Goal: Task Accomplishment & Management: Complete application form

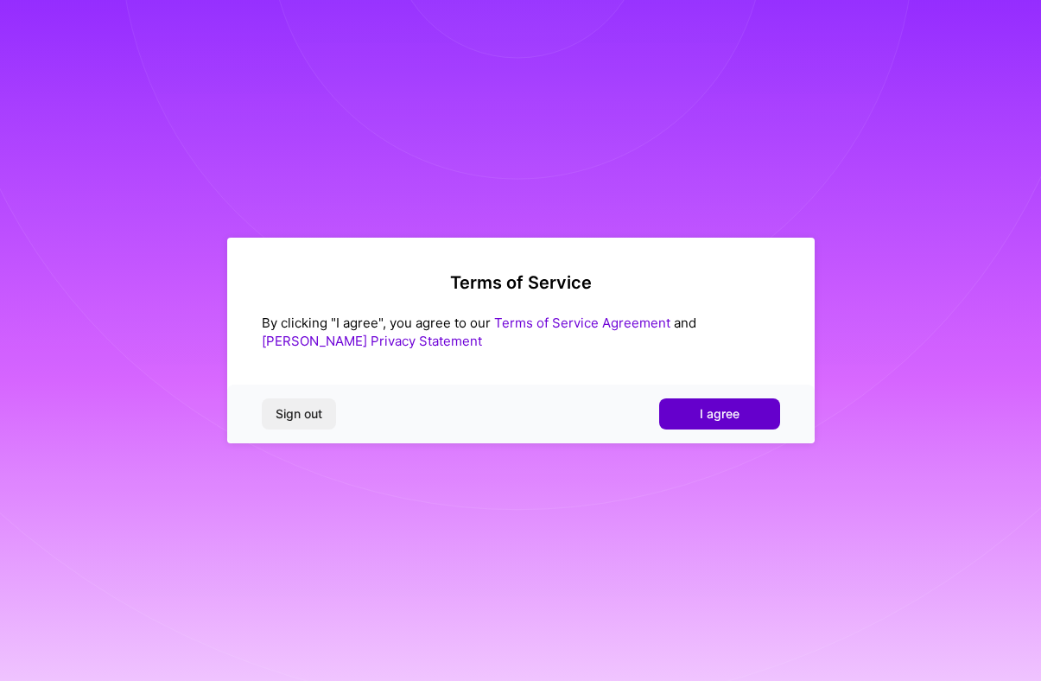
click at [747, 423] on button "I agree" at bounding box center [719, 413] width 121 height 31
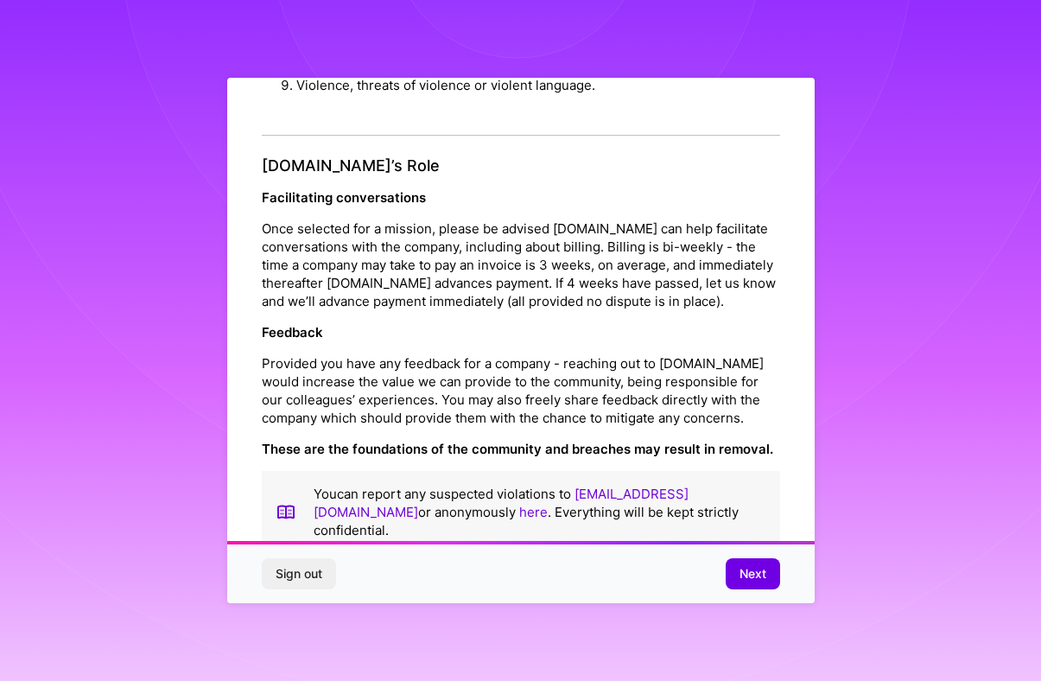
scroll to position [1851, 0]
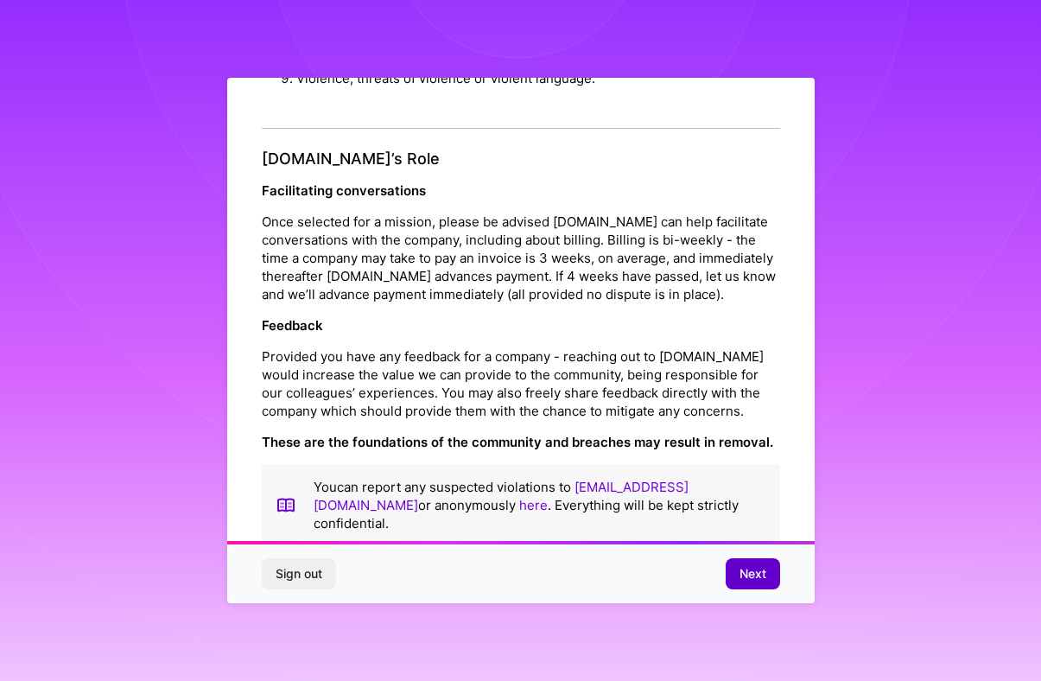
click at [759, 587] on button "Next" at bounding box center [752, 573] width 54 height 31
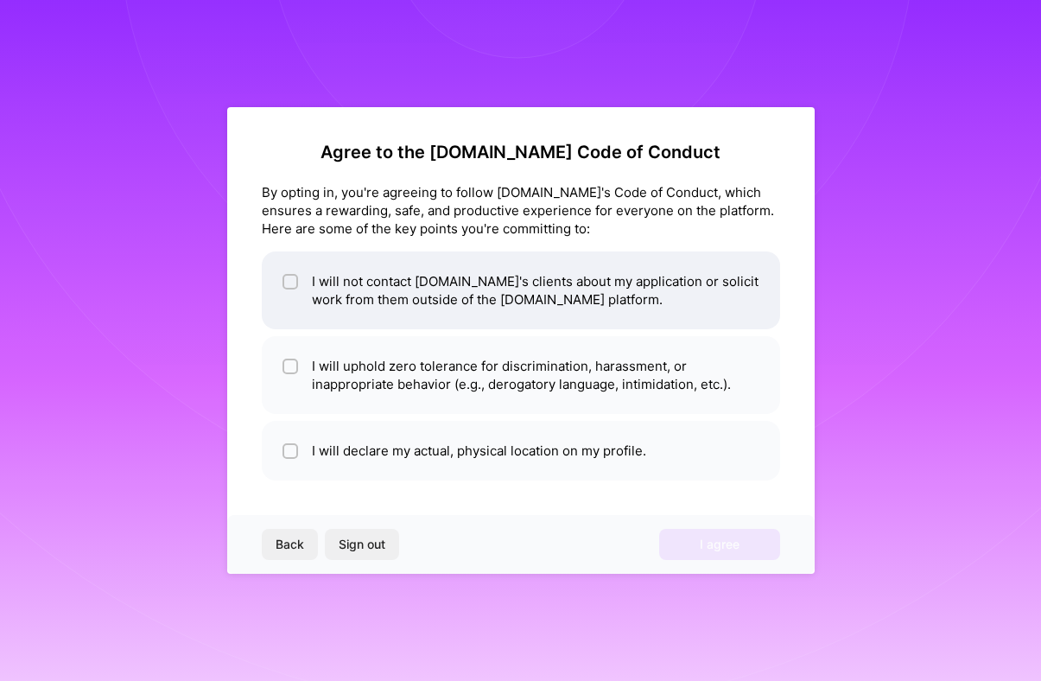
click at [280, 286] on li "I will not contact [DOMAIN_NAME]'s clients about my application or solicit work…" at bounding box center [521, 290] width 518 height 78
checkbox input "true"
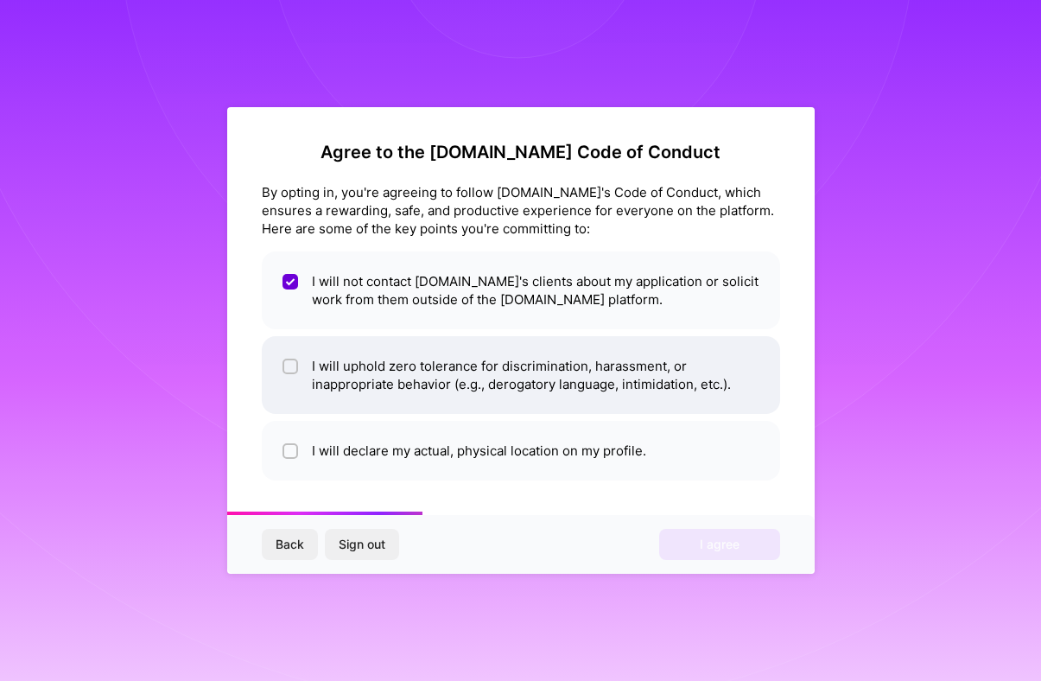
click at [286, 369] on input "checkbox" at bounding box center [292, 367] width 12 height 12
checkbox input "true"
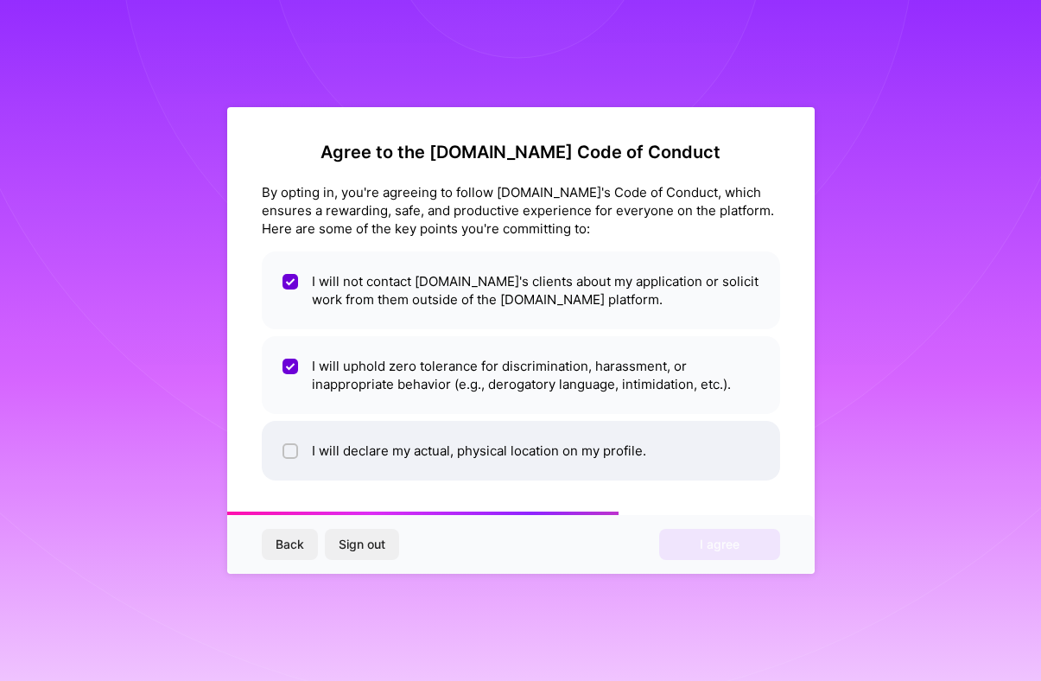
click at [290, 453] on input "checkbox" at bounding box center [292, 452] width 12 height 12
checkbox input "true"
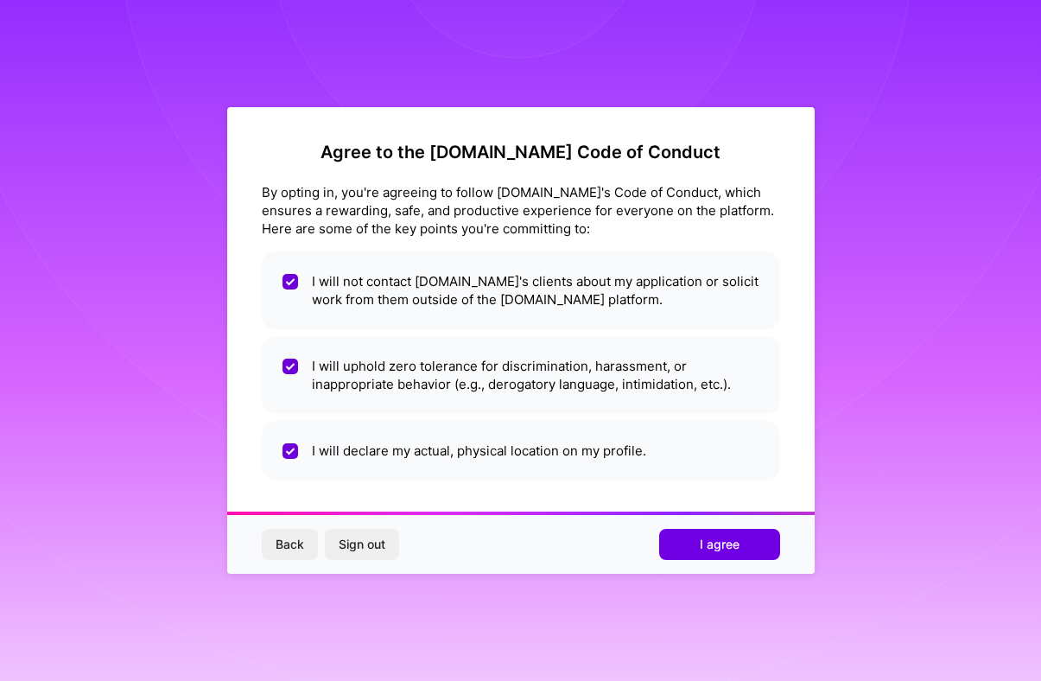
click at [706, 565] on div "Back Sign out I agree" at bounding box center [520, 544] width 587 height 59
click at [704, 549] on span "I agree" at bounding box center [720, 543] width 40 height 17
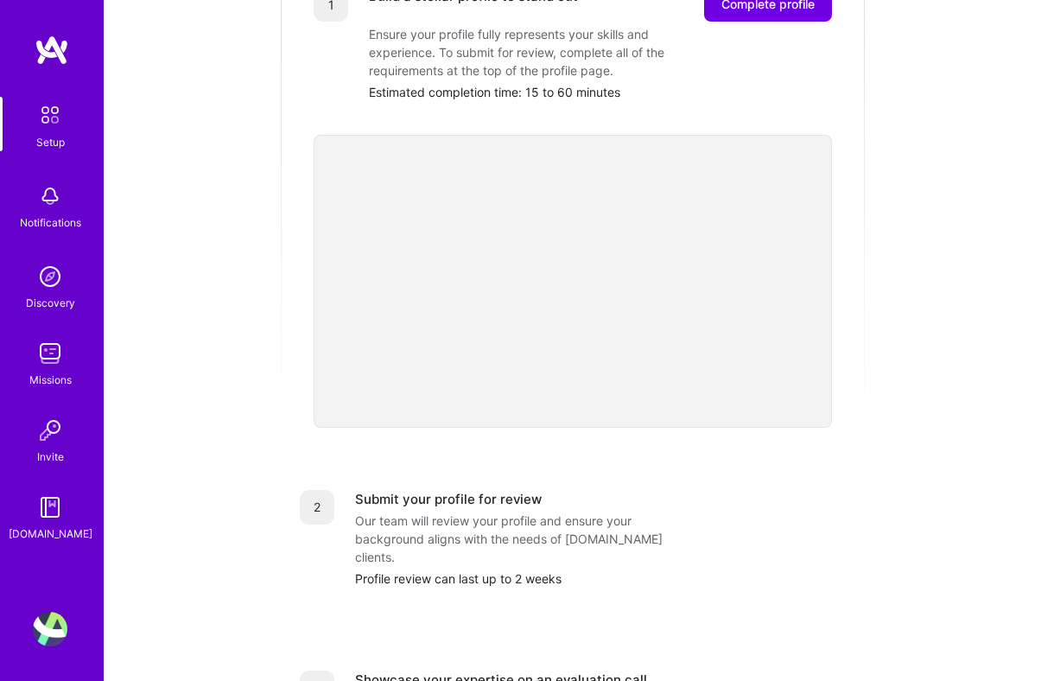
scroll to position [302, 0]
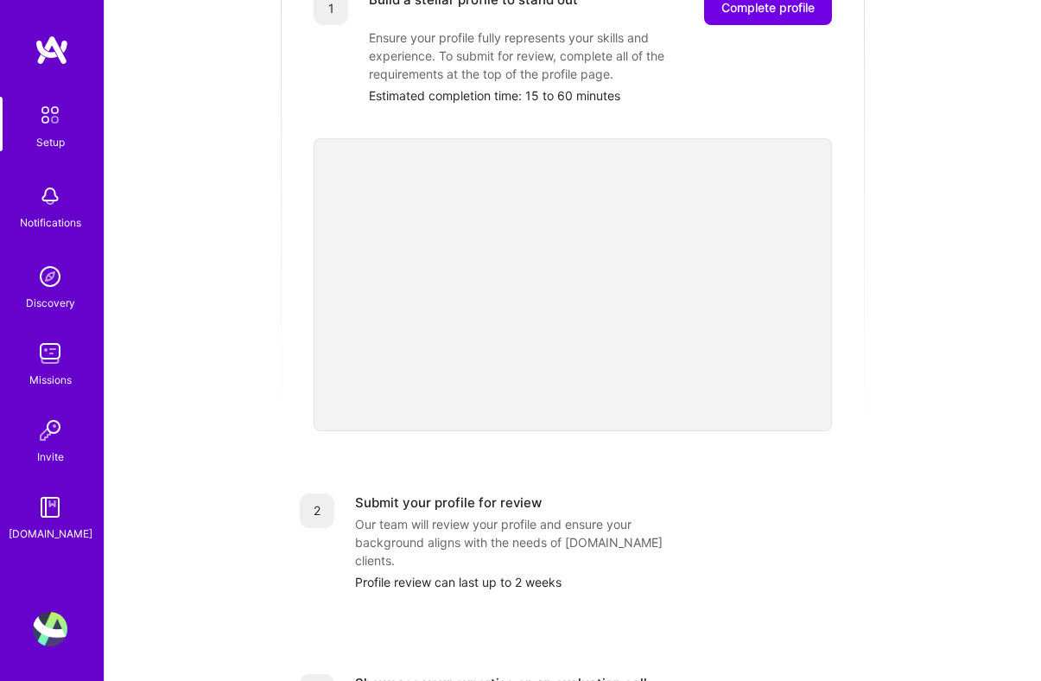
click at [940, 392] on div "Getting started as an [DOMAIN_NAME] Builder Complete the steps below to request…" at bounding box center [572, 372] width 895 height 1323
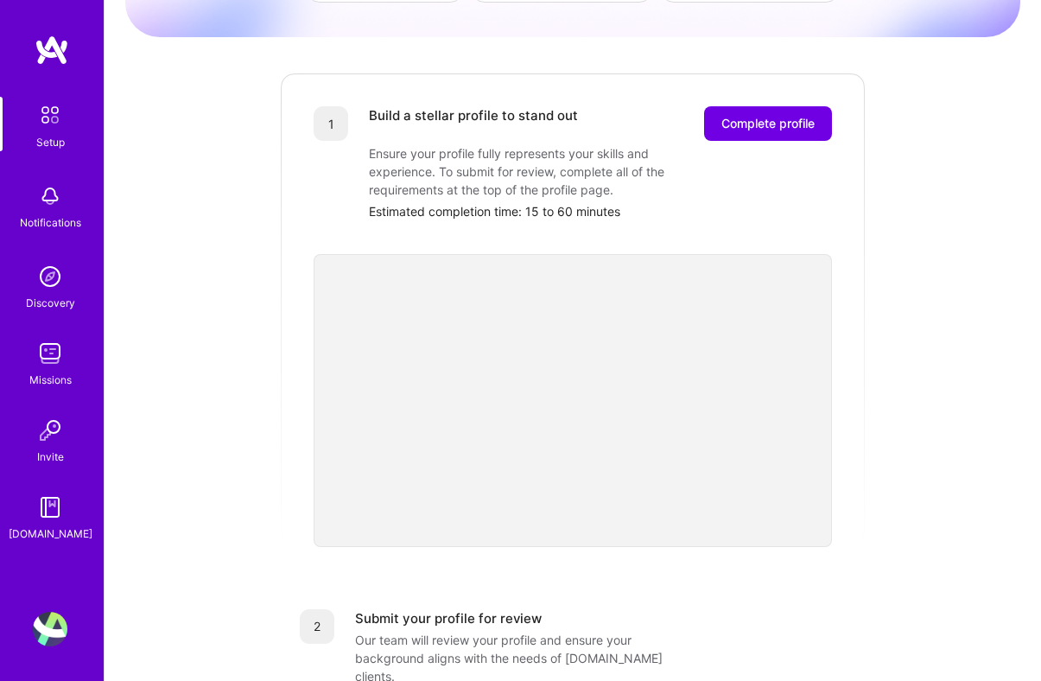
scroll to position [196, 0]
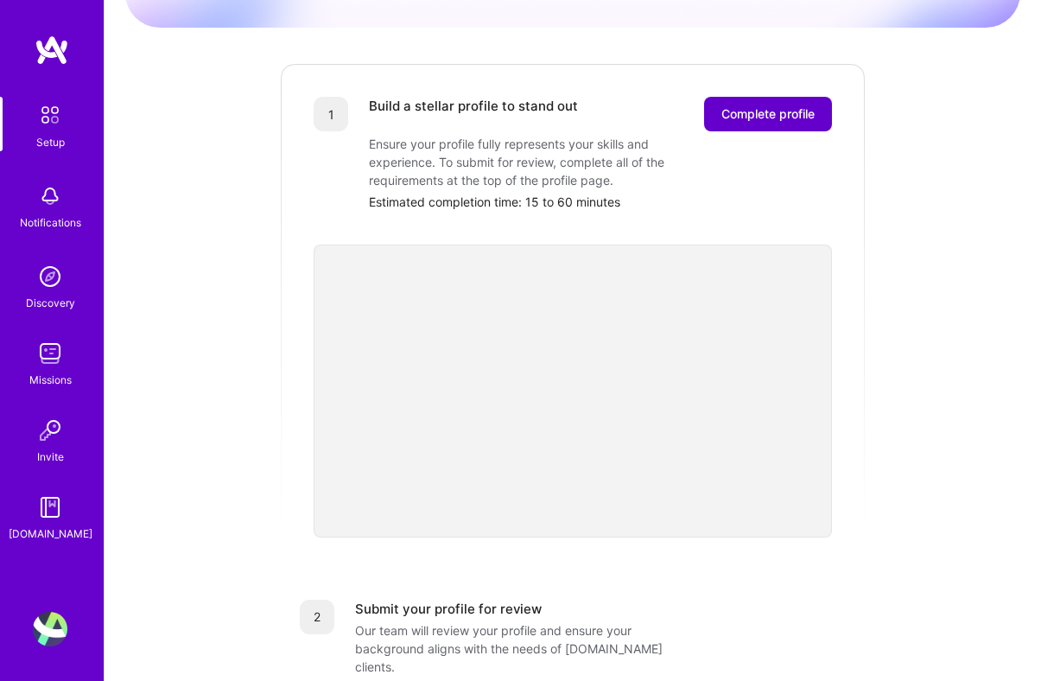
click at [765, 97] on button "Complete profile" at bounding box center [768, 114] width 128 height 35
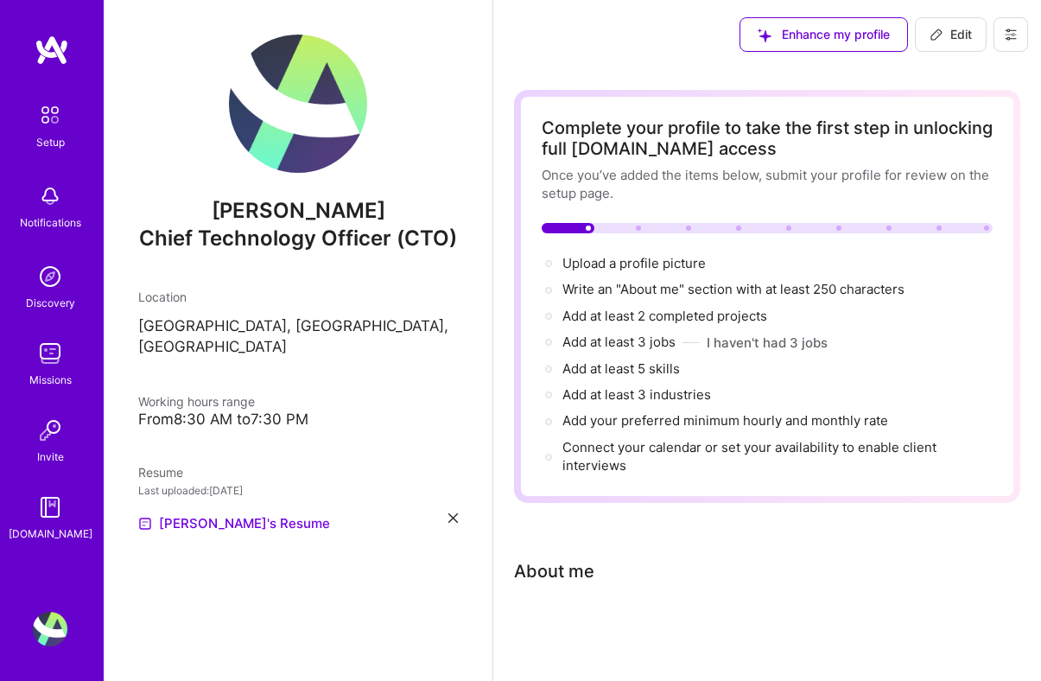
scroll to position [1, 0]
click at [896, 623] on div at bounding box center [767, 627] width 506 height 21
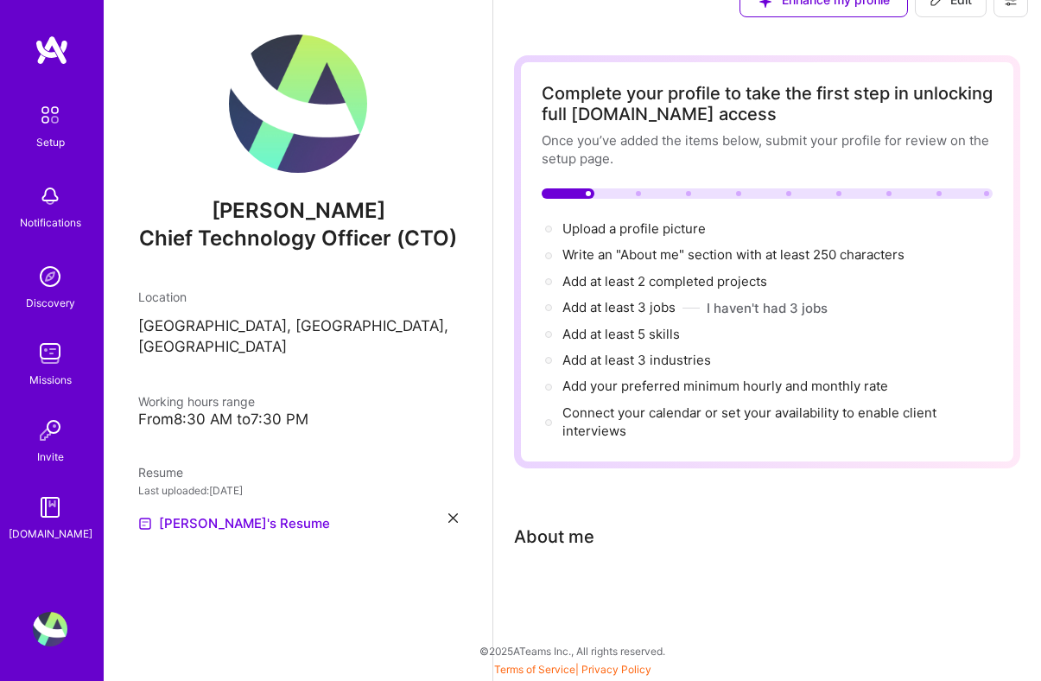
scroll to position [0, 0]
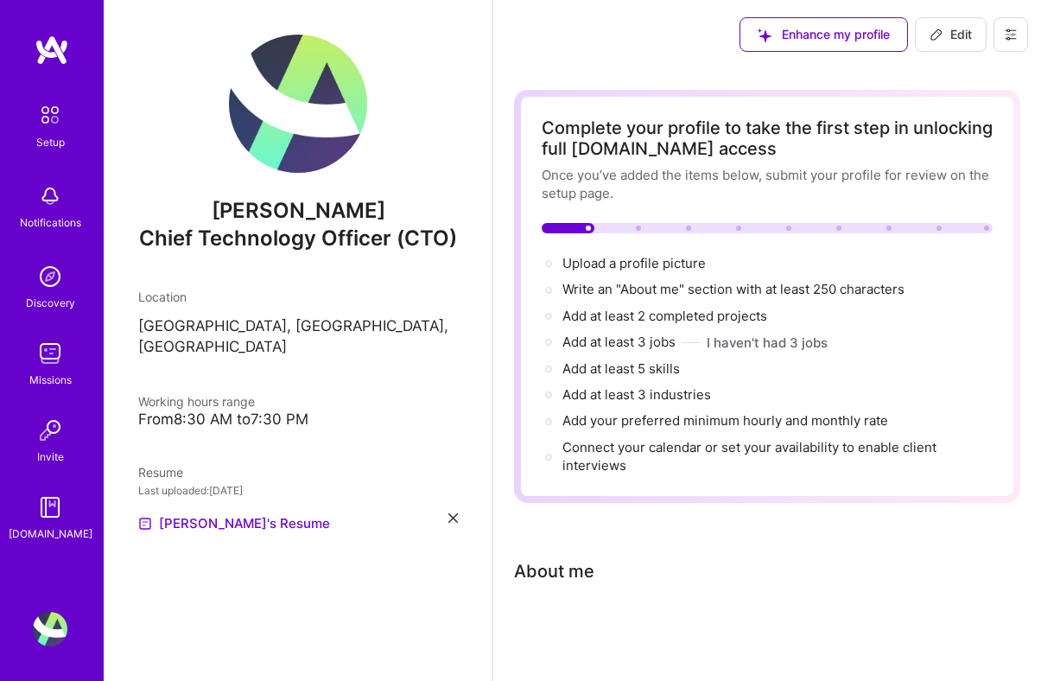
click at [627, 595] on div "Complete your profile to take the first step in unlocking full [DOMAIN_NAME] ac…" at bounding box center [767, 382] width 506 height 584
click at [959, 43] on button "Edit" at bounding box center [951, 34] width 72 height 35
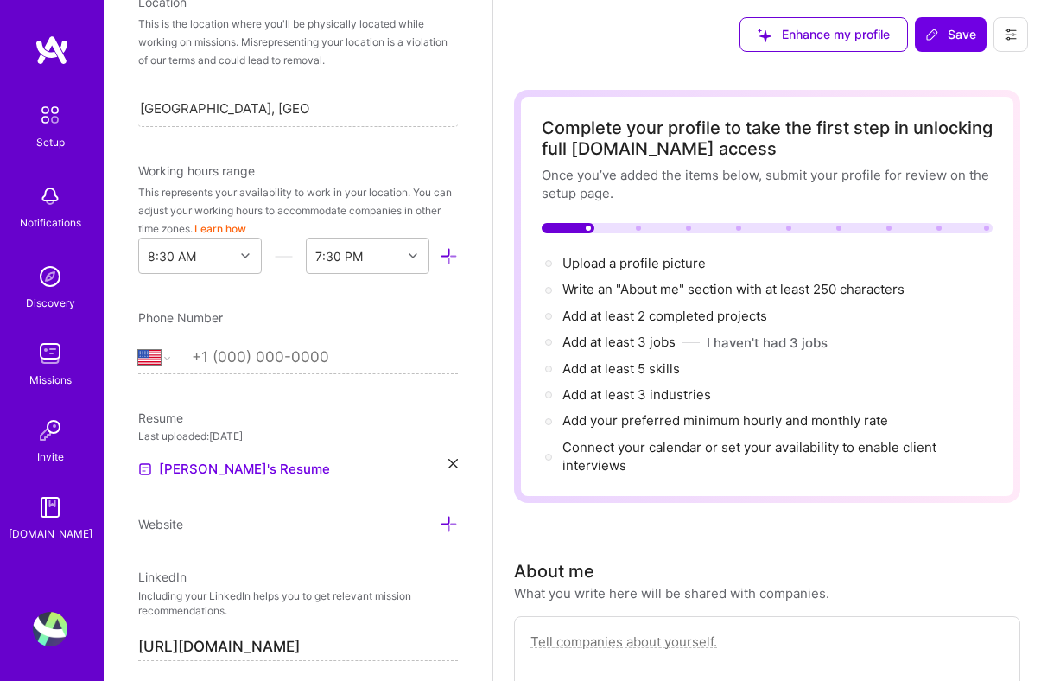
scroll to position [368, 0]
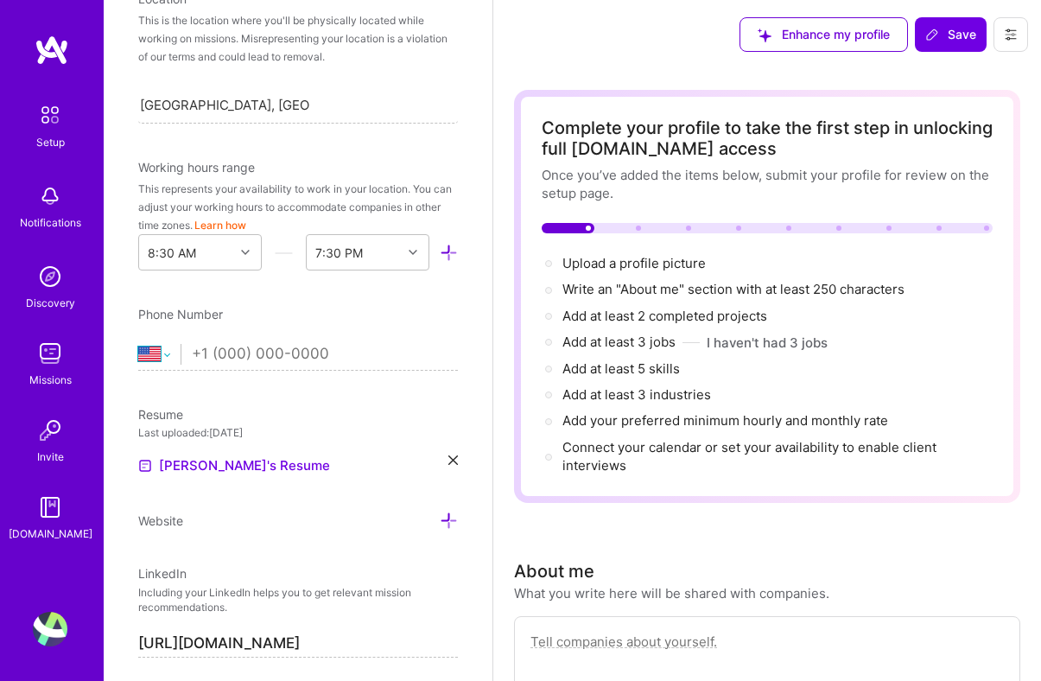
click at [169, 351] on select "[GEOGRAPHIC_DATA] [GEOGRAPHIC_DATA] [GEOGRAPHIC_DATA] [GEOGRAPHIC_DATA] [US_STA…" at bounding box center [159, 354] width 42 height 21
select select "IN"
click at [304, 355] on input "tel" at bounding box center [325, 354] width 266 height 50
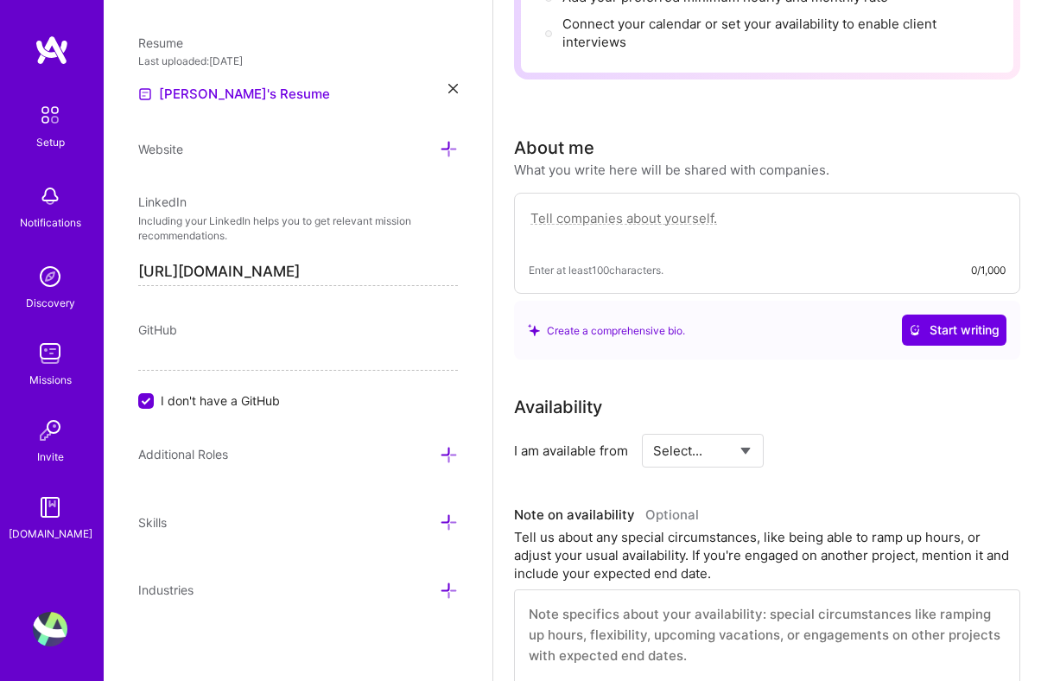
scroll to position [440, 0]
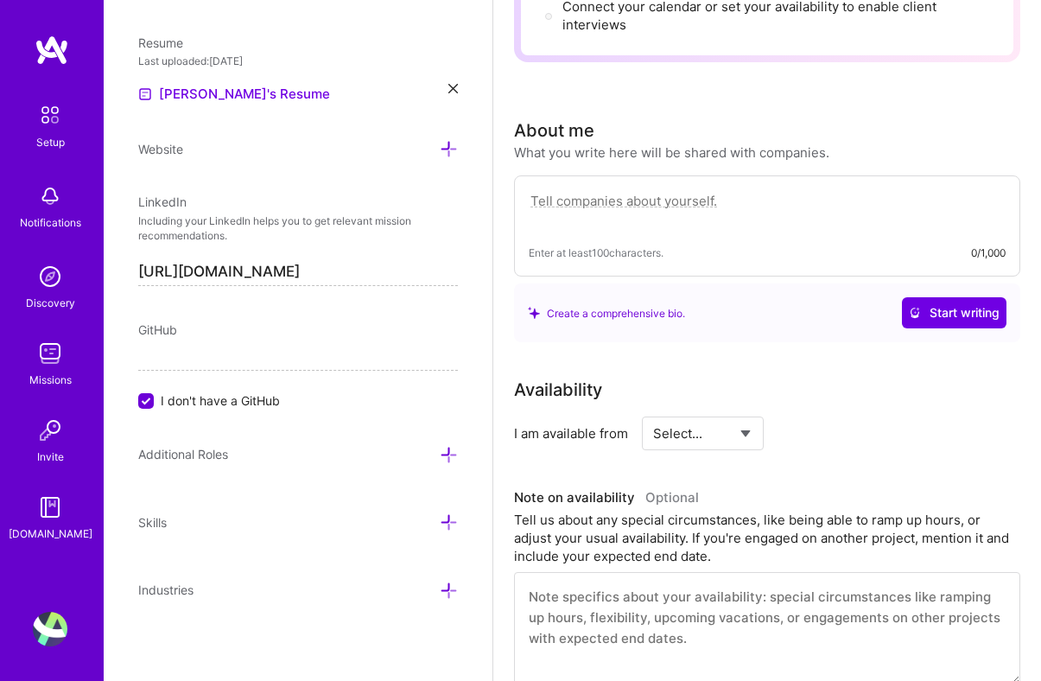
type input "99001 71132"
click at [655, 199] on textarea at bounding box center [767, 210] width 477 height 40
paste textarea "Dynamic product leader with 25+ years of experience driving product strategy, d…"
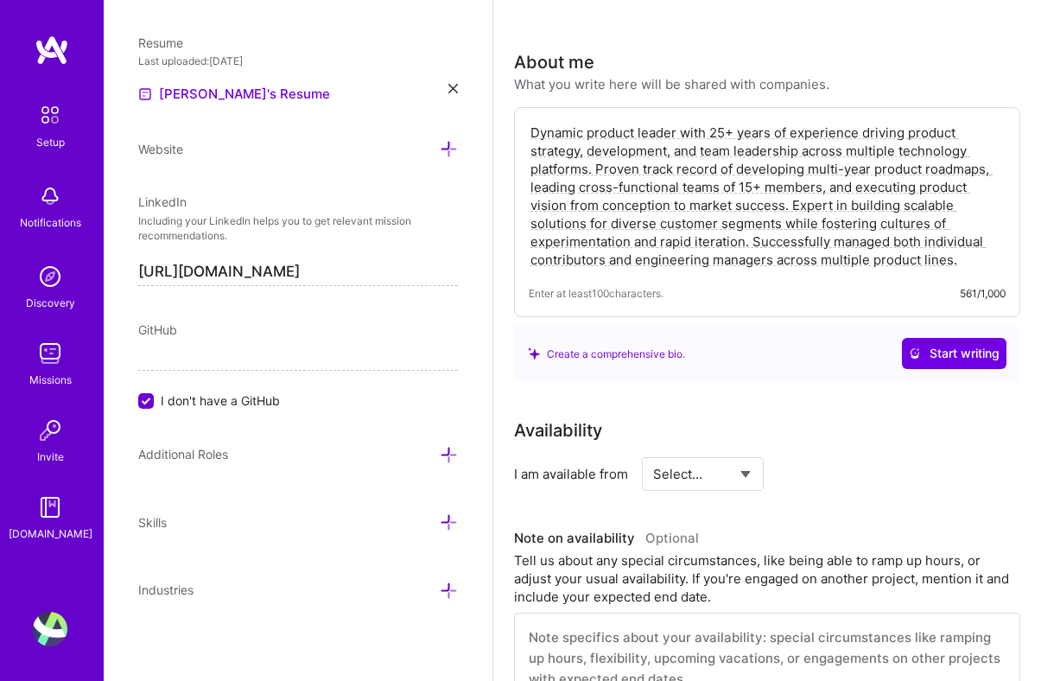
scroll to position [512, 0]
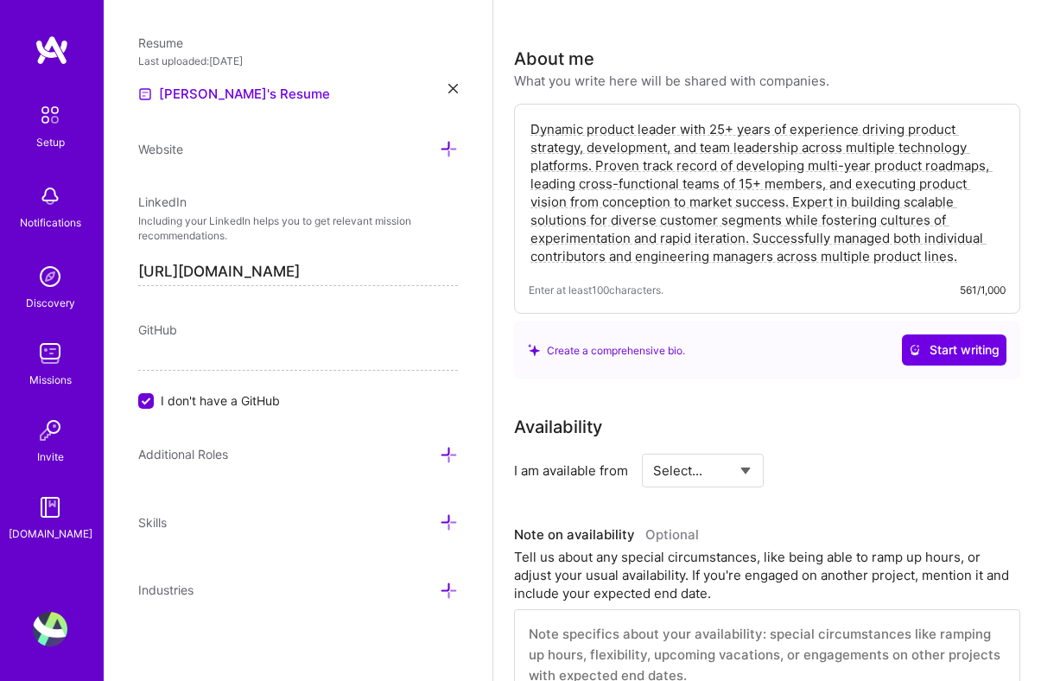
type textarea "Dynamic product leader with 25+ years of experience driving product strategy, d…"
click at [713, 474] on select "Select... Right Now Future Date Not Available" at bounding box center [702, 470] width 99 height 44
select select "Right Now"
click at [836, 469] on input at bounding box center [860, 470] width 104 height 34
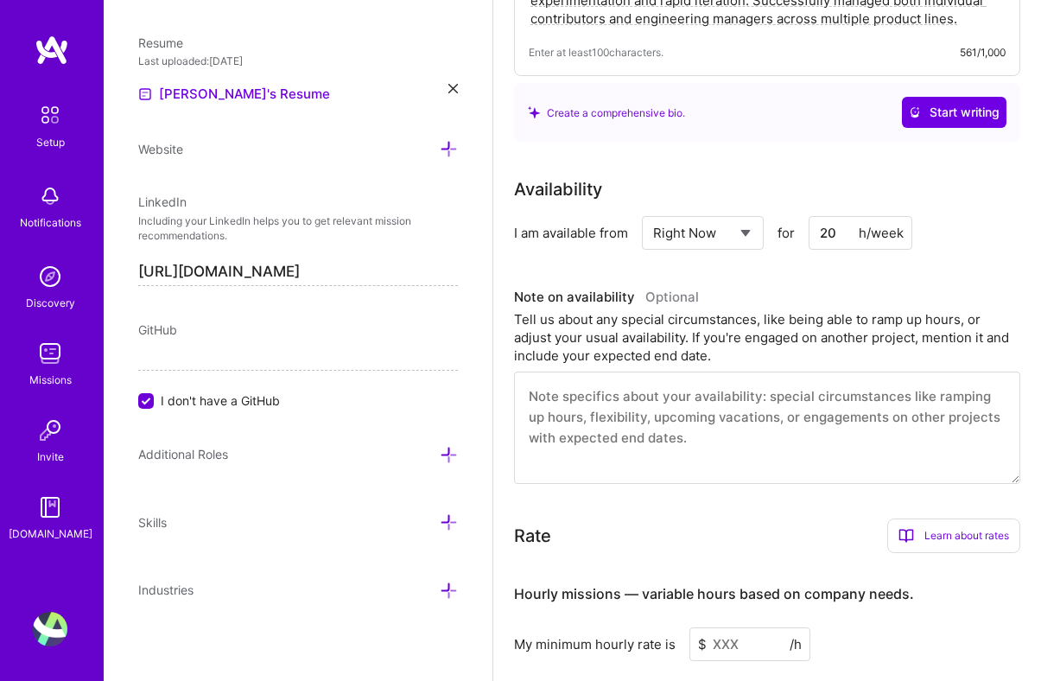
scroll to position [757, 0]
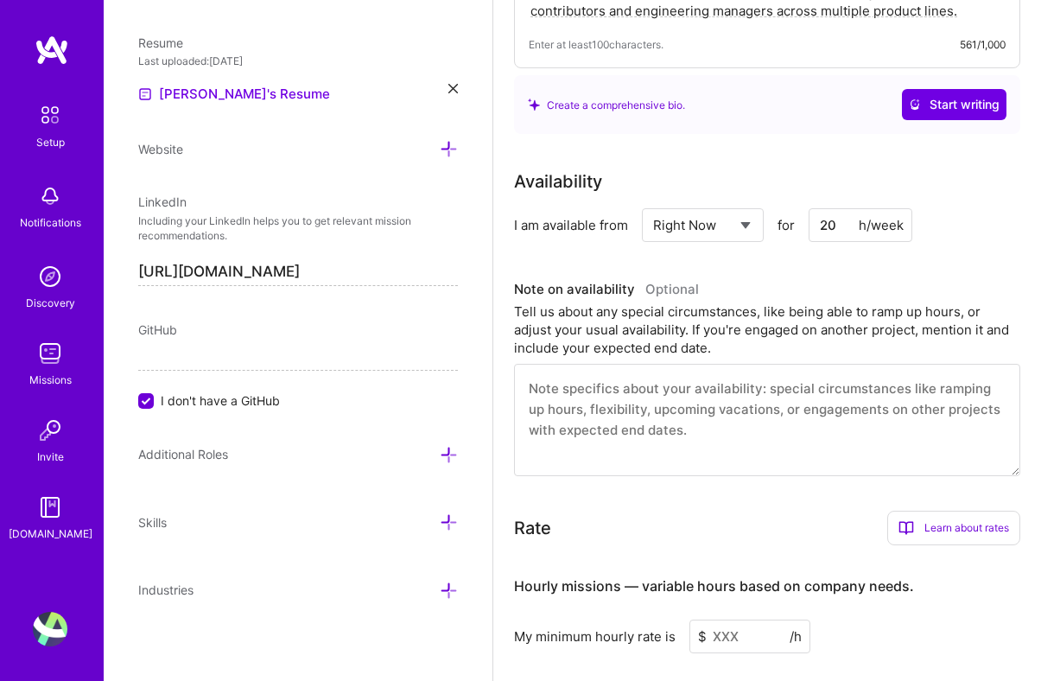
type input "20"
click at [774, 433] on textarea at bounding box center [767, 420] width 506 height 112
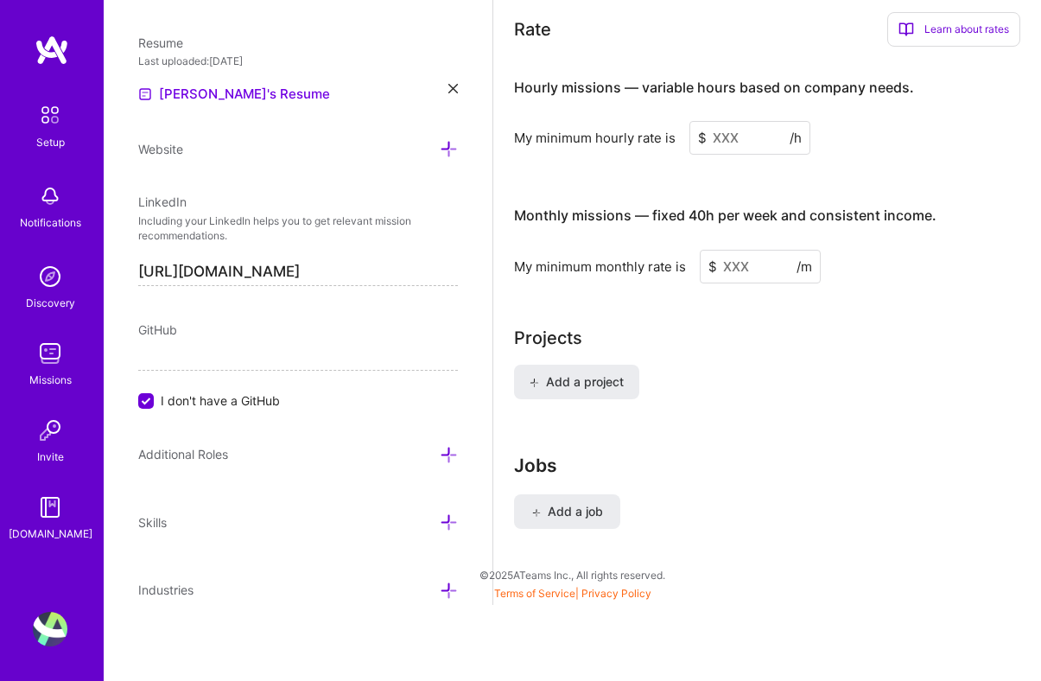
scroll to position [1250, 0]
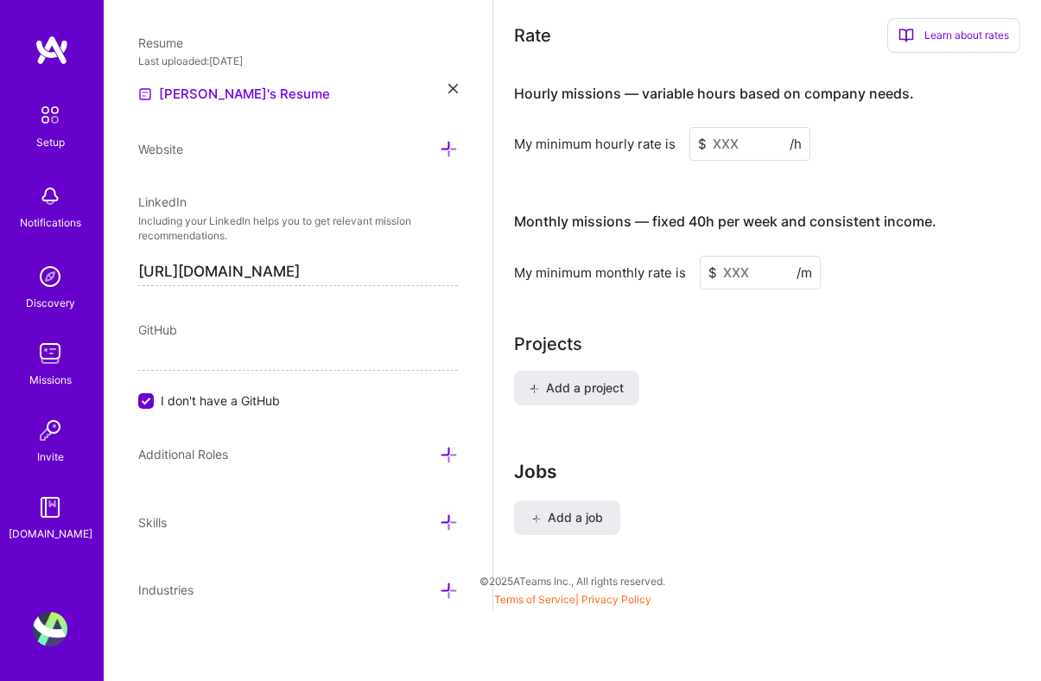
click at [725, 272] on input at bounding box center [760, 273] width 121 height 34
click at [731, 155] on input at bounding box center [749, 144] width 121 height 34
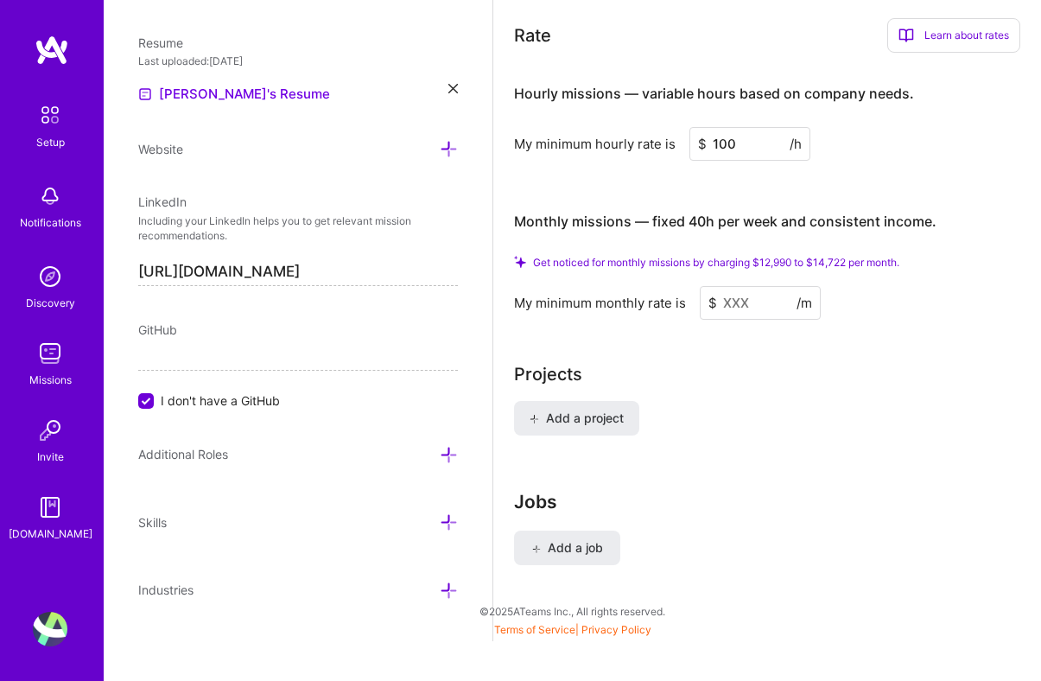
type input "100"
click at [737, 309] on input at bounding box center [760, 303] width 121 height 34
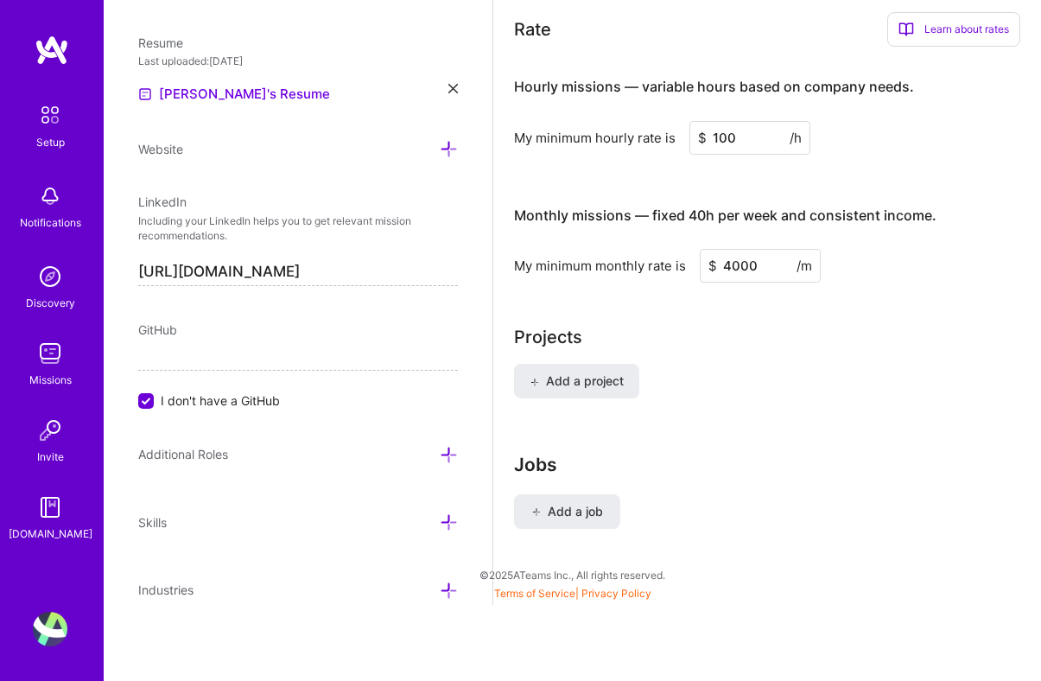
scroll to position [1230, 0]
type input "4"
type input "13500"
click at [771, 346] on div "Projects" at bounding box center [767, 337] width 506 height 26
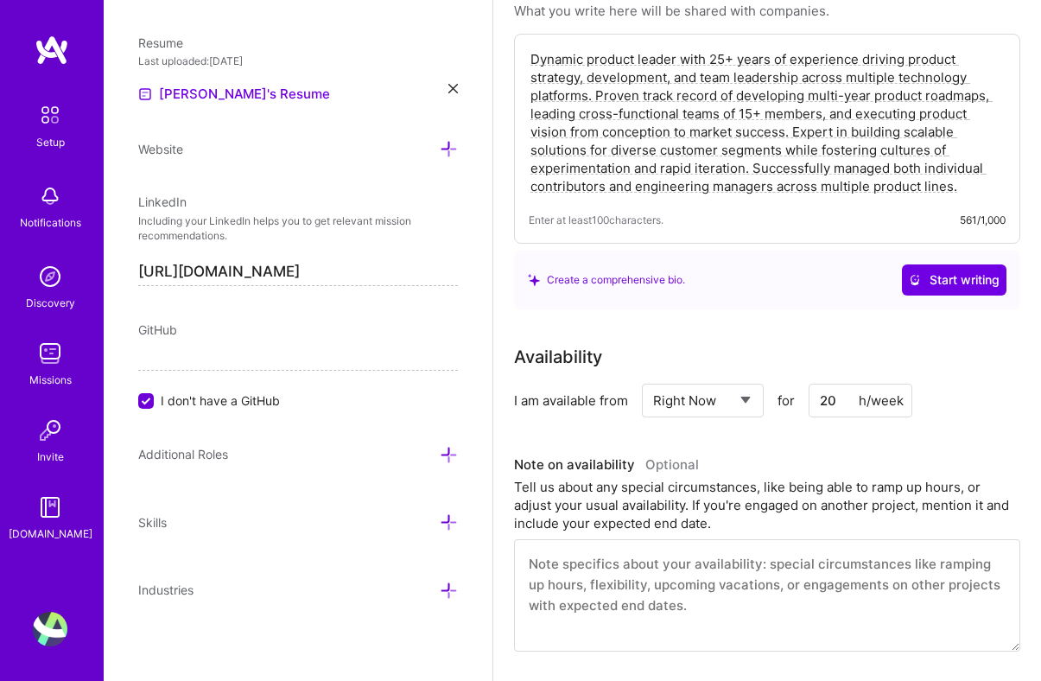
scroll to position [553, 0]
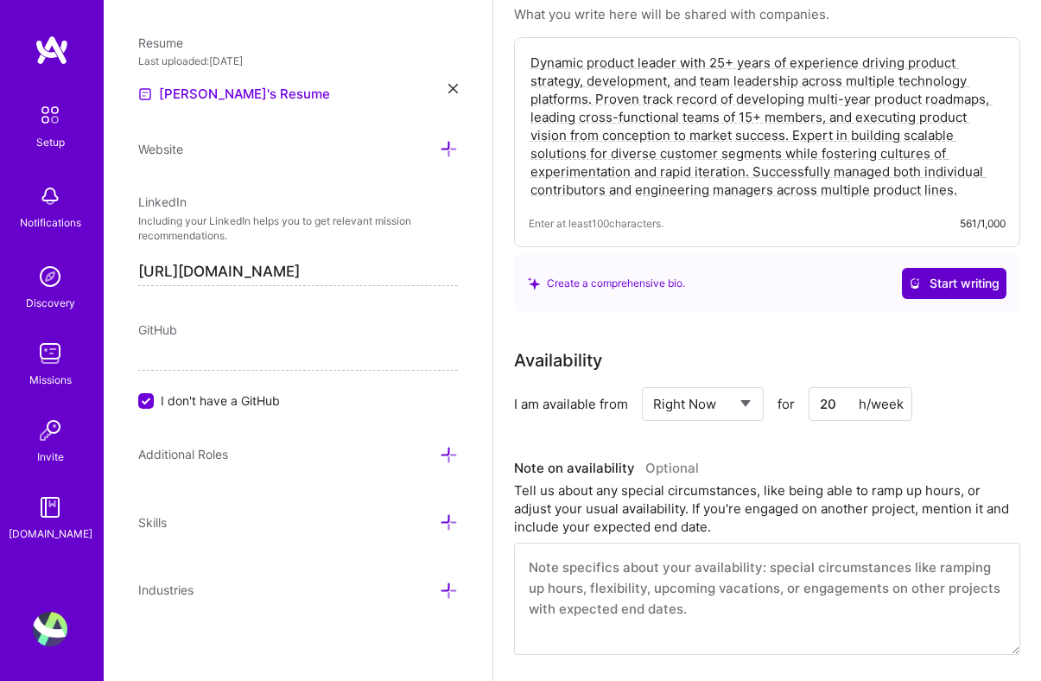
click at [956, 283] on span "Start writing" at bounding box center [954, 283] width 91 height 17
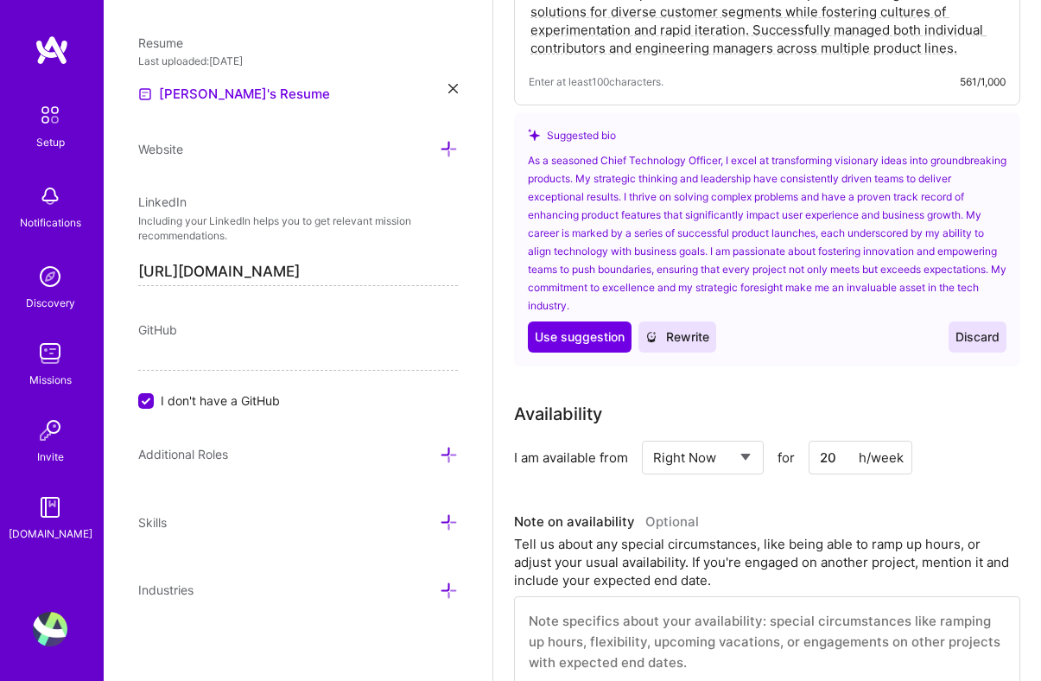
scroll to position [693, 0]
click at [586, 348] on button "Use Use suggestion" at bounding box center [580, 338] width 104 height 31
type textarea "As a seasoned Chief Technology Officer, I excel at transforming visionary ideas…"
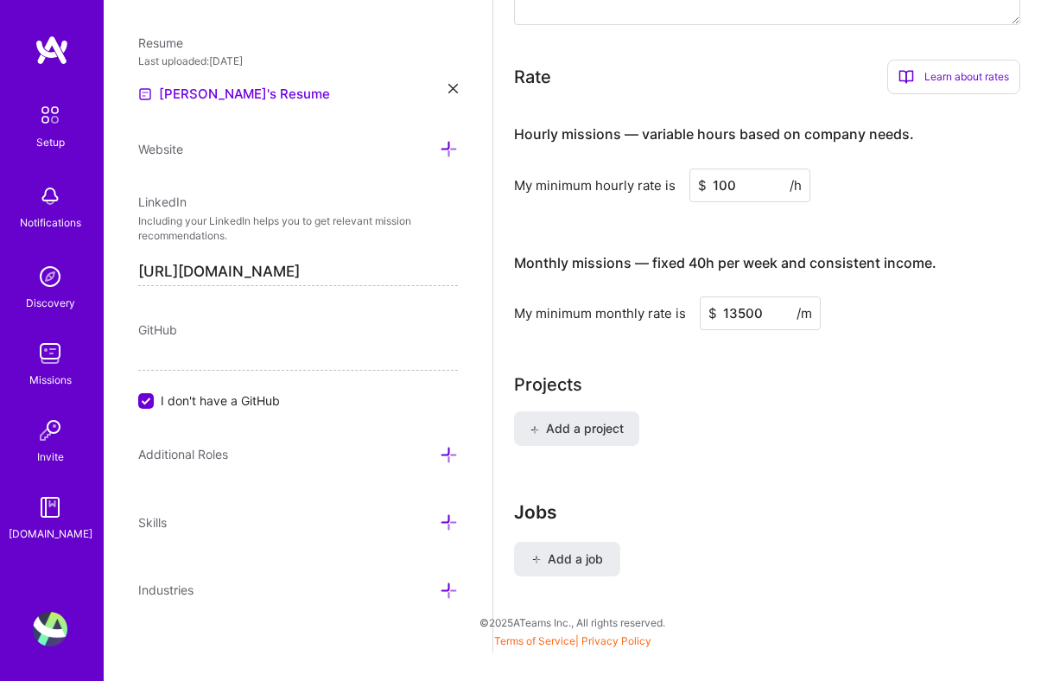
scroll to position [1284, 0]
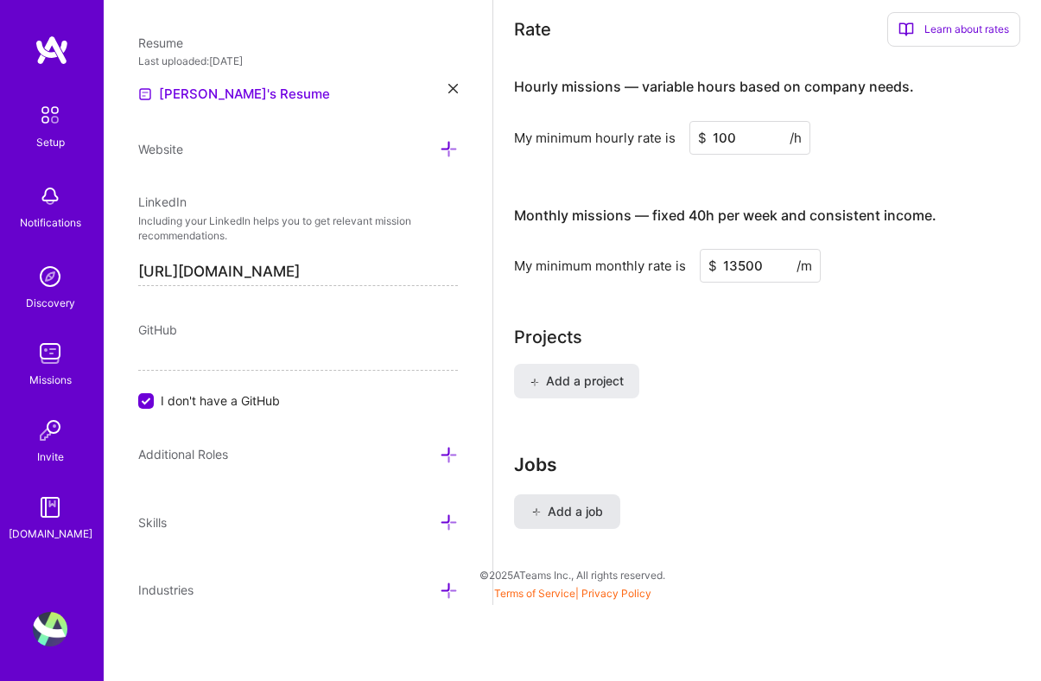
click at [586, 517] on span "Add a job" at bounding box center [567, 511] width 72 height 17
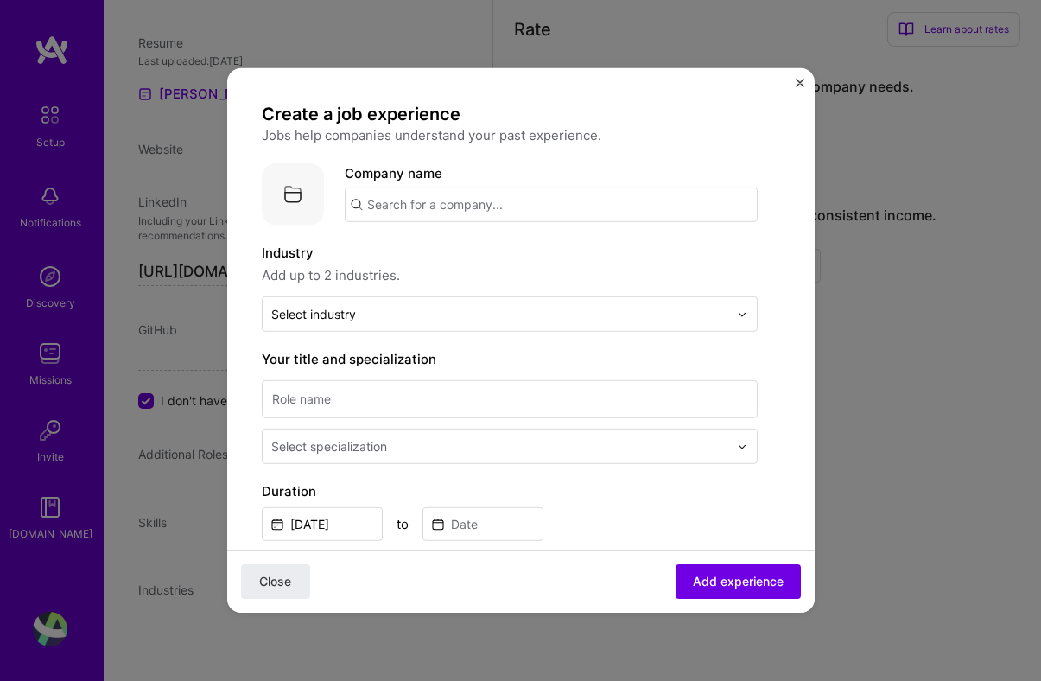
click at [490, 205] on input "text" at bounding box center [551, 204] width 413 height 35
type input "PlayKairos"
click at [509, 258] on div "PlayKairos" at bounding box center [481, 252] width 81 height 30
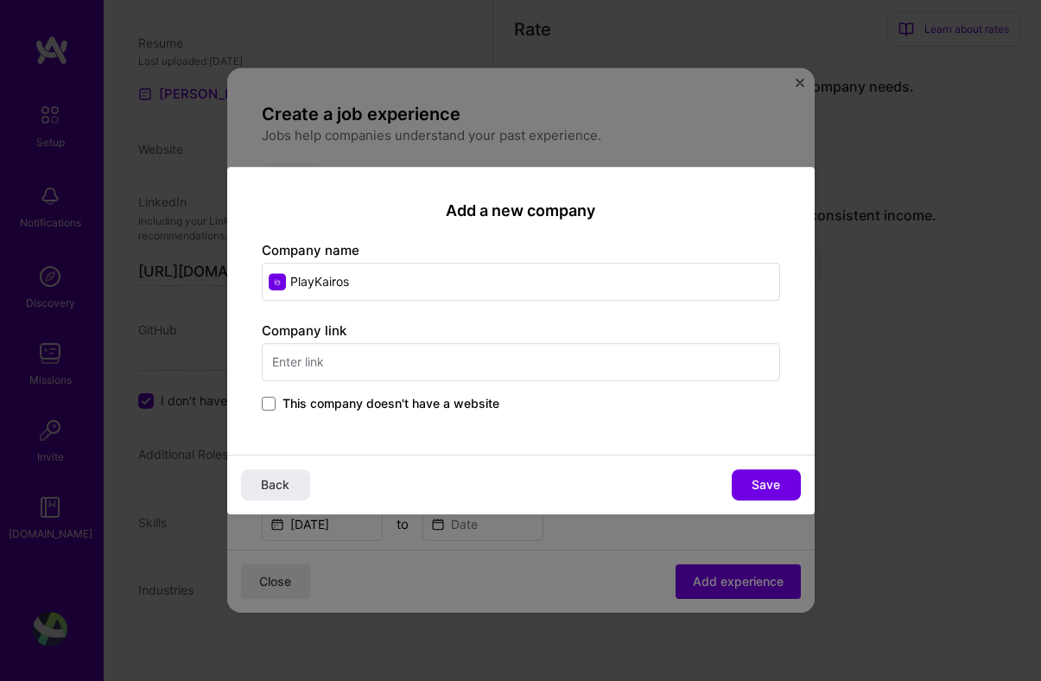
click at [484, 359] on input "text" at bounding box center [521, 362] width 518 height 38
type input "[DOMAIN_NAME]"
click at [756, 488] on span "Save" at bounding box center [765, 484] width 28 height 17
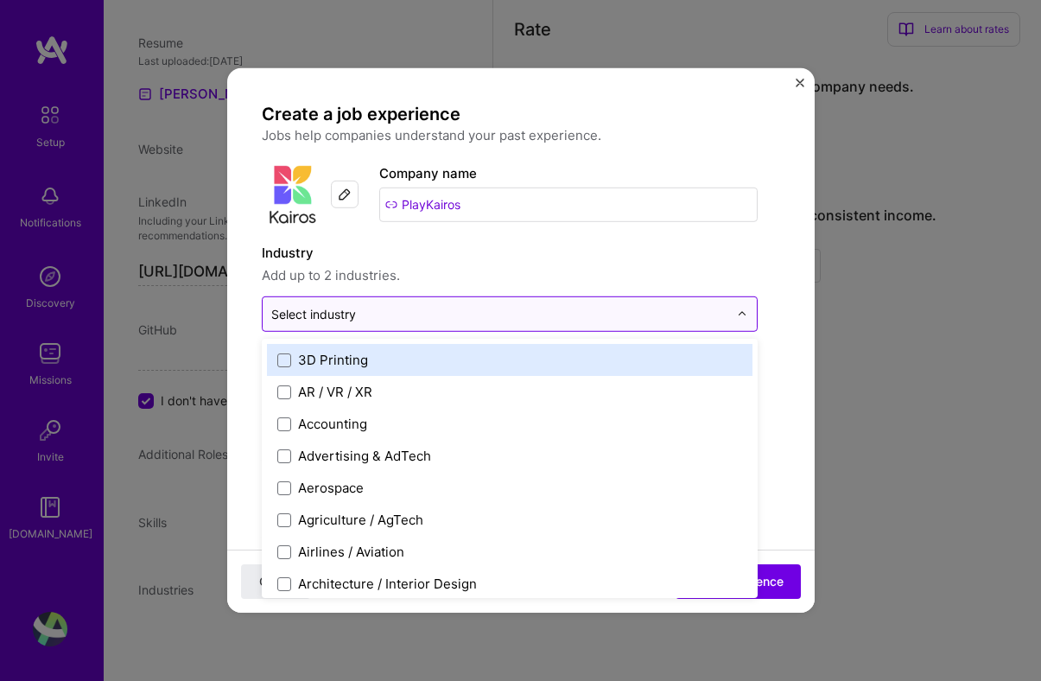
click at [573, 316] on input "text" at bounding box center [499, 314] width 457 height 18
type input "g"
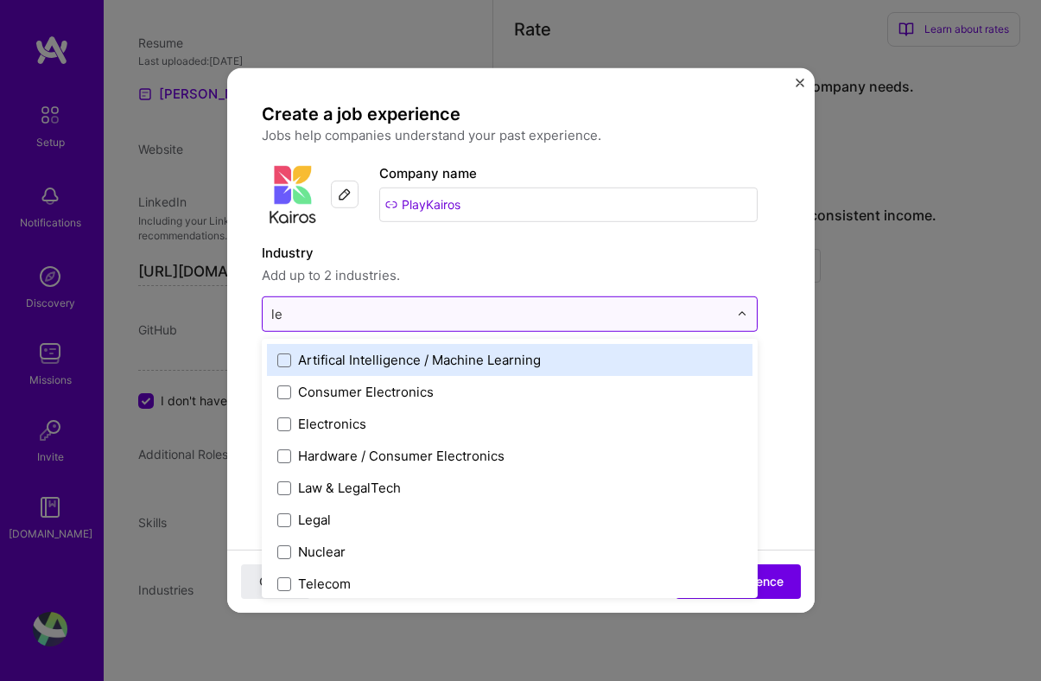
type input "l"
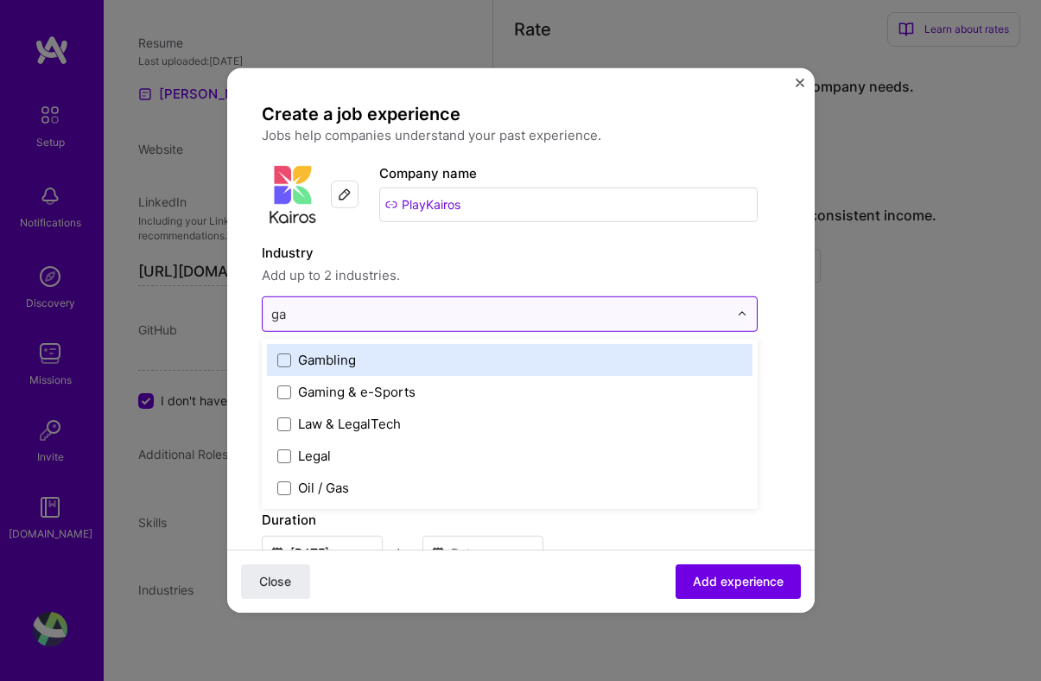
type input "g"
type input "h"
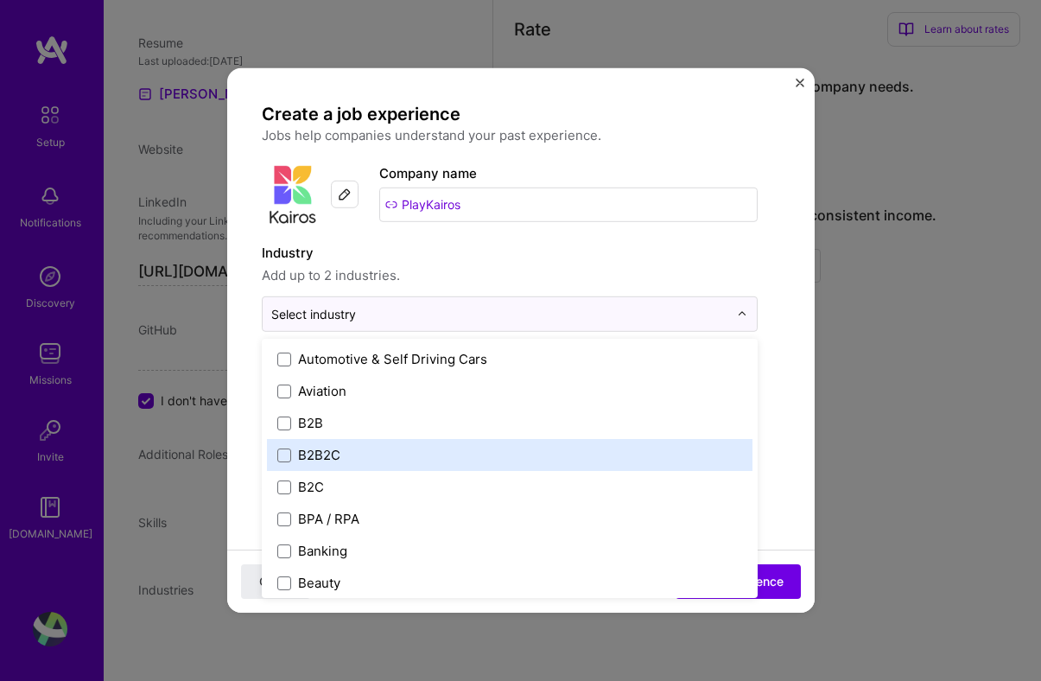
scroll to position [431, 0]
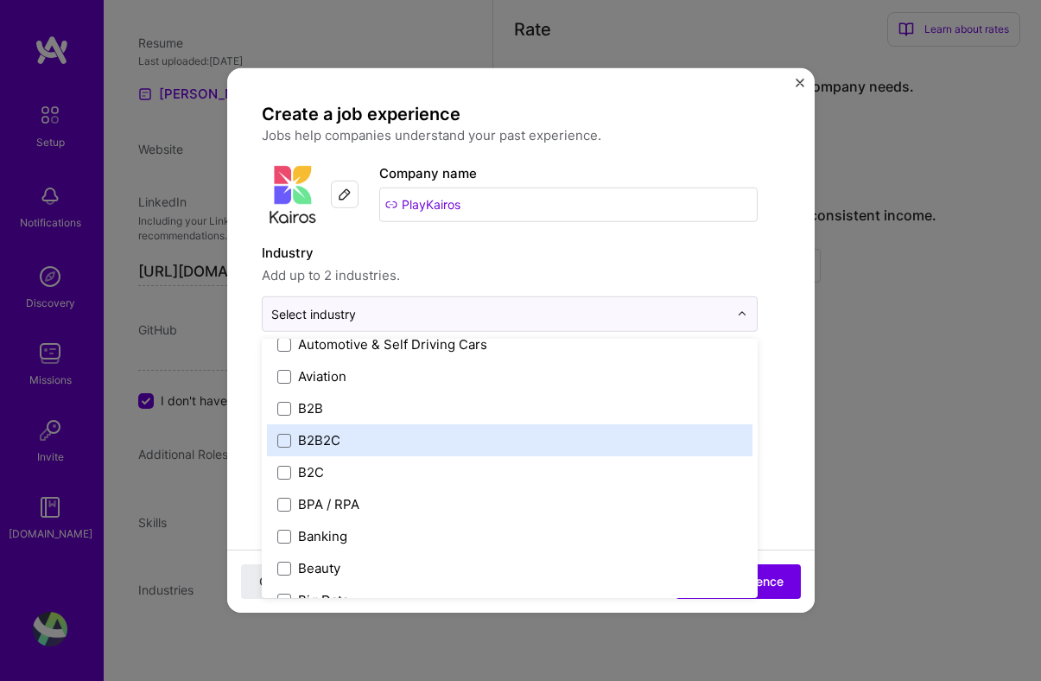
click at [621, 436] on label "B2B2C" at bounding box center [509, 440] width 465 height 18
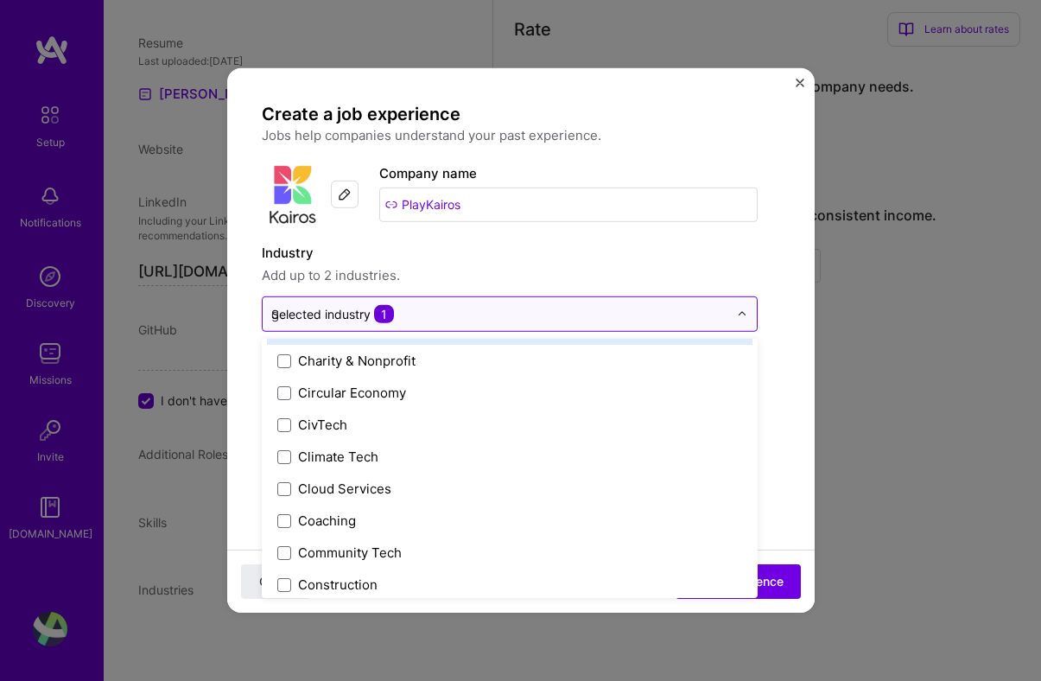
scroll to position [191, 0]
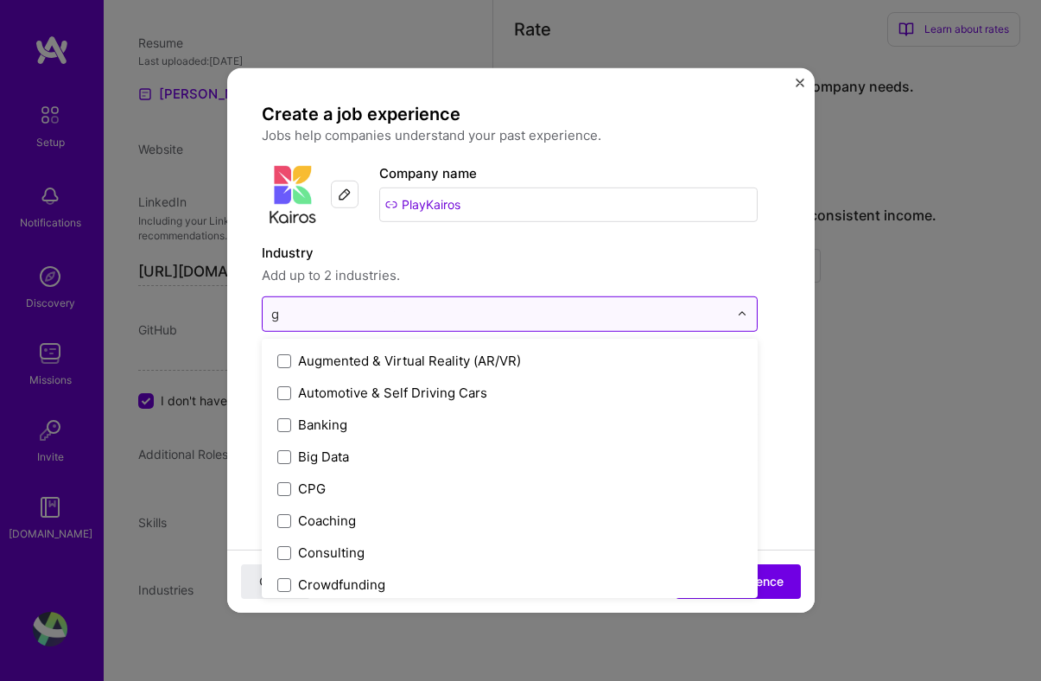
type input "ga"
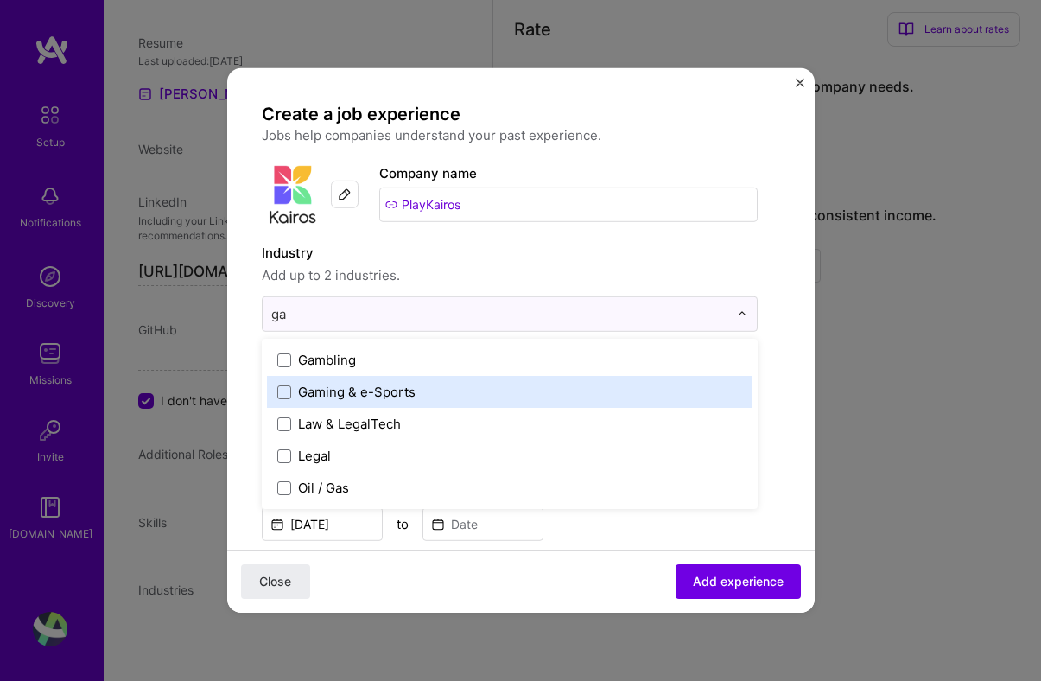
click at [534, 384] on label "Gaming & e-Sports" at bounding box center [509, 392] width 465 height 18
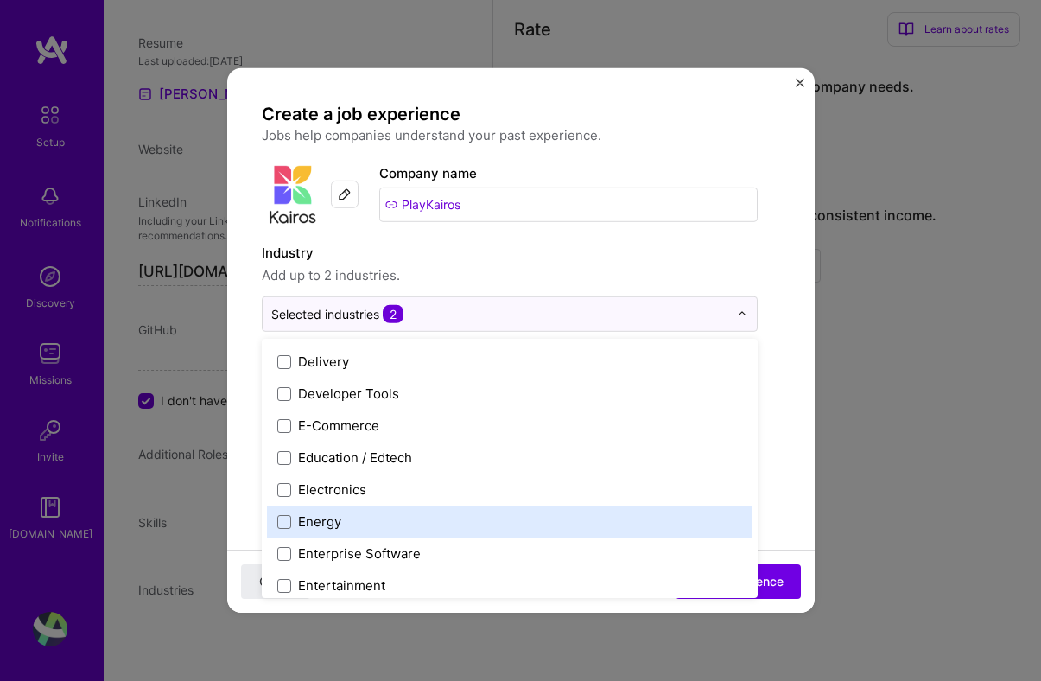
scroll to position [1455, 0]
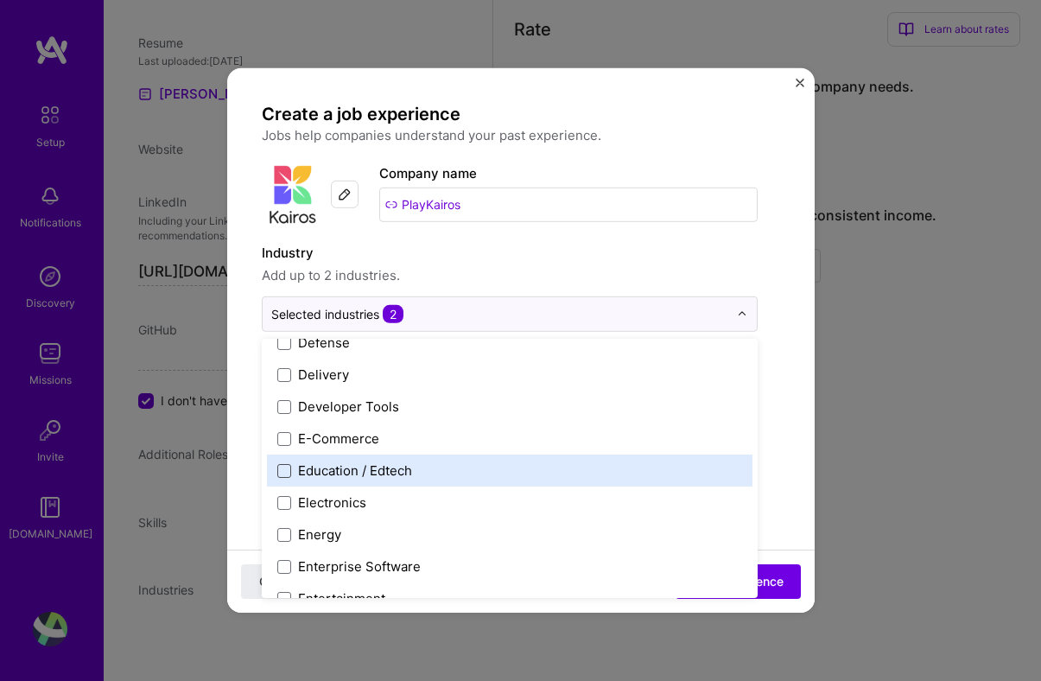
click at [290, 473] on span at bounding box center [284, 470] width 14 height 14
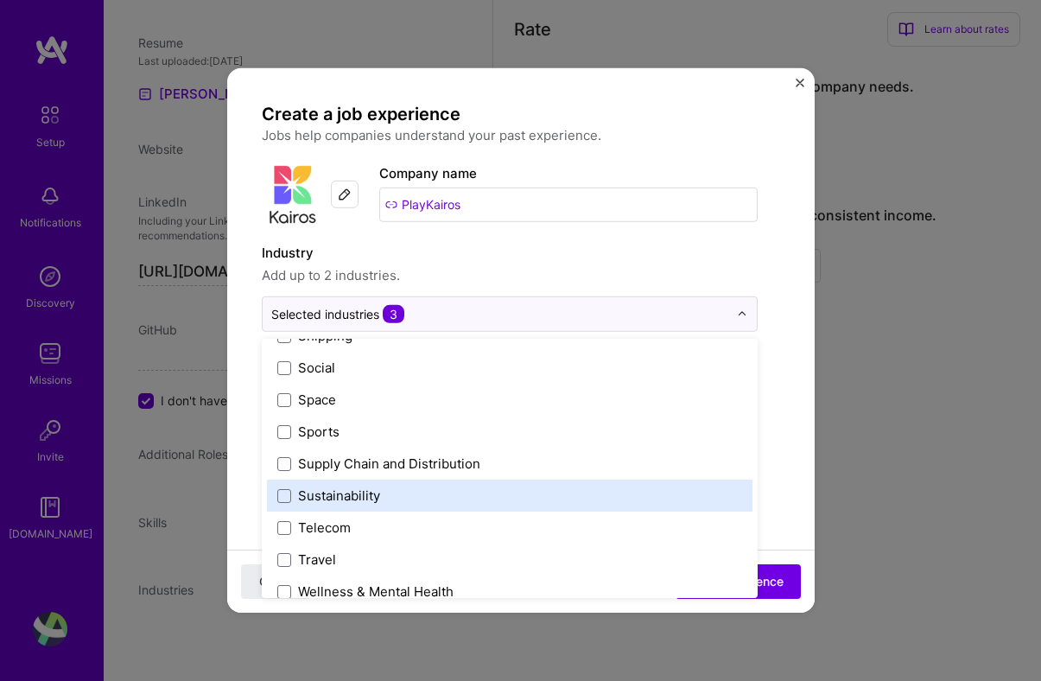
scroll to position [3586, 0]
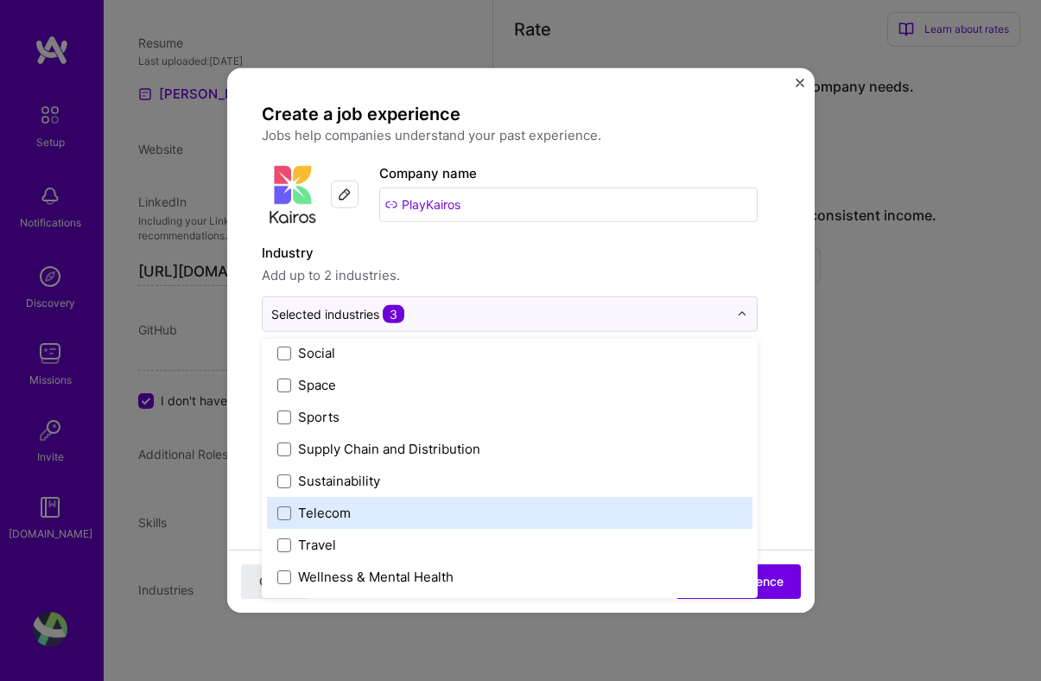
click at [779, 424] on div "Create a job experience Jobs help companies understand your past experience. Co…" at bounding box center [521, 637] width 518 height 1068
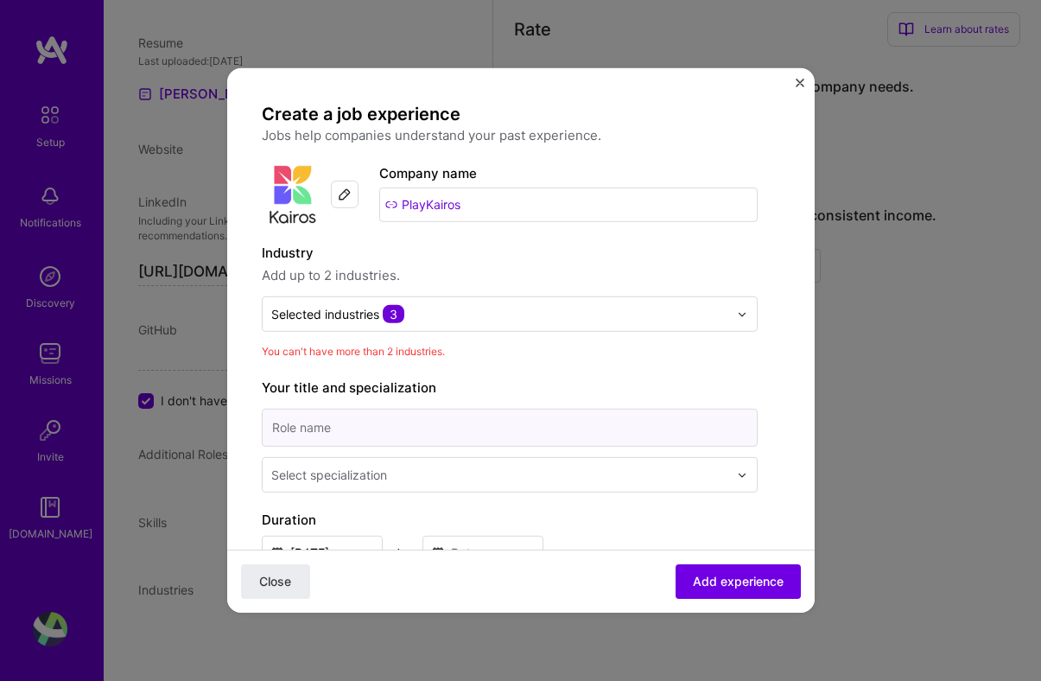
click at [605, 428] on input at bounding box center [510, 427] width 496 height 38
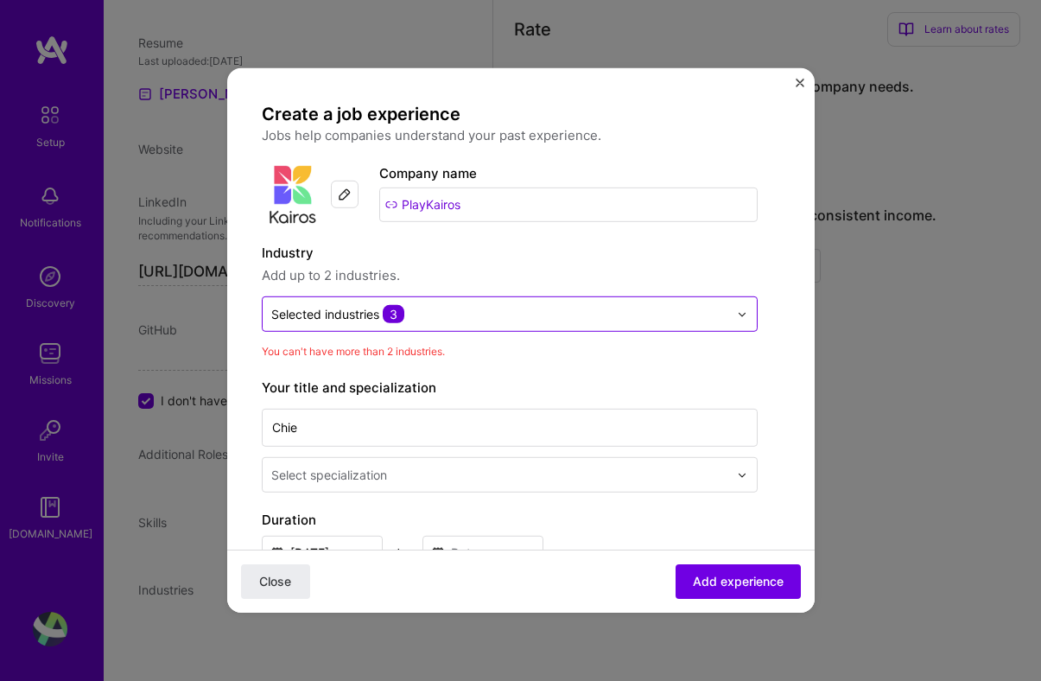
click at [662, 317] on input "text" at bounding box center [499, 314] width 457 height 18
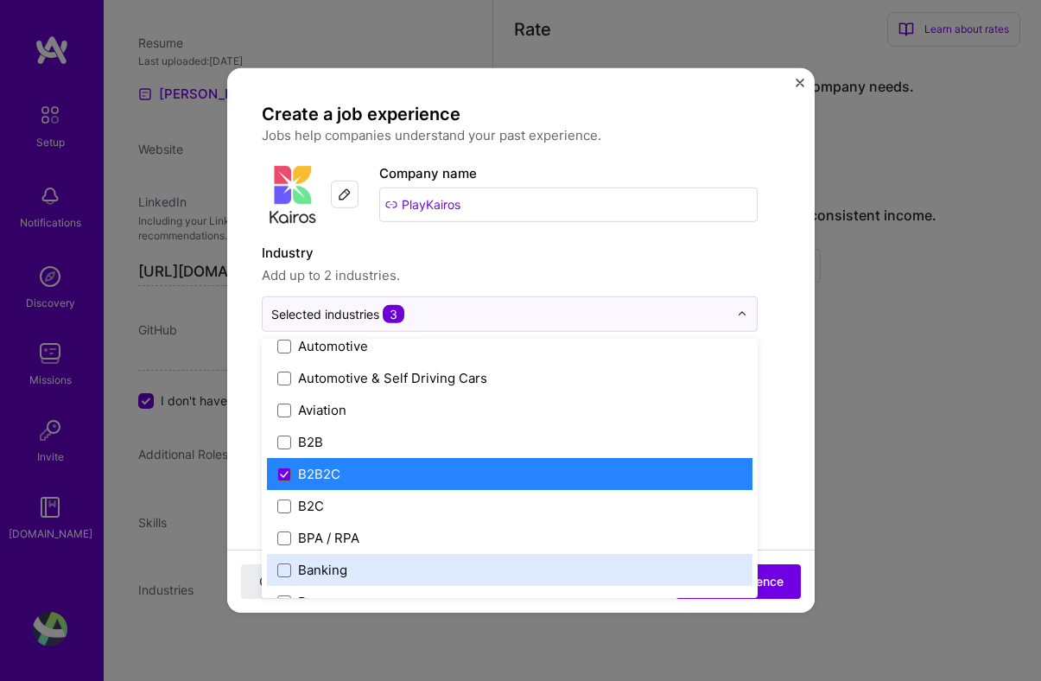
scroll to position [386, 0]
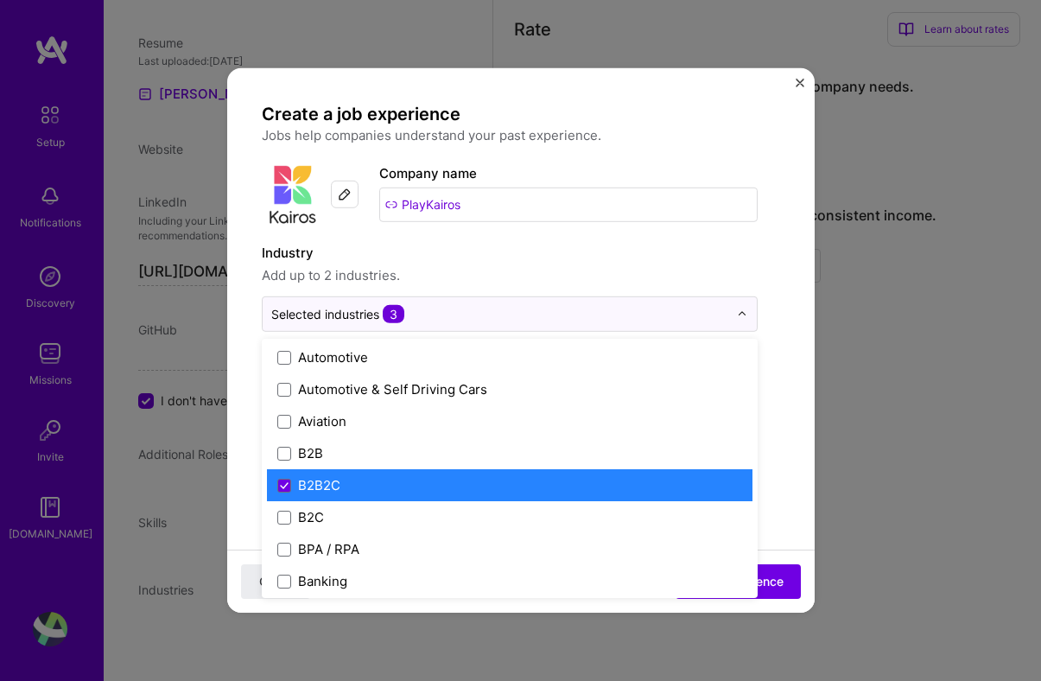
click at [591, 479] on label "B2B2C" at bounding box center [509, 485] width 465 height 18
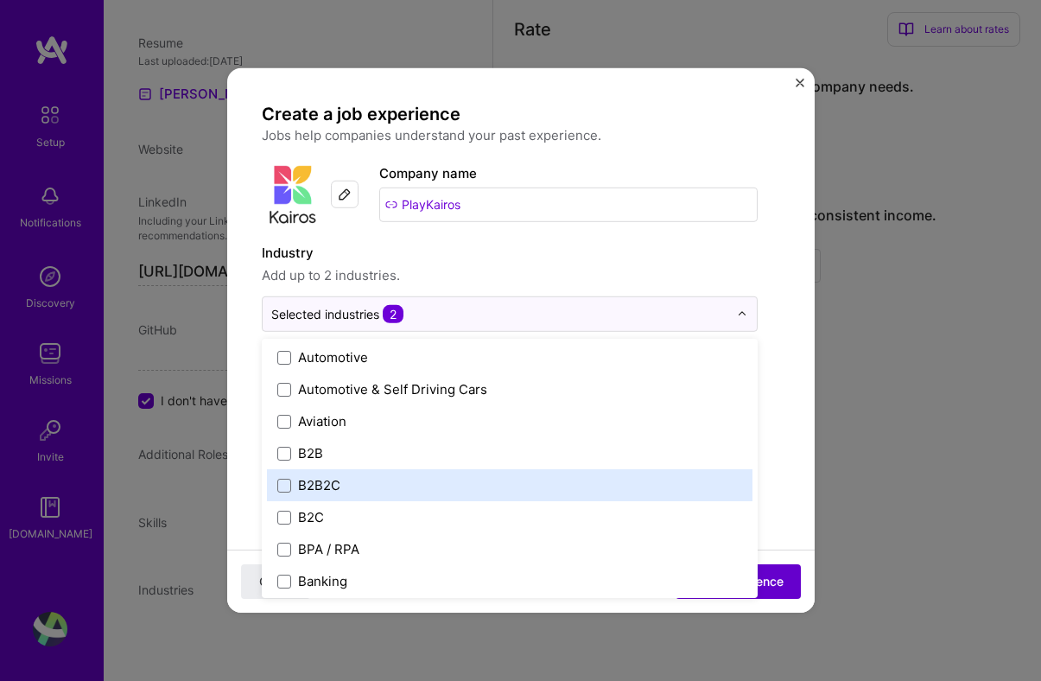
click at [779, 577] on span "Add experience" at bounding box center [738, 581] width 91 height 17
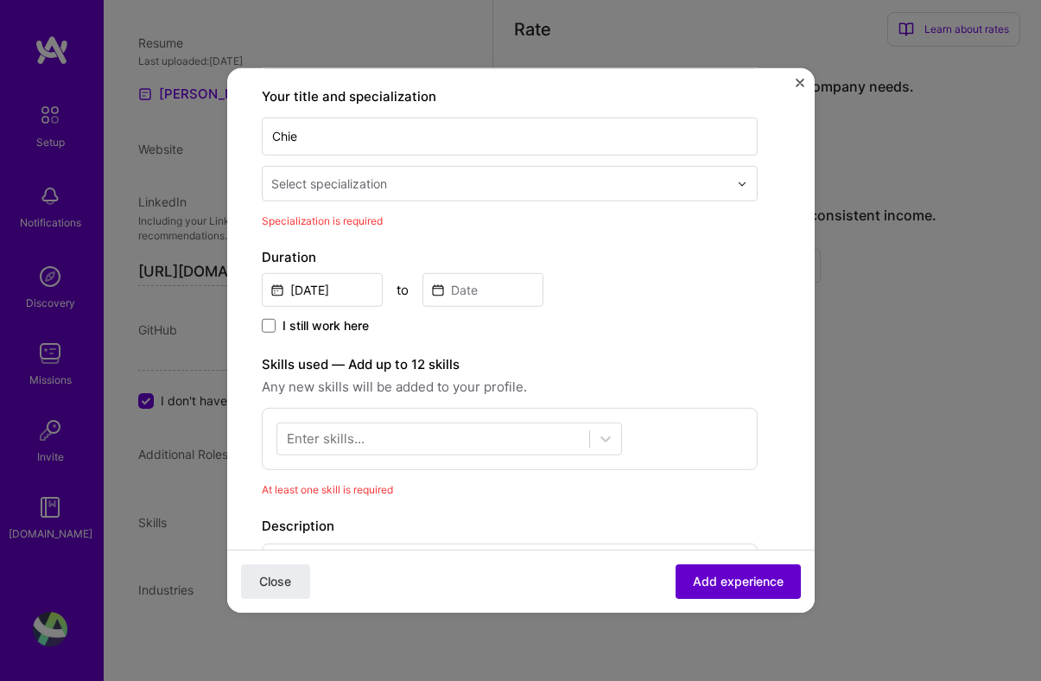
scroll to position [281, 0]
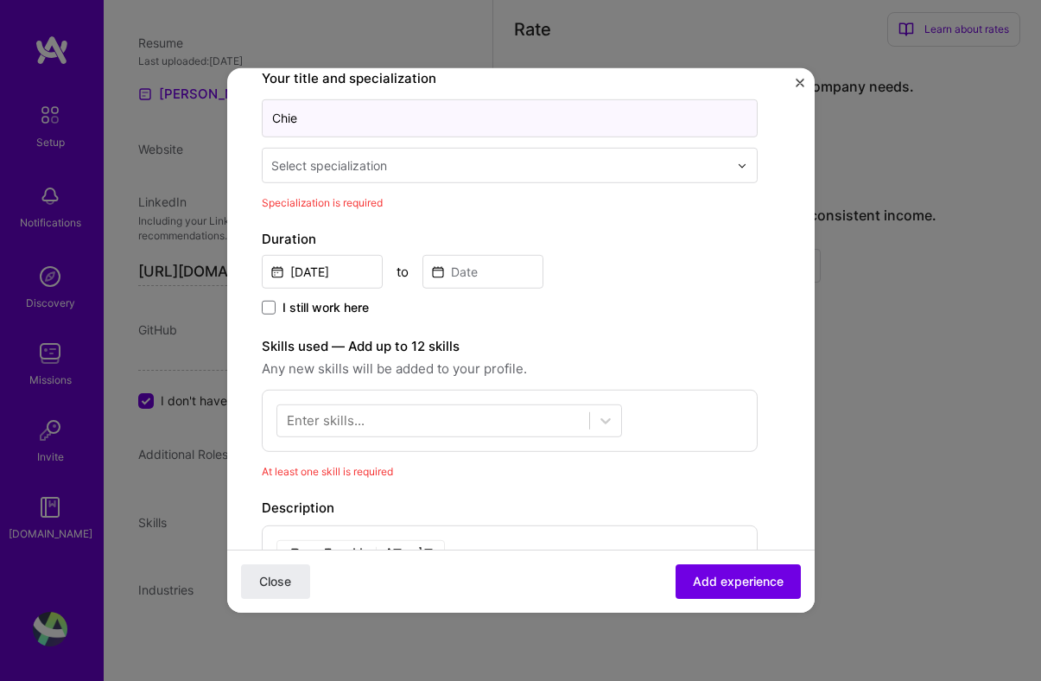
click at [699, 118] on input "Chie" at bounding box center [510, 118] width 496 height 38
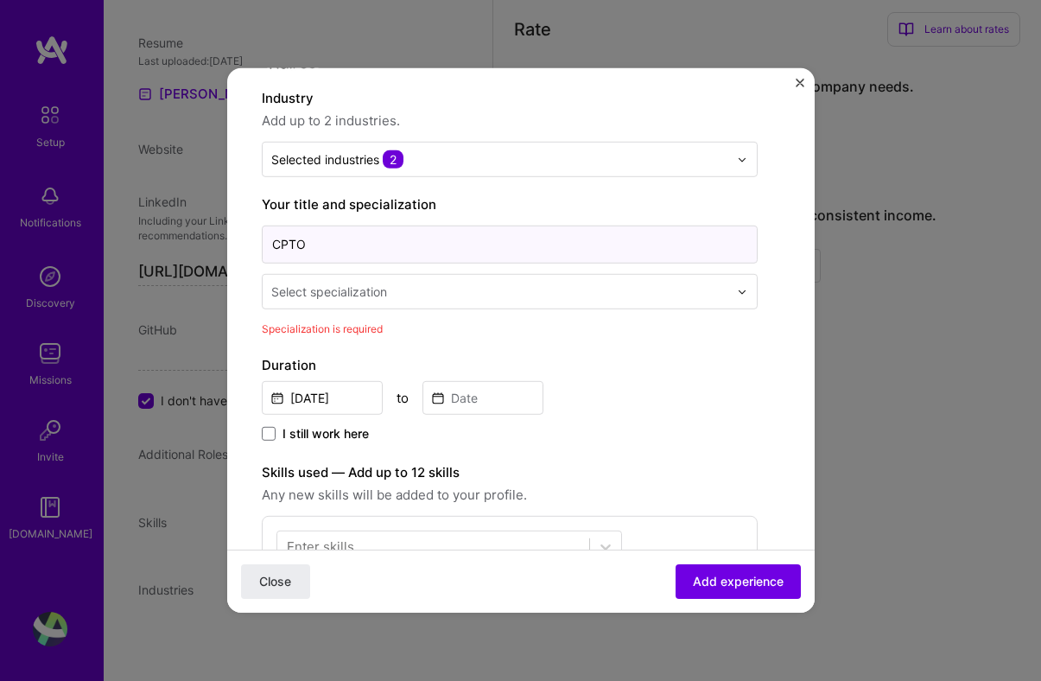
scroll to position [152, 0]
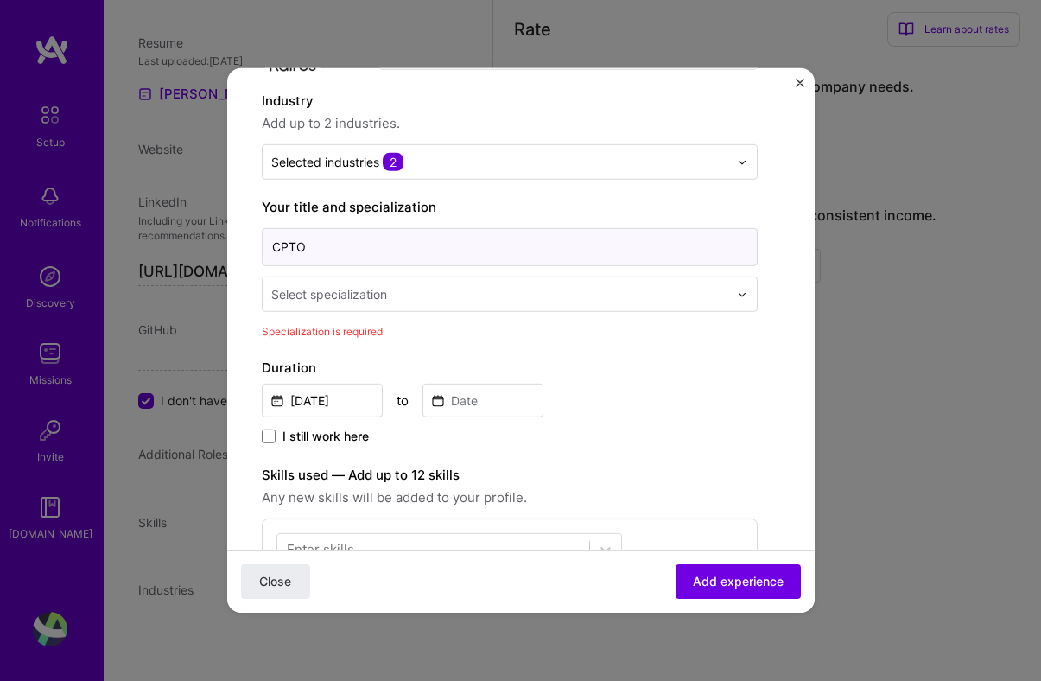
click at [721, 256] on input "CPTO" at bounding box center [510, 247] width 496 height 38
type input "CPTO"
click at [717, 300] on input "text" at bounding box center [501, 294] width 460 height 18
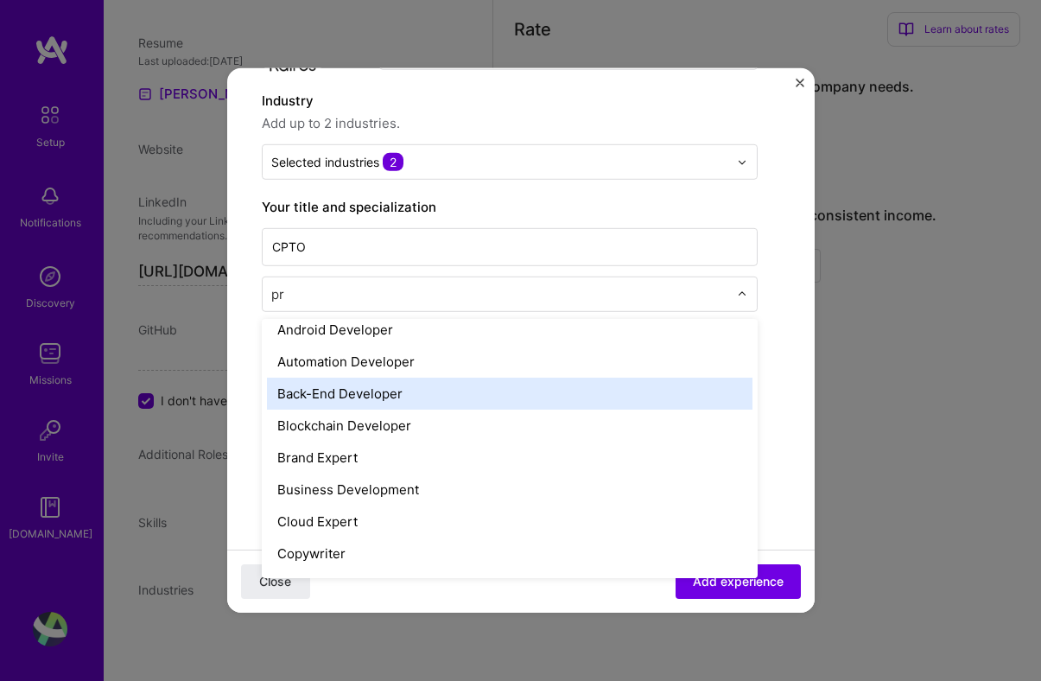
scroll to position [7, 0]
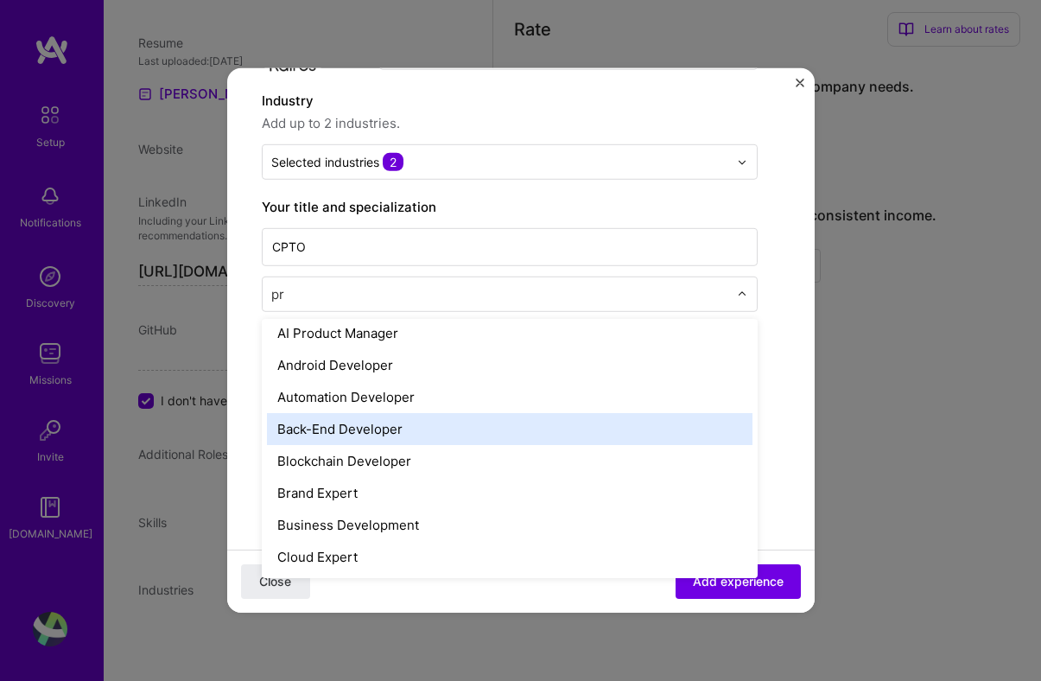
type input "pro"
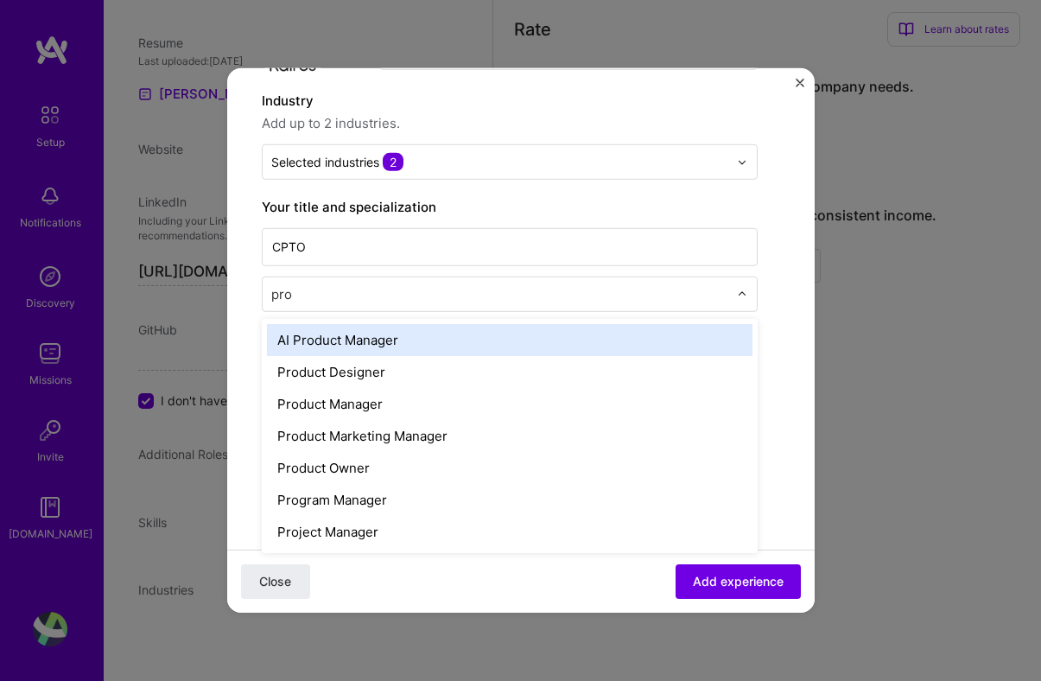
scroll to position [0, 0]
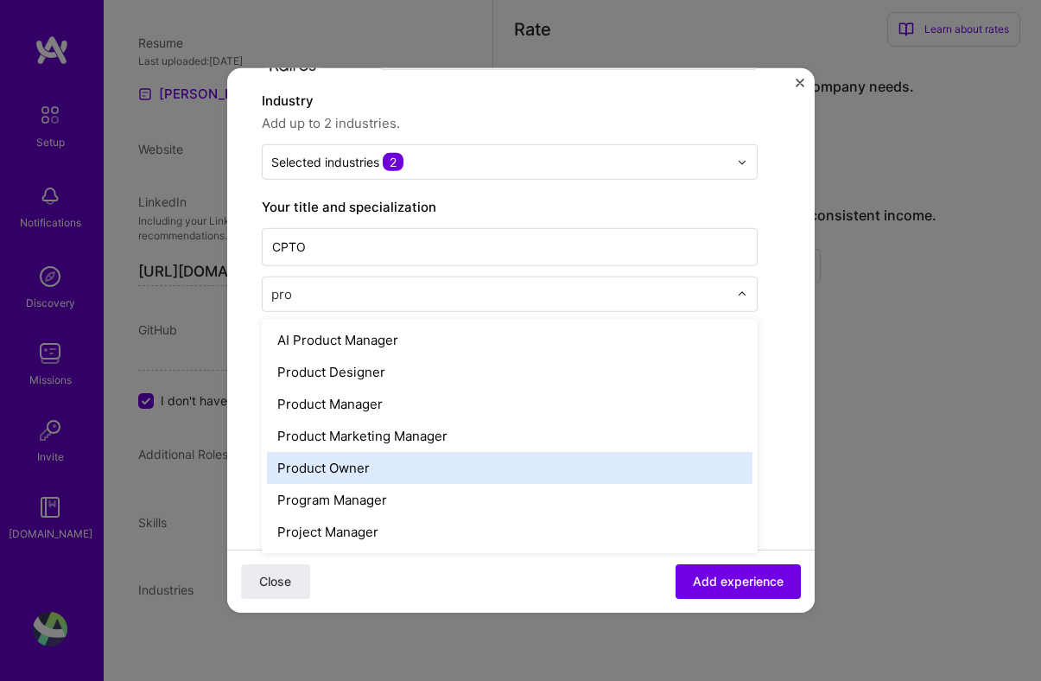
click at [667, 467] on div "Product Owner" at bounding box center [509, 468] width 485 height 32
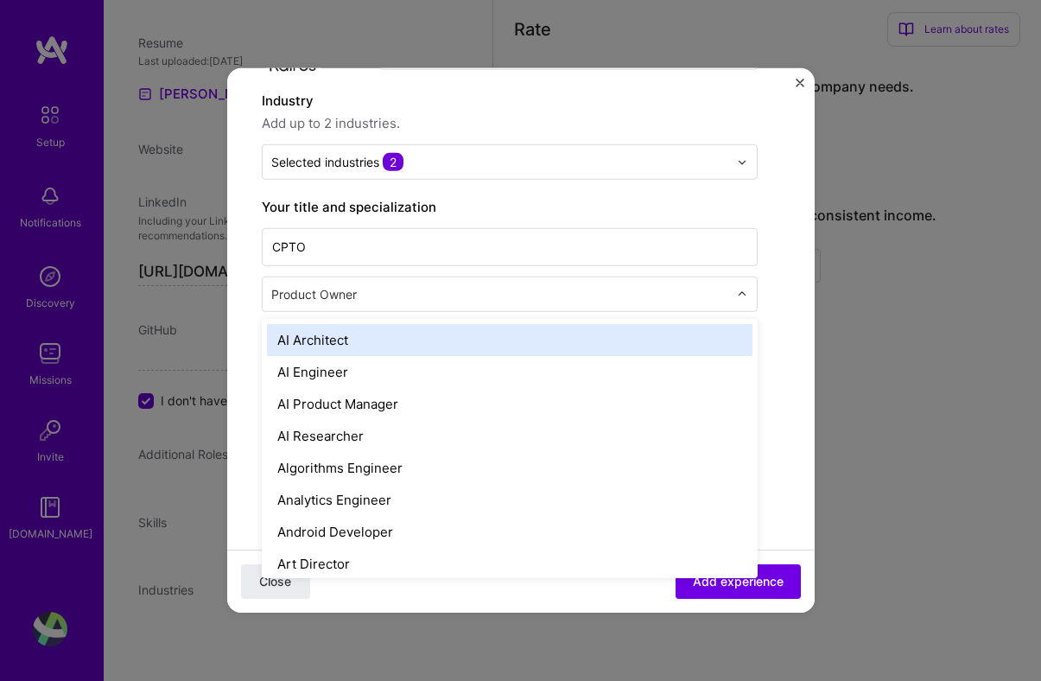
click at [692, 276] on div "Product Owner" at bounding box center [510, 293] width 496 height 35
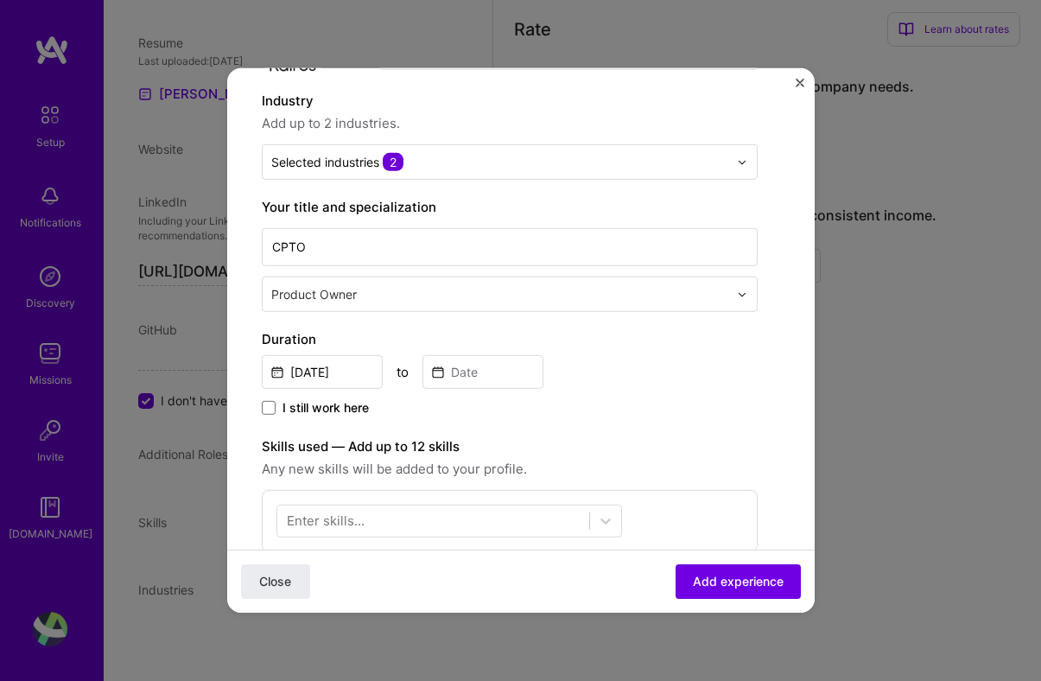
click at [692, 276] on div "Product Owner" at bounding box center [510, 293] width 496 height 35
click at [744, 439] on label "Skills used — Add up to 12 skills" at bounding box center [510, 446] width 496 height 21
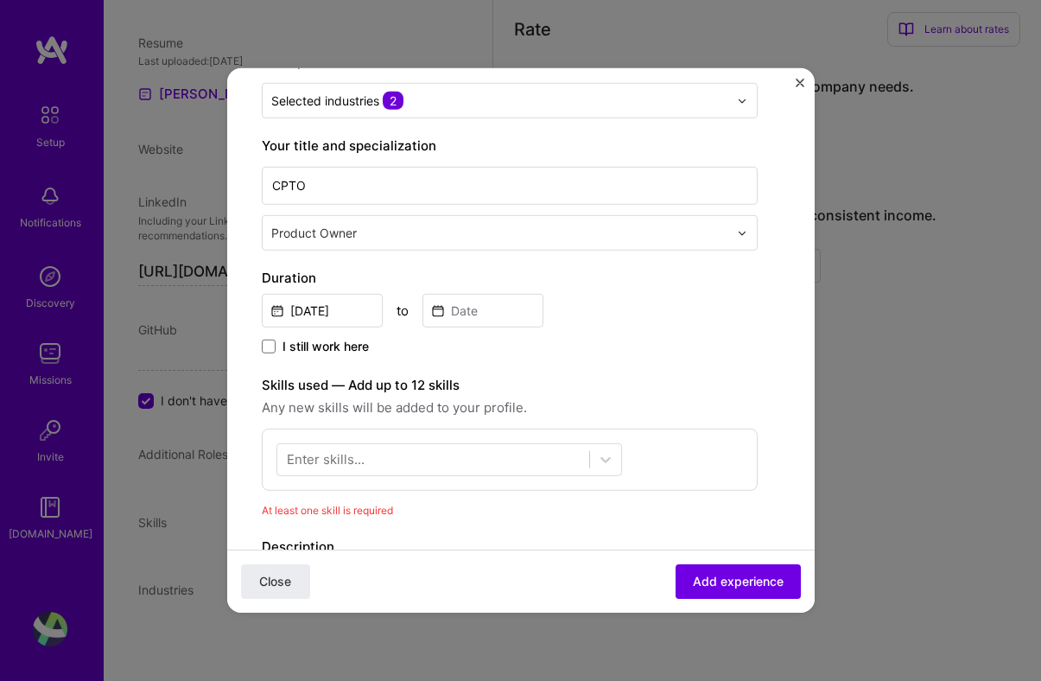
scroll to position [215, 0]
click at [329, 301] on input "[DATE]" at bounding box center [322, 309] width 121 height 34
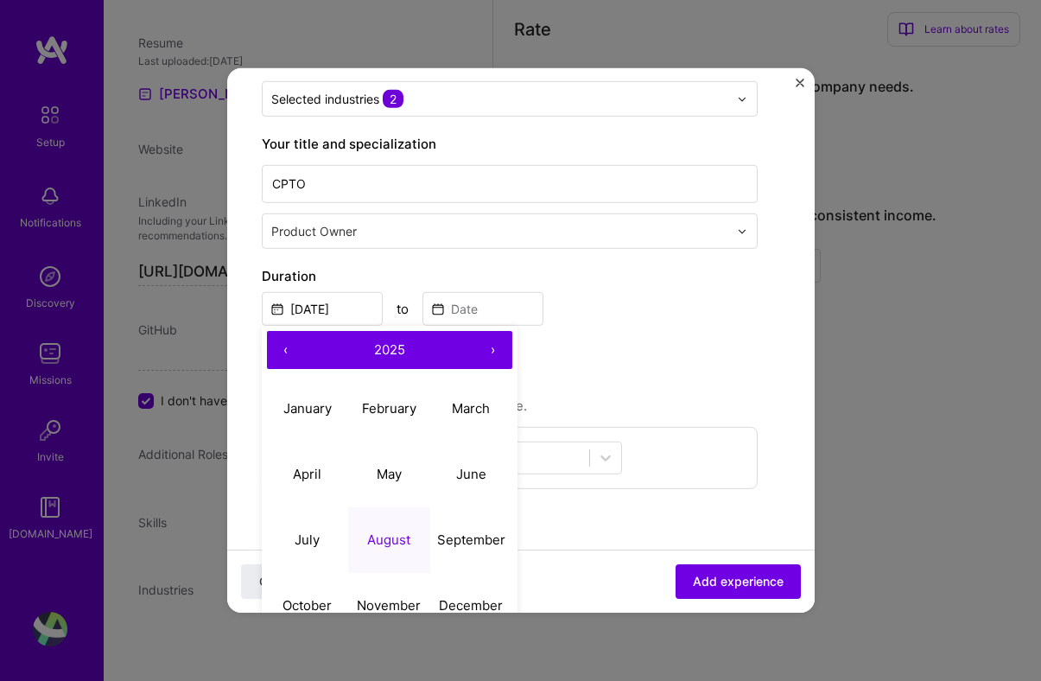
click at [287, 351] on button "‹" at bounding box center [286, 350] width 38 height 38
click at [482, 476] on abbr "June" at bounding box center [471, 473] width 30 height 16
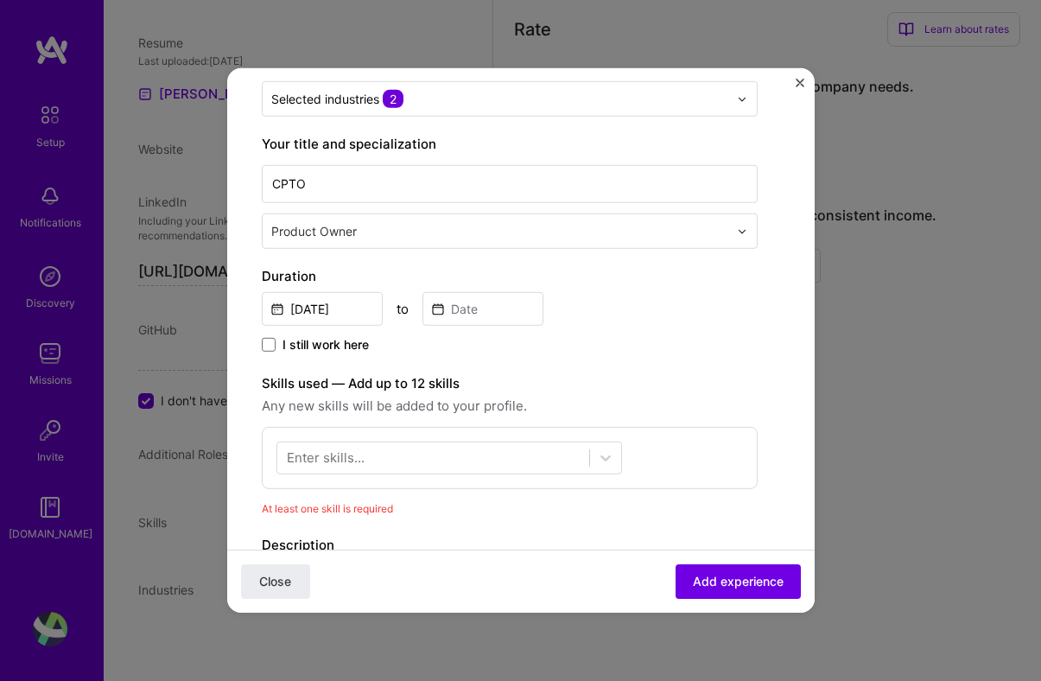
type input "[DATE]"
click at [269, 345] on span at bounding box center [269, 345] width 14 height 14
click at [0, 0] on input "I still work here" at bounding box center [0, 0] width 0 height 0
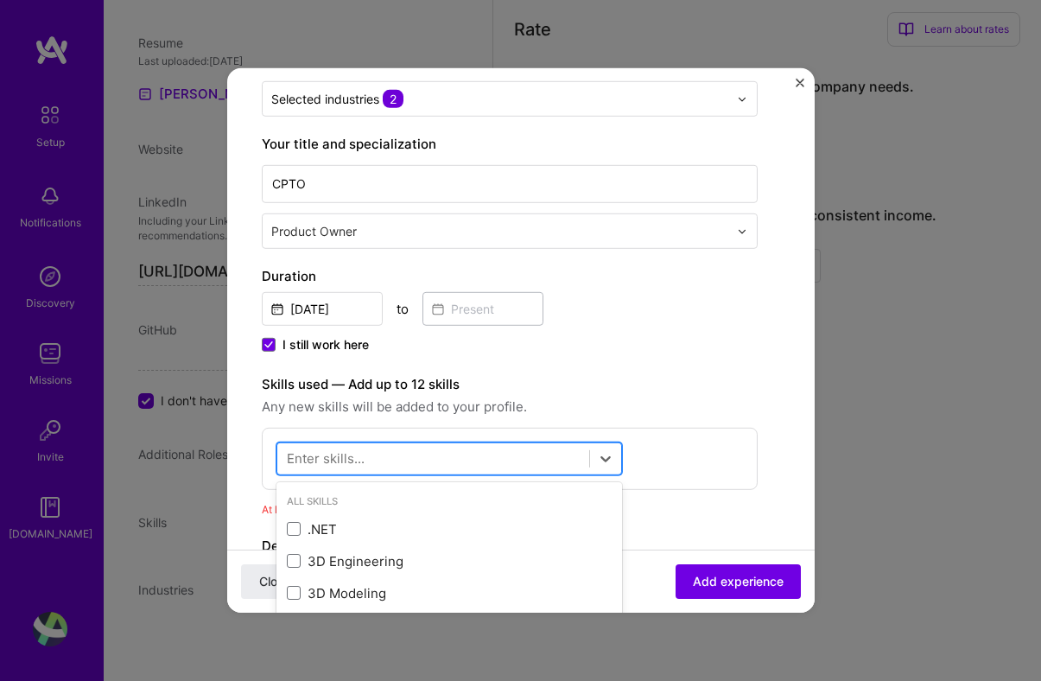
click at [550, 460] on div at bounding box center [433, 458] width 312 height 28
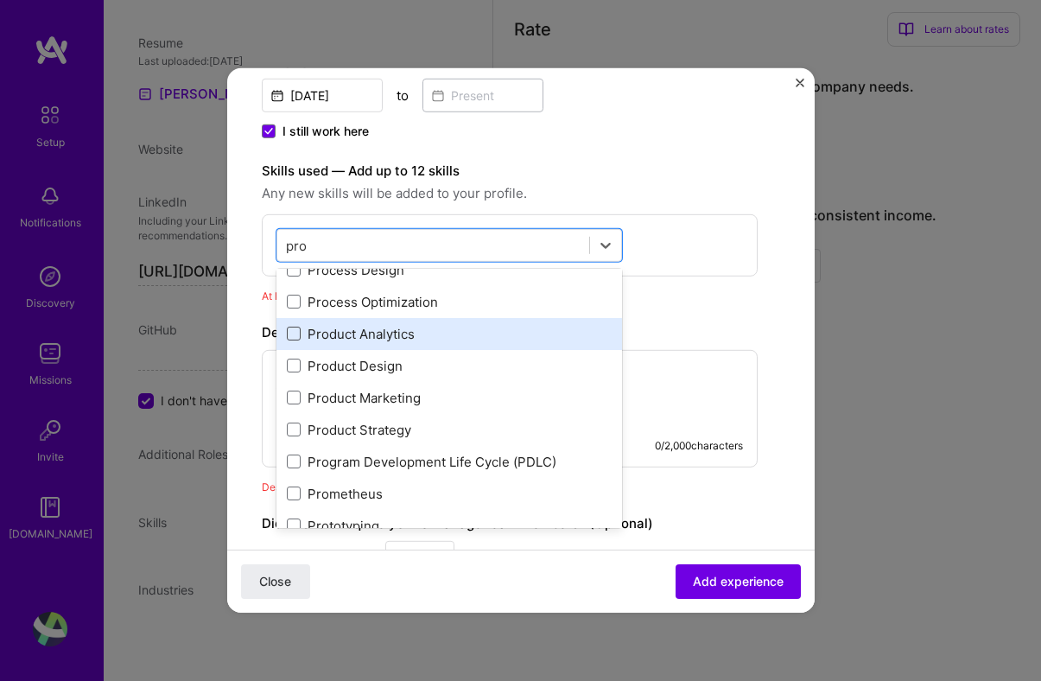
scroll to position [111, 0]
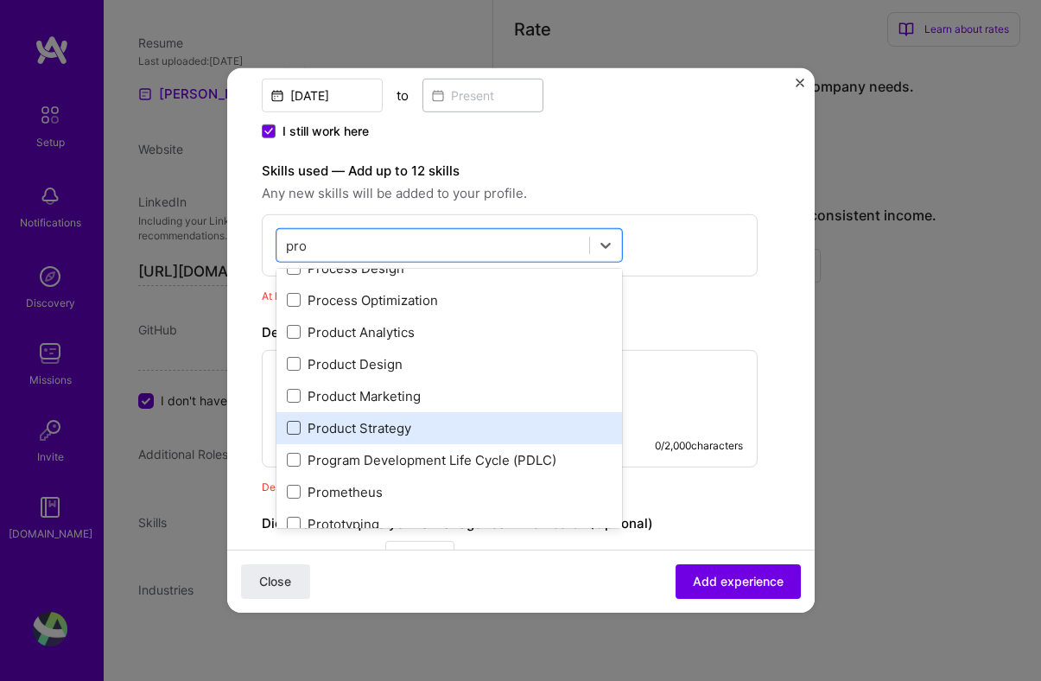
click at [288, 423] on span at bounding box center [294, 428] width 14 height 14
click at [0, 0] on input "checkbox" at bounding box center [0, 0] width 0 height 0
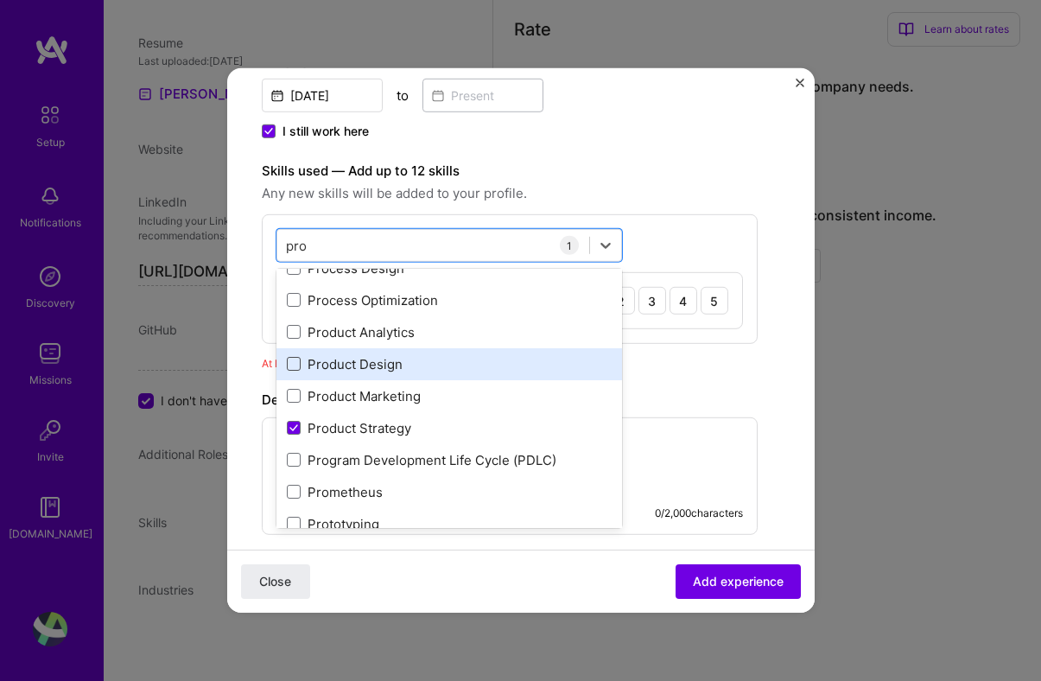
click at [287, 358] on span at bounding box center [294, 364] width 14 height 14
click at [0, 0] on input "checkbox" at bounding box center [0, 0] width 0 height 0
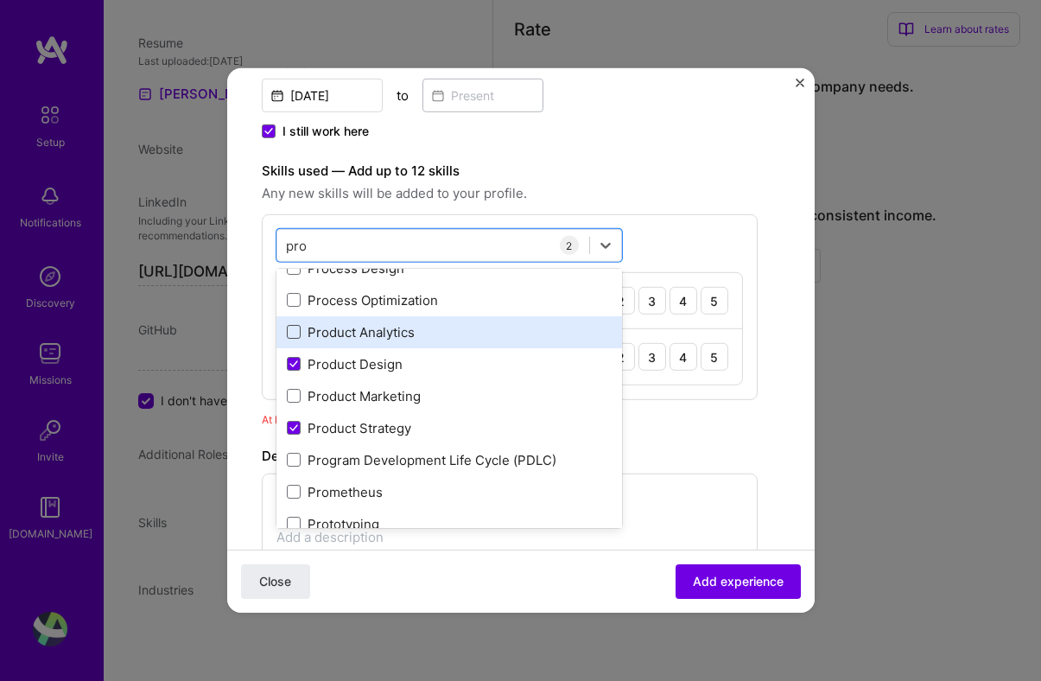
click at [287, 326] on span at bounding box center [294, 332] width 14 height 14
click at [0, 0] on input "checkbox" at bounding box center [0, 0] width 0 height 0
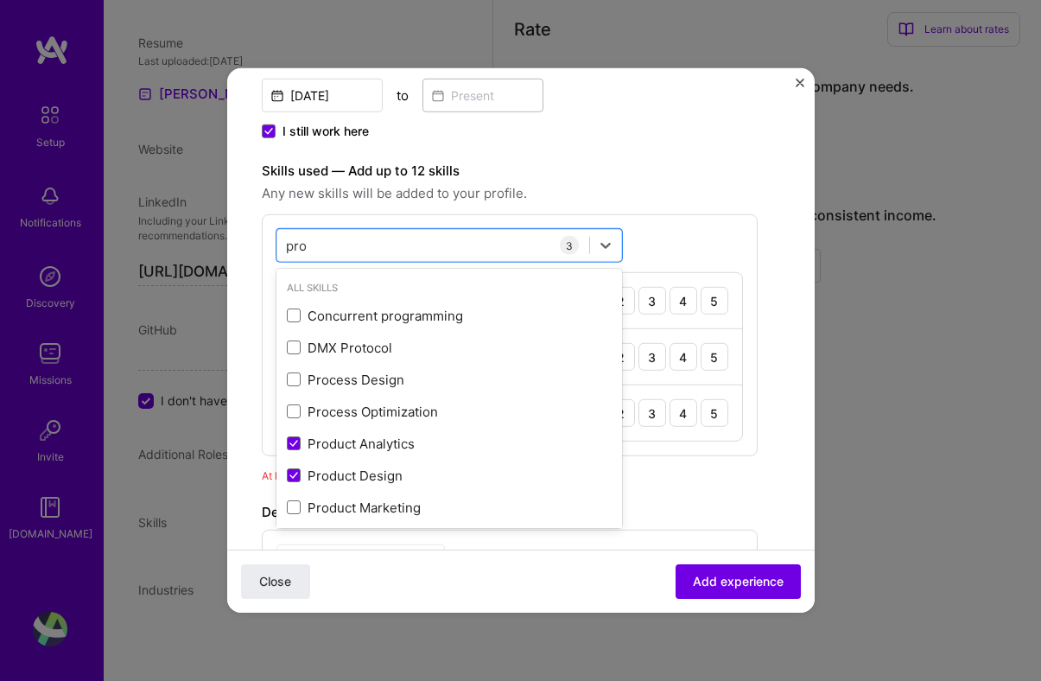
scroll to position [1, 0]
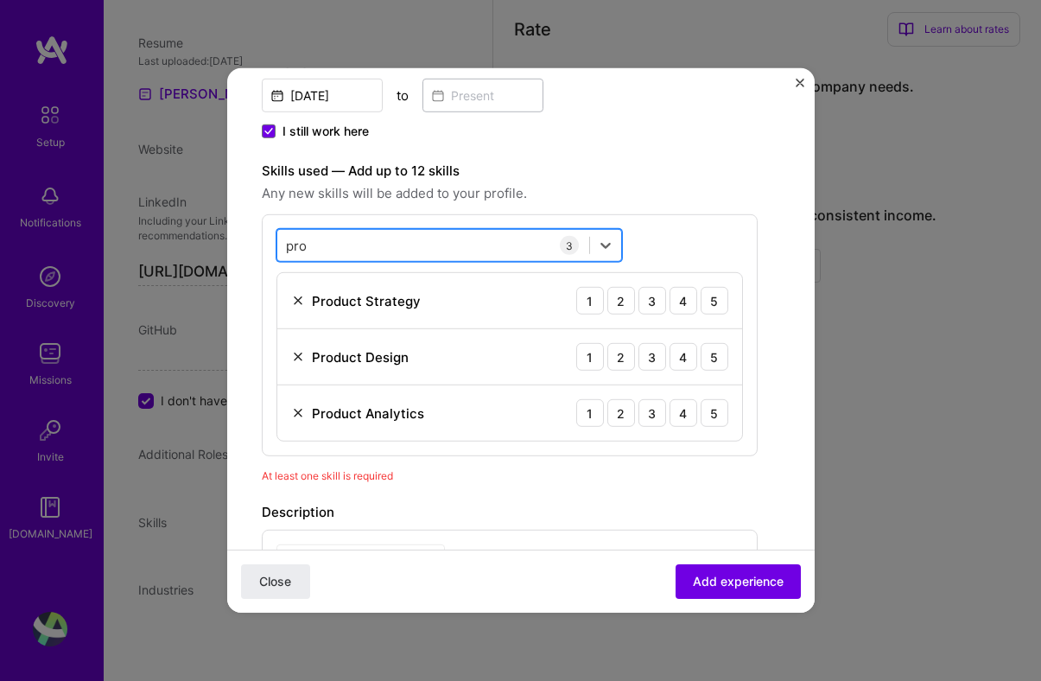
click at [501, 237] on div "pro pro" at bounding box center [433, 245] width 312 height 28
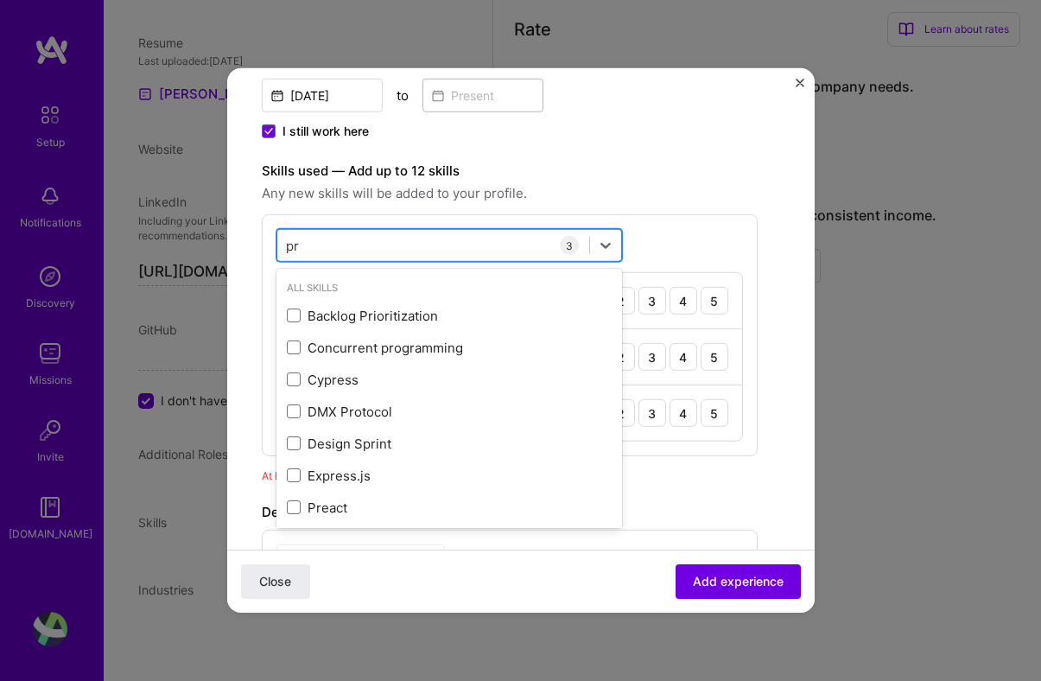
type input "p"
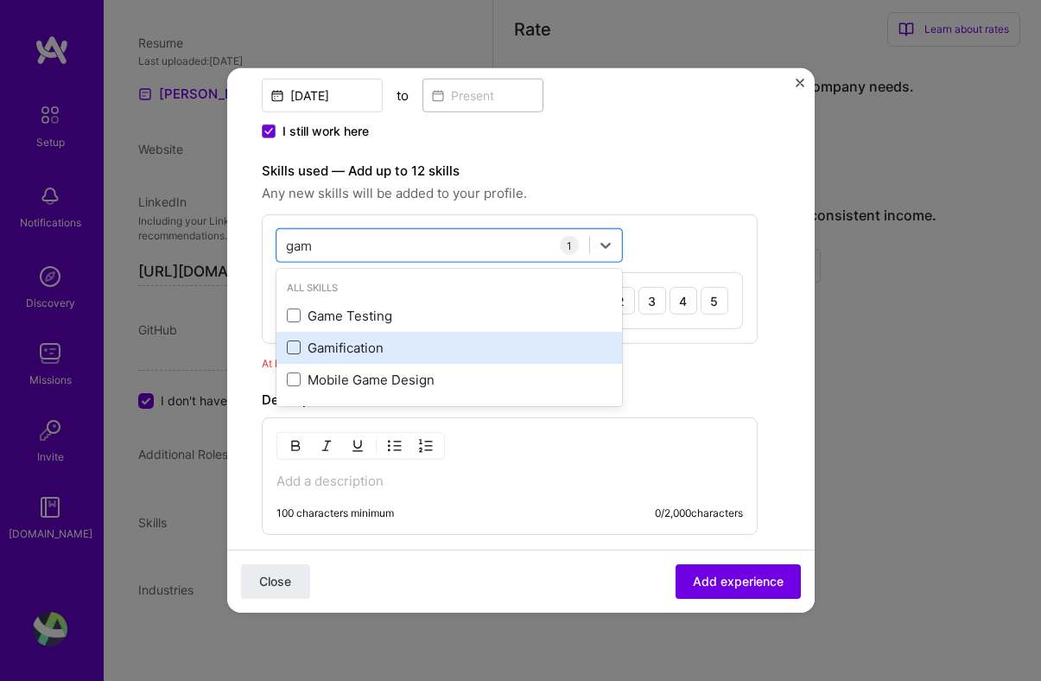
click at [287, 340] on span at bounding box center [294, 347] width 14 height 14
click at [0, 0] on input "checkbox" at bounding box center [0, 0] width 0 height 0
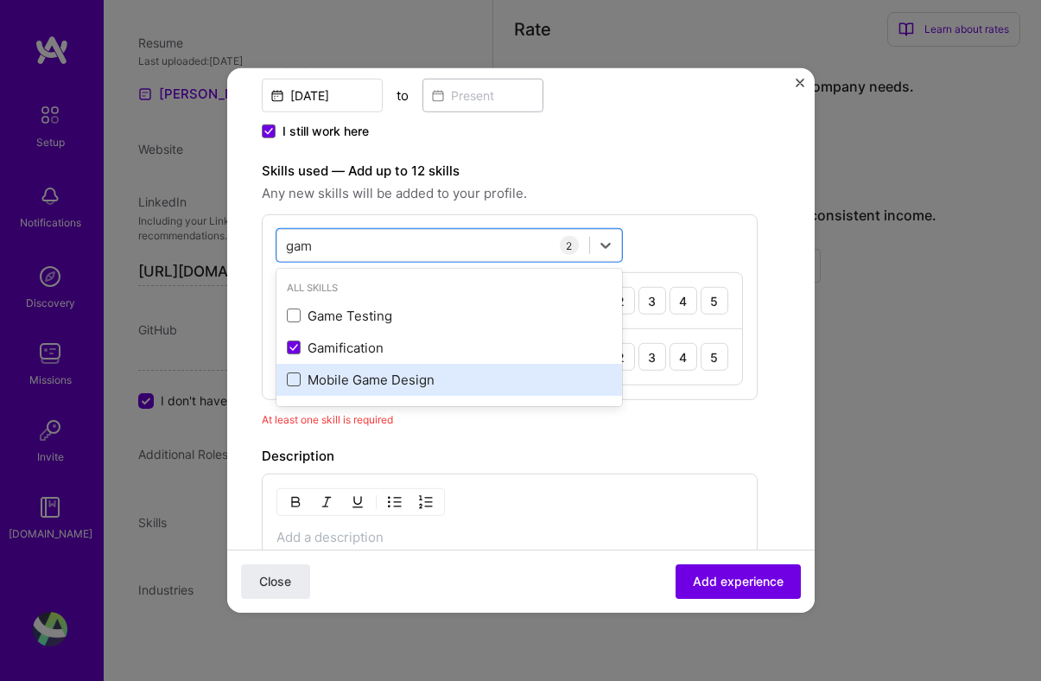
click at [298, 381] on span at bounding box center [294, 379] width 14 height 14
click at [0, 0] on input "checkbox" at bounding box center [0, 0] width 0 height 0
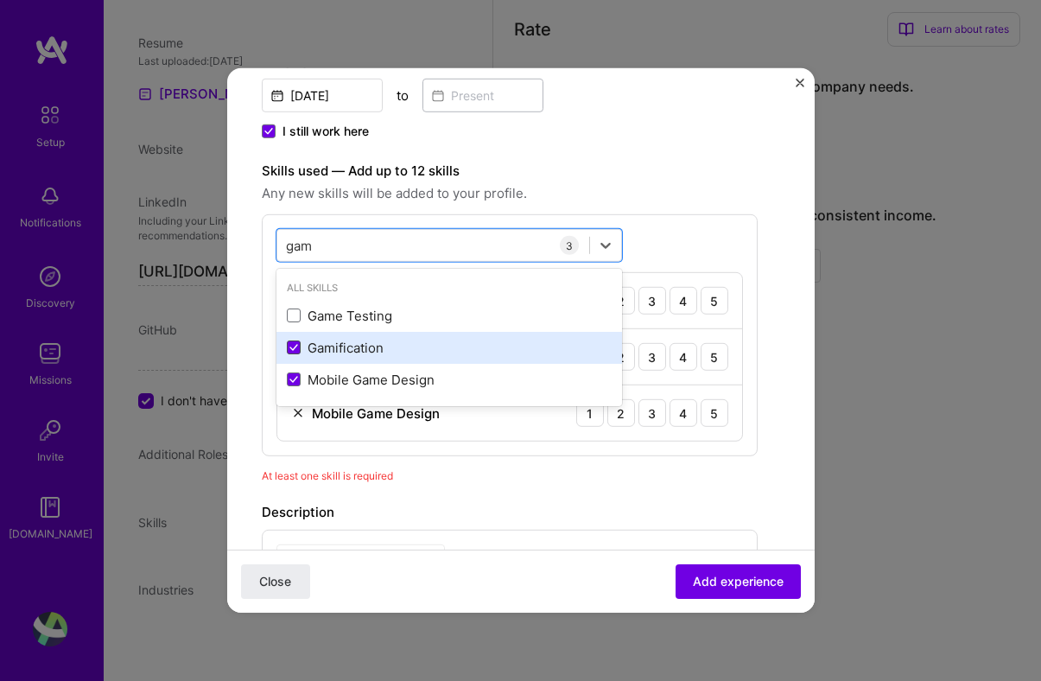
click at [296, 353] on span at bounding box center [294, 347] width 14 height 14
click at [0, 0] on input "checkbox" at bounding box center [0, 0] width 0 height 0
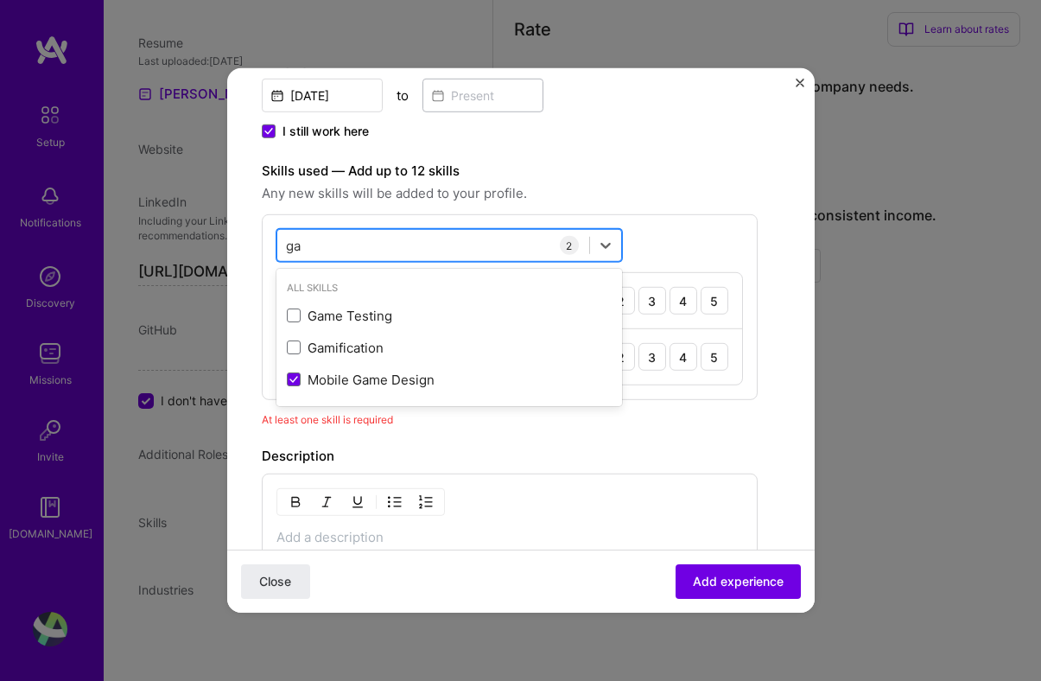
type input "g"
type input "m"
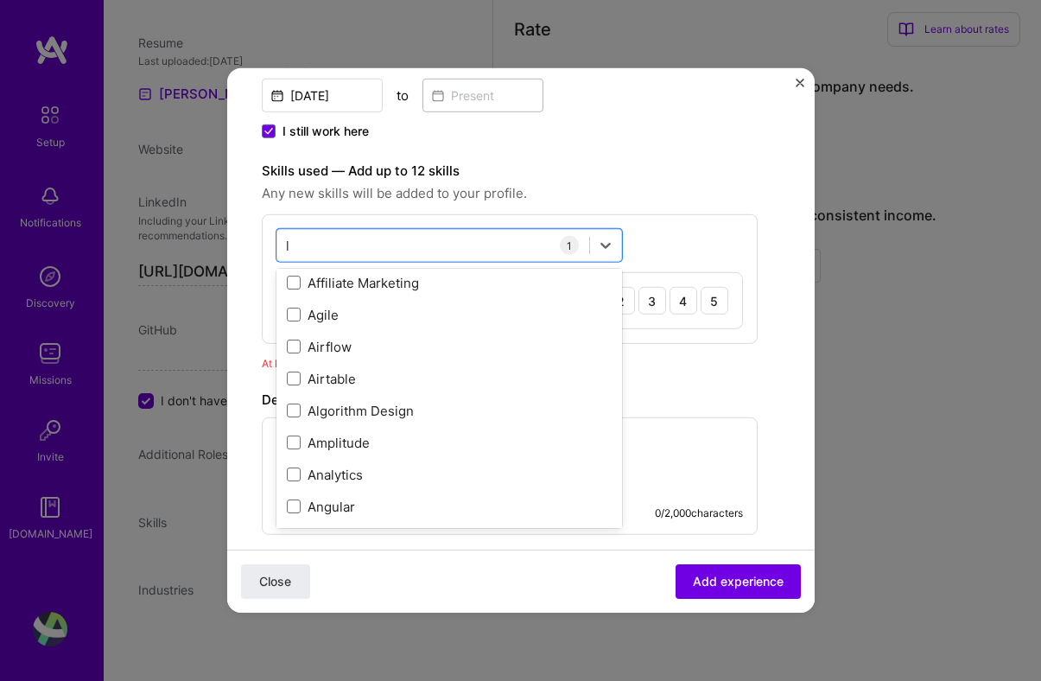
scroll to position [0, 0]
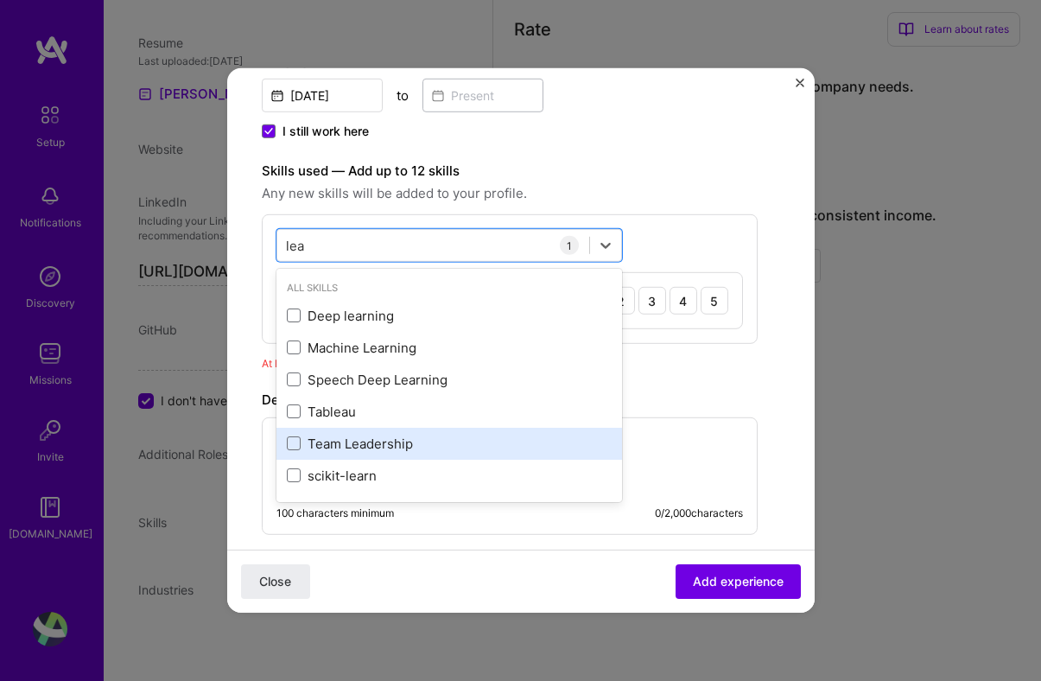
click at [358, 454] on div "Team Leadership" at bounding box center [448, 443] width 345 height 32
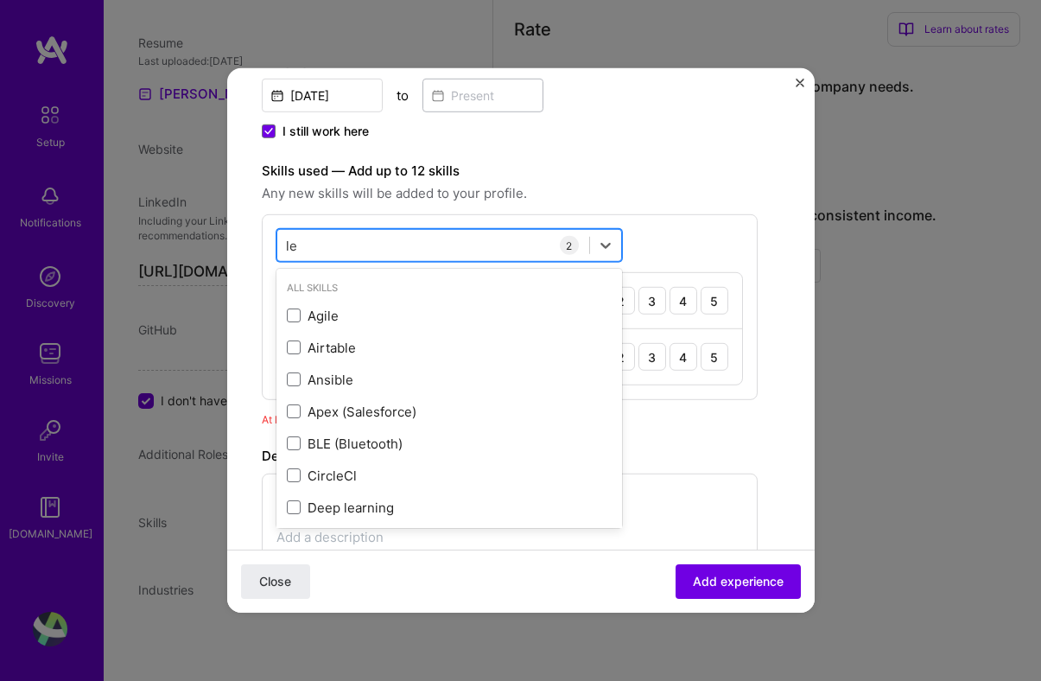
type input "l"
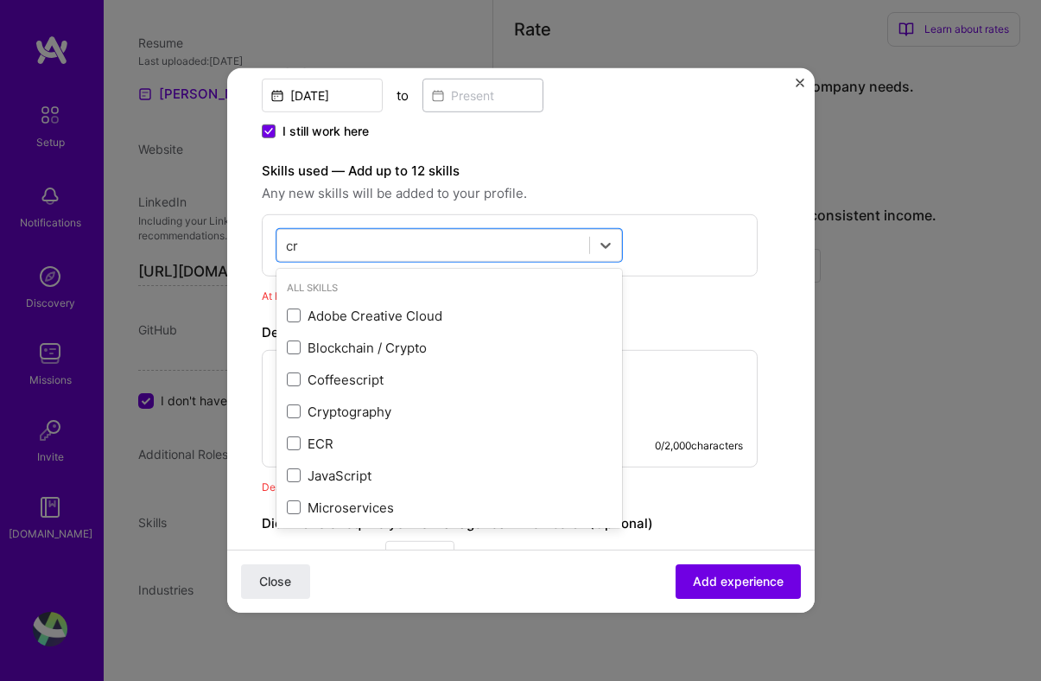
type input "c"
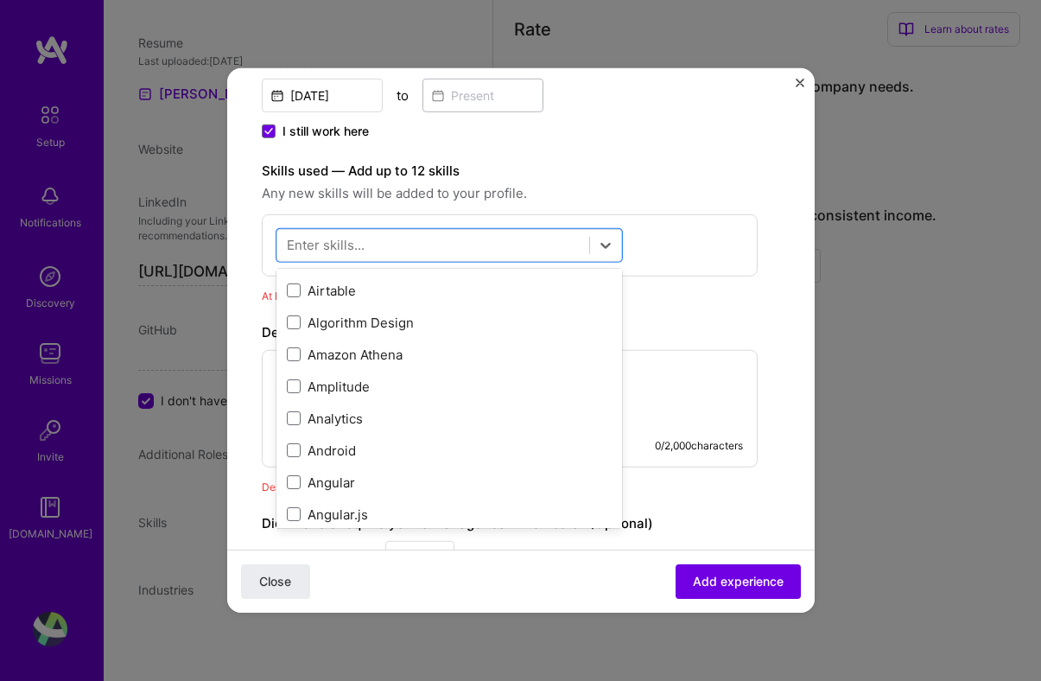
scroll to position [761, 0]
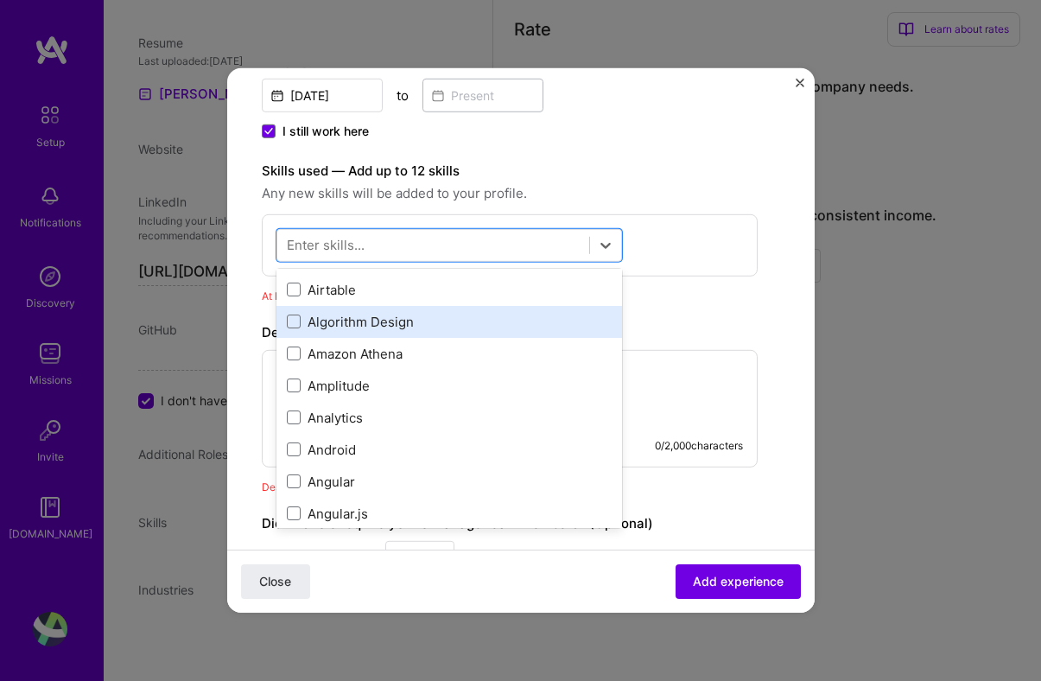
click at [370, 324] on div "Algorithm Design" at bounding box center [449, 322] width 325 height 18
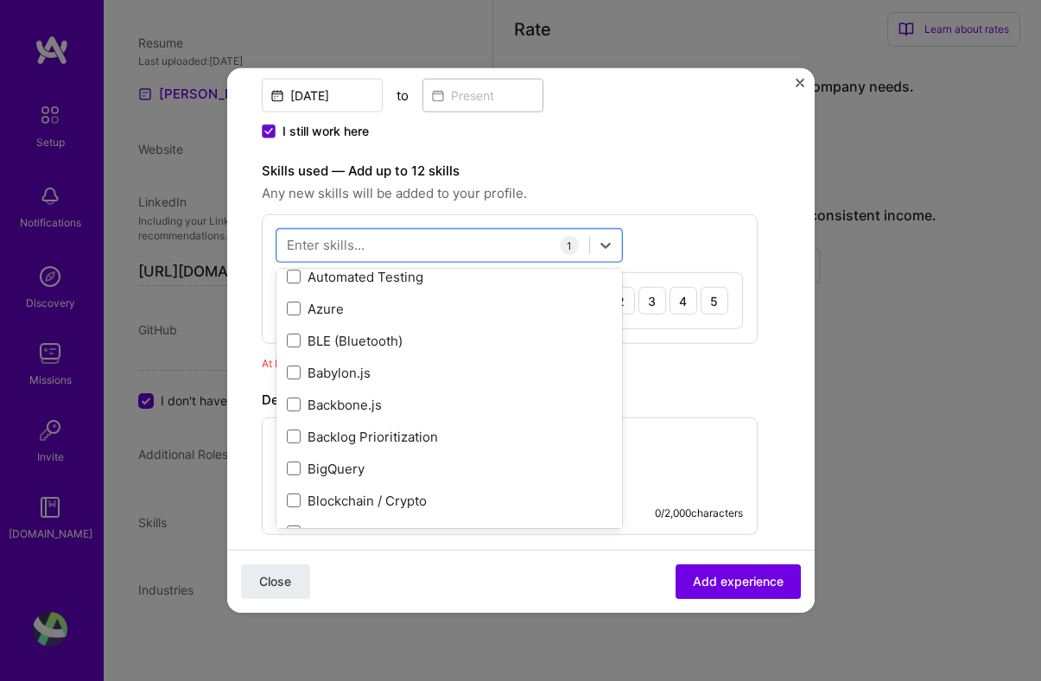
scroll to position [1421, 0]
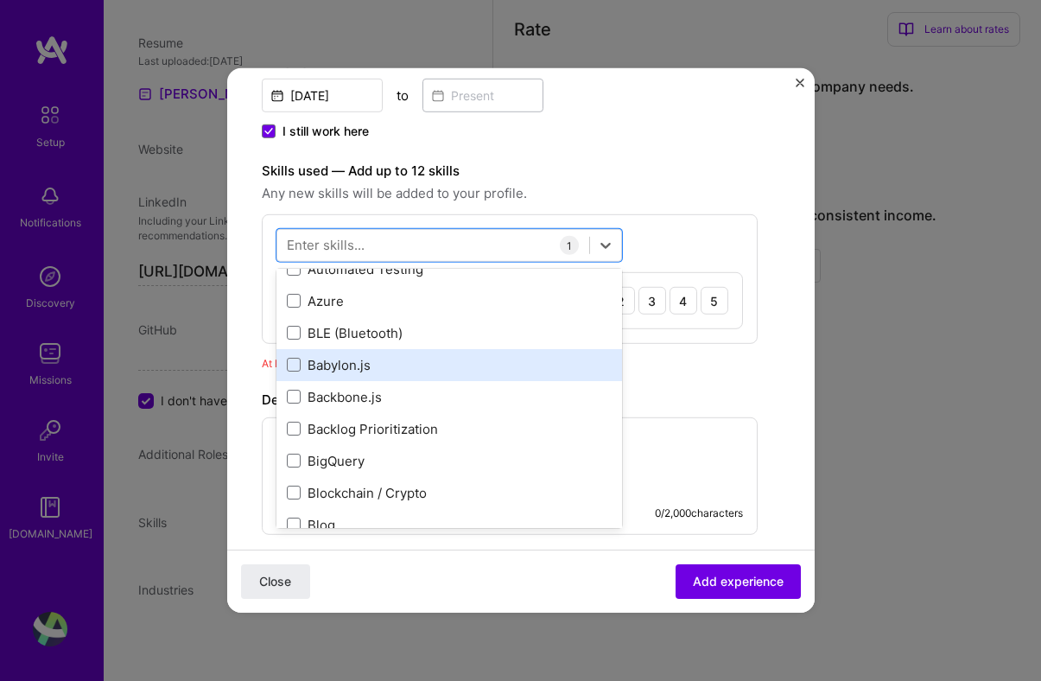
click at [331, 357] on div "Babylon.js" at bounding box center [449, 365] width 325 height 18
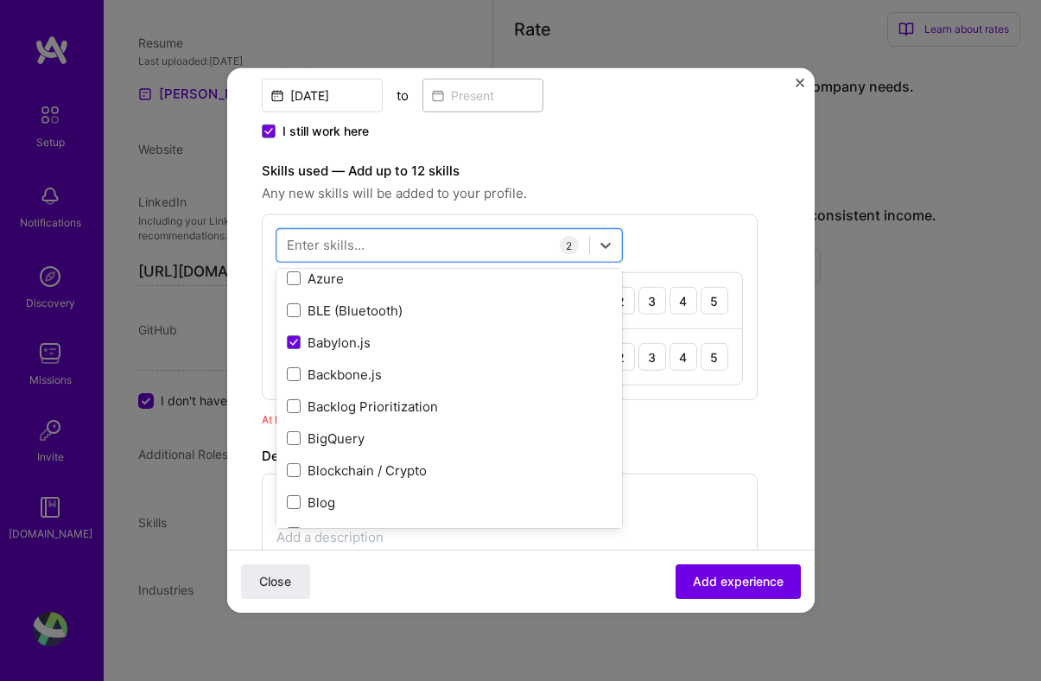
scroll to position [1444, 0]
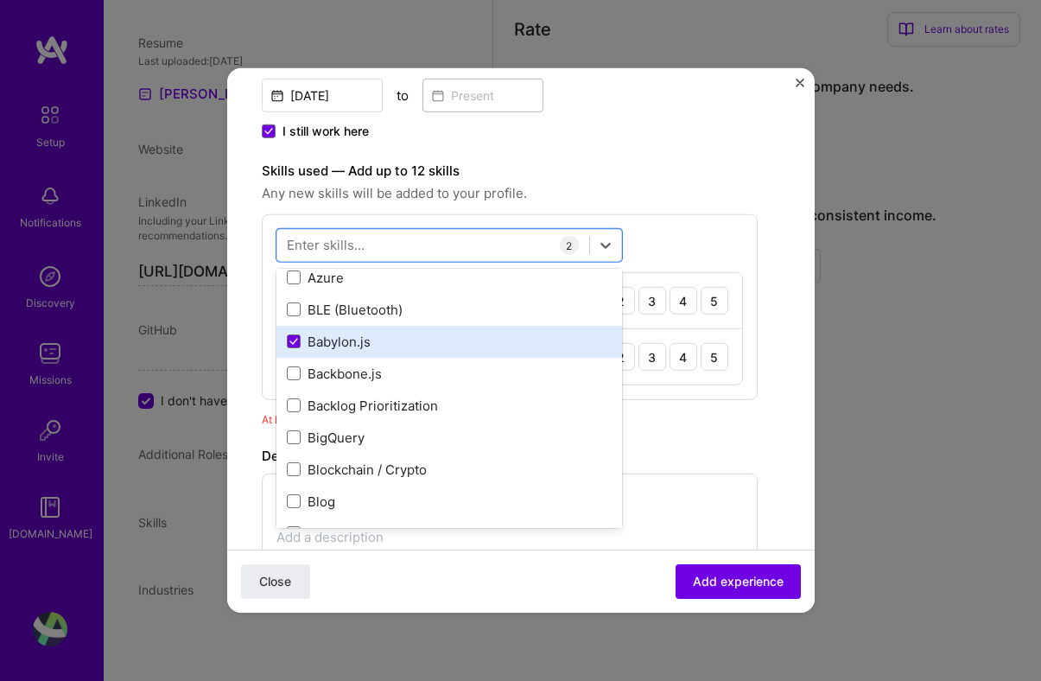
click at [307, 334] on div "Babylon.js" at bounding box center [449, 341] width 325 height 18
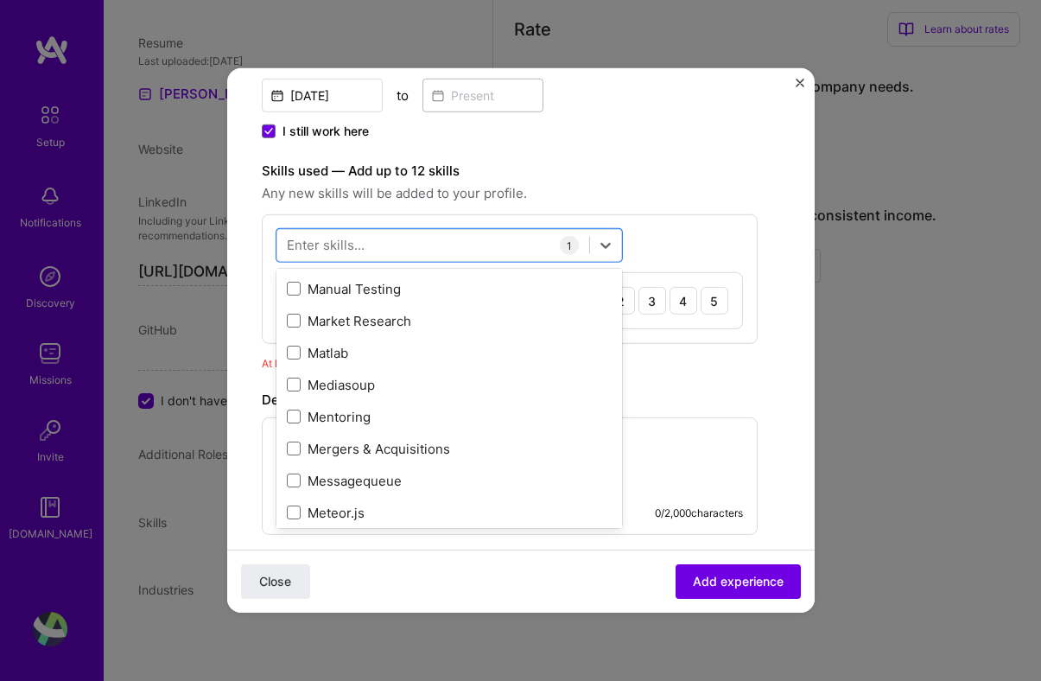
scroll to position [6326, 0]
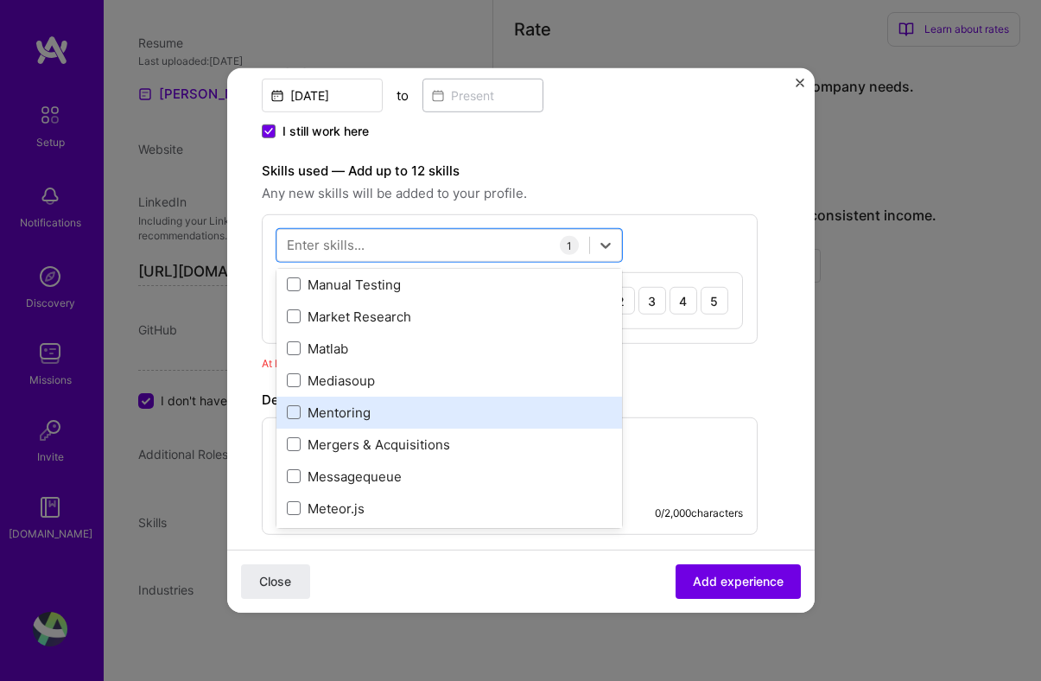
click at [423, 412] on div "Mentoring" at bounding box center [449, 412] width 325 height 18
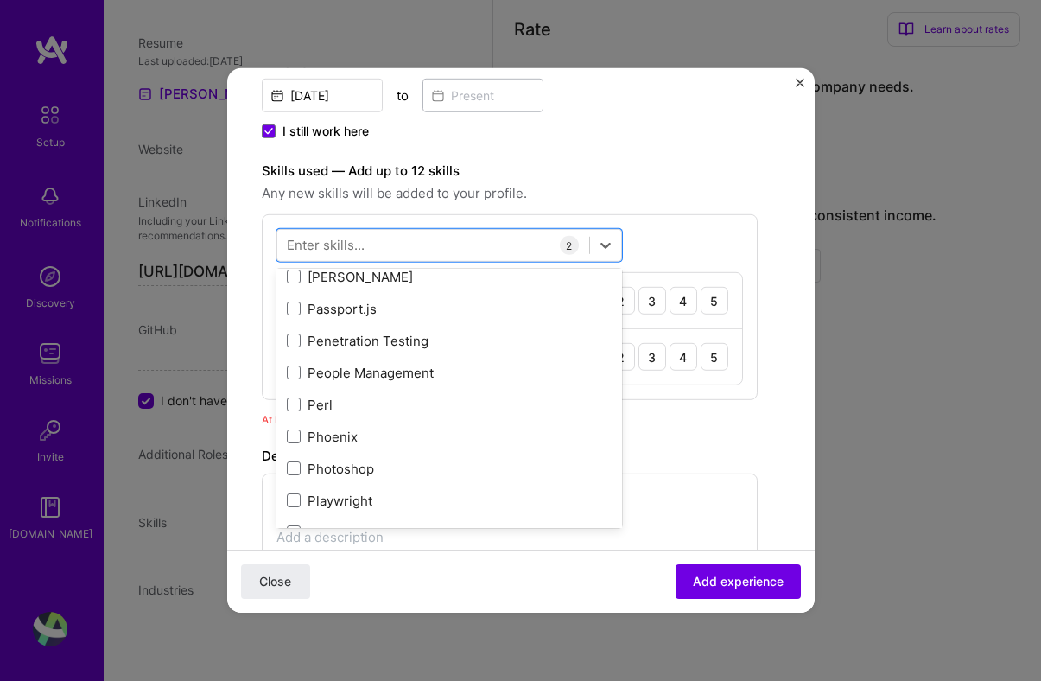
scroll to position [7469, 0]
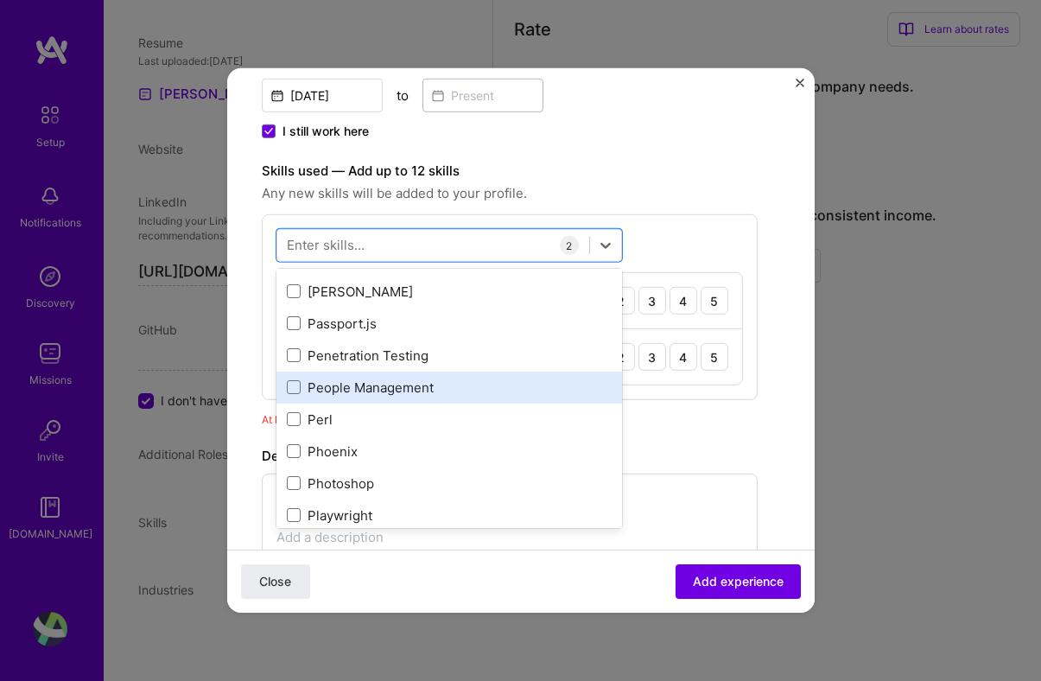
click at [408, 389] on div "People Management" at bounding box center [449, 387] width 325 height 18
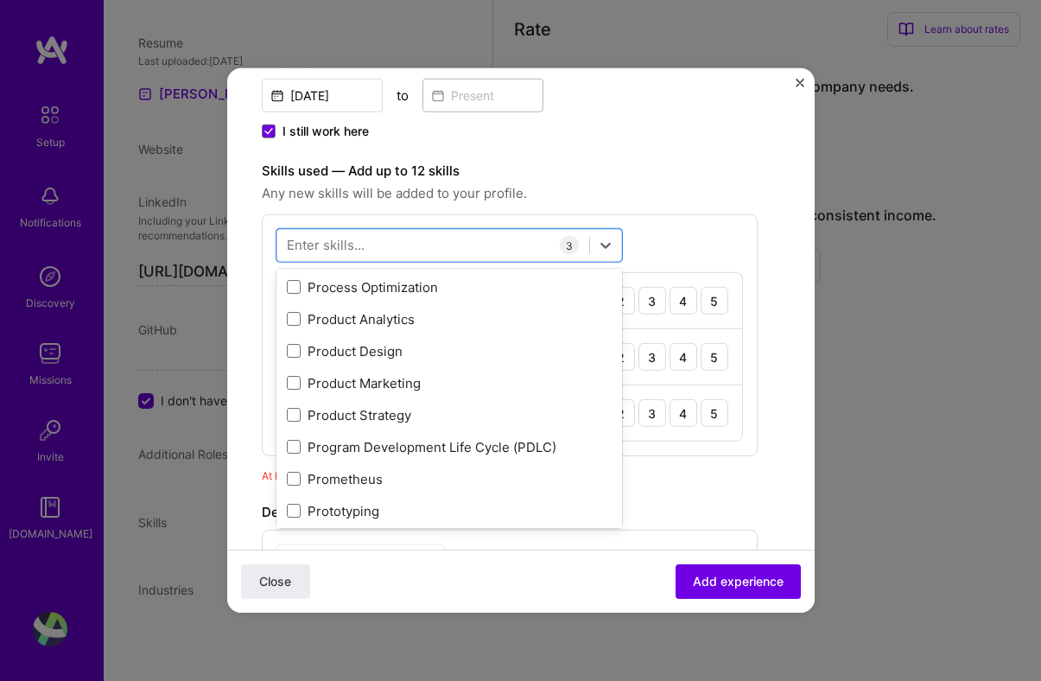
scroll to position [7922, 0]
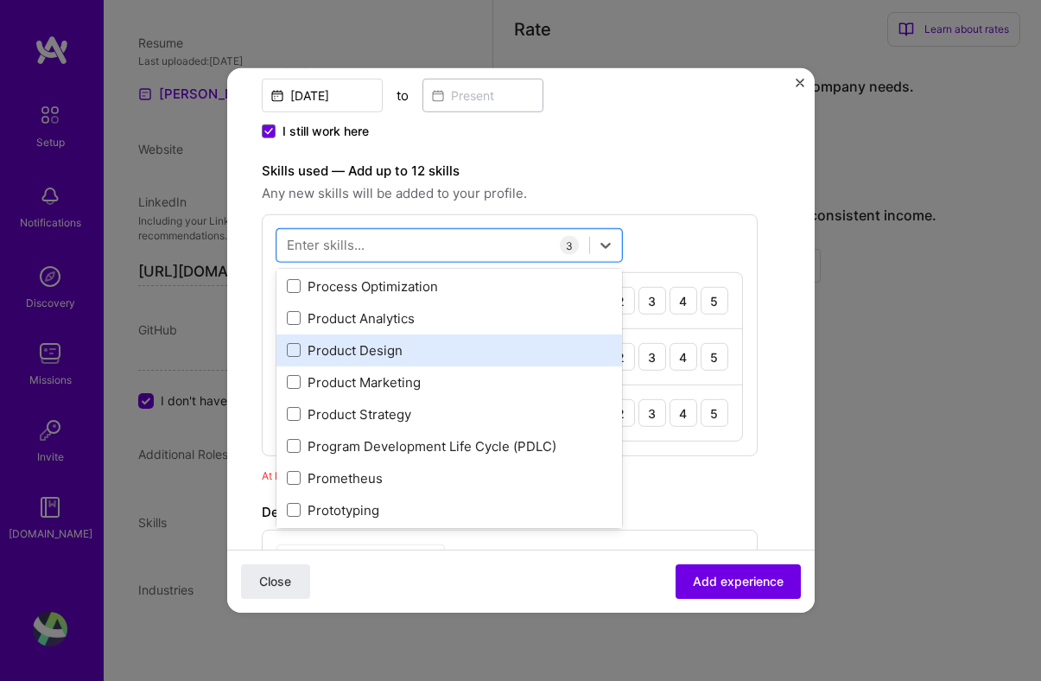
click at [517, 345] on div "Product Design" at bounding box center [449, 350] width 325 height 18
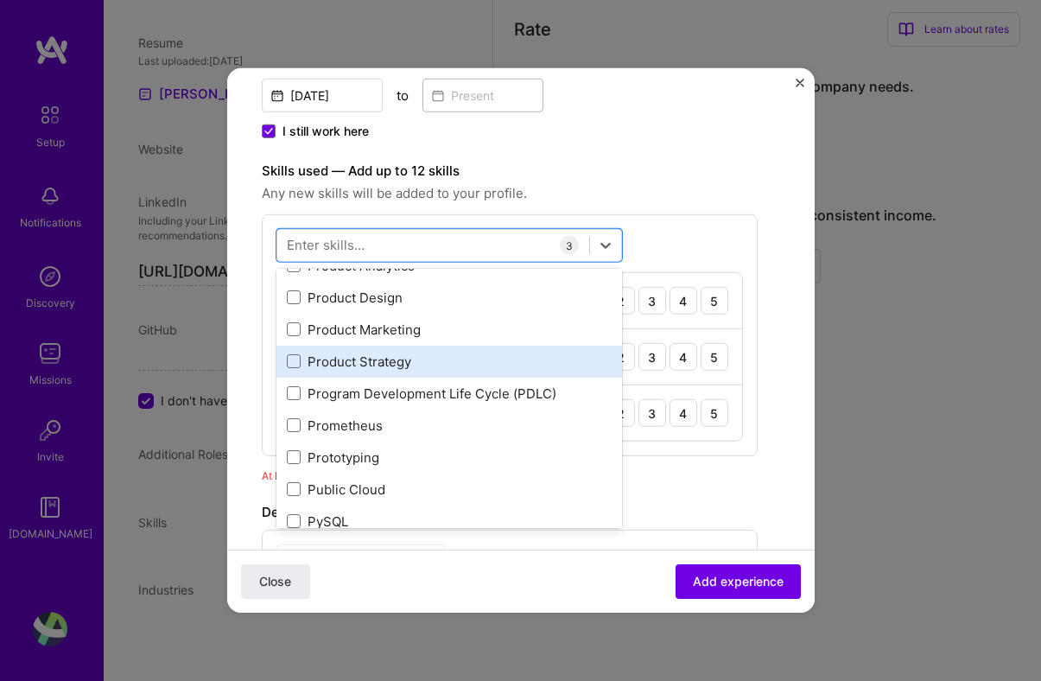
scroll to position [7977, 0]
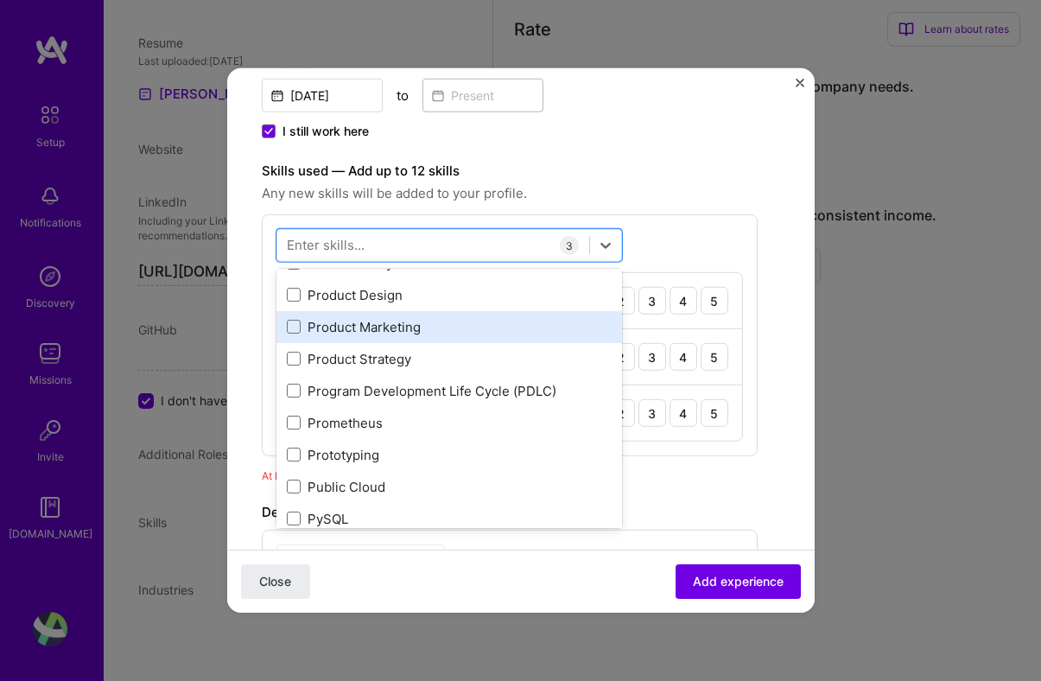
click at [478, 329] on div "Product Marketing" at bounding box center [449, 327] width 325 height 18
click at [395, 334] on div "Product Marketing" at bounding box center [449, 327] width 325 height 18
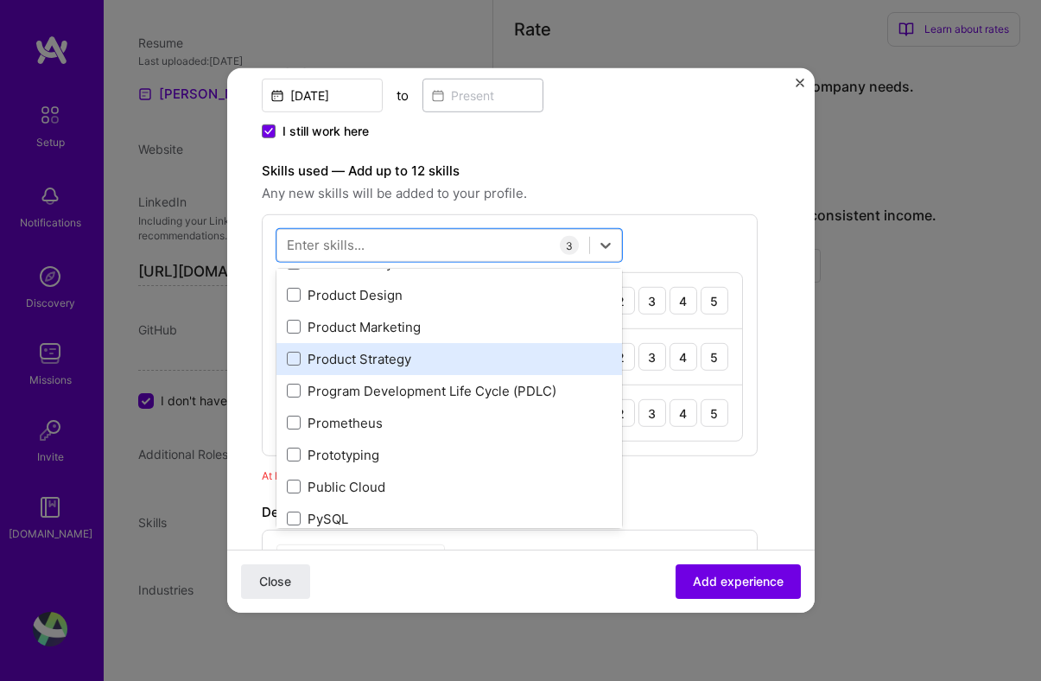
click at [395, 354] on div "Product Strategy" at bounding box center [449, 359] width 325 height 18
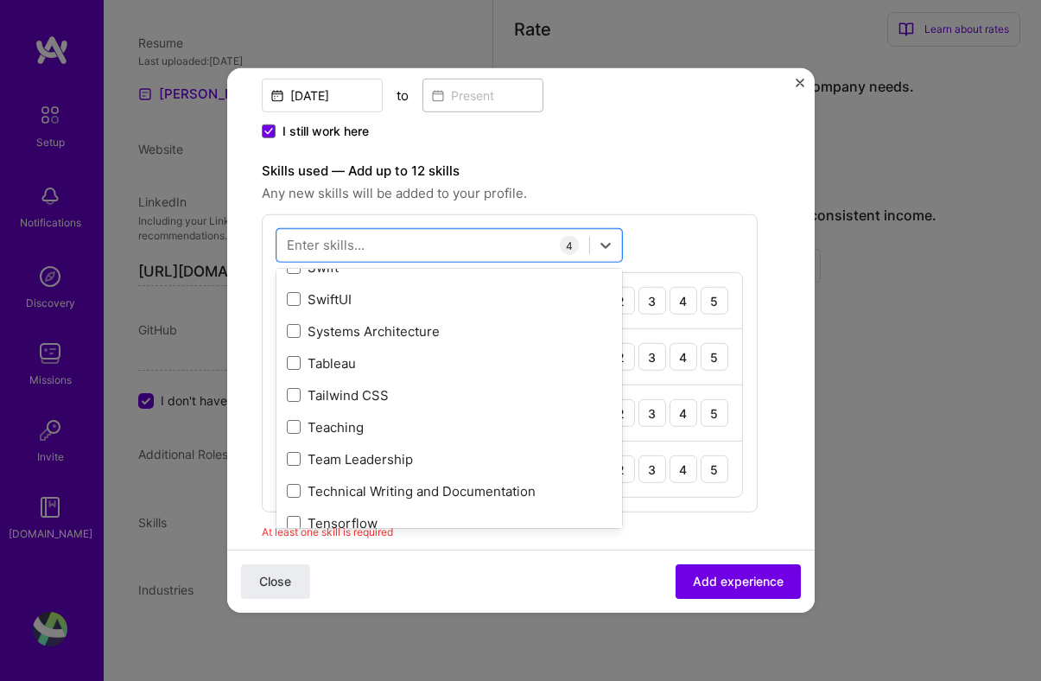
scroll to position [10385, 0]
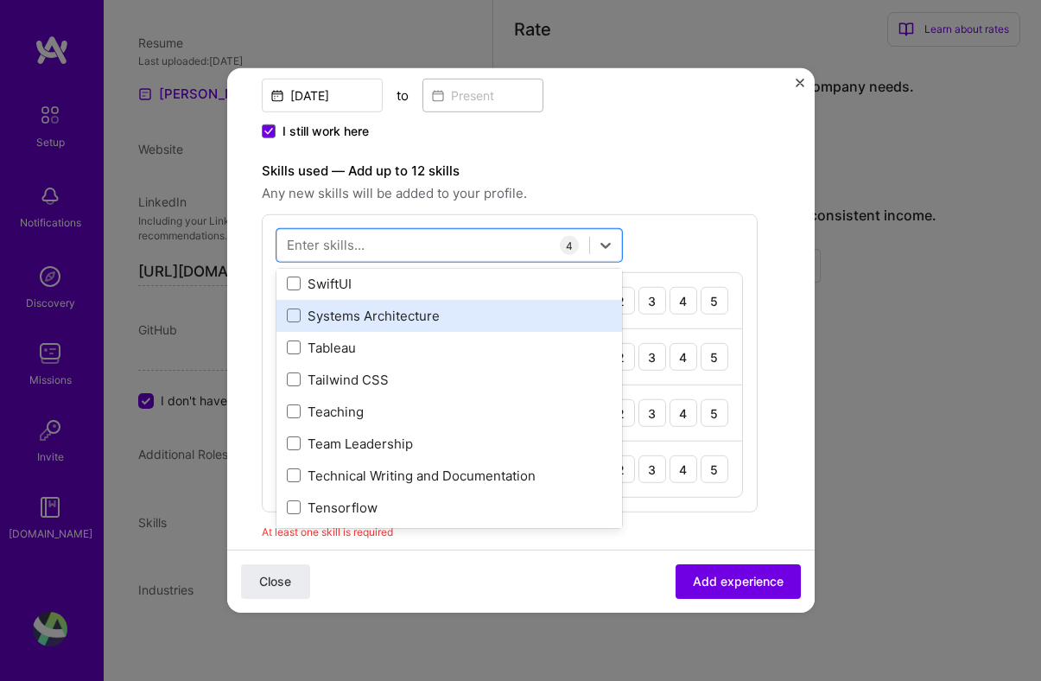
click at [409, 307] on div "Systems Architecture" at bounding box center [449, 316] width 325 height 18
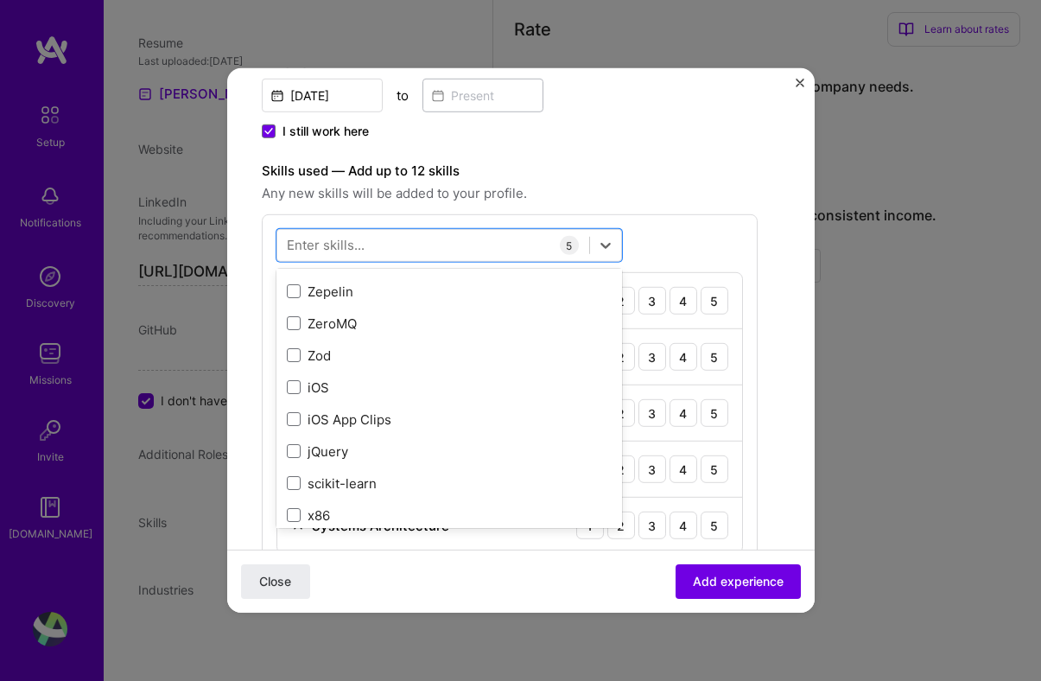
scroll to position [11861, 0]
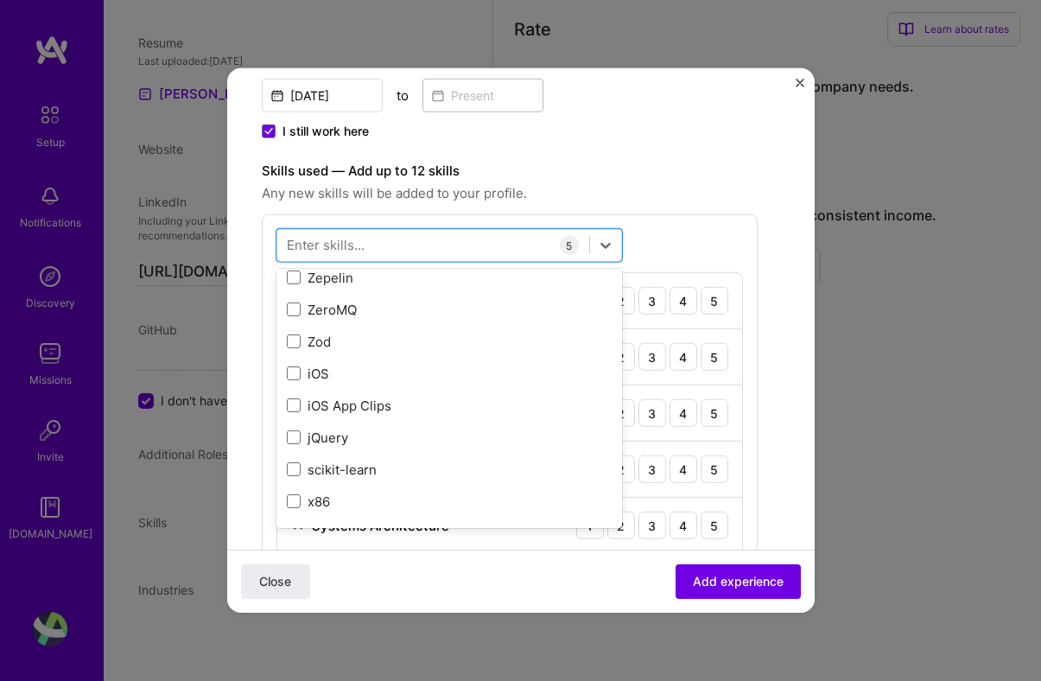
click at [503, 567] on div "Close Add experience" at bounding box center [520, 580] width 587 height 63
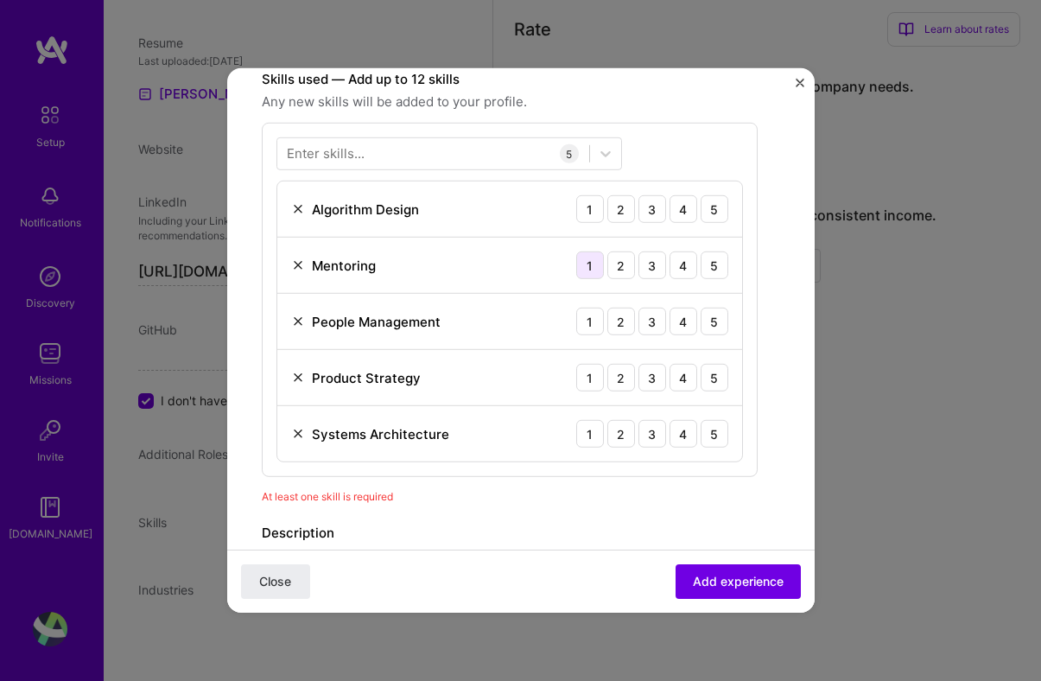
scroll to position [522, 0]
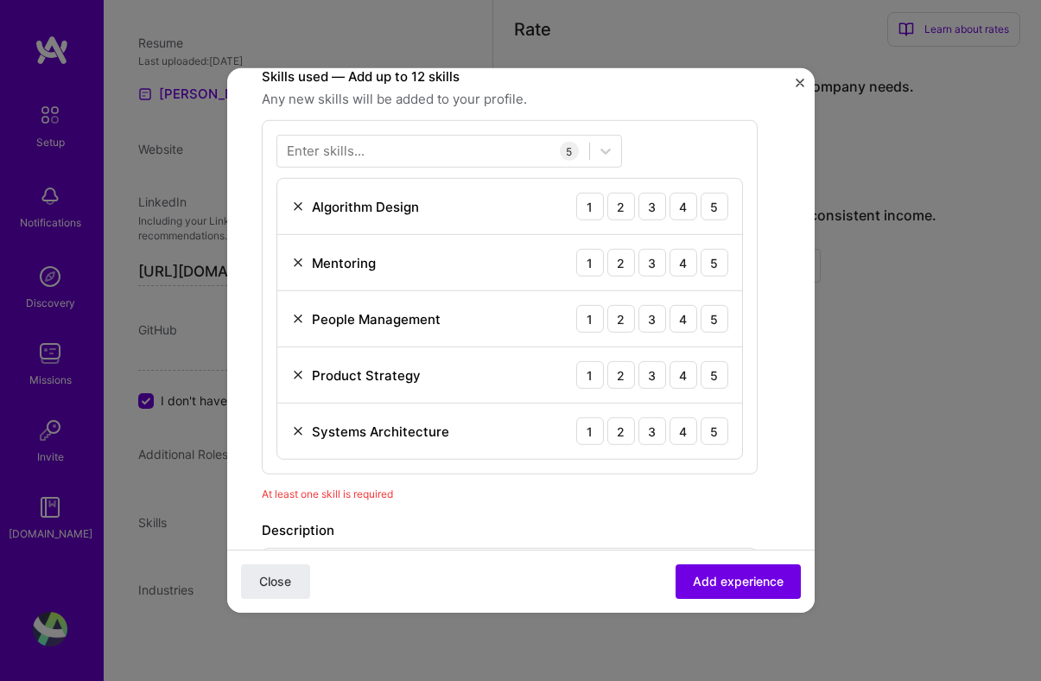
click at [296, 208] on img at bounding box center [298, 206] width 14 height 14
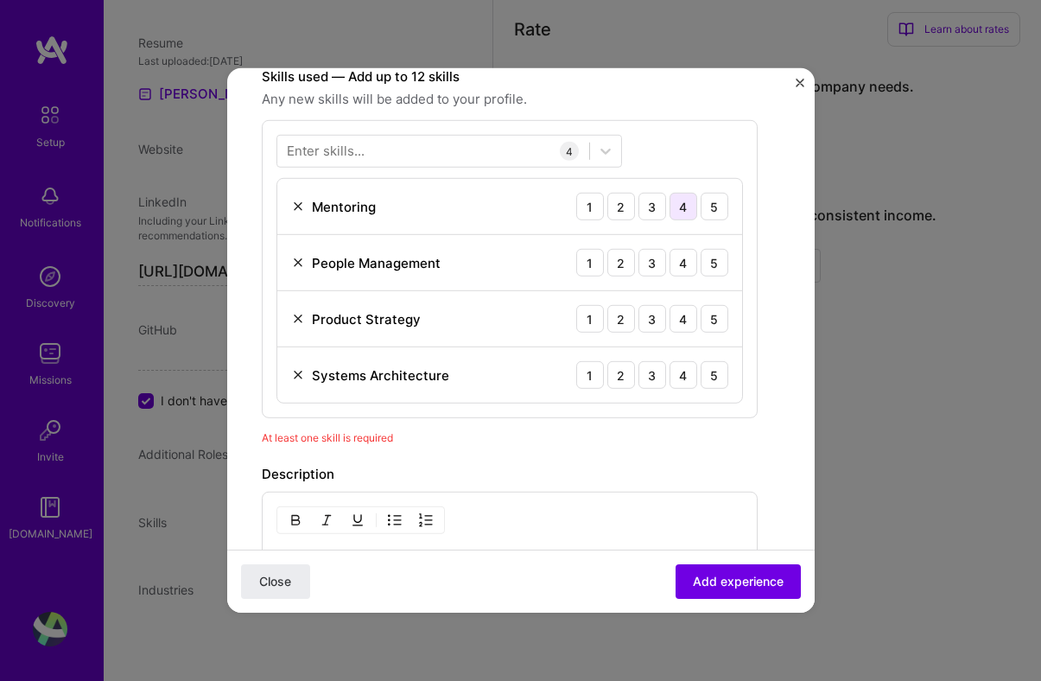
click at [689, 205] on div "4" at bounding box center [683, 207] width 28 height 28
click at [687, 273] on div "4" at bounding box center [683, 263] width 28 height 28
click at [676, 320] on div "4" at bounding box center [683, 319] width 28 height 28
click at [706, 323] on div "5" at bounding box center [714, 319] width 28 height 28
click at [709, 383] on div "5" at bounding box center [714, 375] width 28 height 28
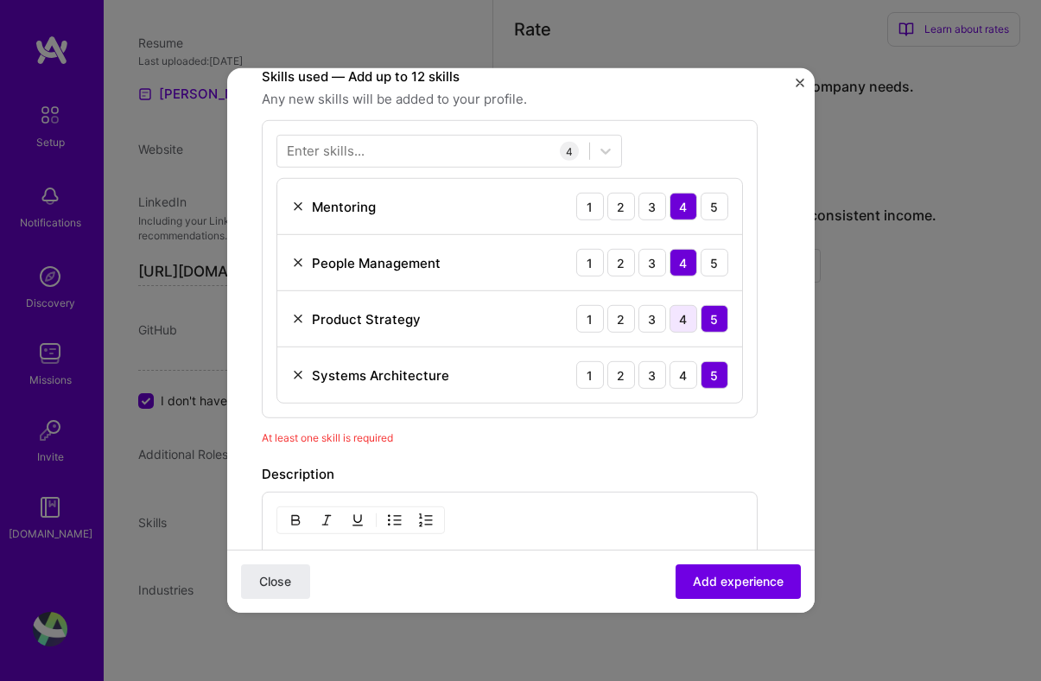
click at [675, 318] on div "4" at bounding box center [683, 319] width 28 height 28
click at [399, 157] on div at bounding box center [433, 150] width 312 height 28
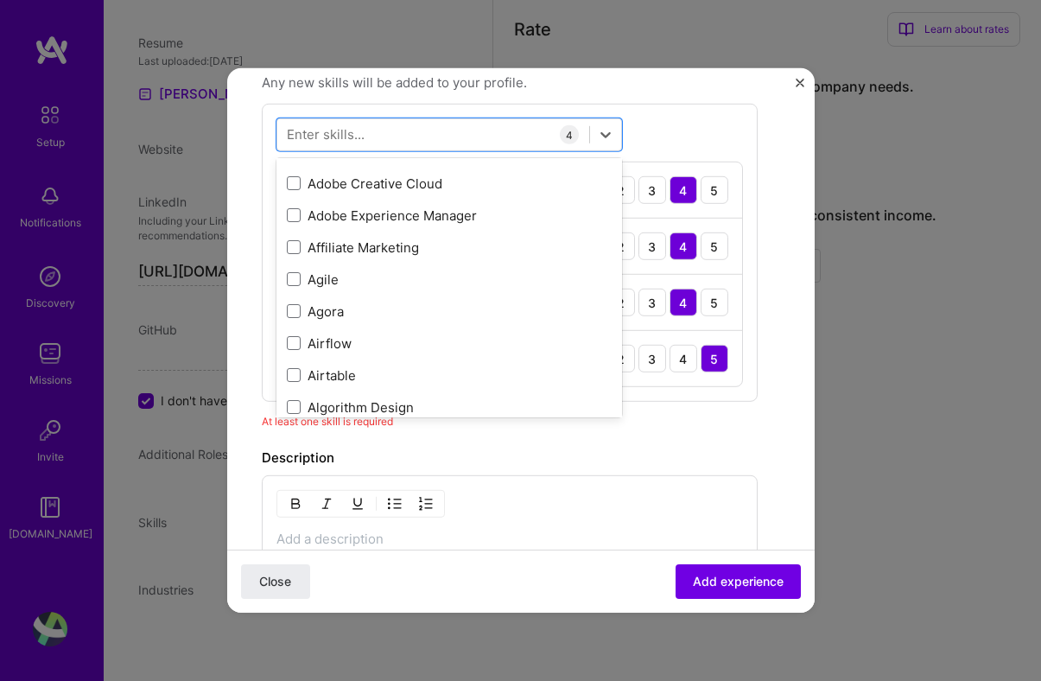
scroll to position [543, 0]
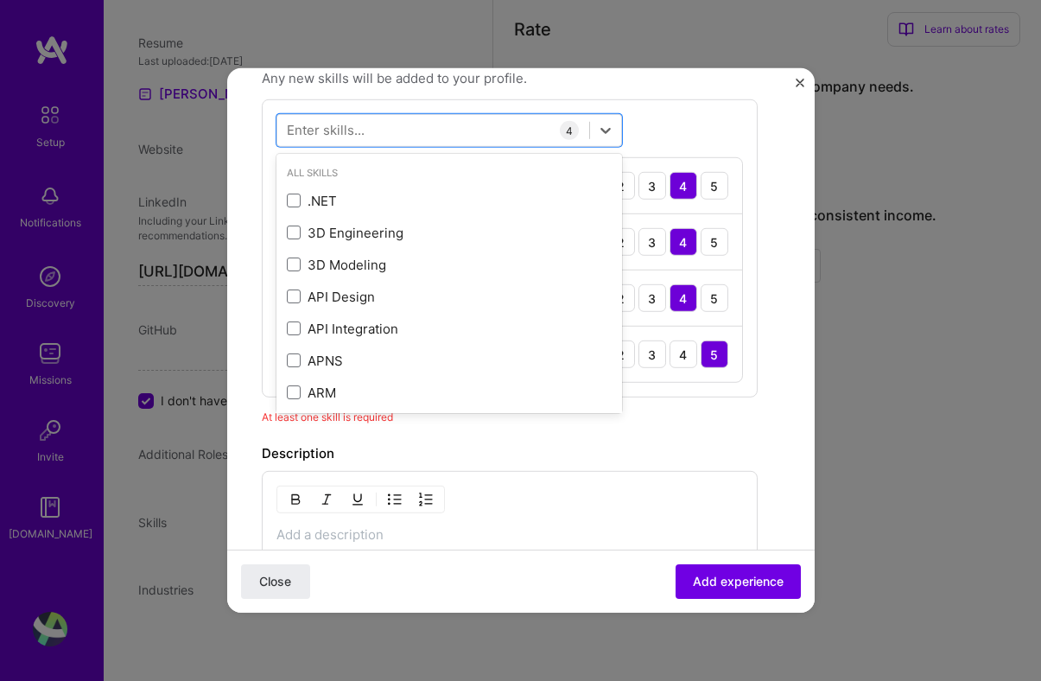
click at [532, 512] on div "100 characters minimum 0 / 2,000 characters" at bounding box center [510, 529] width 496 height 117
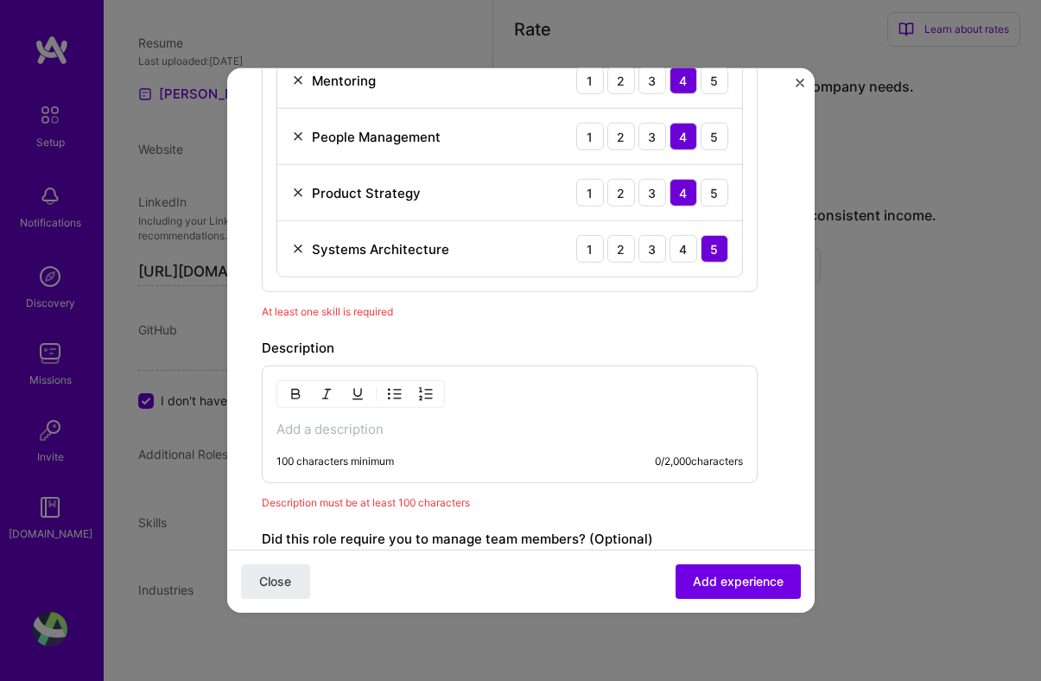
scroll to position [677, 0]
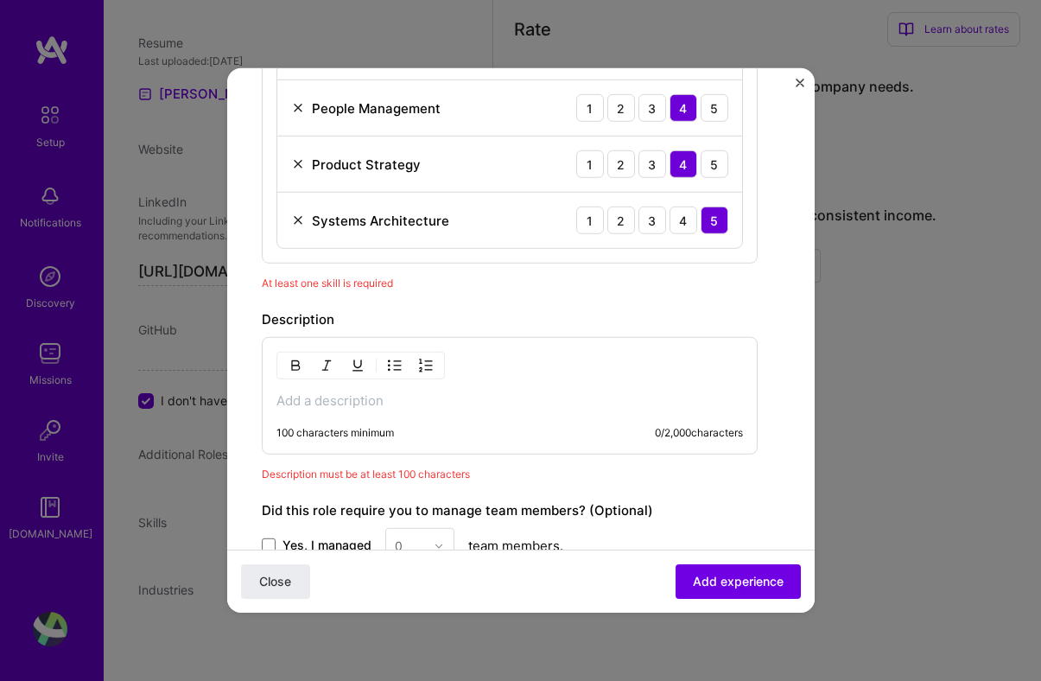
click at [510, 405] on p at bounding box center [509, 400] width 466 height 17
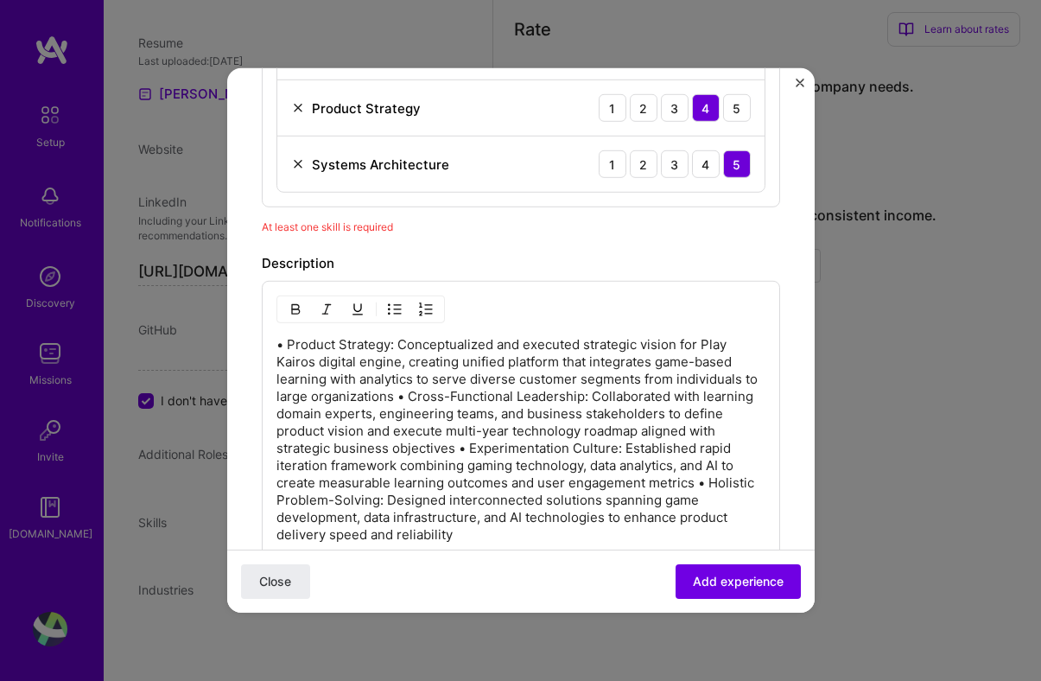
scroll to position [749, 0]
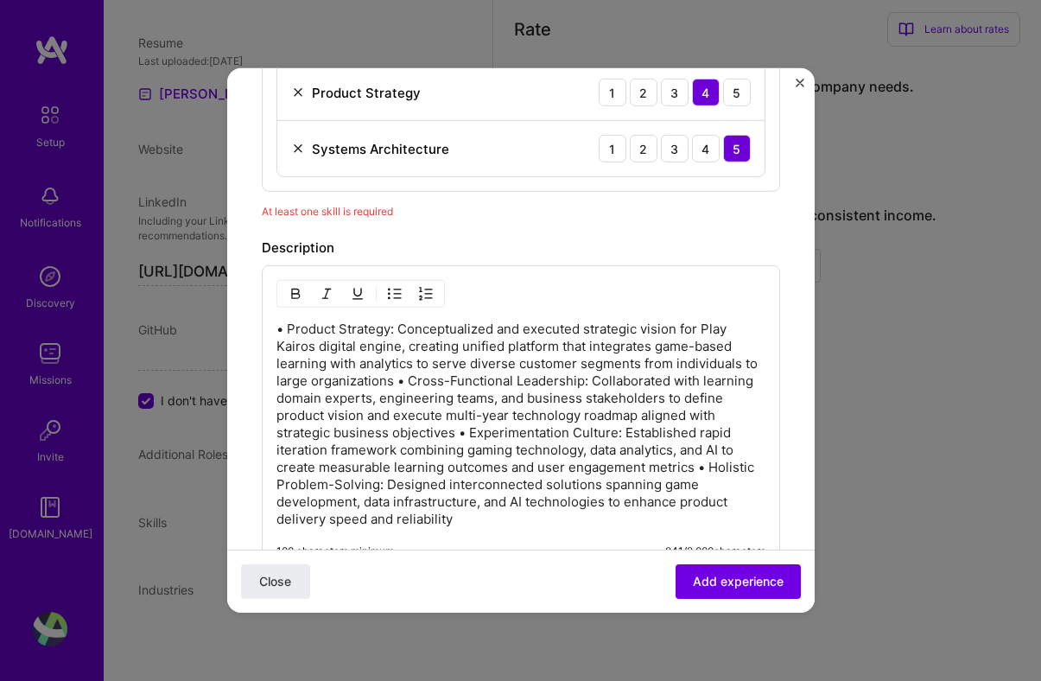
click at [396, 379] on p "• Product Strategy: Conceptualized and executed strategic vision for Play Kairo…" at bounding box center [520, 423] width 489 height 207
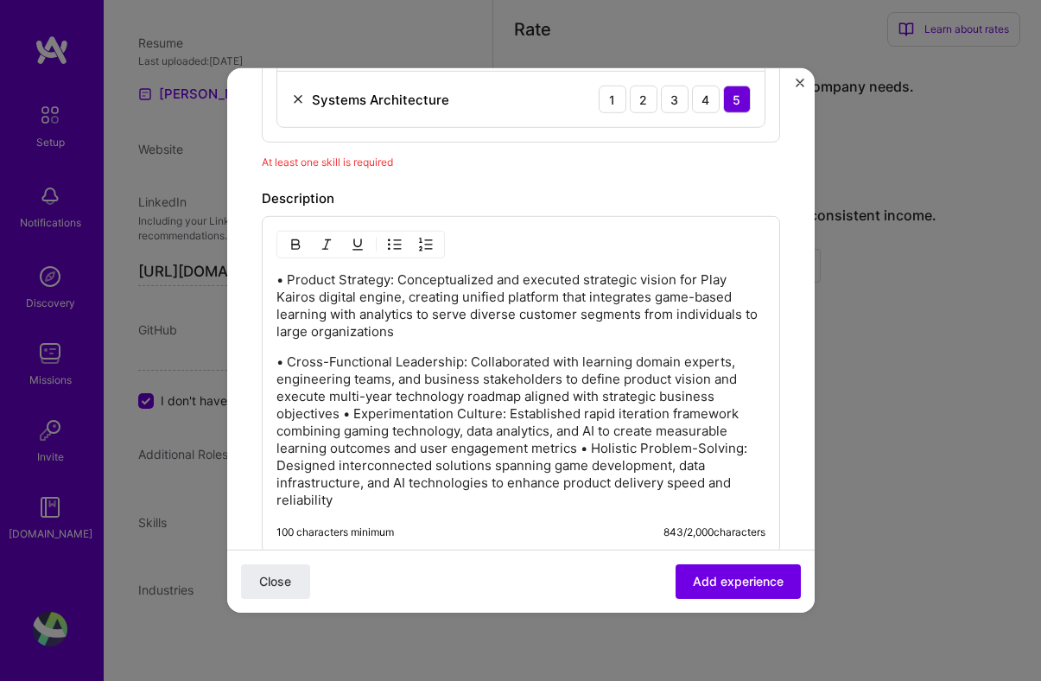
scroll to position [799, 0]
click at [341, 412] on p "• Cross-Functional Leadership: Collaborated with learning domain experts, engin…" at bounding box center [520, 429] width 489 height 155
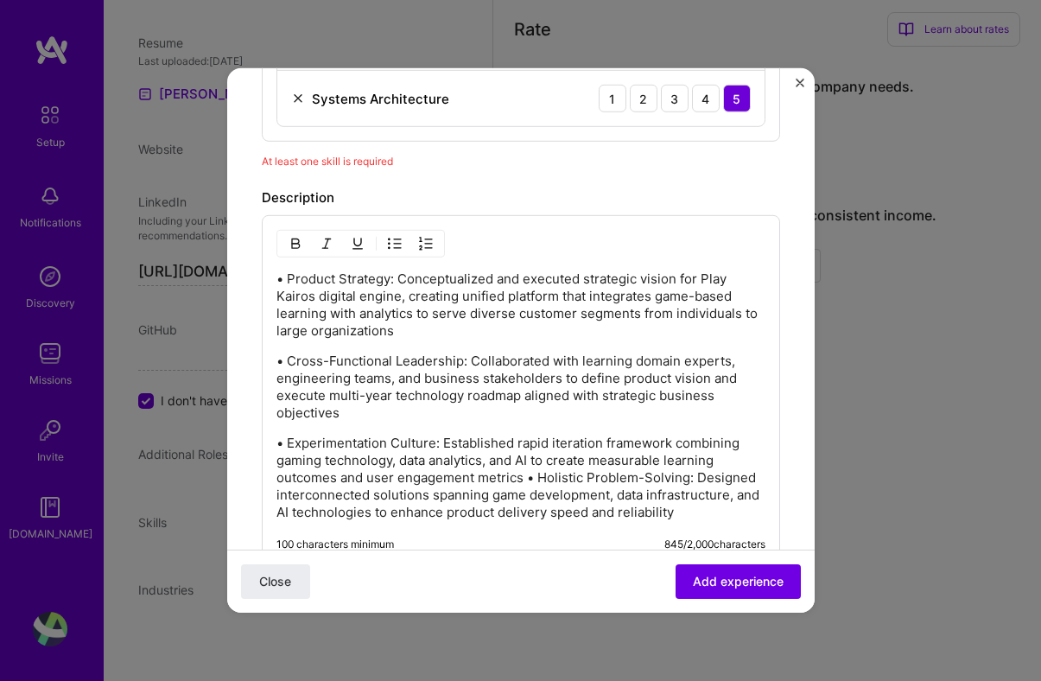
click at [529, 476] on p "• Experimentation Culture: Established rapid iteration framework combining gami…" at bounding box center [520, 477] width 489 height 86
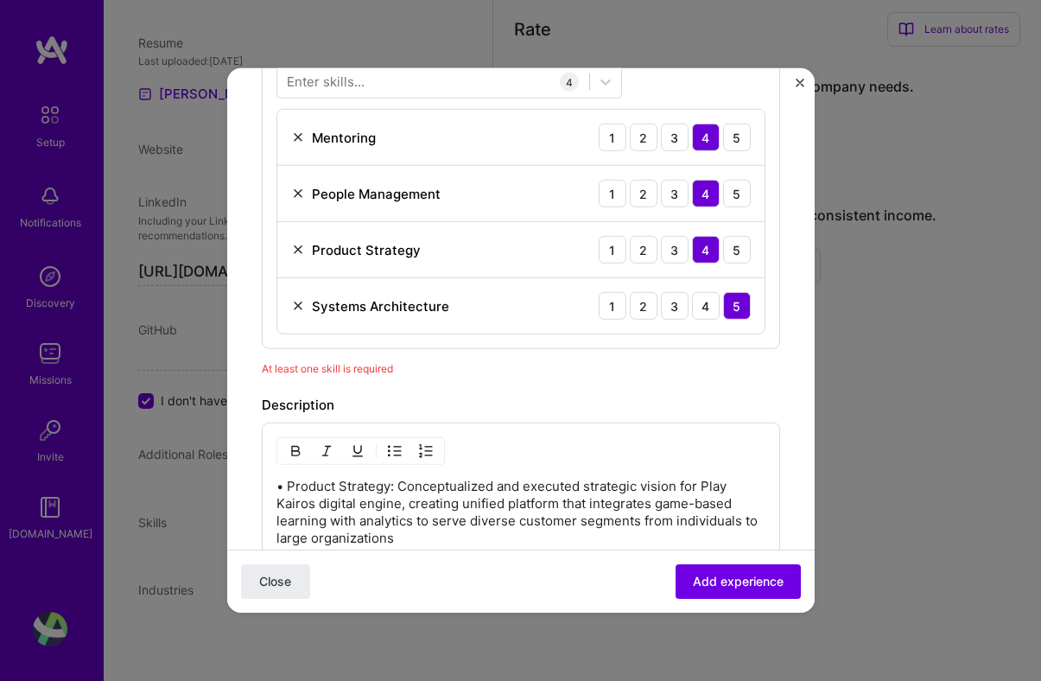
scroll to position [603, 0]
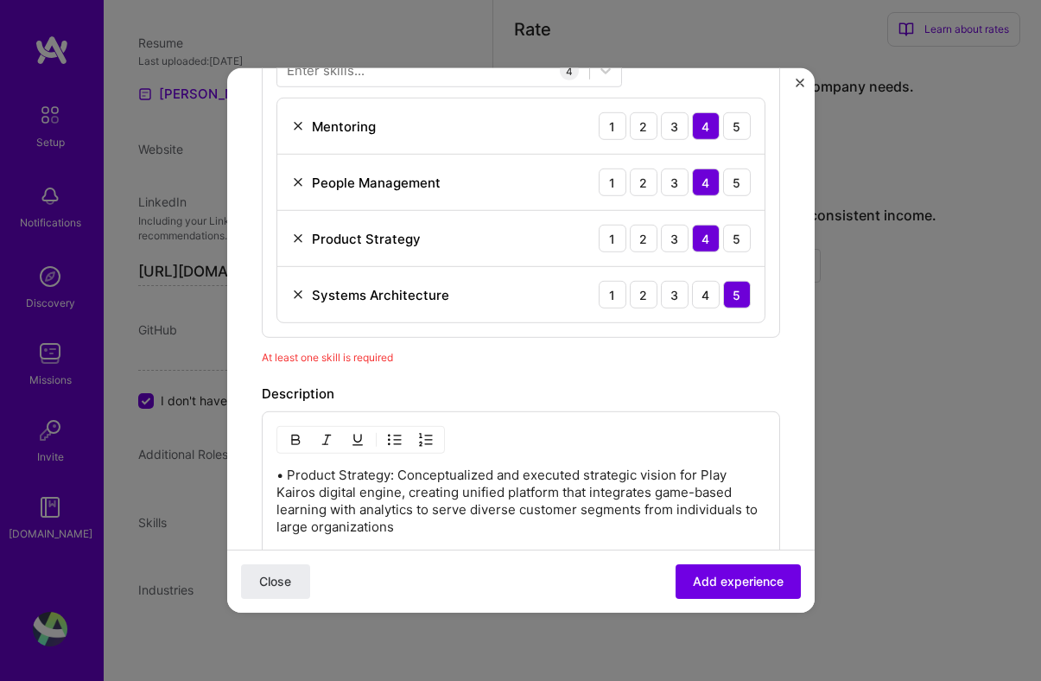
click at [349, 364] on div "At least one skill is required" at bounding box center [521, 357] width 518 height 18
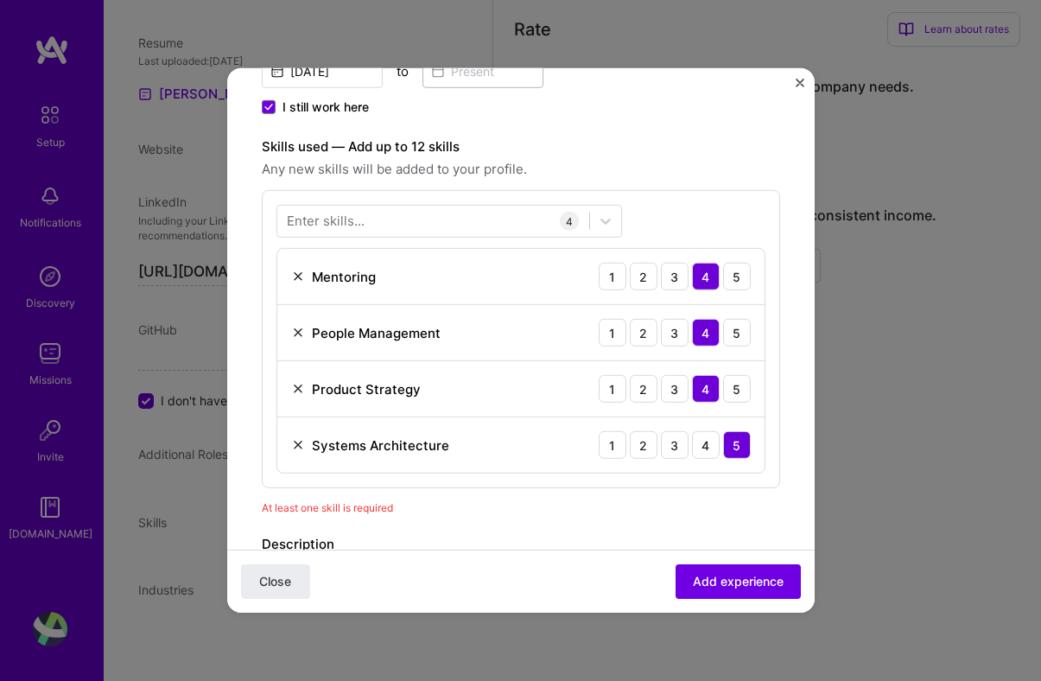
scroll to position [443, 0]
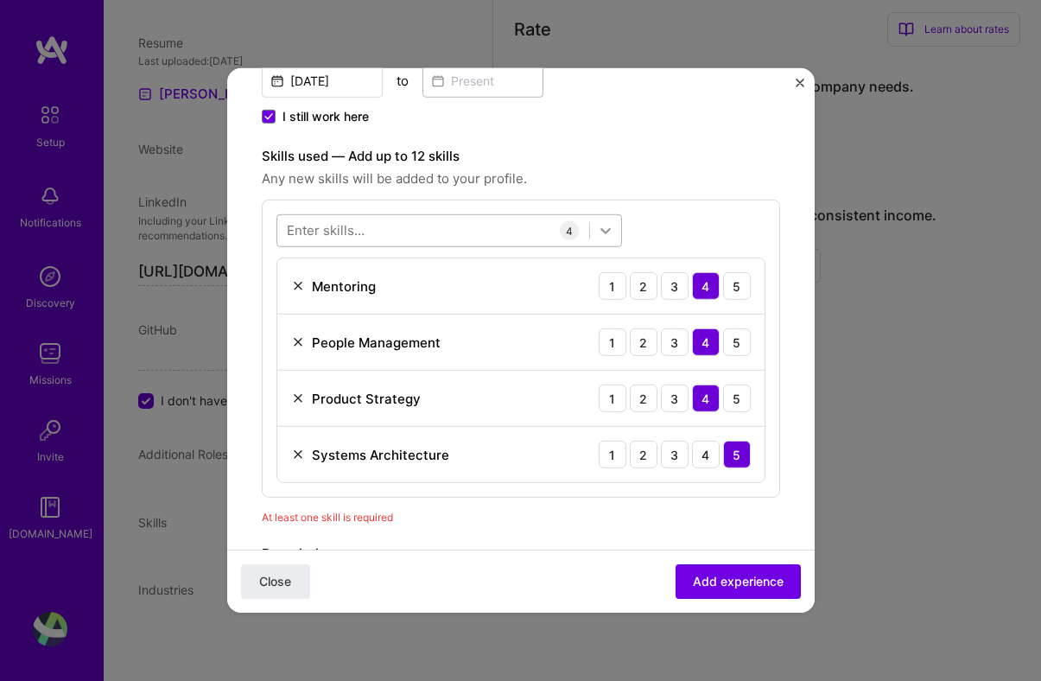
click at [601, 230] on icon at bounding box center [605, 231] width 10 height 6
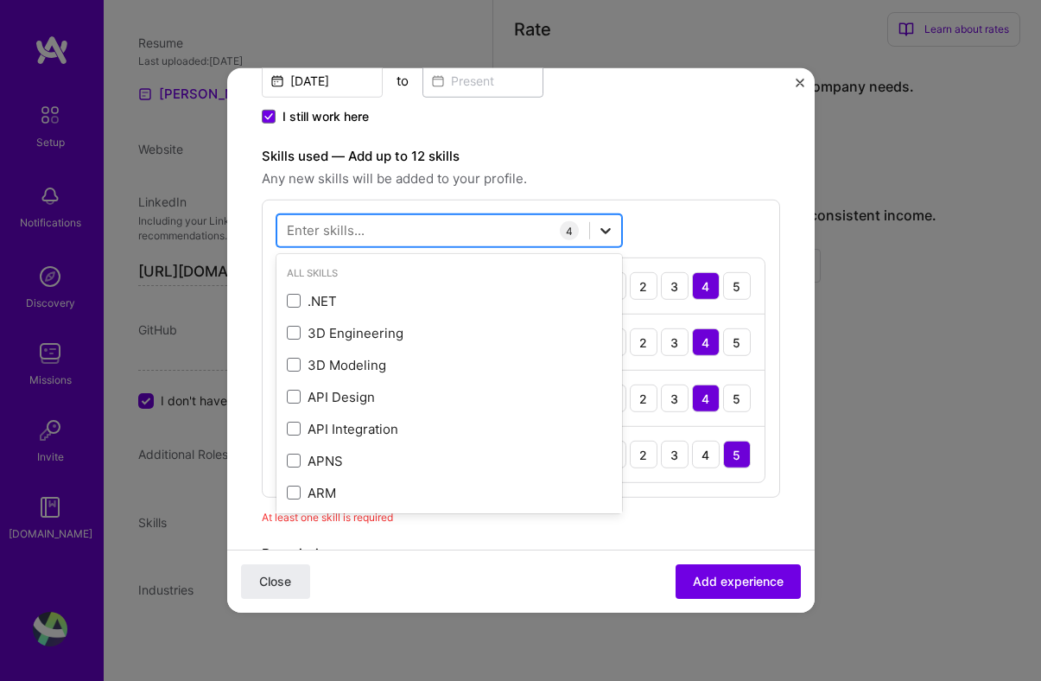
scroll to position [440, 0]
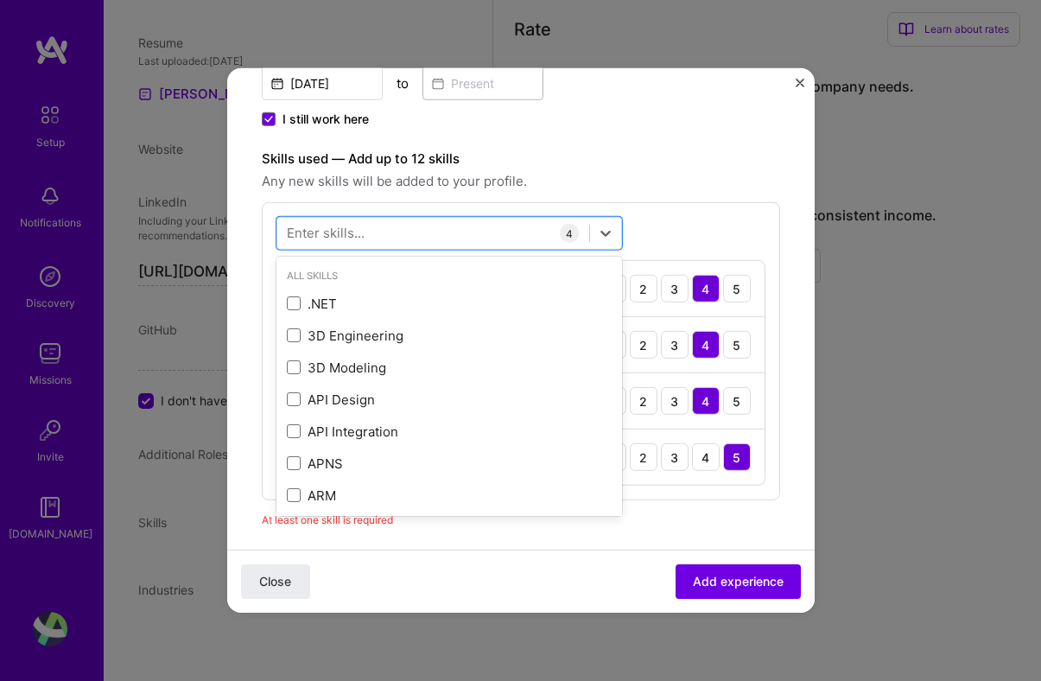
click at [629, 136] on div "Create a job experience Jobs help companies understand your past experience. Co…" at bounding box center [521, 446] width 518 height 1568
click at [602, 225] on icon at bounding box center [605, 233] width 17 height 17
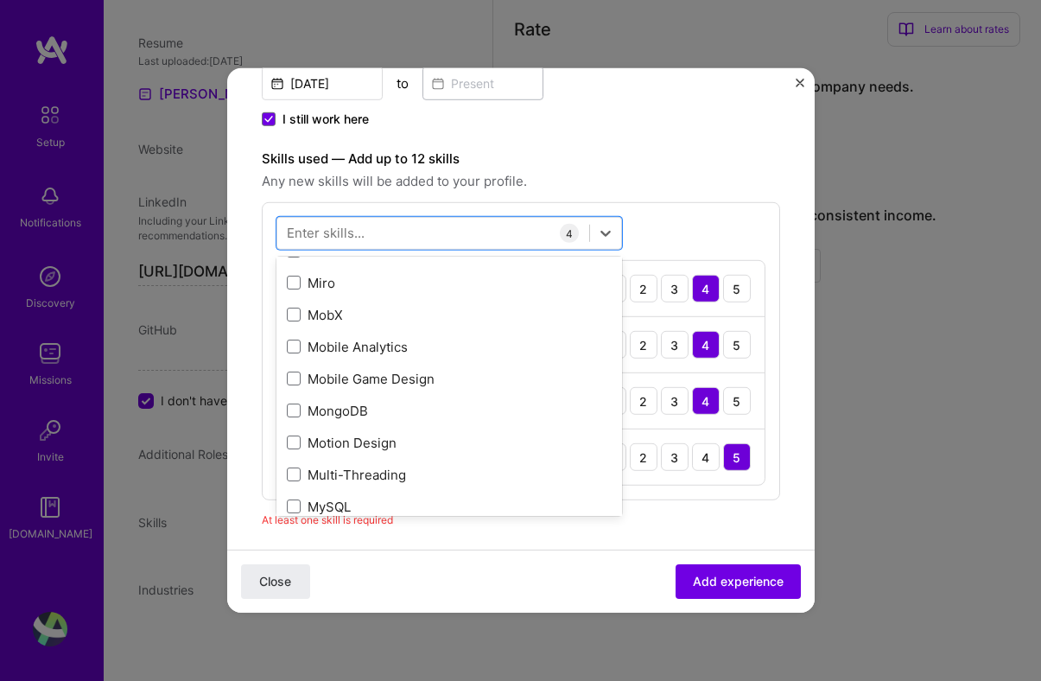
scroll to position [6643, 0]
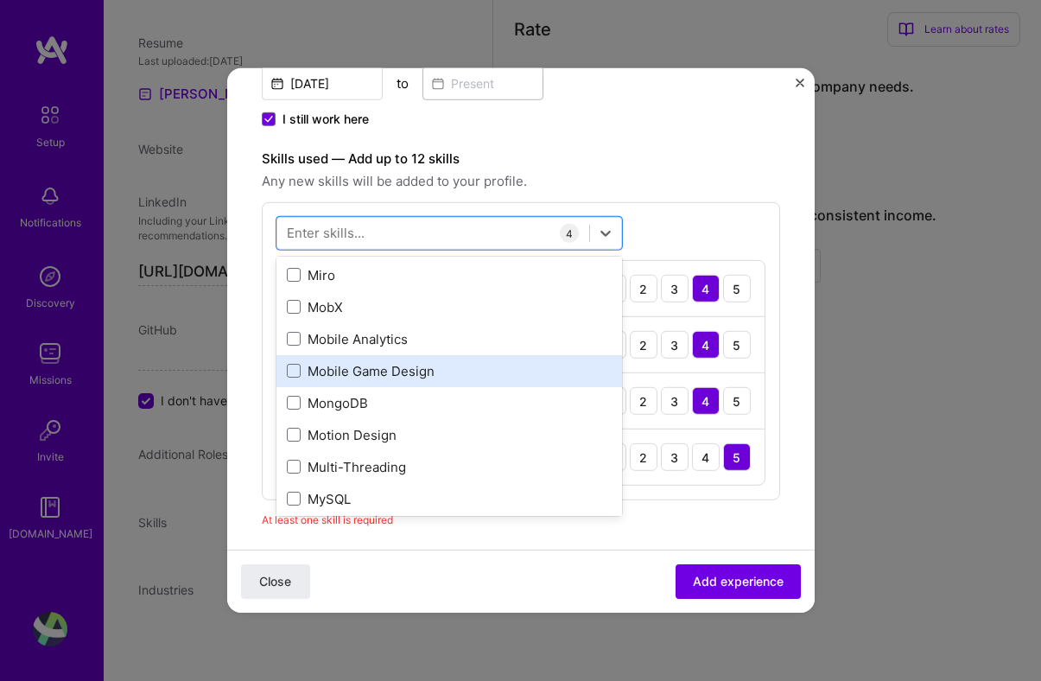
click at [402, 377] on div "Mobile Game Design" at bounding box center [449, 371] width 325 height 18
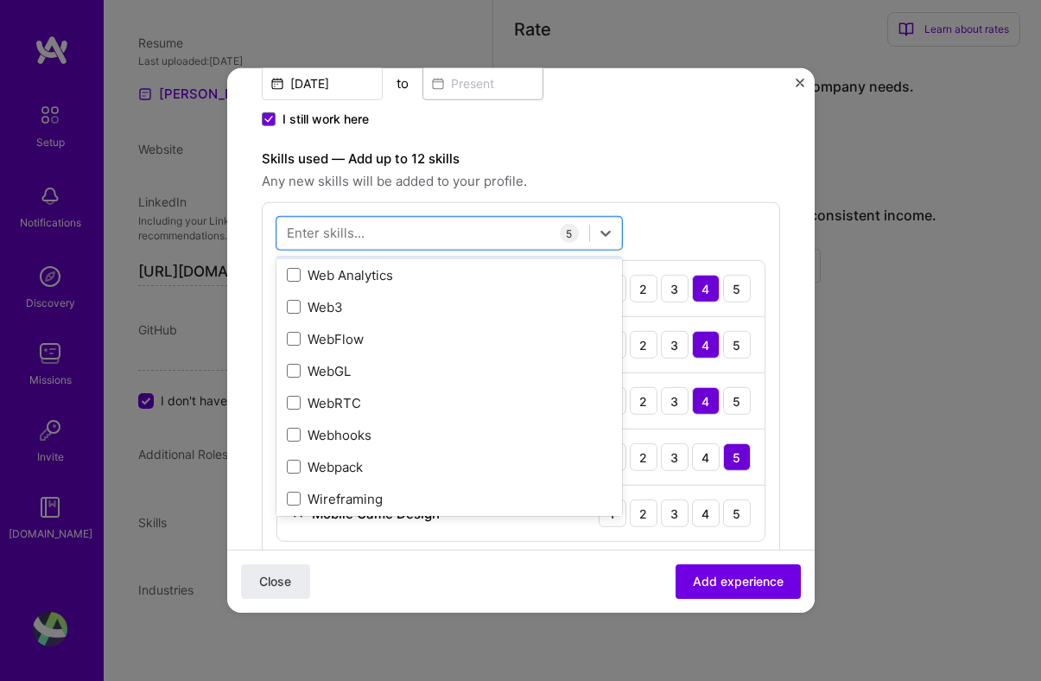
scroll to position [11374, 0]
click at [649, 566] on div "Close Add experience" at bounding box center [520, 580] width 587 height 63
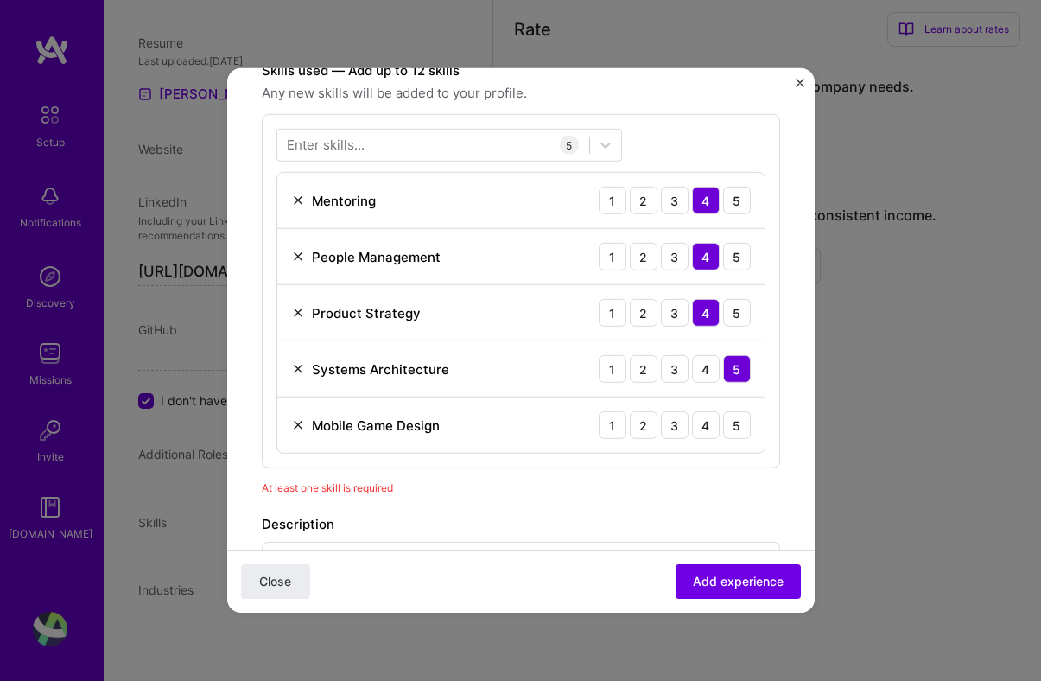
scroll to position [530, 0]
click at [715, 421] on div "4" at bounding box center [706, 423] width 28 height 28
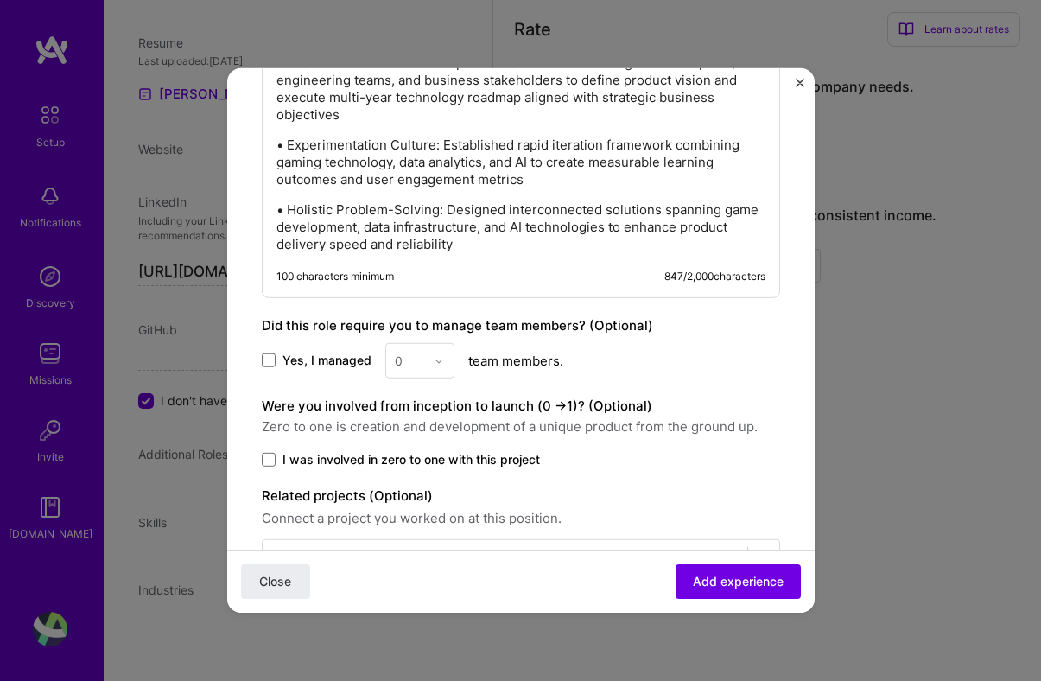
scroll to position [1212, 0]
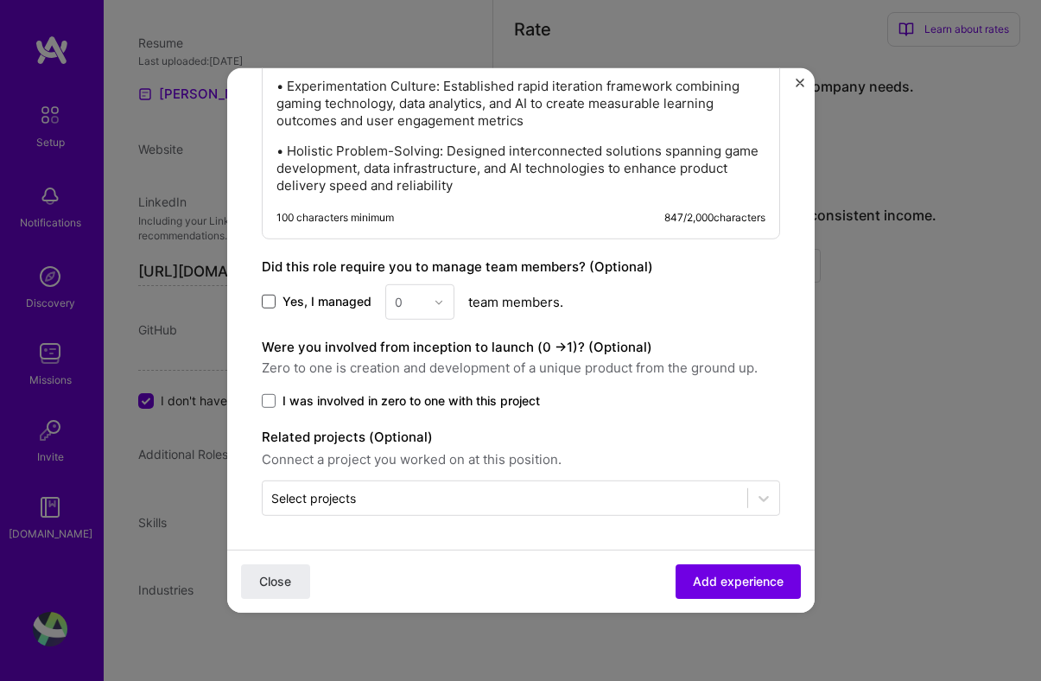
click at [272, 300] on span at bounding box center [269, 301] width 14 height 14
click at [0, 0] on input "Yes, I managed" at bounding box center [0, 0] width 0 height 0
click at [438, 299] on img at bounding box center [439, 301] width 10 height 10
click at [421, 562] on div "10" at bounding box center [419, 565] width 59 height 32
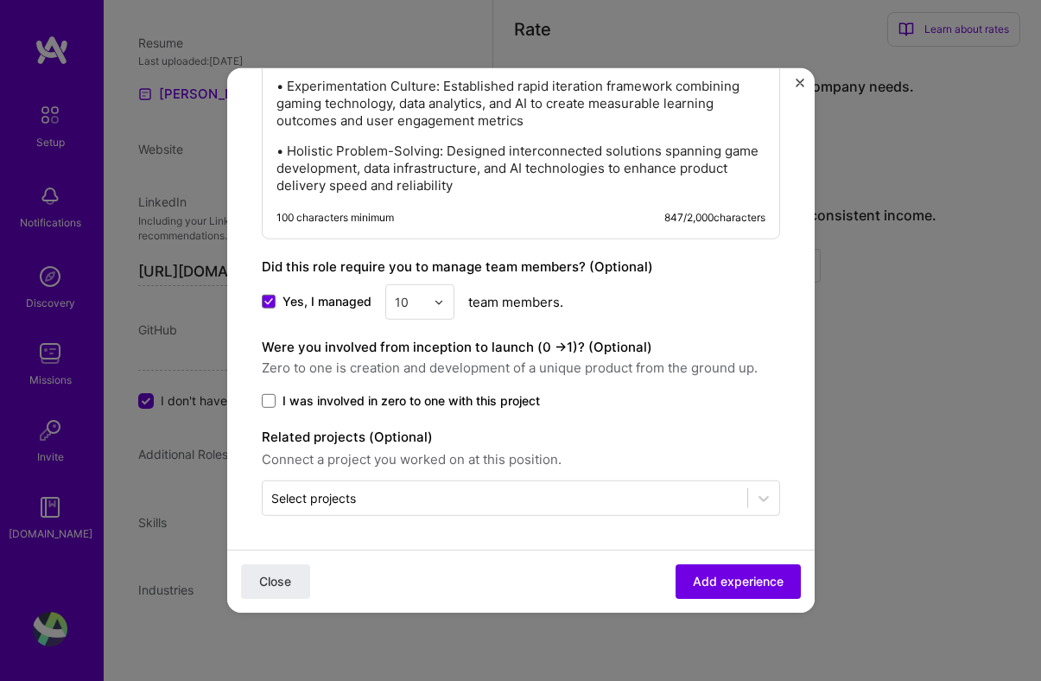
click at [371, 400] on span "I was involved in zero to one with this project" at bounding box center [410, 400] width 257 height 17
click at [0, 0] on input "I was involved in zero to one with this project" at bounding box center [0, 0] width 0 height 0
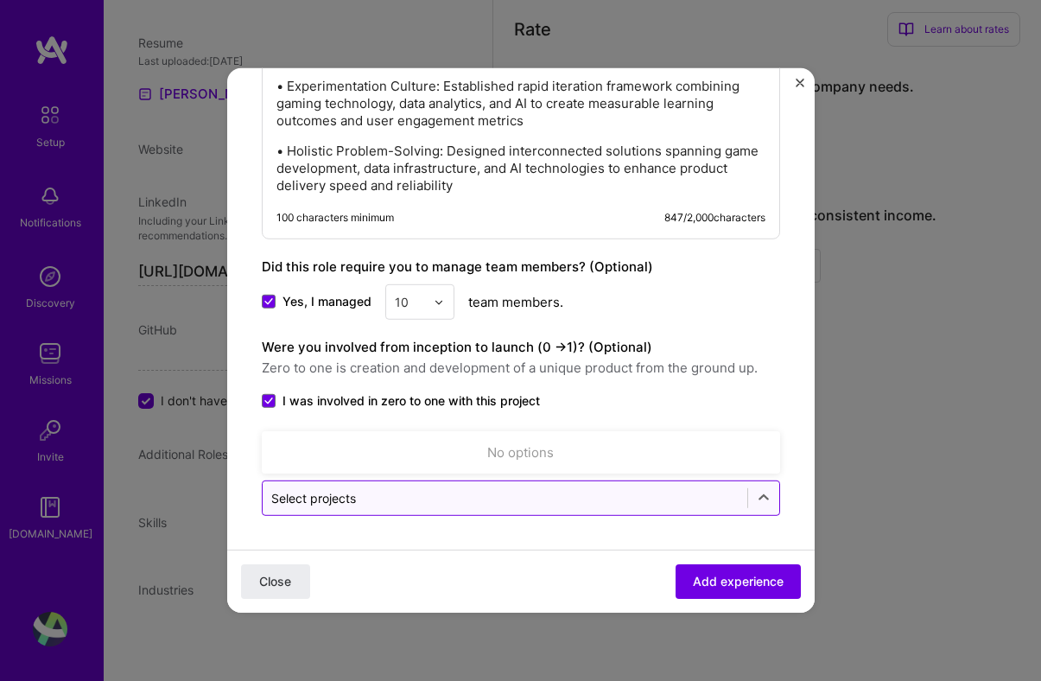
click at [518, 499] on input "text" at bounding box center [504, 498] width 467 height 18
click at [768, 497] on icon at bounding box center [763, 497] width 17 height 17
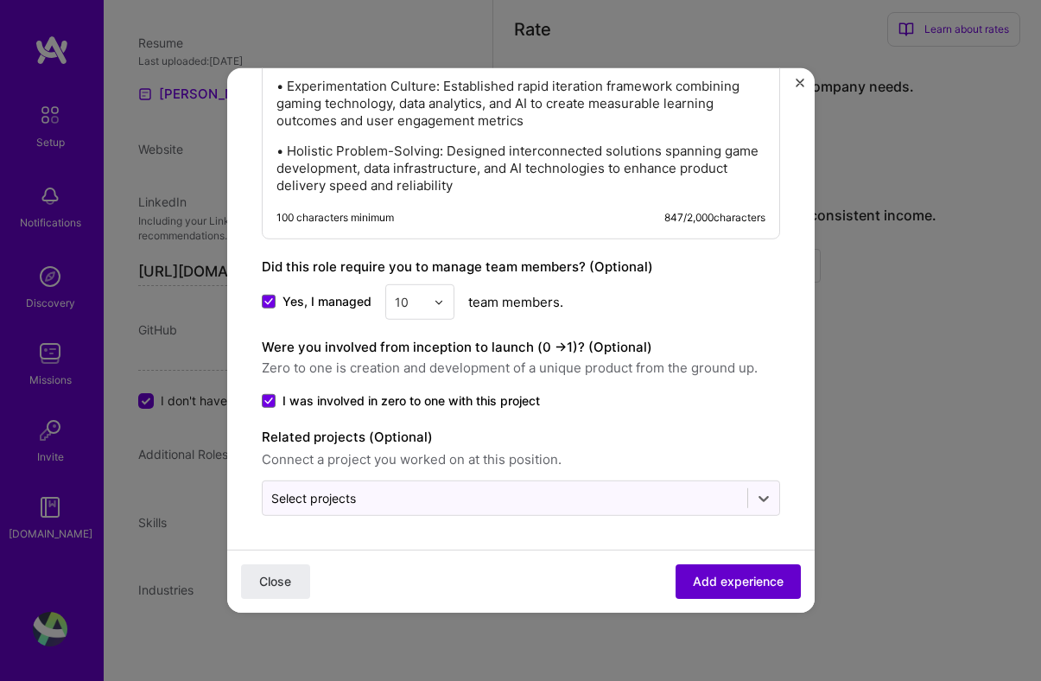
click at [740, 587] on span "Add experience" at bounding box center [738, 581] width 91 height 17
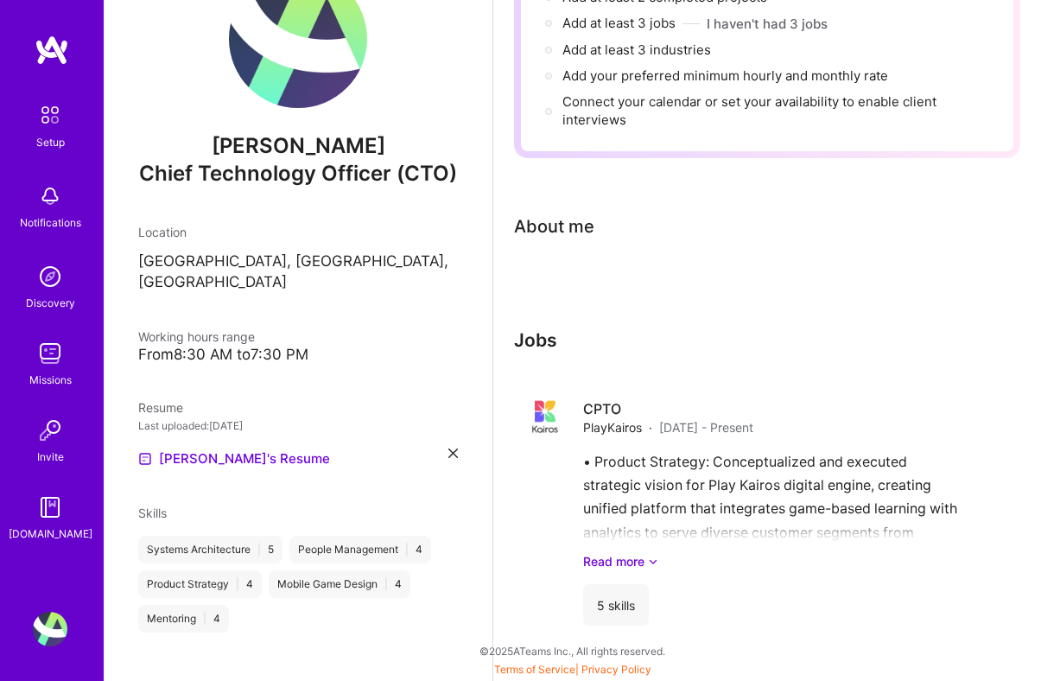
scroll to position [0, 0]
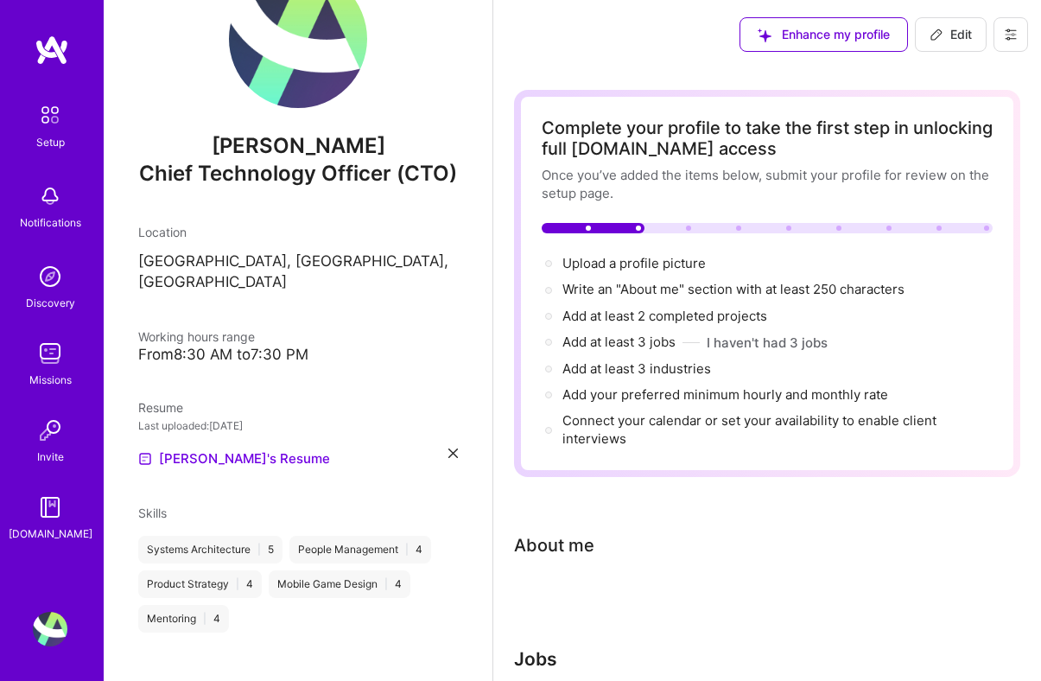
click at [965, 26] on span "Edit" at bounding box center [950, 34] width 42 height 17
select select "US"
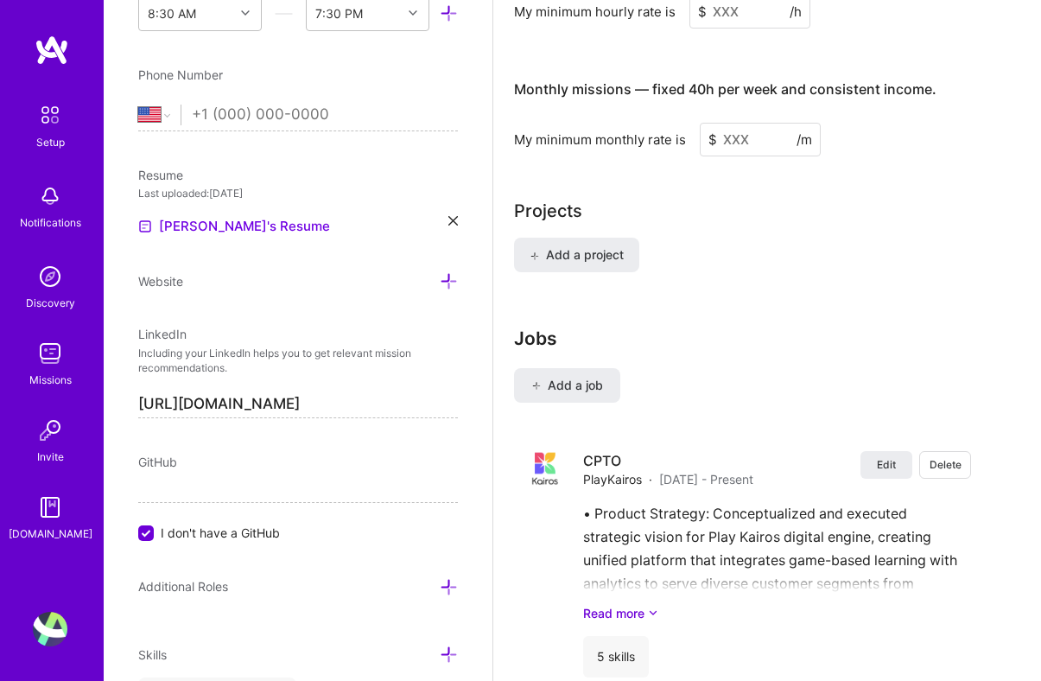
scroll to position [1298, 0]
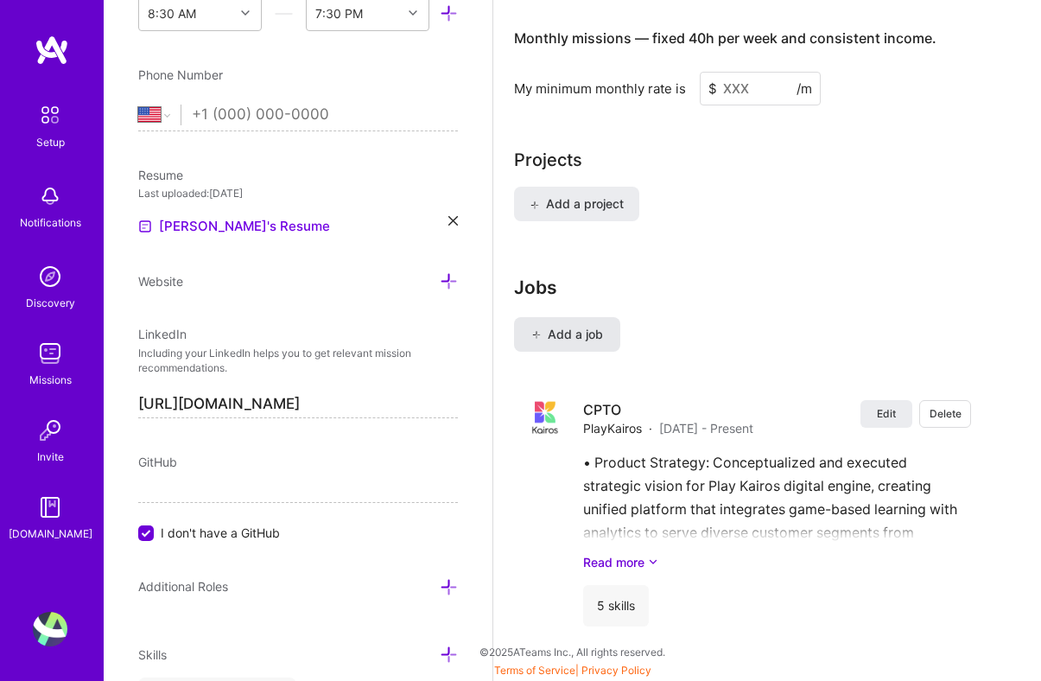
click at [604, 334] on button "Add a job" at bounding box center [567, 334] width 106 height 35
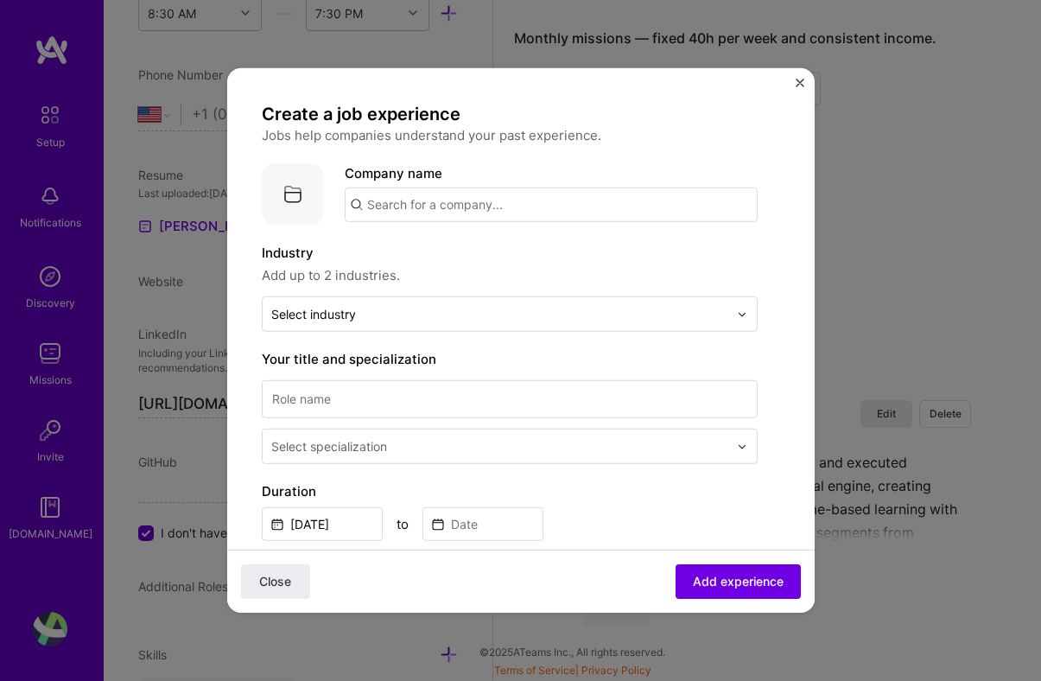
click at [601, 202] on input "text" at bounding box center [551, 204] width 413 height 35
type input "Koach AI"
click at [471, 237] on div "Koach AI" at bounding box center [475, 252] width 68 height 30
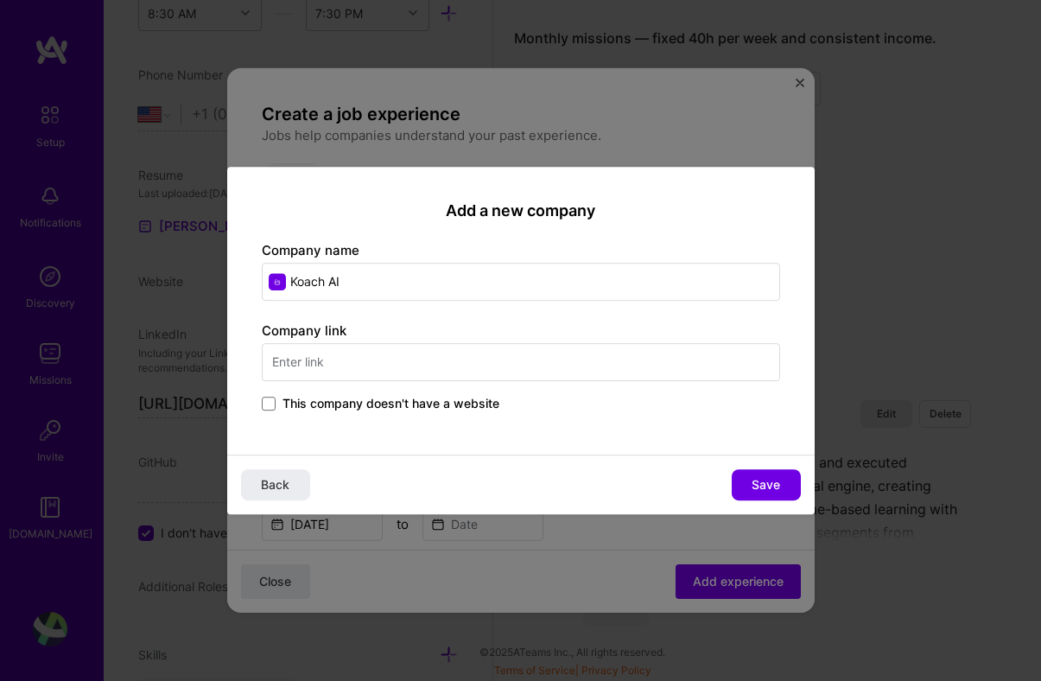
click at [427, 352] on input "text" at bounding box center [521, 362] width 518 height 38
click at [438, 365] on input "[URL]" at bounding box center [521, 362] width 518 height 38
type input "[URL]"
click at [766, 486] on span "Save" at bounding box center [765, 484] width 28 height 17
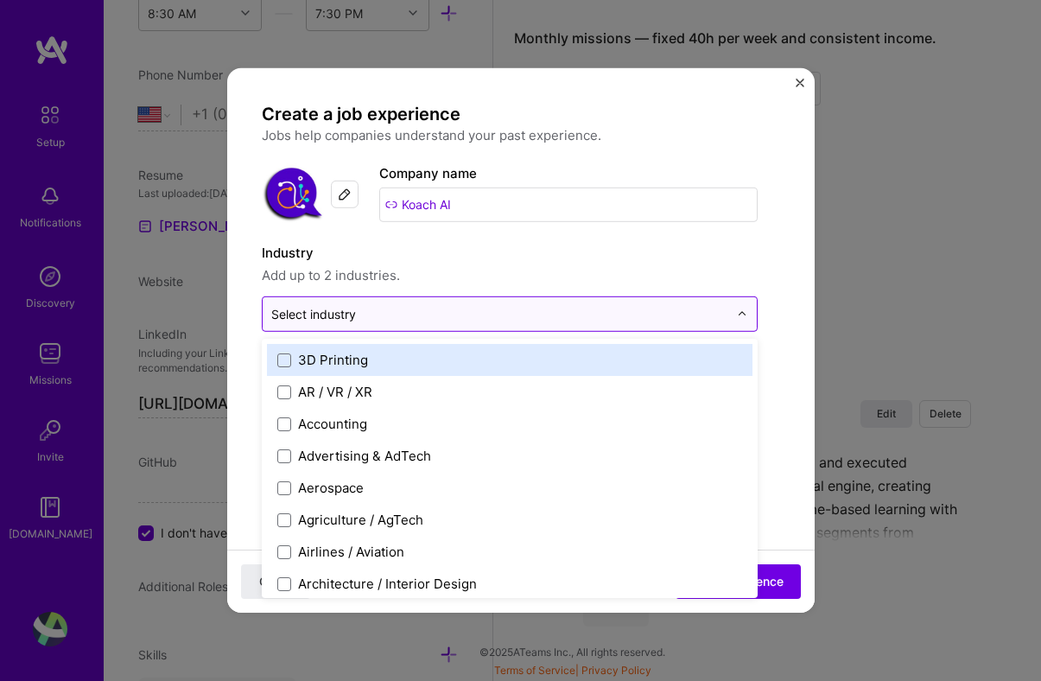
click at [564, 318] on input "text" at bounding box center [499, 314] width 457 height 18
type input "coa"
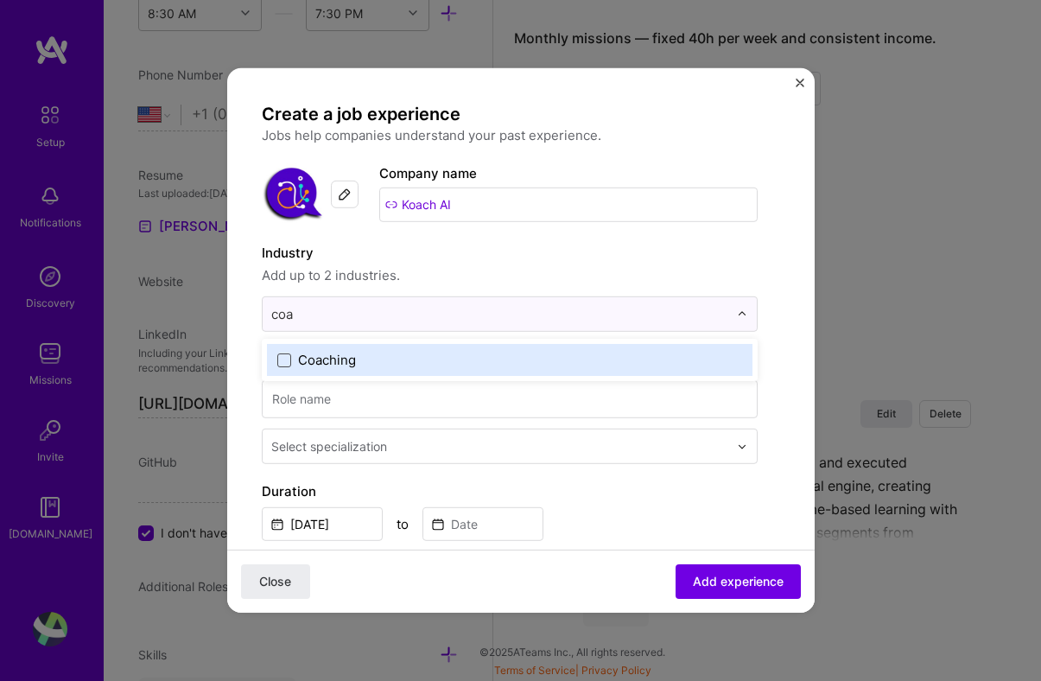
click at [286, 363] on span at bounding box center [284, 359] width 14 height 14
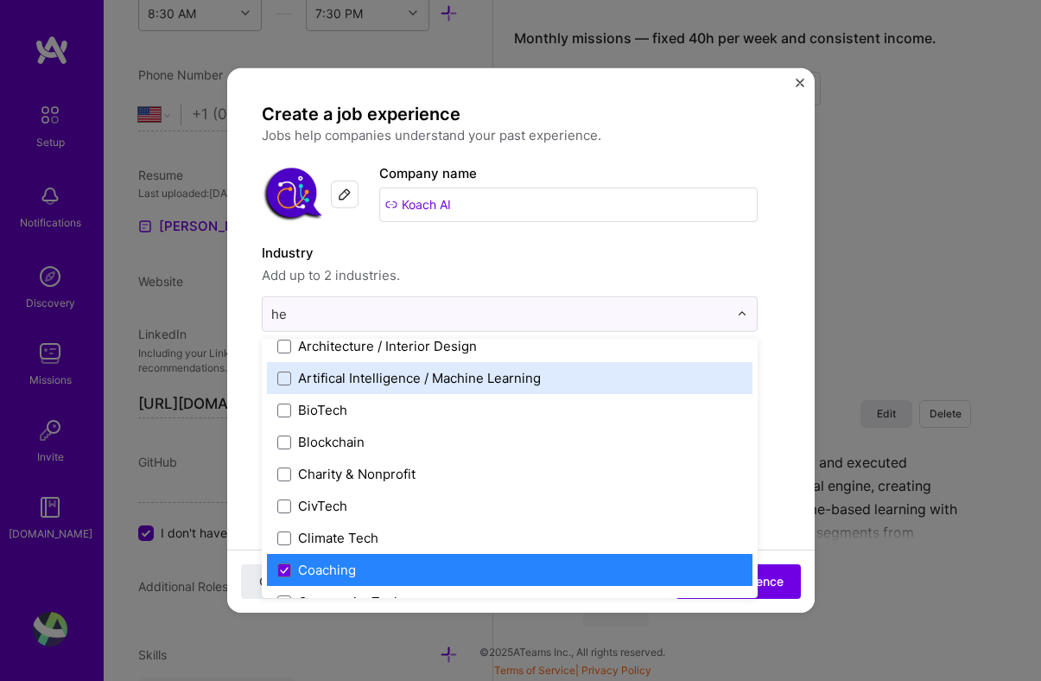
scroll to position [0, 0]
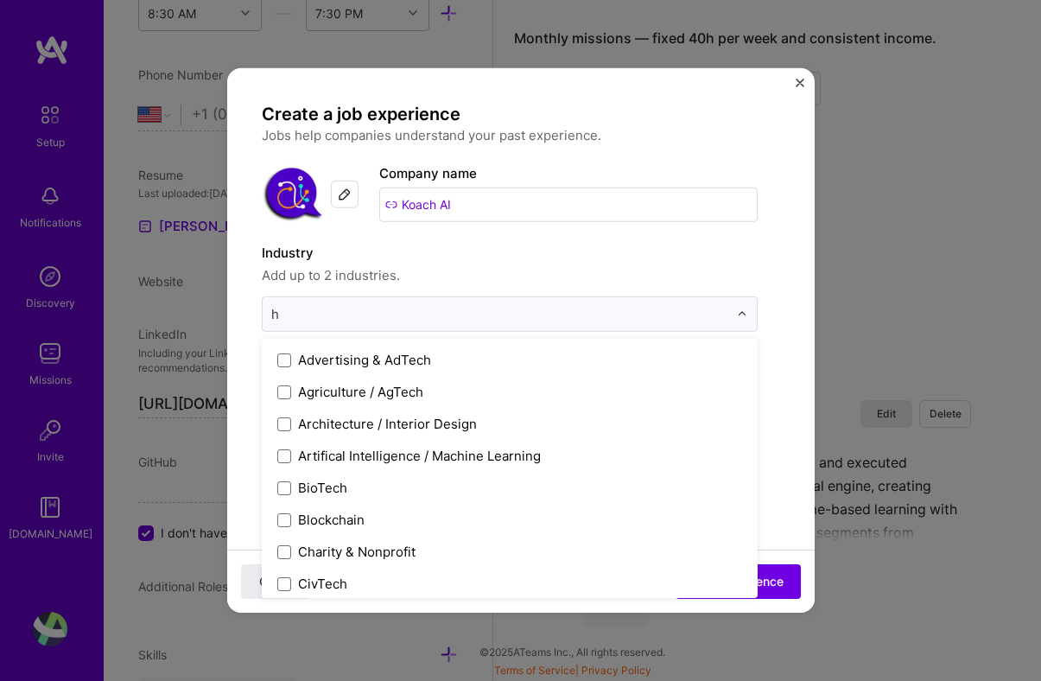
type input "hr"
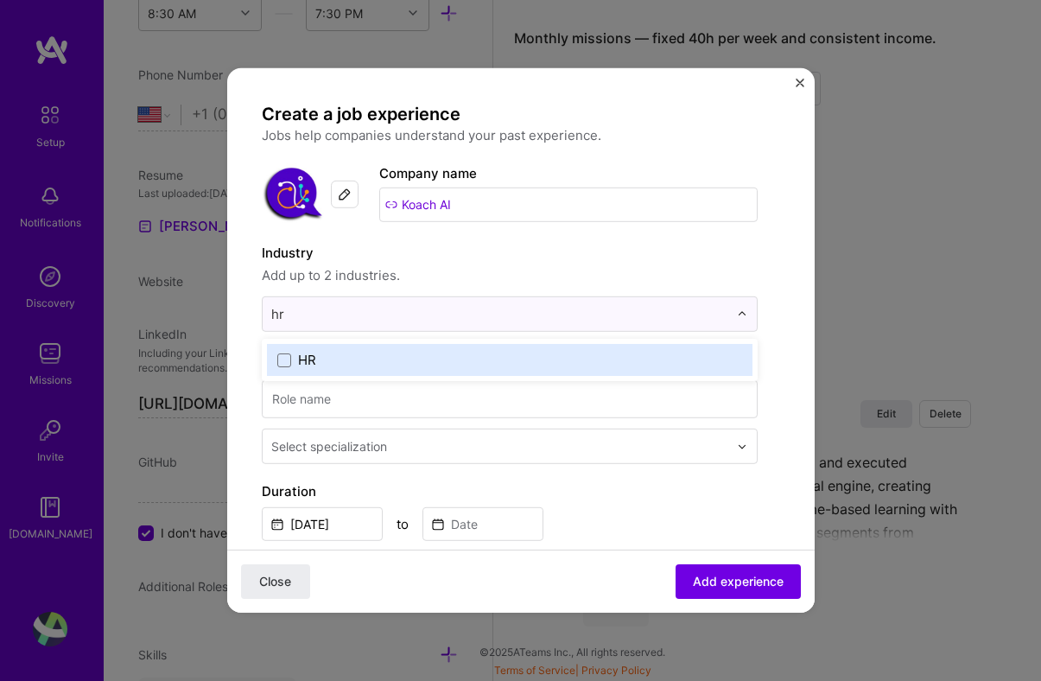
click at [439, 360] on label "HR" at bounding box center [509, 360] width 465 height 18
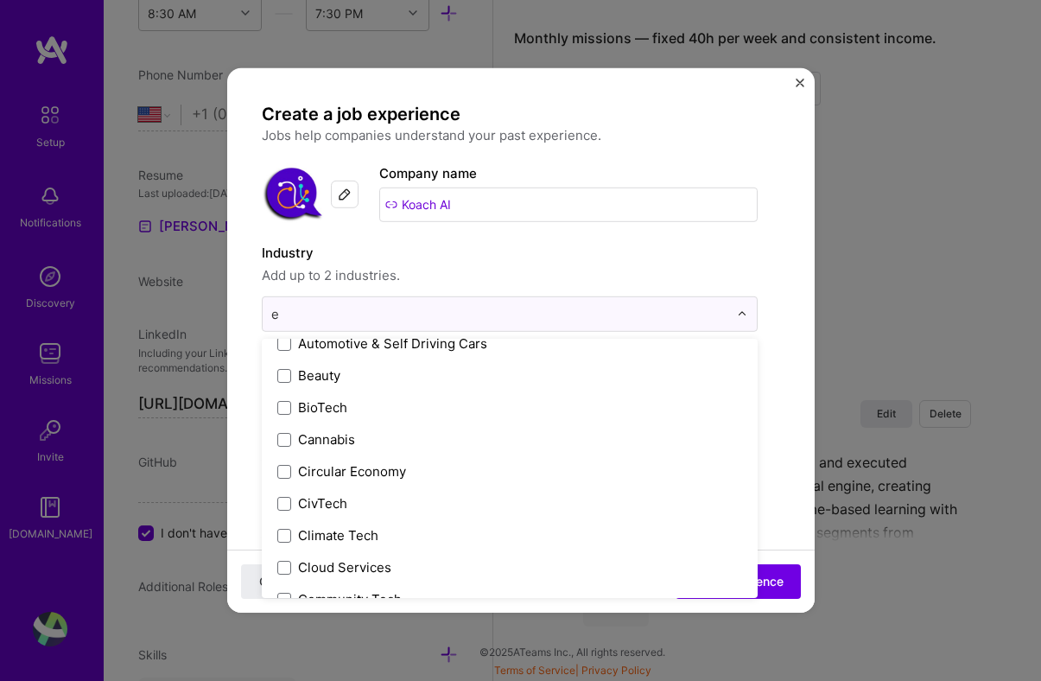
scroll to position [240, 0]
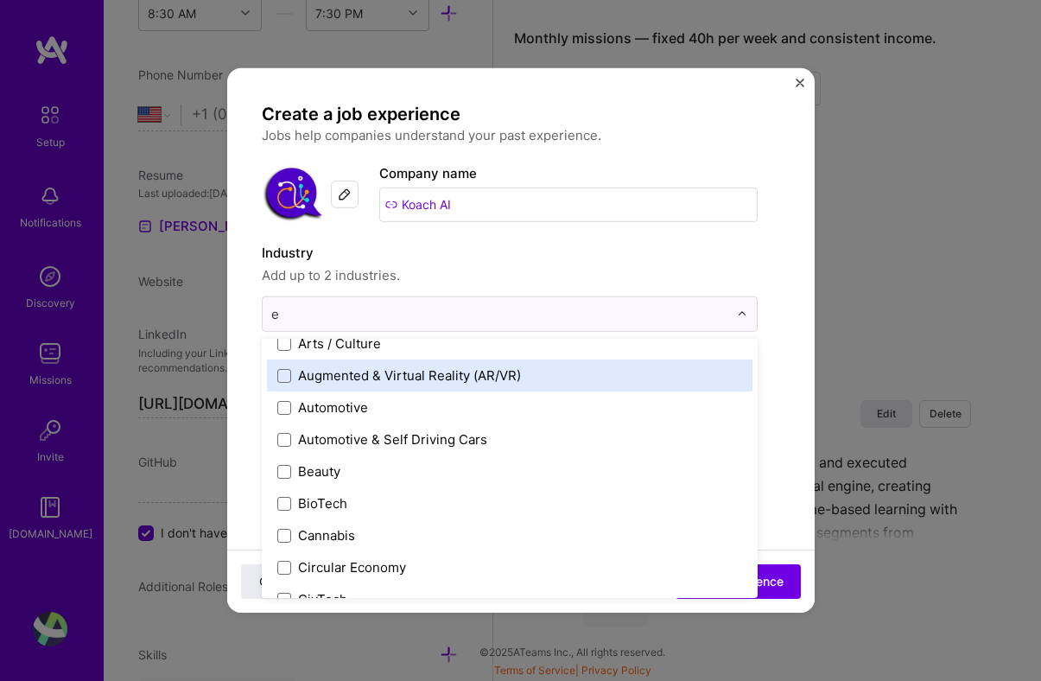
type input "ed"
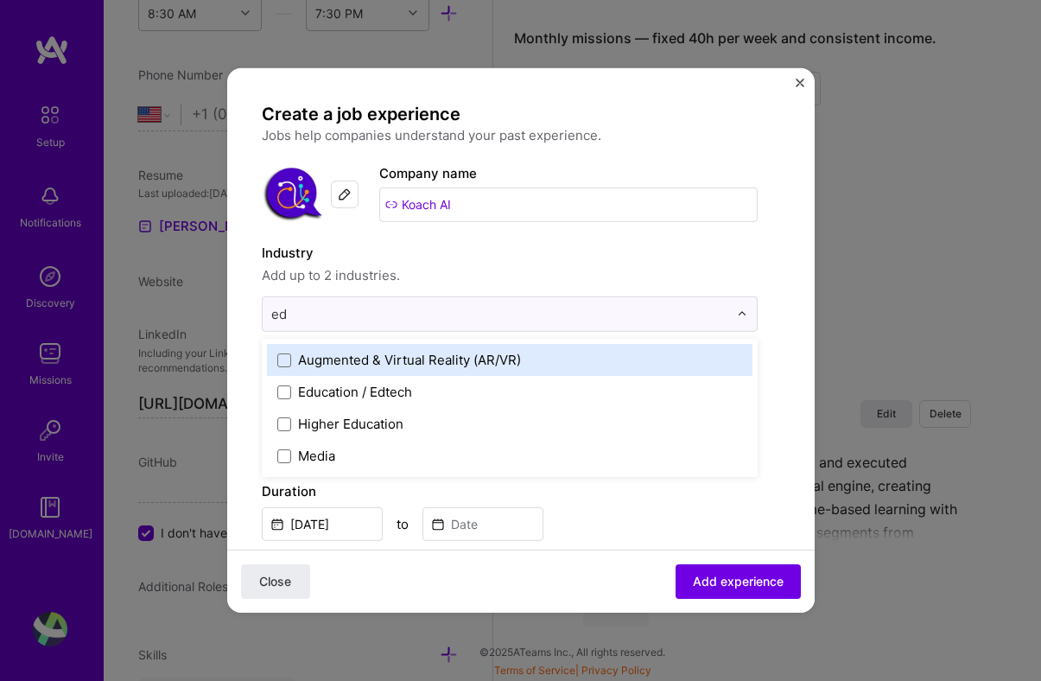
scroll to position [0, 0]
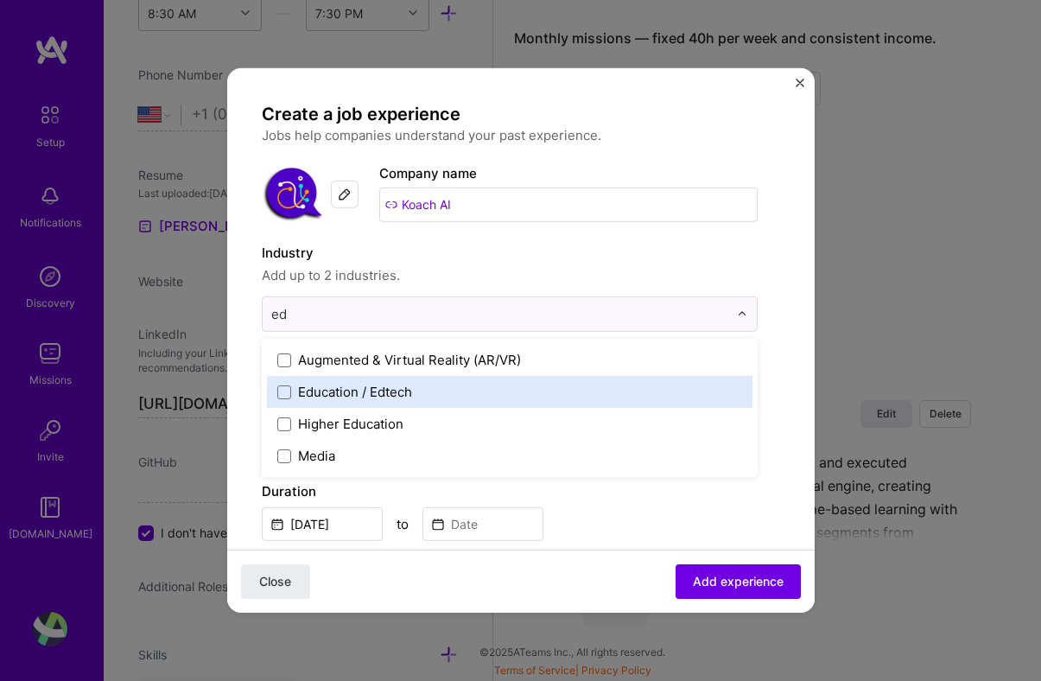
click at [454, 396] on label "Education / Edtech" at bounding box center [509, 392] width 465 height 18
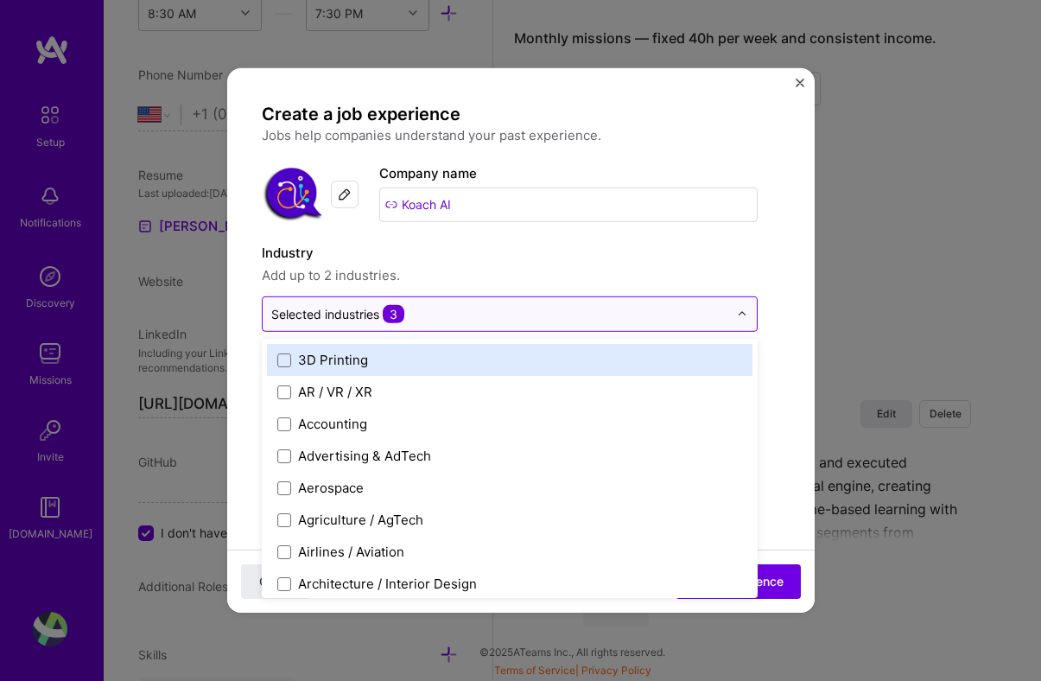
click at [437, 313] on input "text" at bounding box center [499, 314] width 457 height 18
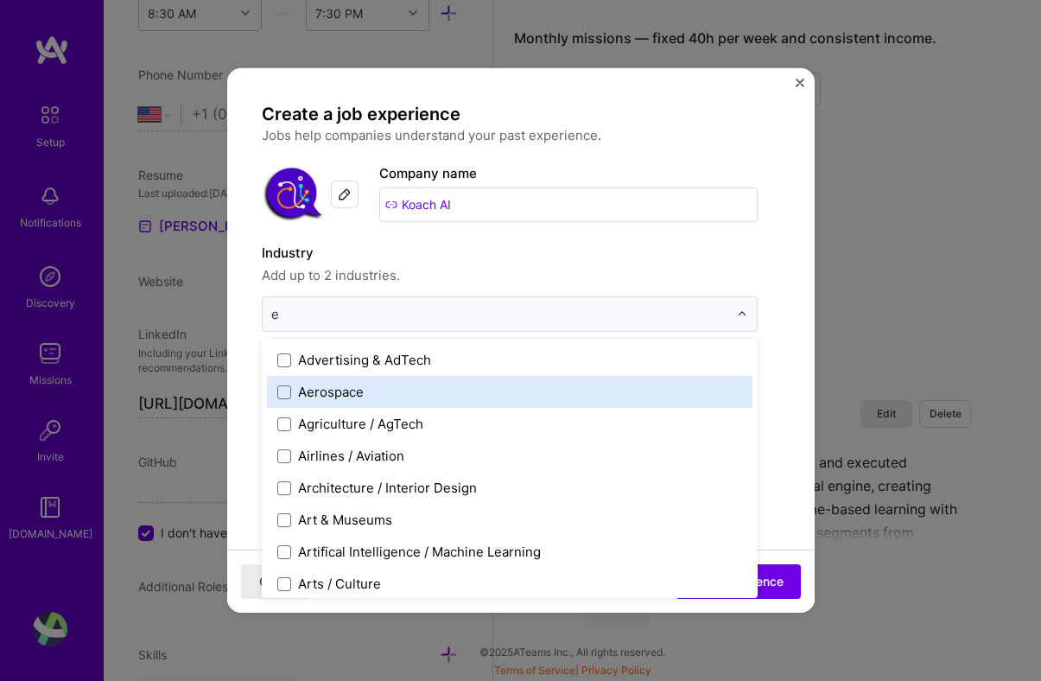
type input "ed"
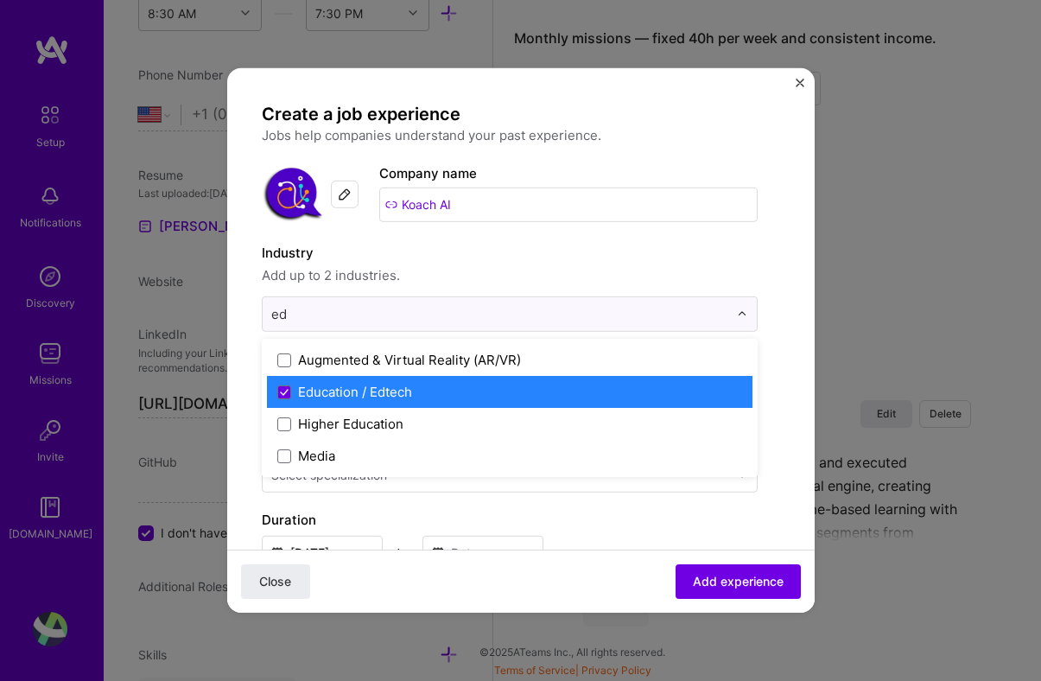
click at [366, 385] on div "Education / Edtech" at bounding box center [355, 392] width 114 height 18
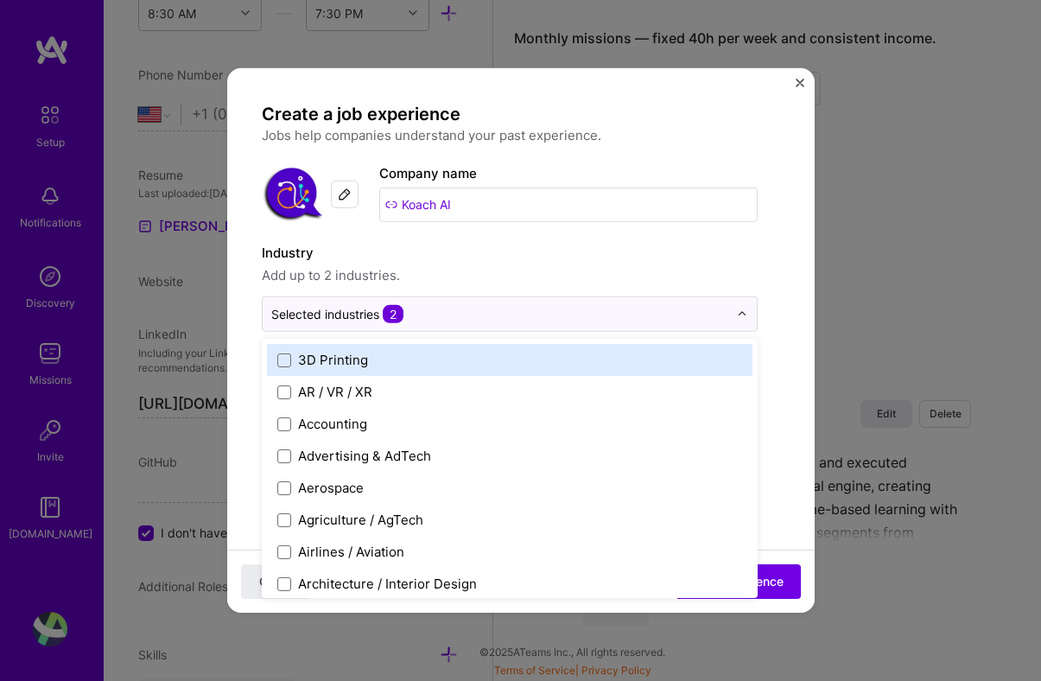
click at [632, 244] on label "Industry" at bounding box center [510, 253] width 496 height 21
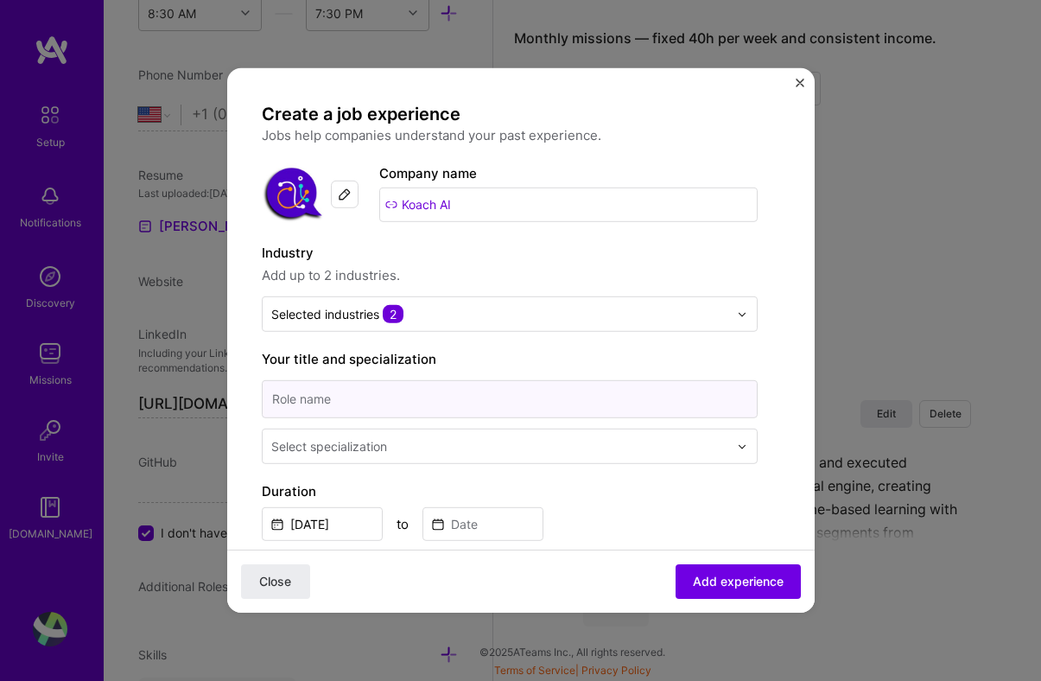
click at [611, 401] on input at bounding box center [510, 399] width 496 height 38
type input "CPTO"
click at [605, 446] on input "text" at bounding box center [501, 446] width 460 height 18
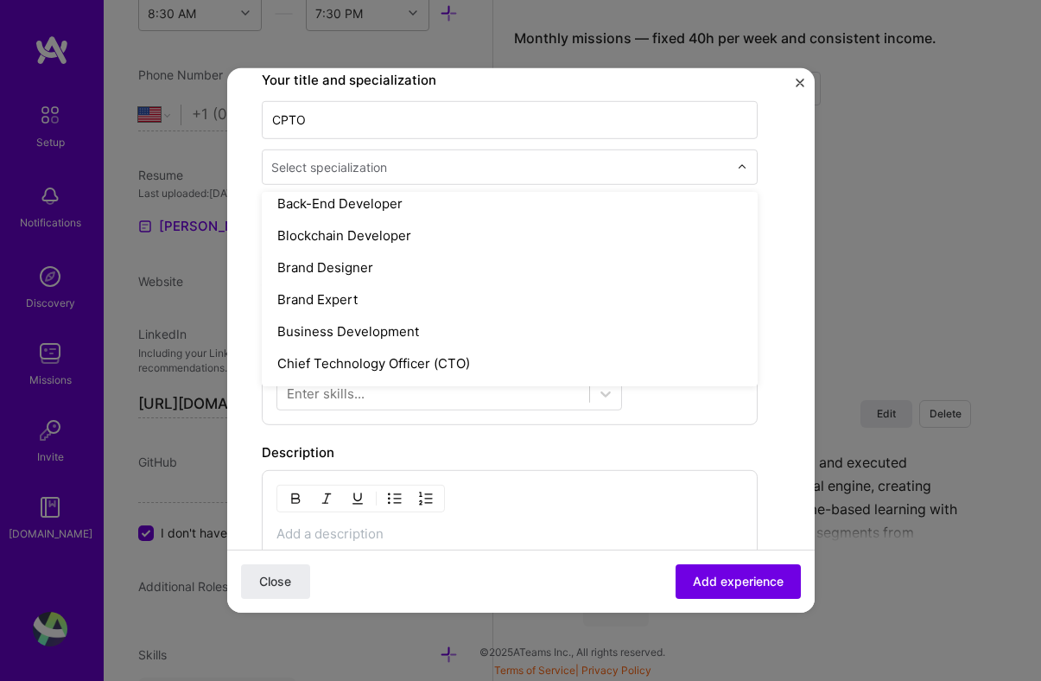
scroll to position [299, 0]
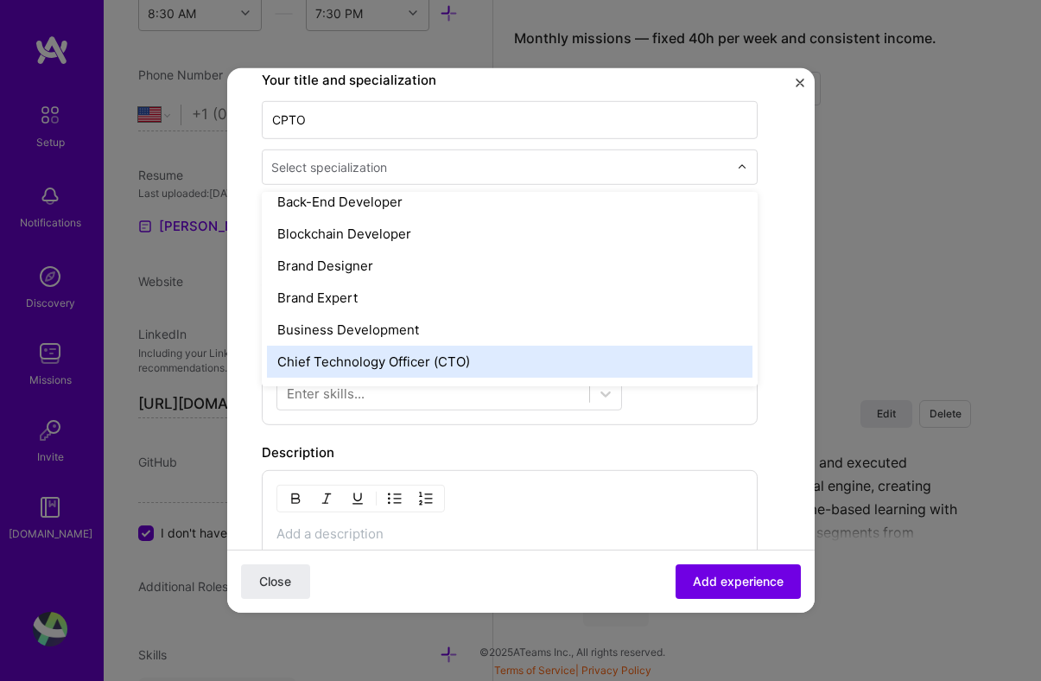
click at [528, 360] on div "Chief Technology Officer (CTO)" at bounding box center [509, 361] width 485 height 32
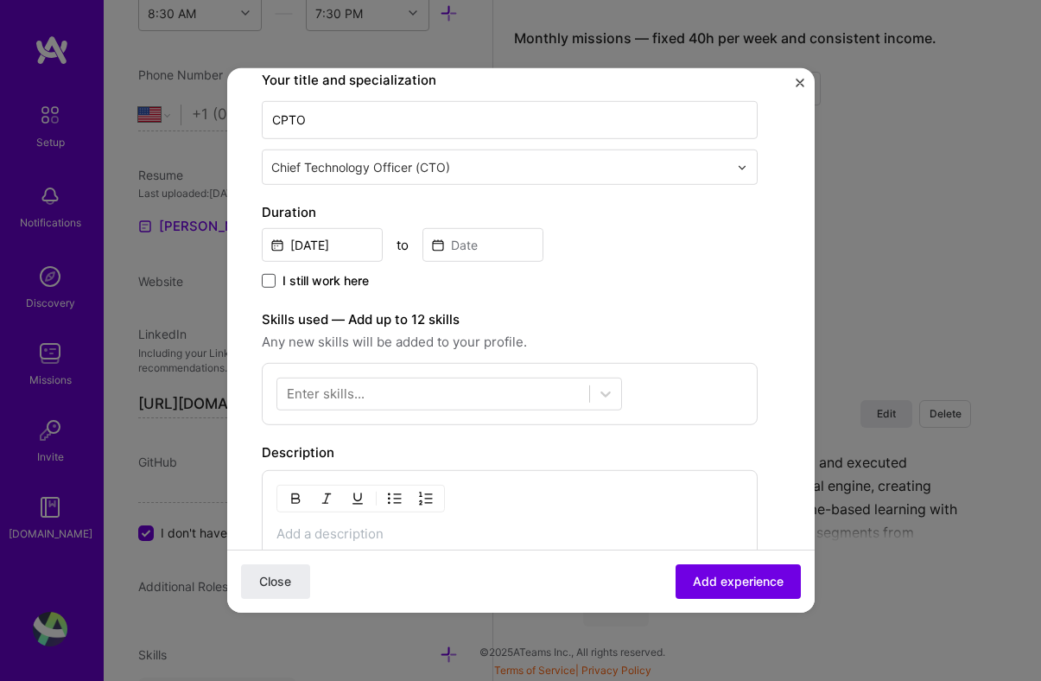
click at [268, 278] on span at bounding box center [269, 281] width 14 height 14
click at [0, 0] on input "I still work here" at bounding box center [0, 0] width 0 height 0
click at [339, 246] on input "[DATE]" at bounding box center [322, 245] width 121 height 34
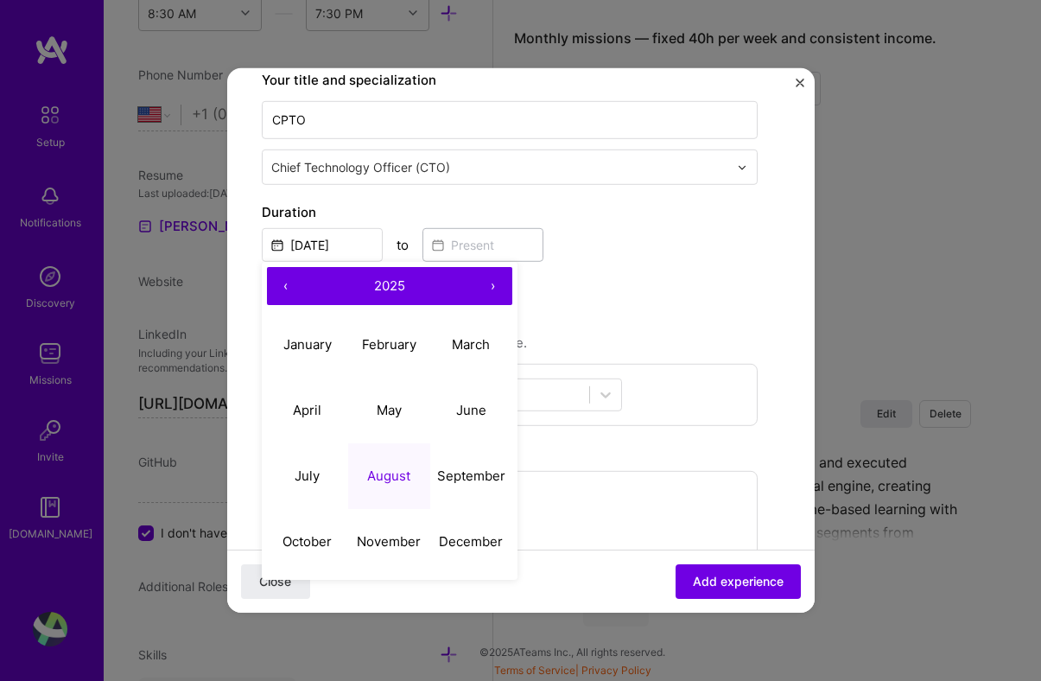
click at [284, 290] on button "‹" at bounding box center [286, 286] width 38 height 38
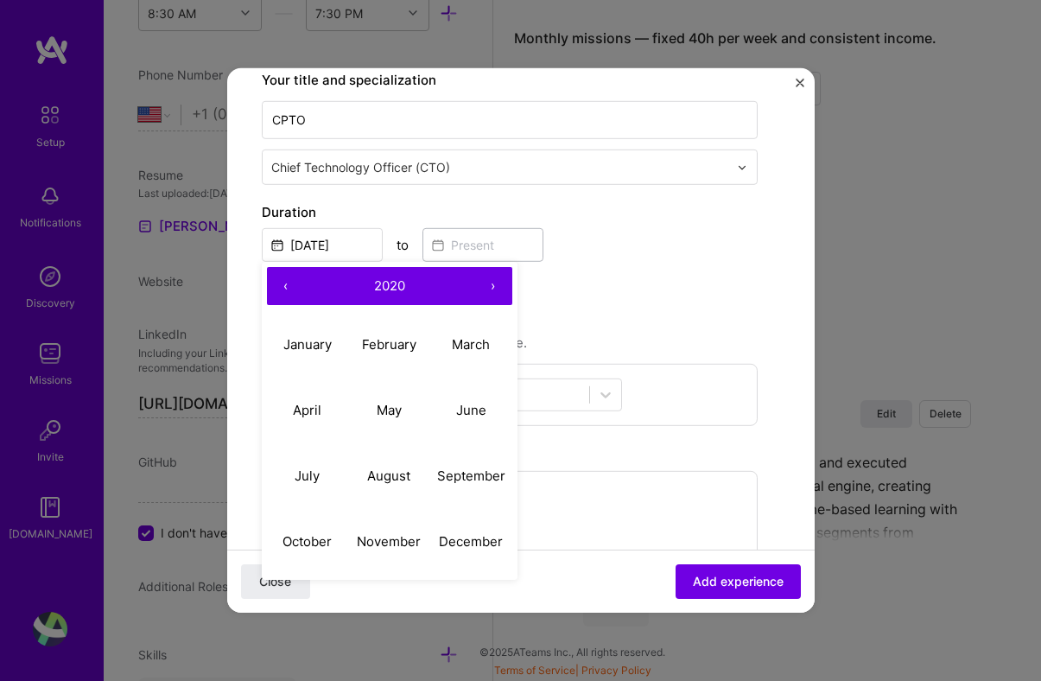
click at [284, 290] on button "‹" at bounding box center [286, 286] width 38 height 38
click at [478, 417] on button "June" at bounding box center [471, 410] width 82 height 66
type input "[DATE]"
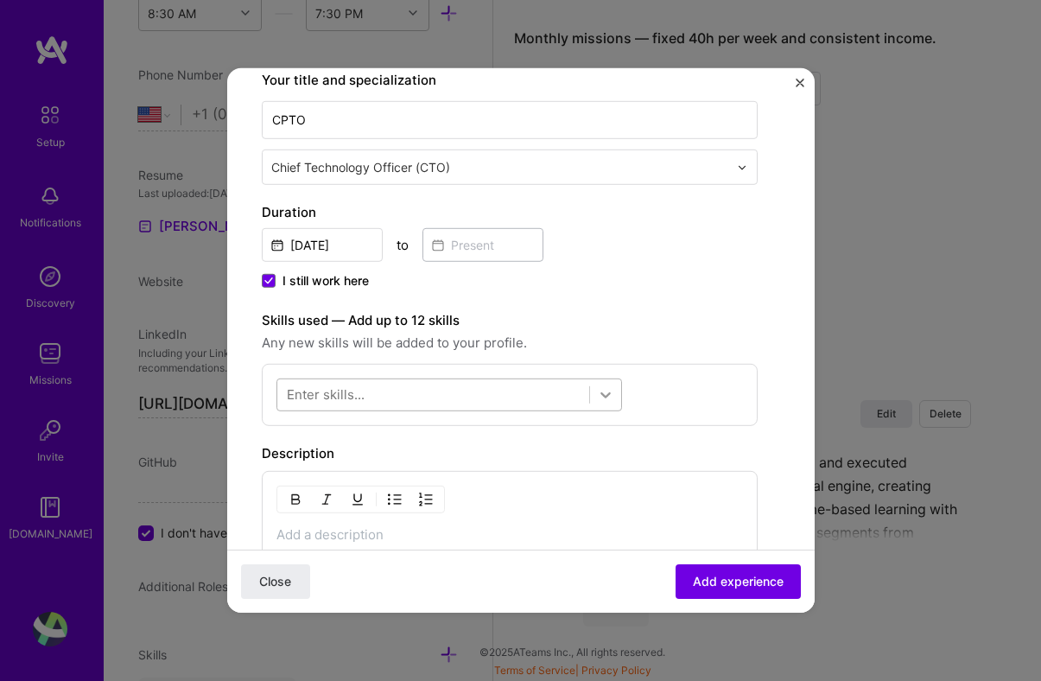
click at [605, 395] on icon at bounding box center [605, 394] width 17 height 17
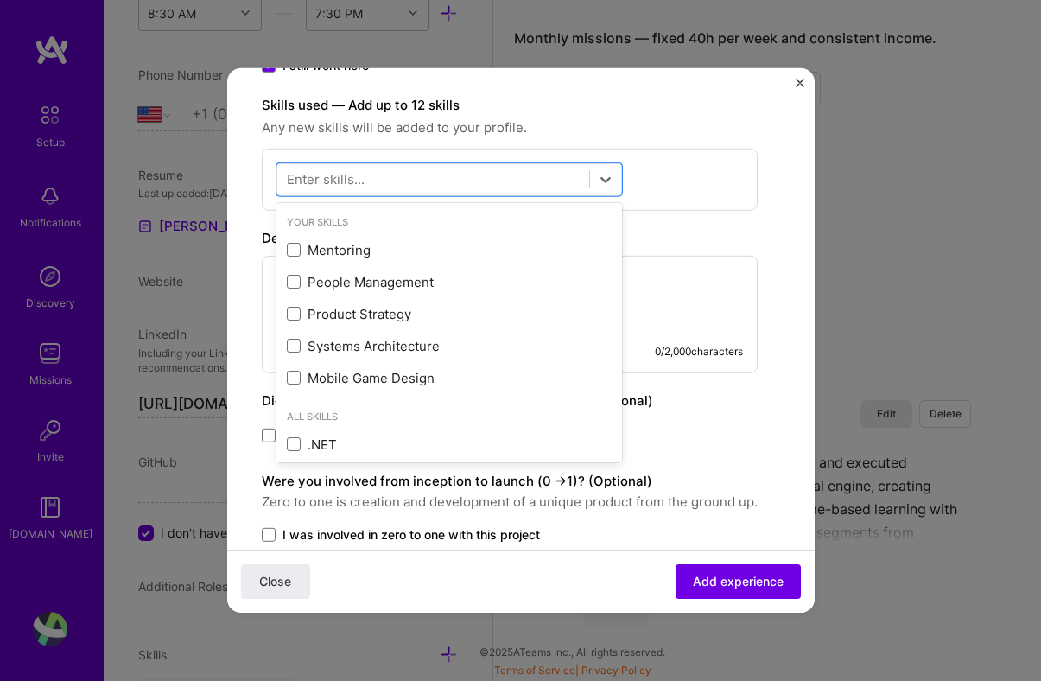
scroll to position [500, 0]
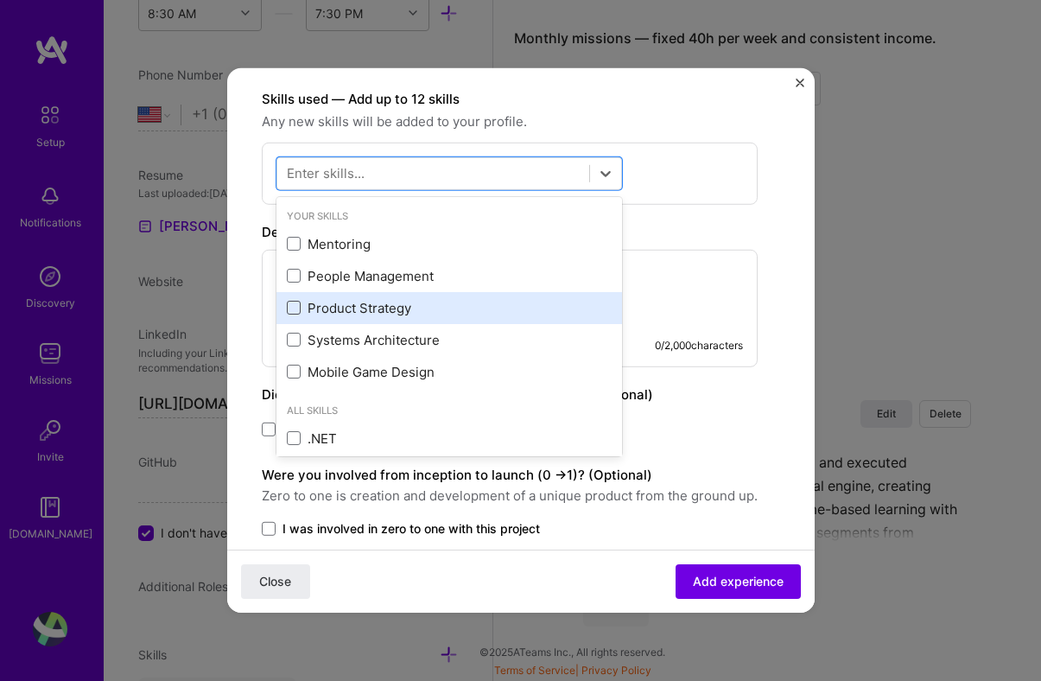
click at [294, 303] on span at bounding box center [294, 308] width 14 height 14
click at [0, 0] on input "checkbox" at bounding box center [0, 0] width 0 height 0
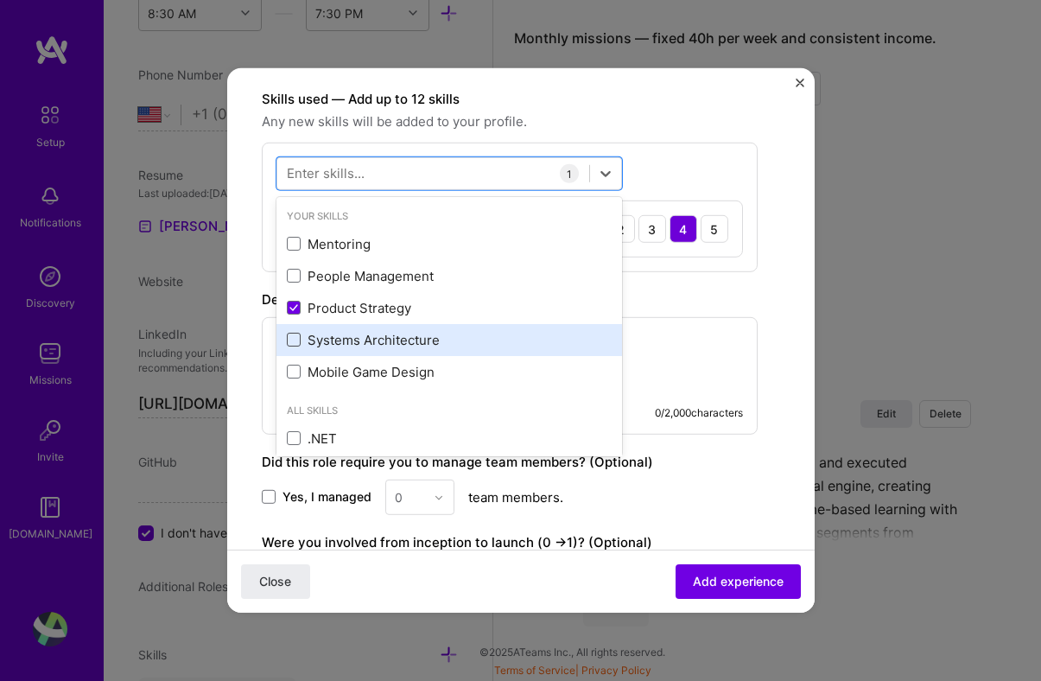
click at [292, 342] on span at bounding box center [294, 339] width 14 height 14
click at [0, 0] on input "checkbox" at bounding box center [0, 0] width 0 height 0
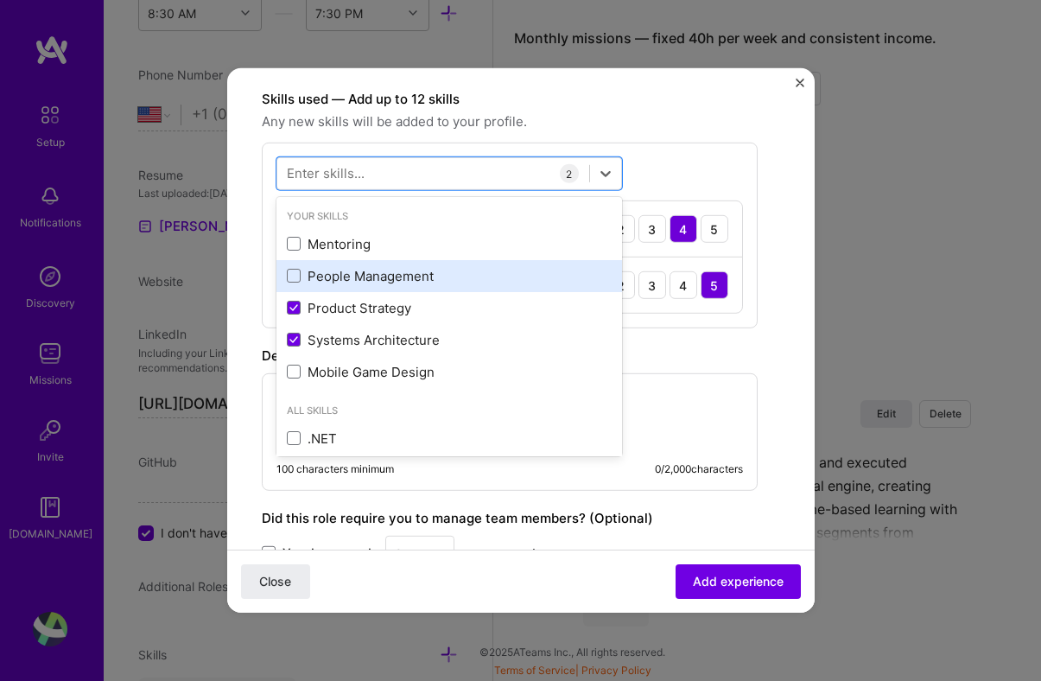
click at [295, 267] on div "People Management" at bounding box center [449, 276] width 325 height 18
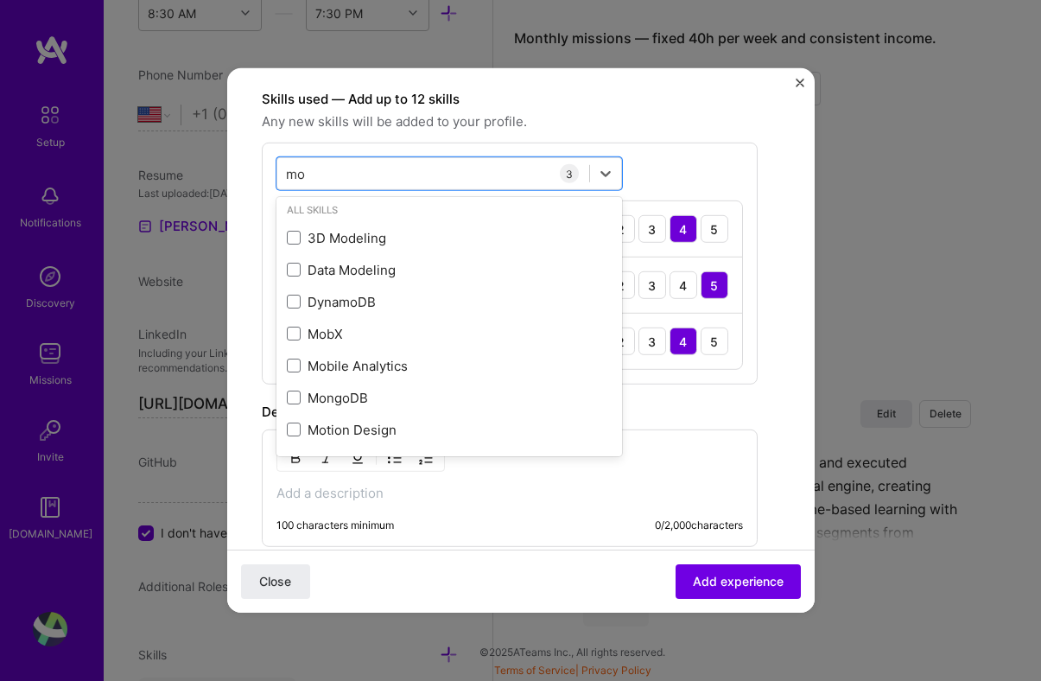
scroll to position [72, 0]
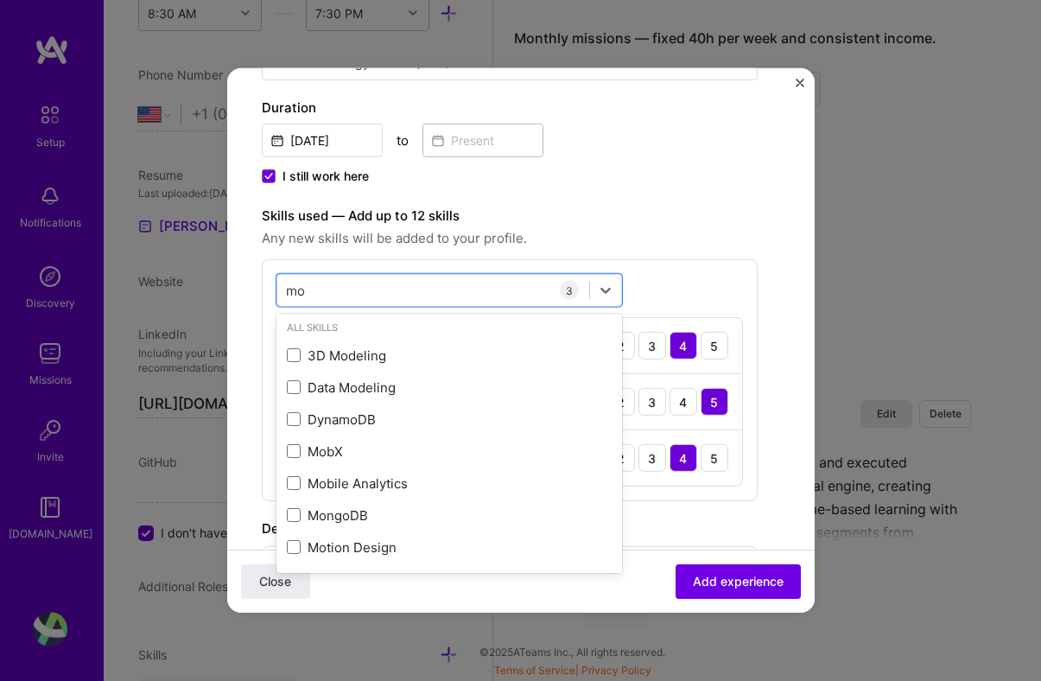
type input "m"
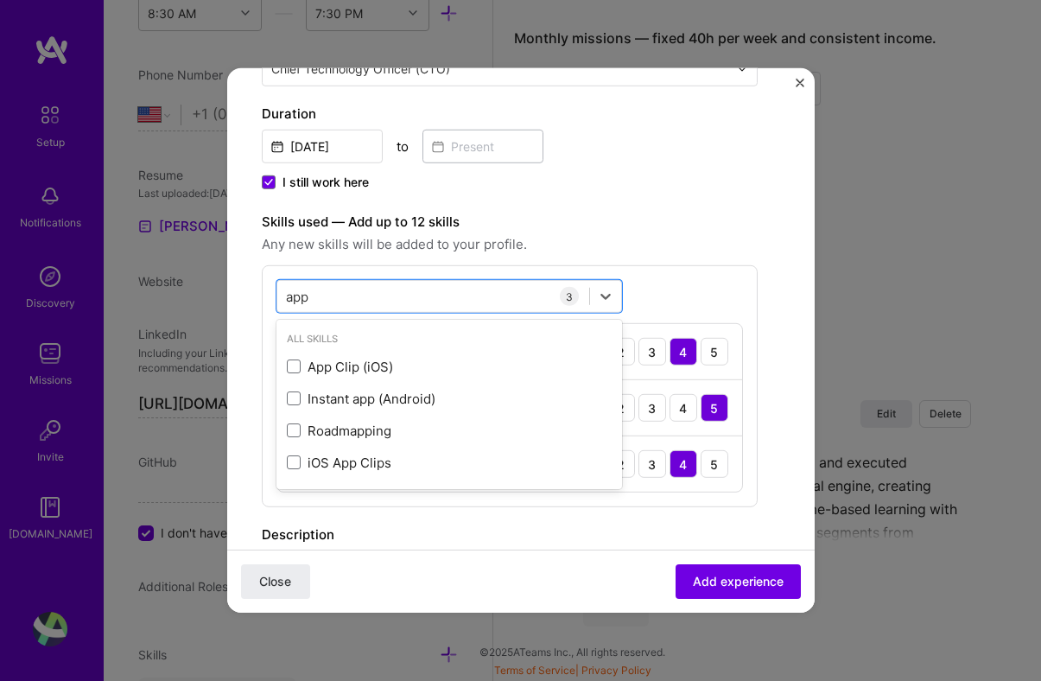
scroll to position [0, 0]
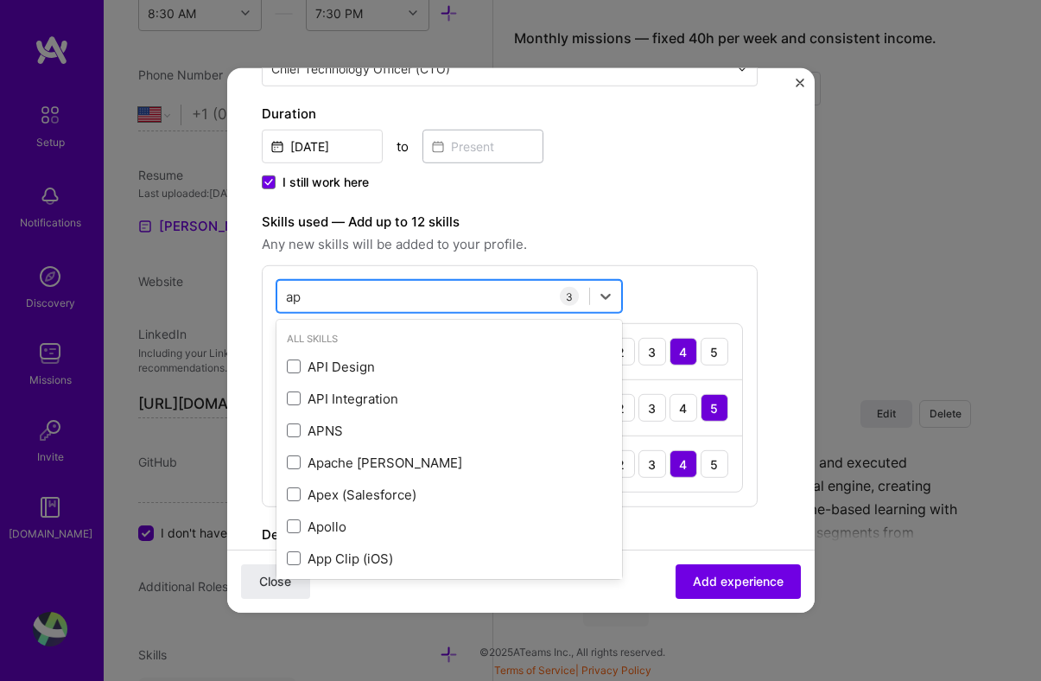
type input "a"
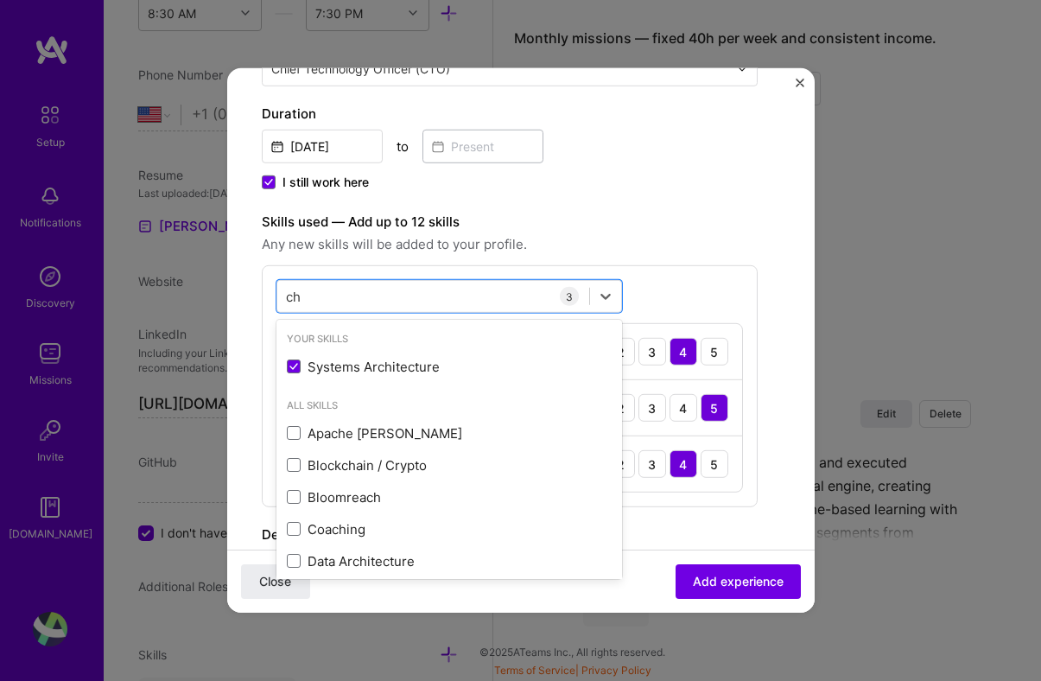
type input "c"
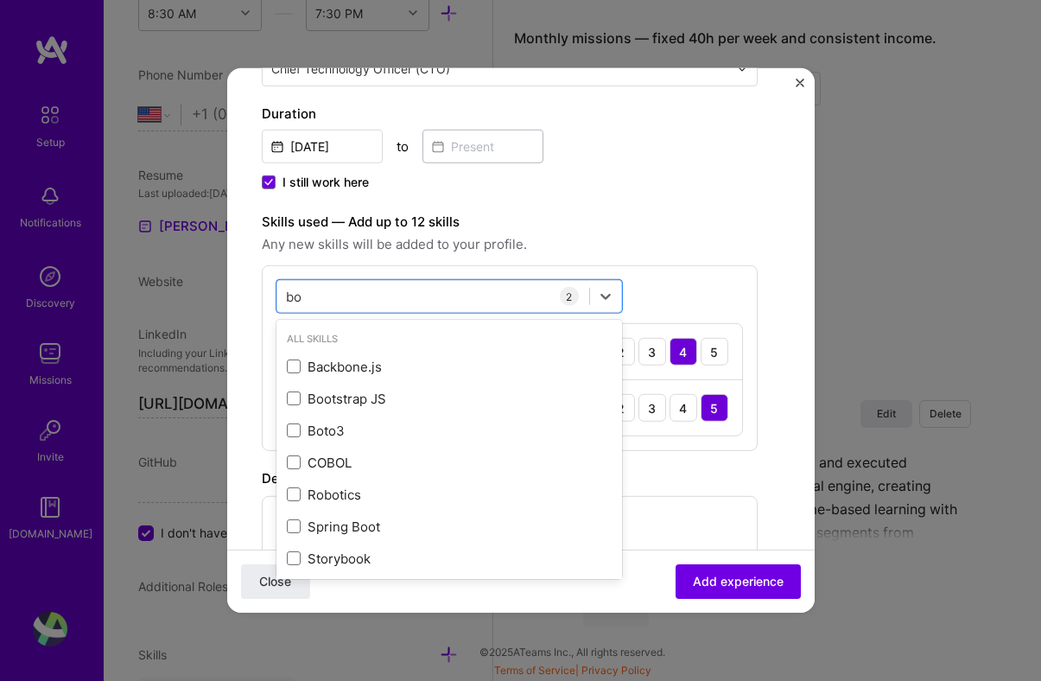
type input "b"
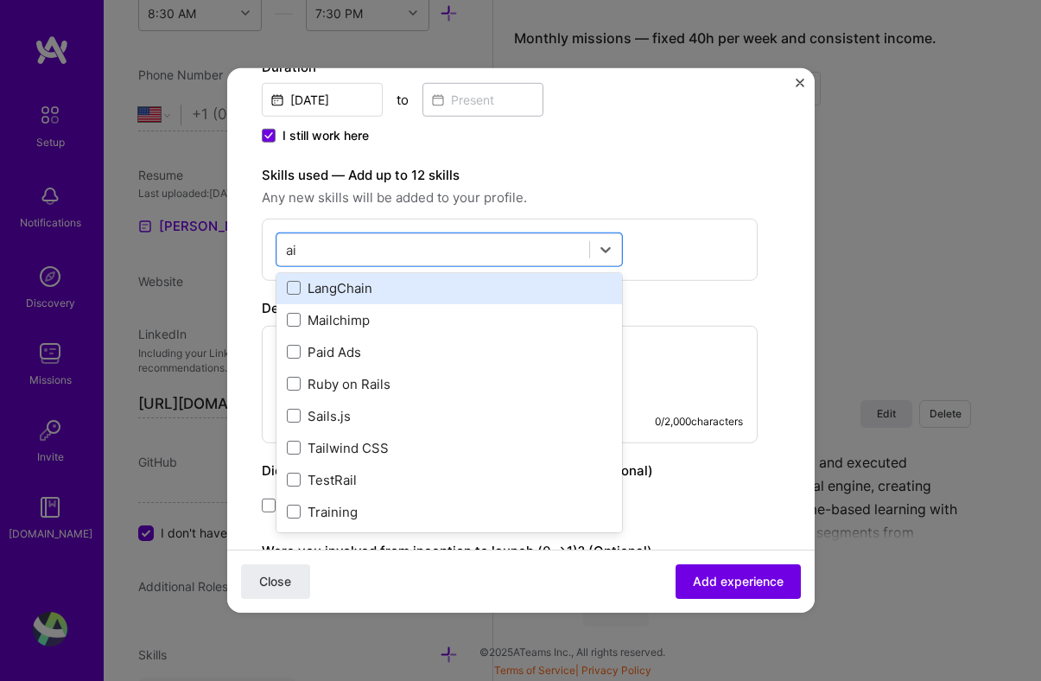
scroll to position [294, 0]
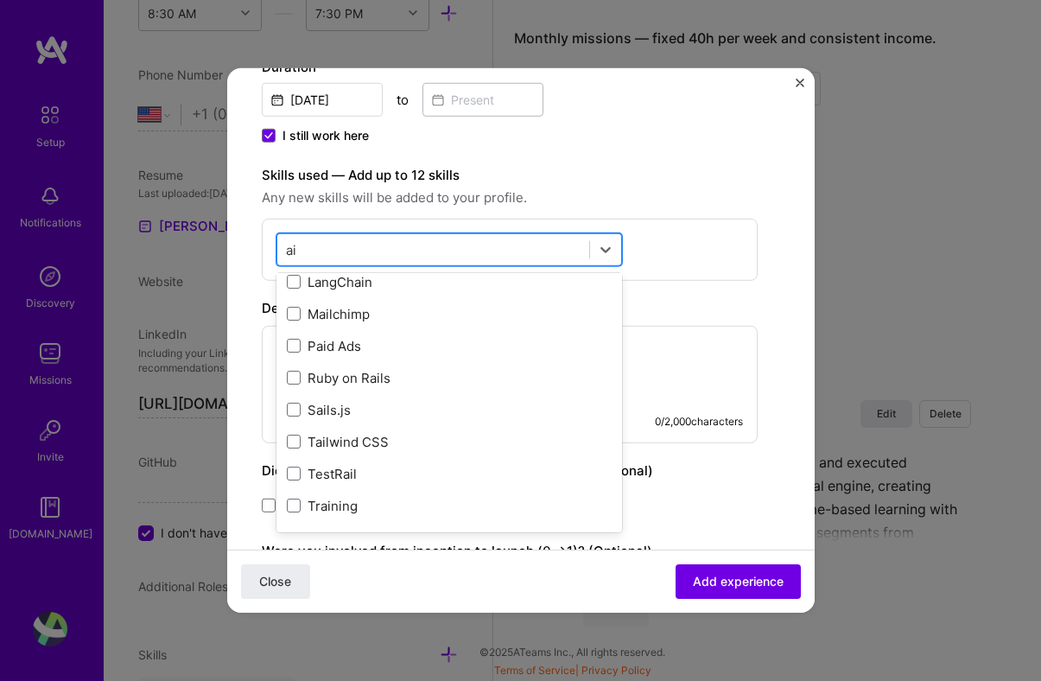
type input "a"
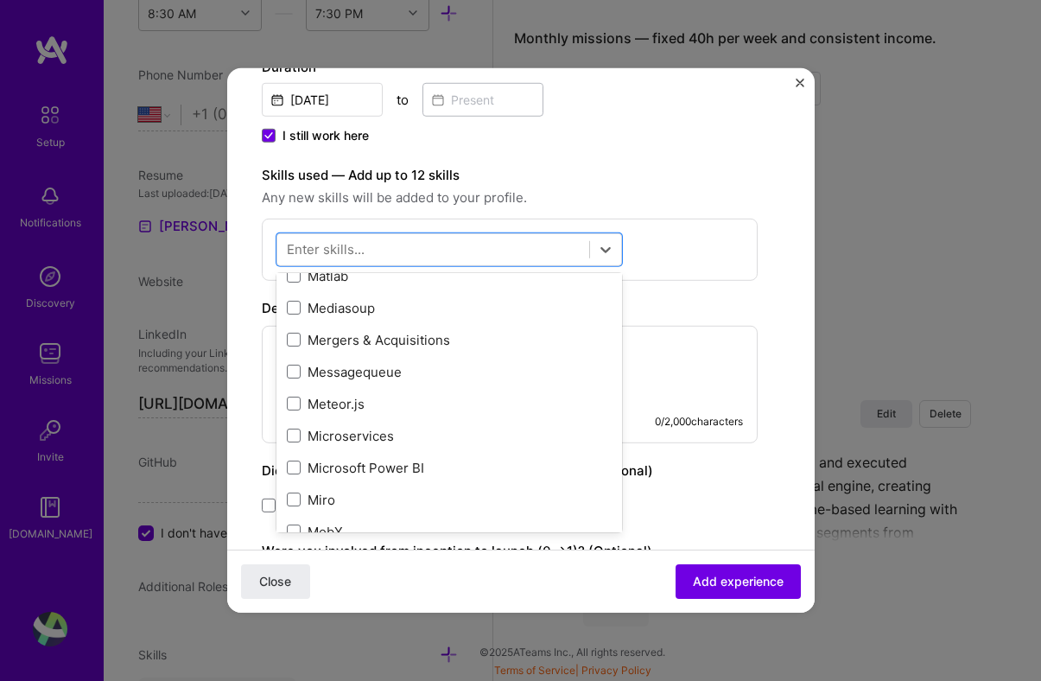
scroll to position [6631, 0]
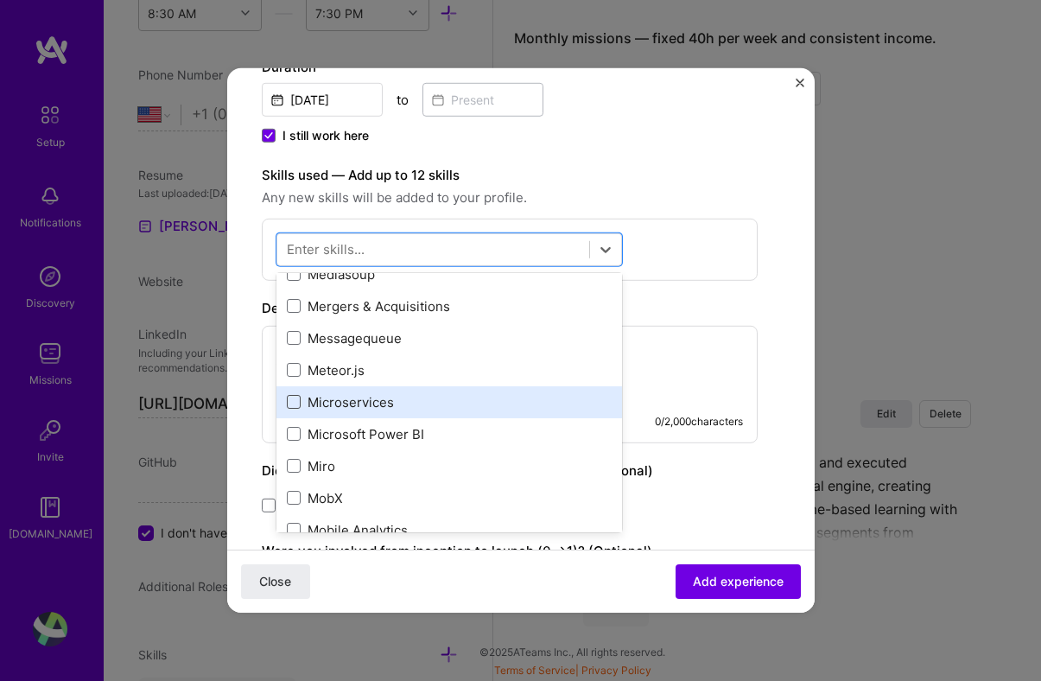
click at [287, 402] on span at bounding box center [294, 402] width 14 height 14
click at [0, 0] on input "checkbox" at bounding box center [0, 0] width 0 height 0
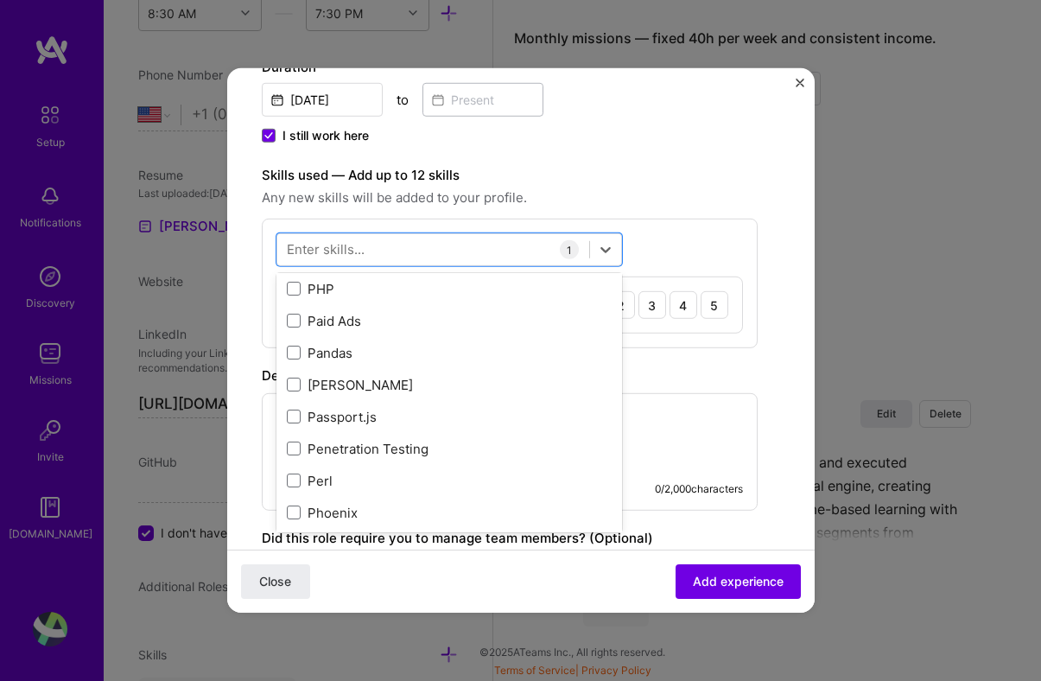
scroll to position [7515, 0]
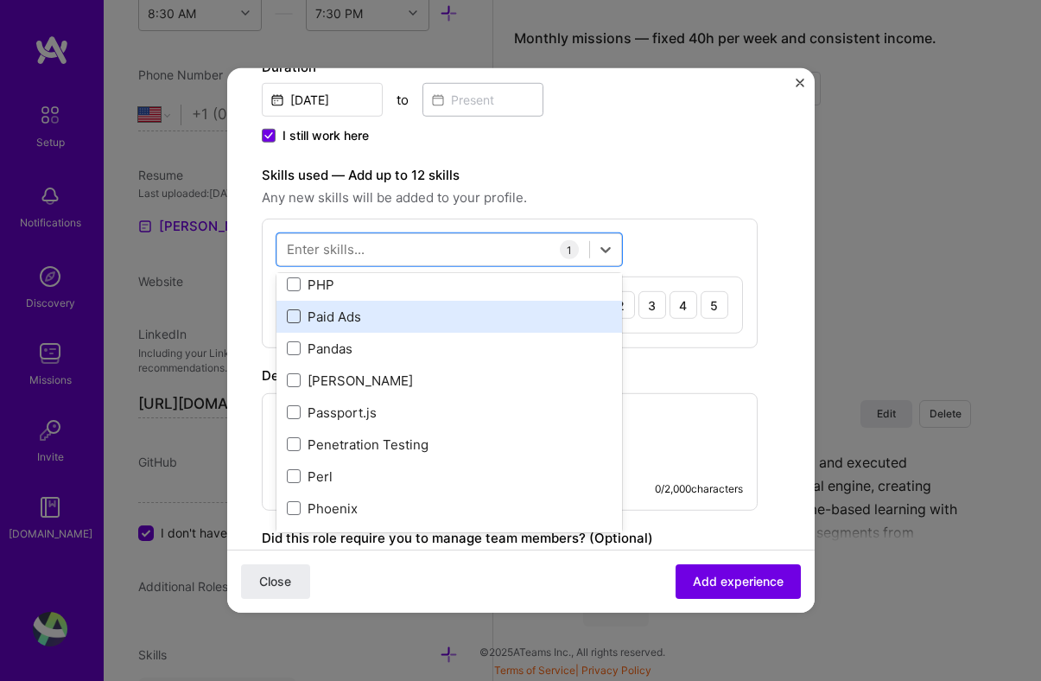
click at [292, 321] on span at bounding box center [294, 316] width 14 height 14
click at [0, 0] on input "checkbox" at bounding box center [0, 0] width 0 height 0
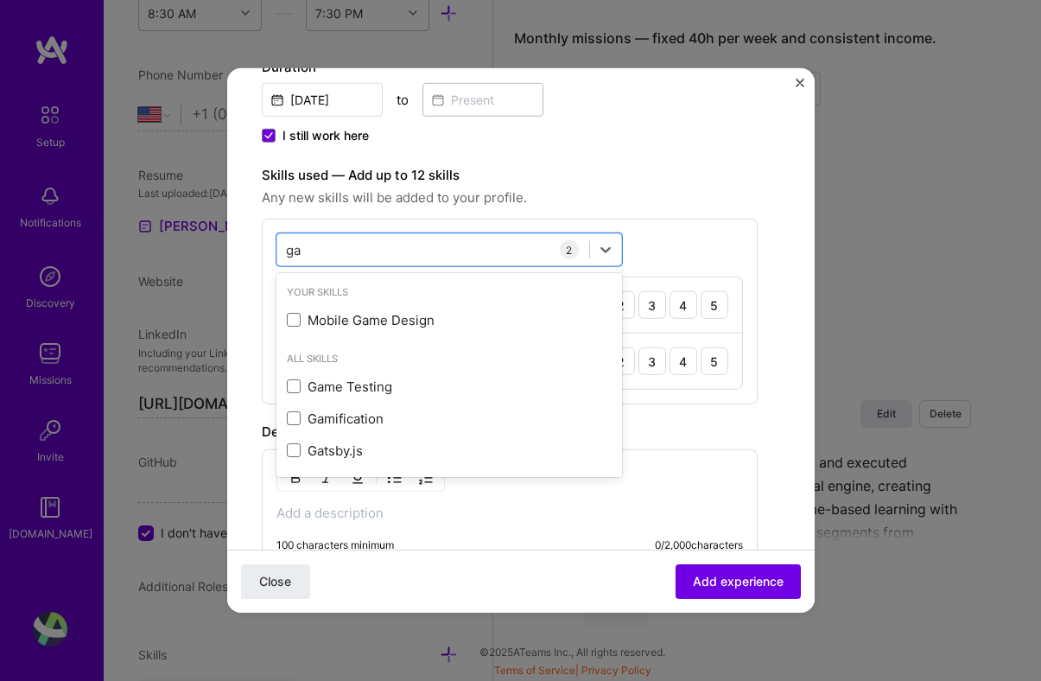
scroll to position [0, 0]
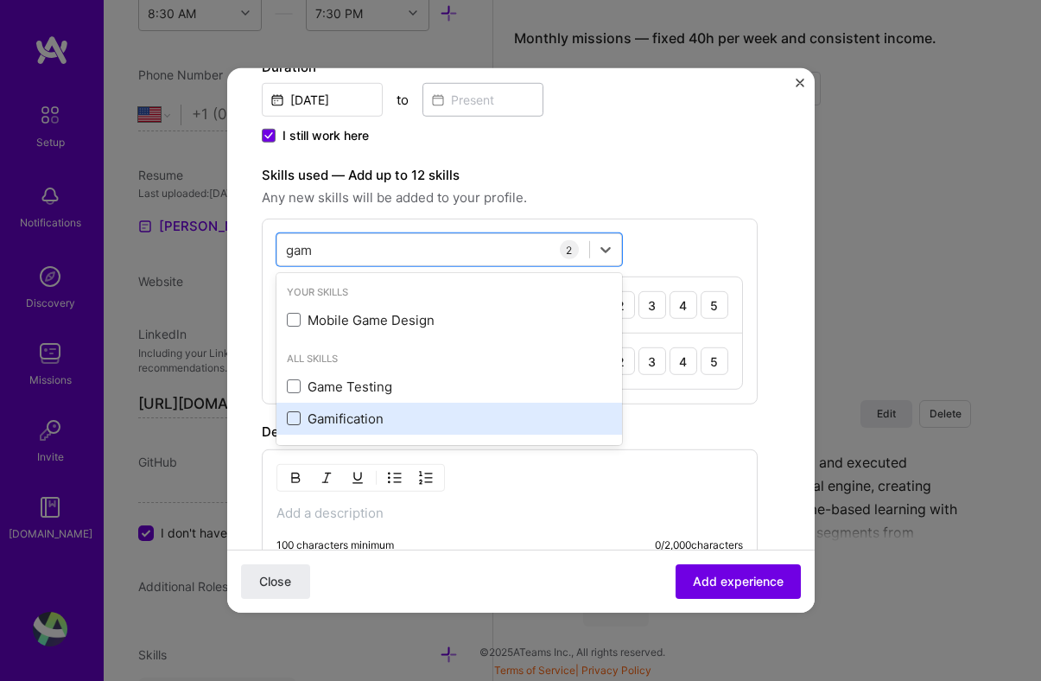
click at [299, 419] on span at bounding box center [294, 418] width 14 height 14
click at [0, 0] on input "checkbox" at bounding box center [0, 0] width 0 height 0
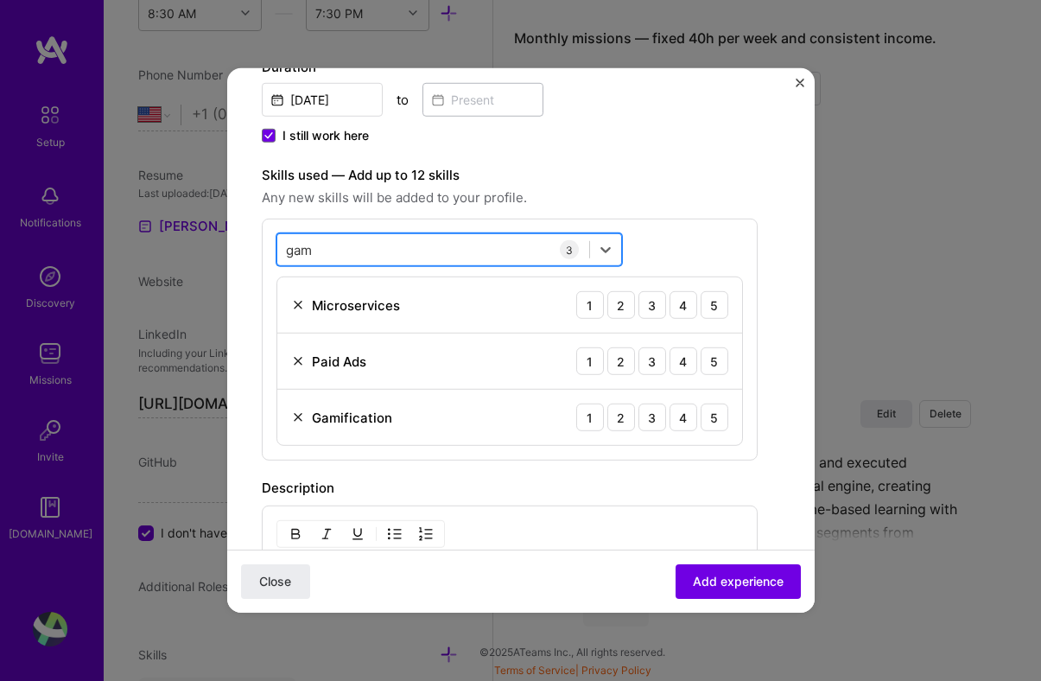
click at [458, 261] on div "gam gam" at bounding box center [433, 249] width 312 height 28
click at [495, 491] on div "Description" at bounding box center [510, 488] width 496 height 21
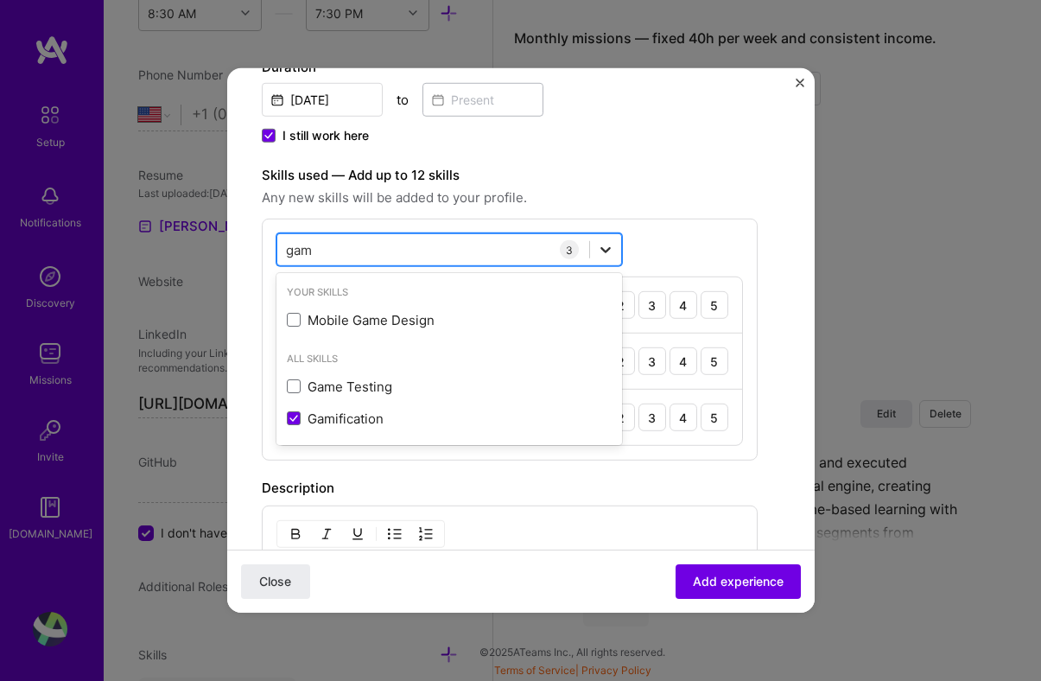
click at [603, 250] on icon at bounding box center [605, 250] width 10 height 6
type input "g"
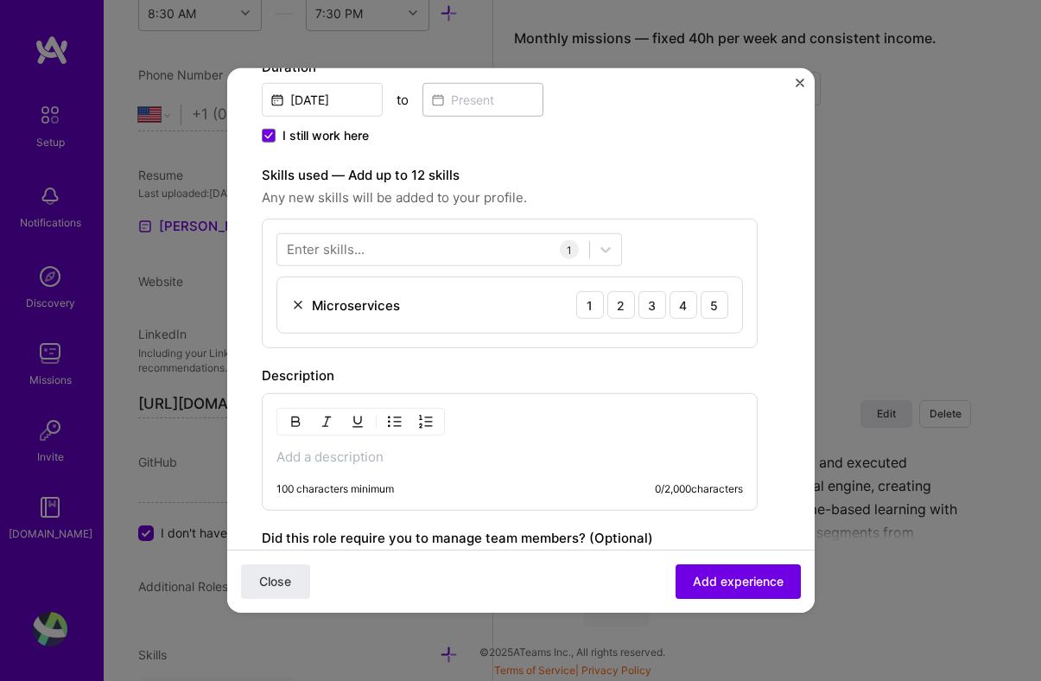
click at [712, 358] on div "Create a job experience Jobs help companies understand your past experience. Co…" at bounding box center [510, 233] width 496 height 1108
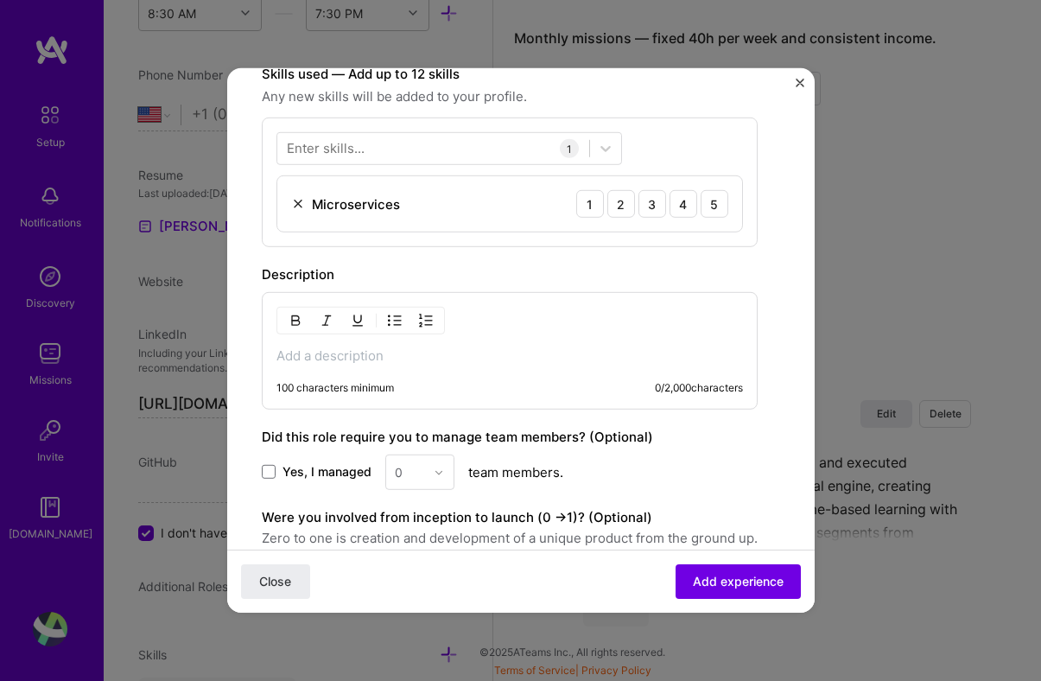
scroll to position [524, 0]
click at [535, 136] on div at bounding box center [433, 149] width 312 height 28
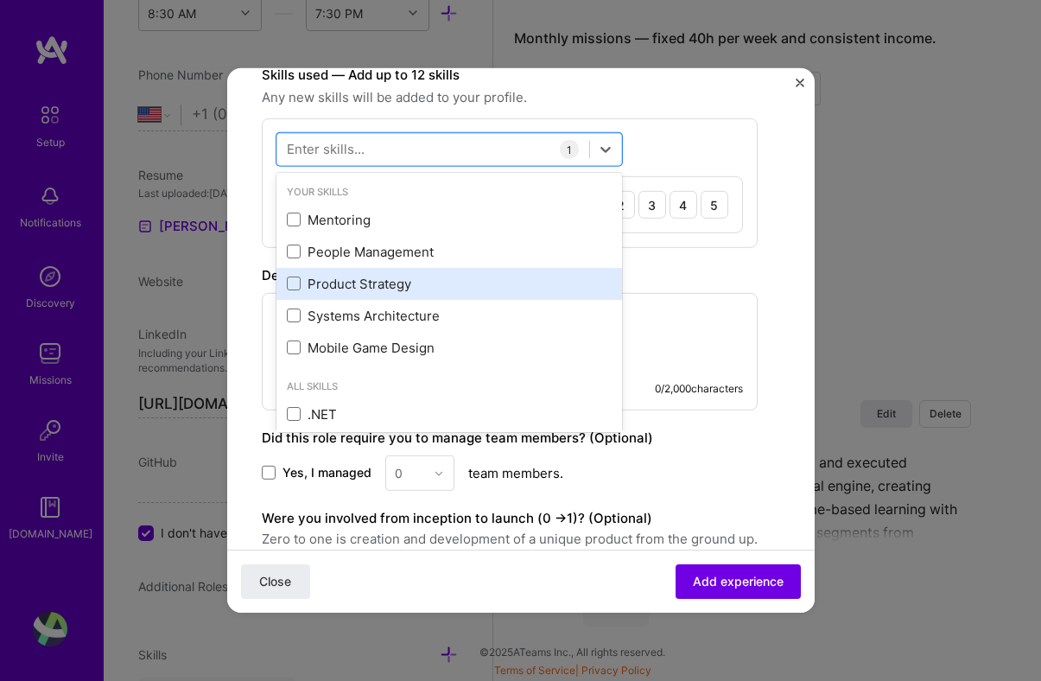
click at [330, 286] on div "Product Strategy" at bounding box center [449, 284] width 325 height 18
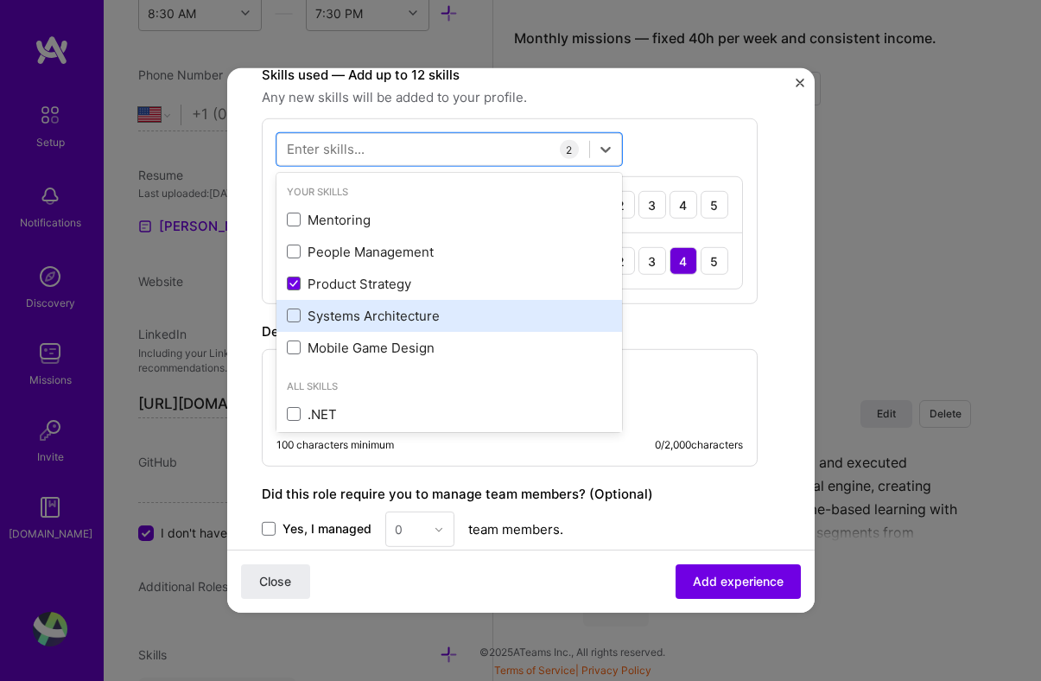
click at [333, 317] on div "Systems Architecture" at bounding box center [449, 316] width 325 height 18
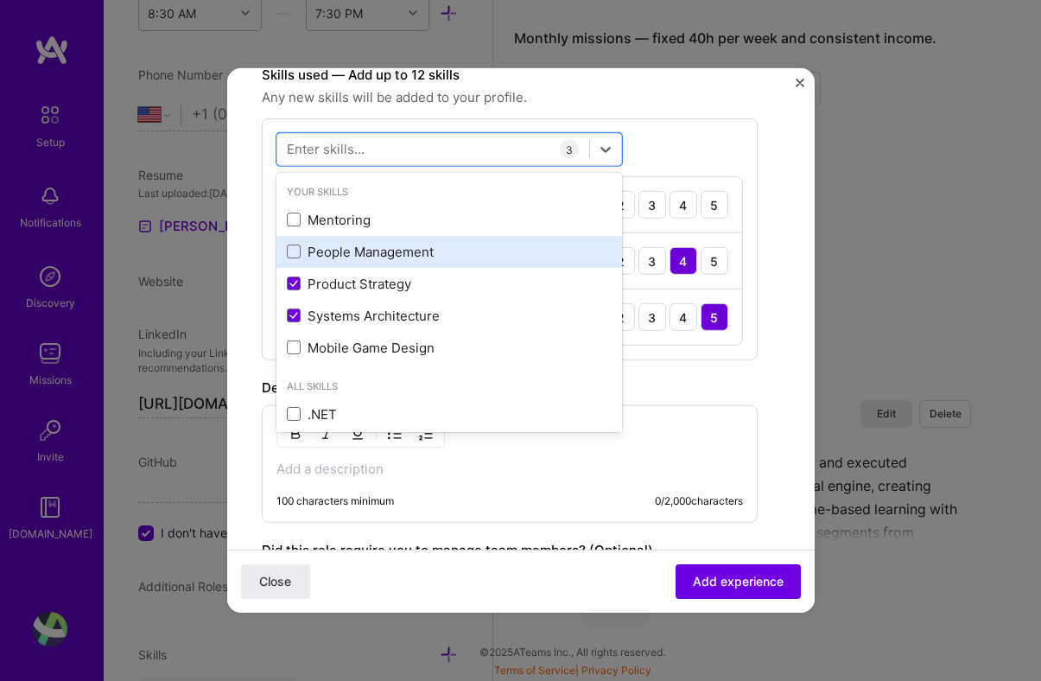
click at [413, 255] on div "People Management" at bounding box center [449, 252] width 325 height 18
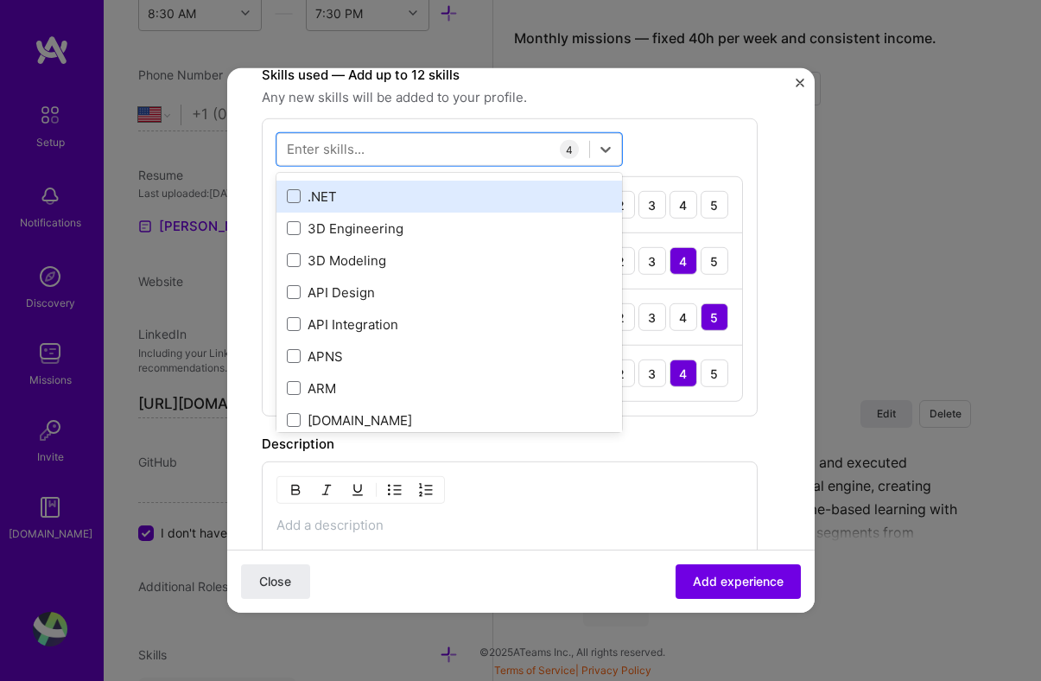
scroll to position [219, 0]
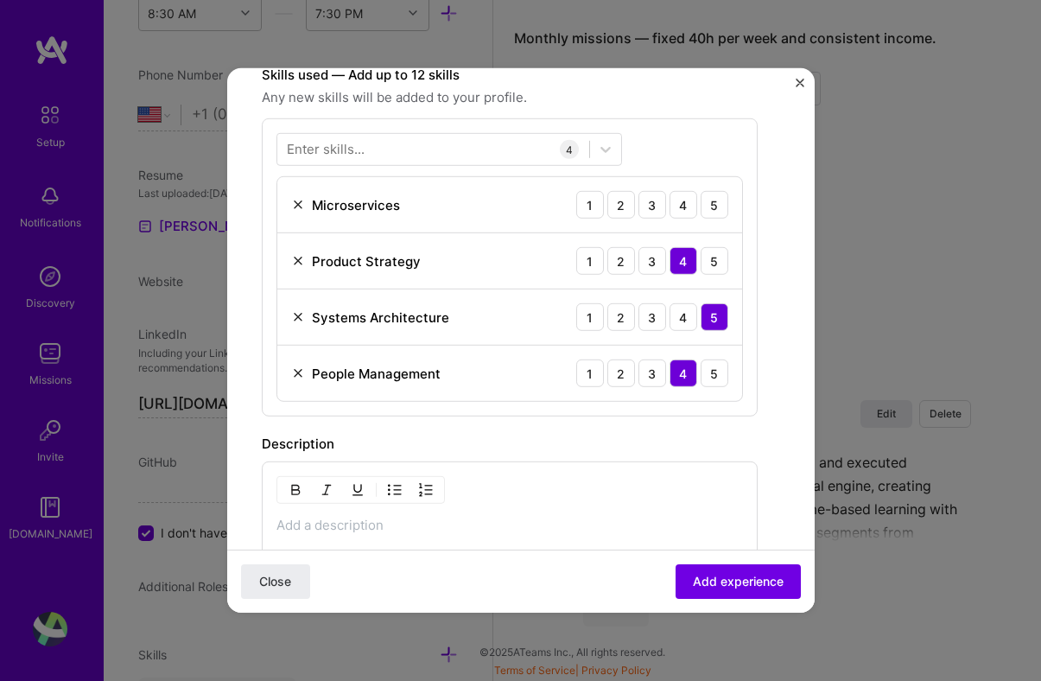
click at [652, 450] on div "Description" at bounding box center [510, 444] width 496 height 21
click at [684, 206] on div "4" at bounding box center [683, 205] width 28 height 28
click at [434, 167] on div "Enter skills... 4 Microservices 1 2 3 4 5 Product Strategy 1 2 3 4 5 Systems Ar…" at bounding box center [510, 267] width 496 height 298
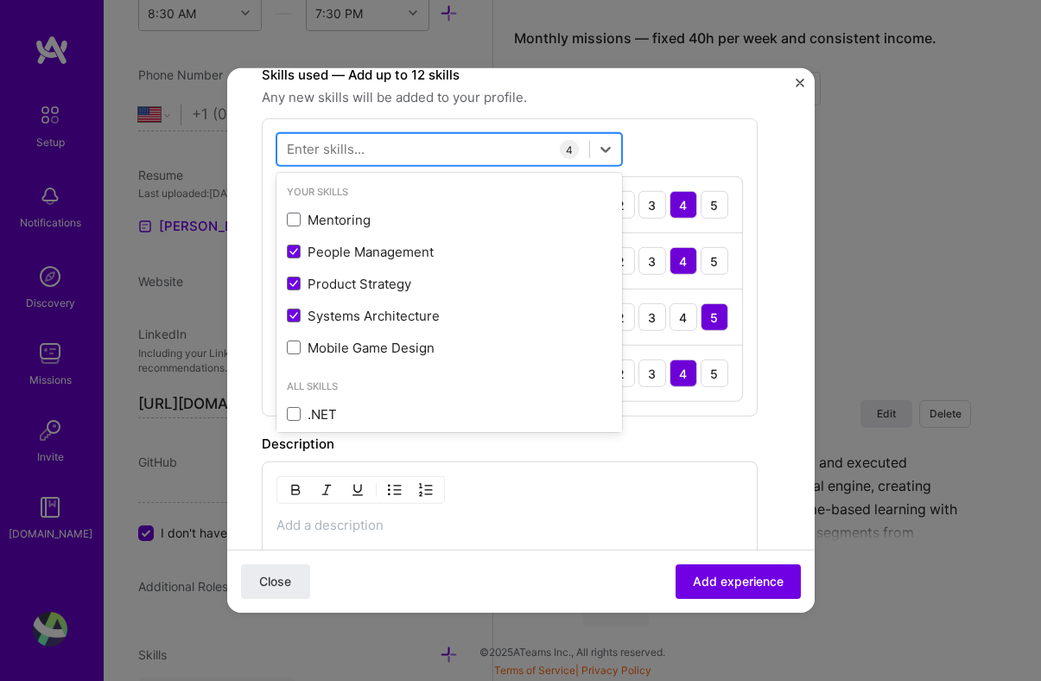
click at [434, 150] on div at bounding box center [433, 149] width 312 height 28
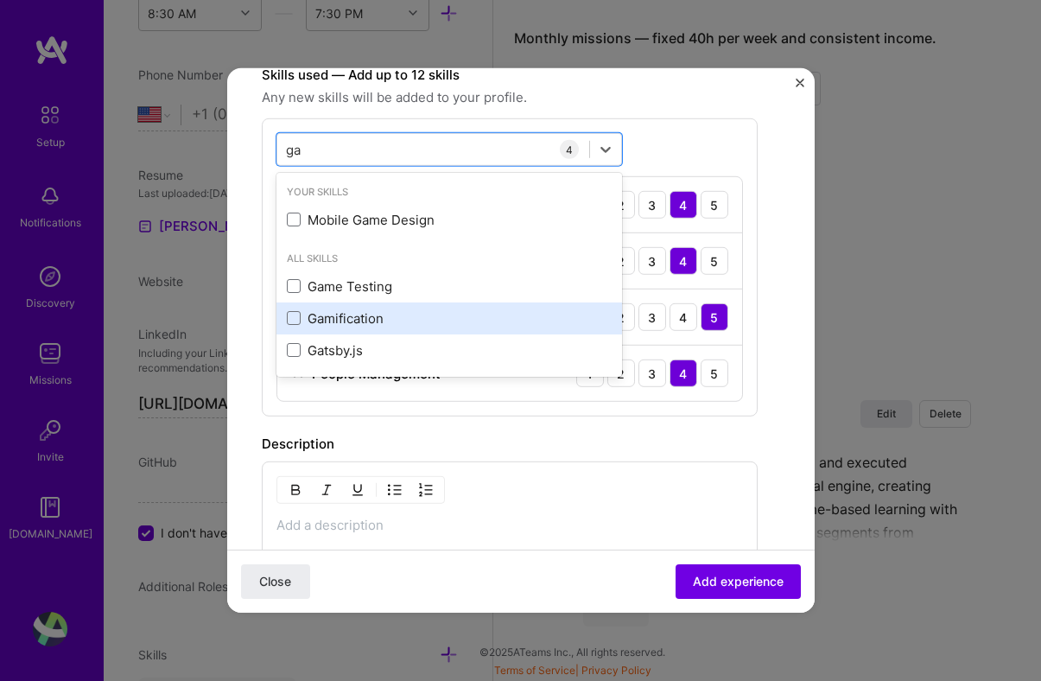
click at [332, 308] on div "Gamification" at bounding box center [449, 317] width 325 height 18
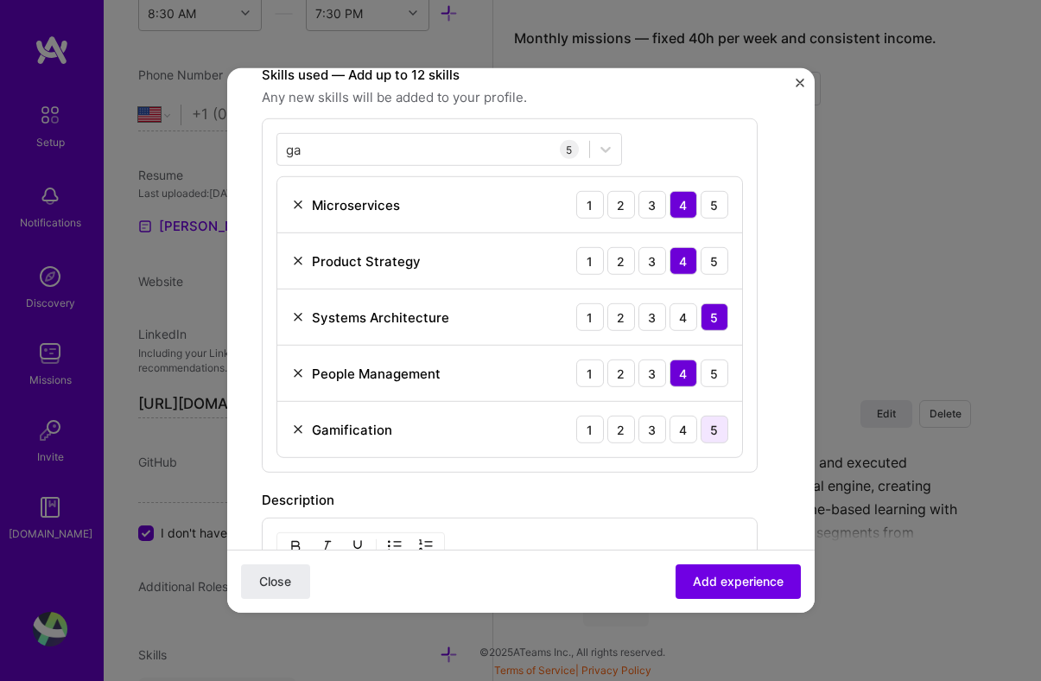
click at [719, 432] on div "5" at bounding box center [714, 429] width 28 height 28
click at [362, 138] on div "ga ga" at bounding box center [433, 149] width 312 height 28
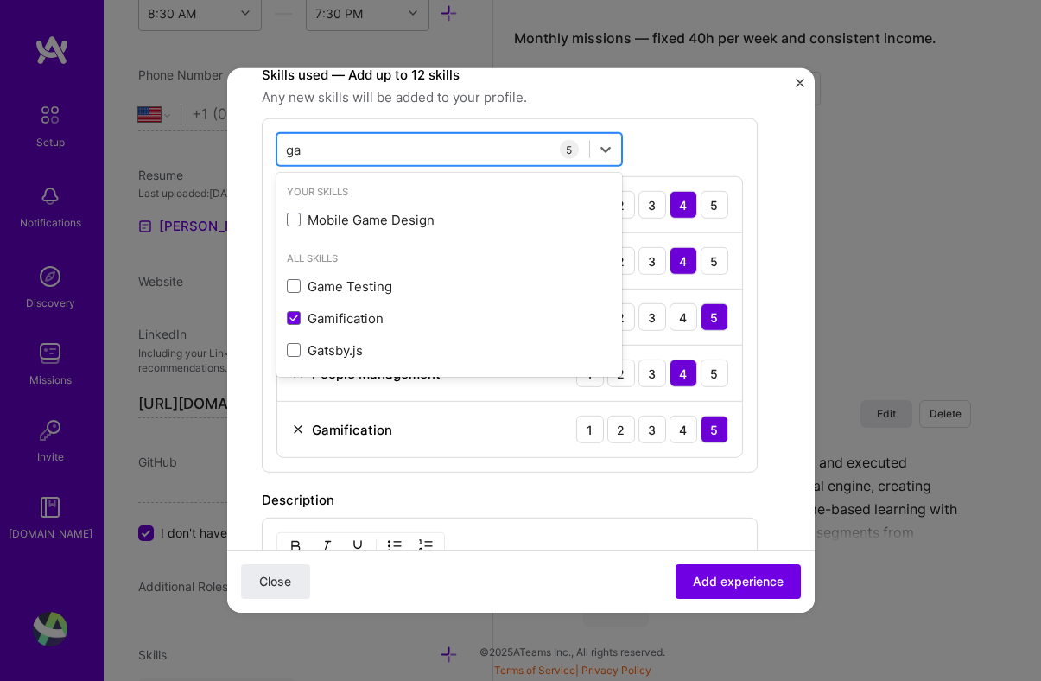
type input "g"
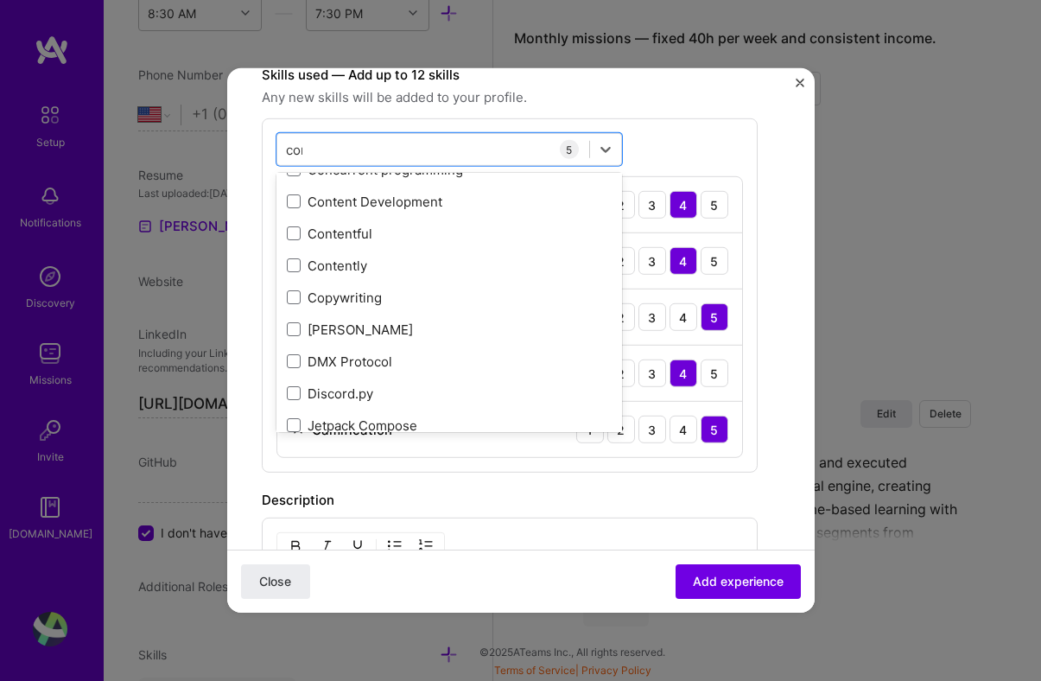
scroll to position [0, 0]
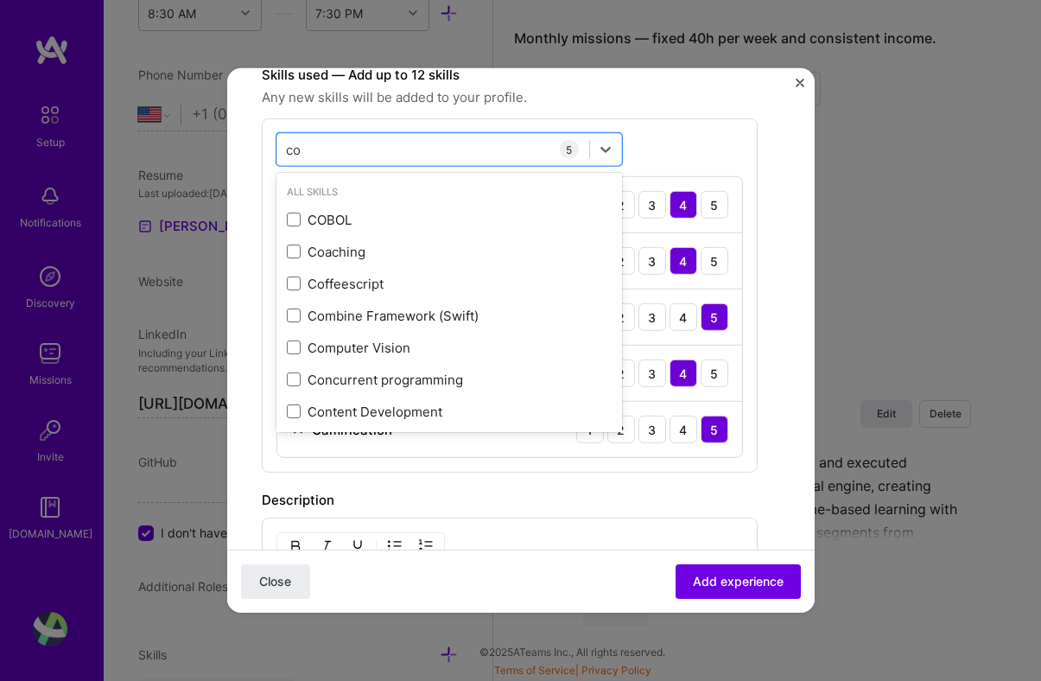
type input "c"
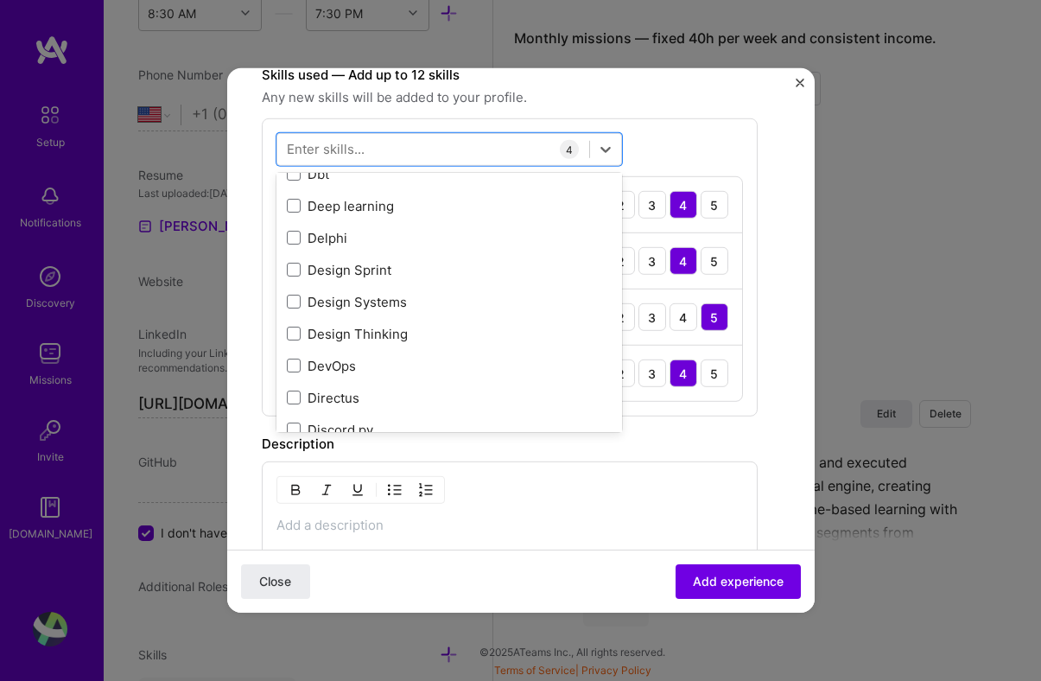
scroll to position [3312, 0]
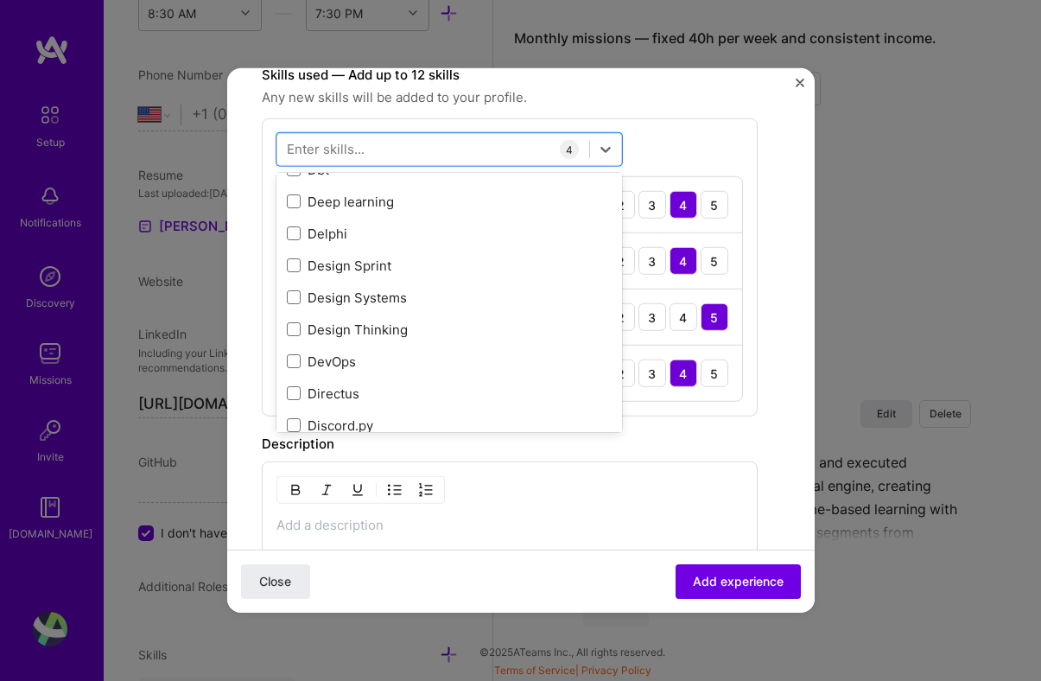
click at [680, 430] on div "Create a job experience Jobs help companies understand your past experience. Co…" at bounding box center [510, 217] width 496 height 1276
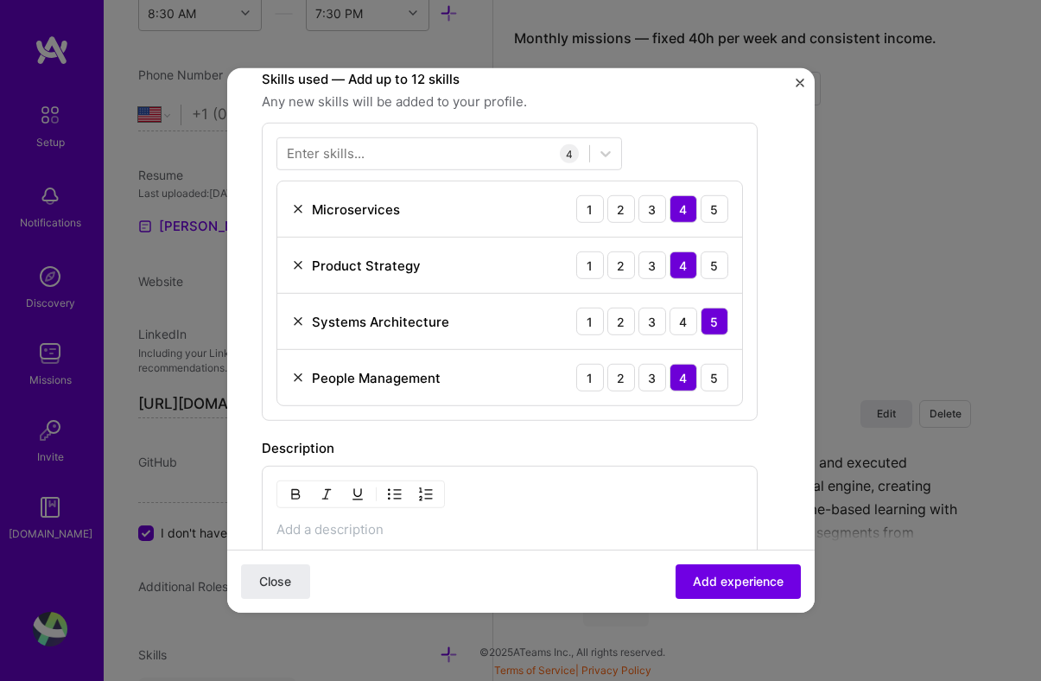
scroll to position [525, 0]
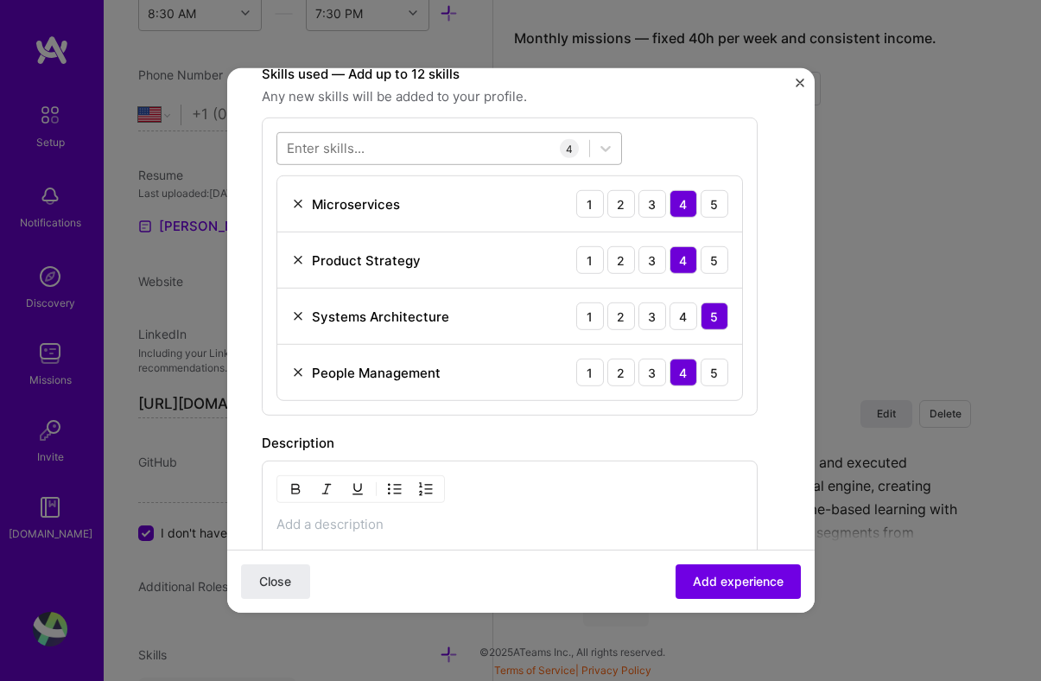
click at [437, 142] on div at bounding box center [433, 148] width 312 height 28
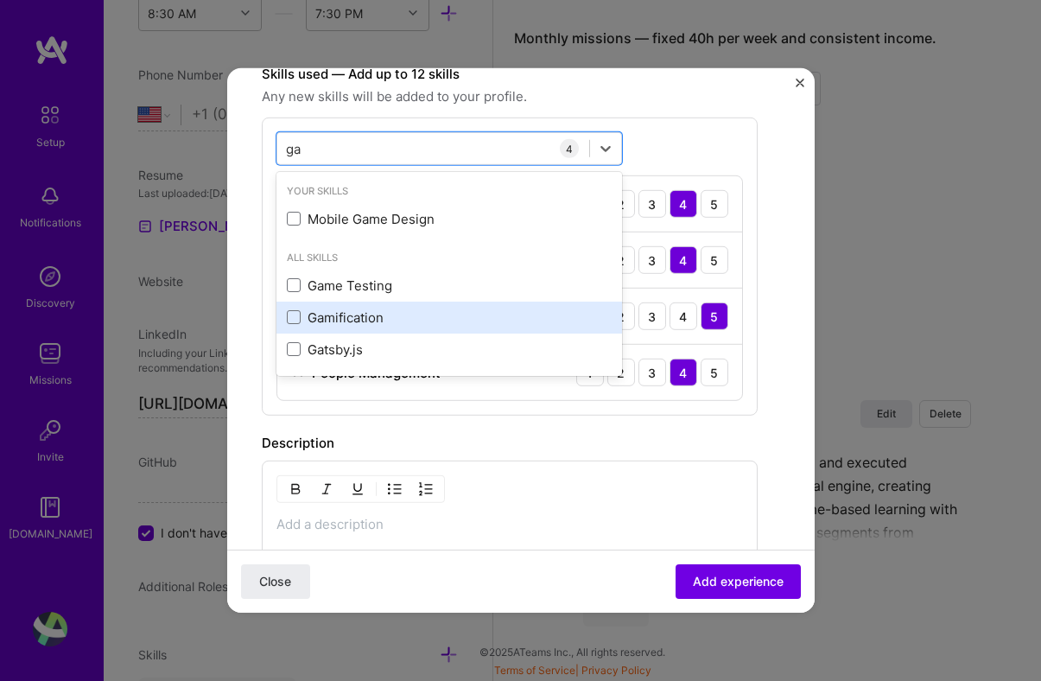
click at [306, 311] on div "Gamification" at bounding box center [449, 316] width 325 height 18
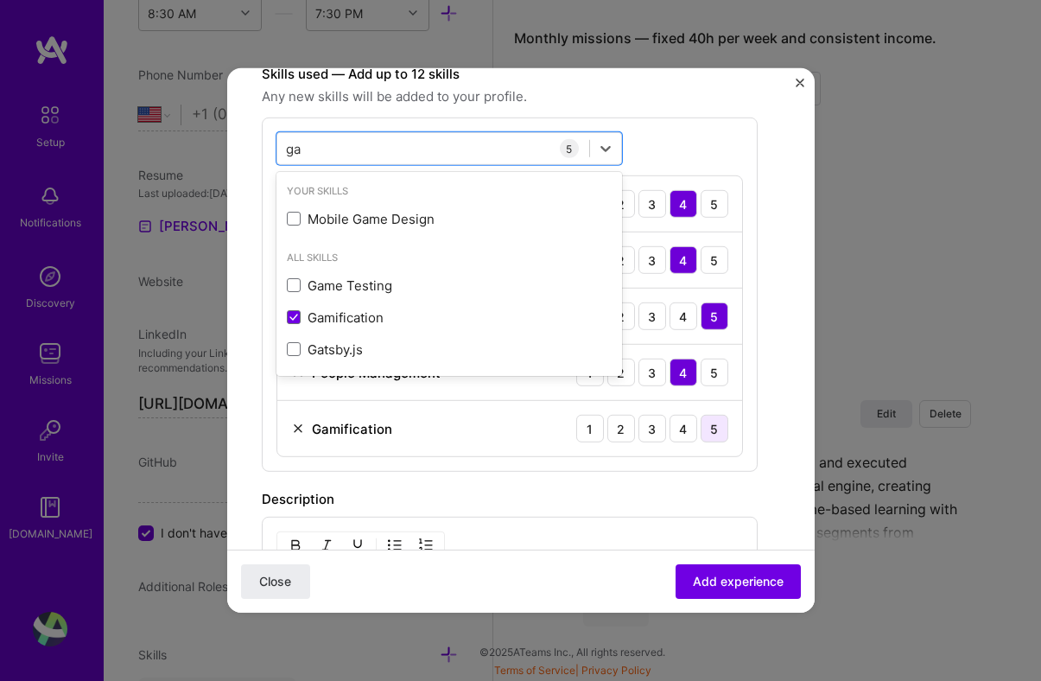
click at [712, 429] on div "5" at bounding box center [714, 429] width 28 height 28
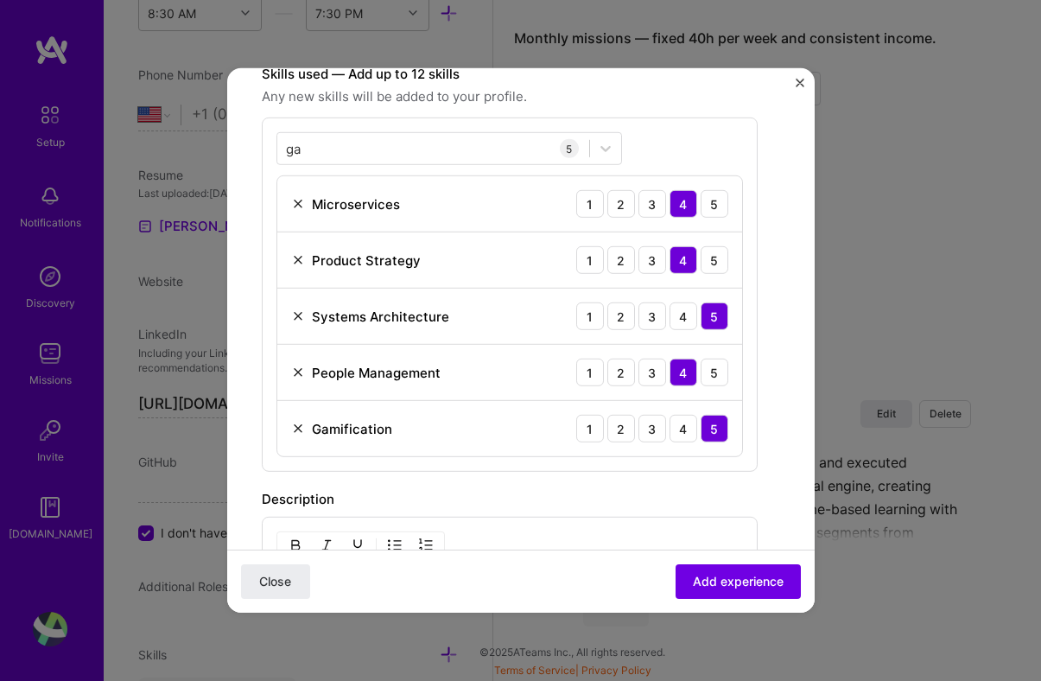
click at [722, 483] on div "Create a job experience Jobs help companies understand your past experience. Co…" at bounding box center [510, 244] width 496 height 1333
click at [311, 148] on div "ga ga" at bounding box center [433, 148] width 312 height 28
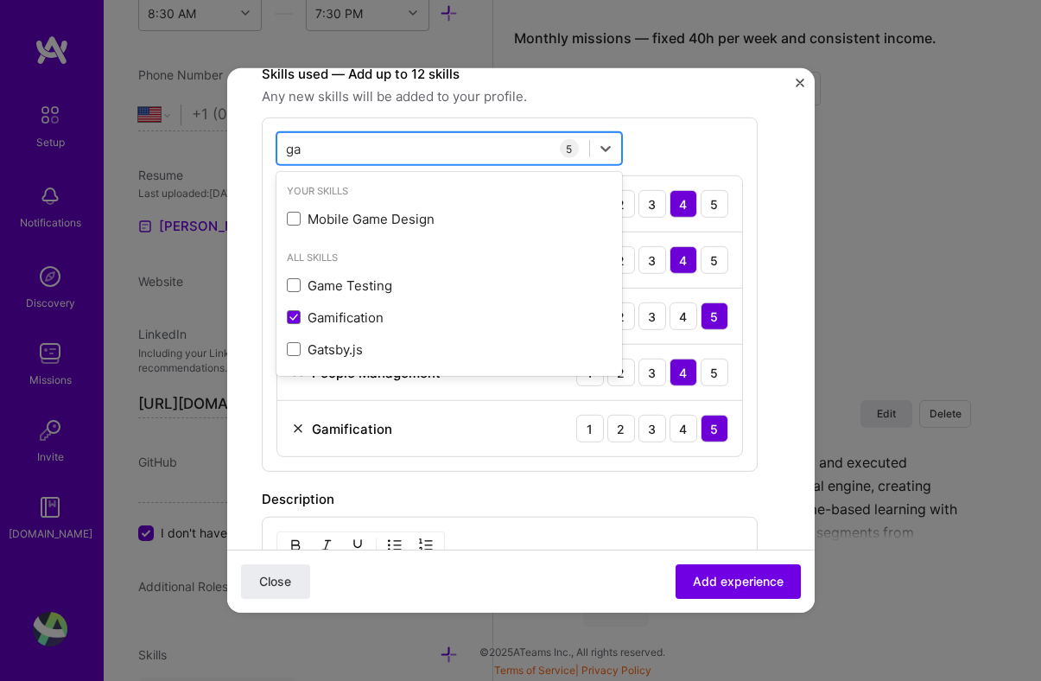
type input "g"
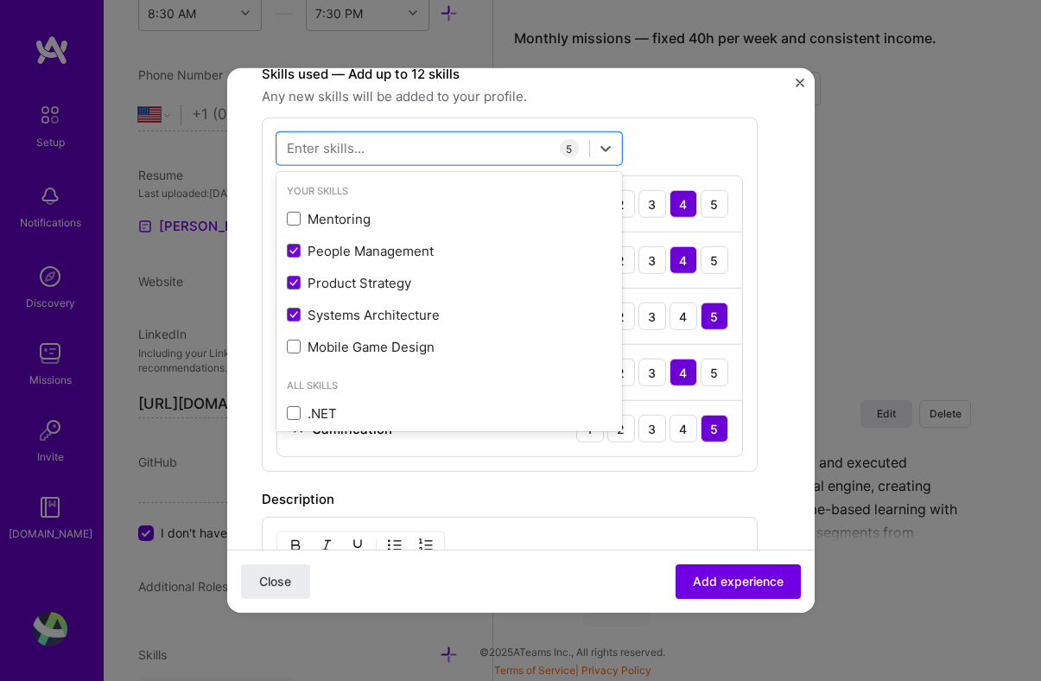
click at [507, 489] on div "Description" at bounding box center [510, 499] width 496 height 21
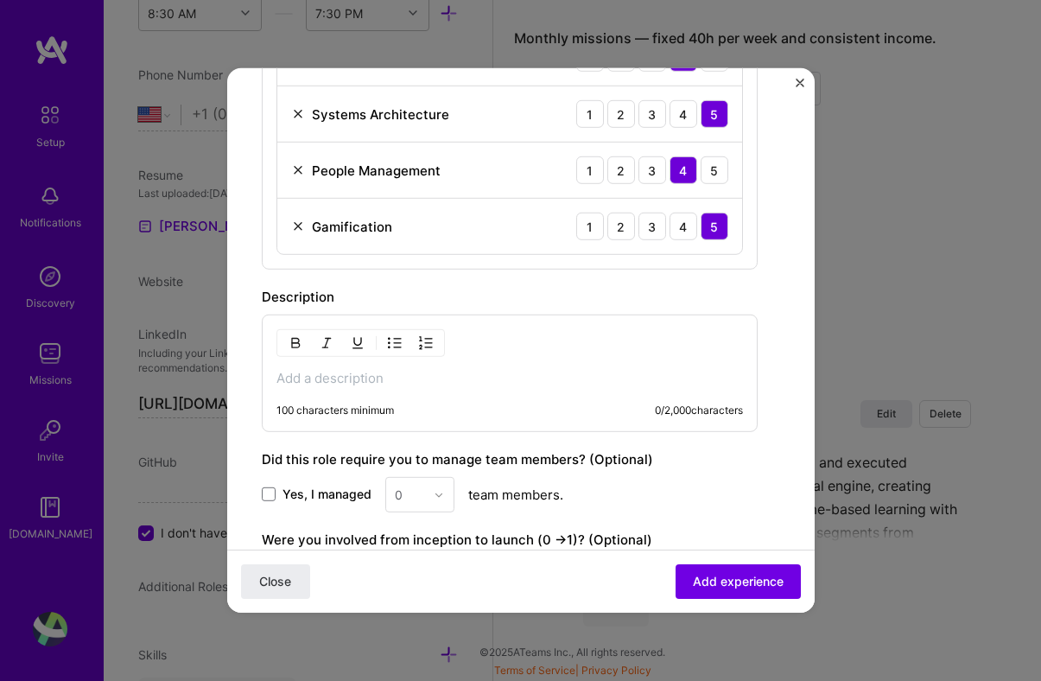
scroll to position [852, 0]
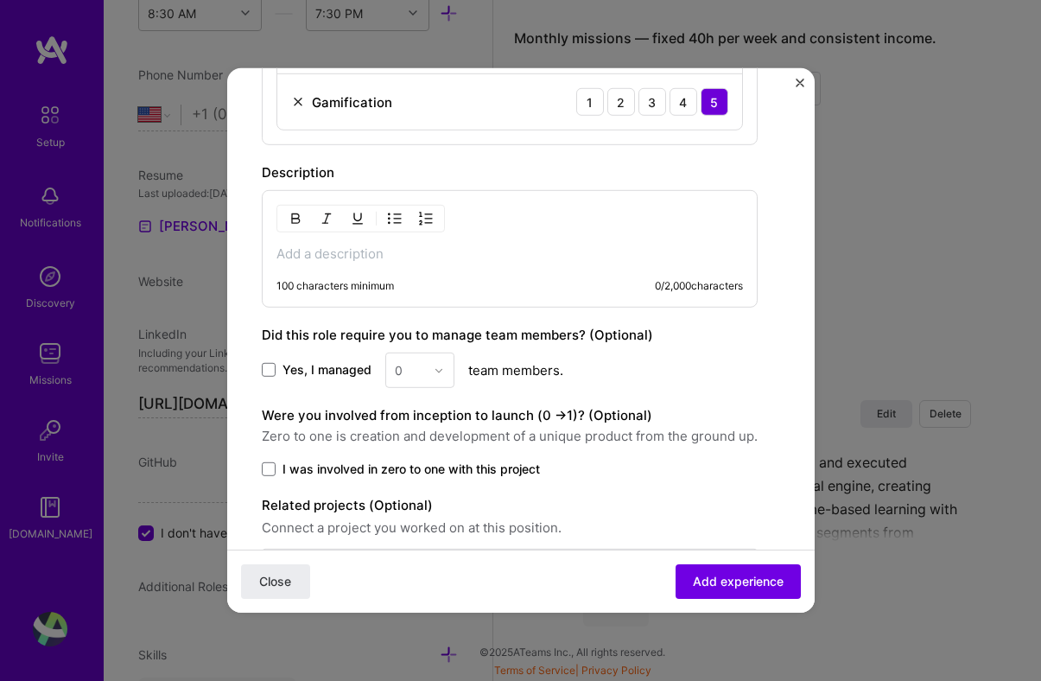
click at [516, 245] on p at bounding box center [509, 253] width 466 height 17
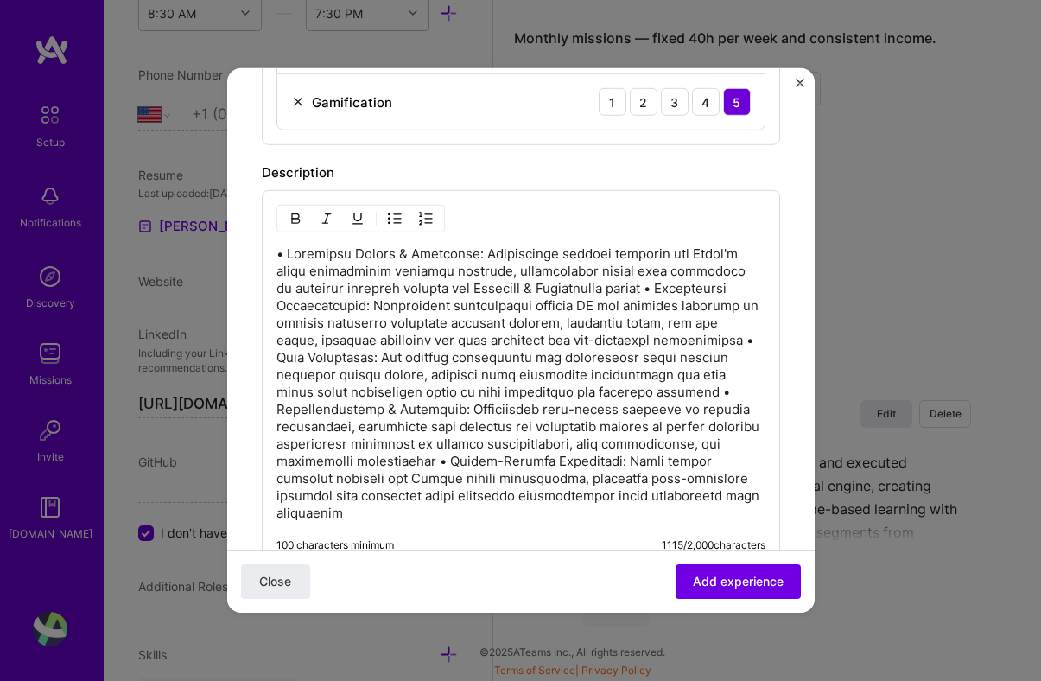
click at [602, 287] on p at bounding box center [520, 383] width 489 height 276
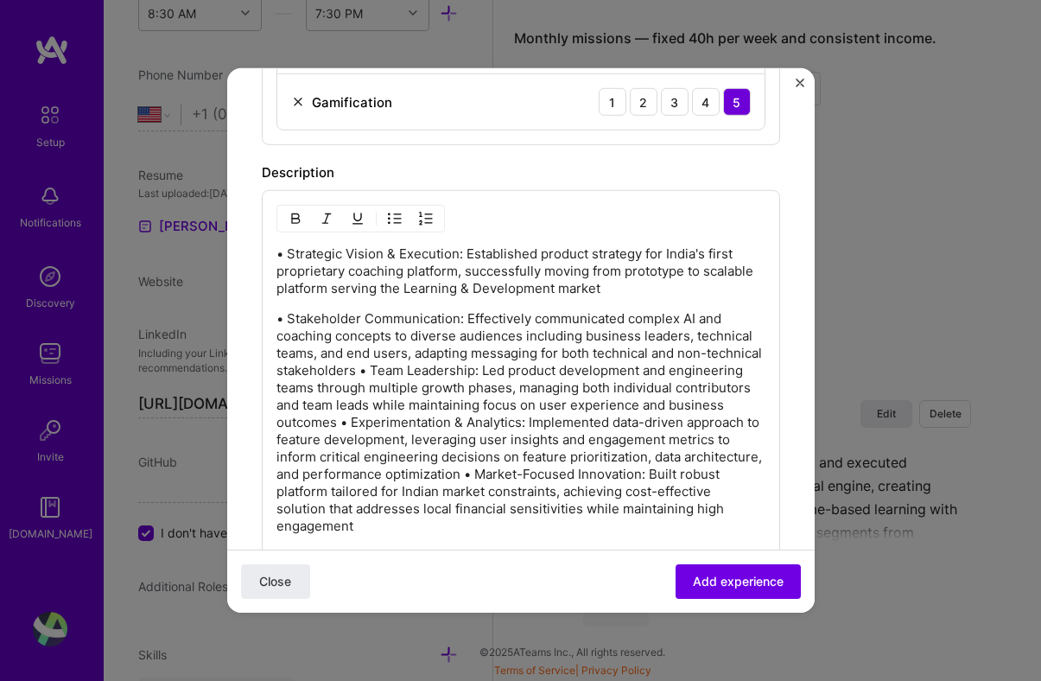
click at [419, 371] on p "• Stakeholder Communication: Effectively communicated complex AI and coaching c…" at bounding box center [520, 422] width 489 height 225
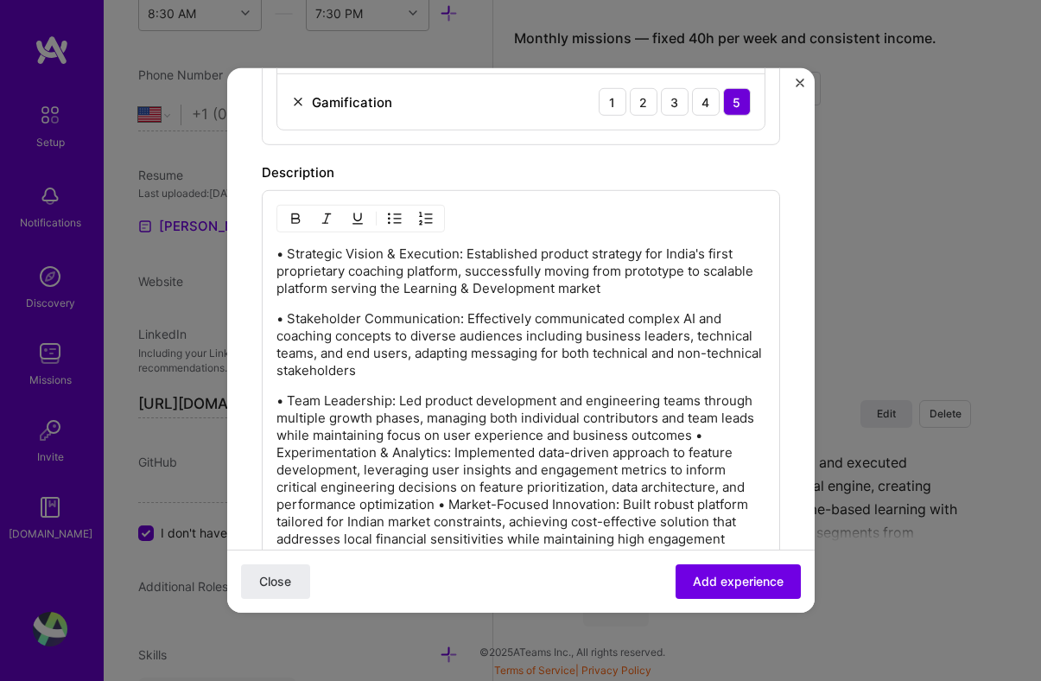
click at [693, 434] on p "• Team Leadership: Led product development and engineering teams through multip…" at bounding box center [520, 469] width 489 height 155
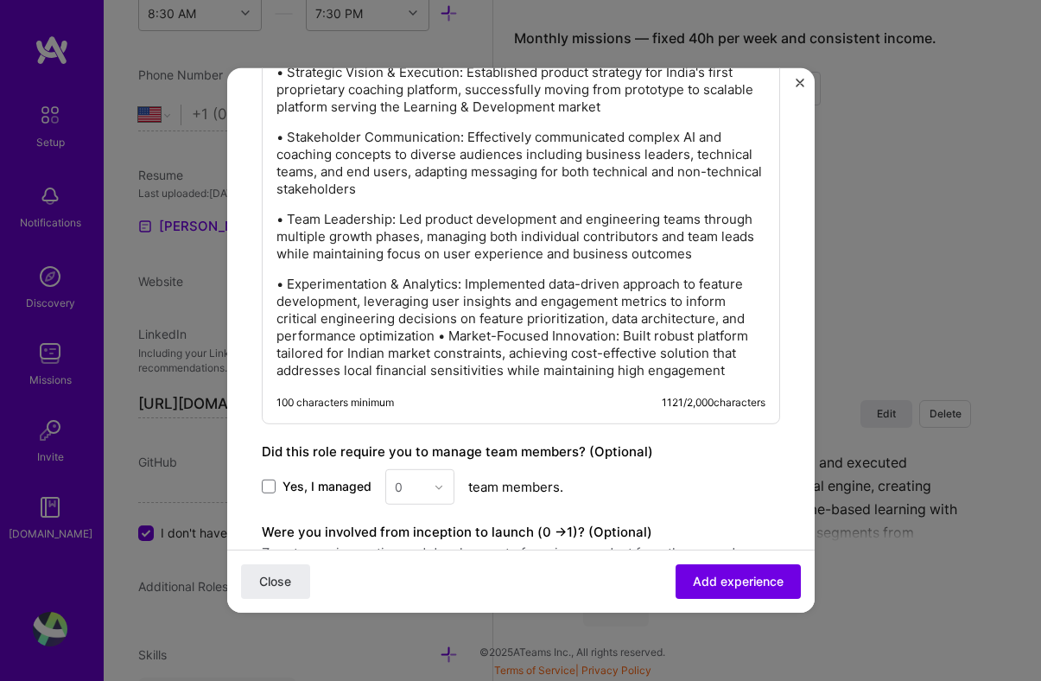
scroll to position [1091, 0]
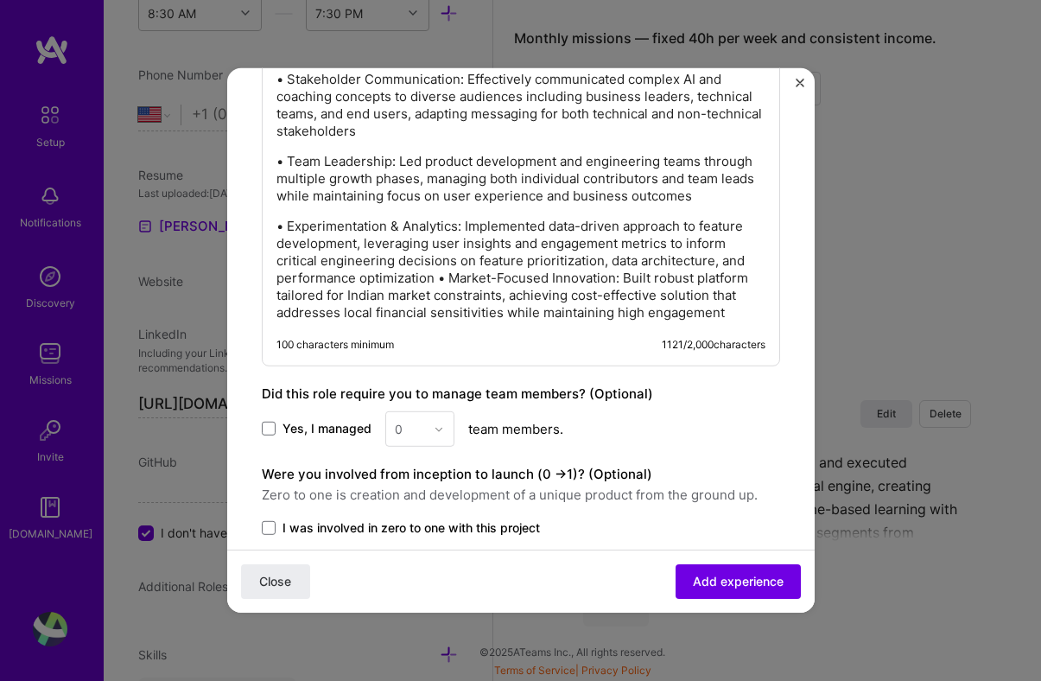
click at [442, 279] on p "• Experimentation & Analytics: Implemented data-driven approach to feature deve…" at bounding box center [520, 270] width 489 height 104
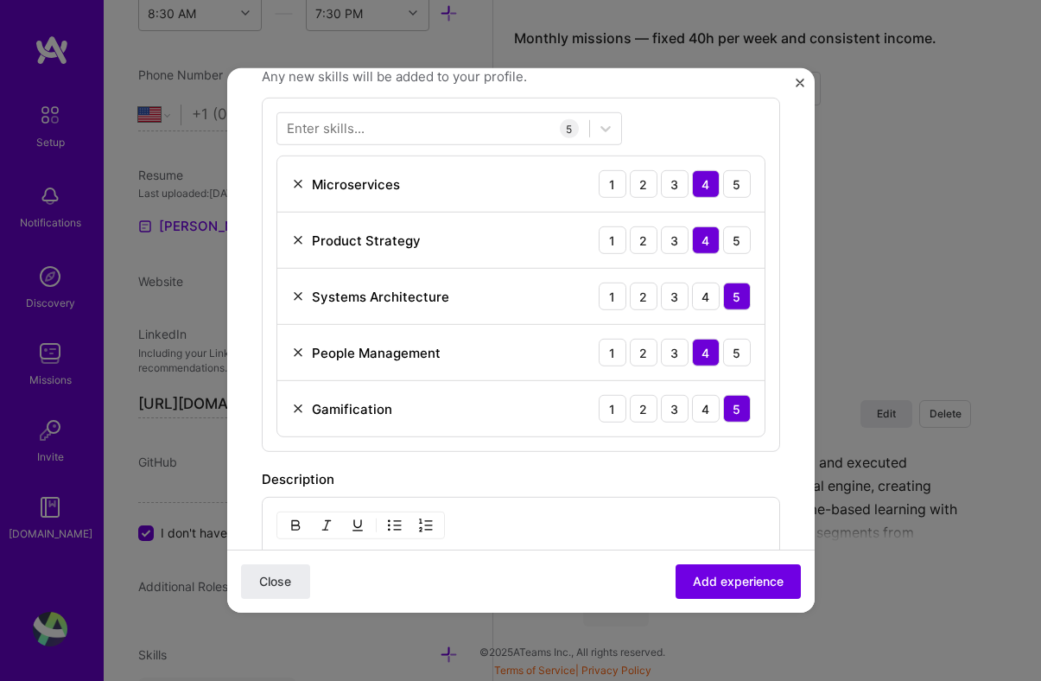
scroll to position [554, 0]
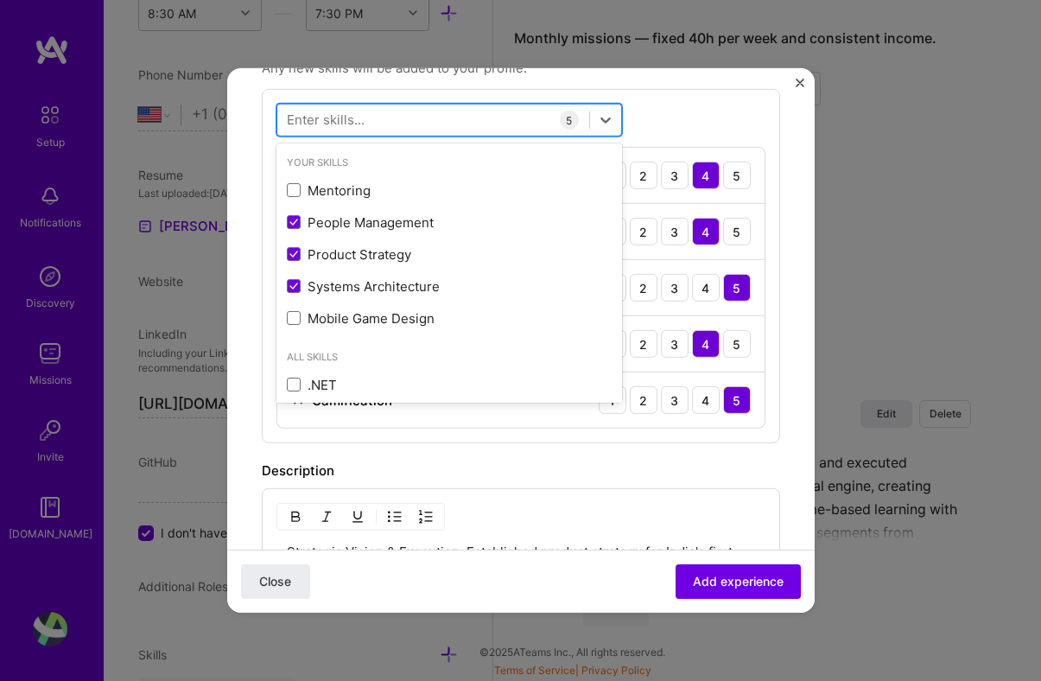
click at [418, 117] on div at bounding box center [433, 119] width 312 height 28
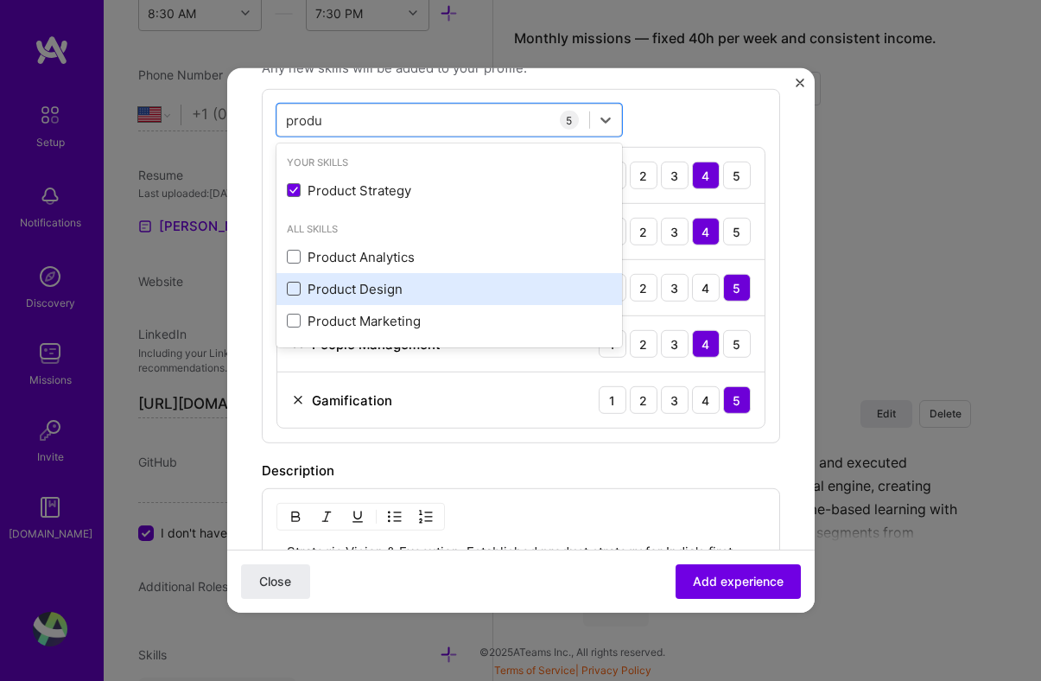
click at [294, 285] on span at bounding box center [294, 289] width 14 height 14
click at [0, 0] on input "checkbox" at bounding box center [0, 0] width 0 height 0
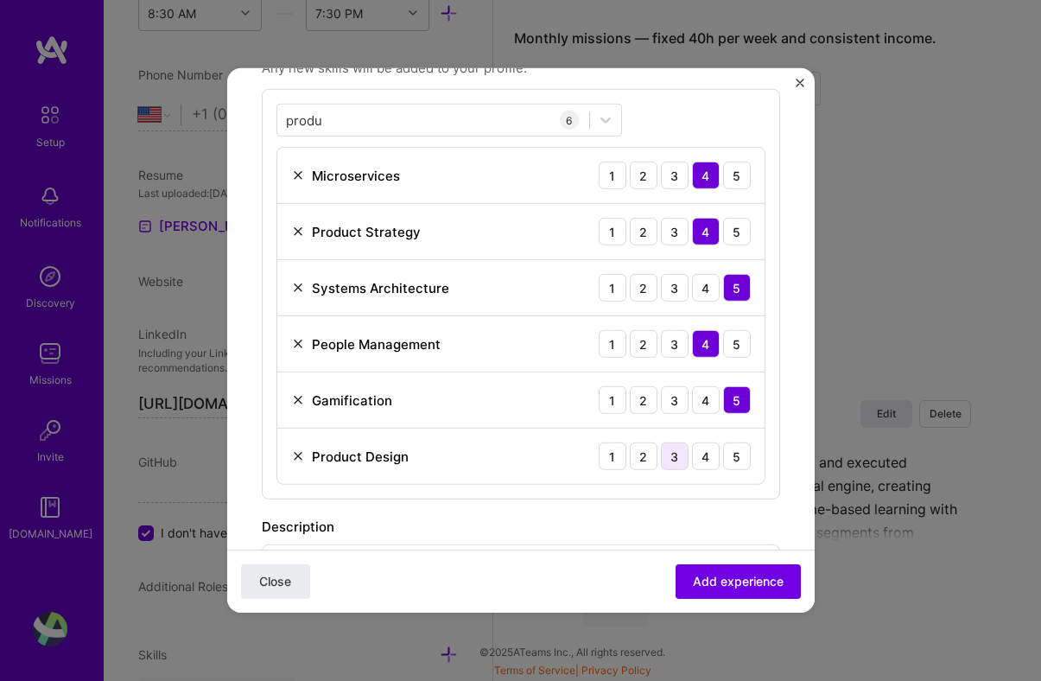
click at [683, 451] on div "3" at bounding box center [675, 456] width 28 height 28
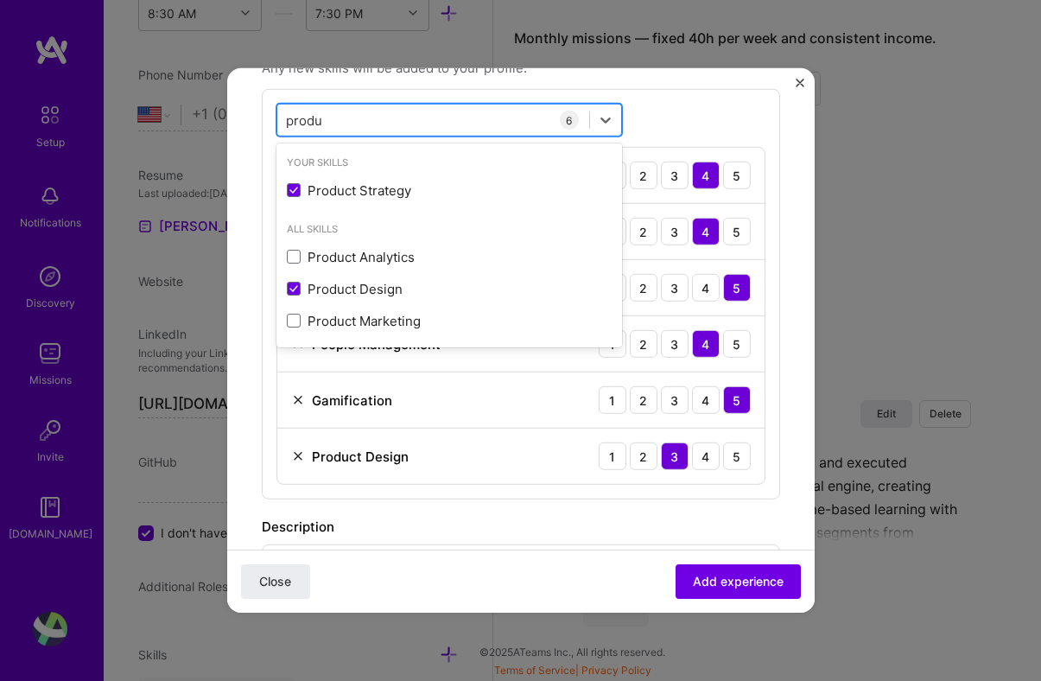
click at [512, 113] on div "produ produ" at bounding box center [433, 119] width 312 height 28
click at [656, 109] on div "option Product Design, selected. option Product Strategy selected, 0 of 2. 4 re…" at bounding box center [521, 294] width 518 height 410
click at [531, 119] on div "produ produ" at bounding box center [433, 119] width 312 height 28
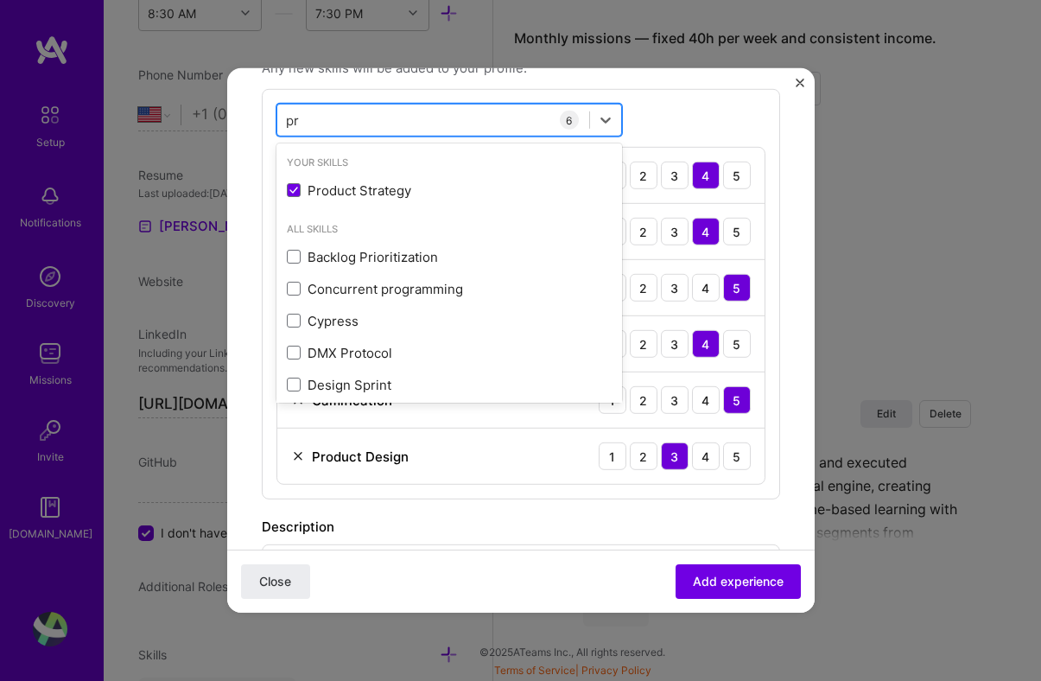
type input "p"
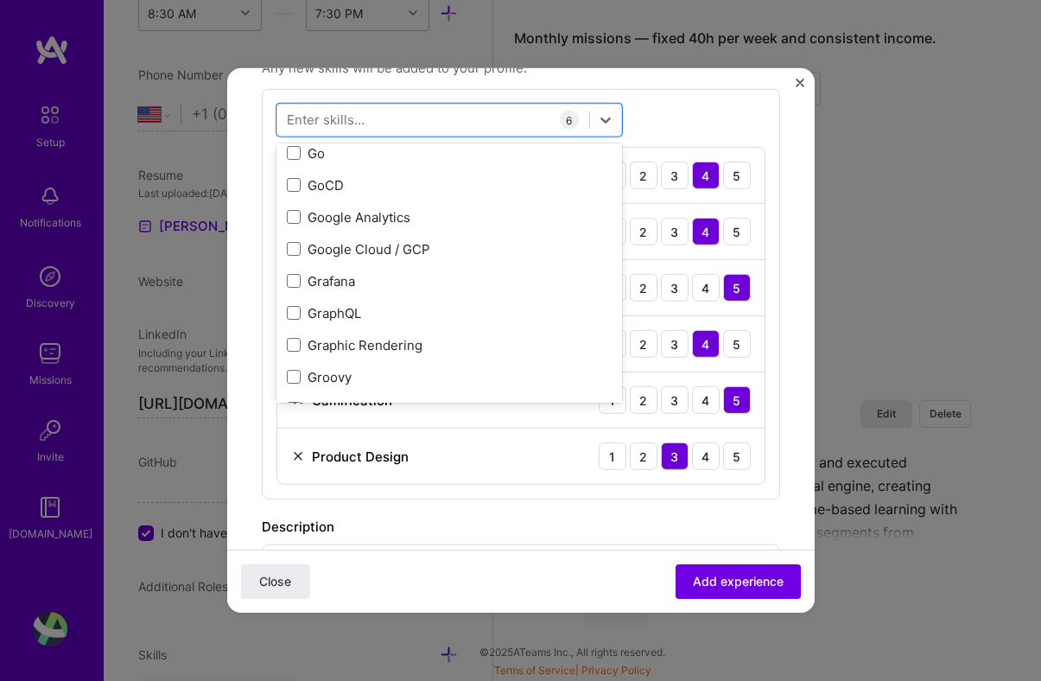
scroll to position [4932, 0]
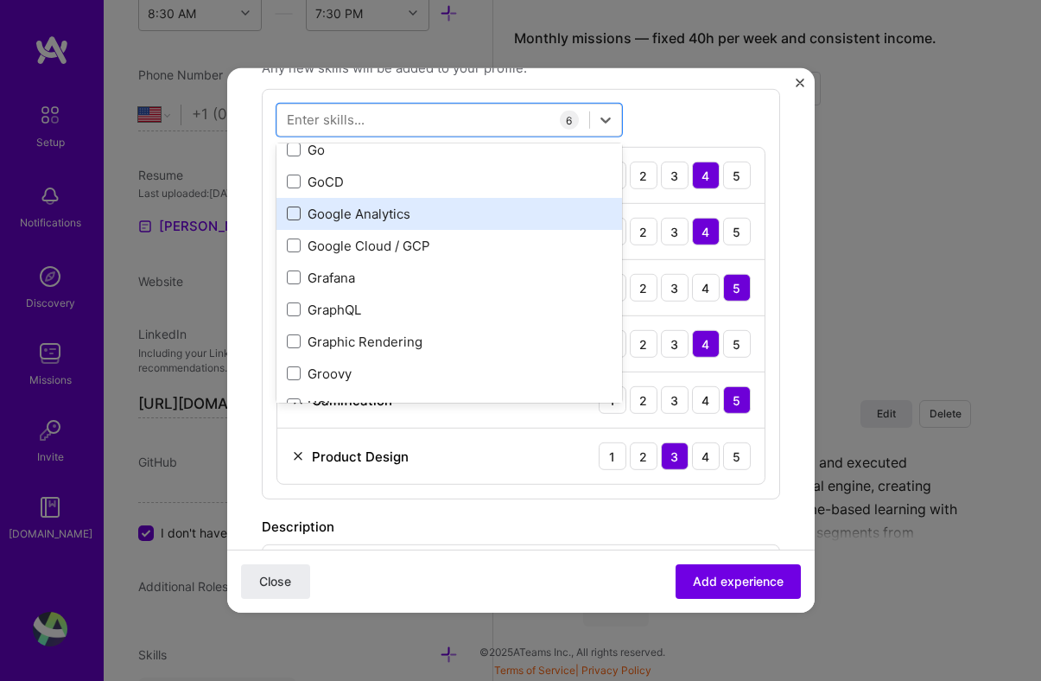
click at [294, 216] on span at bounding box center [294, 213] width 14 height 14
click at [0, 0] on input "checkbox" at bounding box center [0, 0] width 0 height 0
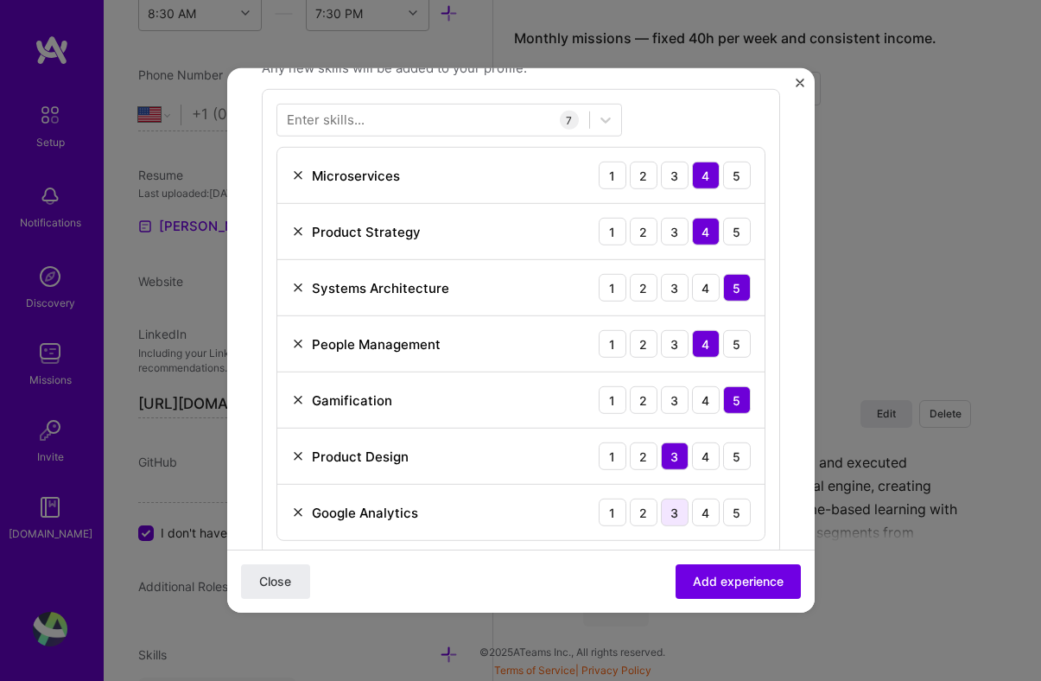
click at [671, 502] on div "3" at bounding box center [675, 512] width 28 height 28
click at [465, 122] on div at bounding box center [433, 119] width 312 height 28
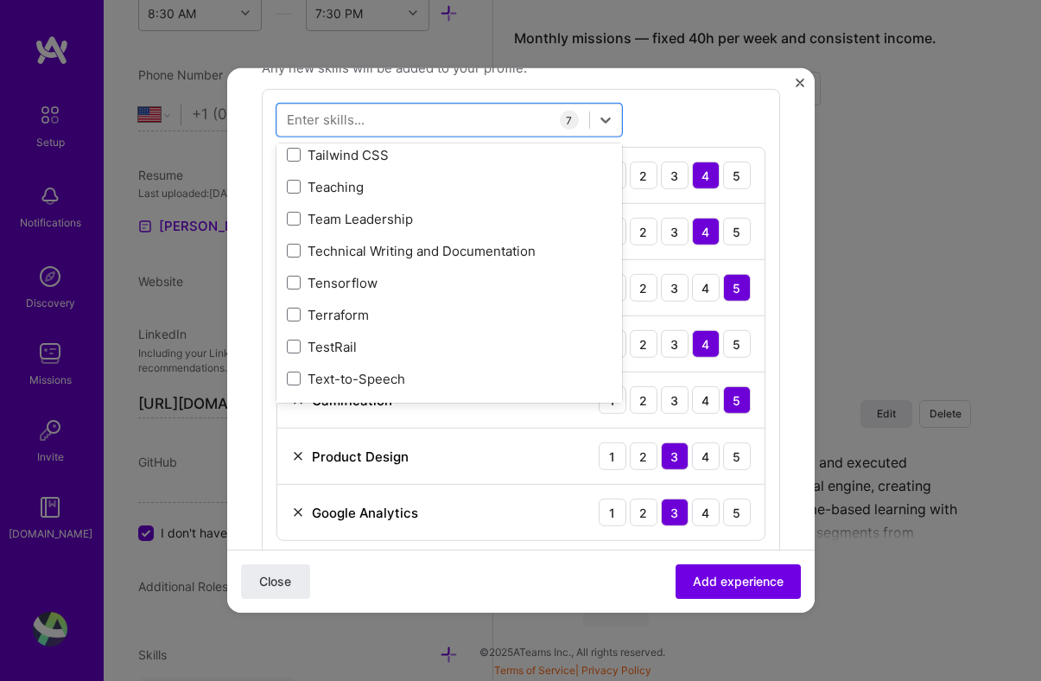
scroll to position [10549, 0]
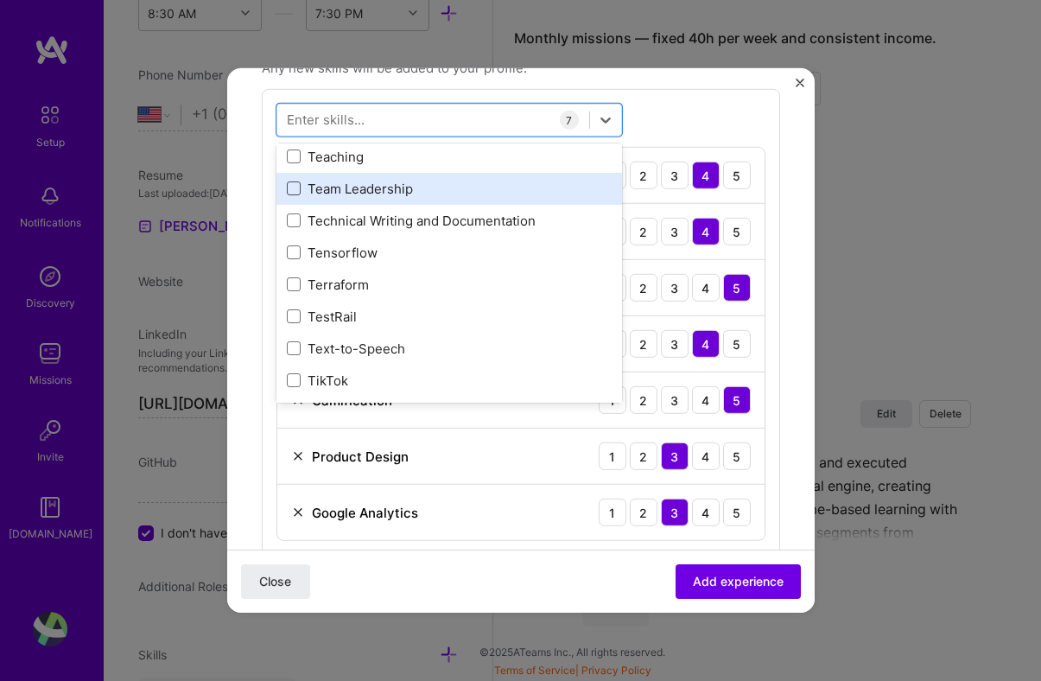
click at [298, 188] on span at bounding box center [294, 188] width 14 height 14
click at [0, 0] on input "checkbox" at bounding box center [0, 0] width 0 height 0
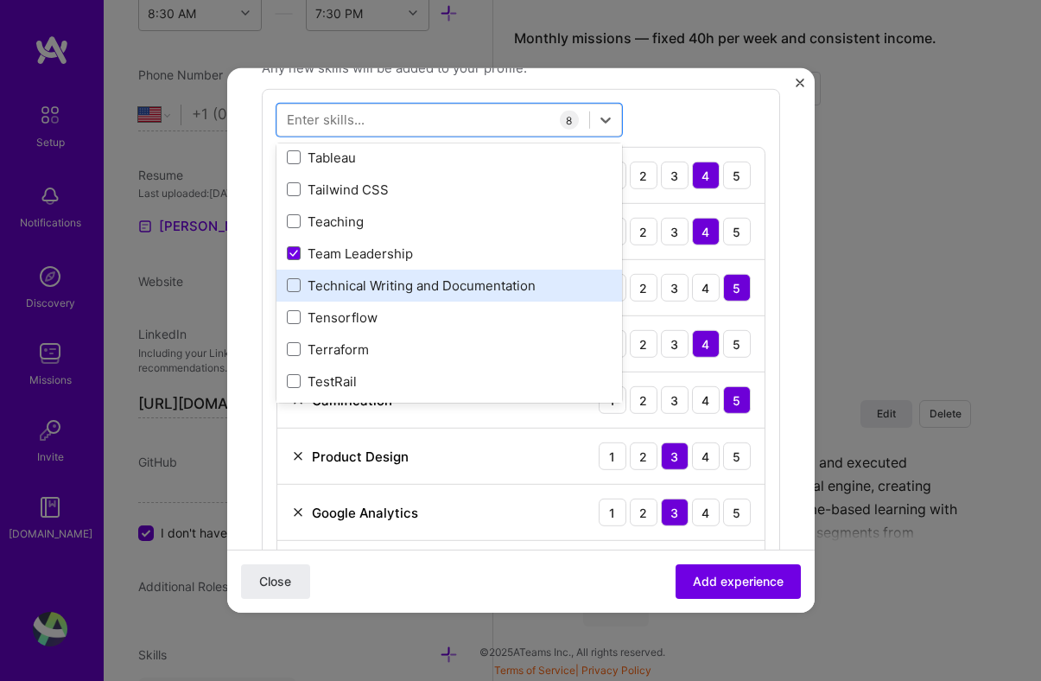
scroll to position [10480, 0]
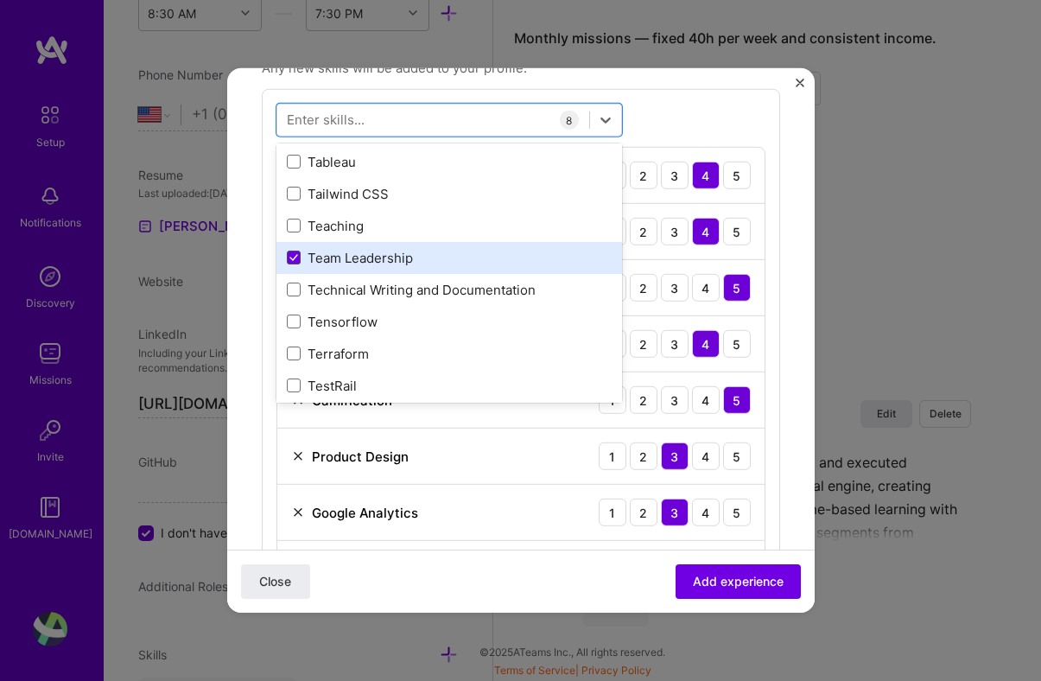
click at [299, 256] on span at bounding box center [294, 257] width 14 height 14
click at [0, 0] on input "checkbox" at bounding box center [0, 0] width 0 height 0
click at [299, 256] on span at bounding box center [294, 257] width 14 height 14
click at [0, 0] on input "checkbox" at bounding box center [0, 0] width 0 height 0
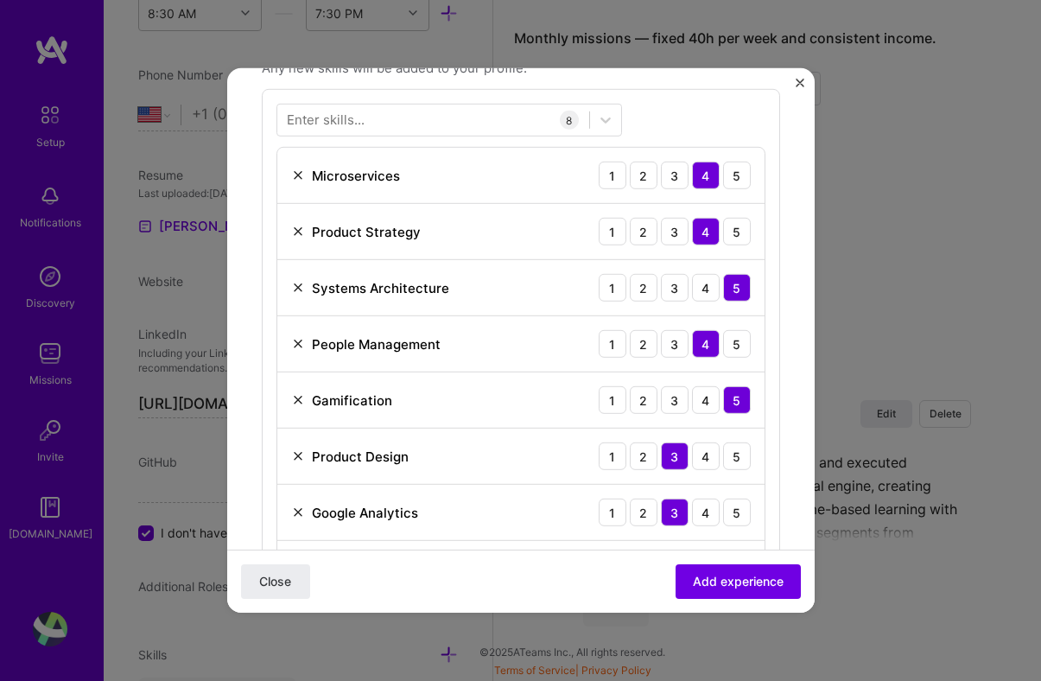
click at [329, 125] on div "Enter skills..." at bounding box center [326, 120] width 78 height 18
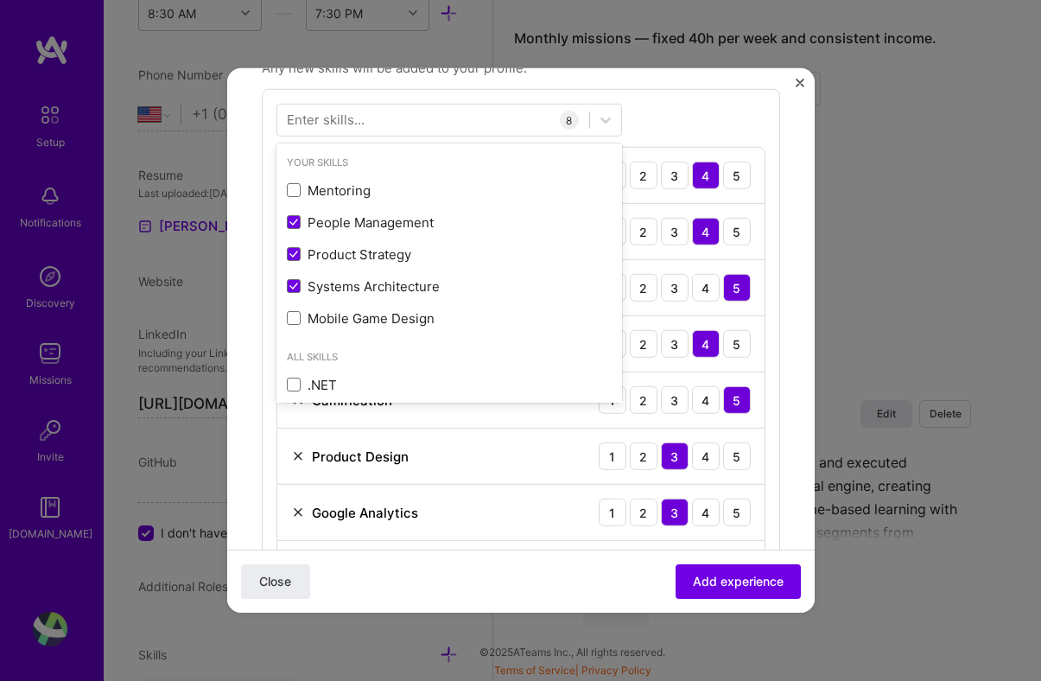
click at [329, 124] on div "Enter skills..." at bounding box center [326, 120] width 78 height 18
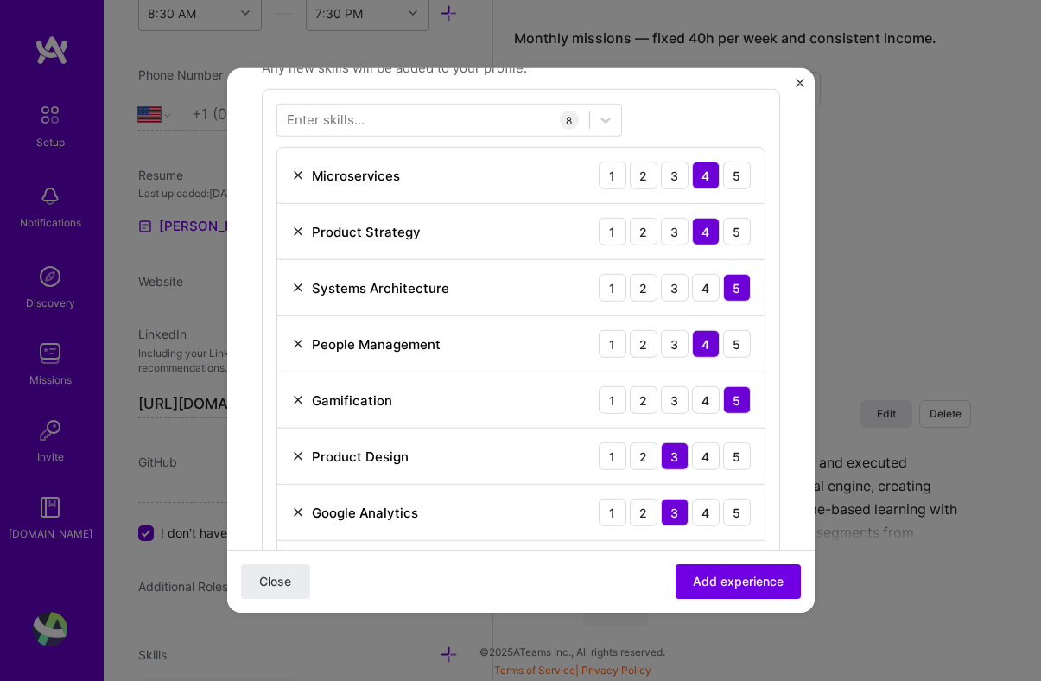
click at [329, 124] on div "Enter skills..." at bounding box center [326, 120] width 78 height 18
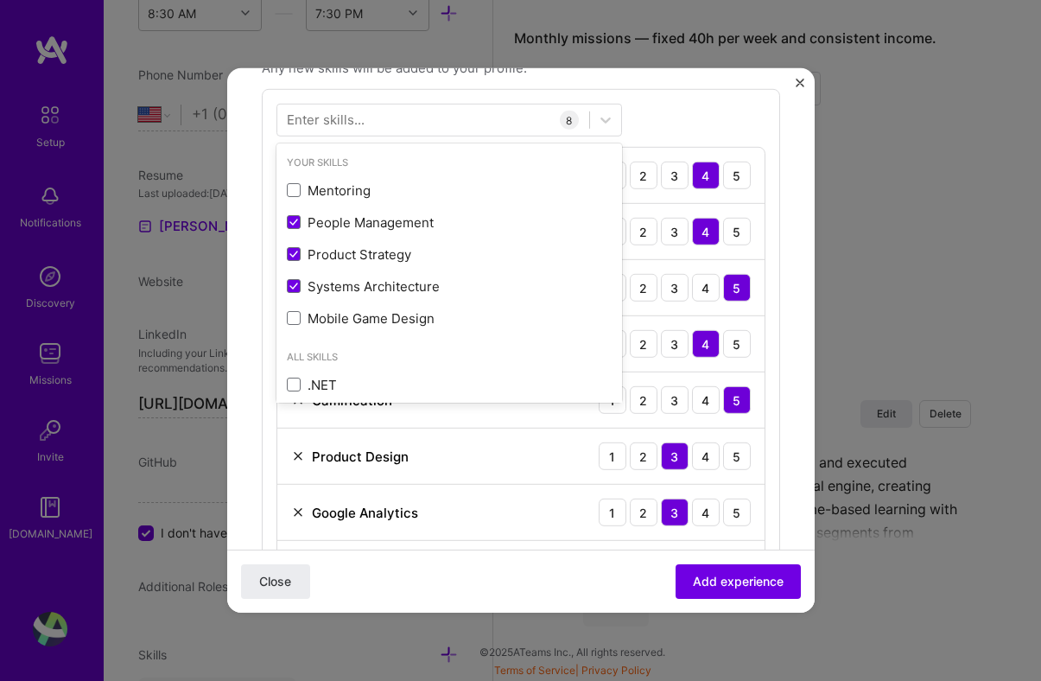
click at [331, 115] on div "Enter skills..." at bounding box center [326, 120] width 78 height 18
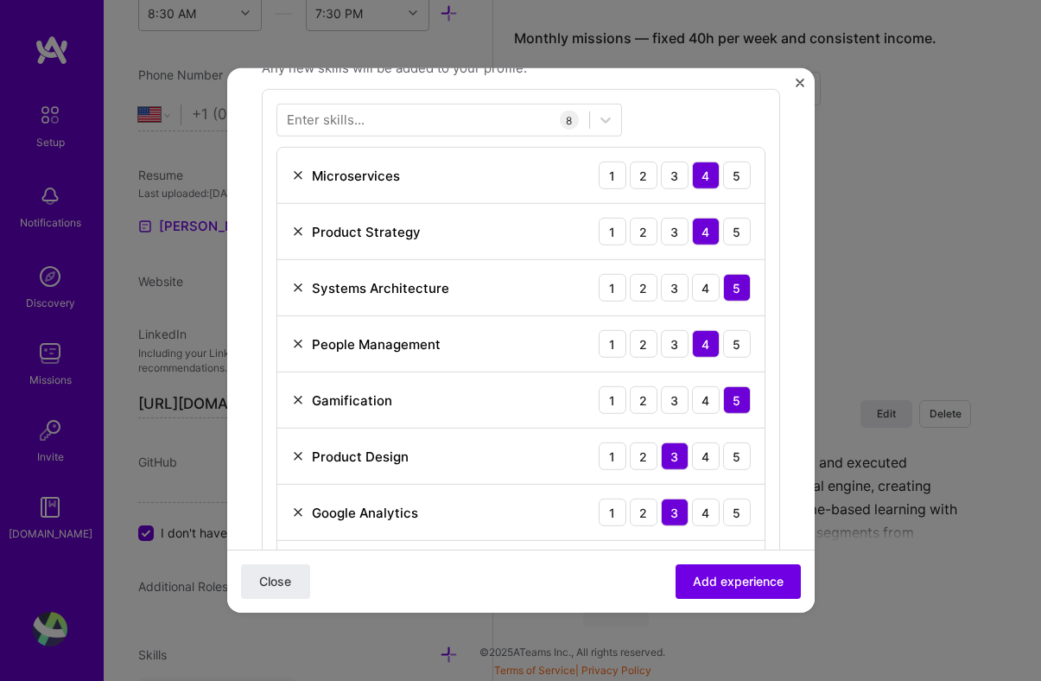
click at [641, 120] on div "Enter skills... 8 Microservices 1 2 3 4 5 Product Strategy 1 2 3 4 5 Systems Ar…" at bounding box center [521, 350] width 518 height 522
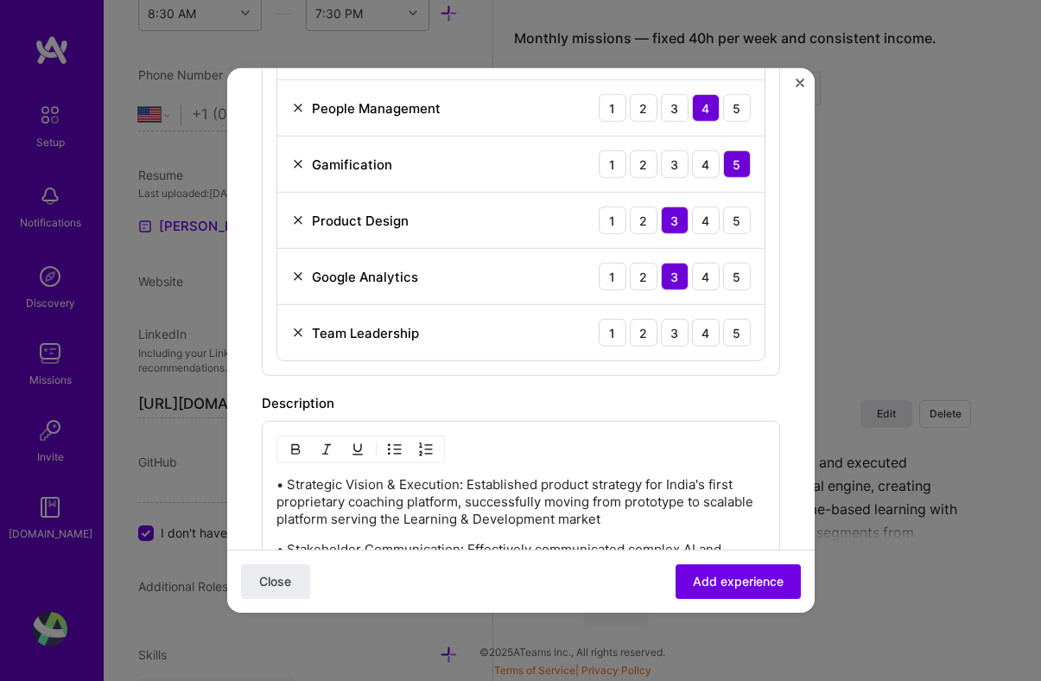
scroll to position [795, 0]
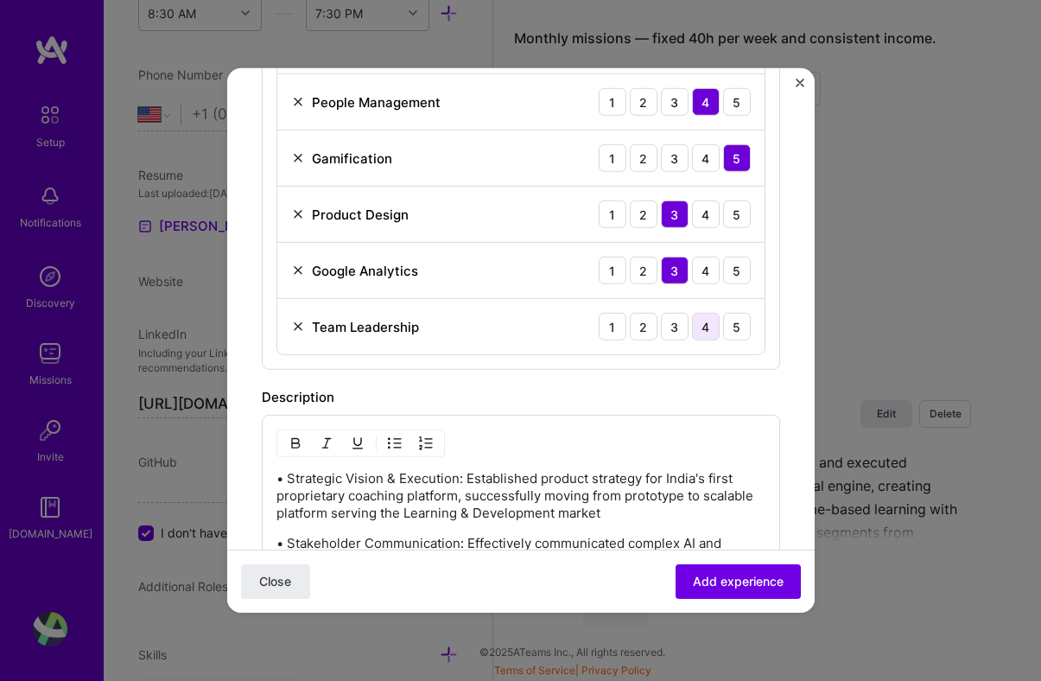
click at [699, 330] on div "4" at bounding box center [706, 327] width 28 height 28
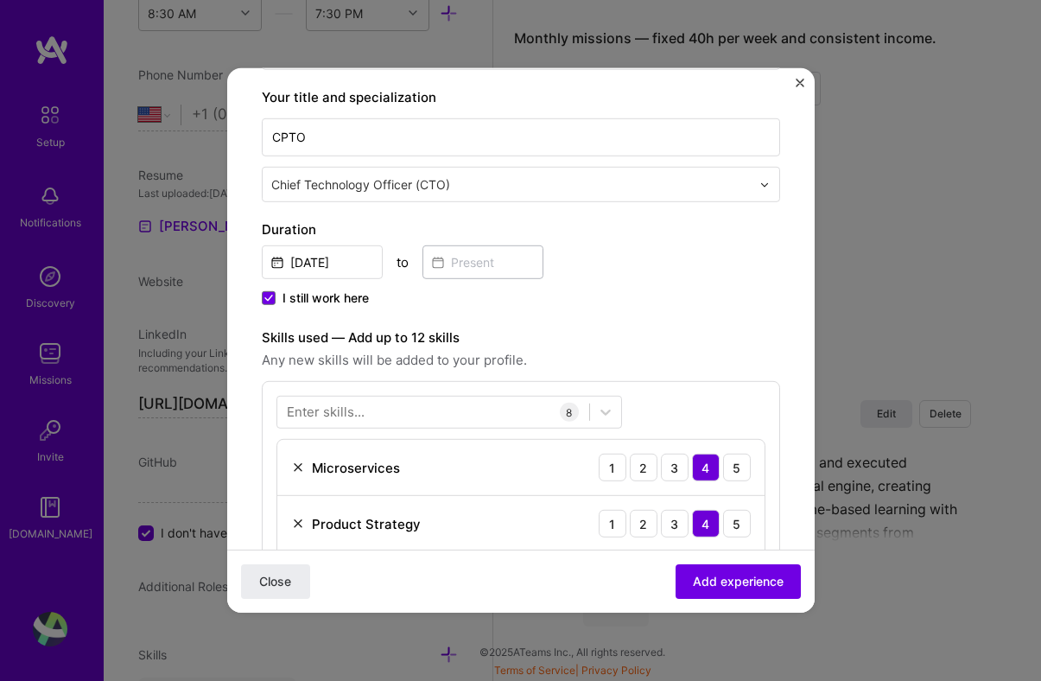
scroll to position [335, 0]
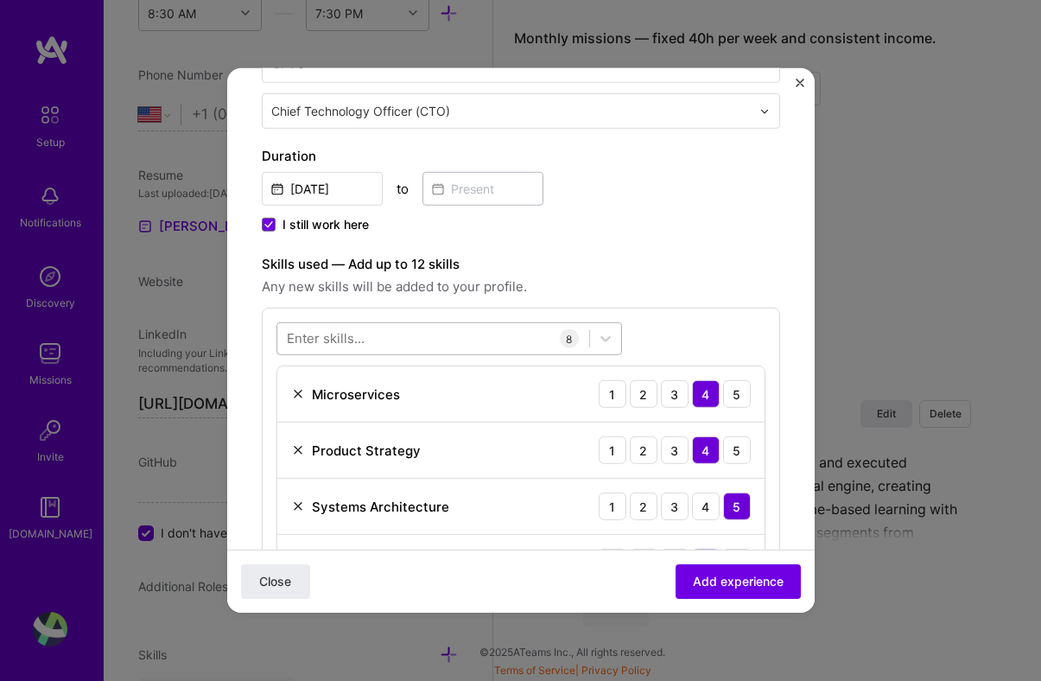
click at [404, 333] on div at bounding box center [433, 338] width 312 height 28
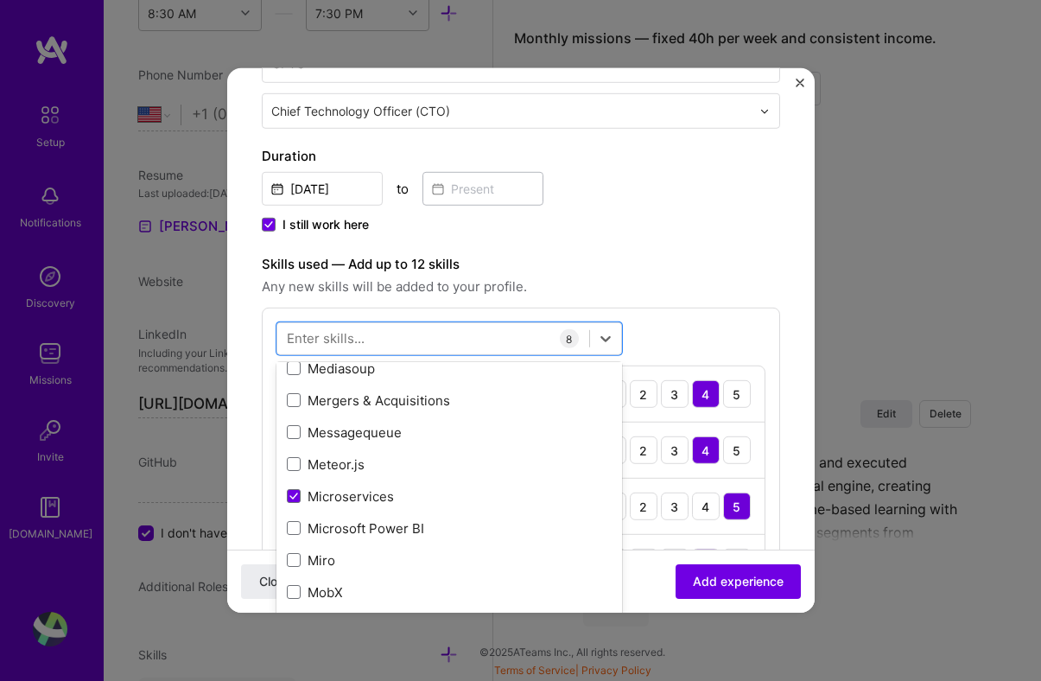
scroll to position [6623, 0]
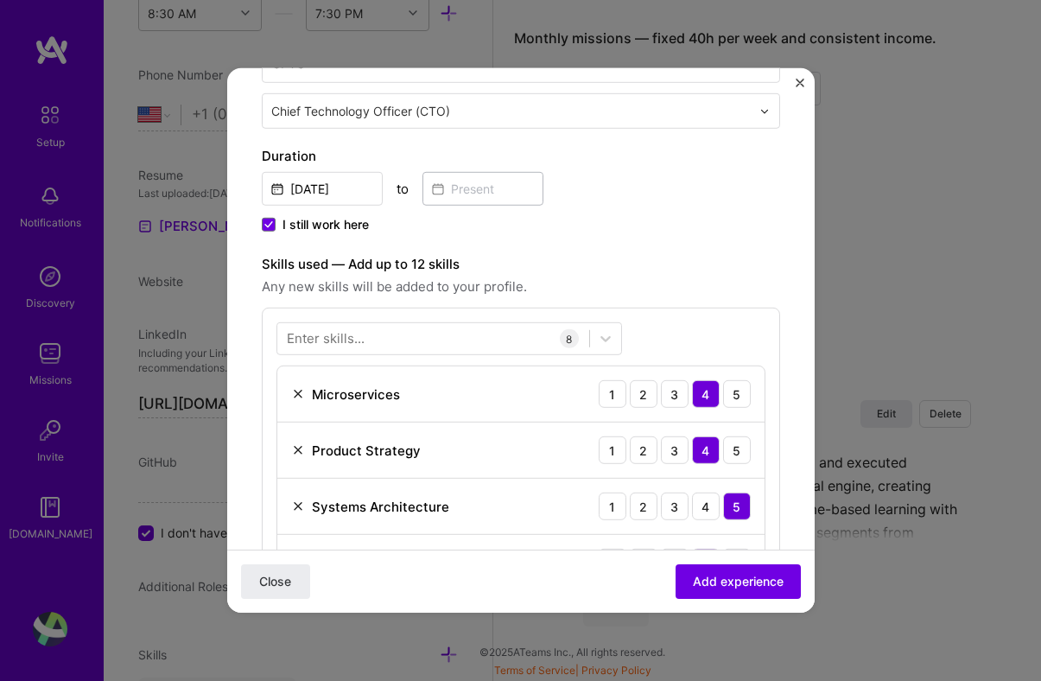
click at [777, 265] on label "Skills used — Add up to 12 skills" at bounding box center [521, 264] width 518 height 21
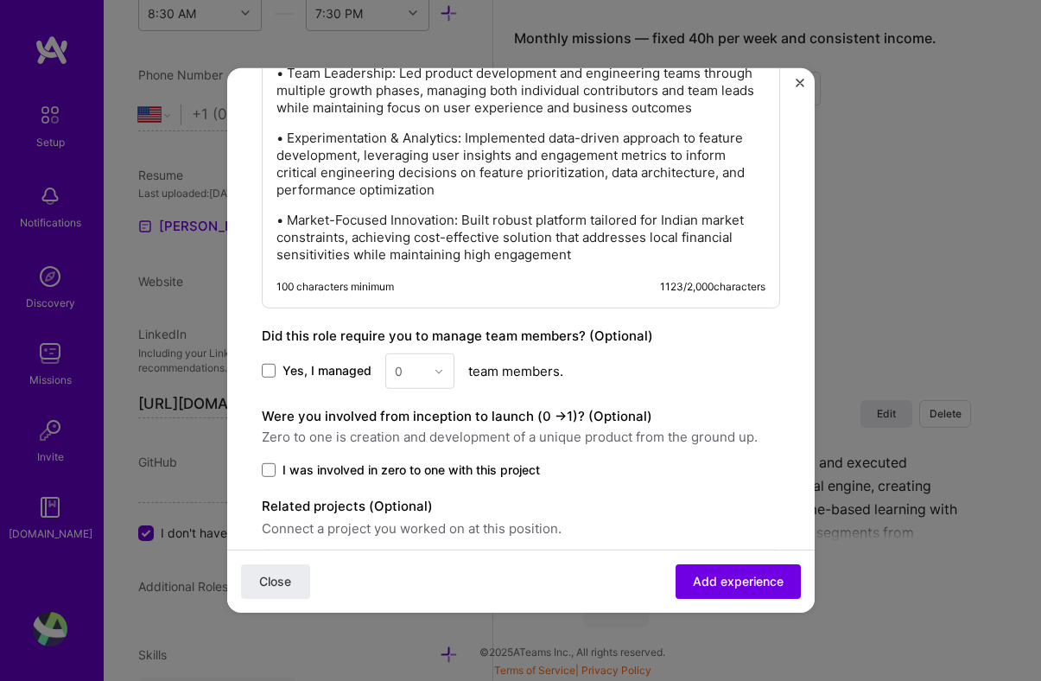
scroll to position [1416, 0]
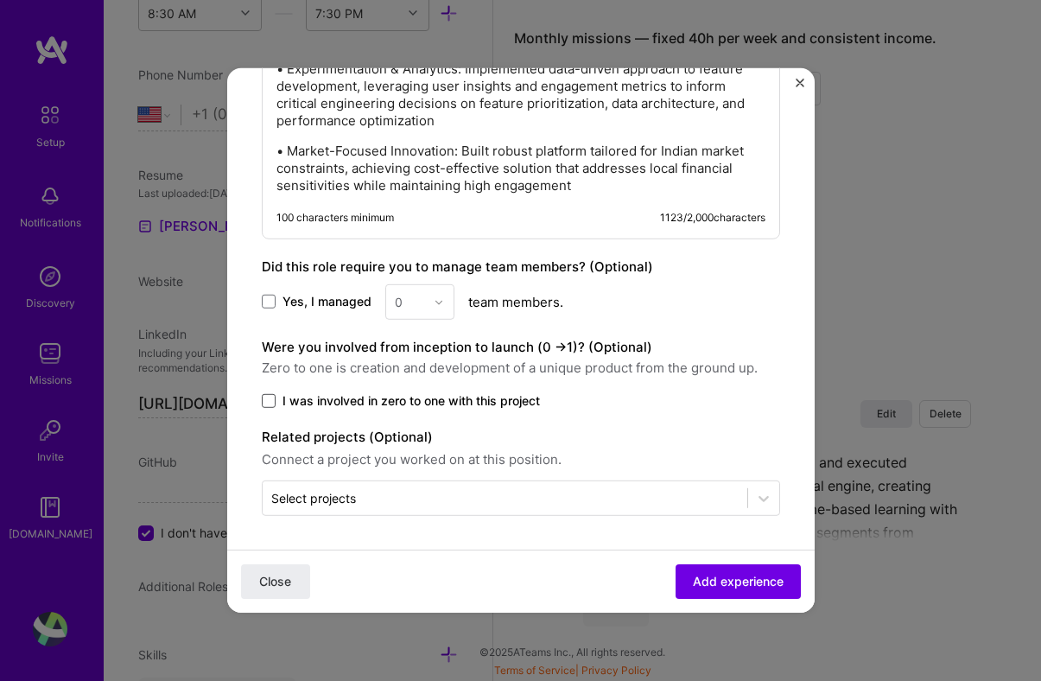
click at [262, 396] on span at bounding box center [269, 401] width 14 height 14
click at [0, 0] on input "I was involved in zero to one with this project" at bounding box center [0, 0] width 0 height 0
click at [268, 302] on span at bounding box center [269, 301] width 14 height 14
click at [0, 0] on input "Yes, I managed" at bounding box center [0, 0] width 0 height 0
click at [428, 302] on div "0" at bounding box center [409, 302] width 47 height 34
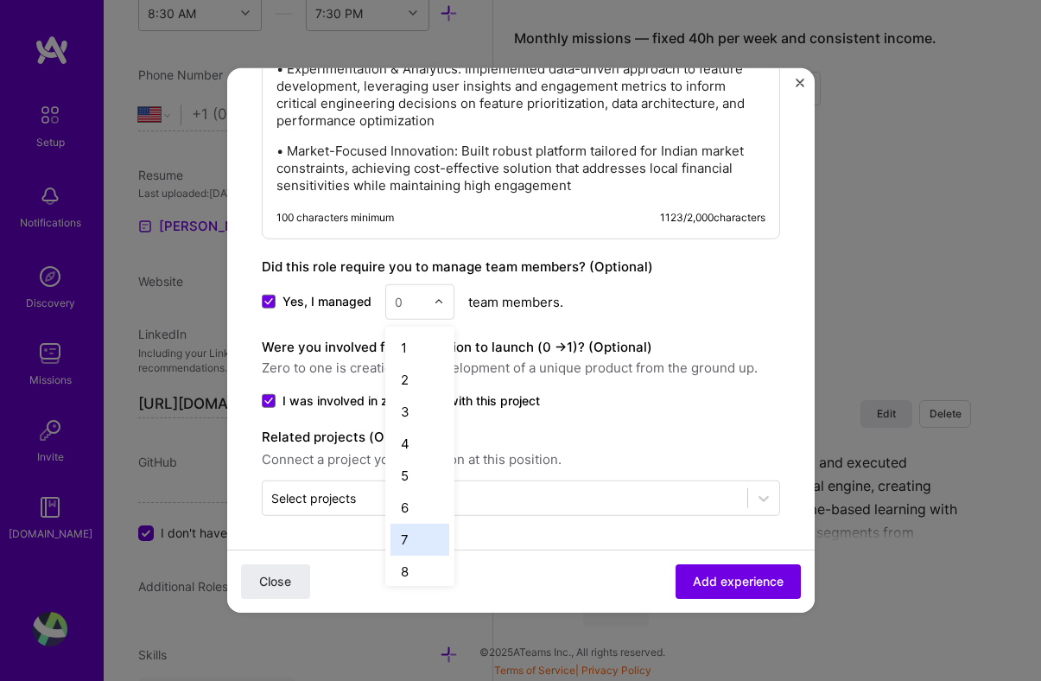
click at [406, 536] on div "7" at bounding box center [419, 539] width 59 height 32
click at [655, 441] on label "Related projects (Optional)" at bounding box center [521, 437] width 518 height 21
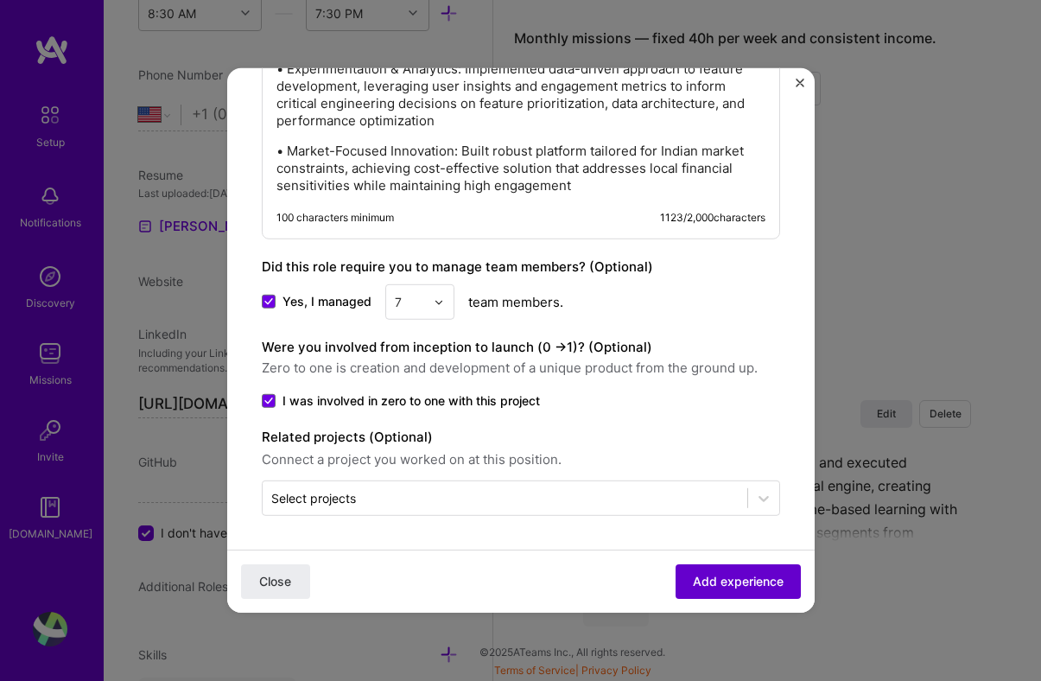
click at [734, 576] on span "Add experience" at bounding box center [738, 581] width 91 height 17
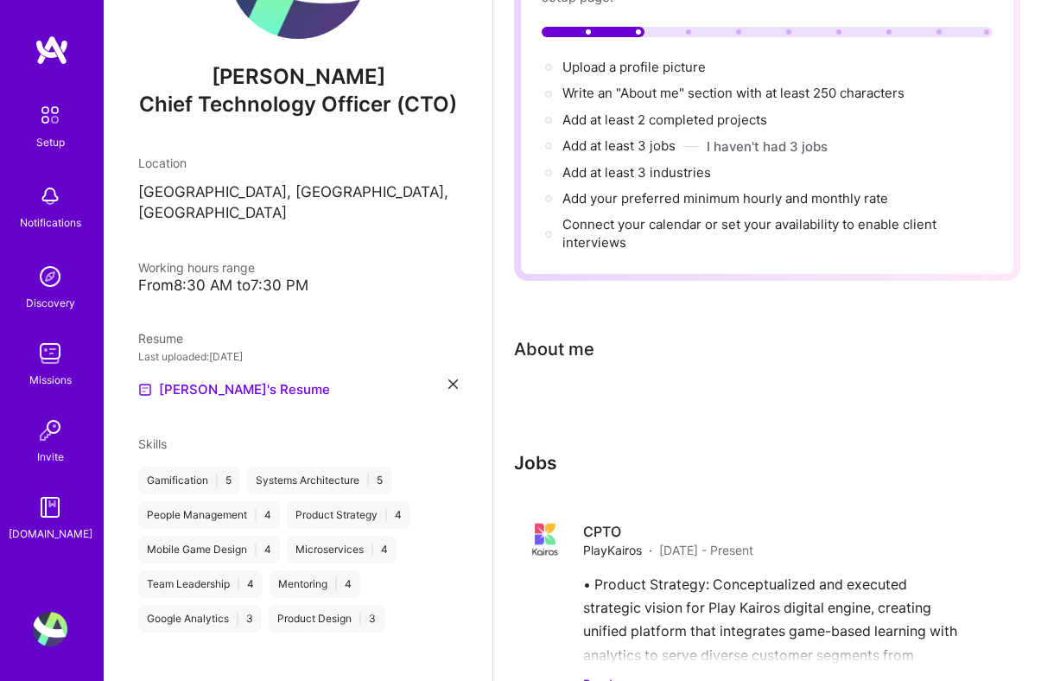
scroll to position [0, 0]
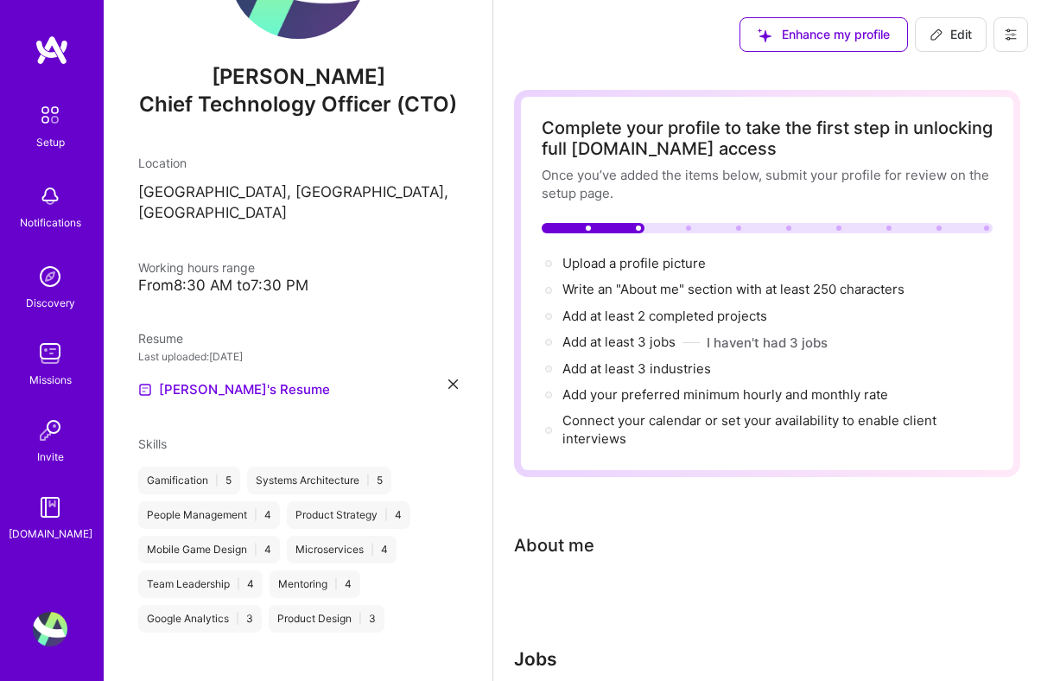
click at [940, 34] on icon at bounding box center [936, 34] width 10 height 10
select select "US"
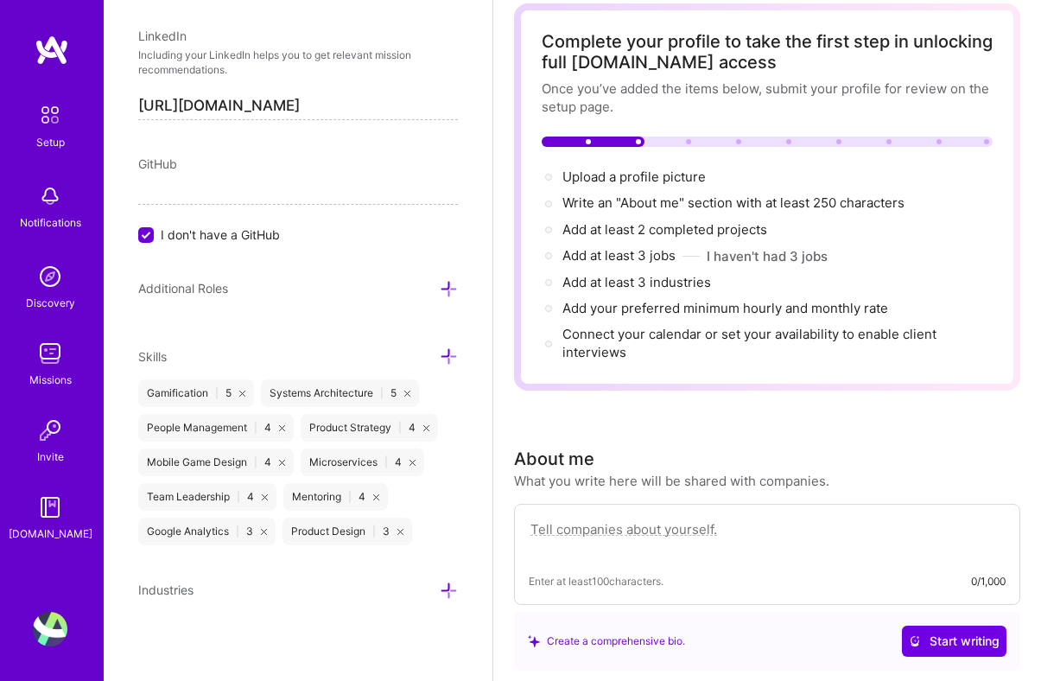
scroll to position [89, 0]
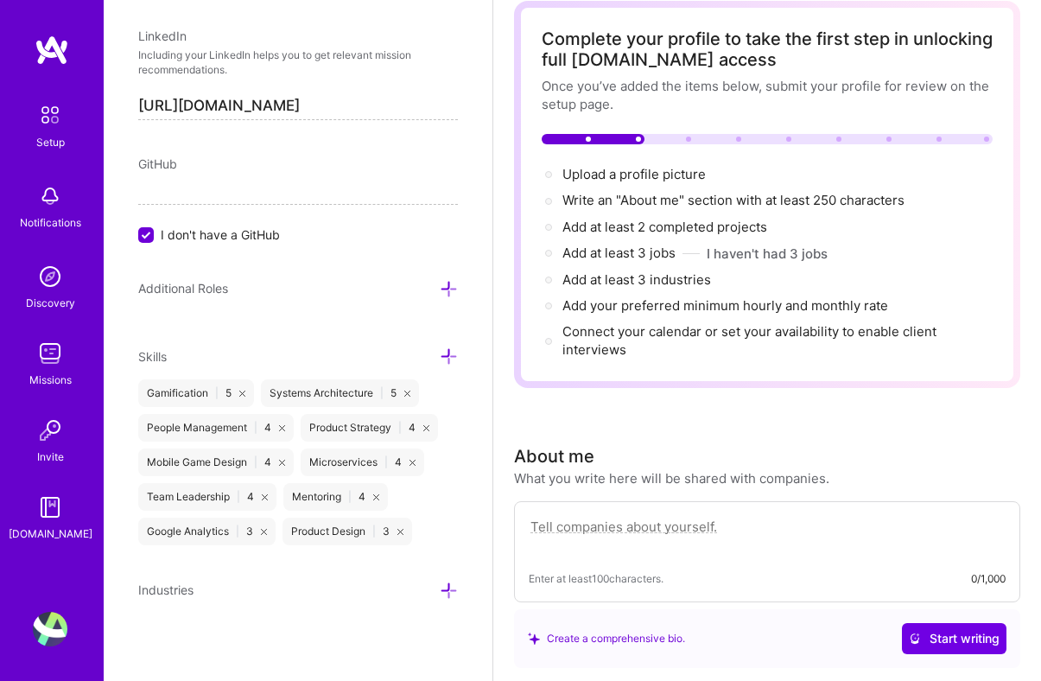
click at [451, 592] on icon at bounding box center [449, 590] width 18 height 18
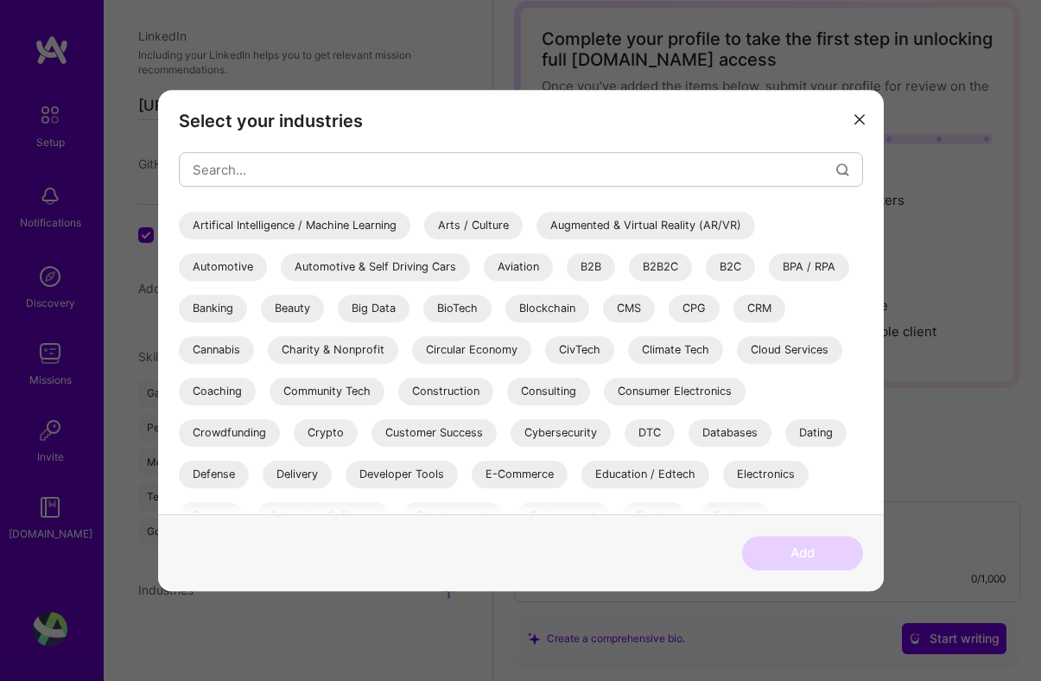
scroll to position [87, 0]
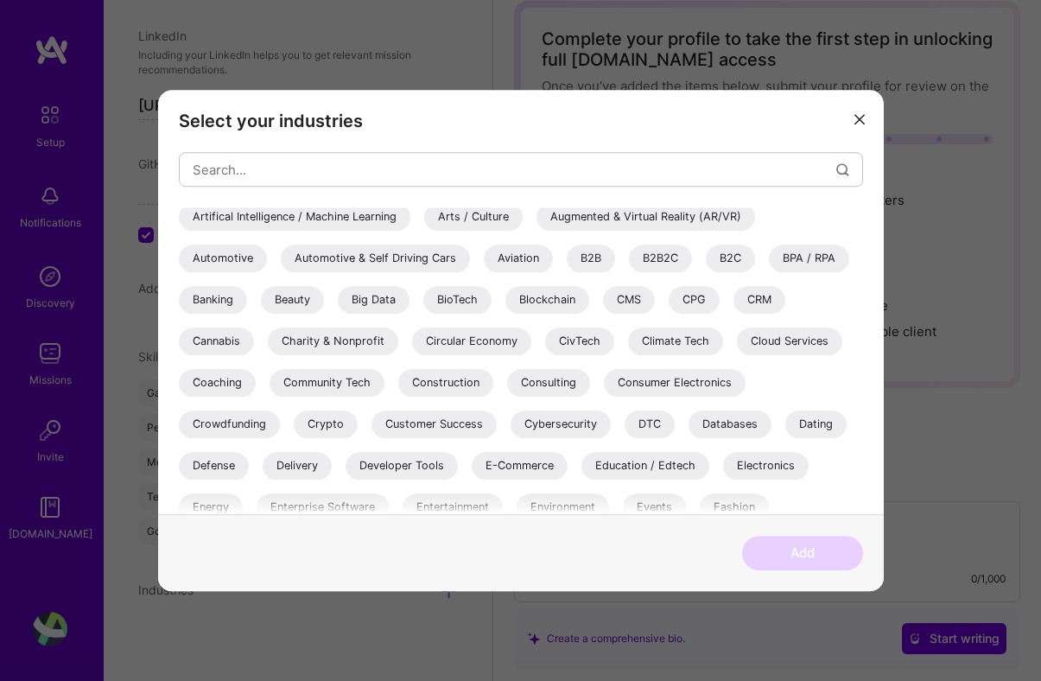
click at [657, 256] on div "B2B2C" at bounding box center [660, 258] width 63 height 28
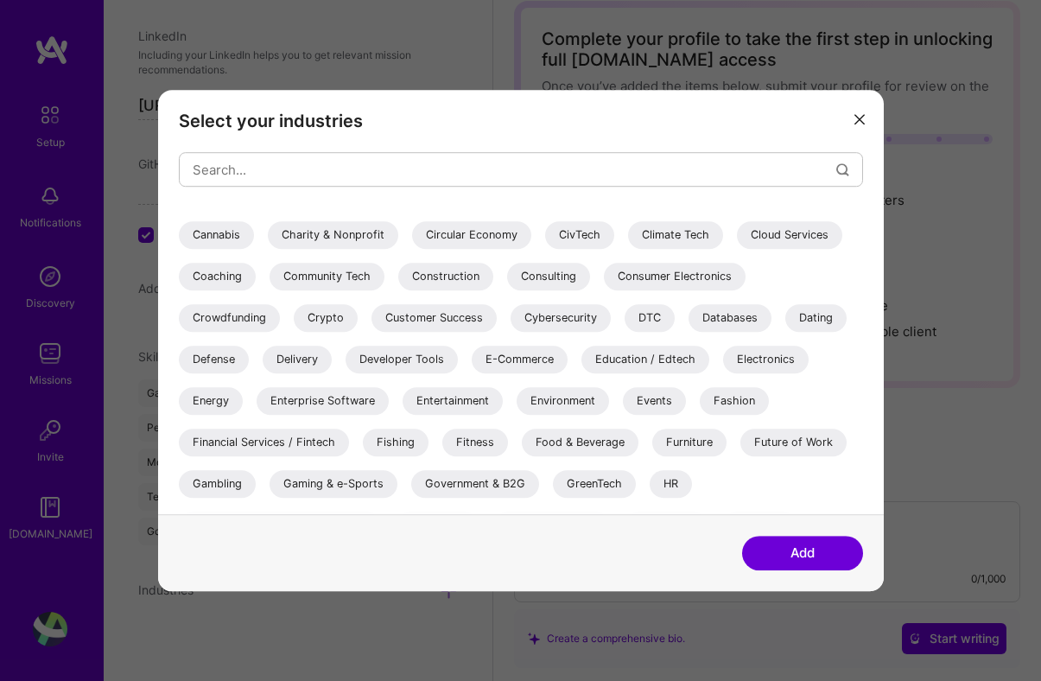
scroll to position [197, 0]
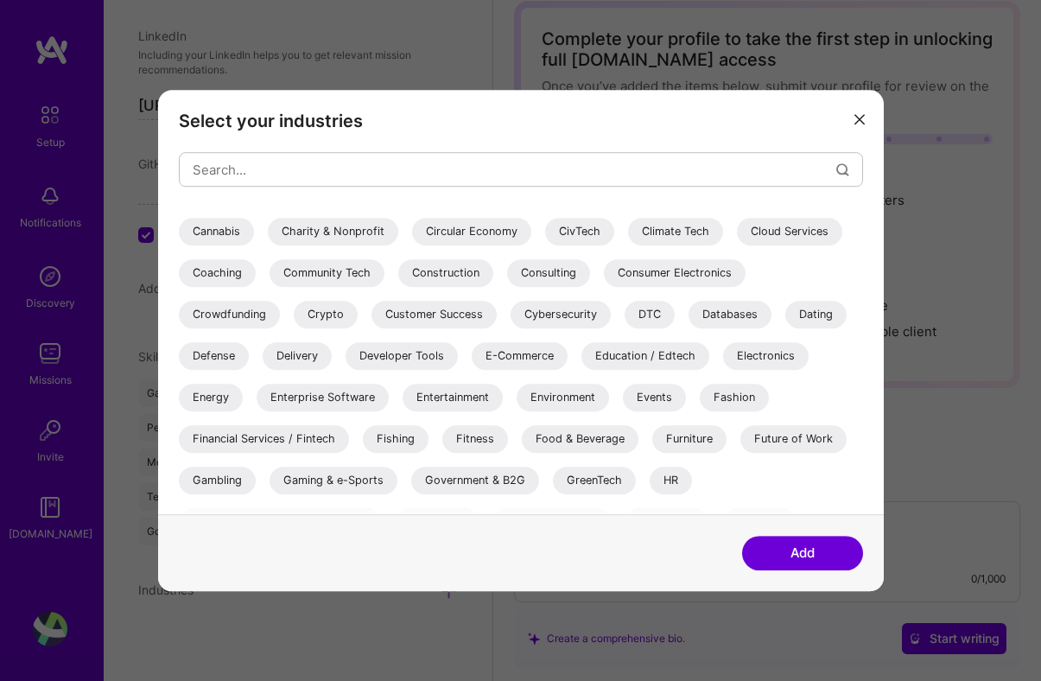
click at [658, 350] on div "Education / Edtech" at bounding box center [645, 356] width 128 height 28
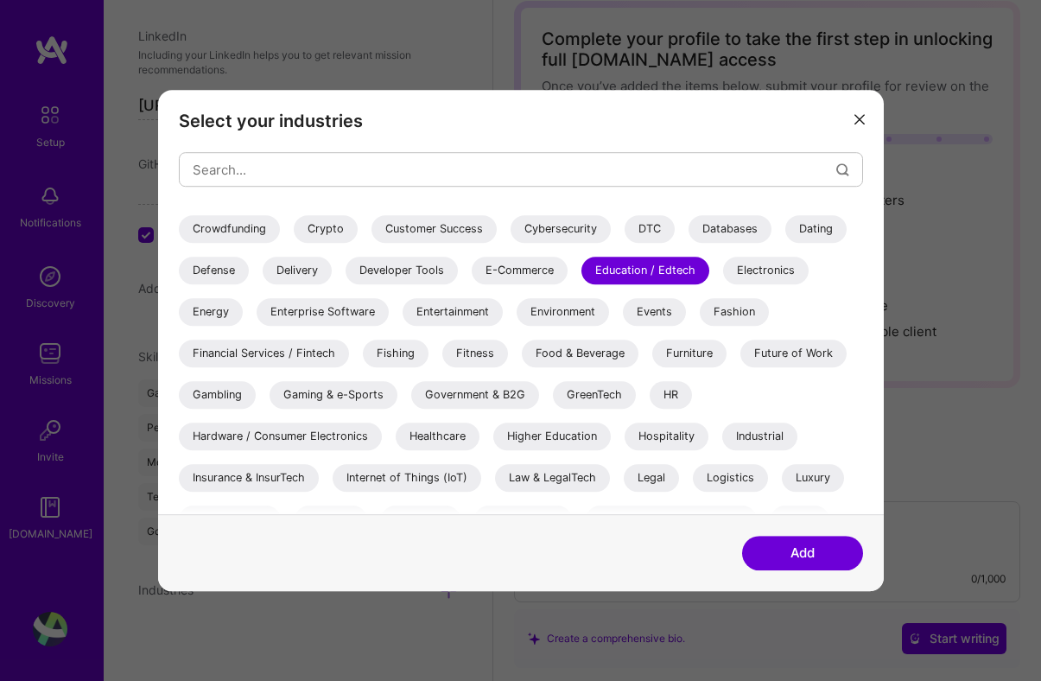
scroll to position [284, 0]
click at [343, 389] on div "Gaming & e-Sports" at bounding box center [333, 393] width 128 height 28
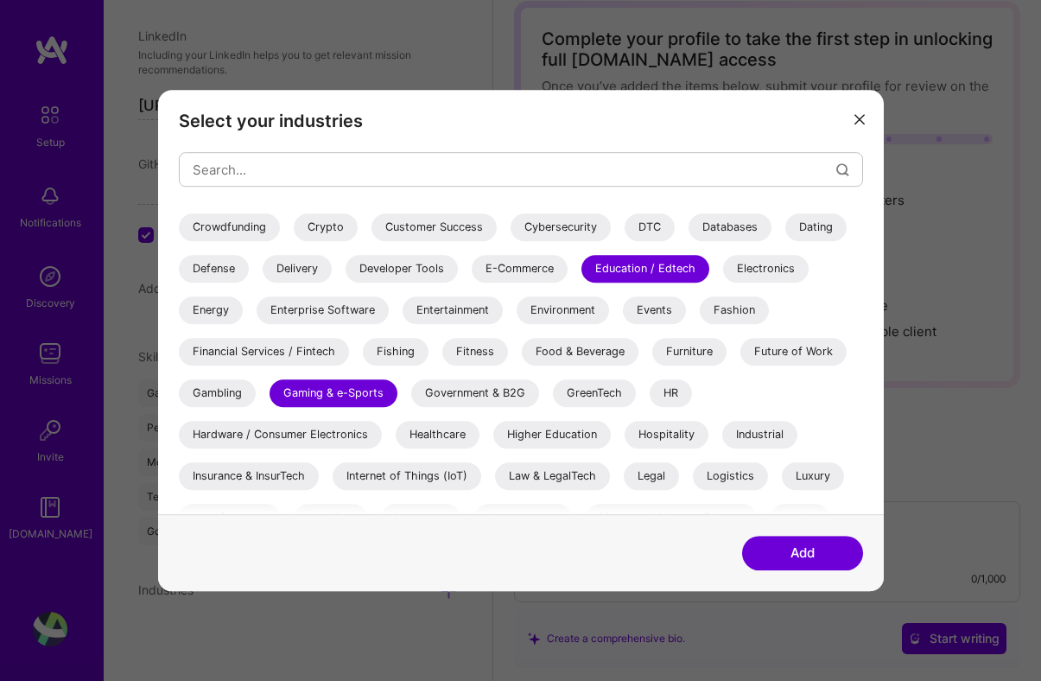
click at [348, 389] on div "Gaming & e-Sports" at bounding box center [333, 393] width 128 height 28
click at [364, 389] on div "Gaming & e-Sports" at bounding box center [333, 393] width 128 height 28
click at [347, 434] on div "Hardware / Consumer Electronics" at bounding box center [280, 435] width 203 height 28
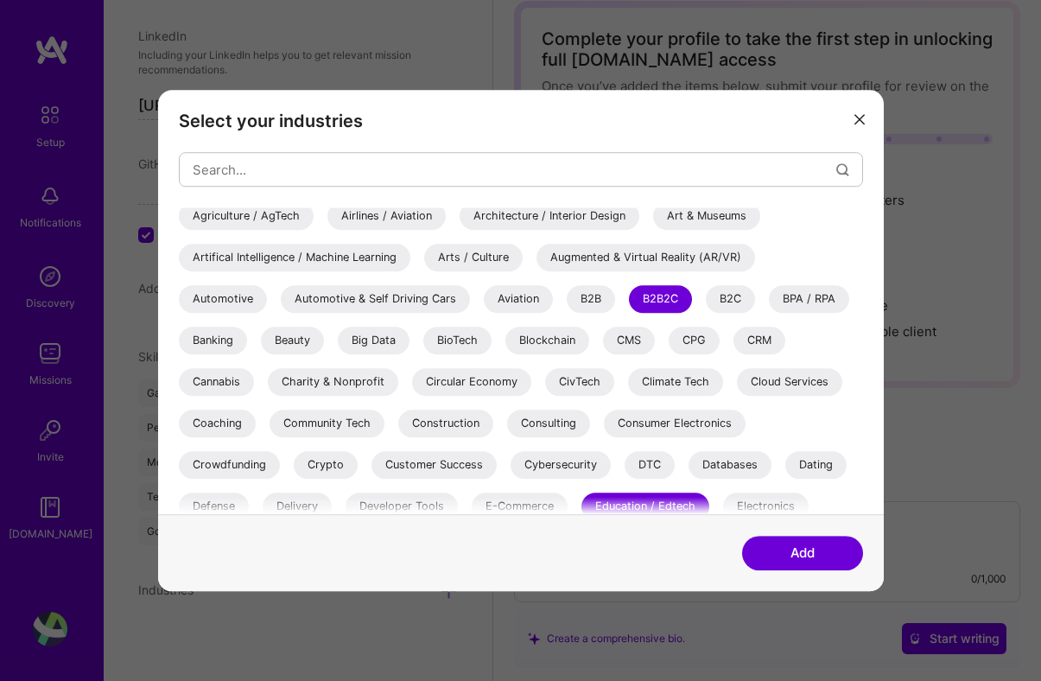
scroll to position [0, 0]
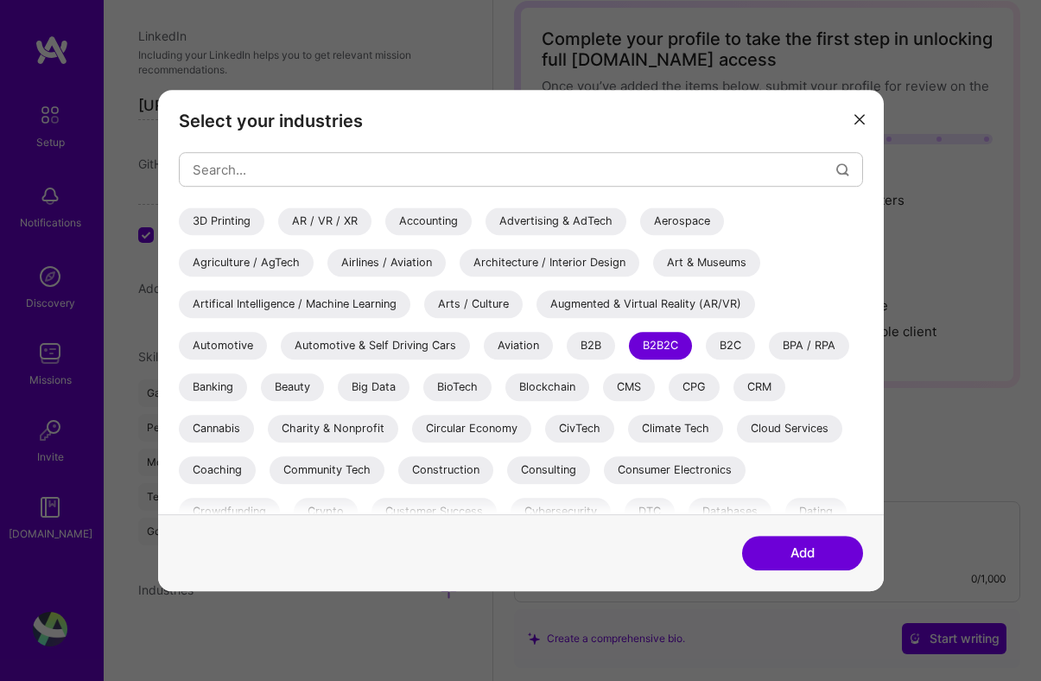
click at [781, 554] on button "Add" at bounding box center [802, 552] width 121 height 35
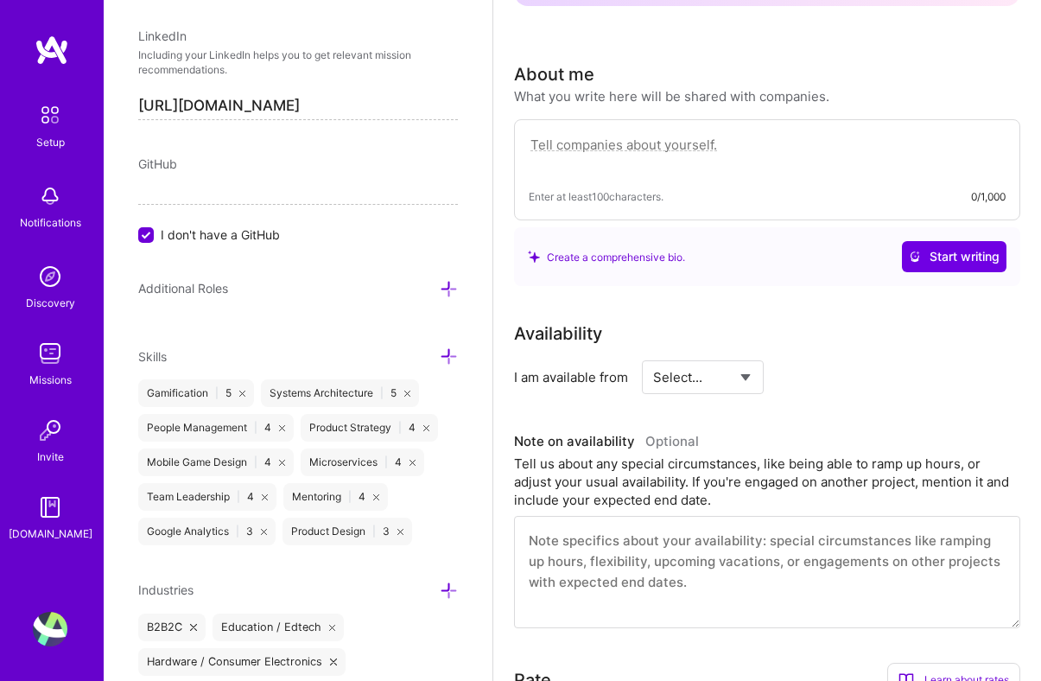
scroll to position [268, 0]
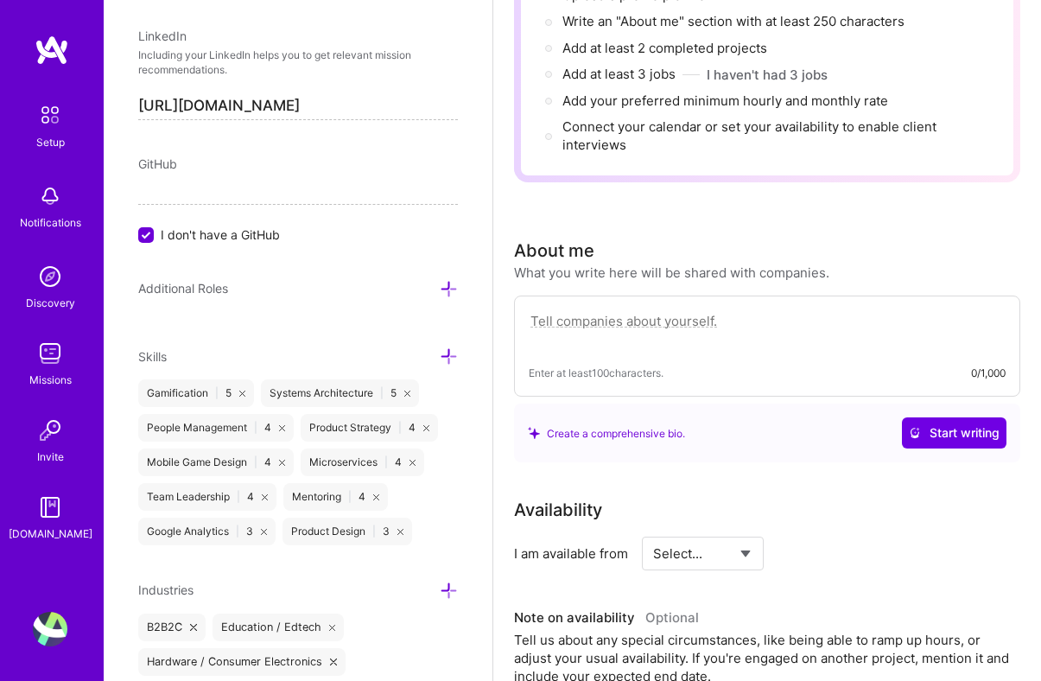
click at [748, 328] on textarea at bounding box center [767, 330] width 477 height 40
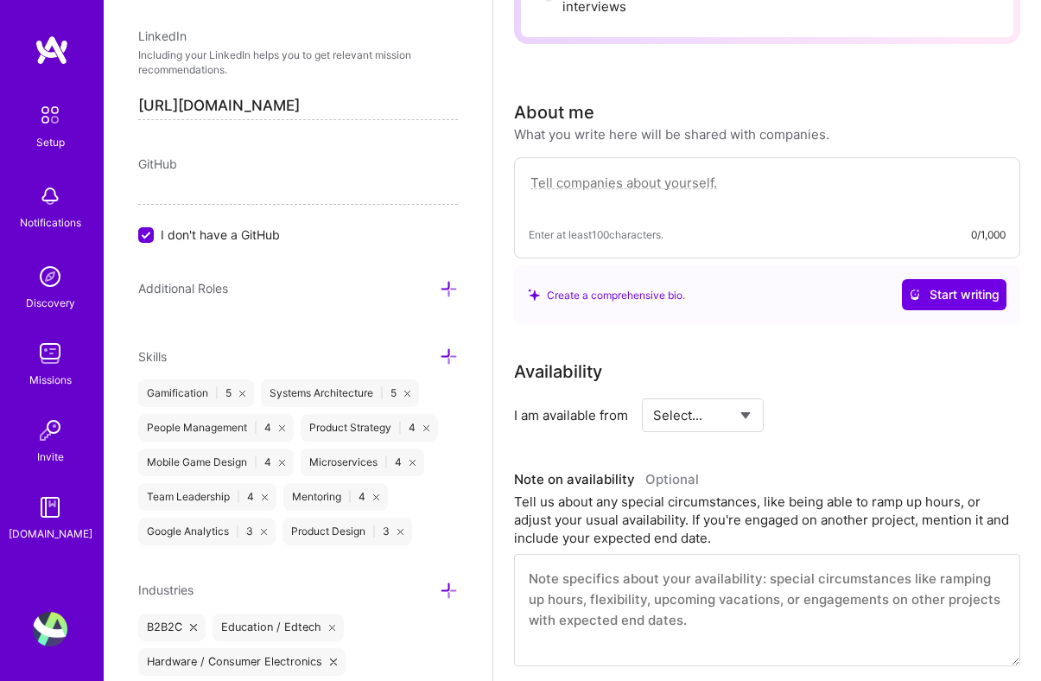
scroll to position [390, 0]
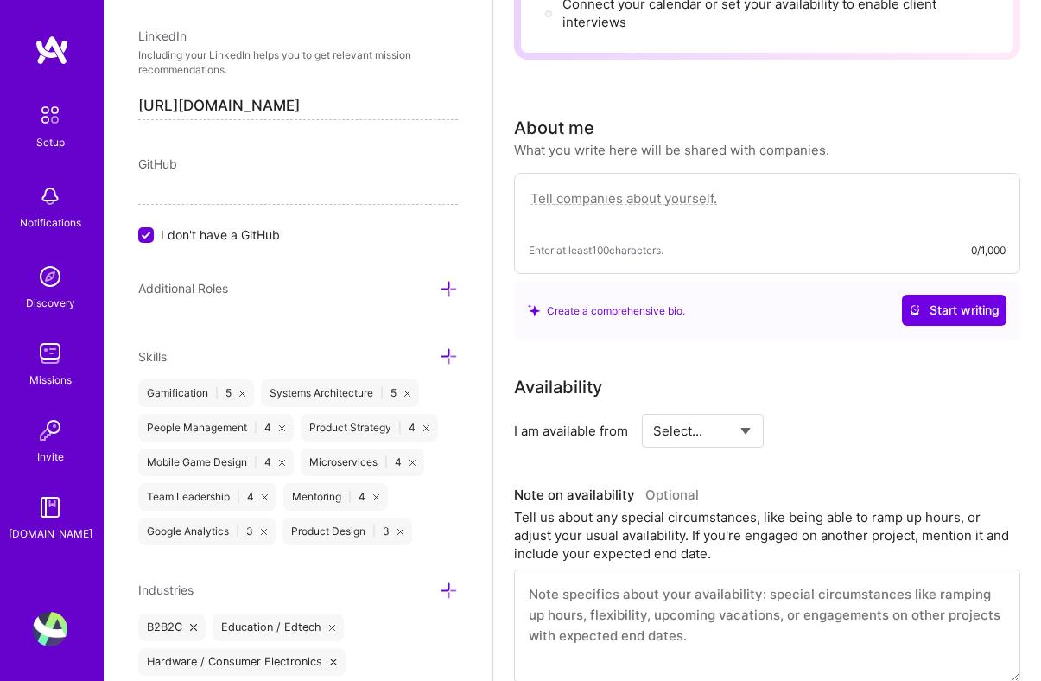
click at [847, 232] on div "Enter at least 100 characters. 0/1,000" at bounding box center [767, 223] width 506 height 101
click at [823, 203] on textarea at bounding box center [767, 207] width 477 height 40
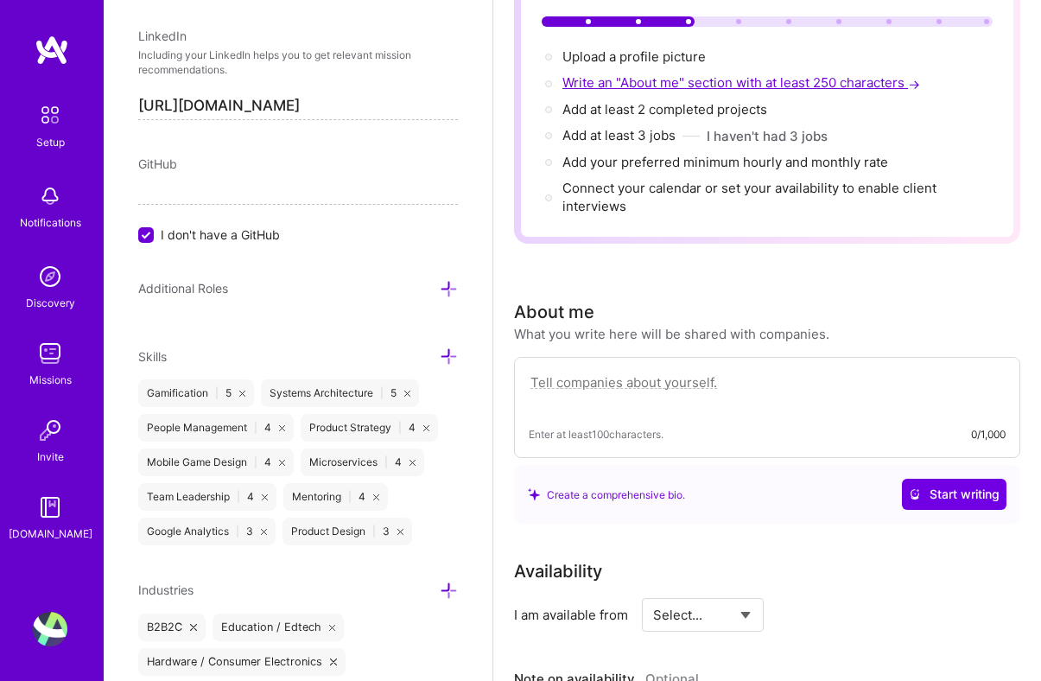
scroll to position [353, 0]
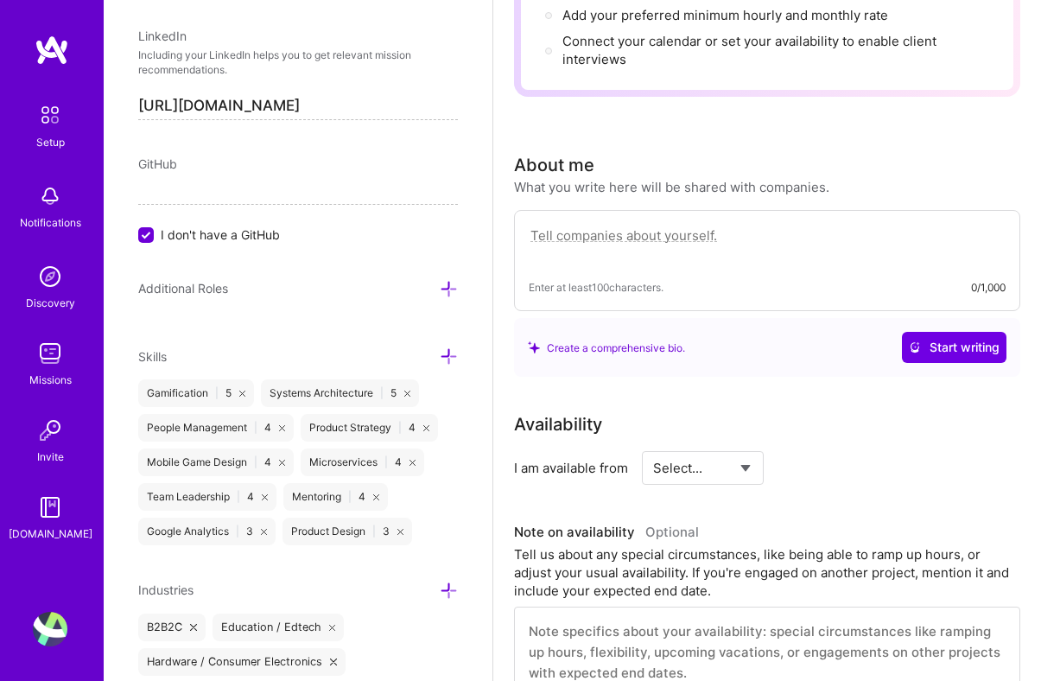
click at [569, 326] on div "Create a comprehensive bio. Start writing" at bounding box center [767, 347] width 506 height 59
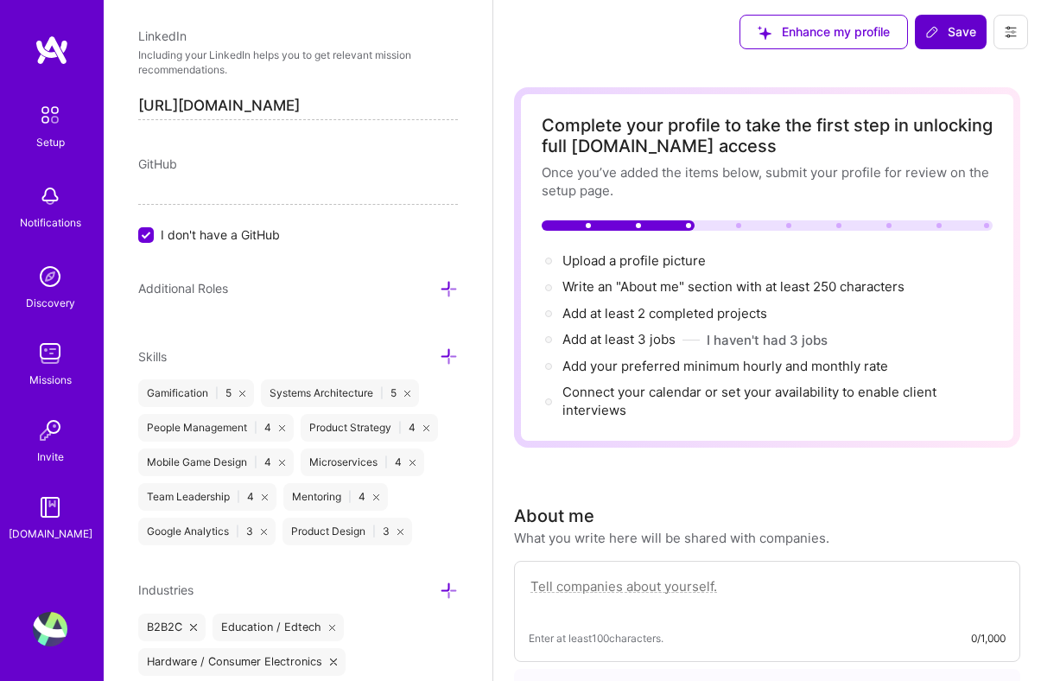
scroll to position [0, 0]
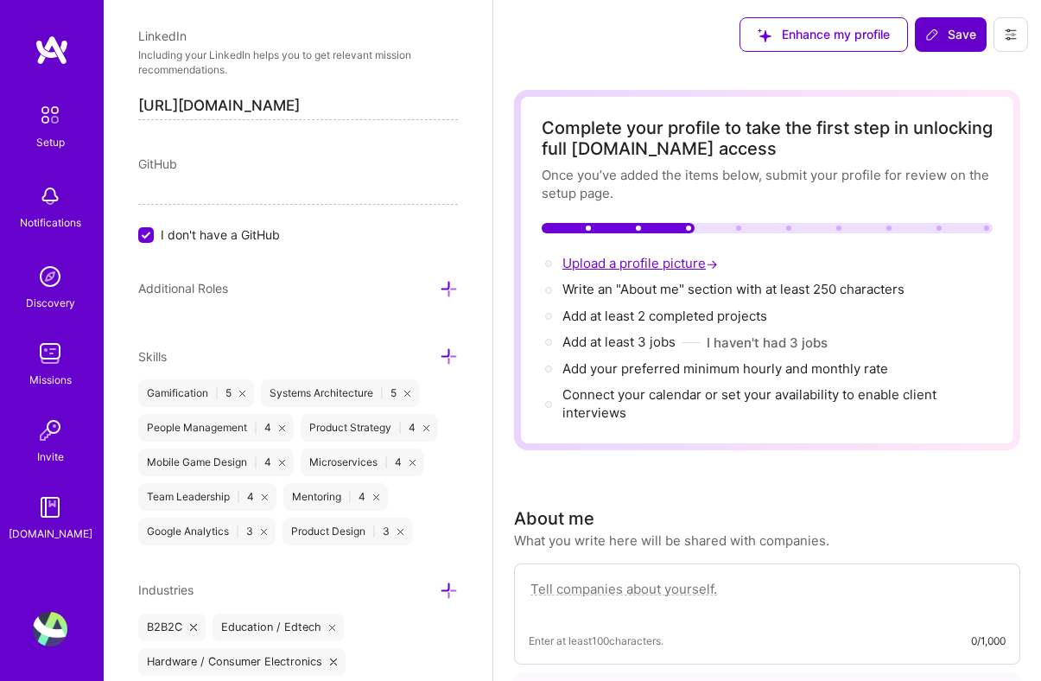
click at [643, 263] on span "Upload a profile picture →" at bounding box center [641, 263] width 159 height 16
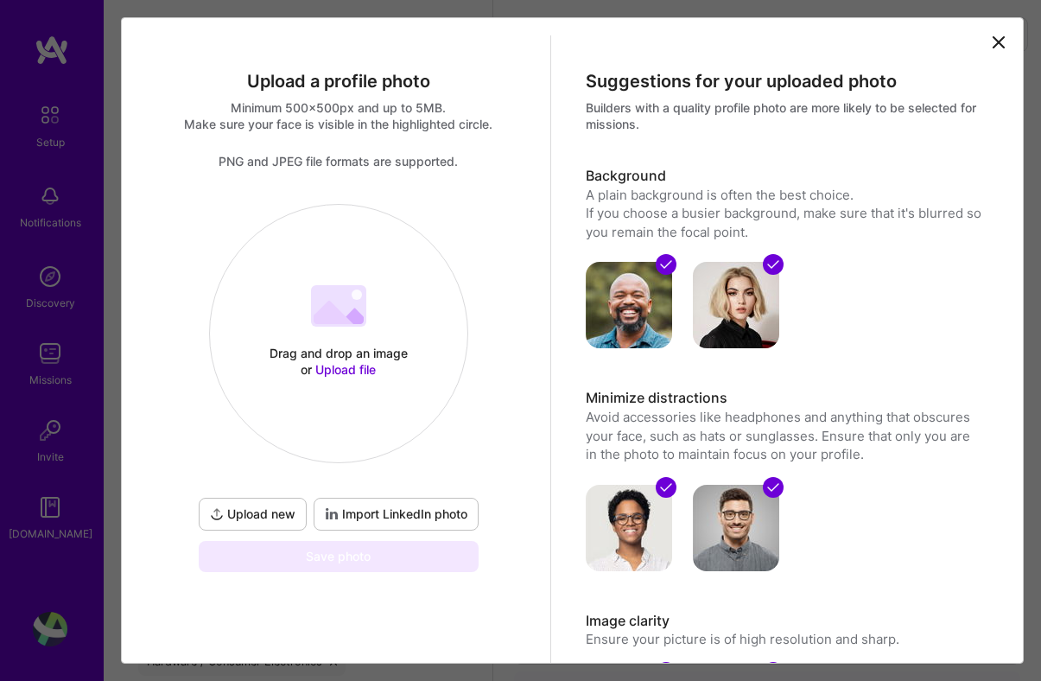
click at [338, 375] on span "Upload file" at bounding box center [345, 369] width 60 height 15
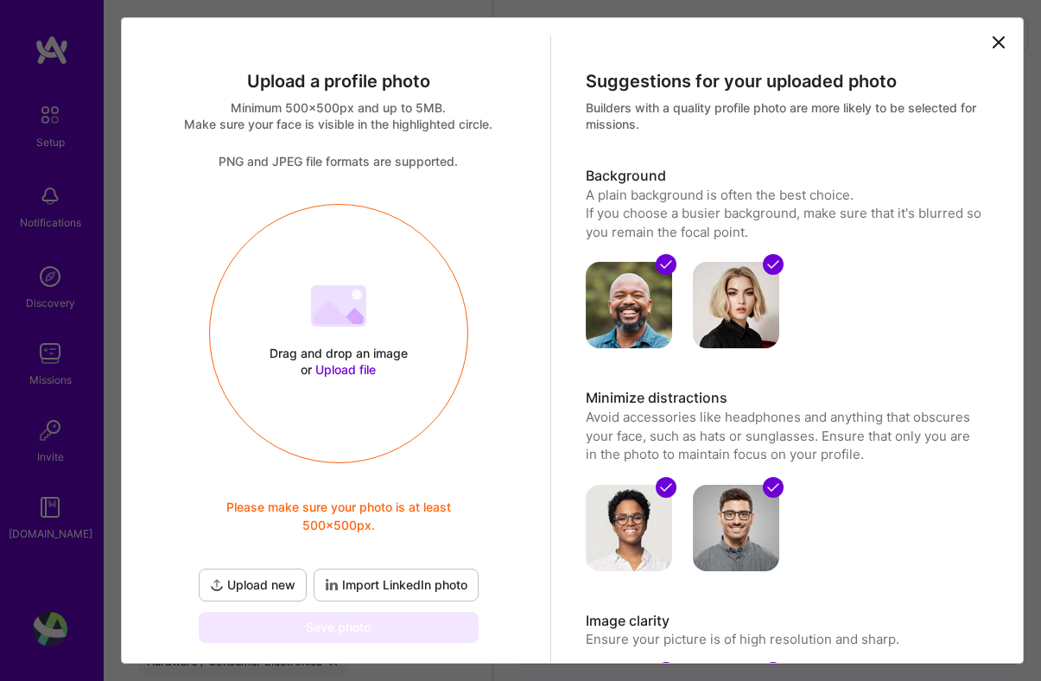
click at [374, 586] on span "Import LinkedIn photo" at bounding box center [396, 584] width 142 height 17
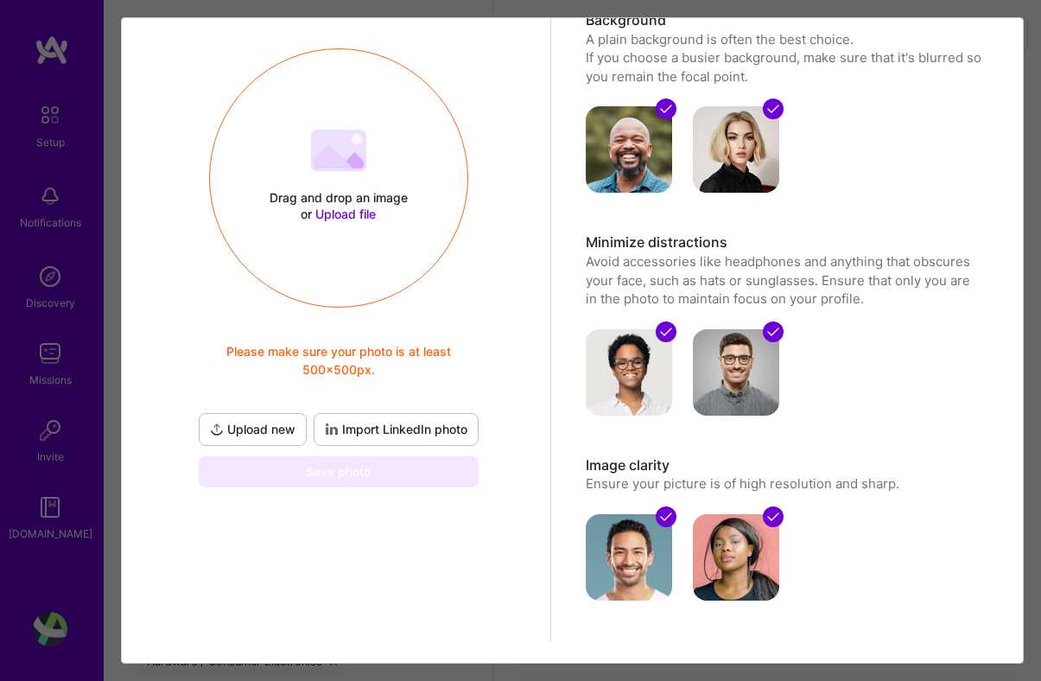
scroll to position [160, 0]
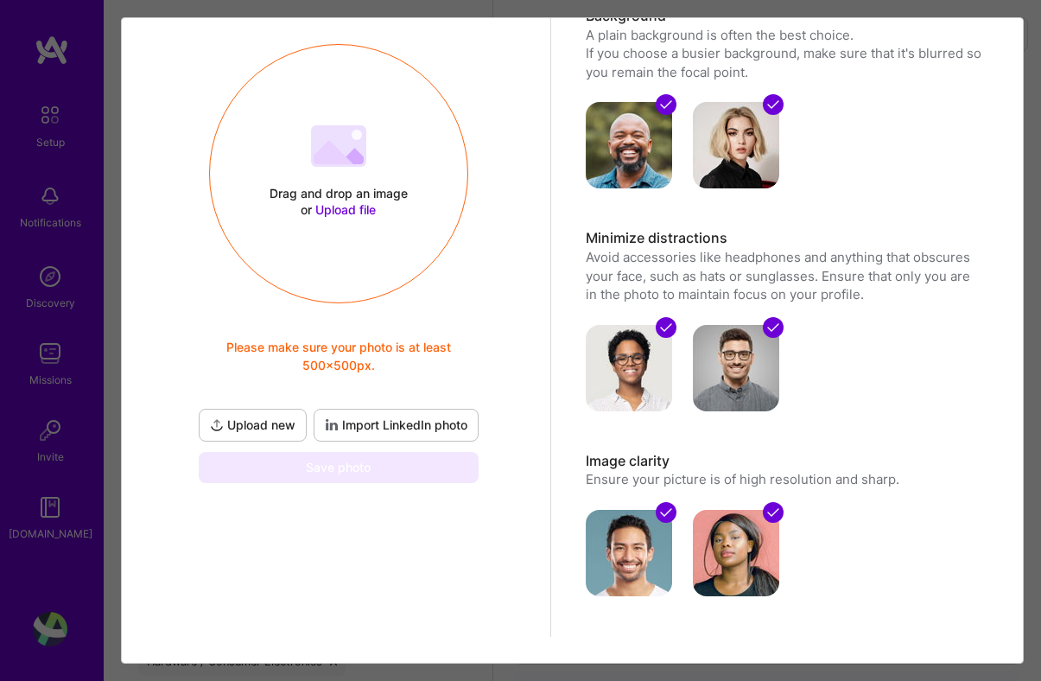
click at [373, 472] on div "Save photo" at bounding box center [339, 467] width 280 height 31
click at [383, 421] on span "Import LinkedIn photo" at bounding box center [396, 424] width 142 height 17
click at [384, 526] on div "Upload a profile photo Minimum 500x500px and up to 5MB. Make sure your face is …" at bounding box center [338, 256] width 425 height 761
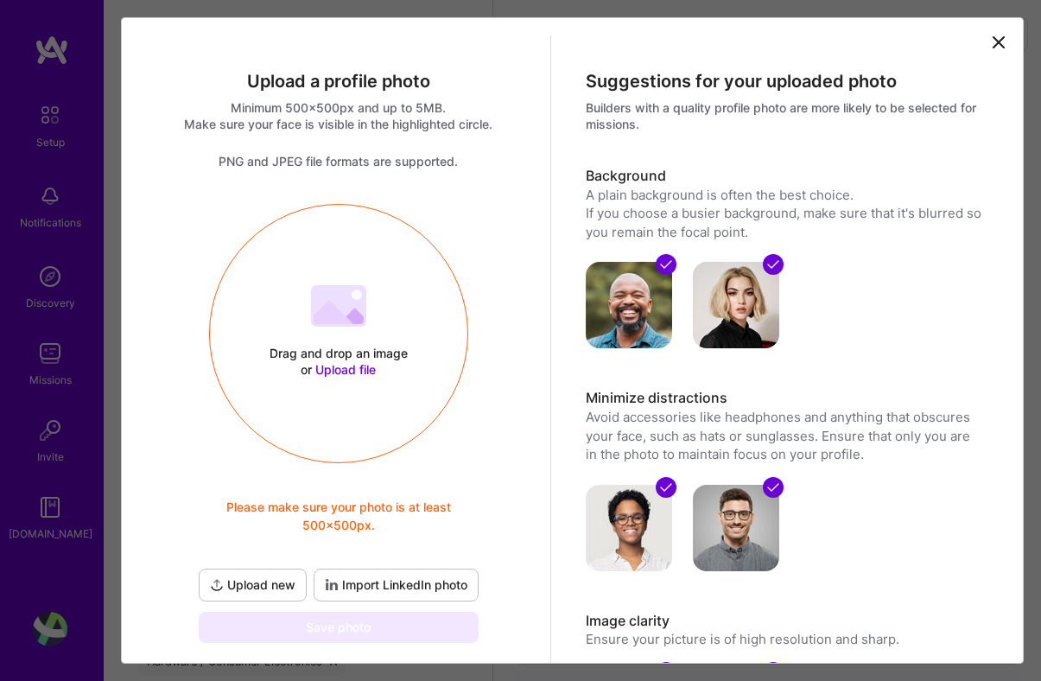
click at [994, 47] on icon at bounding box center [998, 42] width 21 height 21
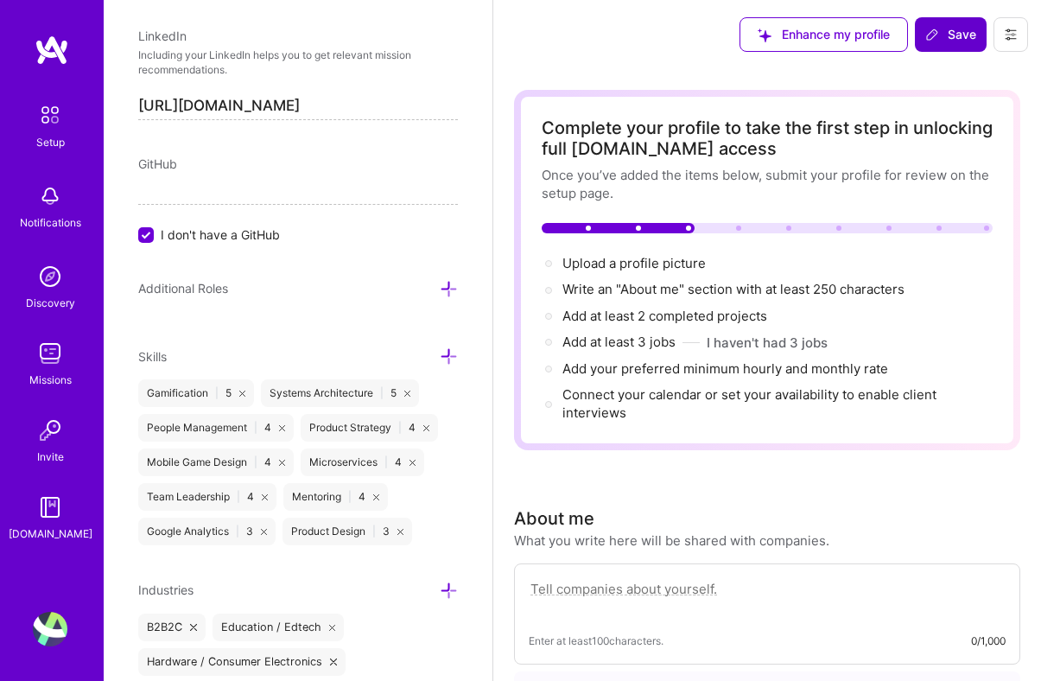
click at [939, 366] on div "Add your preferred minimum hourly and monthly rate →" at bounding box center [766, 368] width 451 height 19
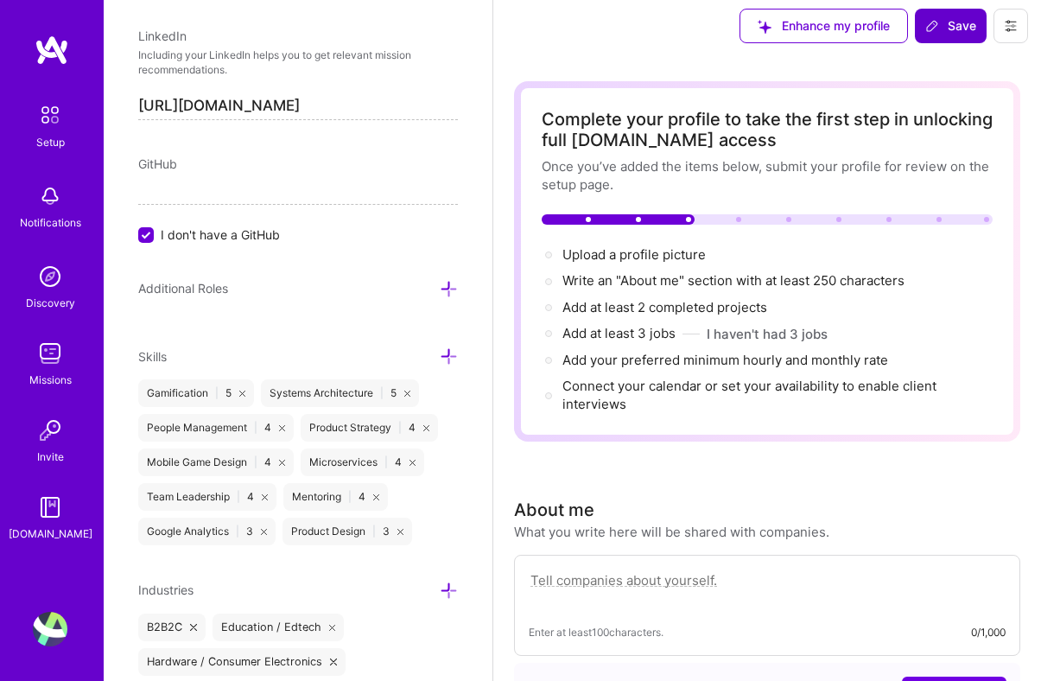
scroll to position [9, 0]
click at [621, 246] on span "Upload a profile picture →" at bounding box center [641, 253] width 159 height 16
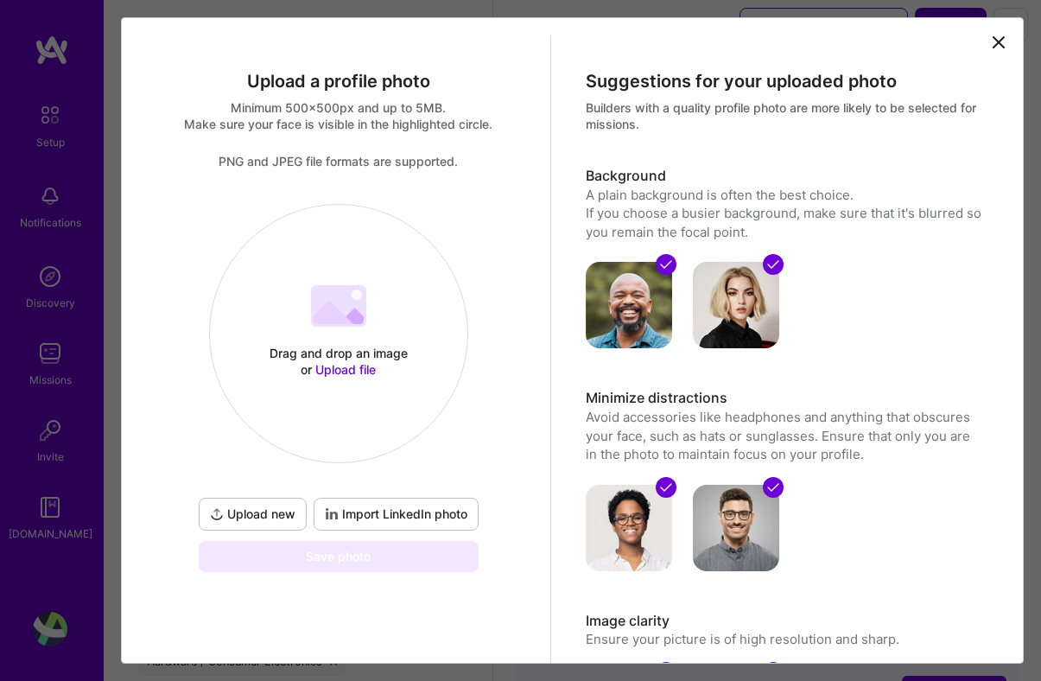
click at [376, 519] on span "Import LinkedIn photo" at bounding box center [396, 513] width 142 height 17
click at [265, 503] on button "Upload new" at bounding box center [253, 513] width 108 height 33
click at [267, 510] on span "Upload new" at bounding box center [252, 513] width 85 height 17
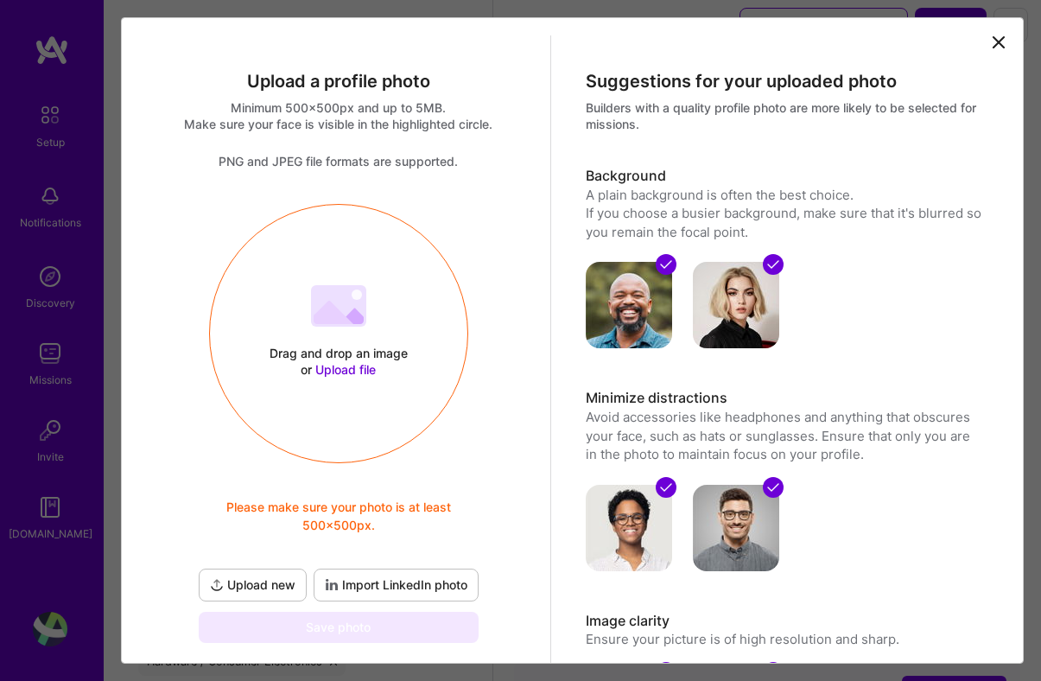
click at [356, 370] on span "Upload file" at bounding box center [345, 369] width 60 height 15
click at [259, 592] on span "Upload new" at bounding box center [252, 584] width 85 height 17
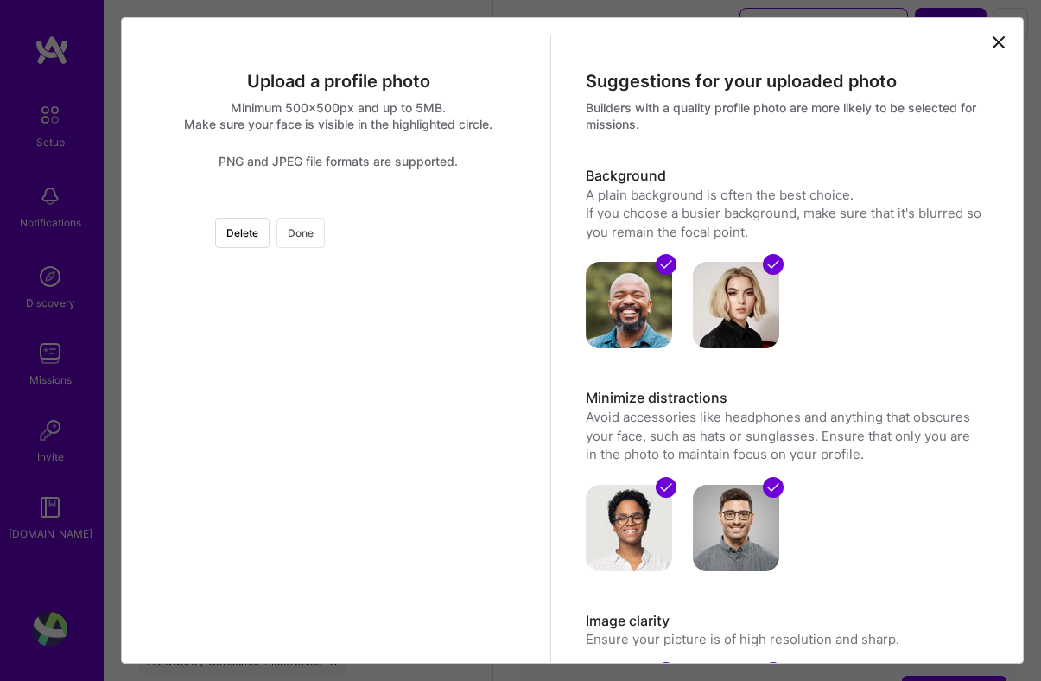
click at [325, 229] on button "Done" at bounding box center [300, 233] width 48 height 30
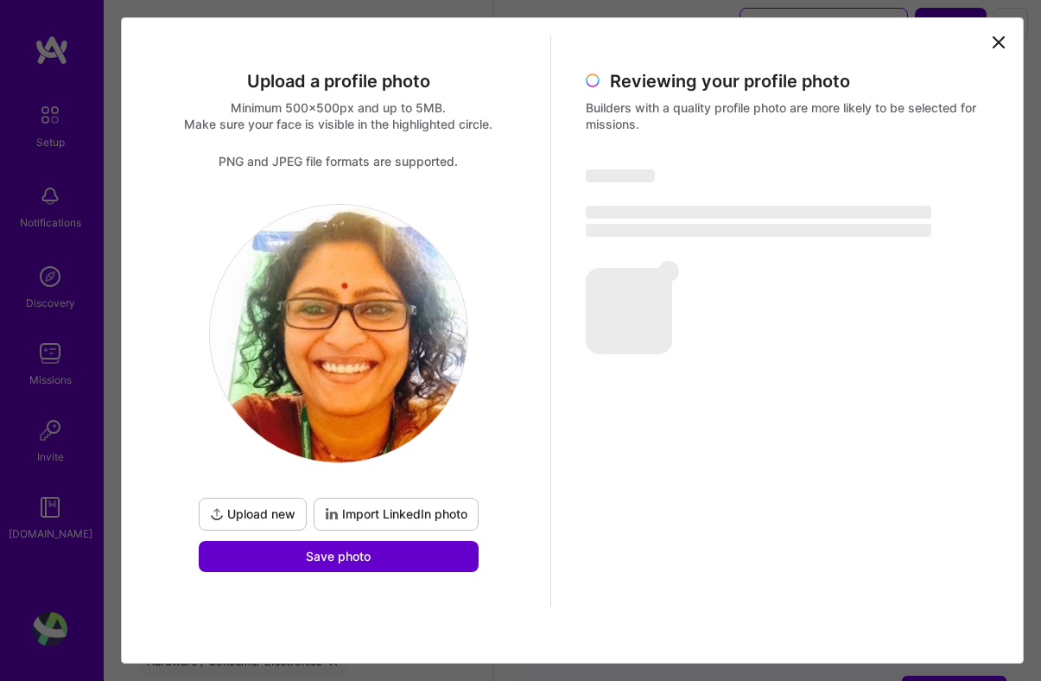
click at [419, 559] on button "Save photo" at bounding box center [339, 556] width 280 height 31
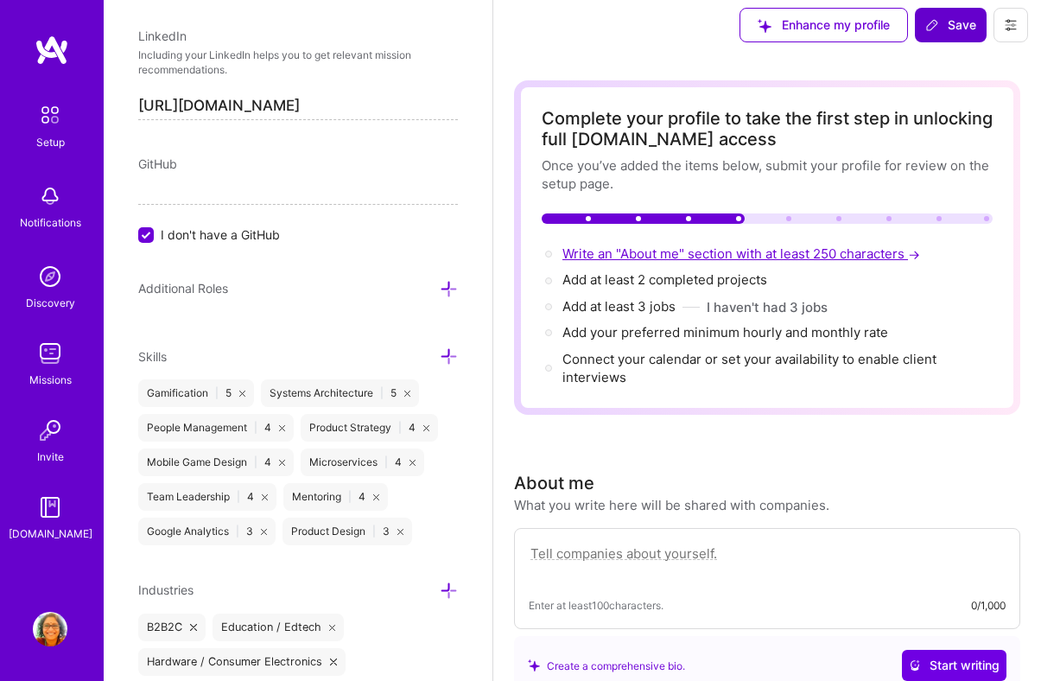
click at [799, 250] on span "Write an "About me" section with at least 250 characters →" at bounding box center [742, 253] width 361 height 16
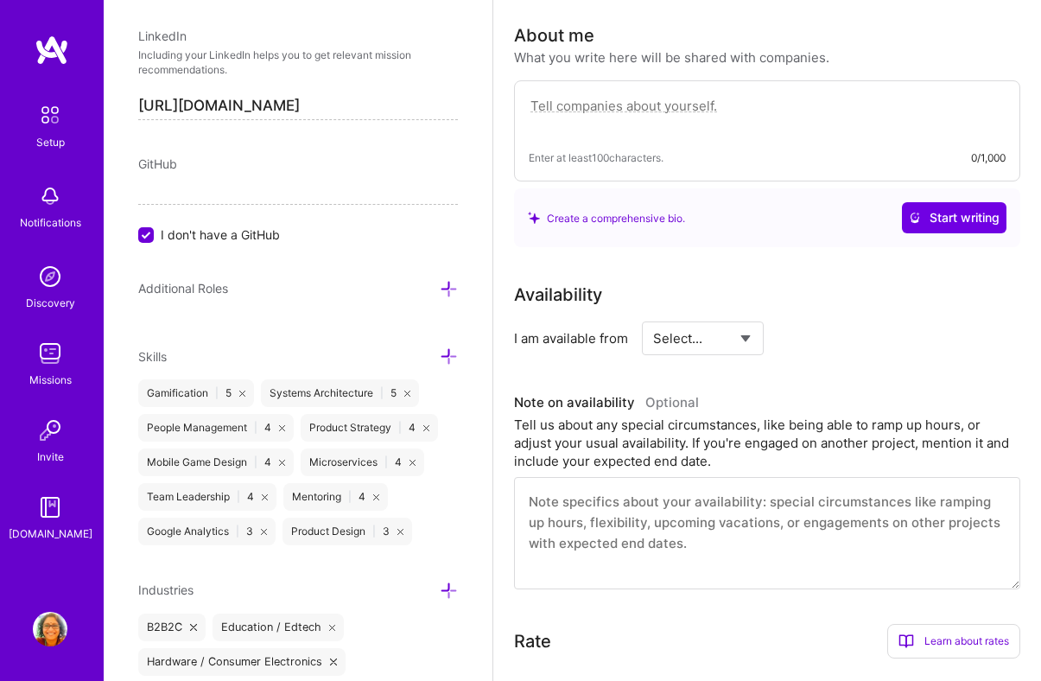
scroll to position [479, 0]
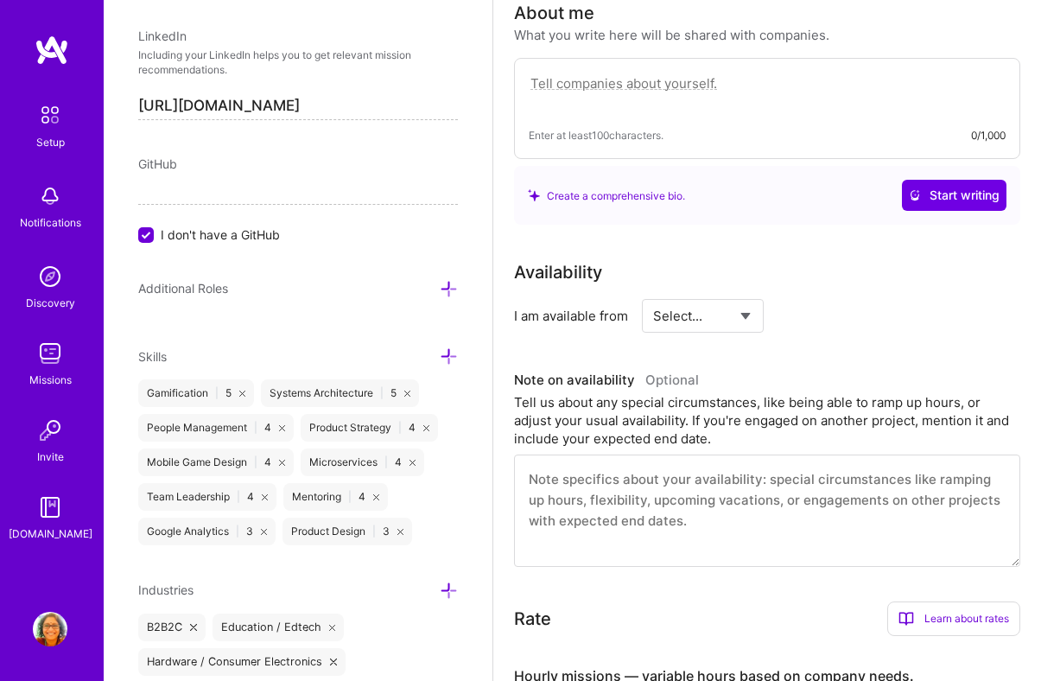
click at [677, 96] on textarea at bounding box center [767, 93] width 477 height 40
paste textarea "Dynamic product leader with 25+ years of experience driving product strategy, d…"
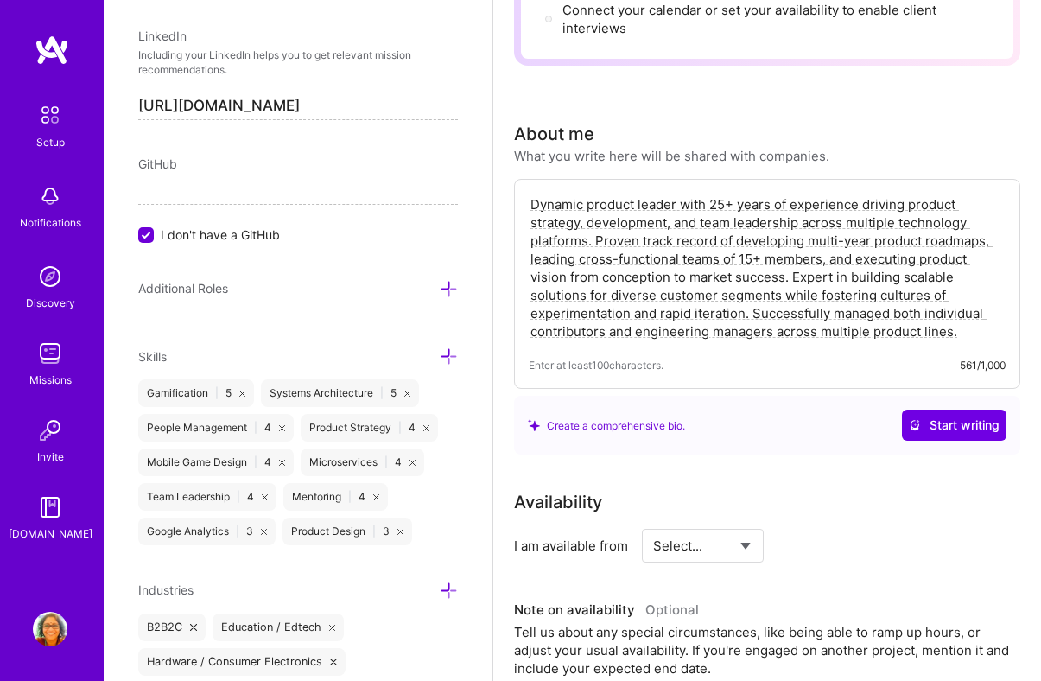
scroll to position [354, 0]
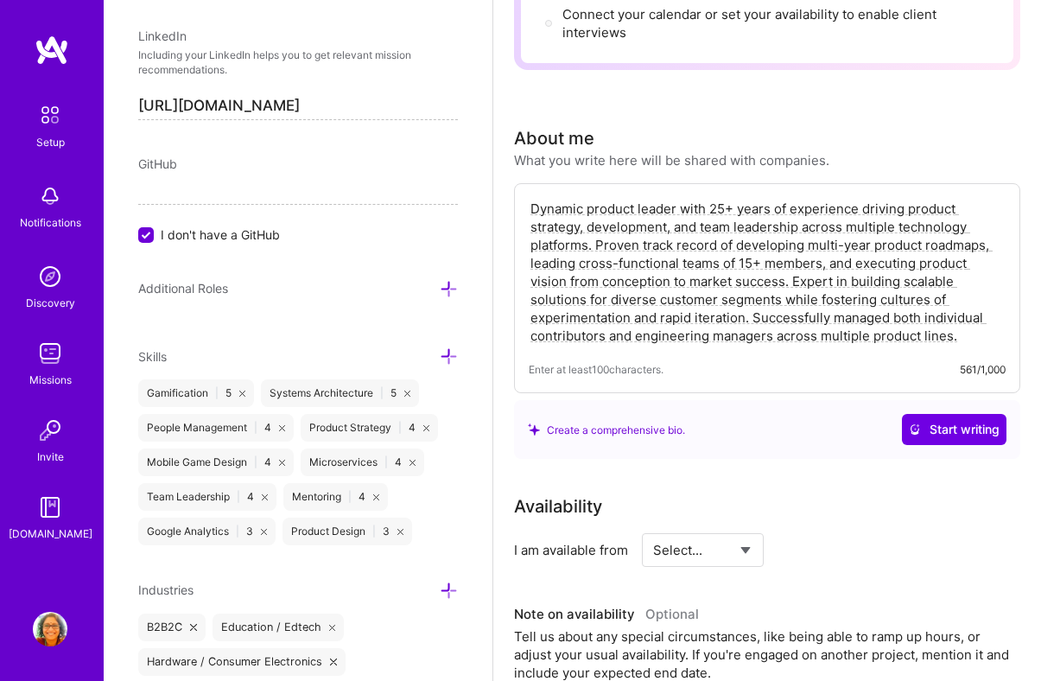
click at [866, 497] on div "Availability" at bounding box center [767, 506] width 506 height 26
click at [934, 437] on span "Start writing" at bounding box center [954, 429] width 91 height 17
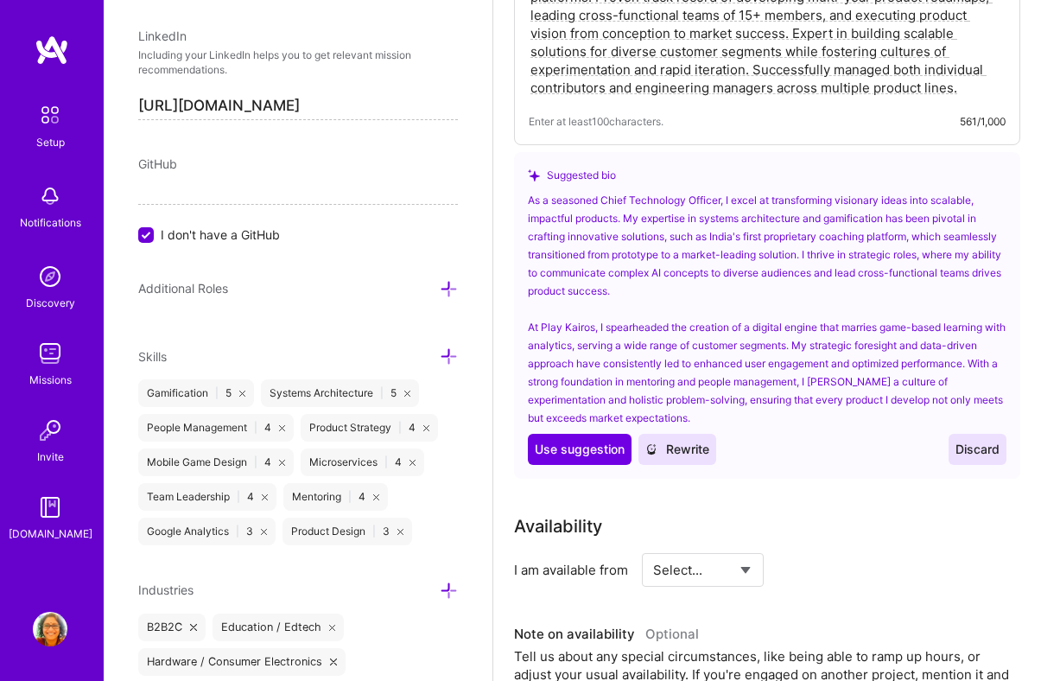
scroll to position [633, 0]
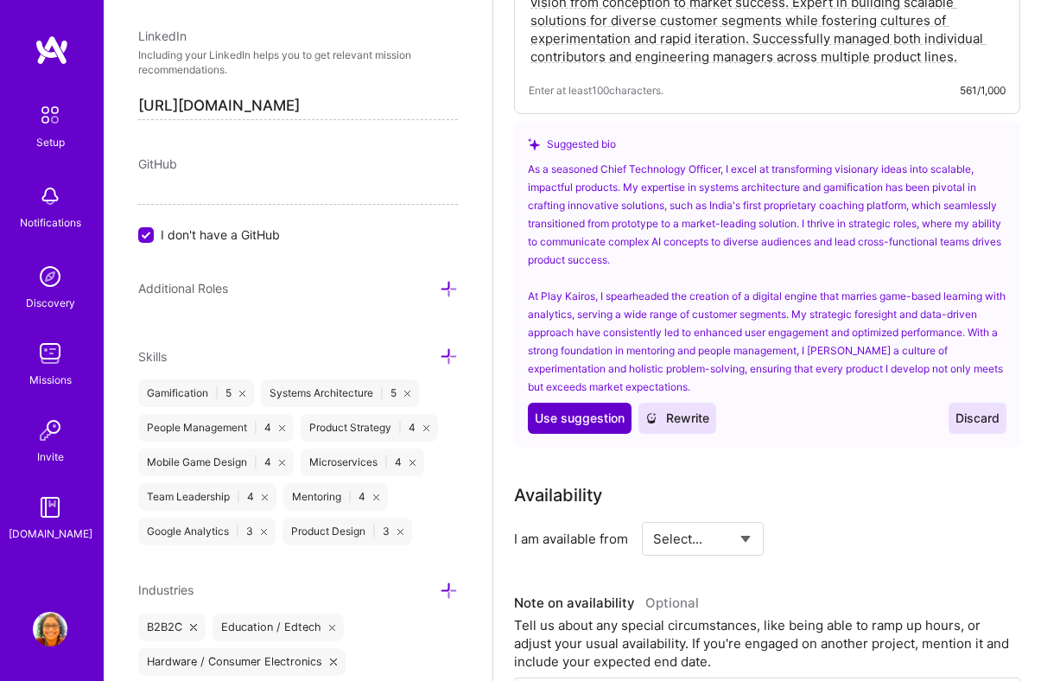
click at [562, 429] on button "Use Use suggestion" at bounding box center [580, 417] width 104 height 31
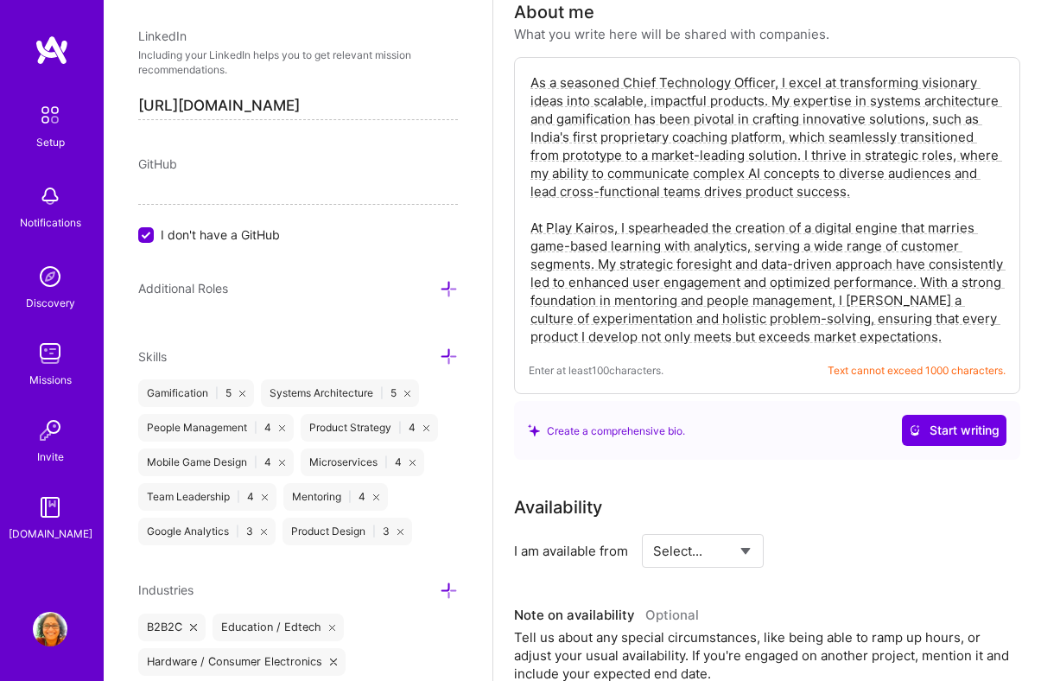
click at [646, 325] on textarea "As a seasoned Chief Technology Officer, I excel at transforming visionary ideas…" at bounding box center [767, 209] width 477 height 275
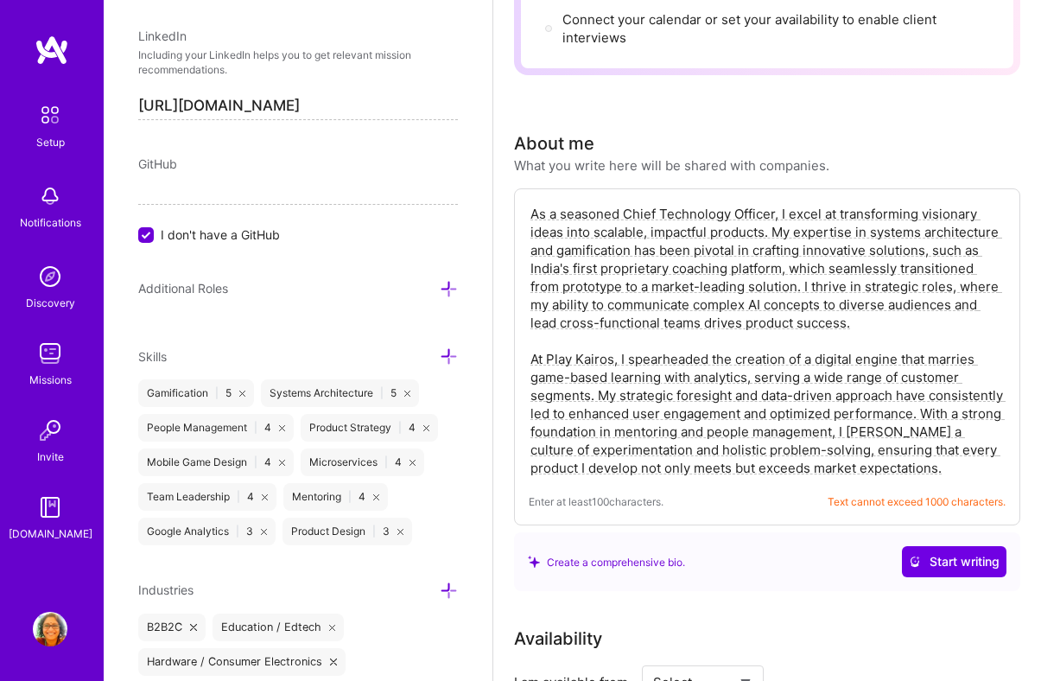
scroll to position [353, 0]
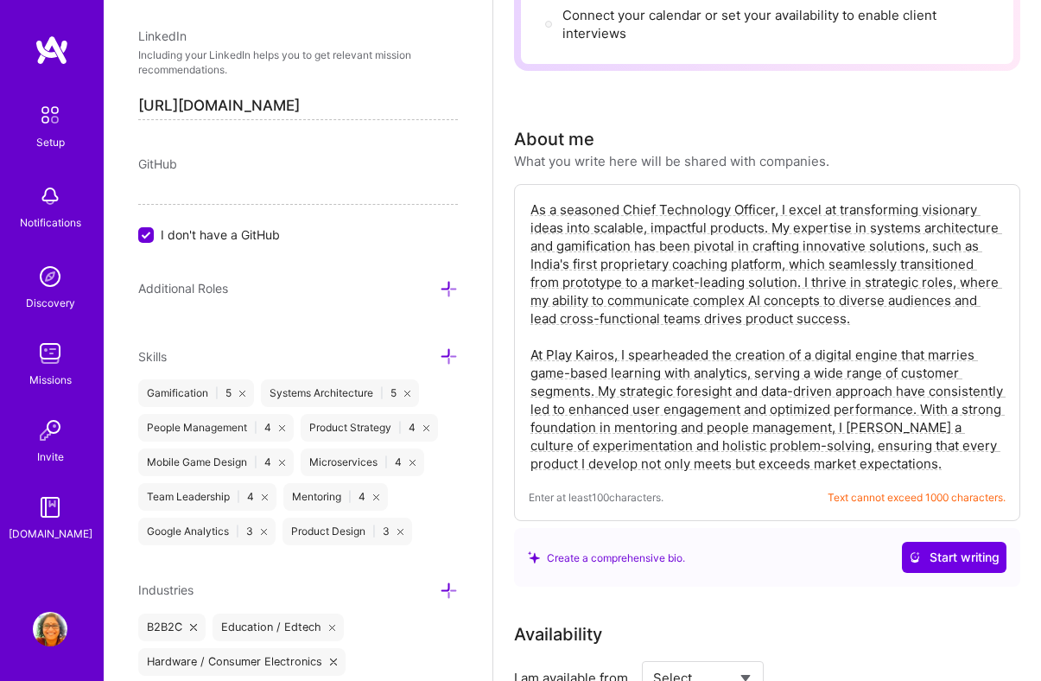
click at [721, 283] on textarea "As a seasoned Chief Technology Officer, I excel at transforming visionary ideas…" at bounding box center [767, 336] width 477 height 275
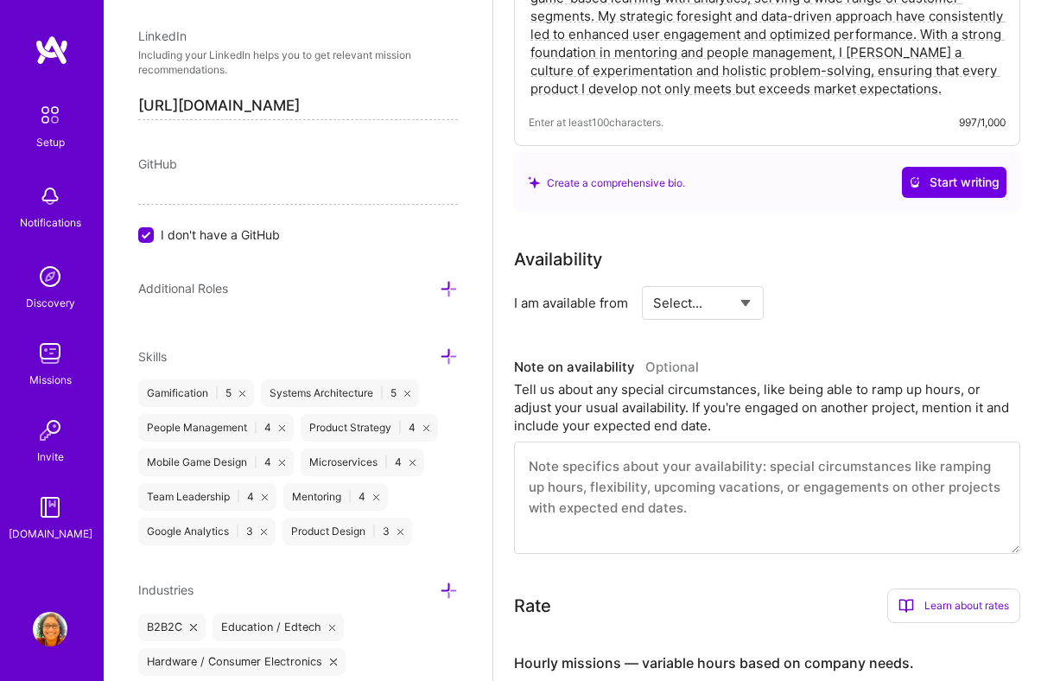
scroll to position [737, 0]
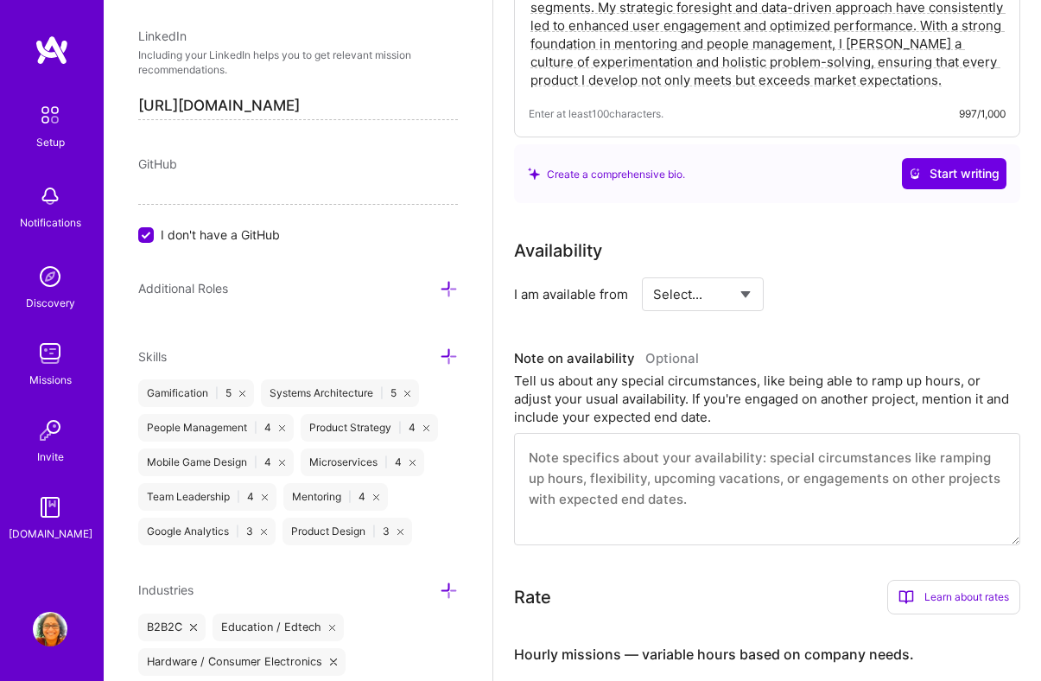
type textarea "As a seasoned Chief Technology Officer, I excel at transforming visionary ideas…"
click at [748, 292] on select "Select... Right Now Future Date Not Available" at bounding box center [702, 294] width 99 height 44
select select "Right Now"
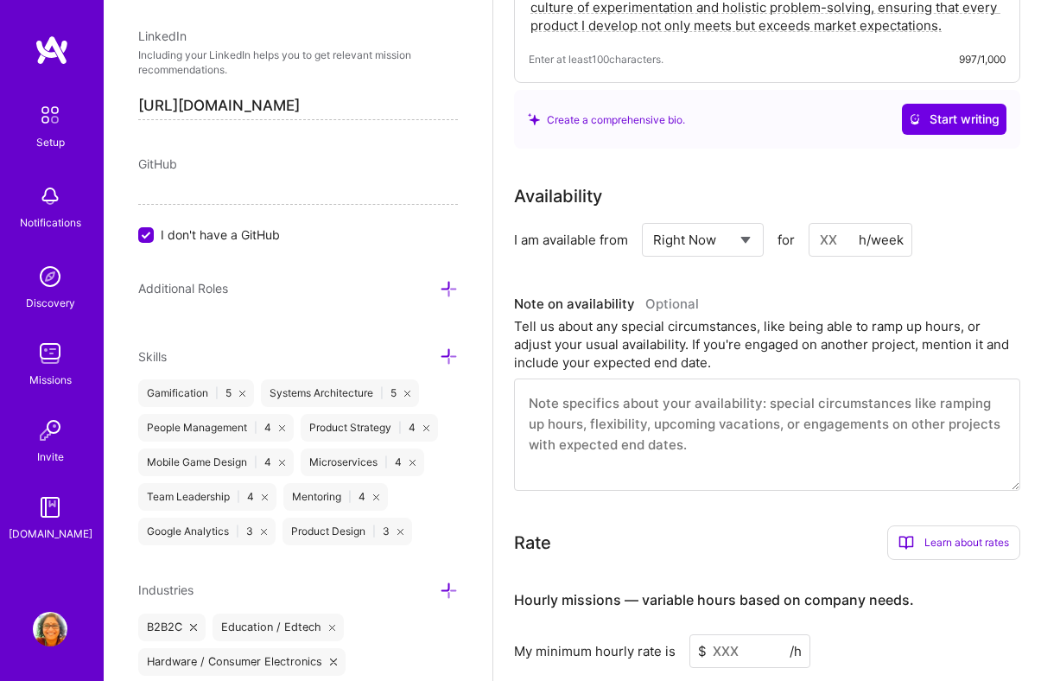
scroll to position [800, 0]
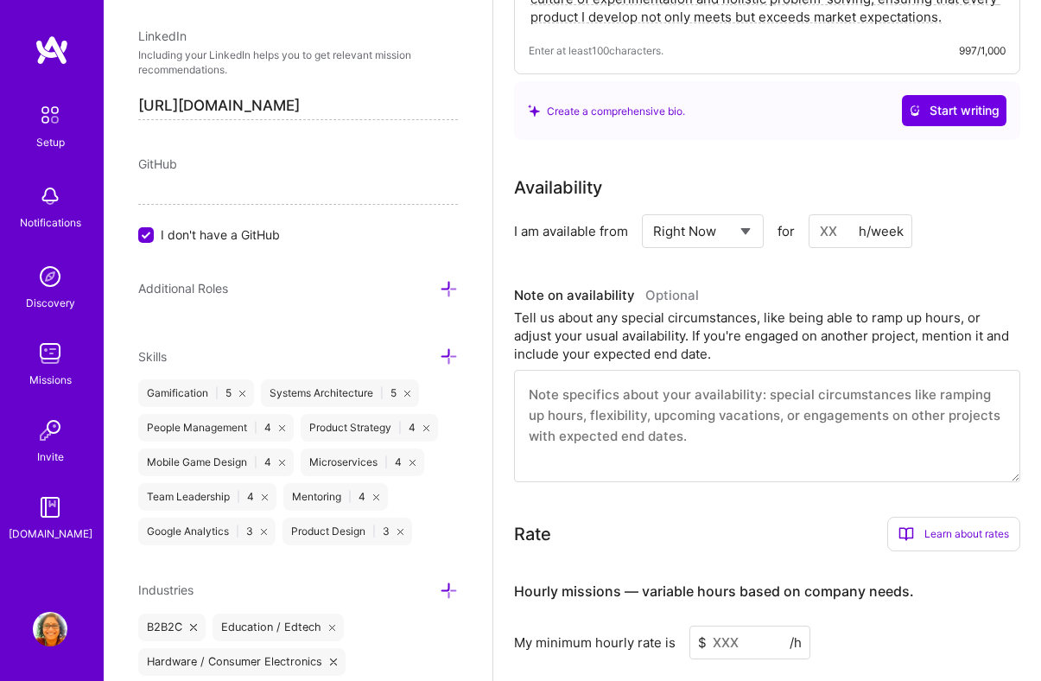
click at [823, 238] on input at bounding box center [860, 231] width 104 height 34
click at [826, 230] on input at bounding box center [860, 231] width 104 height 34
type input "20"
click at [784, 319] on div "Tell us about any special circumstances, like being able to ramp up hours, or a…" at bounding box center [767, 335] width 506 height 54
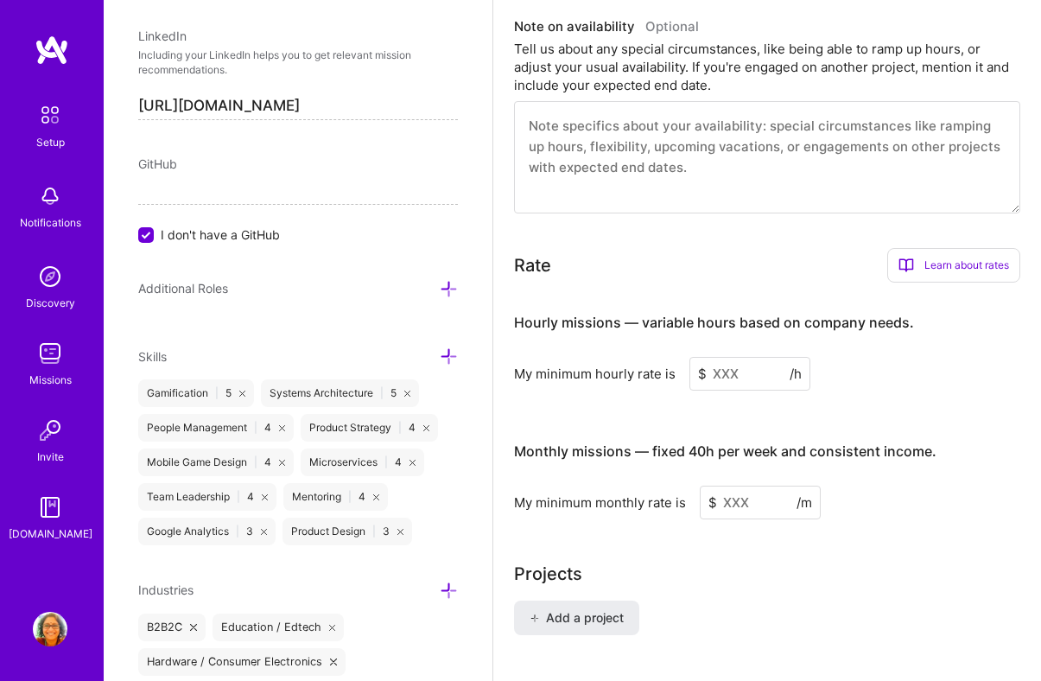
scroll to position [1078, 0]
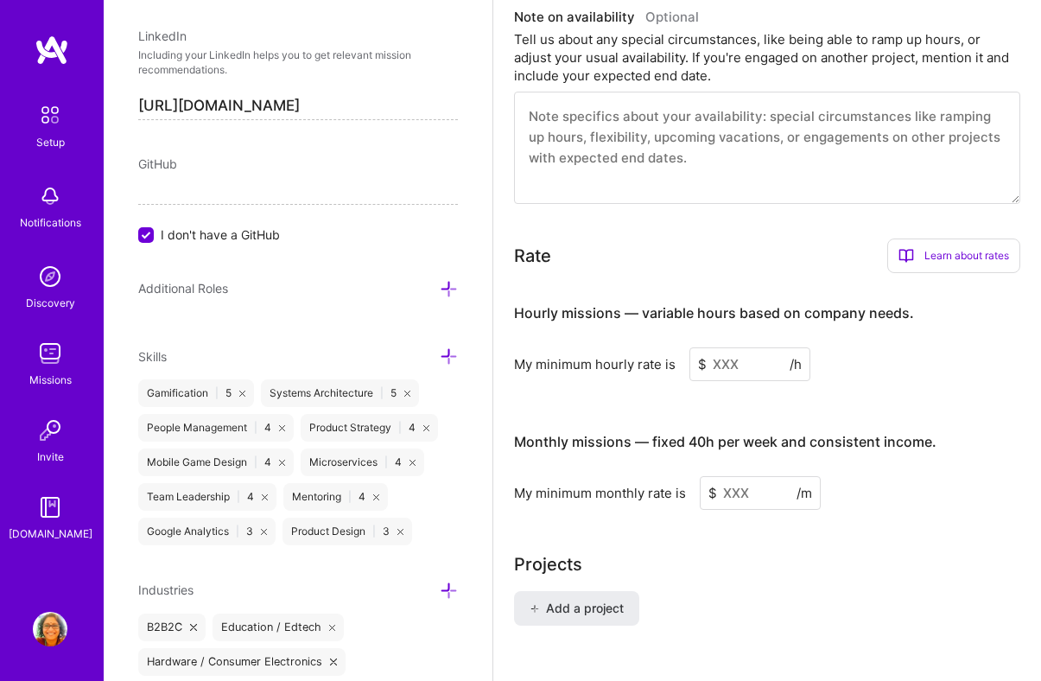
click at [728, 361] on input at bounding box center [749, 364] width 121 height 34
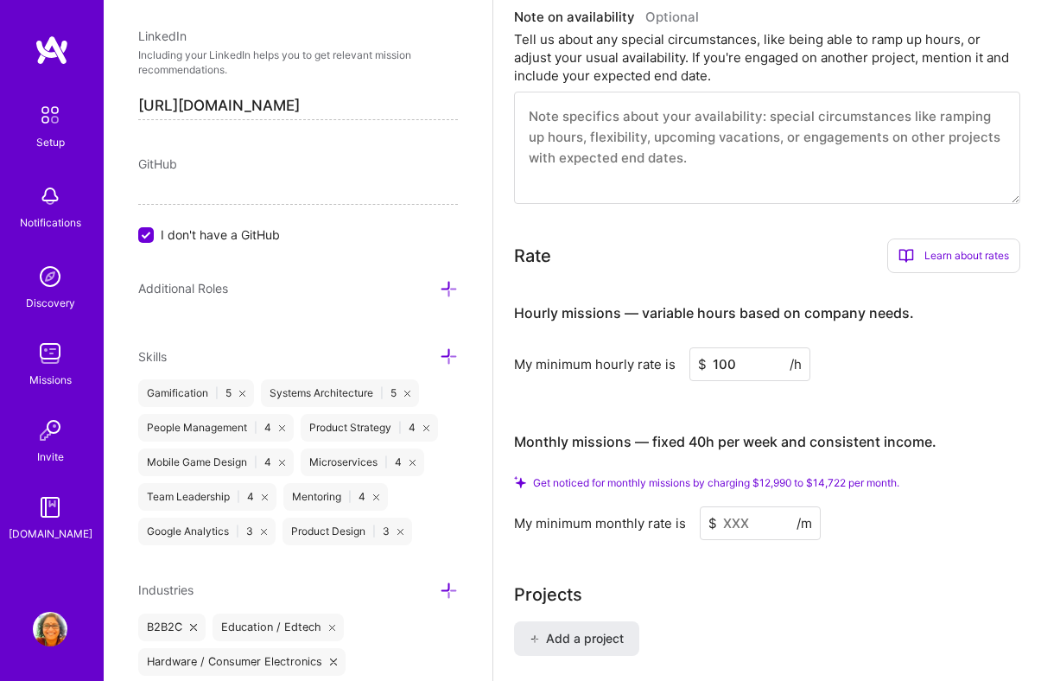
type input "100"
click at [737, 519] on input at bounding box center [760, 523] width 121 height 34
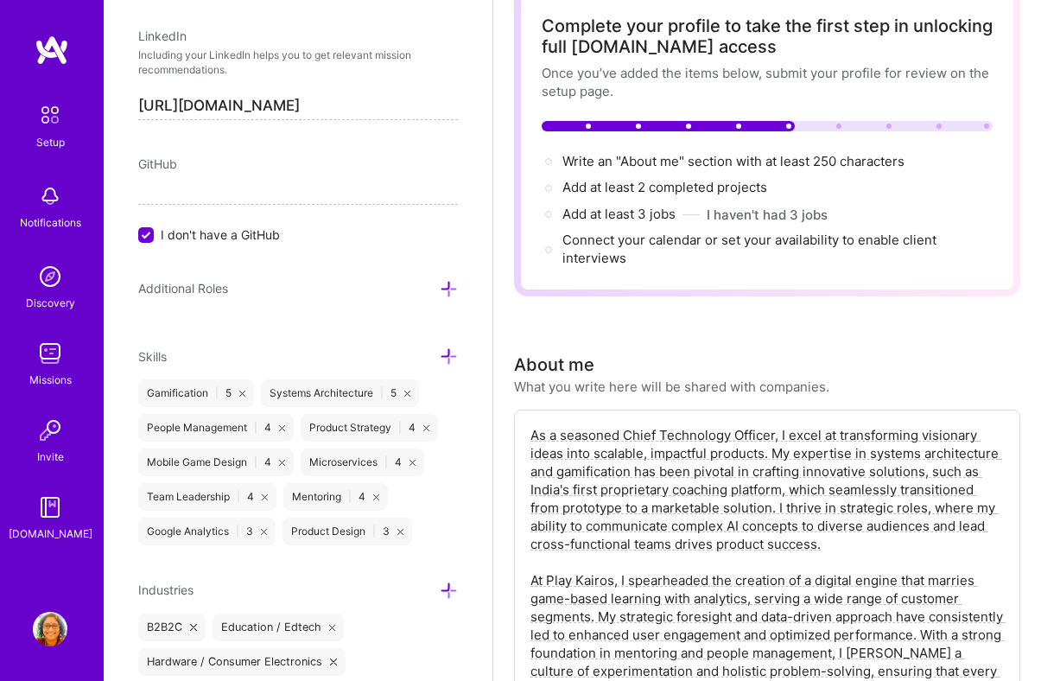
scroll to position [0, 0]
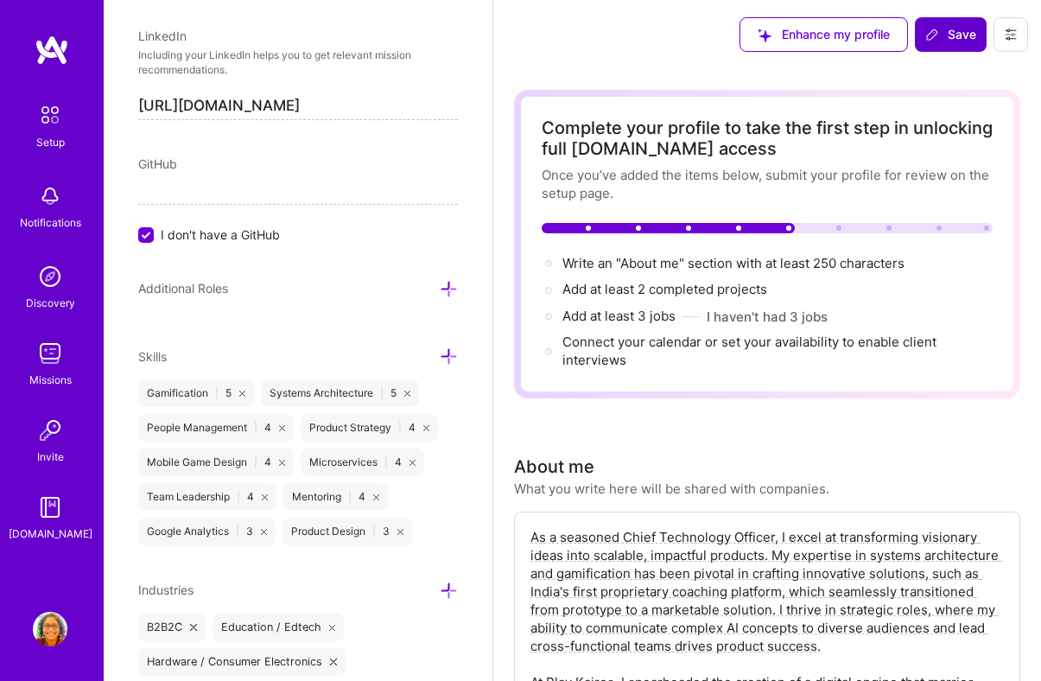
type input "13500"
click at [943, 38] on span "Save" at bounding box center [950, 34] width 51 height 17
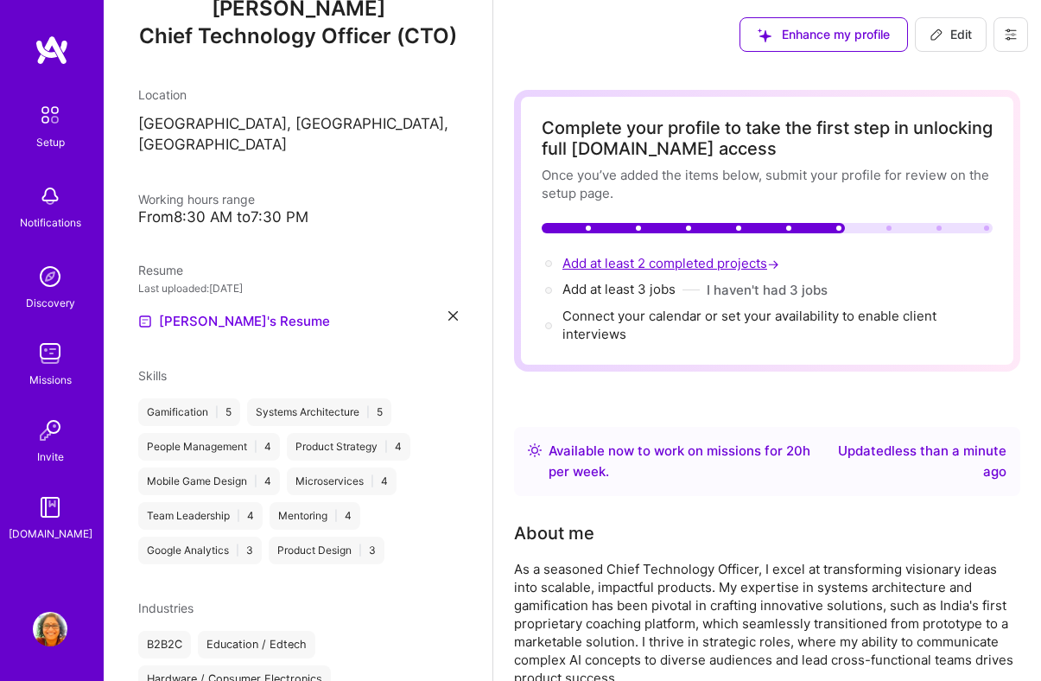
click at [623, 256] on span "Add at least 2 completed projects →" at bounding box center [672, 263] width 220 height 16
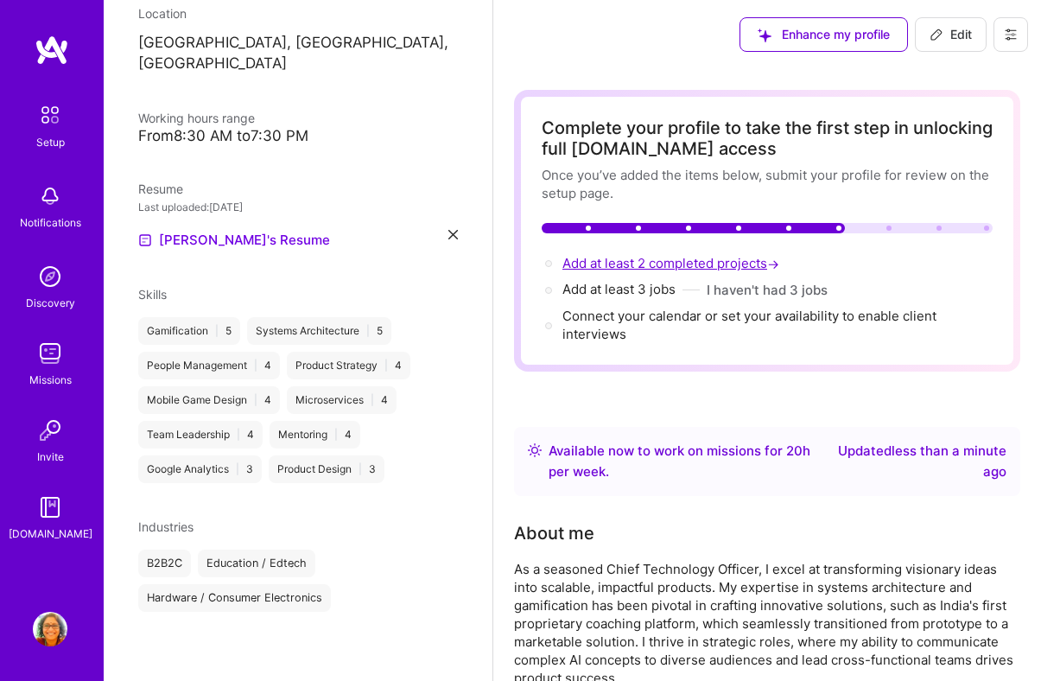
select select "US"
select select "Right Now"
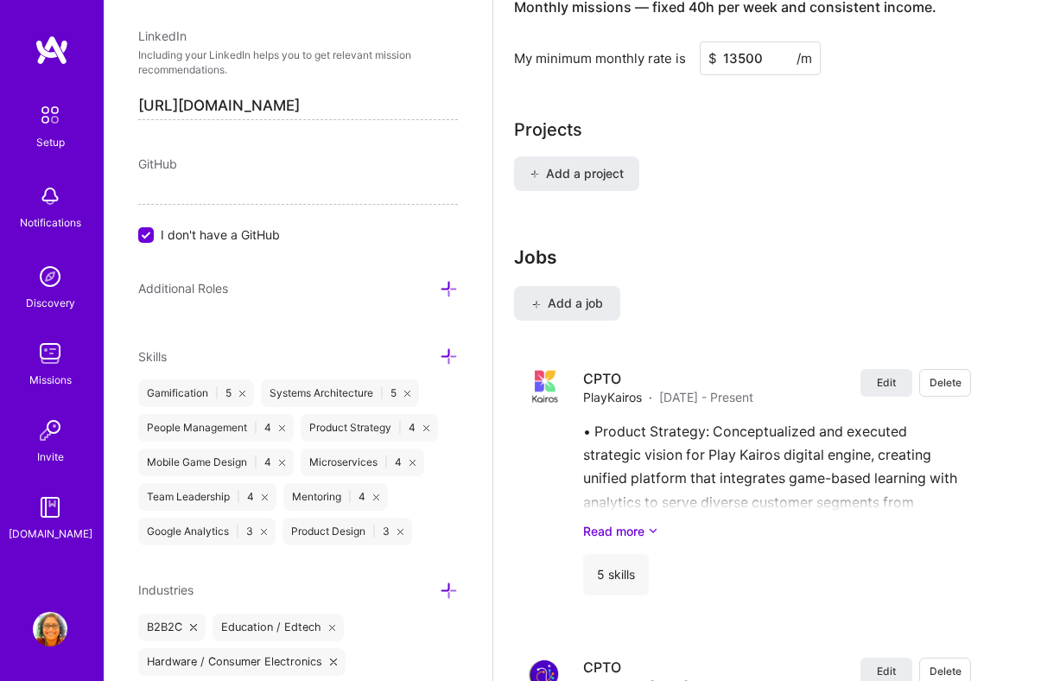
scroll to position [1575, 0]
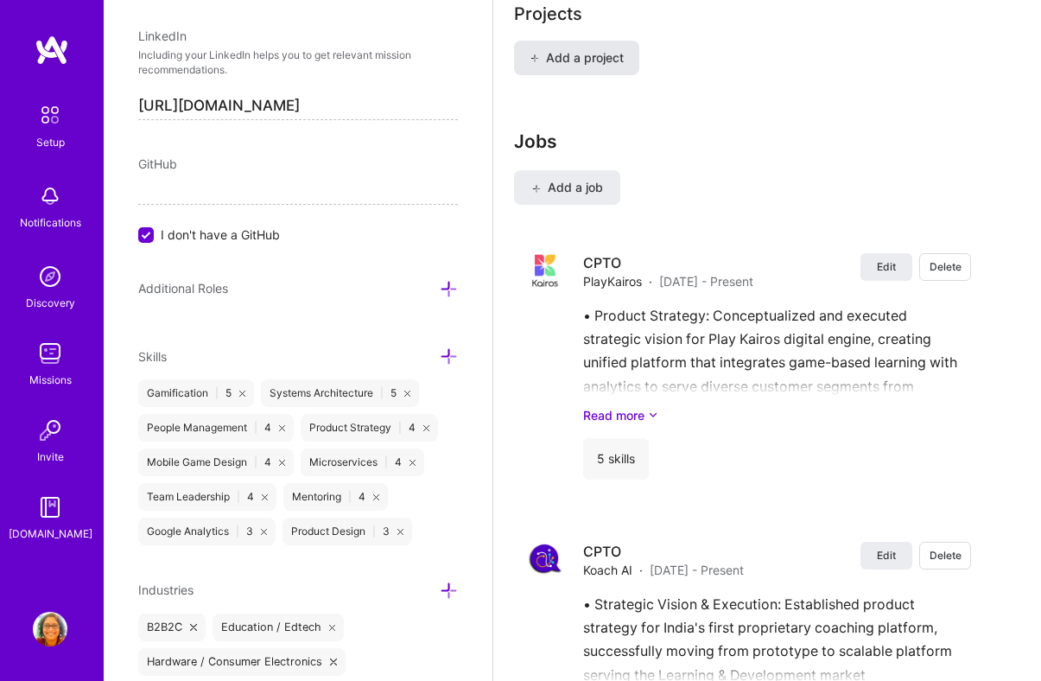
click at [563, 65] on span "Add a project" at bounding box center [576, 57] width 94 height 17
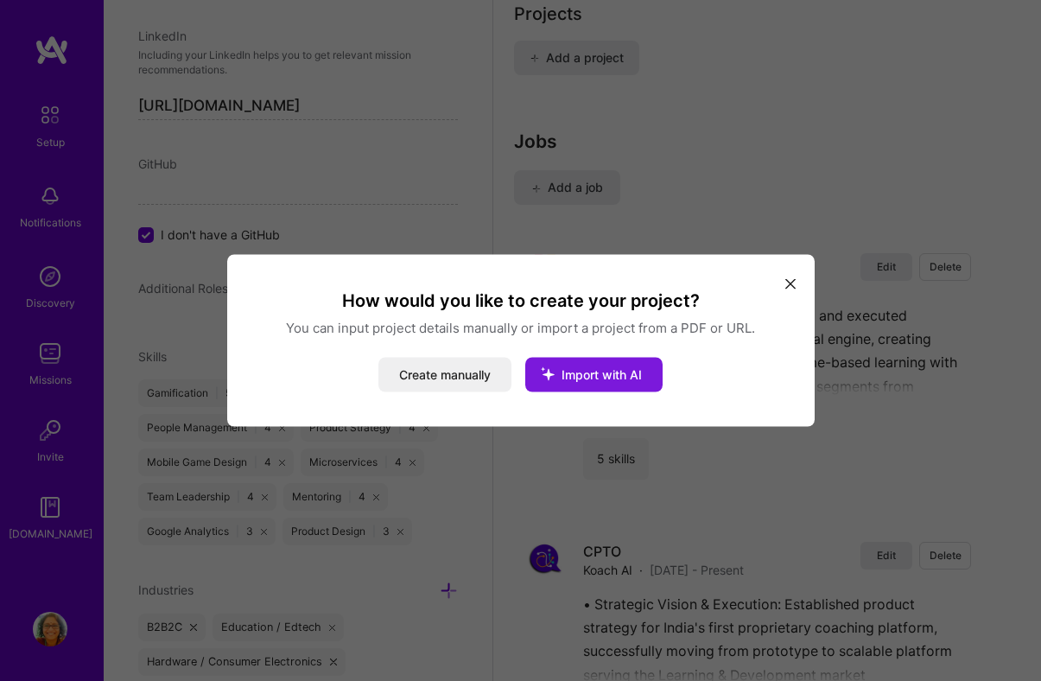
click at [628, 371] on span "Import with AI" at bounding box center [601, 374] width 80 height 15
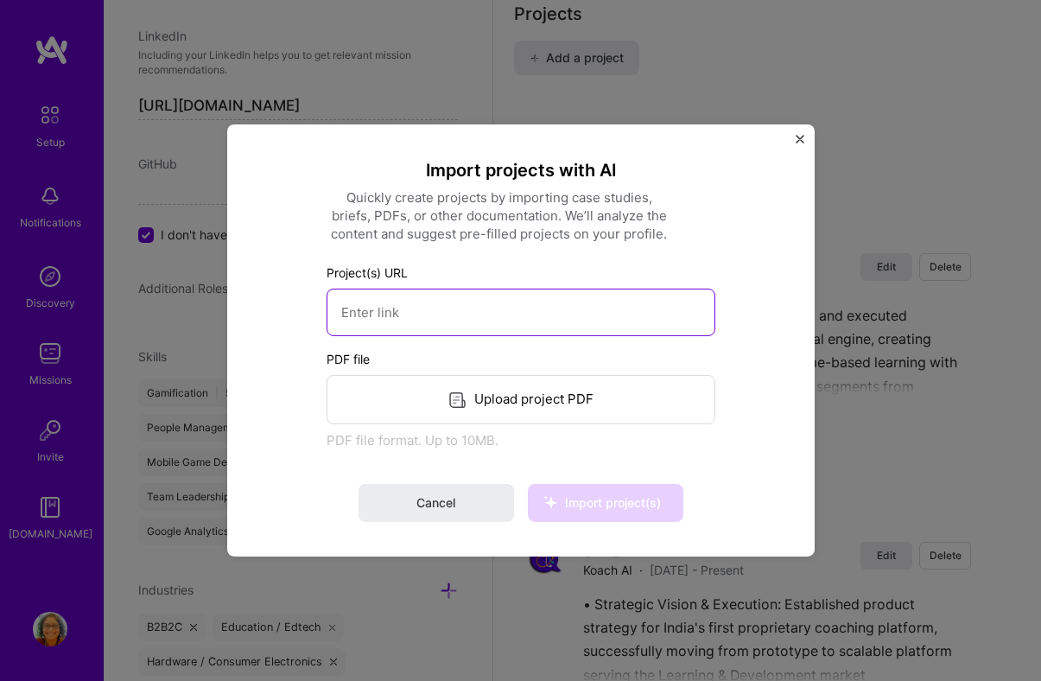
click at [464, 320] on input at bounding box center [520, 311] width 389 height 47
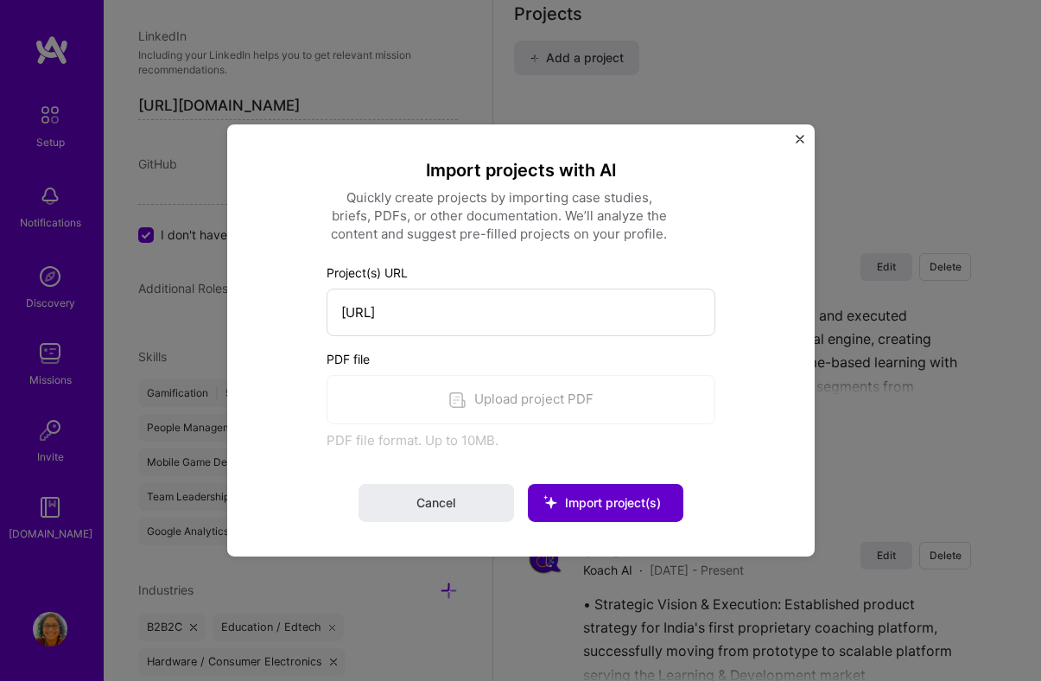
type input "[URL]"
click at [592, 502] on span "Import project(s)" at bounding box center [613, 502] width 96 height 15
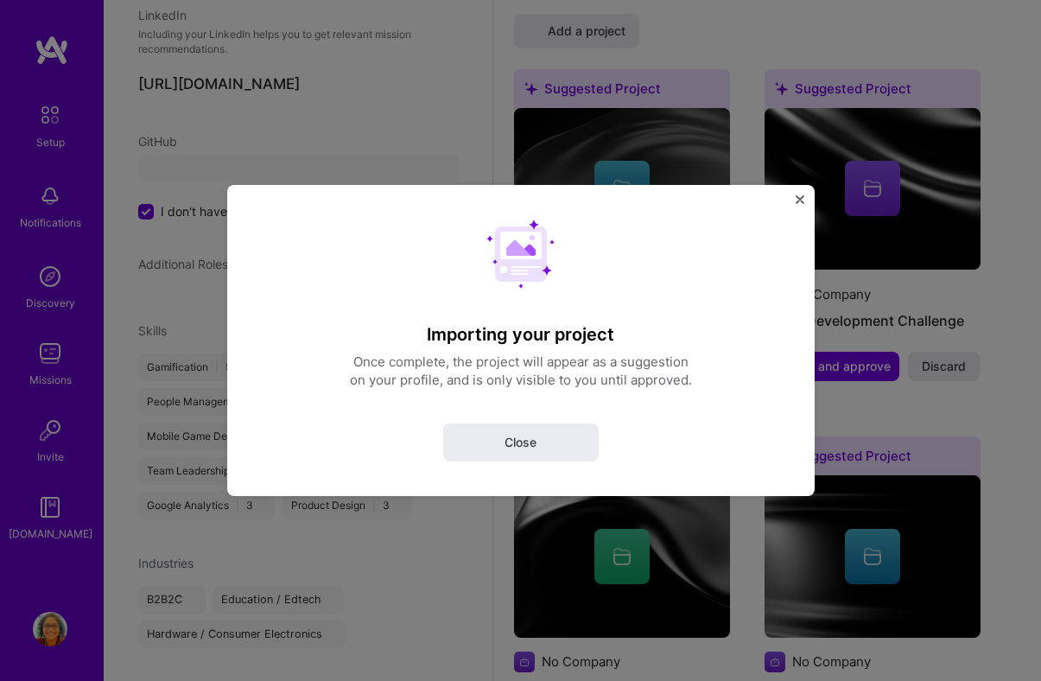
select select "US"
select select "Right Now"
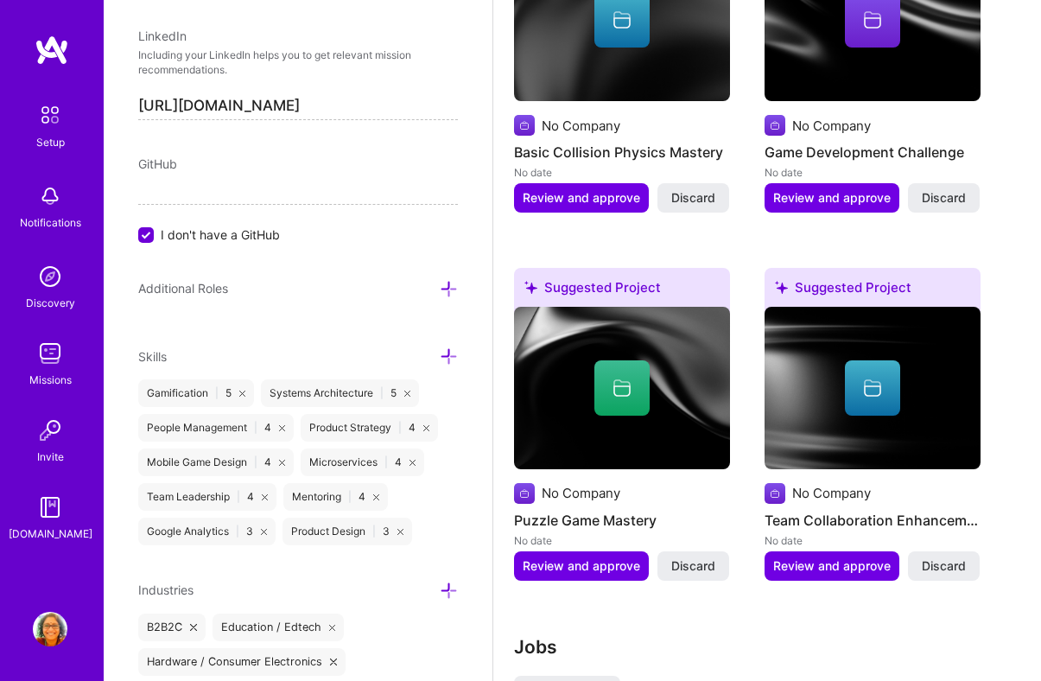
scroll to position [1662, 0]
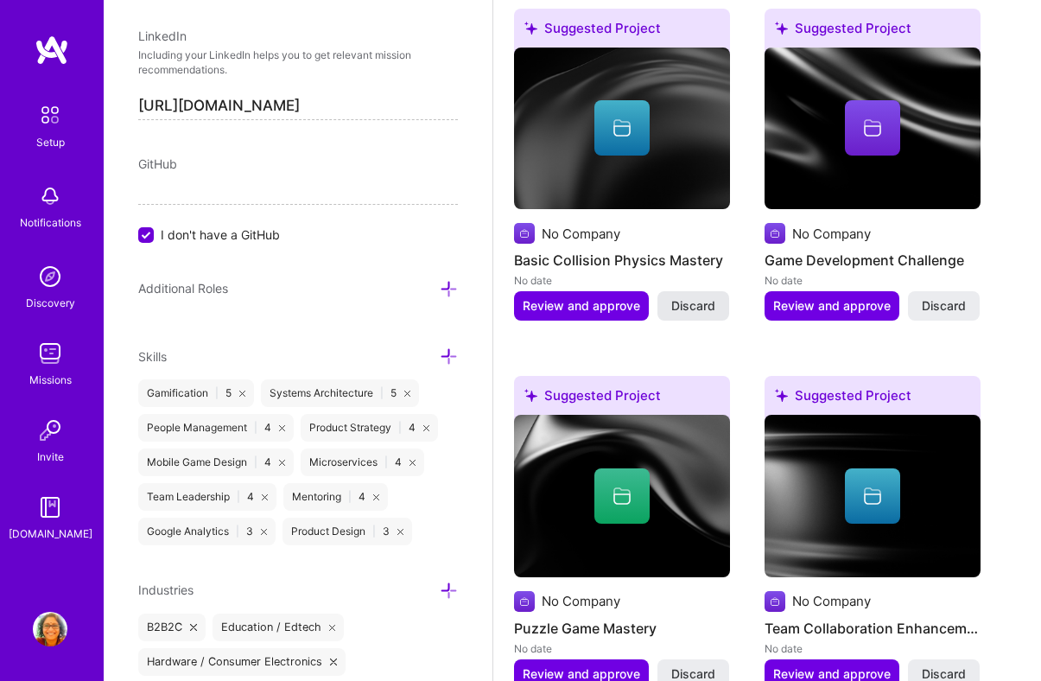
click at [697, 302] on span "Discard" at bounding box center [693, 305] width 44 height 17
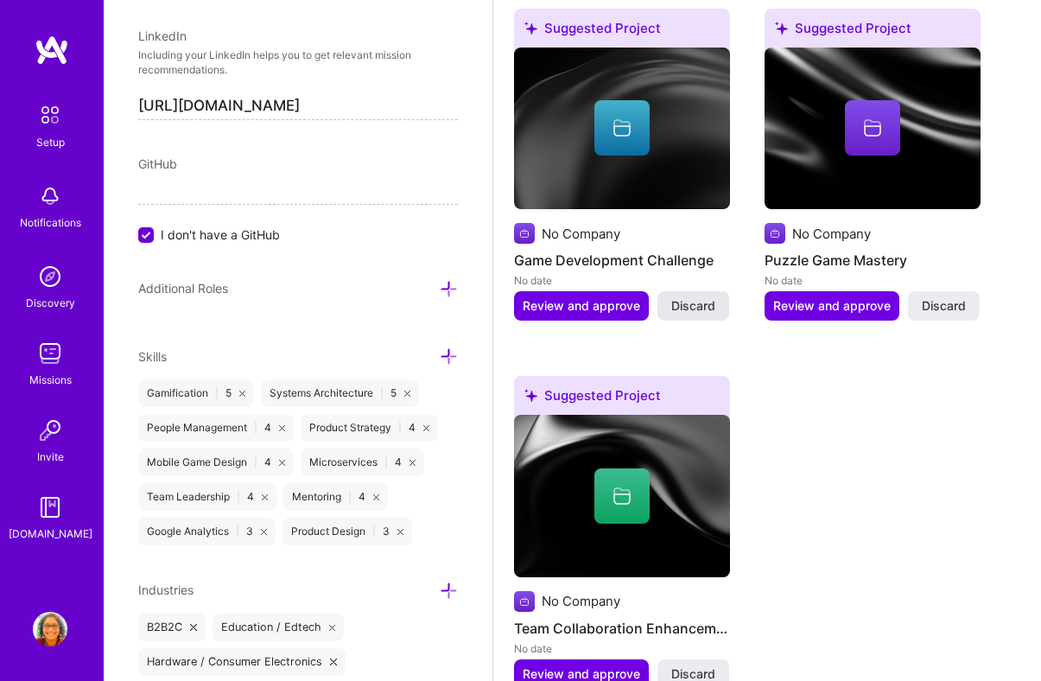
click at [929, 300] on span "Discard" at bounding box center [943, 305] width 44 height 17
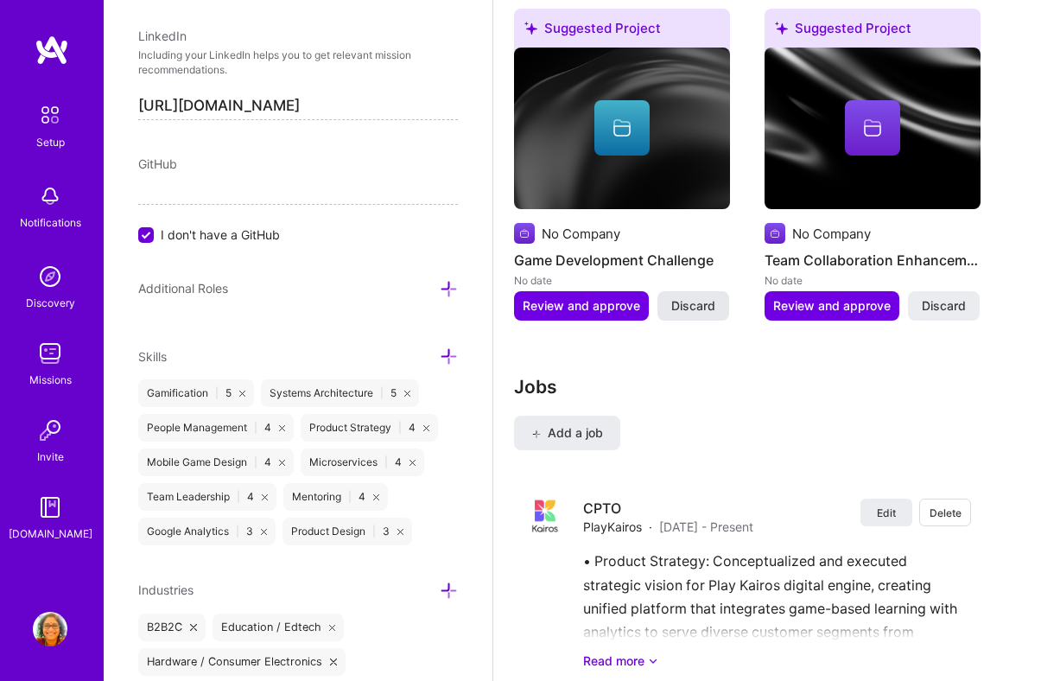
click at [698, 302] on span "Discard" at bounding box center [693, 305] width 44 height 17
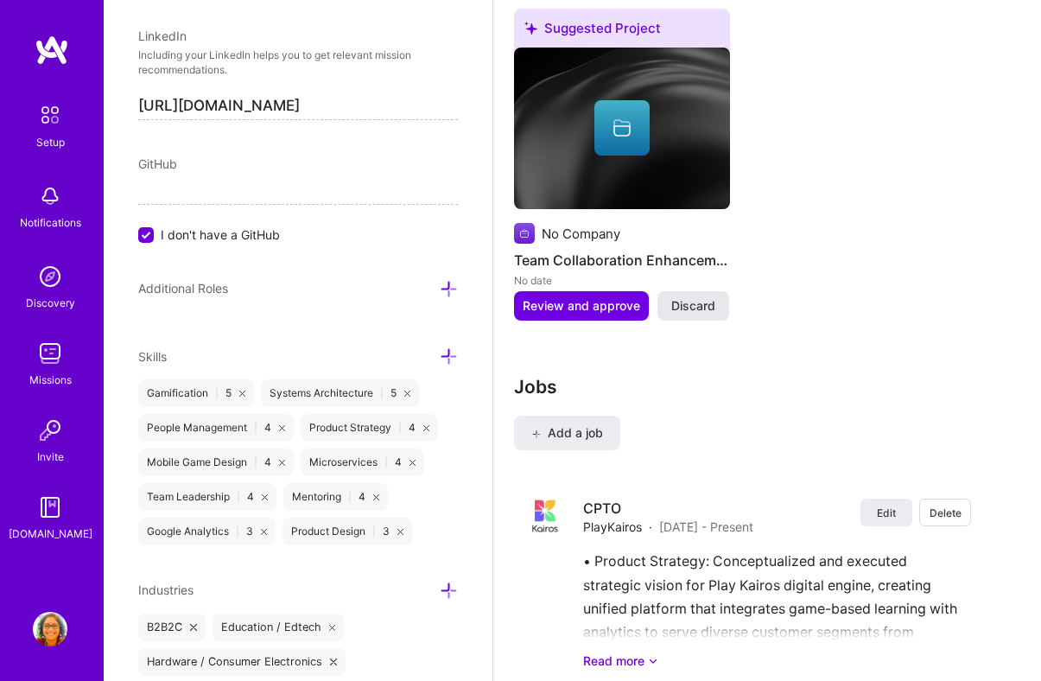
click at [691, 309] on span "Discard" at bounding box center [693, 305] width 44 height 17
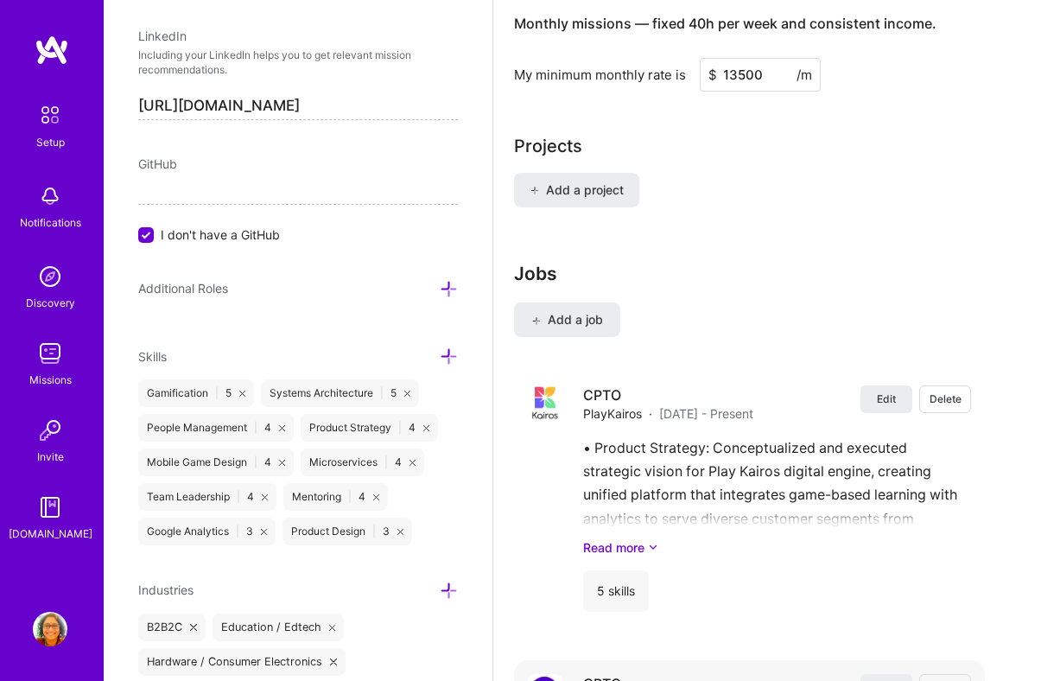
scroll to position [1463, 0]
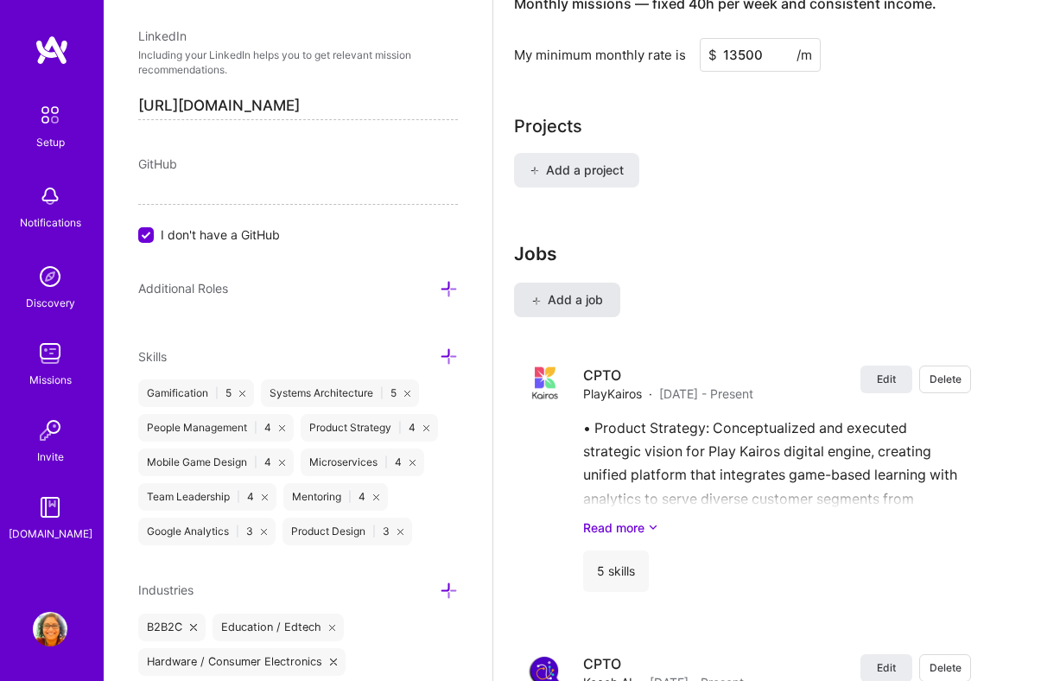
click at [594, 296] on span "Add a job" at bounding box center [567, 299] width 72 height 17
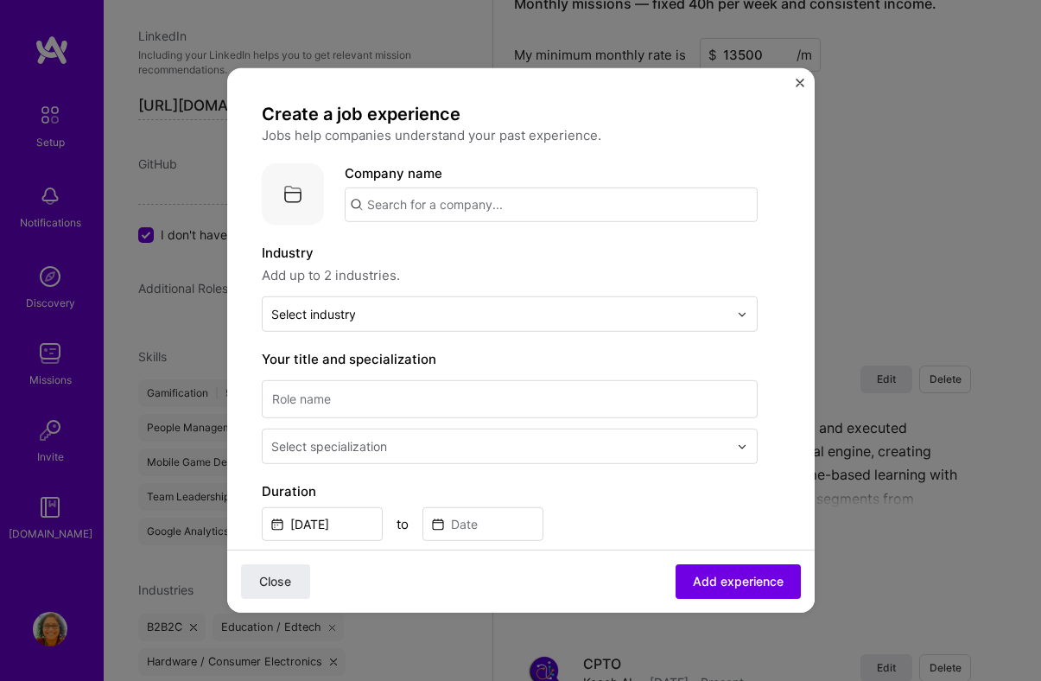
click at [502, 204] on input "text" at bounding box center [551, 204] width 413 height 35
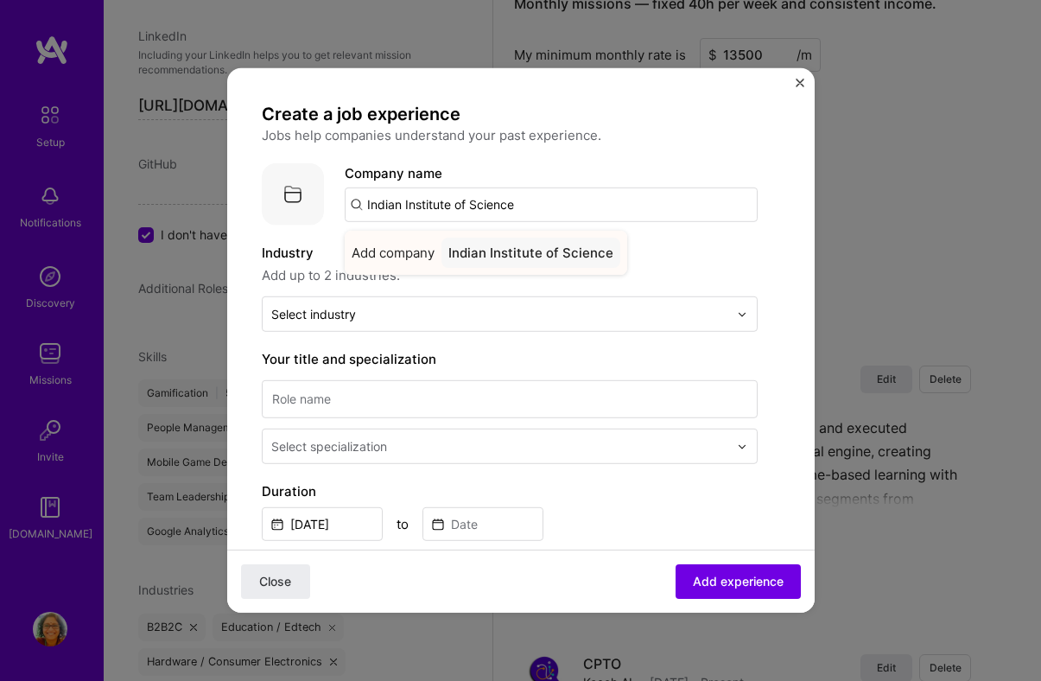
type input "Indian Institute of Science"
click at [503, 256] on div "Indian Institute of Science" at bounding box center [530, 252] width 179 height 30
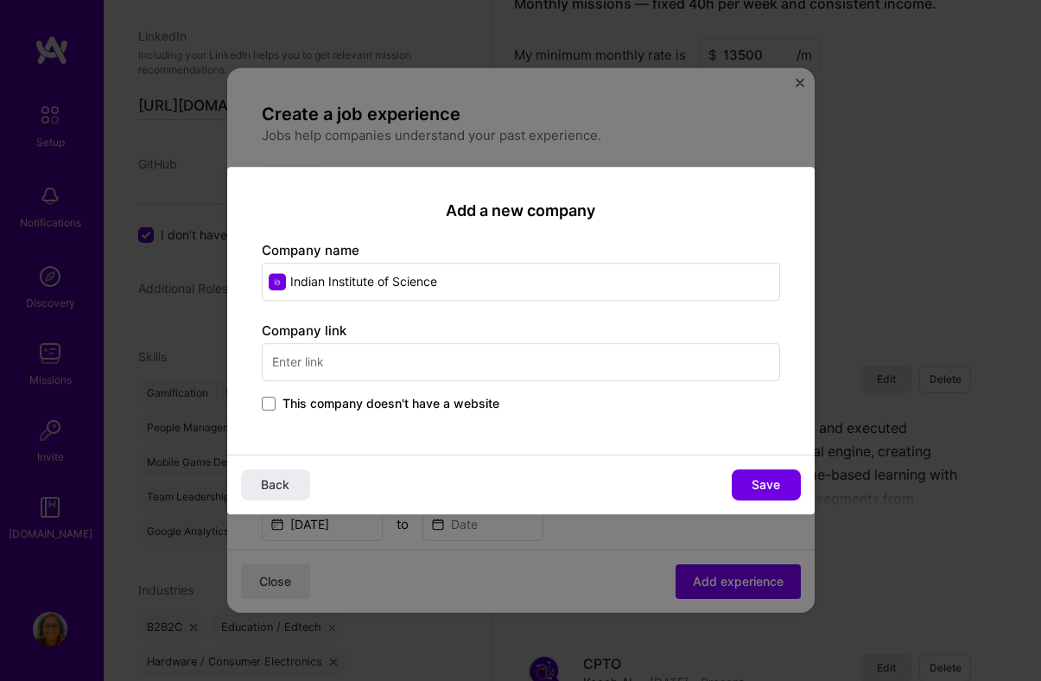
click at [460, 357] on input "text" at bounding box center [521, 362] width 518 height 38
type input "[DOMAIN_NAME]"
click at [784, 480] on button "Save" at bounding box center [765, 484] width 69 height 31
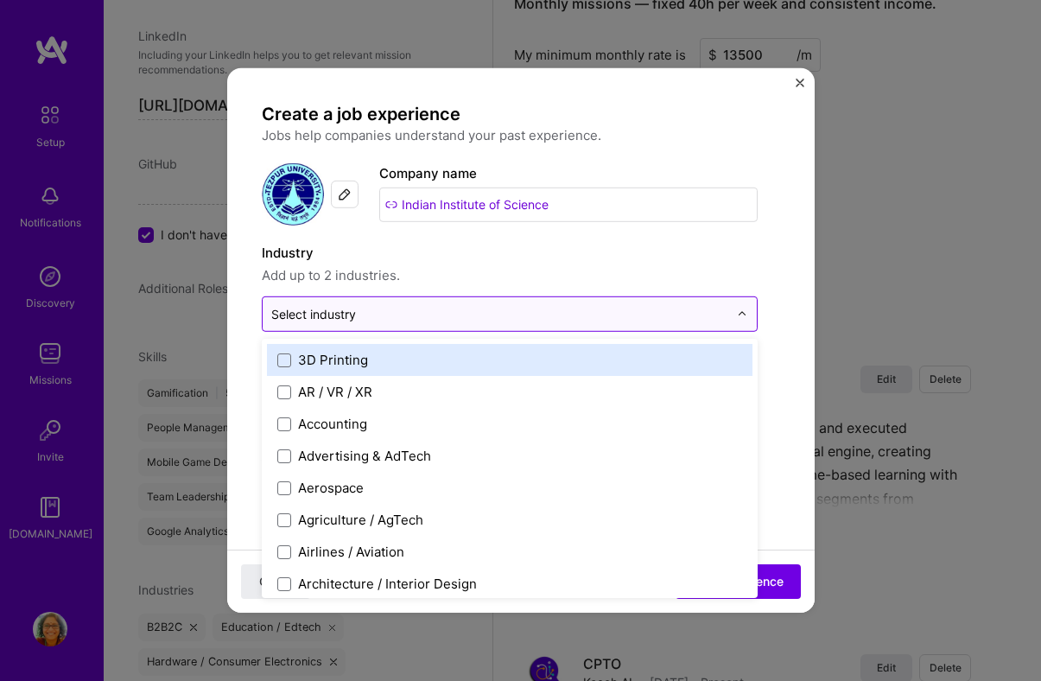
click at [714, 317] on input "text" at bounding box center [499, 314] width 457 height 18
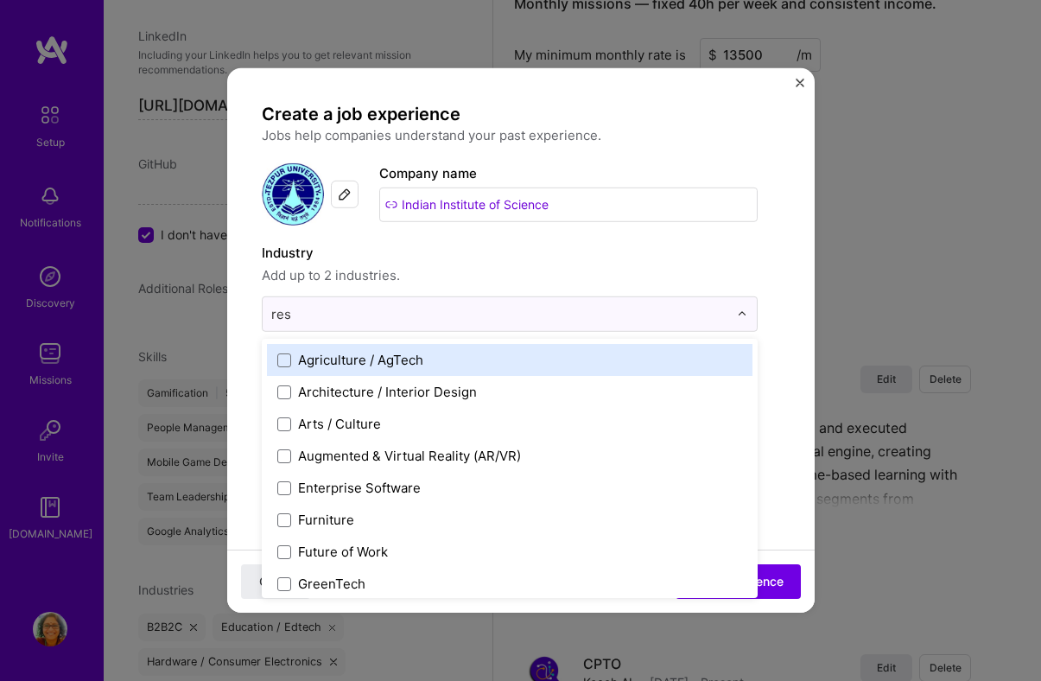
type input "rese"
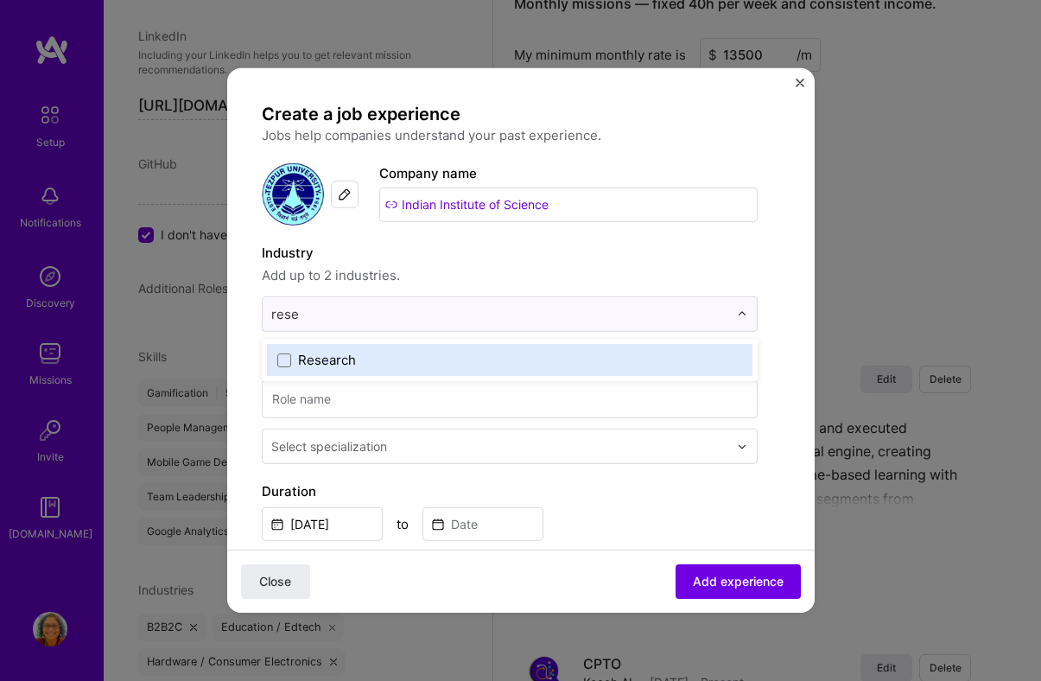
click at [643, 361] on label "Research" at bounding box center [509, 360] width 465 height 18
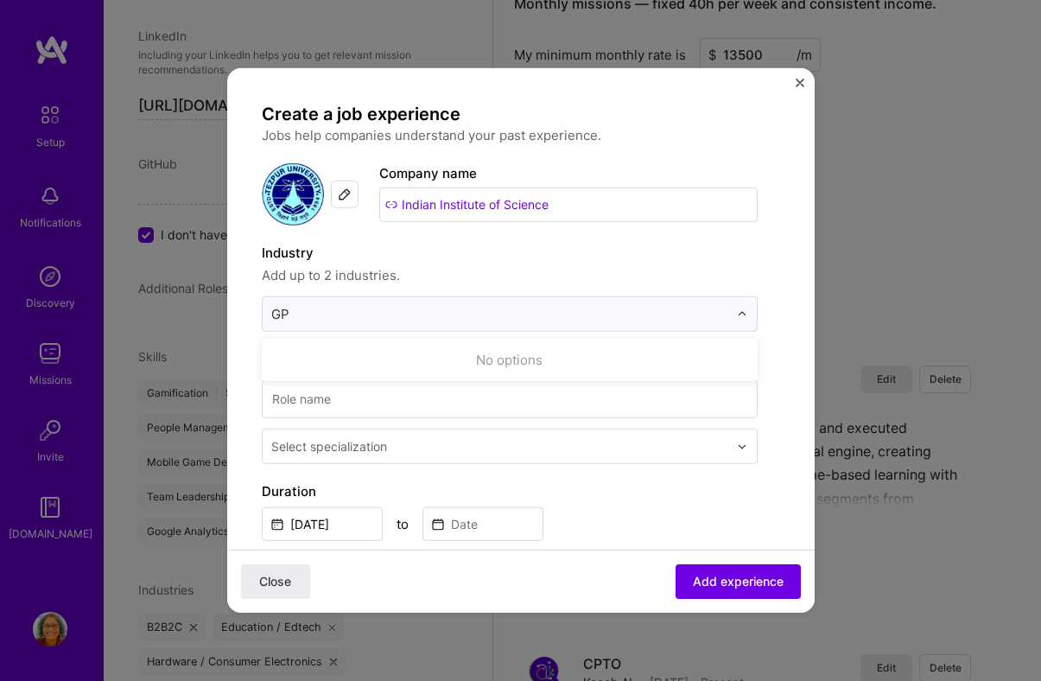
type input "G"
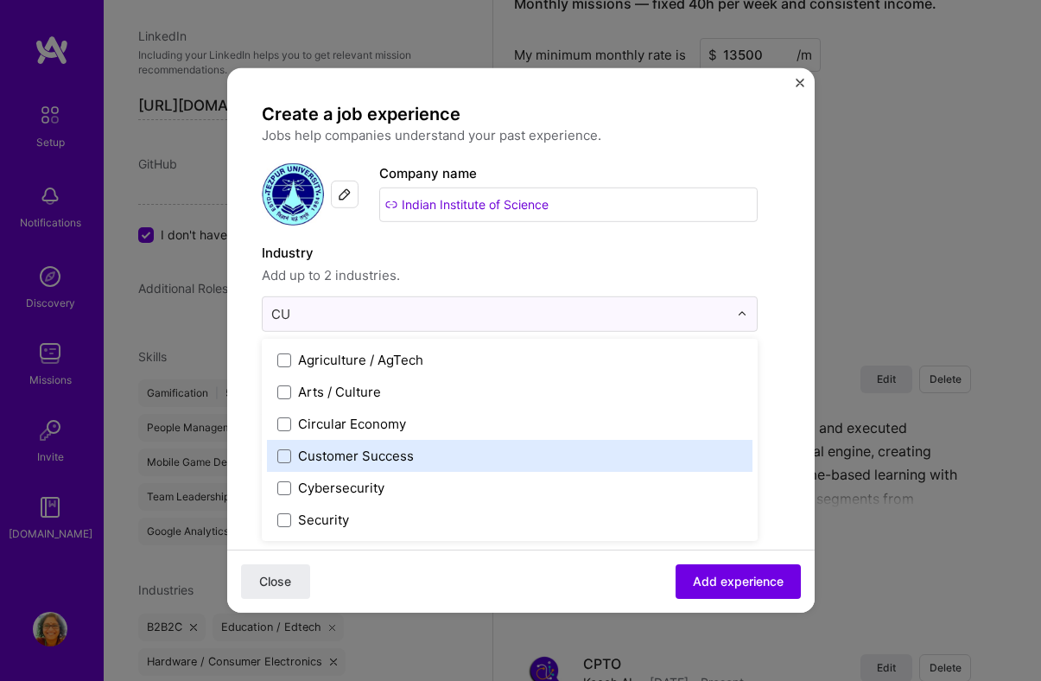
type input "C"
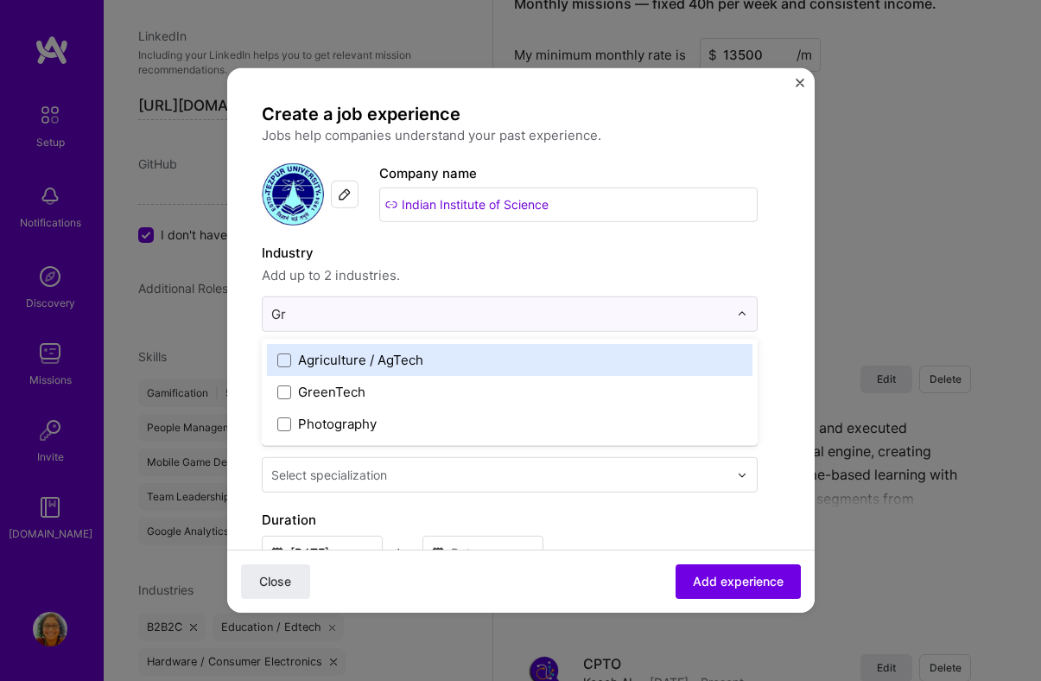
type input "G"
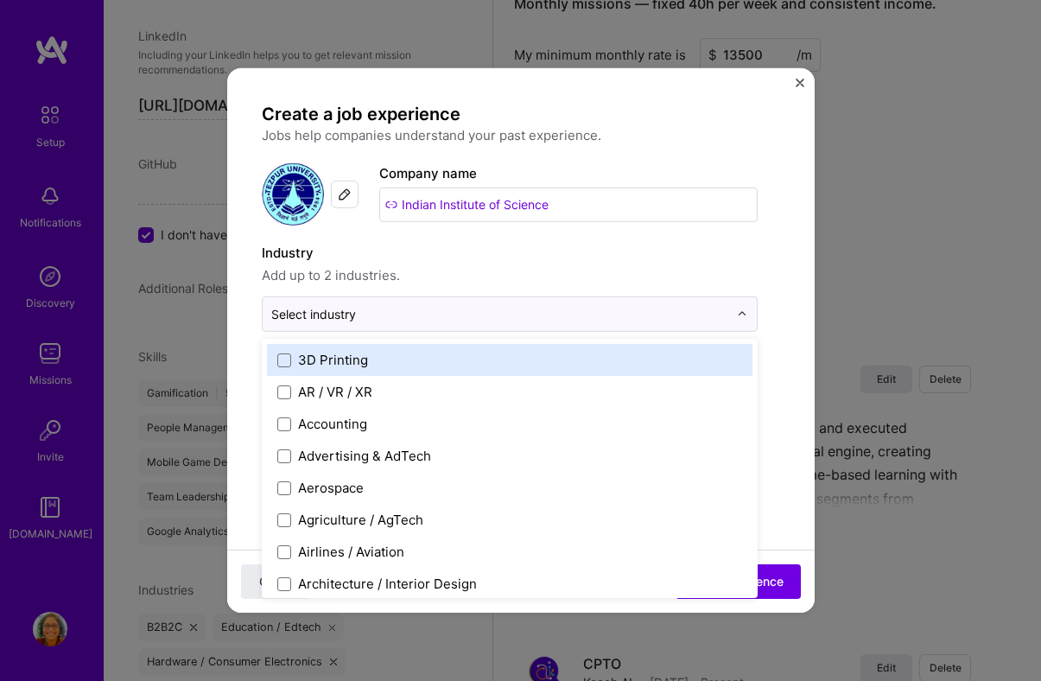
click at [632, 286] on div "Industry Add up to 2 industries. option , deselected. option 3D Printing focuse…" at bounding box center [510, 287] width 496 height 89
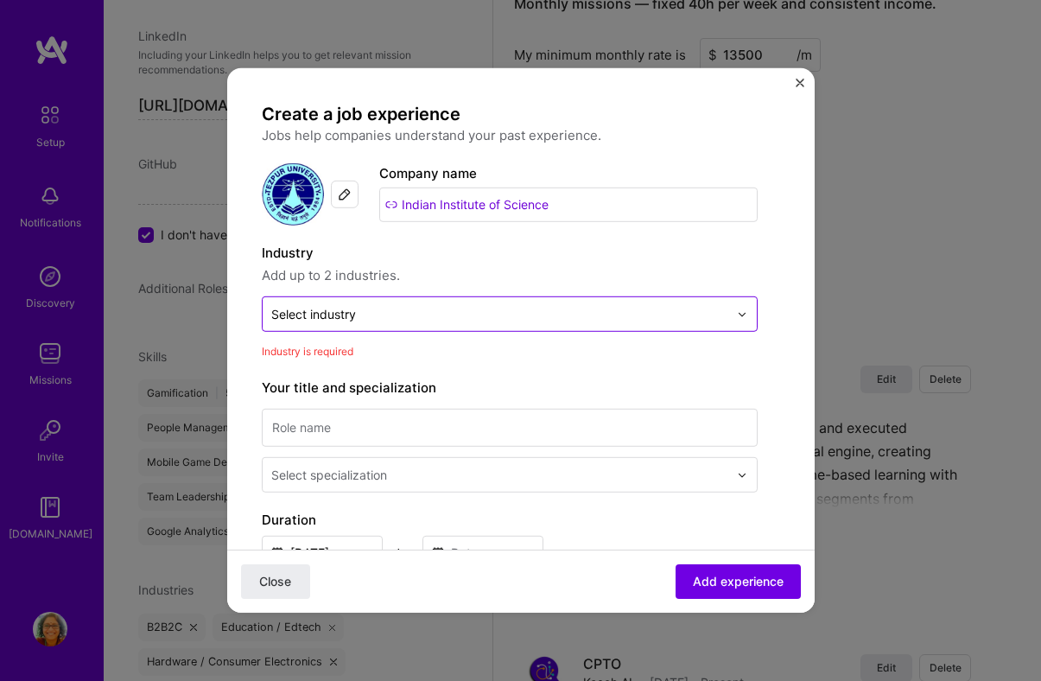
click at [554, 306] on input "text" at bounding box center [499, 314] width 457 height 18
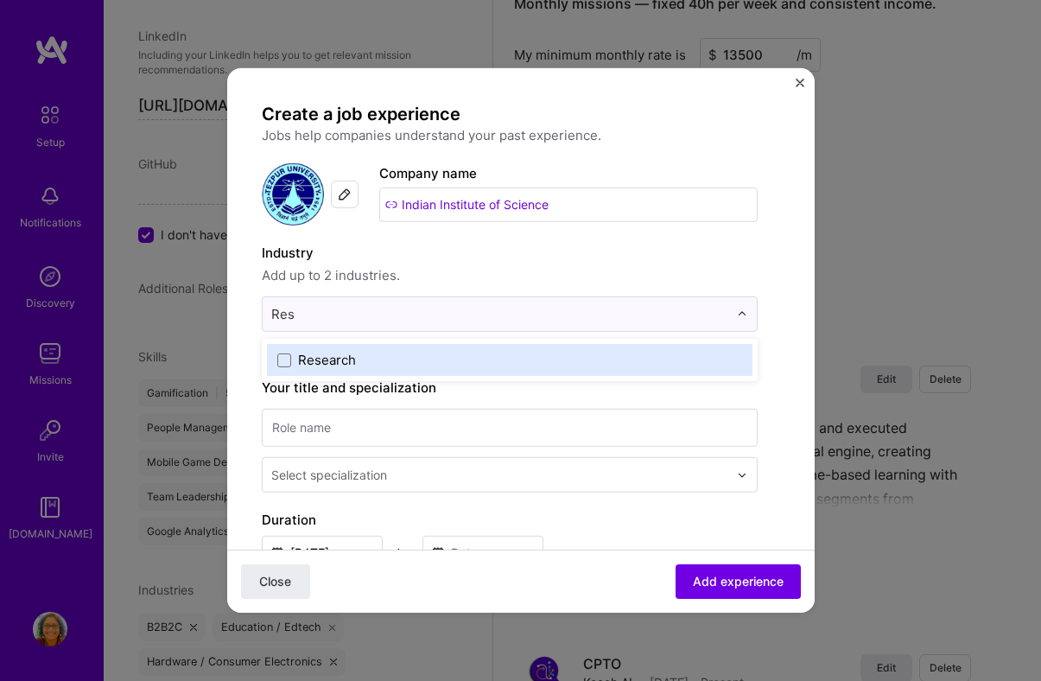
type input "Rese"
click at [285, 357] on span at bounding box center [284, 359] width 14 height 14
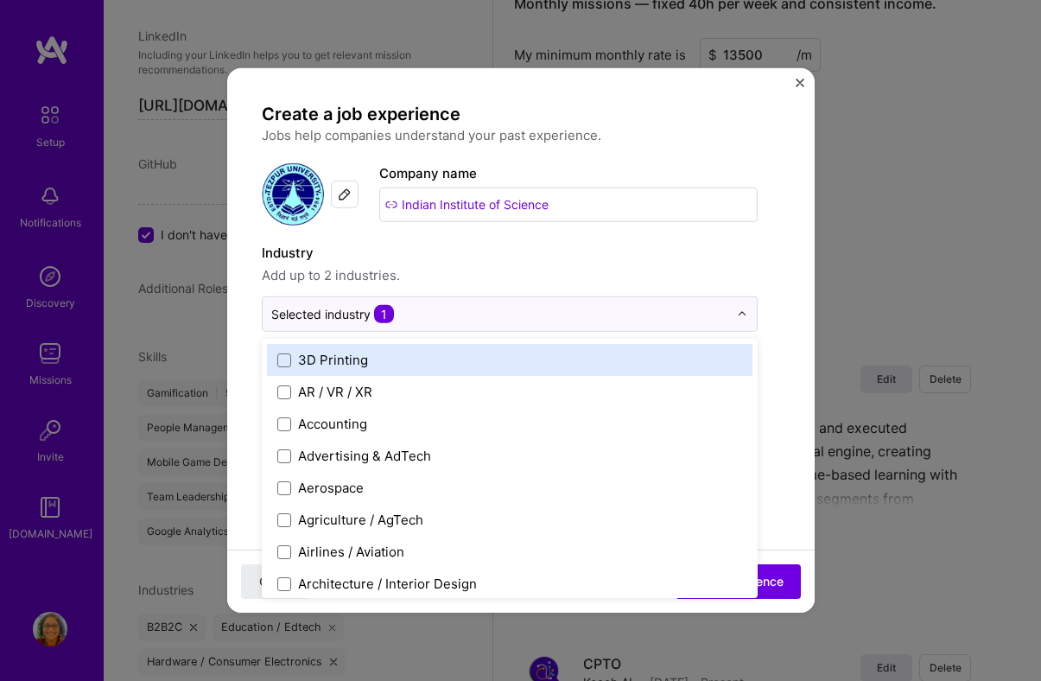
click at [596, 259] on label "Industry" at bounding box center [510, 253] width 496 height 21
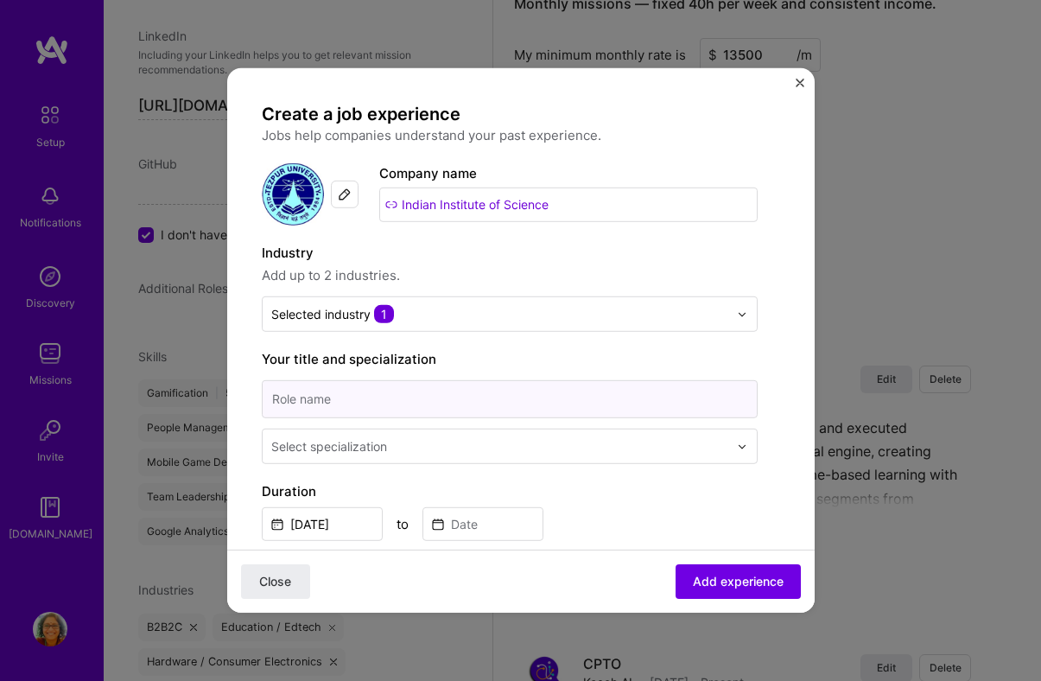
click at [554, 398] on input at bounding box center [510, 399] width 496 height 38
paste input "Research Assistant"
type input "Research Assistant"
click at [469, 459] on div "Select specialization" at bounding box center [500, 446] width 474 height 34
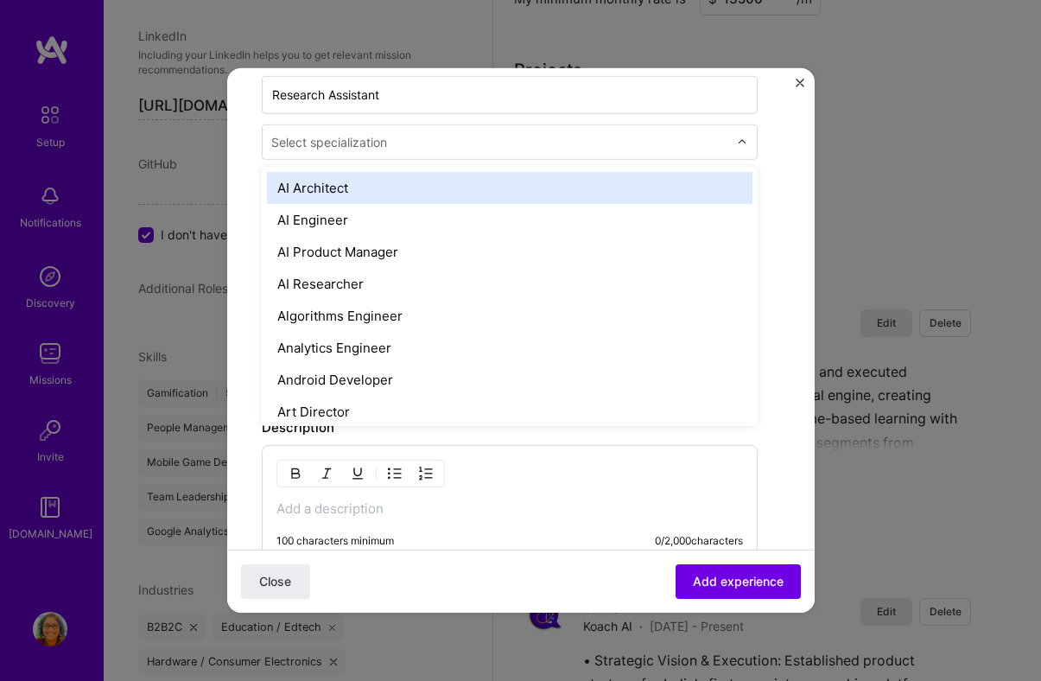
scroll to position [308, 0]
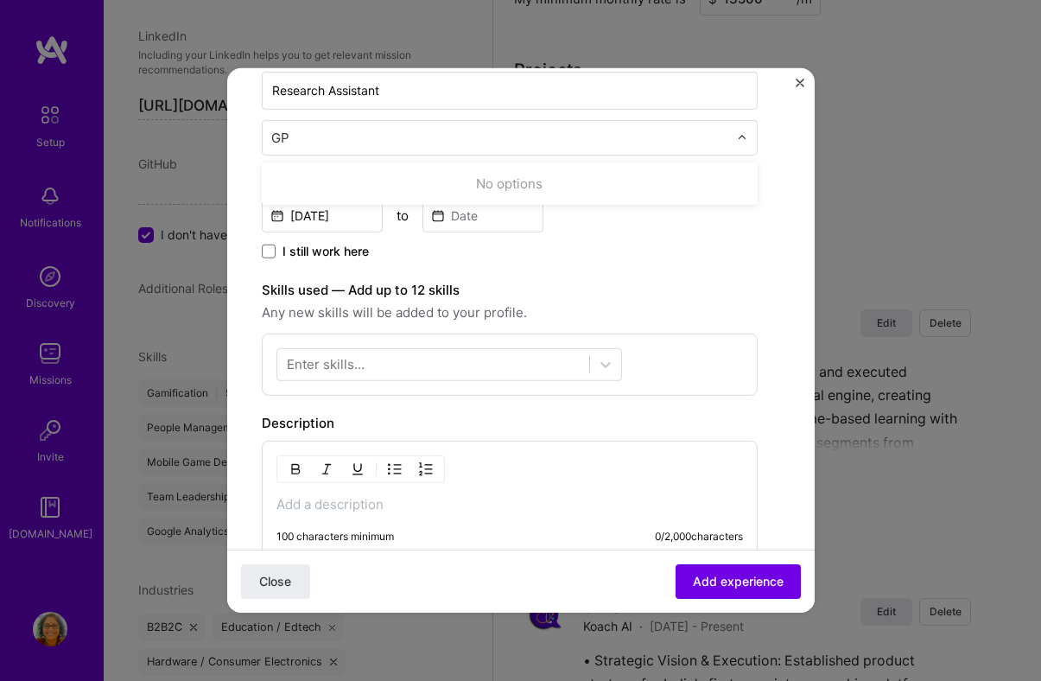
type input "G"
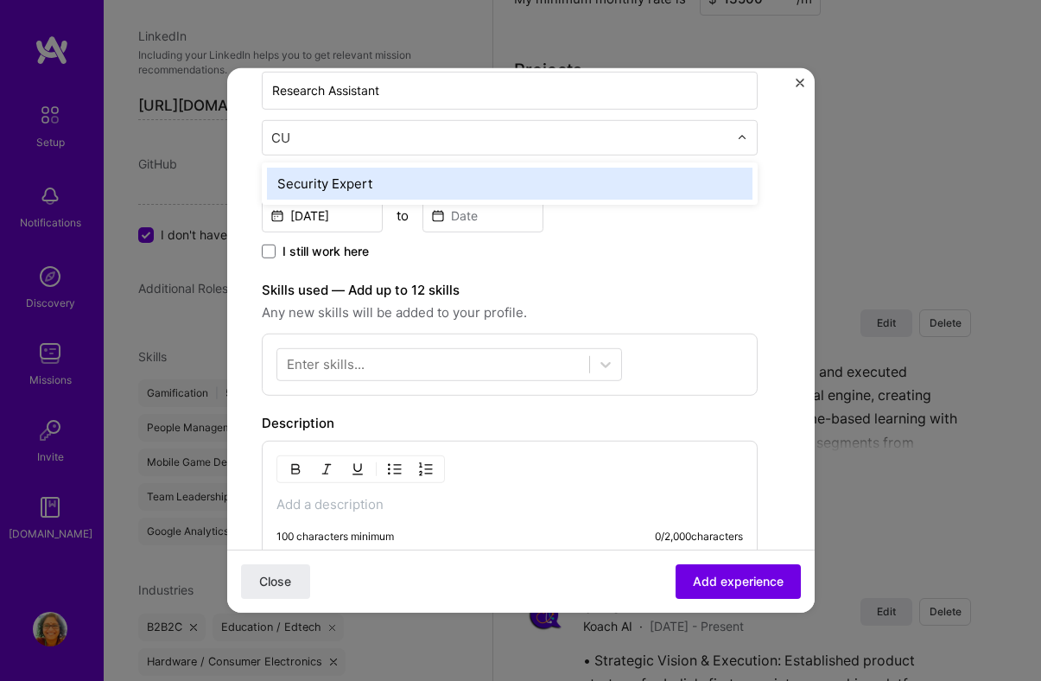
type input "C"
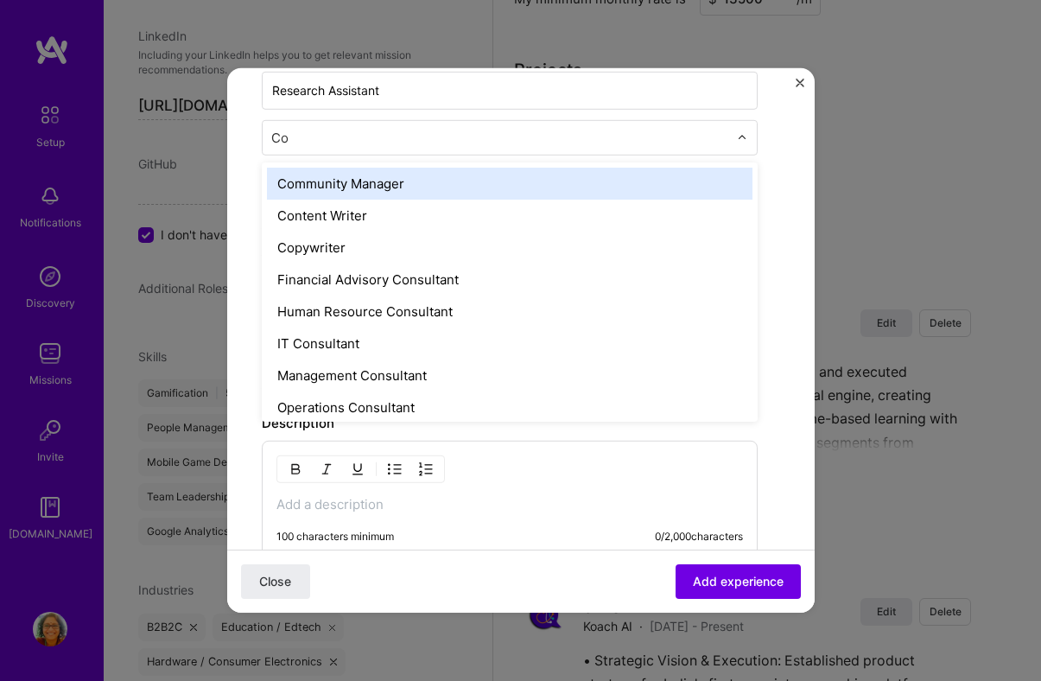
type input "C"
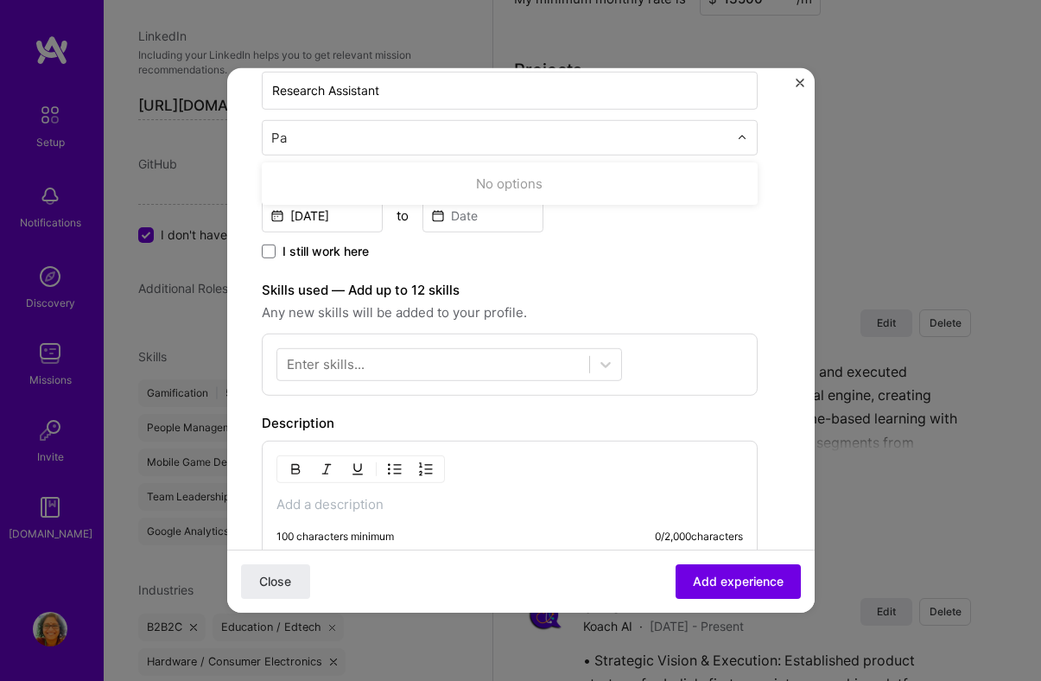
type input "P"
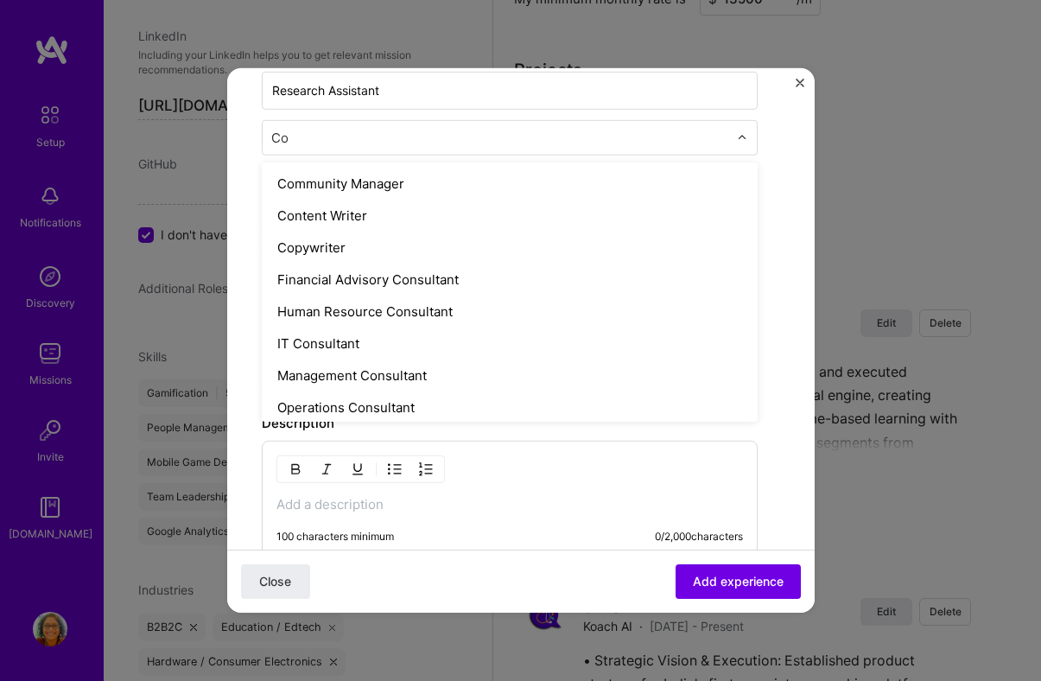
type input "C"
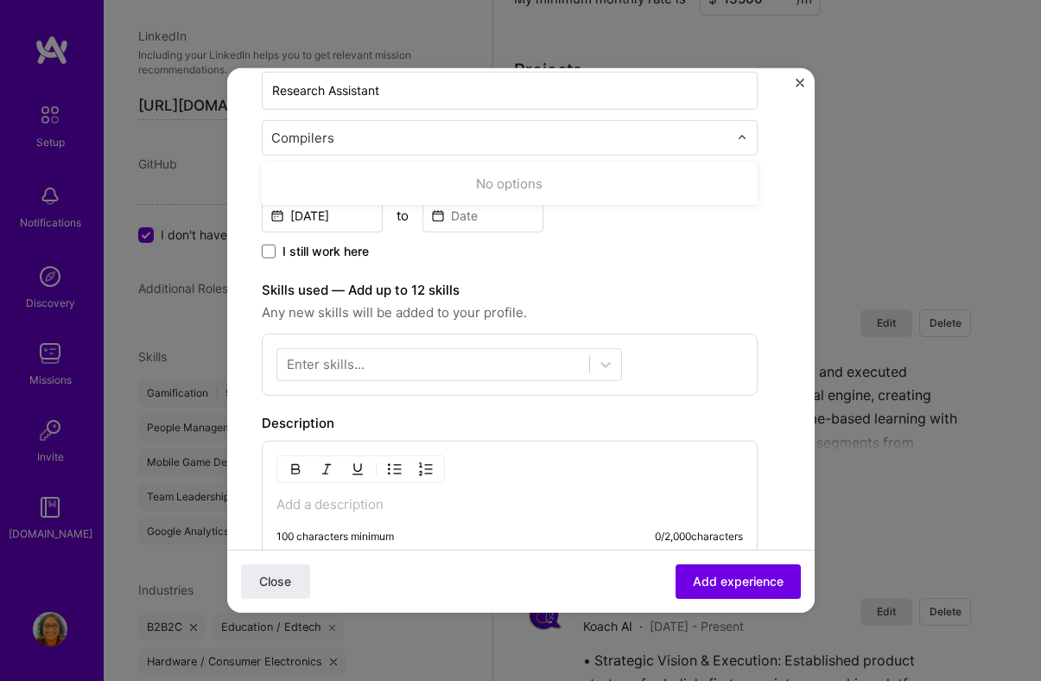
type input "Compilers"
click at [628, 295] on label "Skills used — Add up to 12 skills" at bounding box center [510, 290] width 496 height 21
click at [458, 148] on div "Select specialization" at bounding box center [500, 138] width 474 height 34
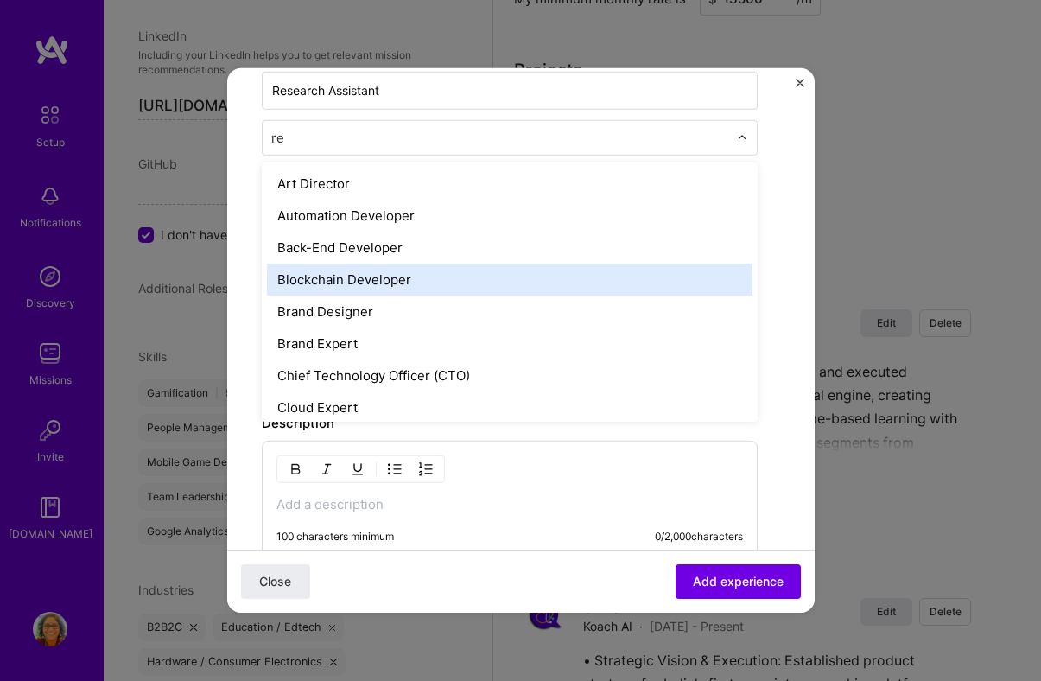
scroll to position [0, 0]
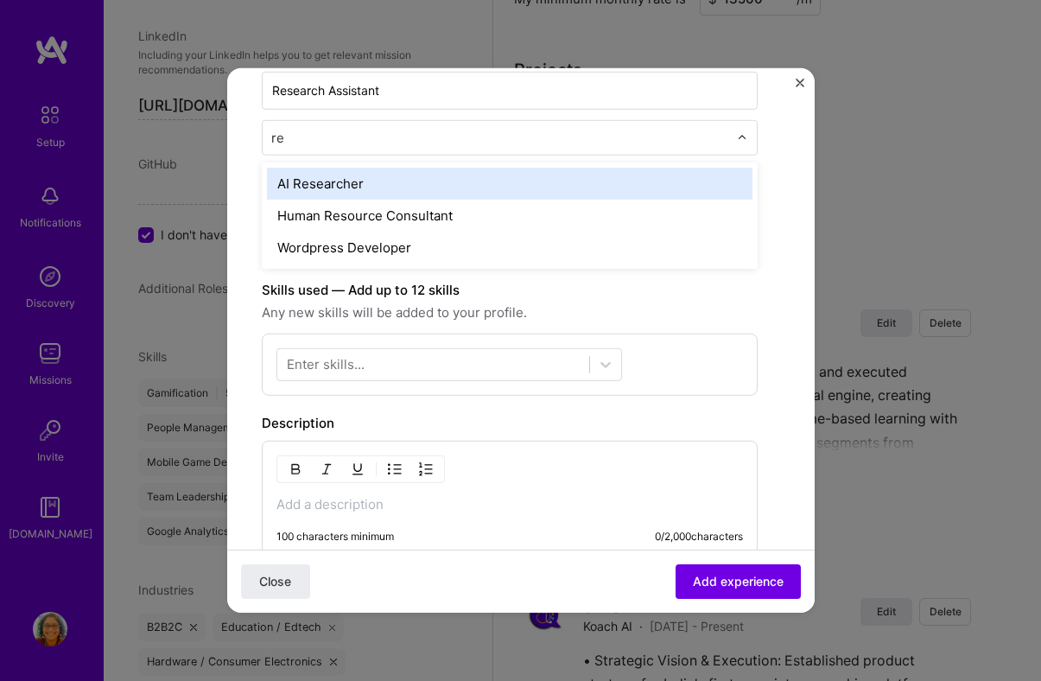
type input "r"
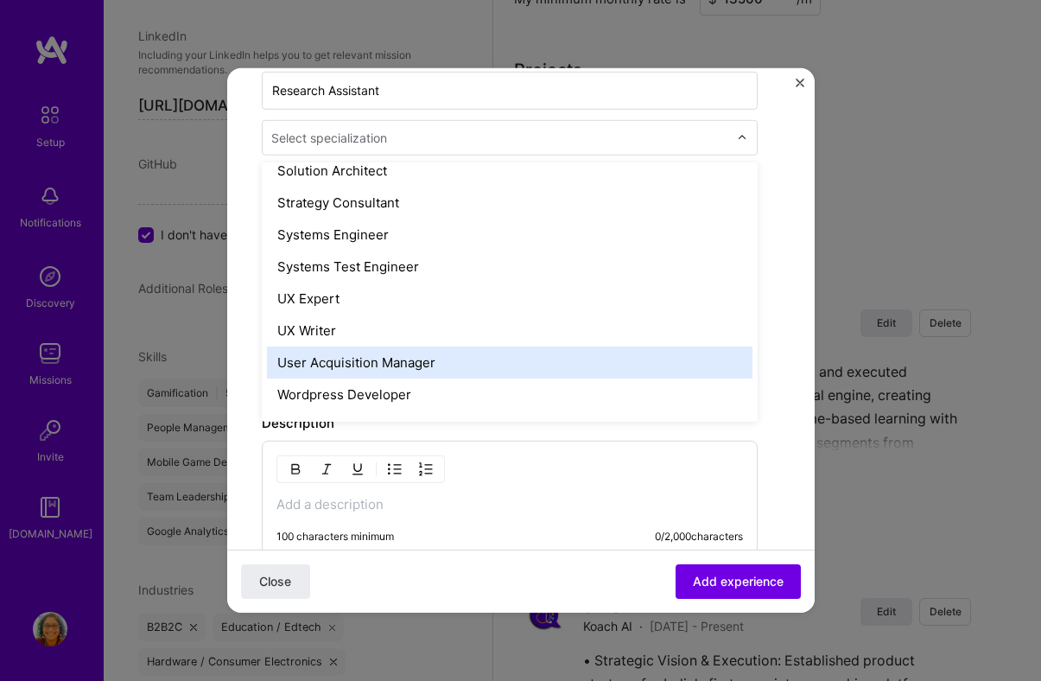
scroll to position [1988, 0]
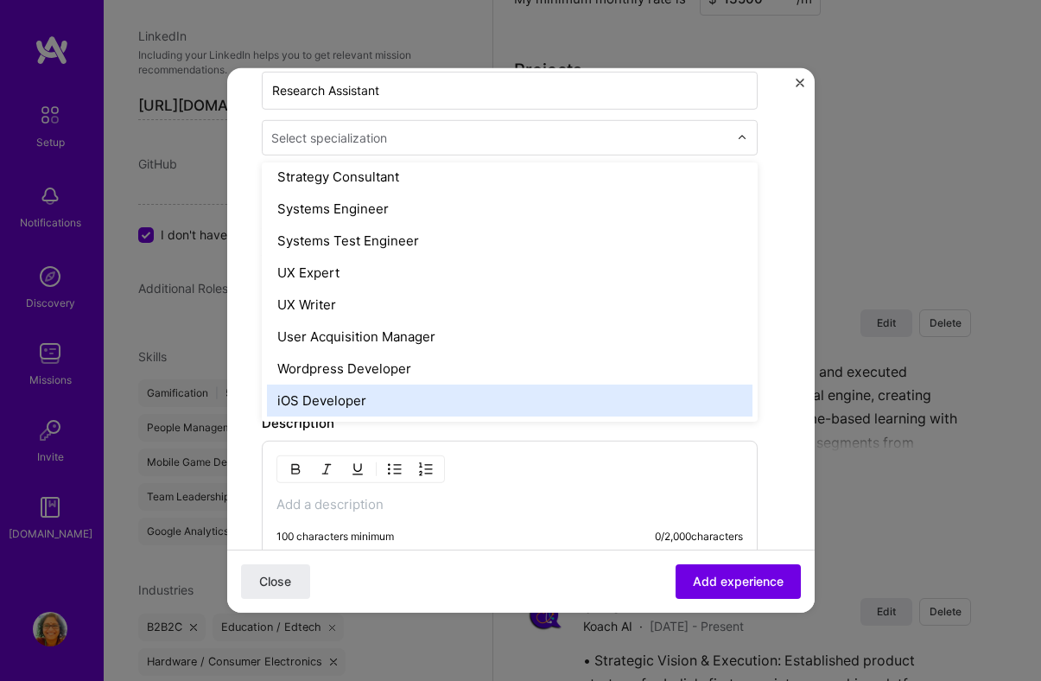
click at [494, 480] on div "100 characters minimum 0 / 2,000 characters" at bounding box center [510, 498] width 496 height 117
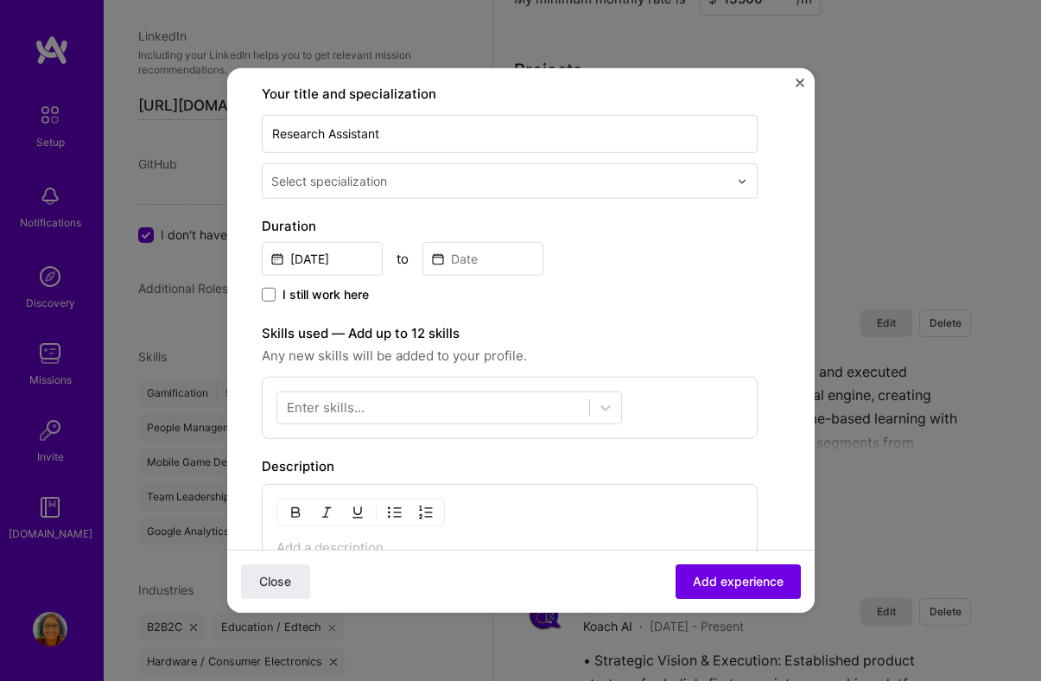
scroll to position [255, 0]
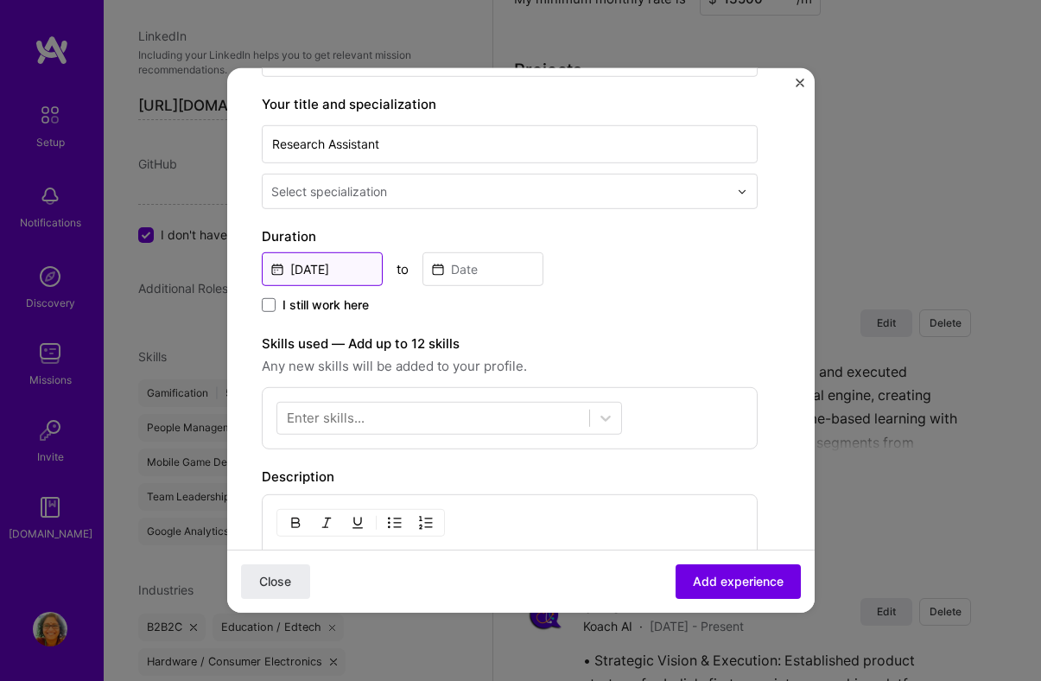
click at [317, 271] on input "[DATE]" at bounding box center [322, 269] width 121 height 34
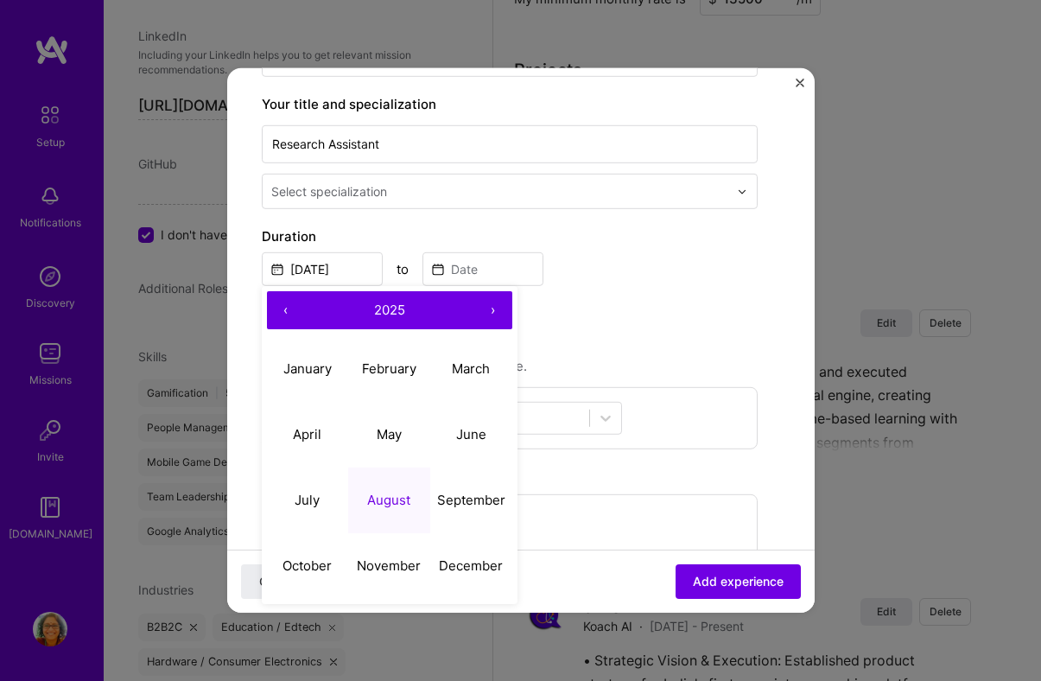
click at [288, 315] on button "‹" at bounding box center [286, 310] width 38 height 38
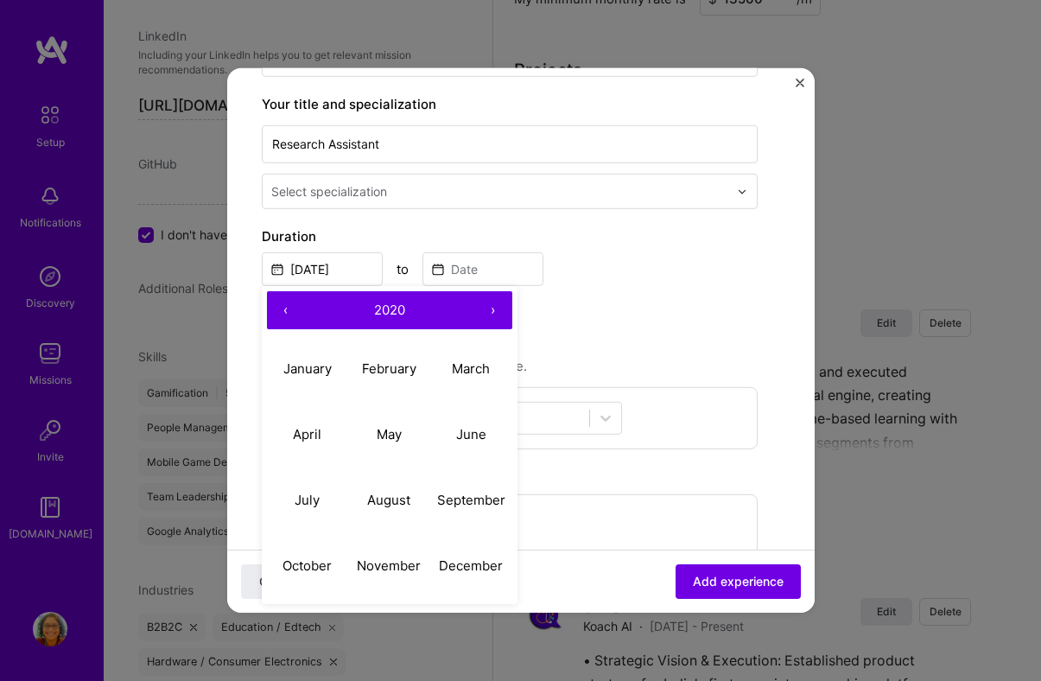
click at [288, 315] on button "‹" at bounding box center [286, 310] width 38 height 38
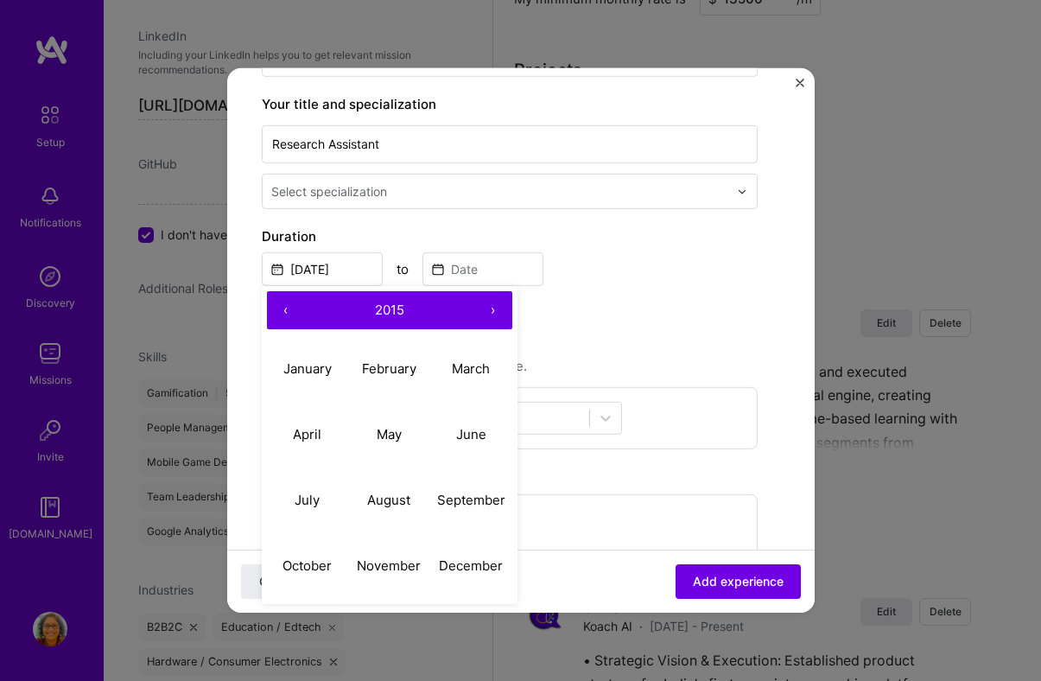
click at [288, 315] on button "‹" at bounding box center [286, 310] width 38 height 38
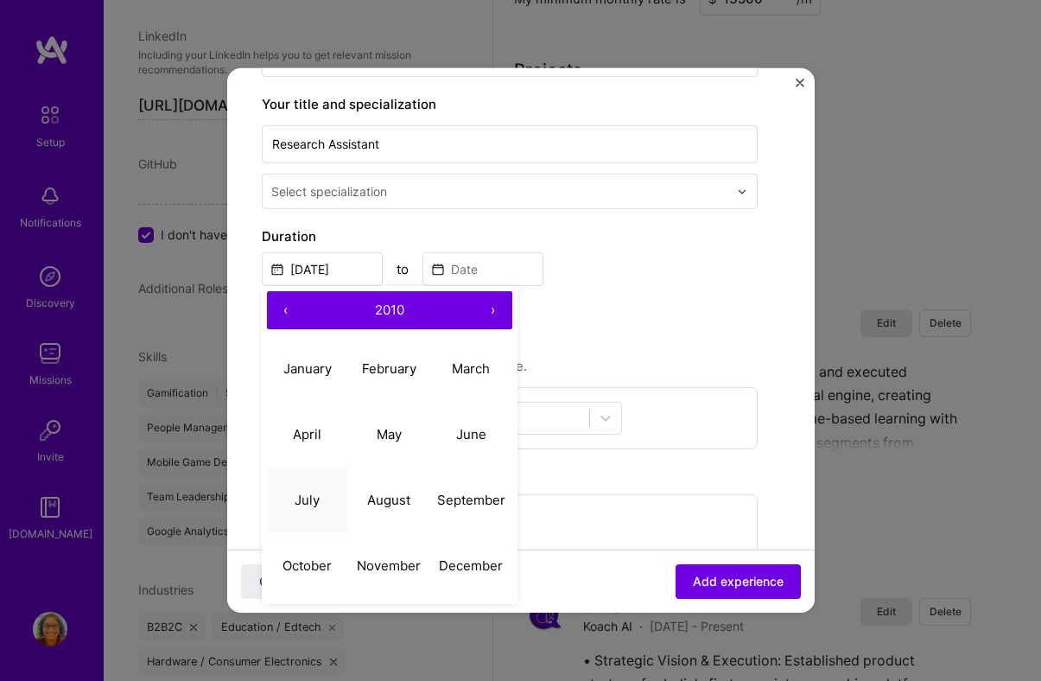
click at [308, 490] on button "July" at bounding box center [308, 499] width 82 height 66
type input "[DATE]"
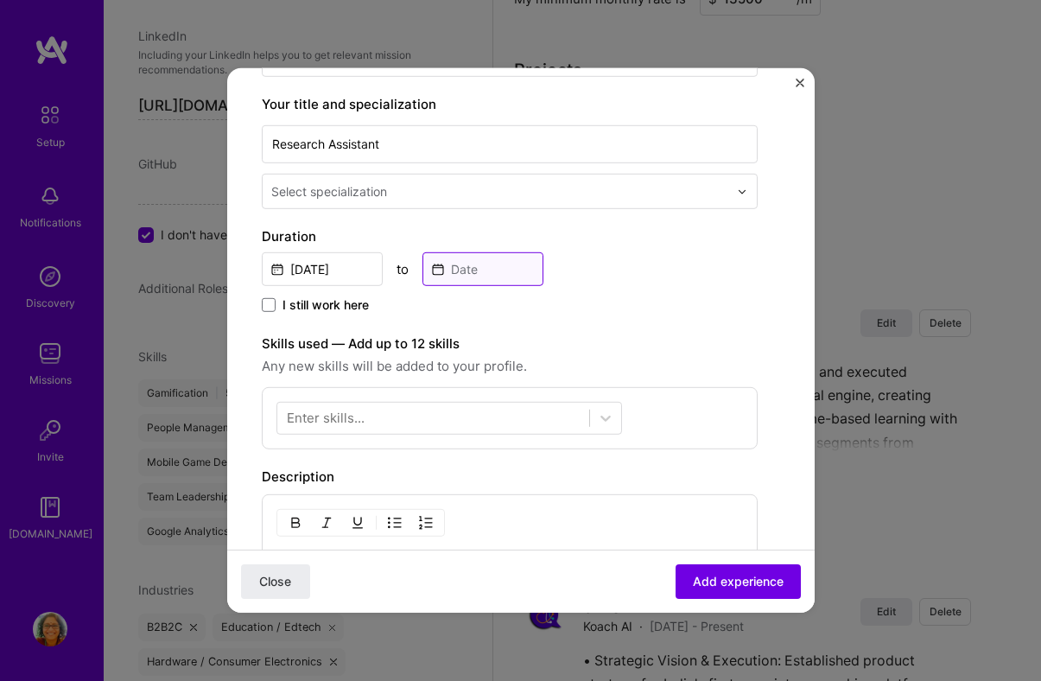
click at [522, 275] on input at bounding box center [482, 269] width 121 height 34
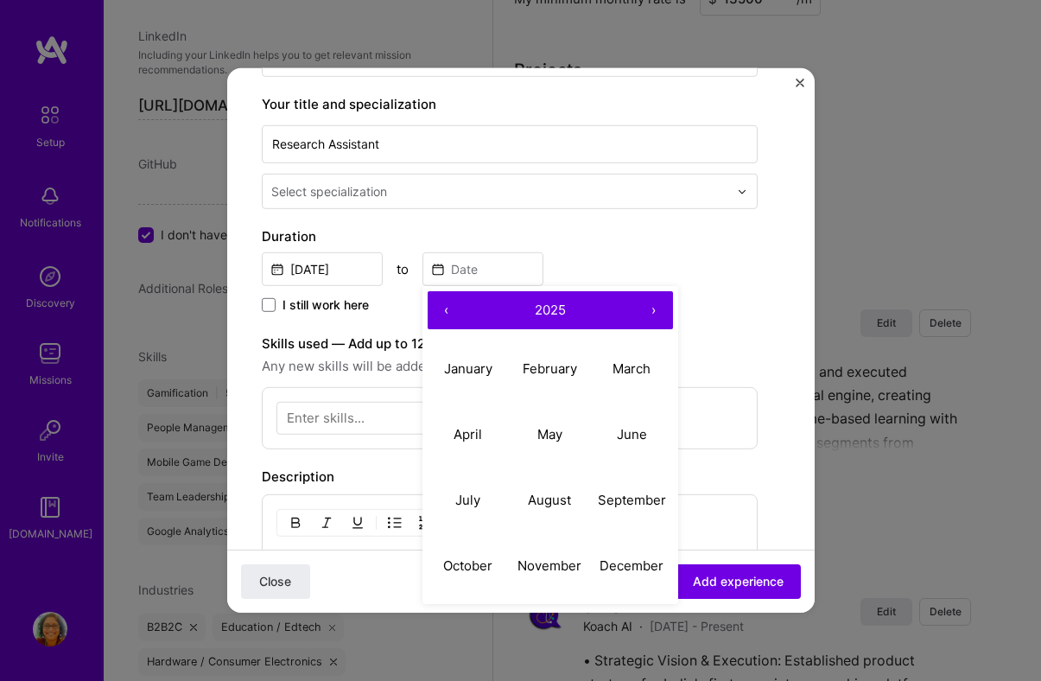
click at [653, 313] on button "›" at bounding box center [654, 310] width 38 height 38
click at [439, 318] on button "‹" at bounding box center [446, 310] width 38 height 38
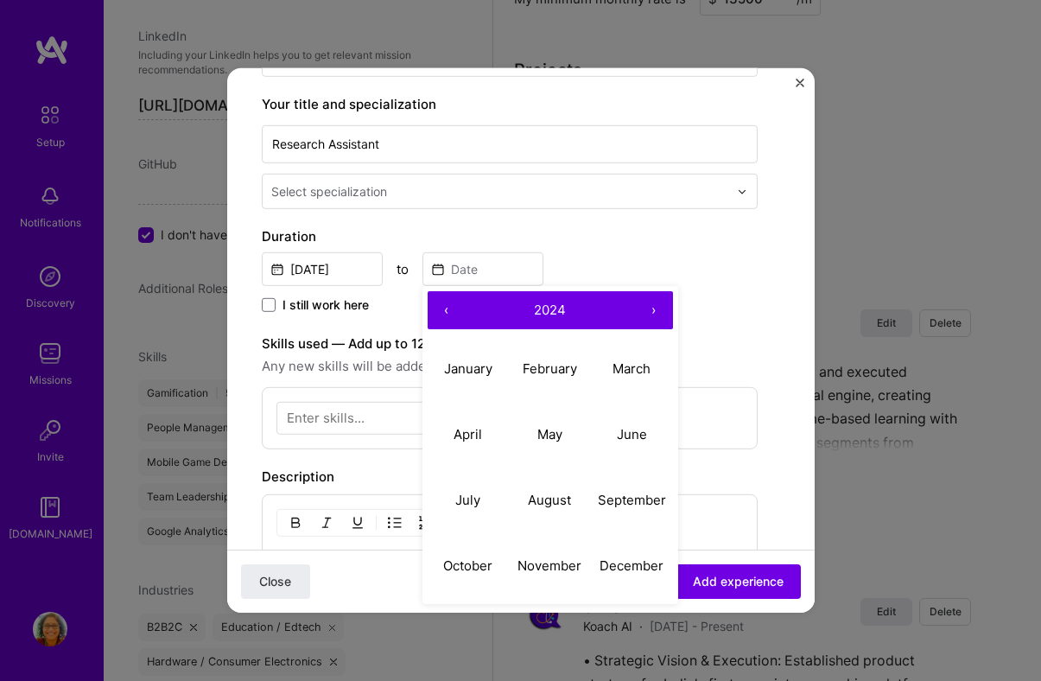
click at [439, 318] on button "‹" at bounding box center [446, 310] width 38 height 38
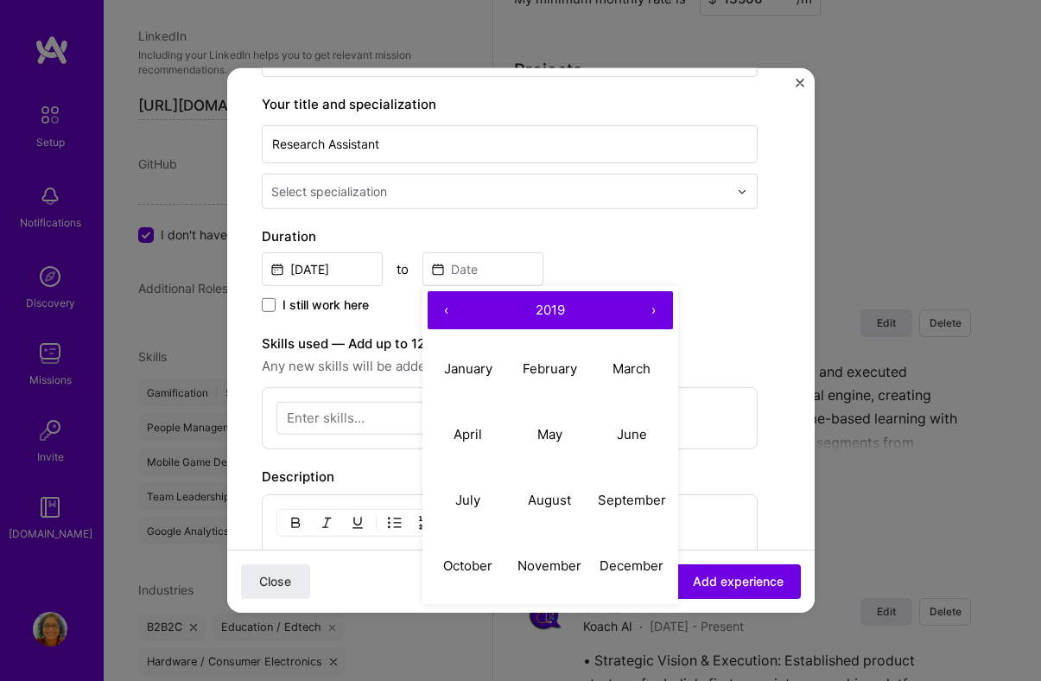
click at [439, 318] on button "‹" at bounding box center [446, 310] width 38 height 38
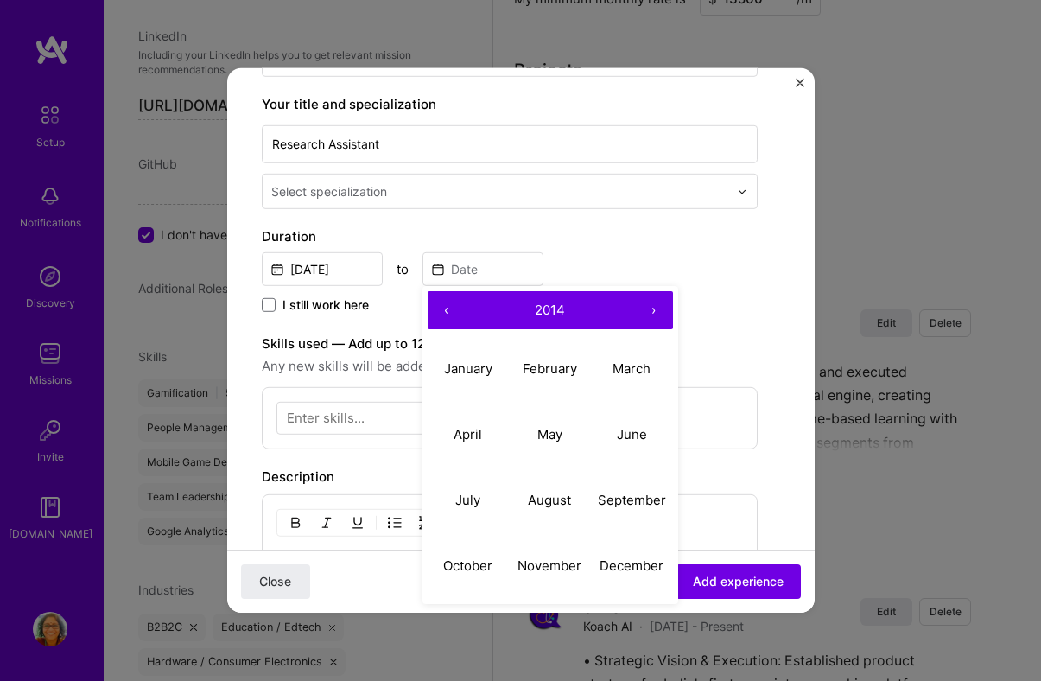
click at [439, 318] on button "‹" at bounding box center [446, 310] width 38 height 38
click at [622, 350] on button "March" at bounding box center [632, 368] width 82 height 66
type input "[DATE]"
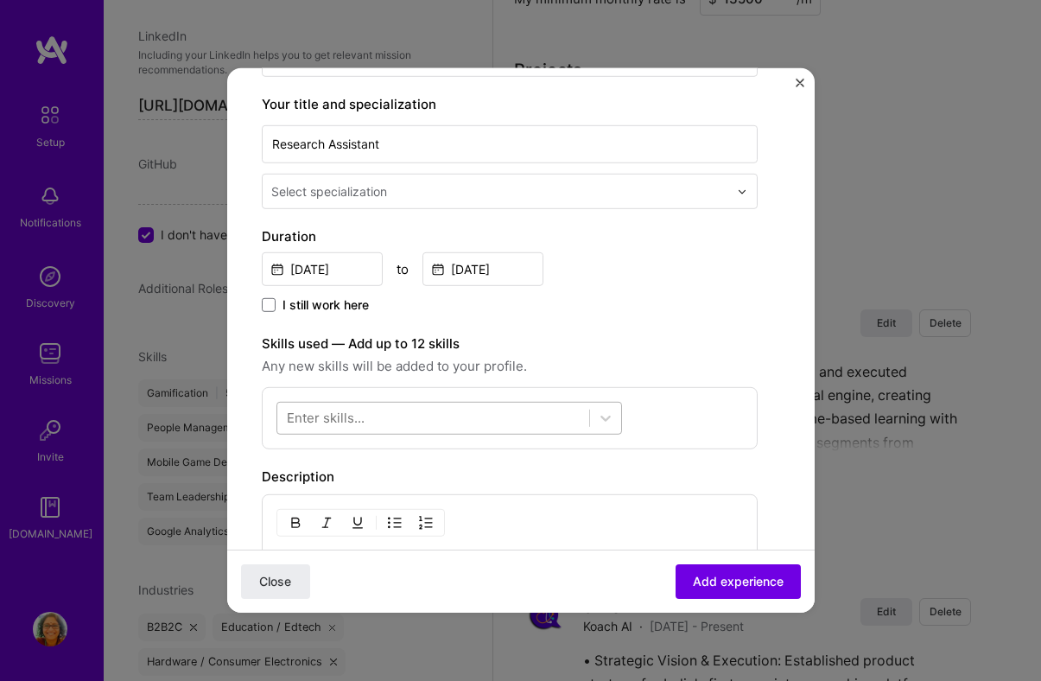
click at [466, 415] on div at bounding box center [433, 417] width 312 height 28
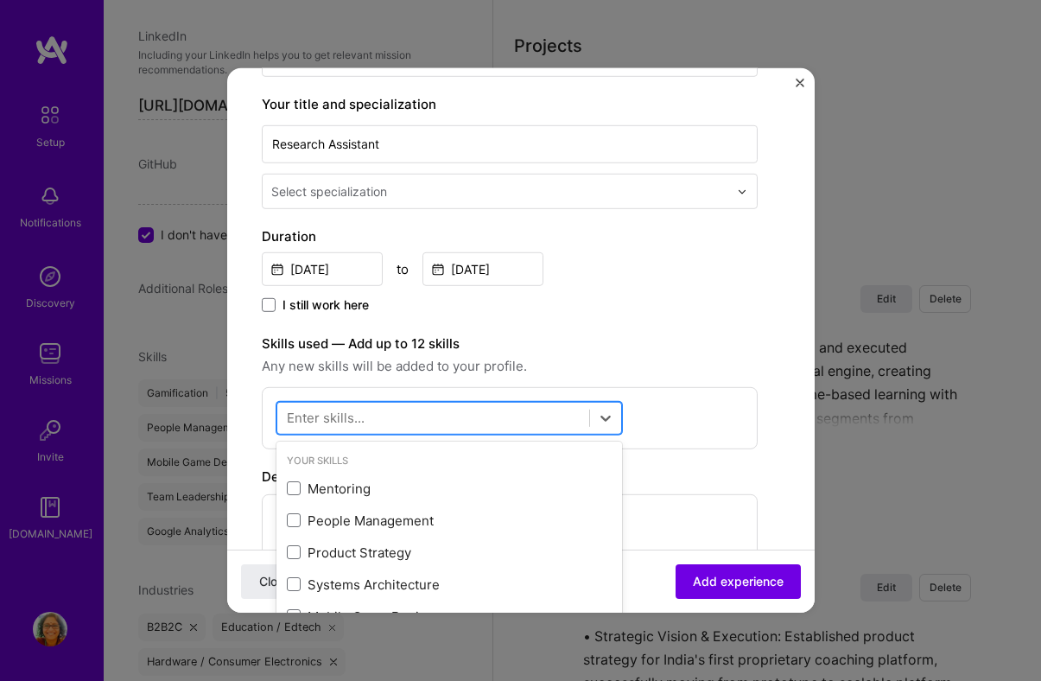
scroll to position [1546, 0]
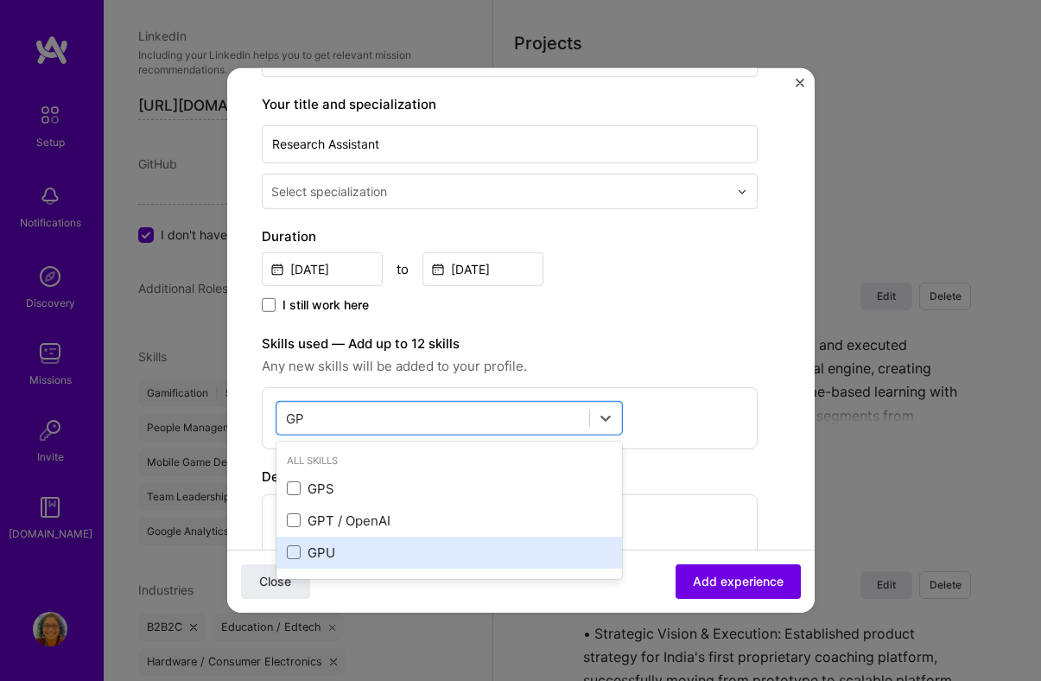
click at [310, 549] on div "GPU" at bounding box center [449, 552] width 325 height 18
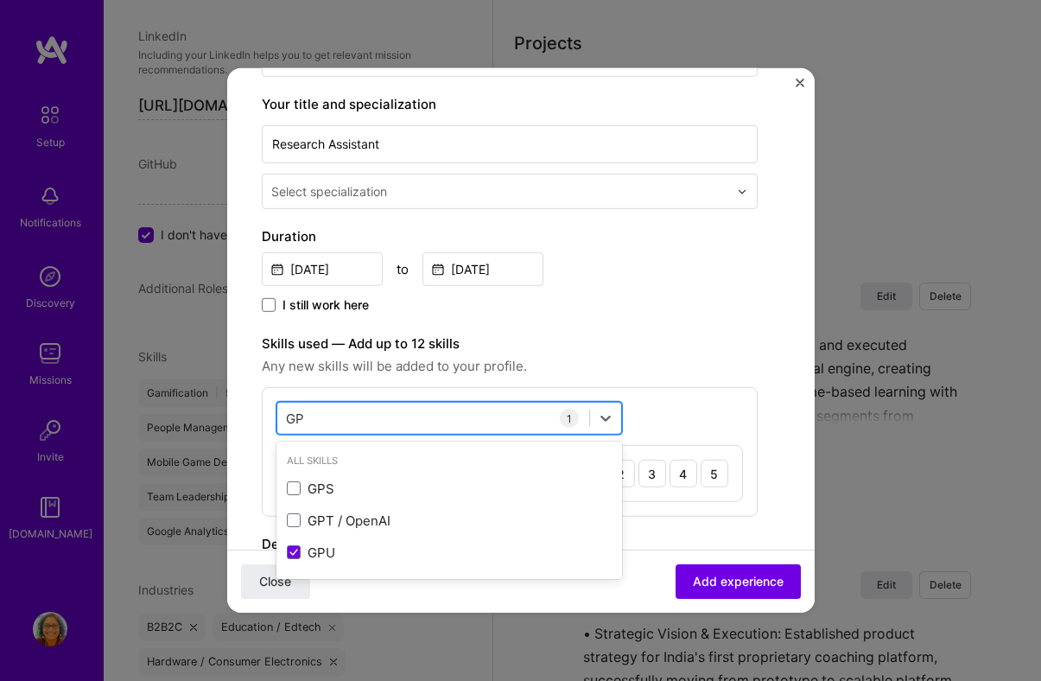
type input "G"
type input "O"
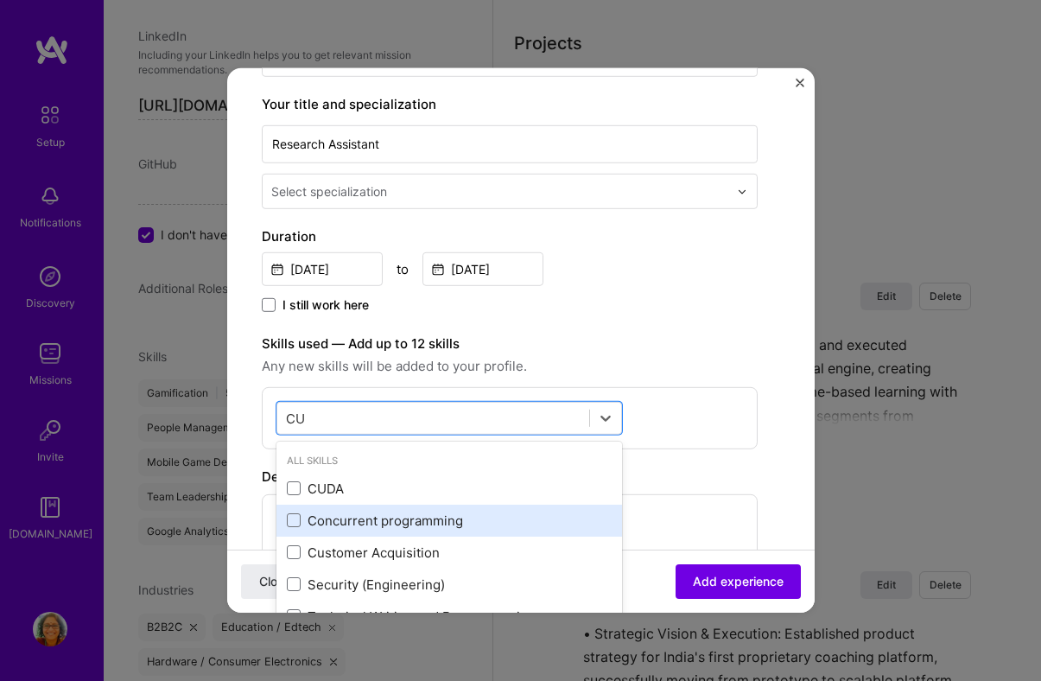
type input "C"
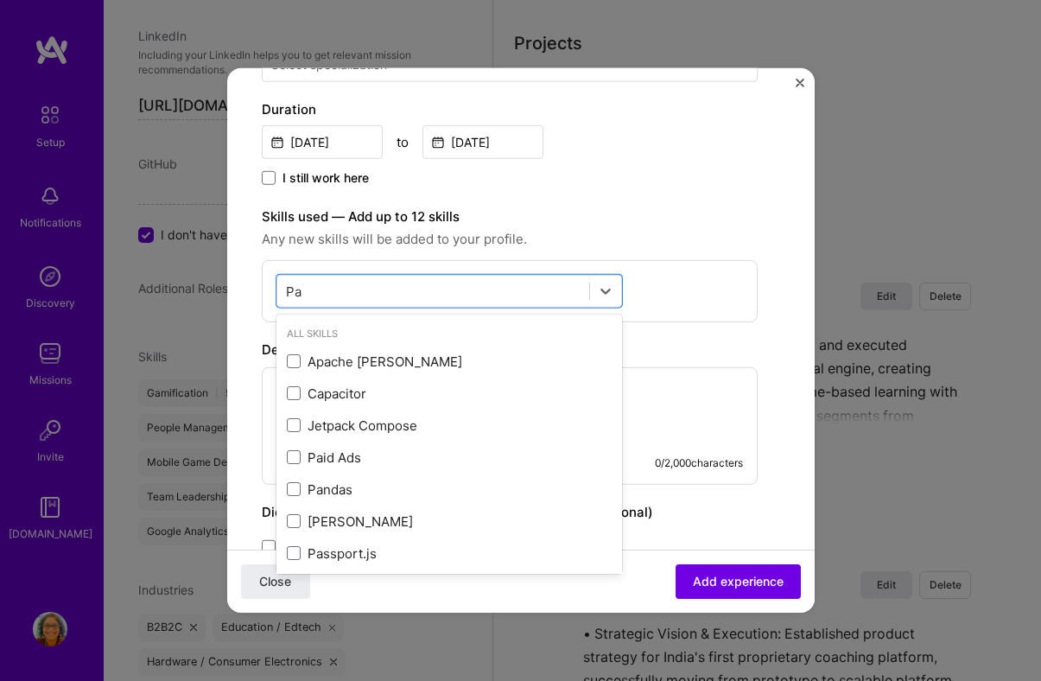
scroll to position [384, 0]
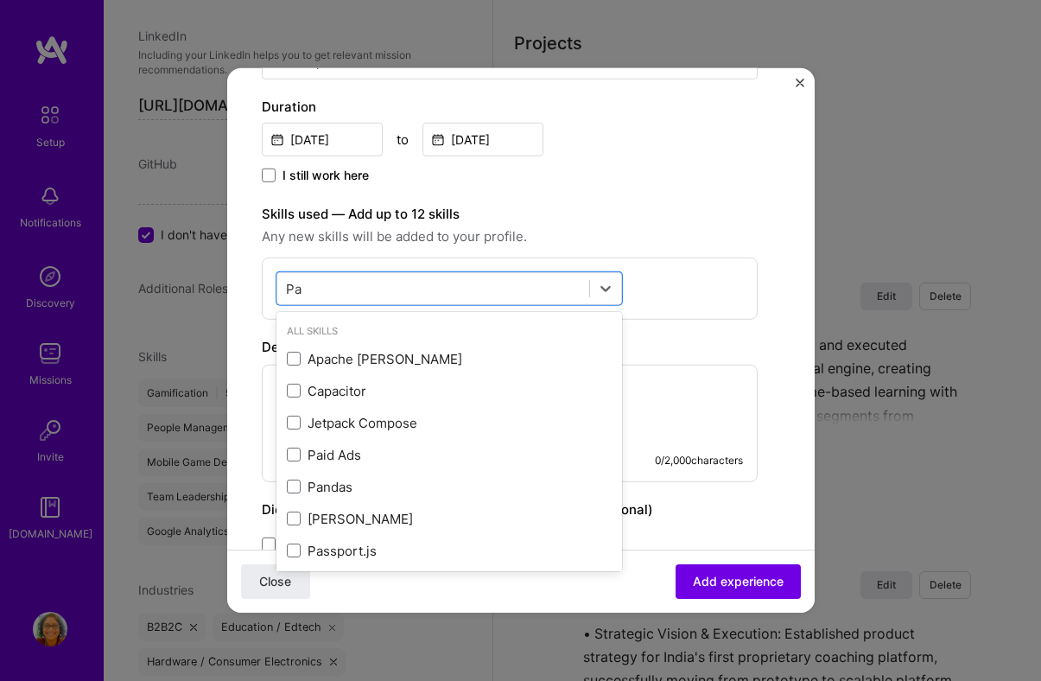
type input "P"
click at [662, 275] on div "option , deselected. option Apache [PERSON_NAME] focused, 0 of 2. 378 results a…" at bounding box center [510, 288] width 496 height 62
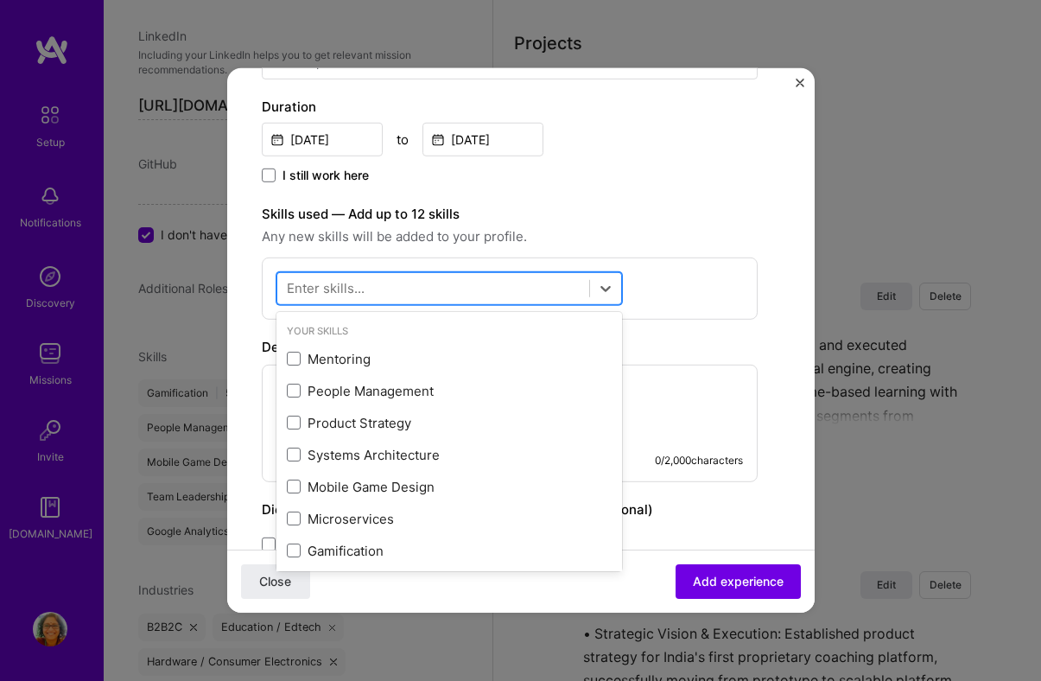
click at [509, 280] on div at bounding box center [433, 288] width 312 height 28
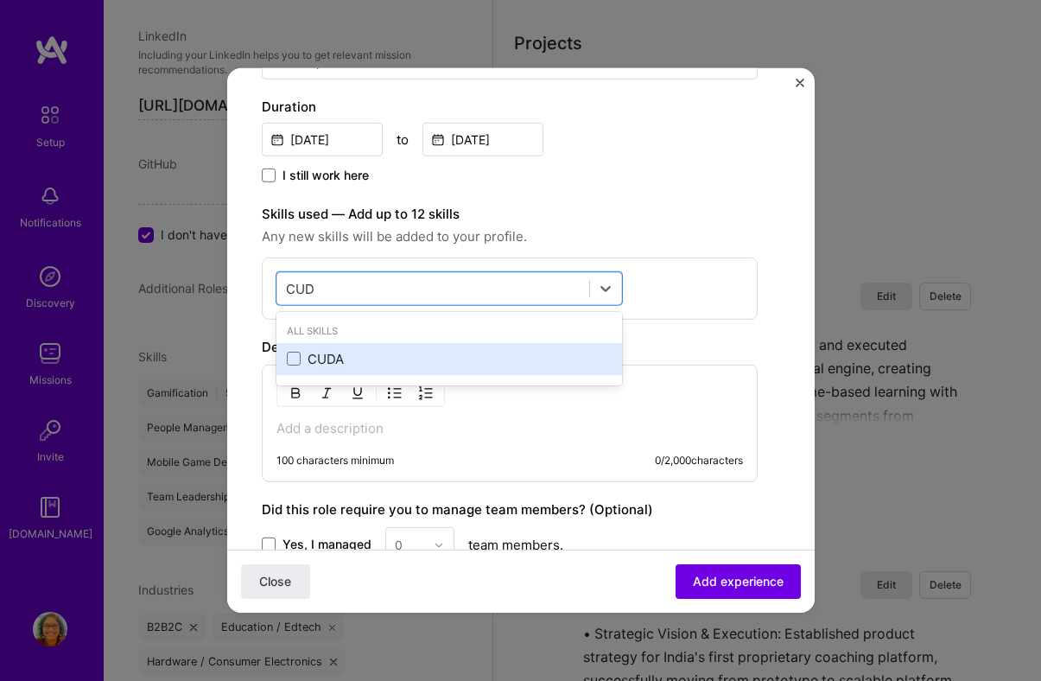
click at [350, 360] on div "CUDA" at bounding box center [449, 359] width 325 height 18
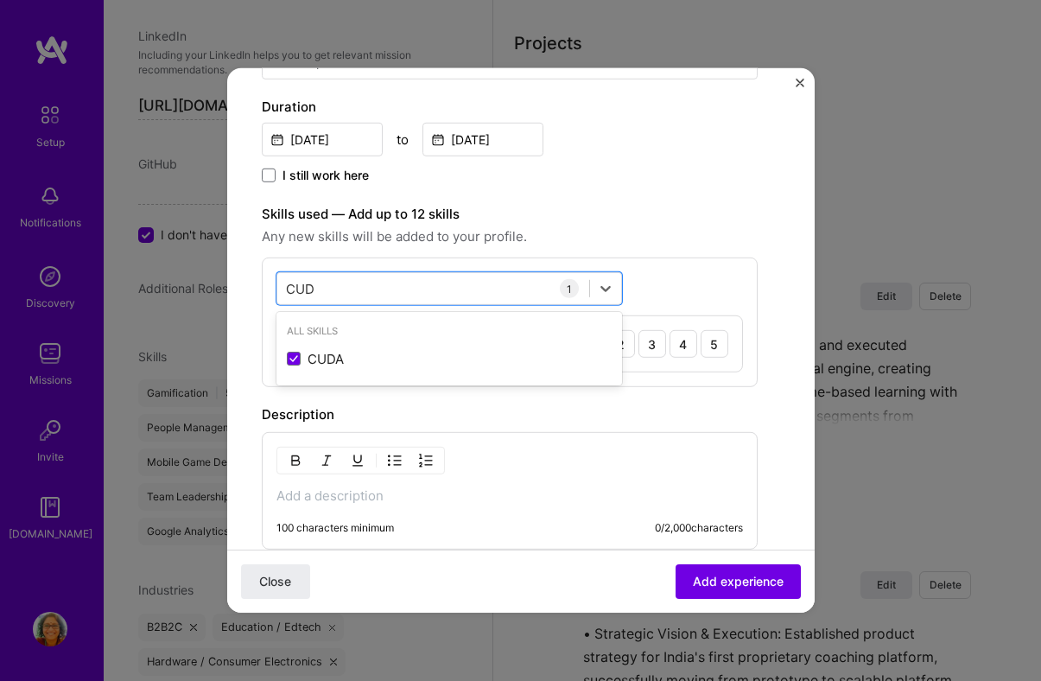
type input "CUD"
click at [747, 425] on div "Description 100 characters minimum 0 / 2,000 characters" at bounding box center [510, 476] width 496 height 145
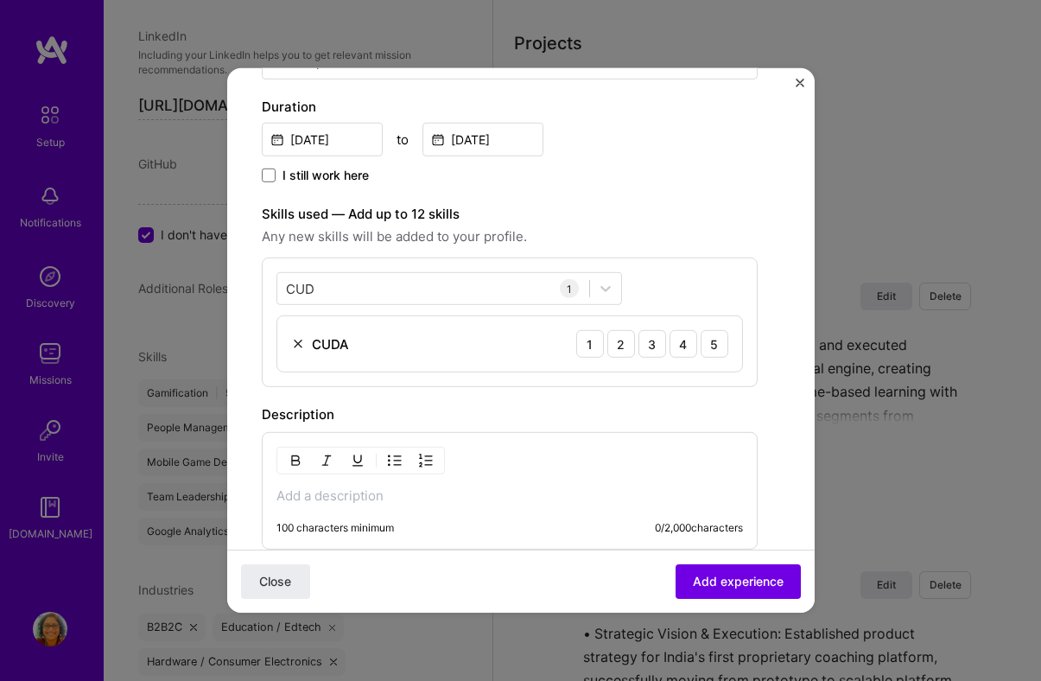
click at [401, 473] on div at bounding box center [360, 460] width 168 height 28
click at [398, 495] on p at bounding box center [509, 495] width 466 height 17
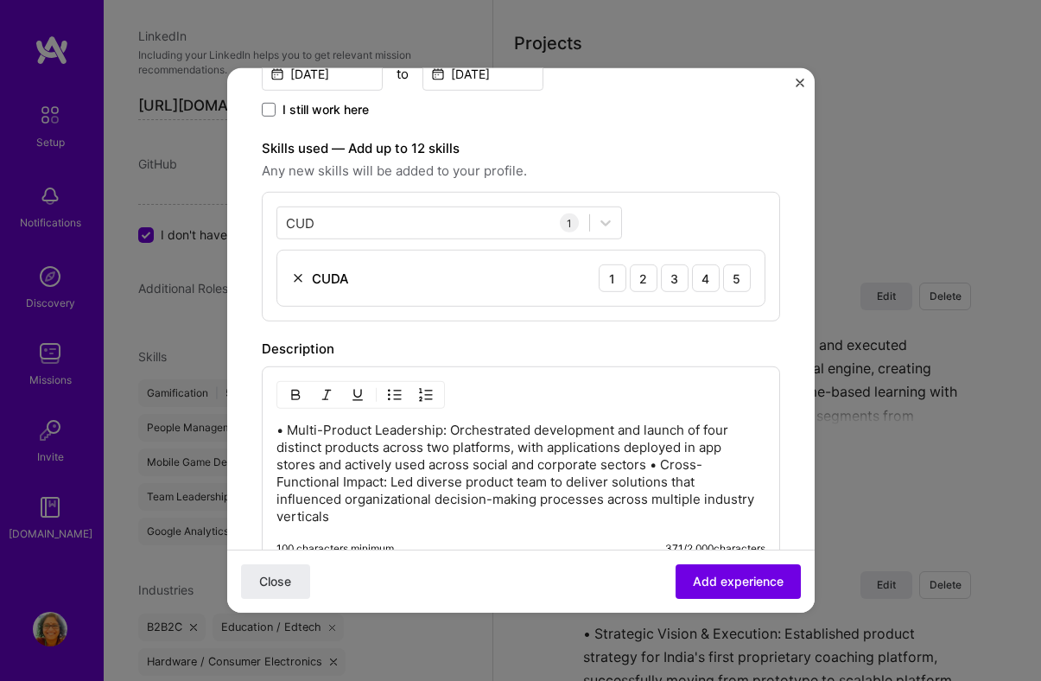
scroll to position [467, 0]
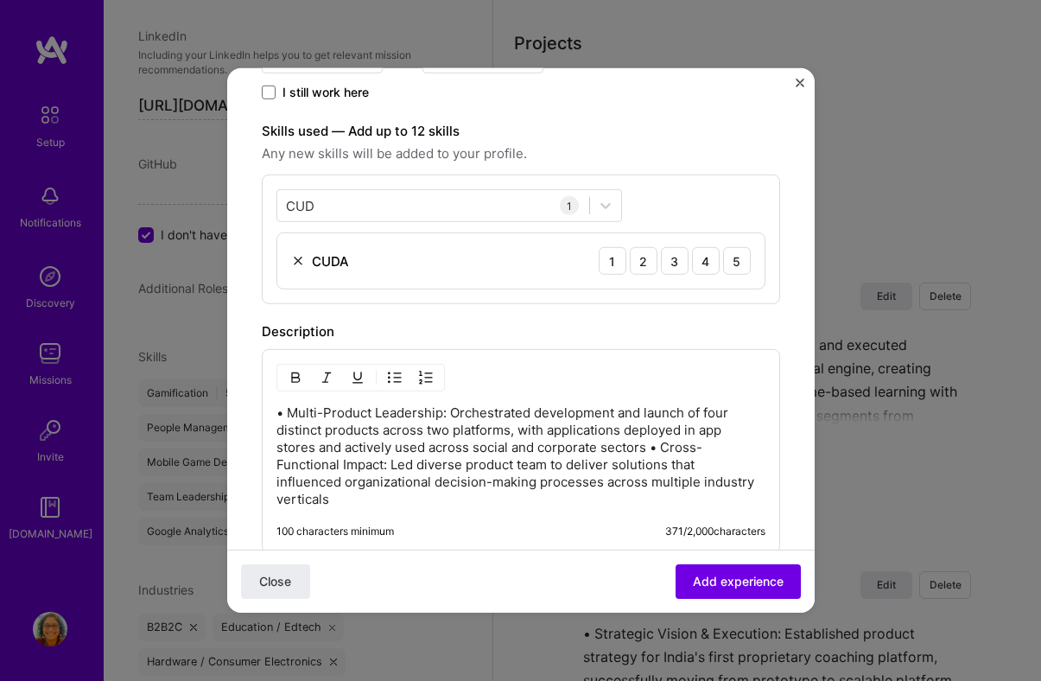
click at [654, 446] on p "• Multi-Product Leadership: Orchestrated development and launch of four distinc…" at bounding box center [520, 456] width 489 height 104
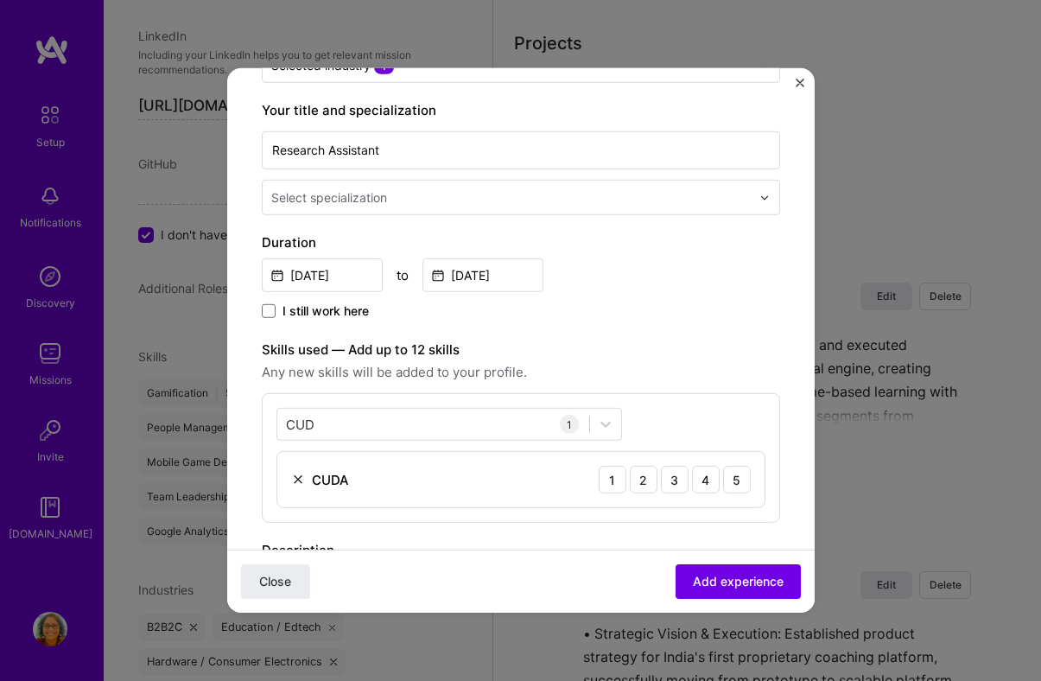
scroll to position [247, 0]
click at [671, 478] on div "3" at bounding box center [675, 481] width 28 height 28
click at [678, 333] on div "Create a job experience Jobs help companies understand your past experience. Co…" at bounding box center [521, 459] width 518 height 1206
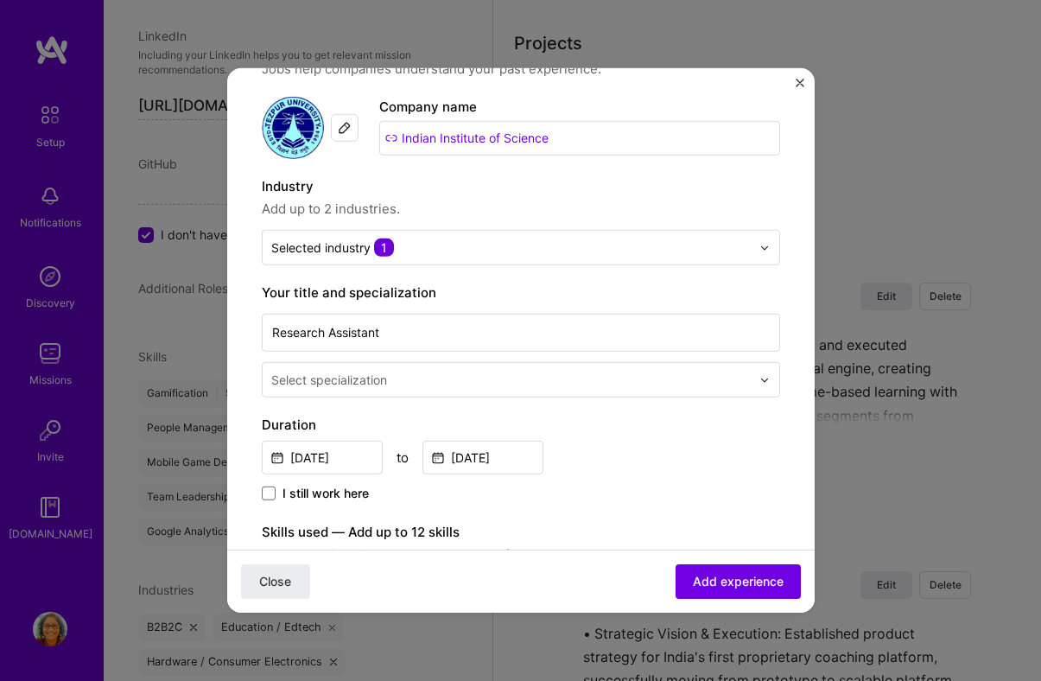
scroll to position [68, 0]
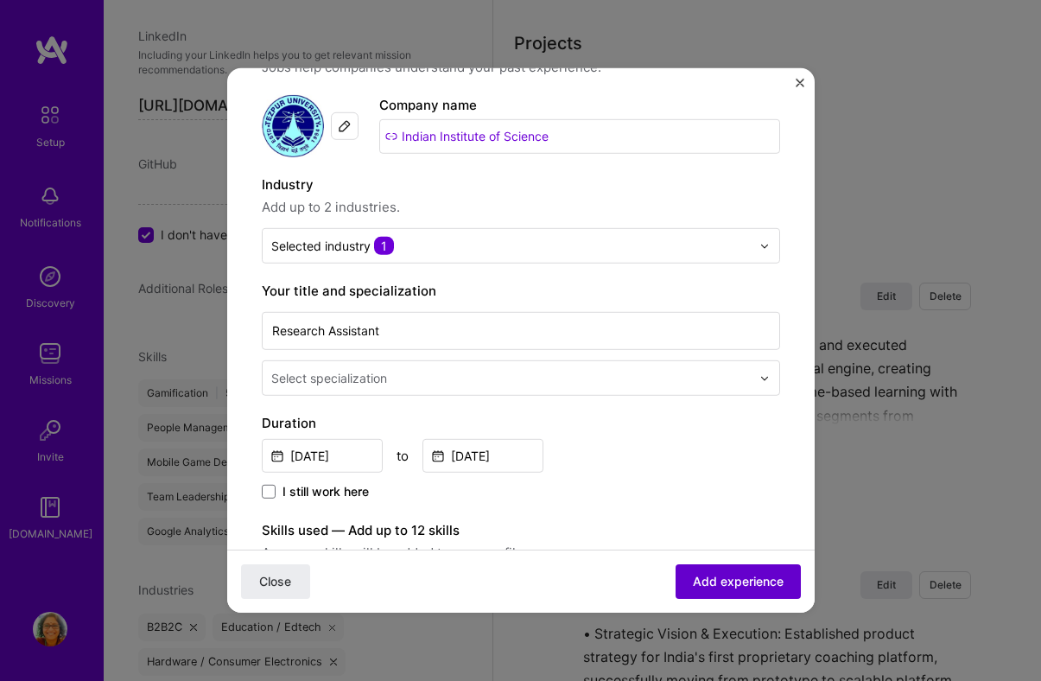
click at [755, 574] on span "Add experience" at bounding box center [738, 581] width 91 height 17
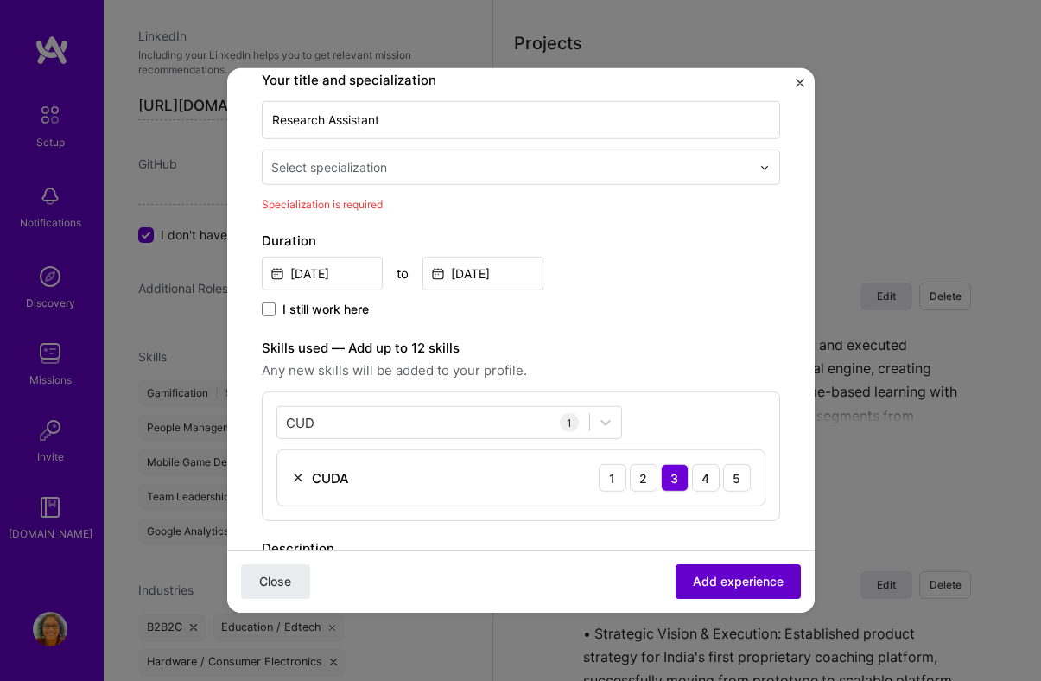
scroll to position [281, 0]
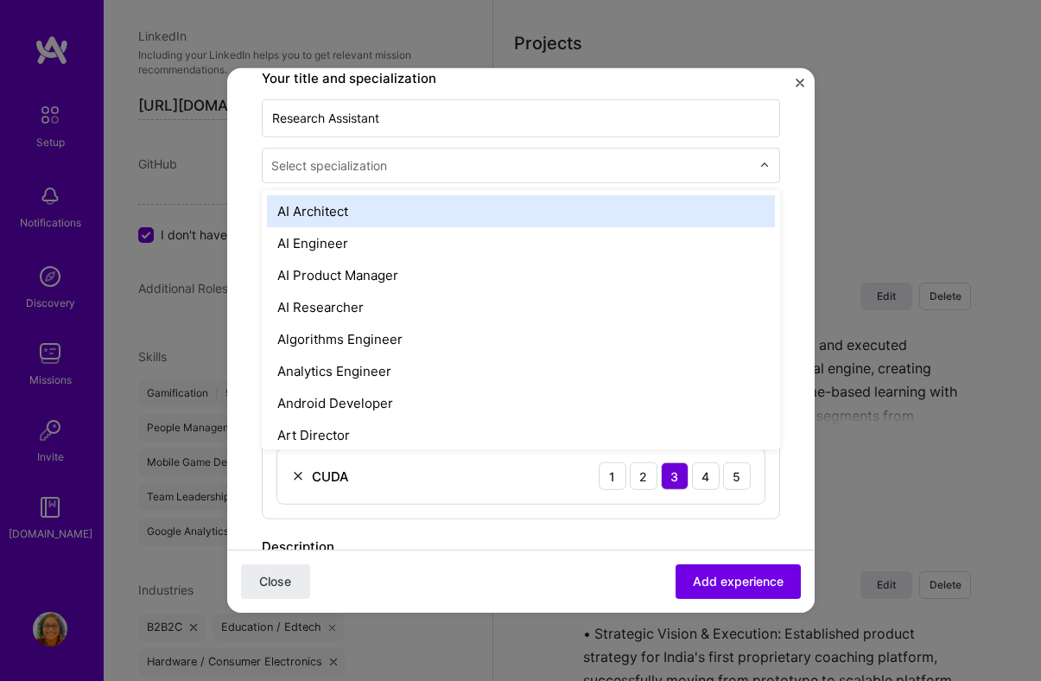
click at [578, 177] on div "Select specialization" at bounding box center [511, 166] width 497 height 34
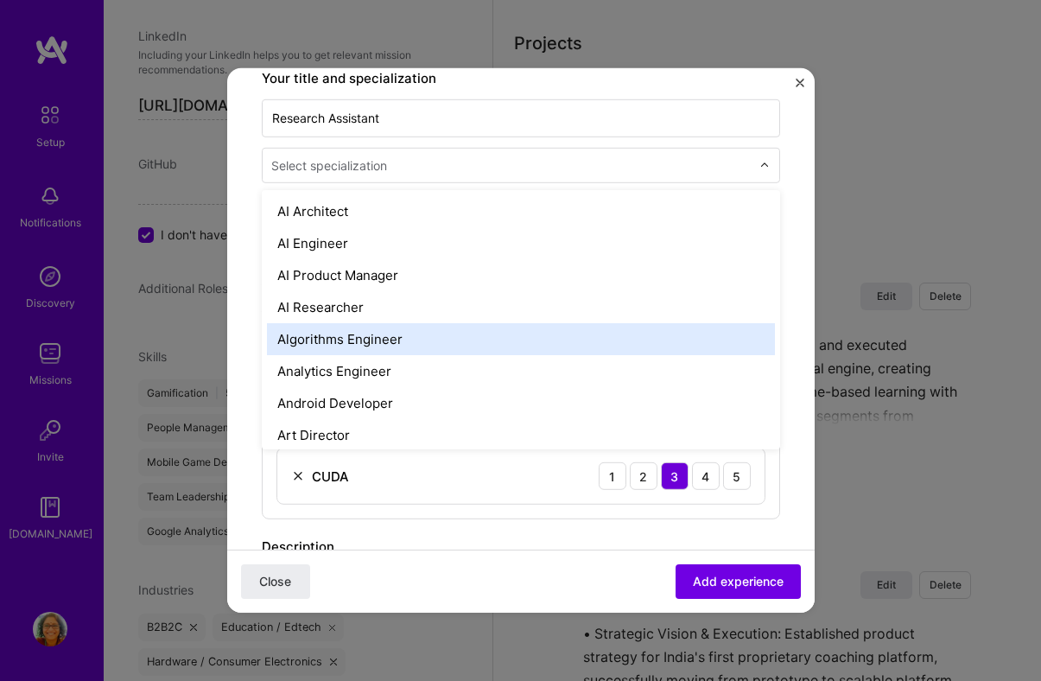
click at [560, 338] on div "Algorithms Engineer" at bounding box center [521, 339] width 508 height 32
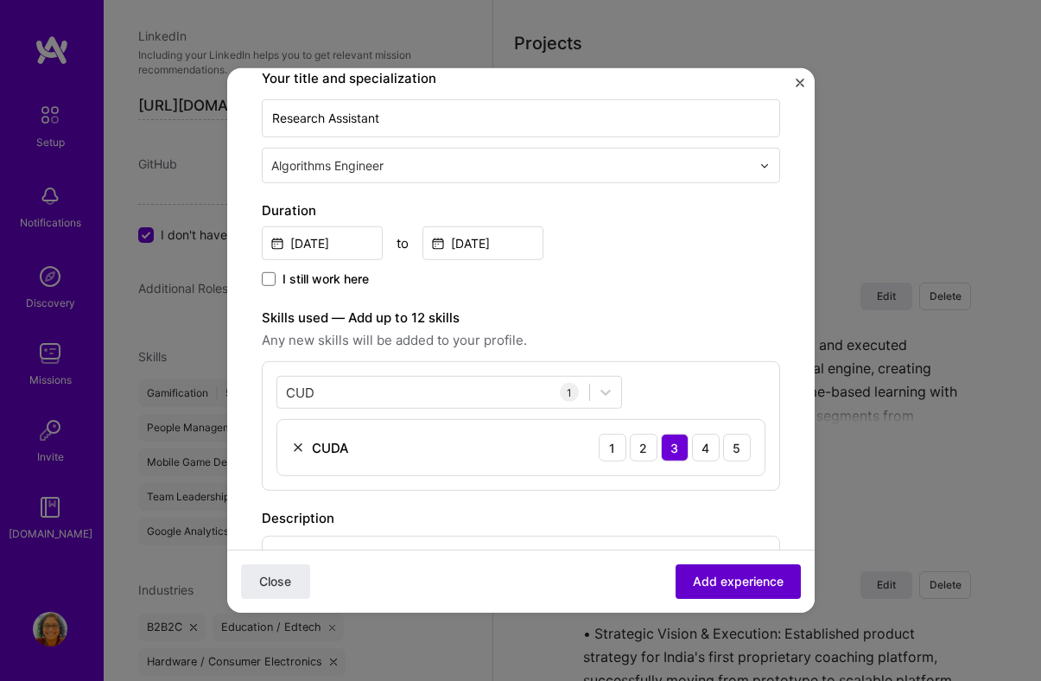
click at [719, 586] on span "Add experience" at bounding box center [738, 581] width 91 height 17
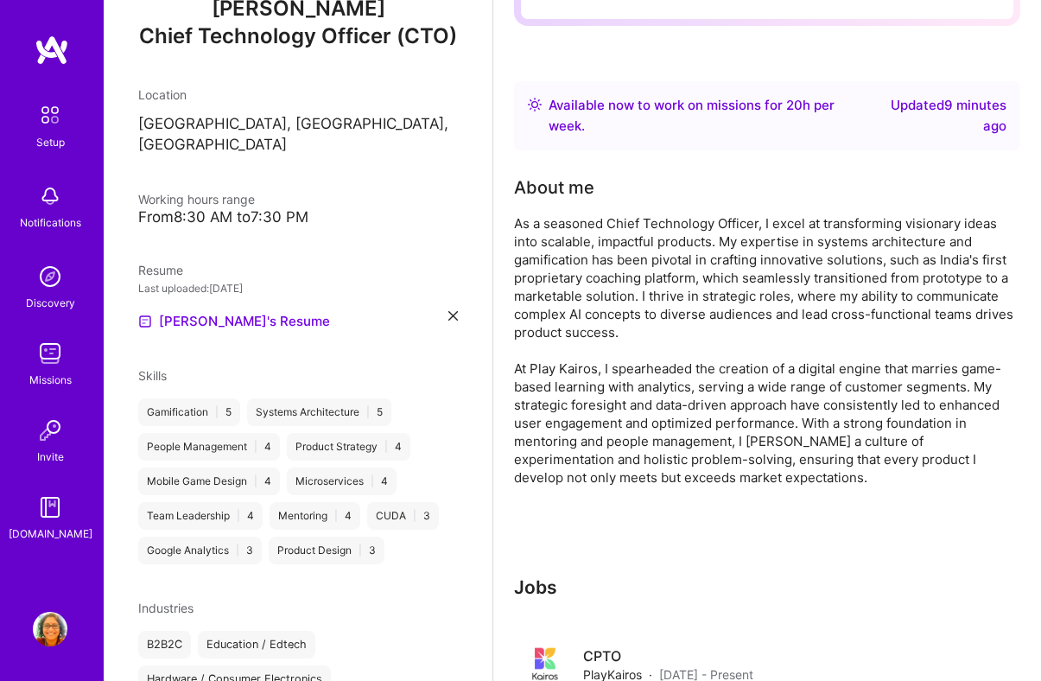
scroll to position [0, 0]
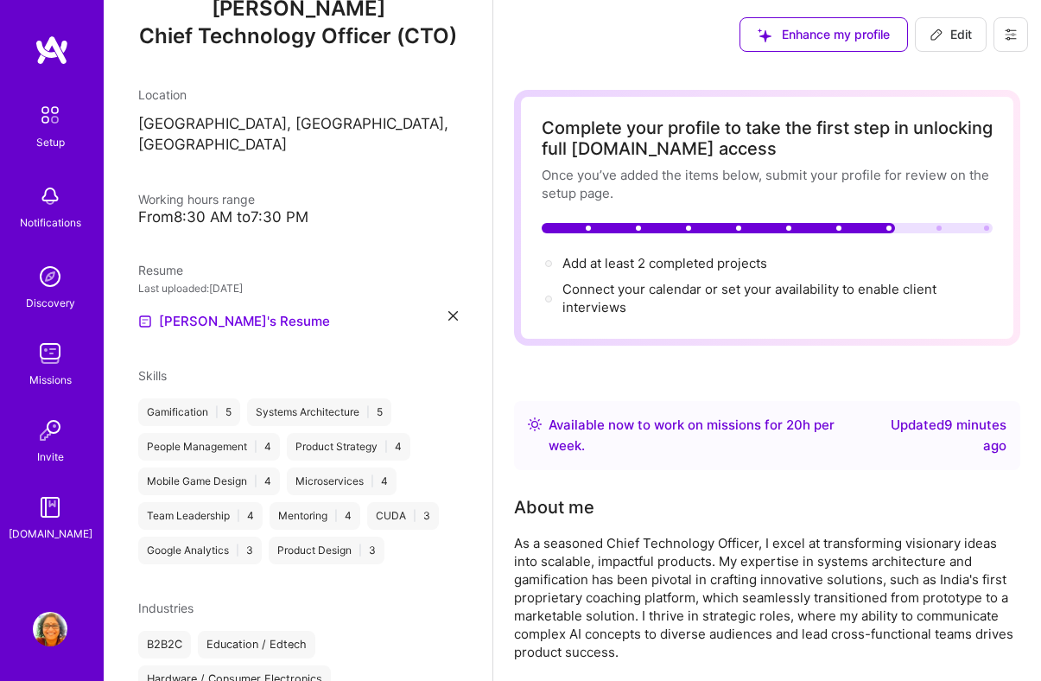
click at [957, 31] on span "Edit" at bounding box center [950, 34] width 42 height 17
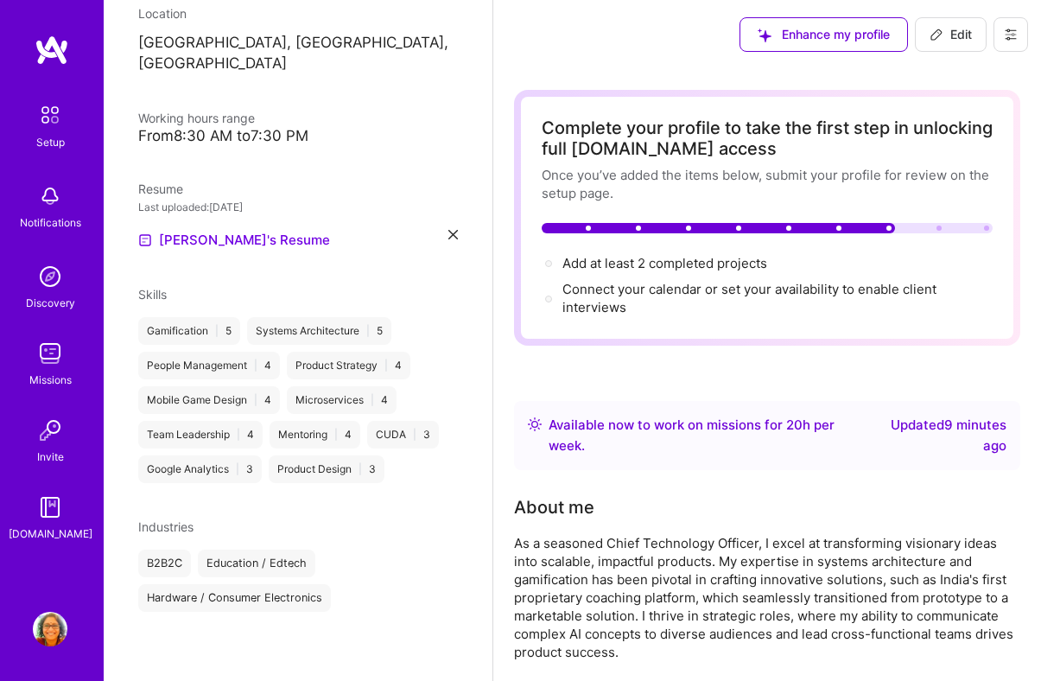
select select "US"
select select "Right Now"
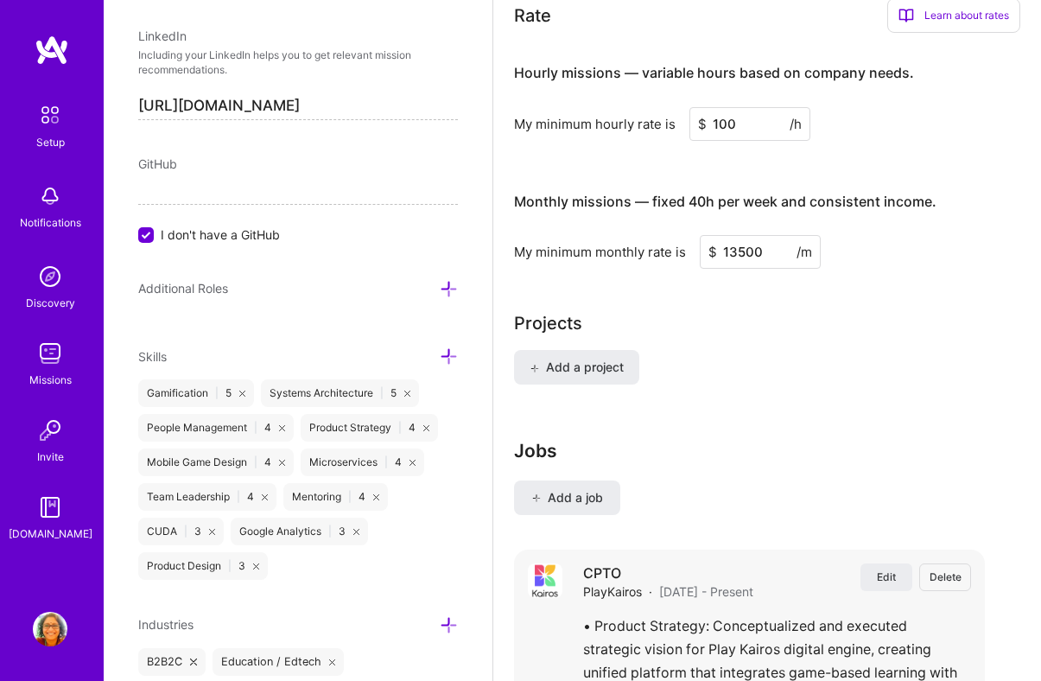
scroll to position [1248, 0]
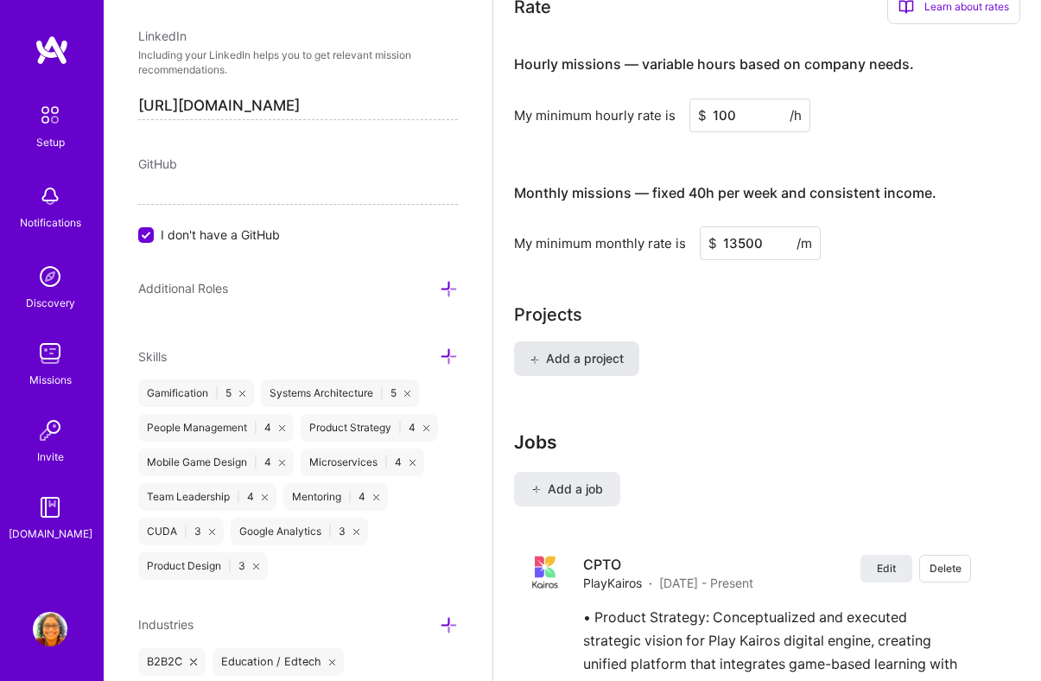
click at [597, 362] on span "Add a project" at bounding box center [576, 358] width 94 height 17
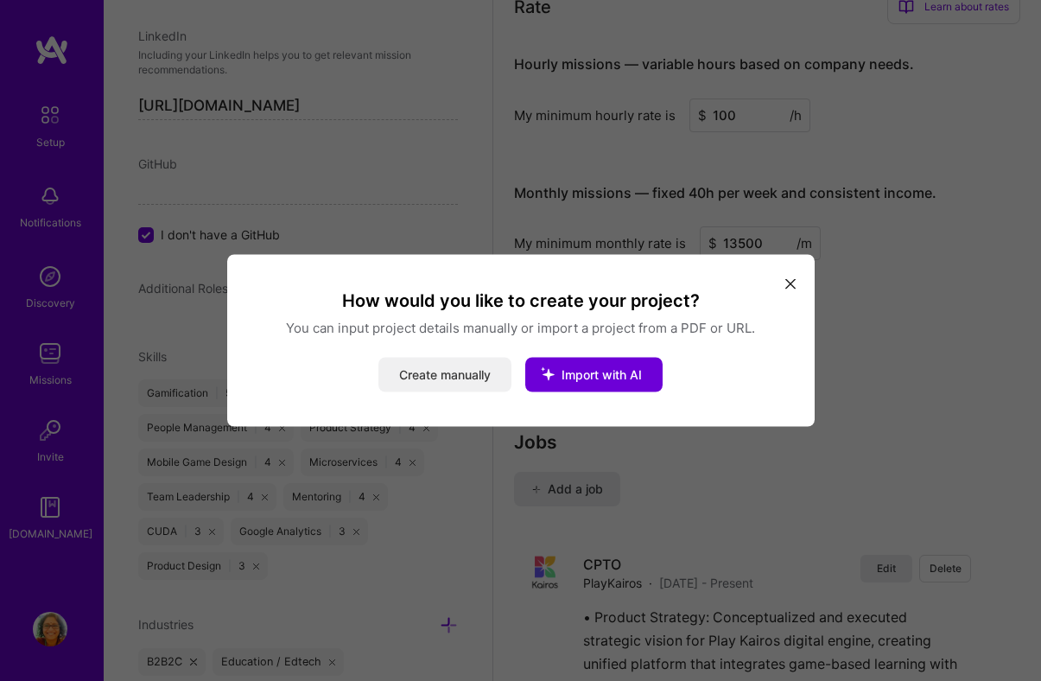
click at [415, 382] on button "Create manually" at bounding box center [444, 375] width 133 height 35
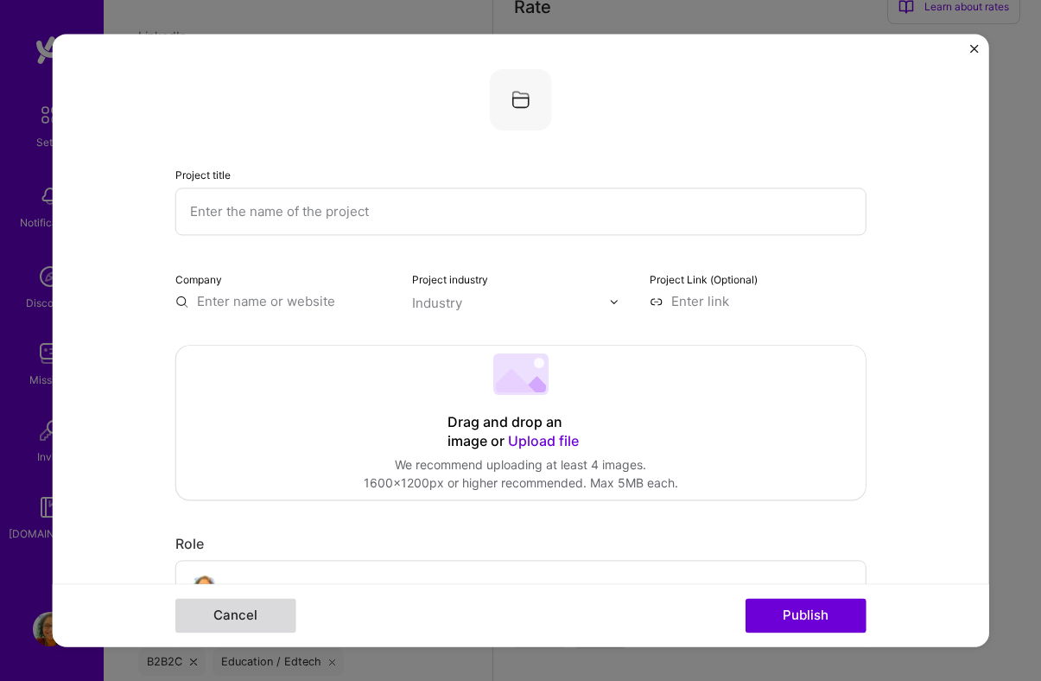
click at [257, 619] on button "Cancel" at bounding box center [235, 615] width 121 height 35
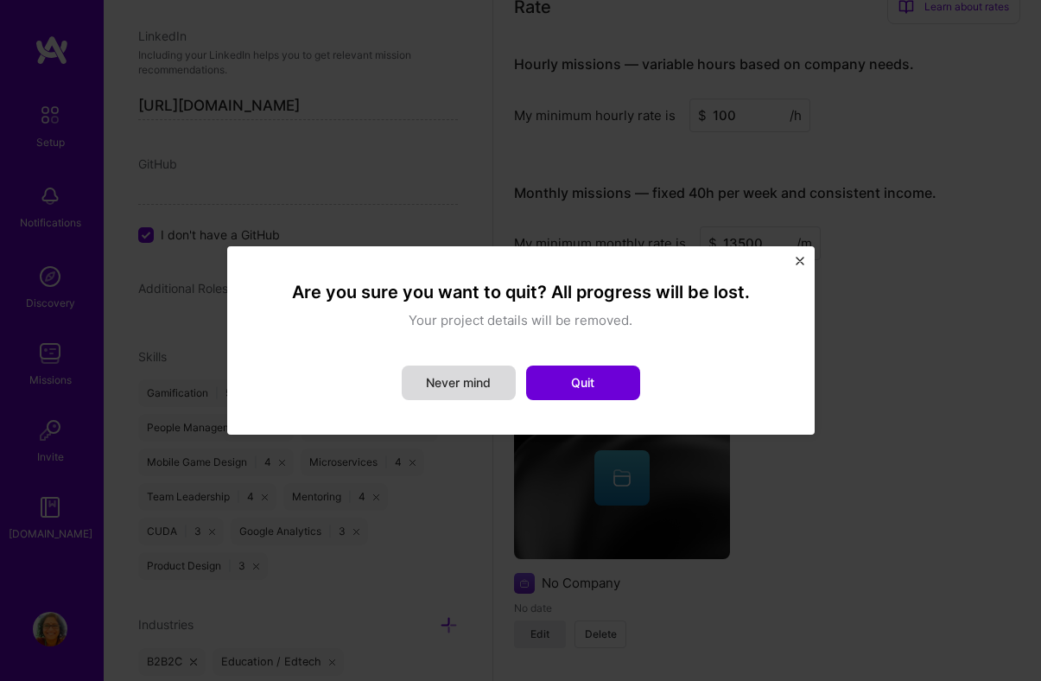
click at [478, 377] on button "Never mind" at bounding box center [459, 382] width 114 height 35
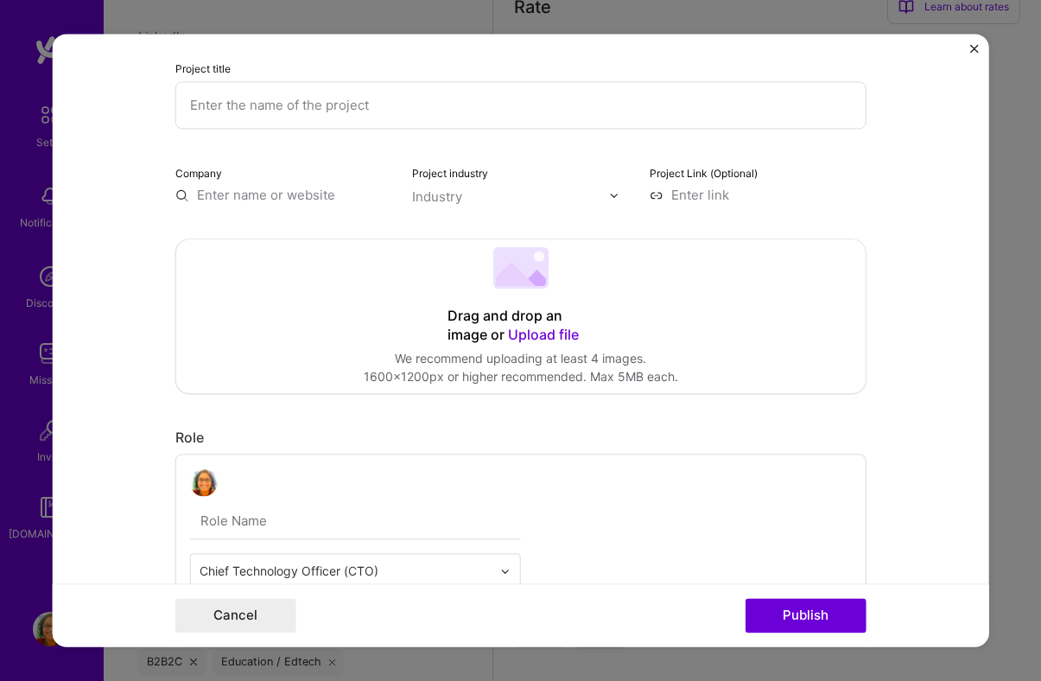
scroll to position [0, 0]
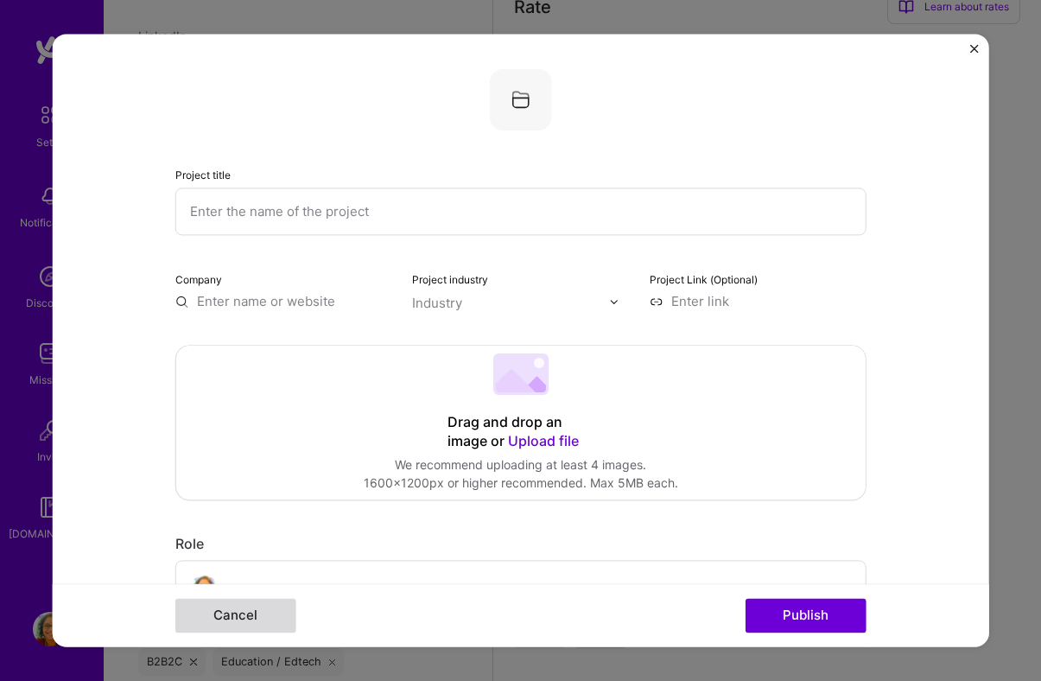
click at [225, 615] on button "Cancel" at bounding box center [235, 615] width 121 height 35
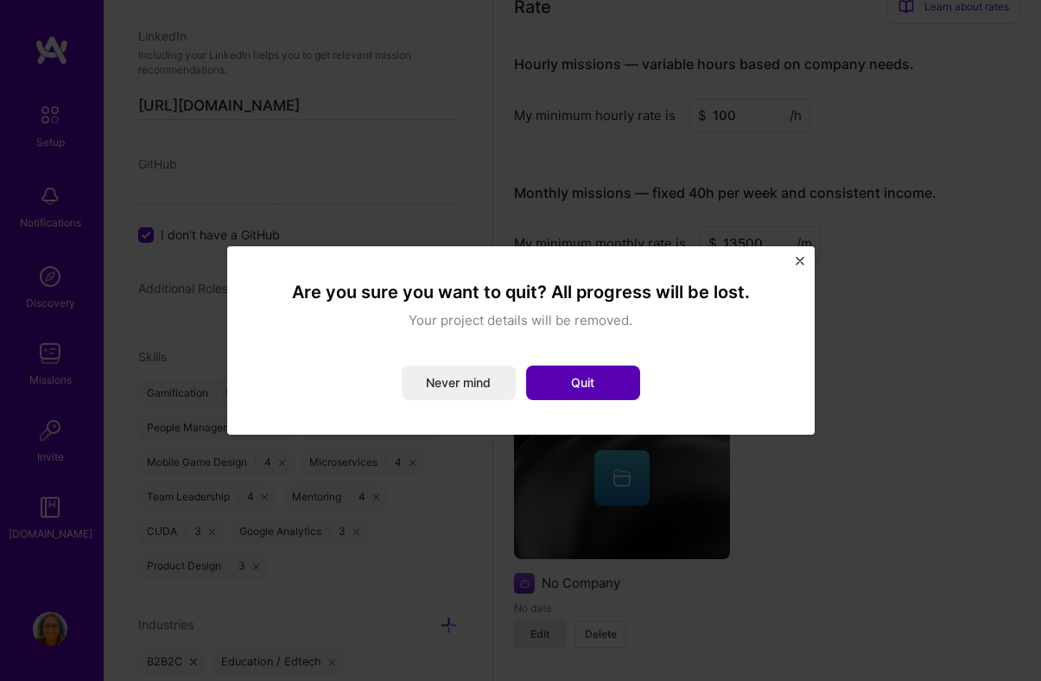
click at [605, 371] on button "Quit" at bounding box center [583, 382] width 114 height 35
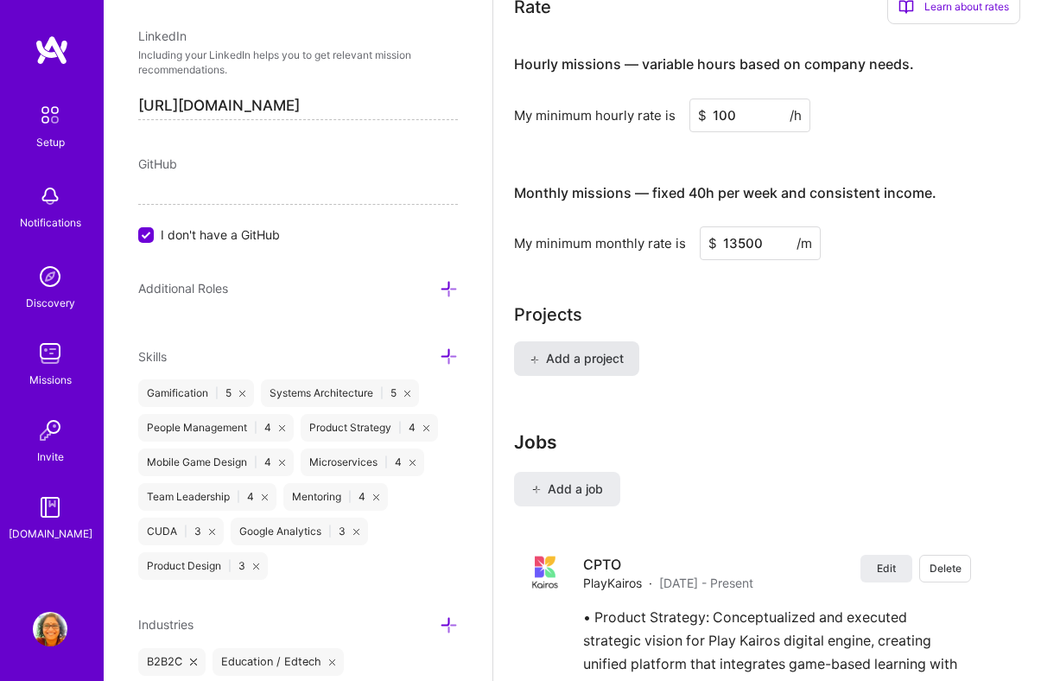
click at [605, 354] on span "Add a project" at bounding box center [576, 358] width 94 height 17
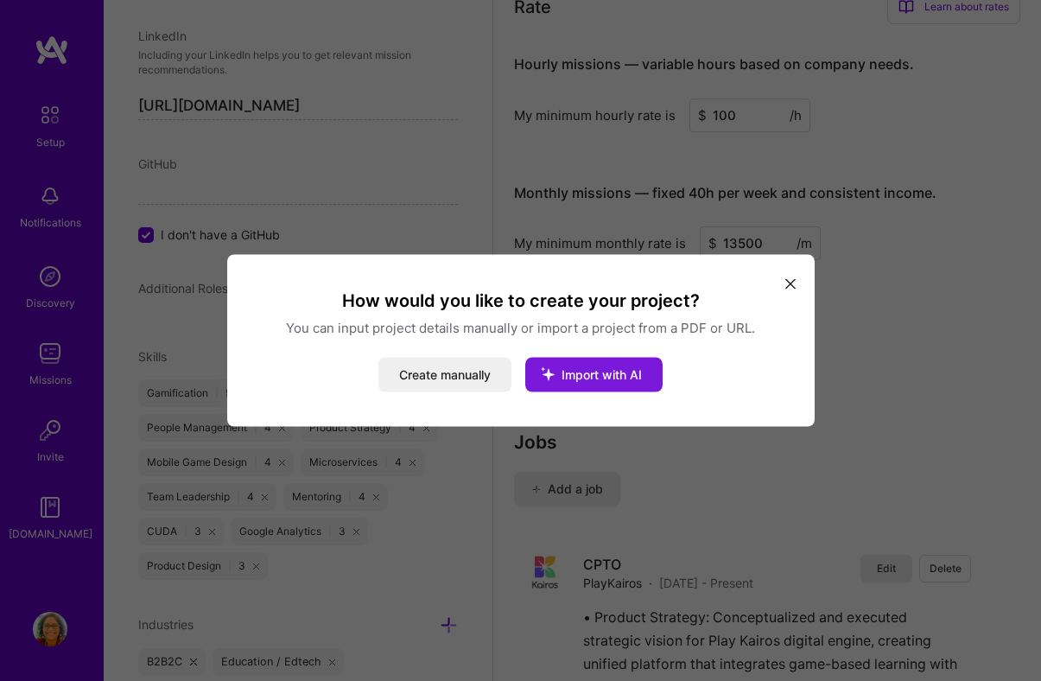
click at [606, 377] on span "Import with AI" at bounding box center [601, 374] width 80 height 15
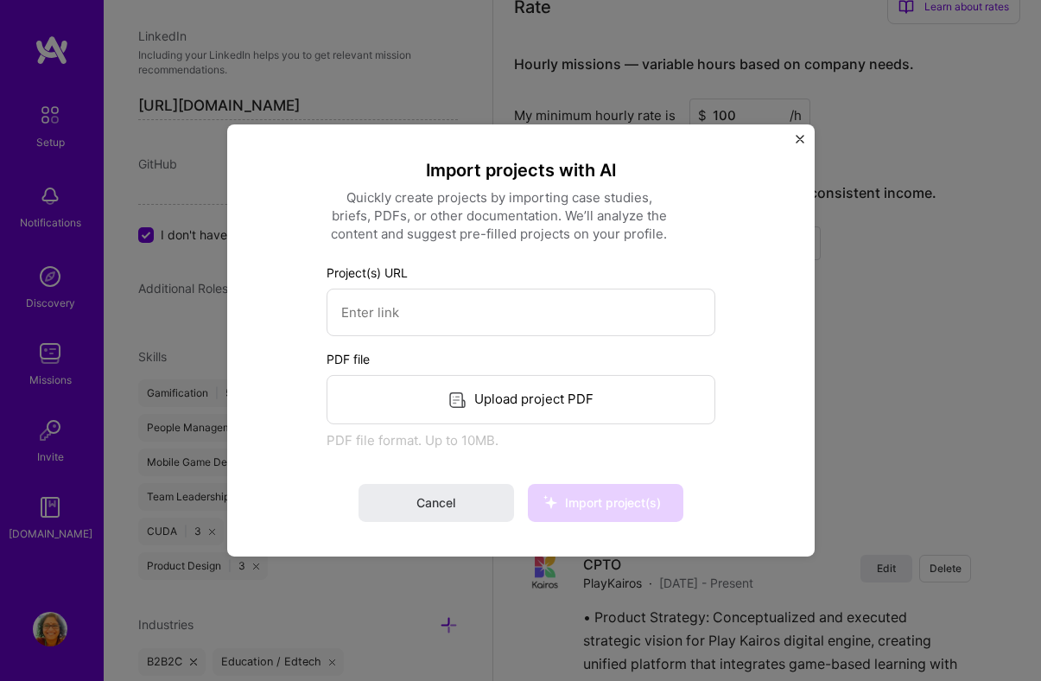
click at [516, 397] on div "Upload project PDF" at bounding box center [520, 399] width 389 height 49
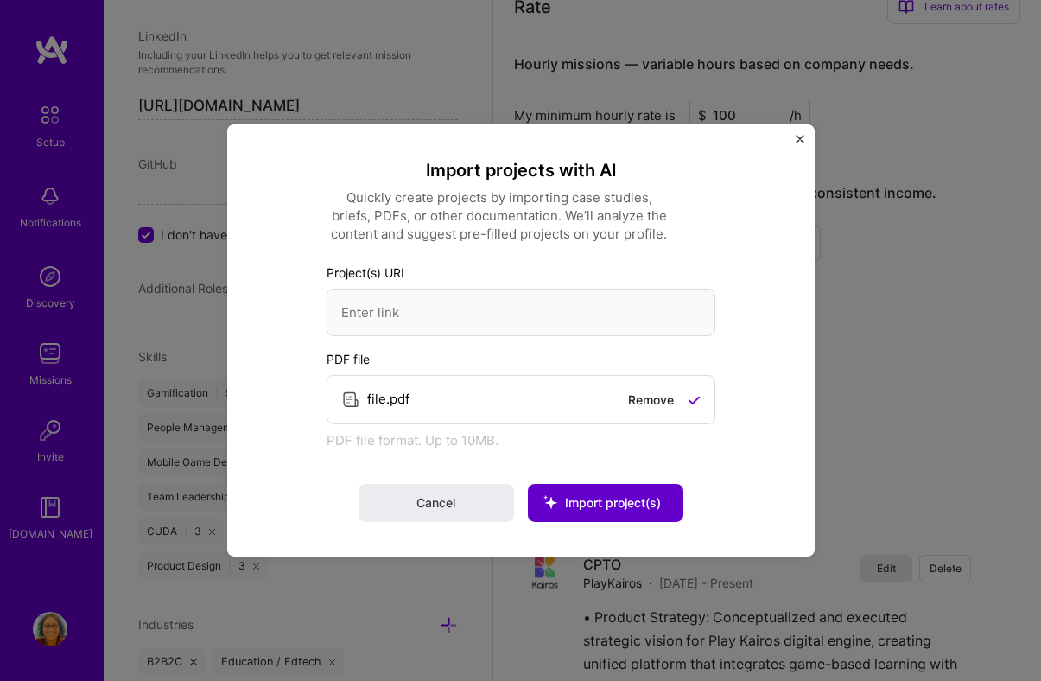
click at [630, 504] on span "Import project(s)" at bounding box center [613, 502] width 96 height 15
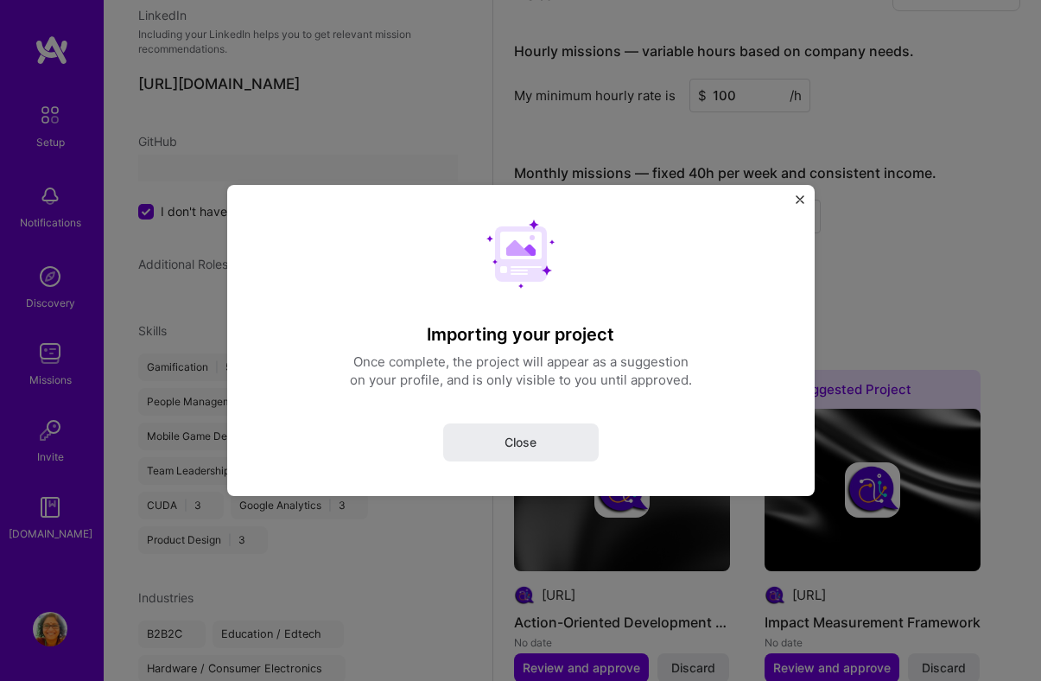
select select "US"
select select "Right Now"
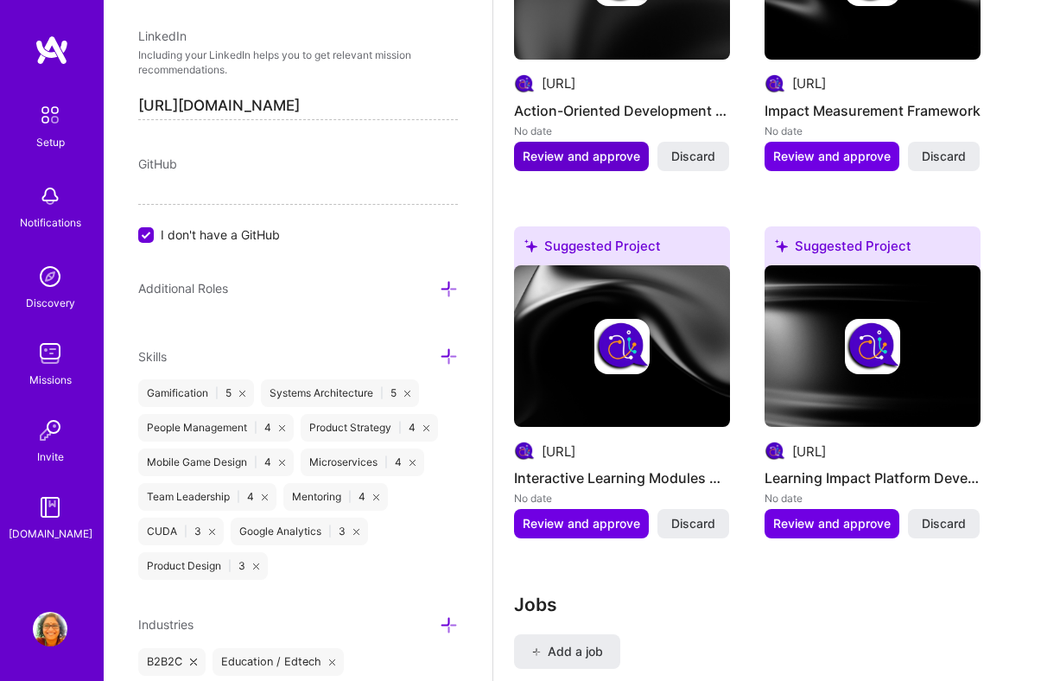
scroll to position [1810, 0]
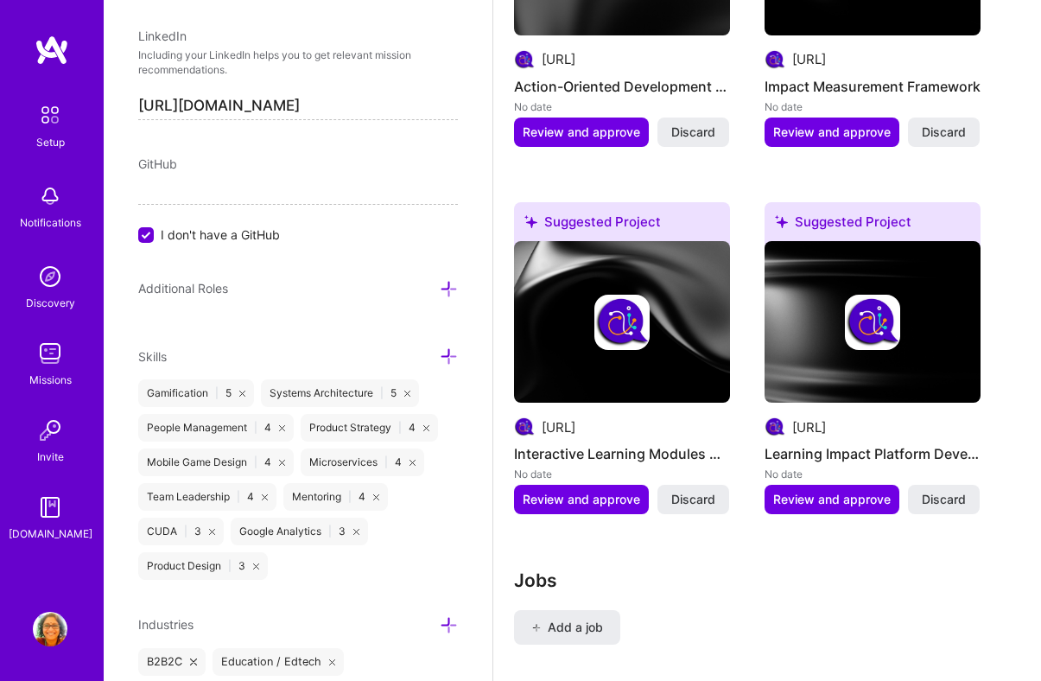
click at [198, 532] on div "CUDA | 3" at bounding box center [180, 531] width 85 height 28
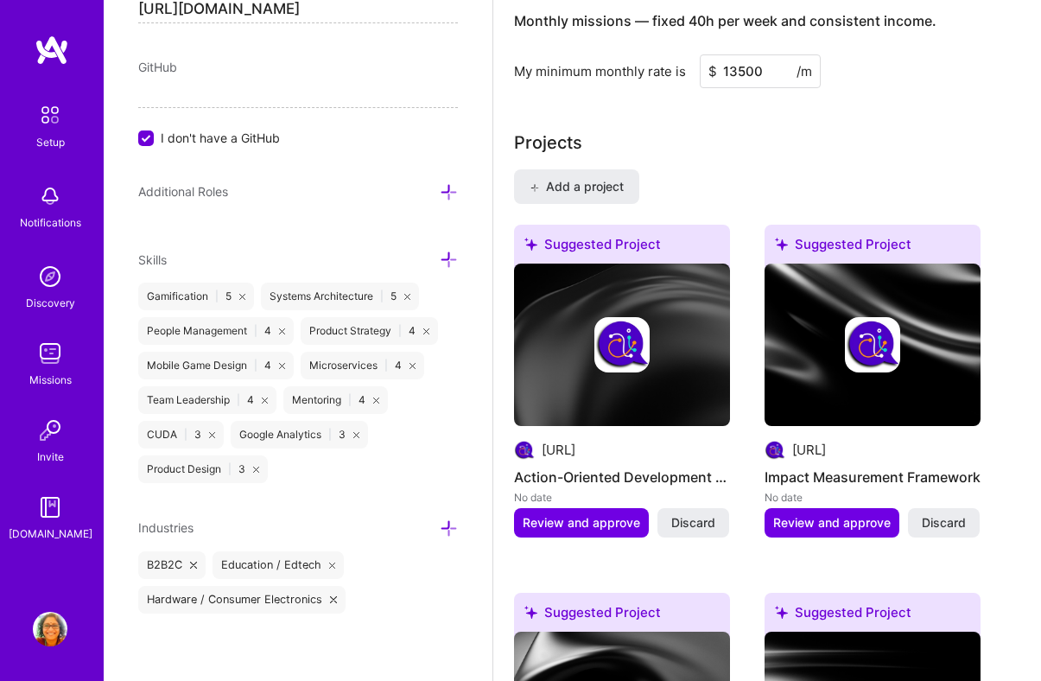
scroll to position [1400, 0]
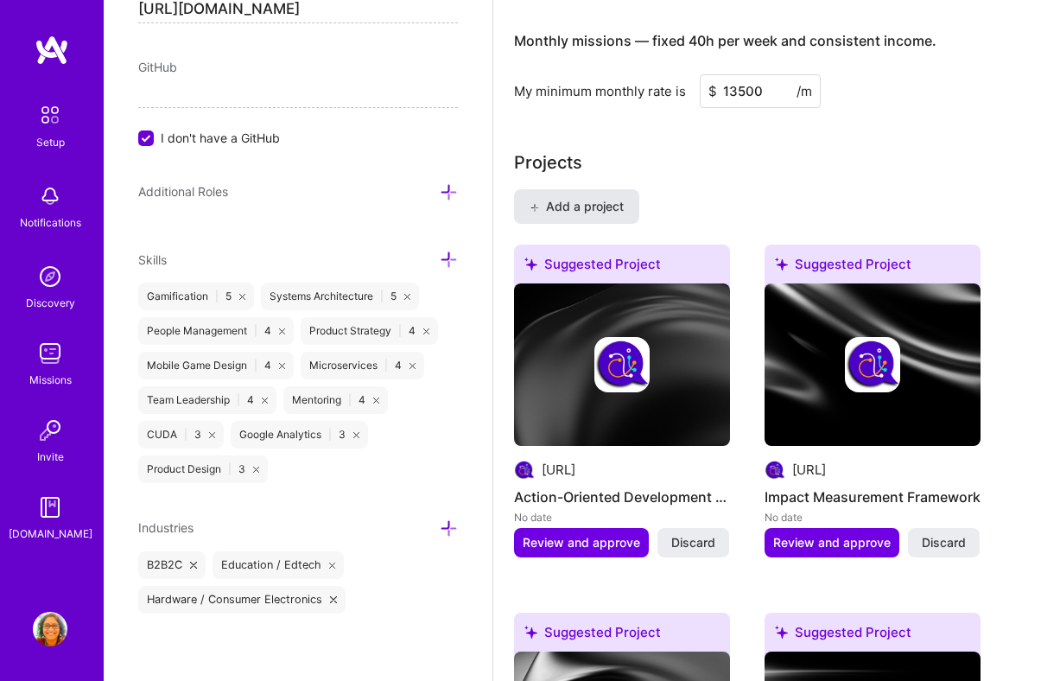
click at [573, 212] on span "Add a project" at bounding box center [576, 206] width 94 height 17
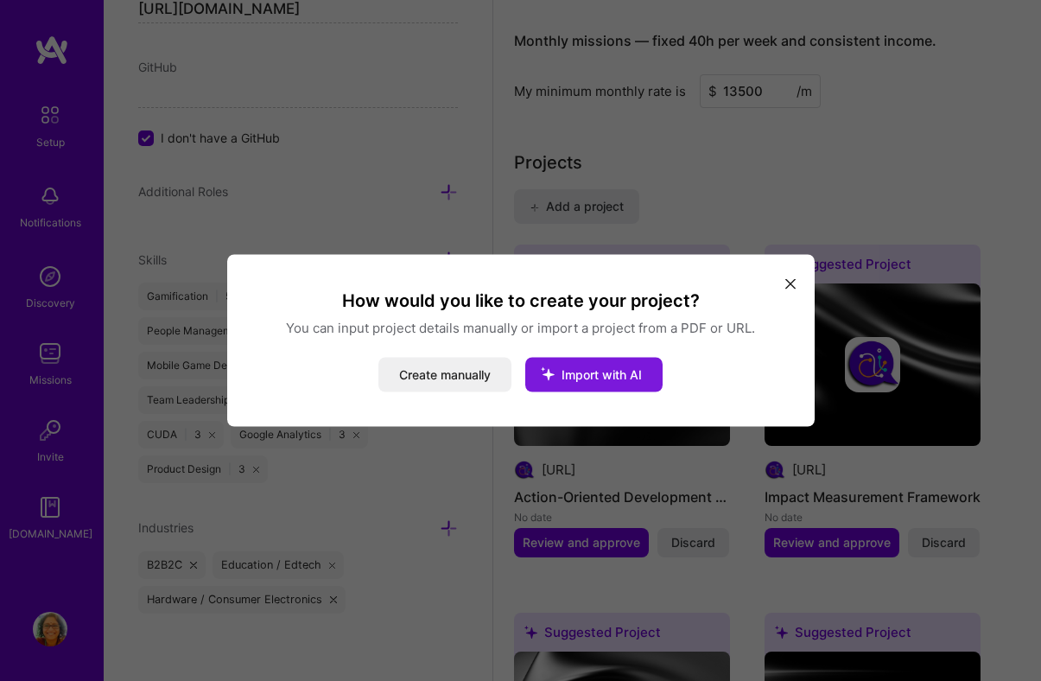
click at [559, 378] on icon "modal" at bounding box center [547, 373] width 45 height 45
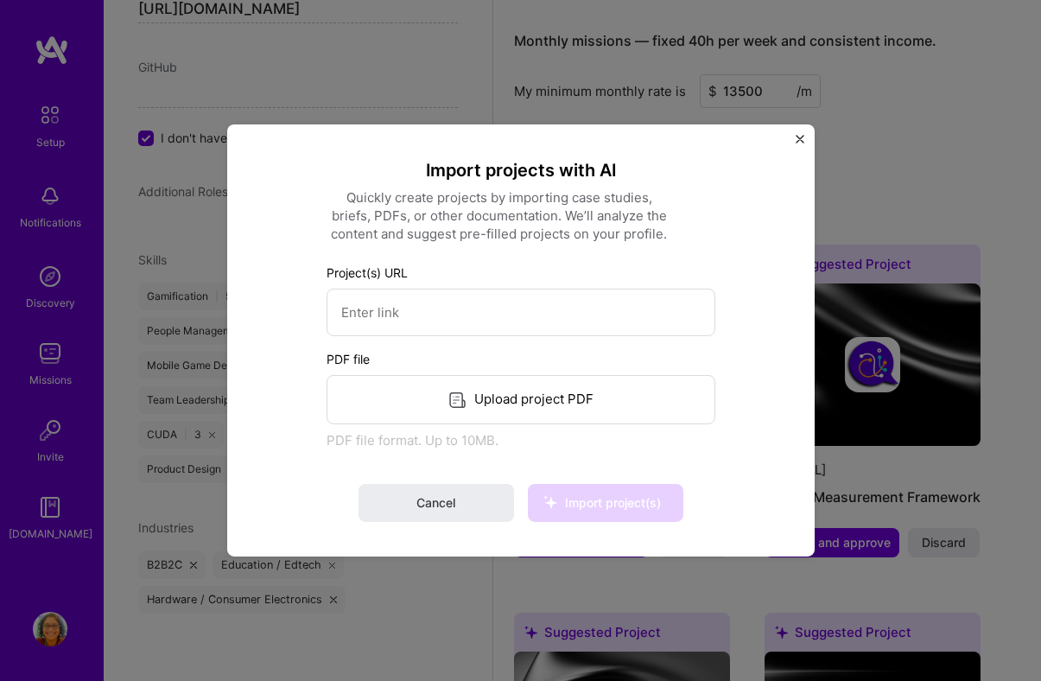
click at [504, 396] on div "Upload project PDF" at bounding box center [520, 399] width 389 height 49
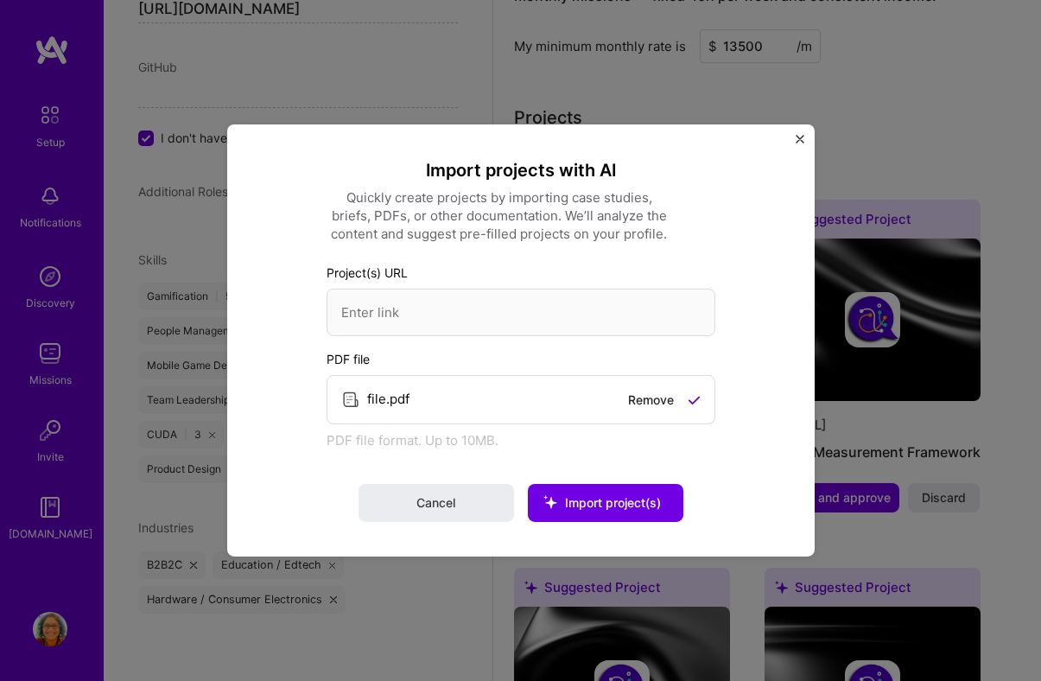
scroll to position [1443, 0]
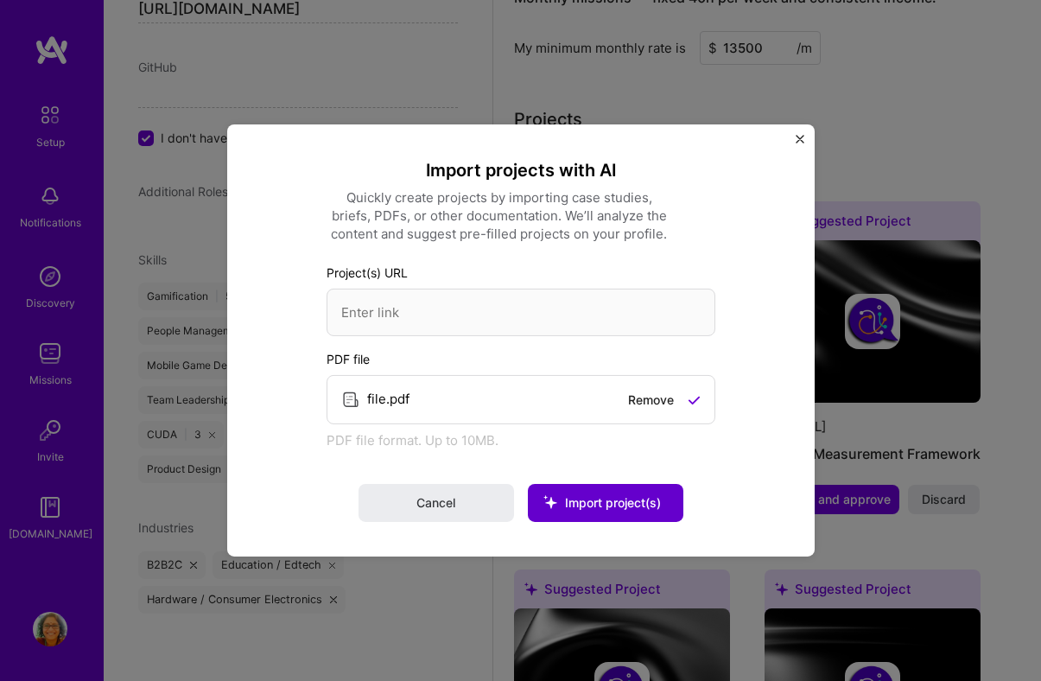
click at [616, 505] on span "Import project(s)" at bounding box center [613, 502] width 96 height 15
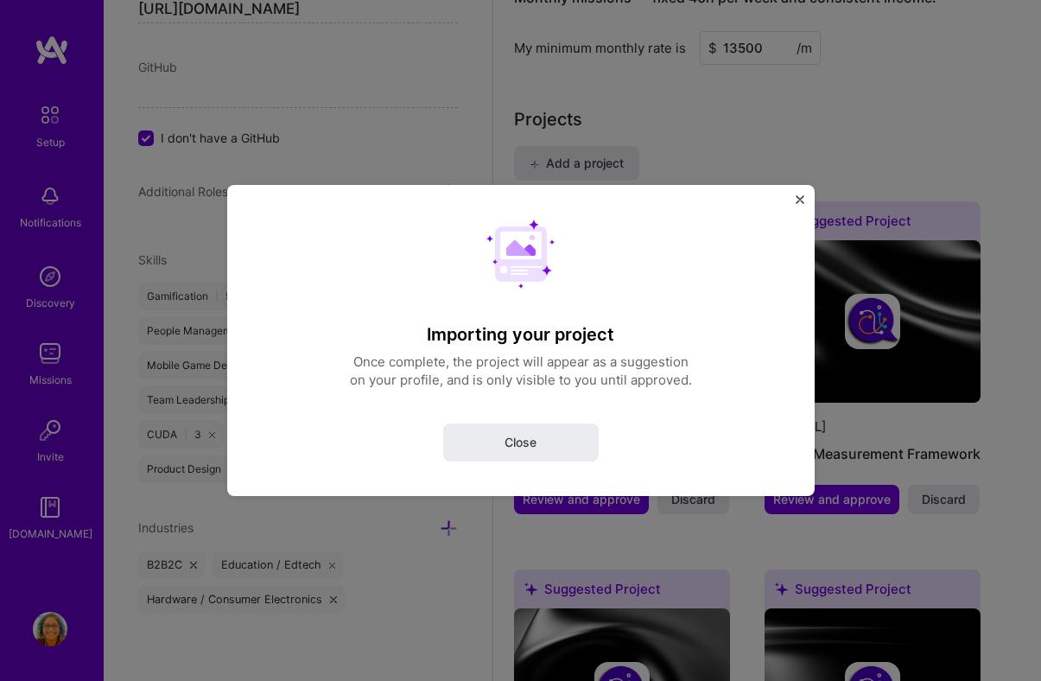
click at [869, 98] on div "Importing your project Once complete, the project will appear as a suggestion o…" at bounding box center [520, 340] width 1041 height 681
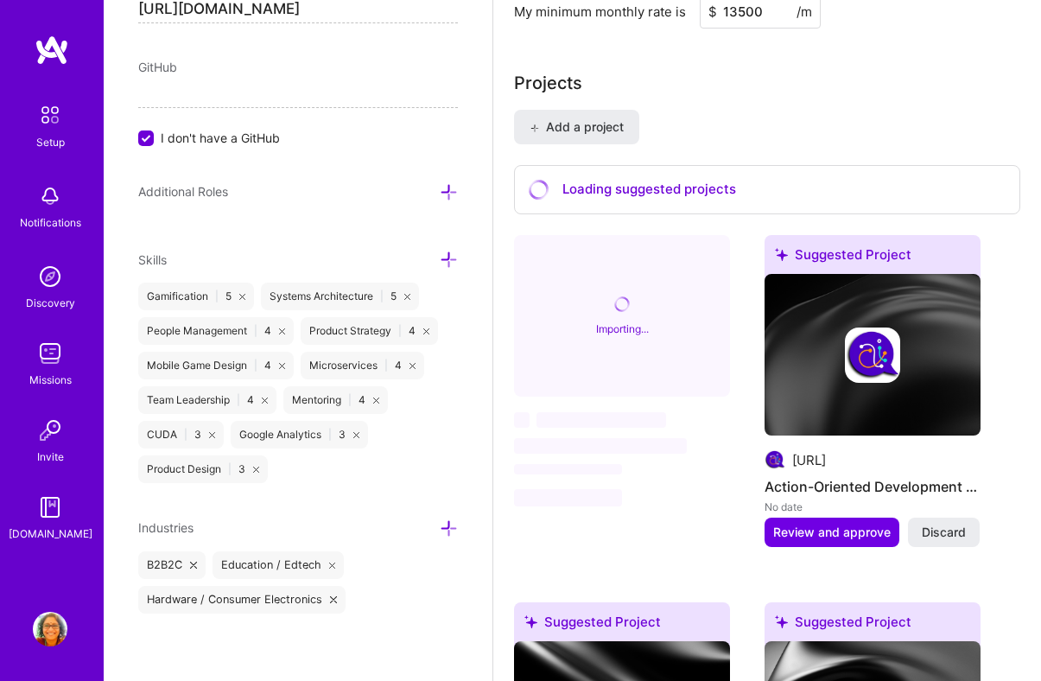
scroll to position [1495, 0]
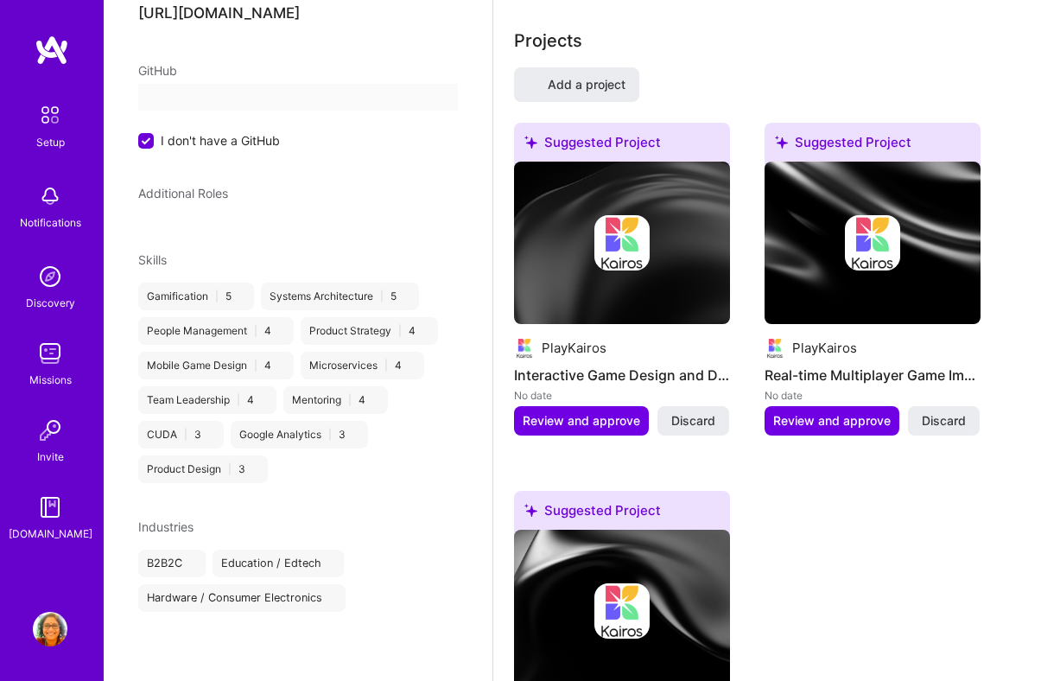
select select "US"
select select "Right Now"
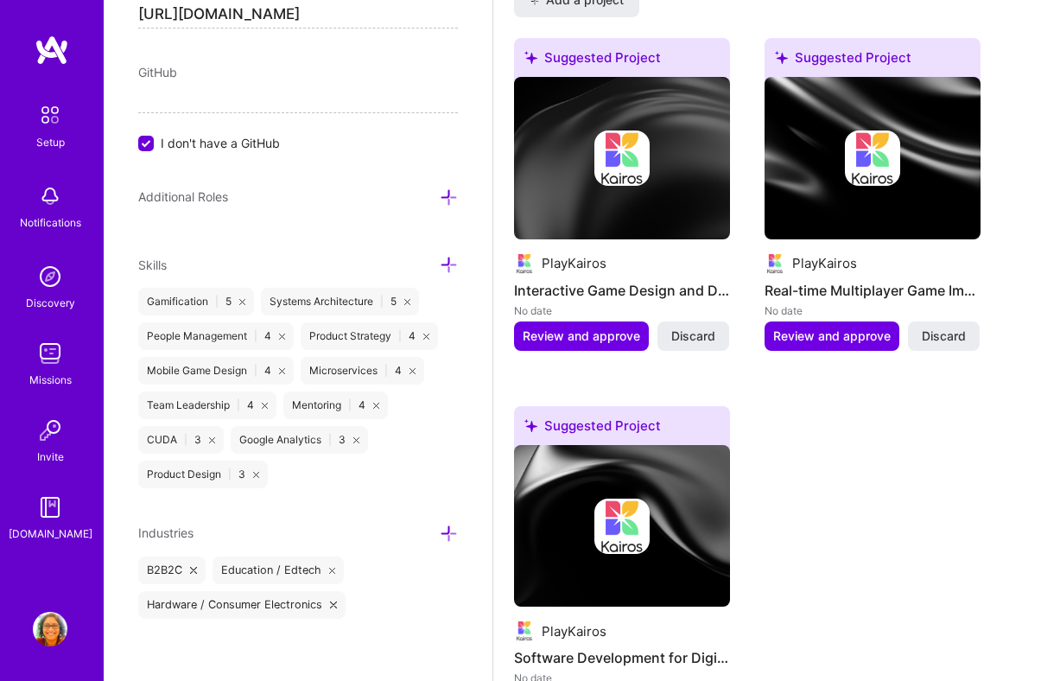
scroll to position [1608, 0]
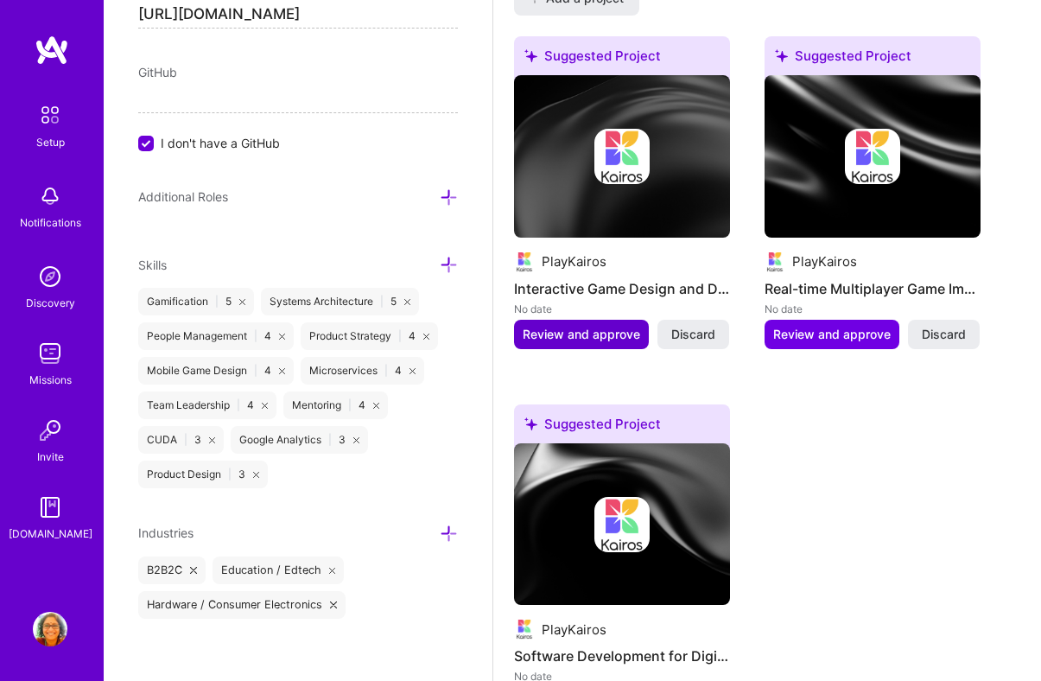
click at [600, 329] on span "Review and approve" at bounding box center [580, 334] width 117 height 17
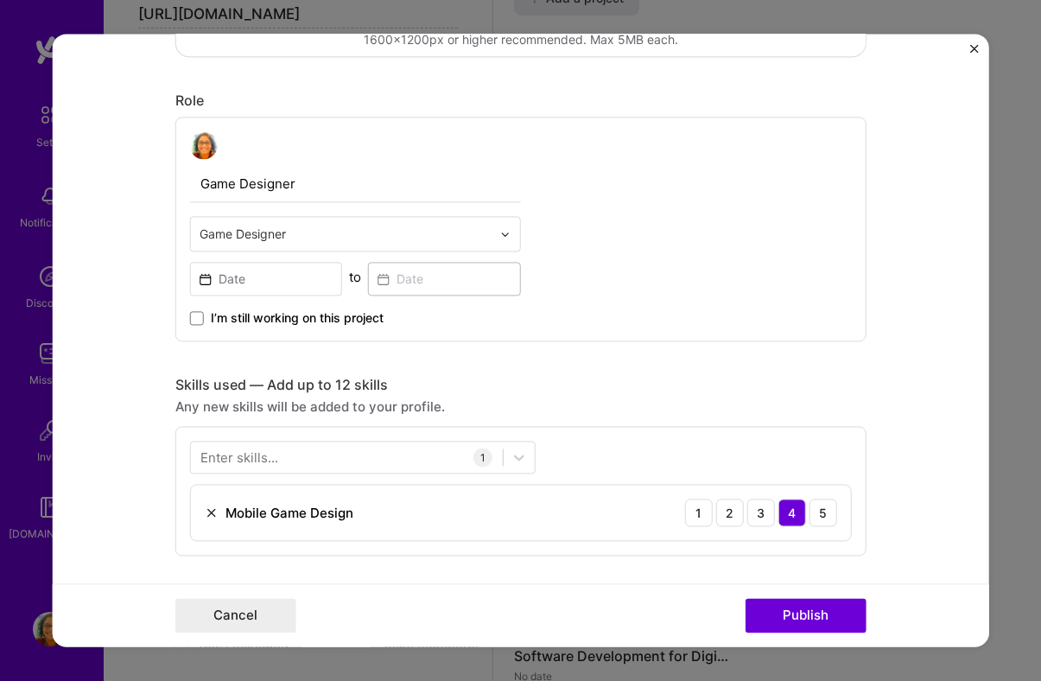
scroll to position [535, 0]
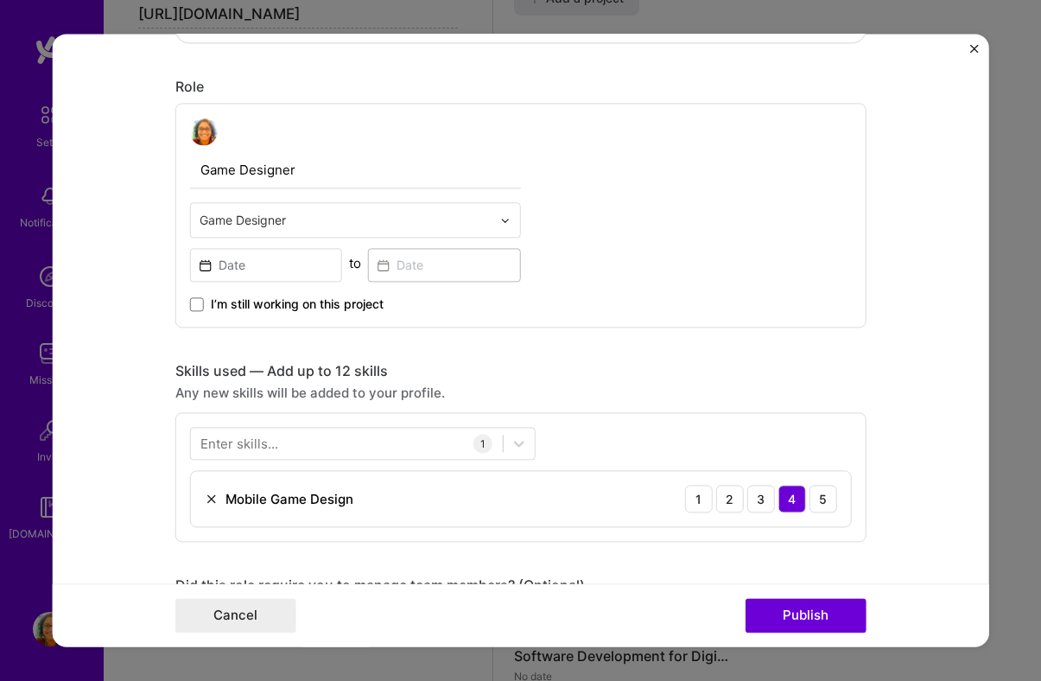
click at [450, 181] on input "Game Designer" at bounding box center [355, 170] width 331 height 36
click at [501, 220] on img at bounding box center [505, 220] width 10 height 10
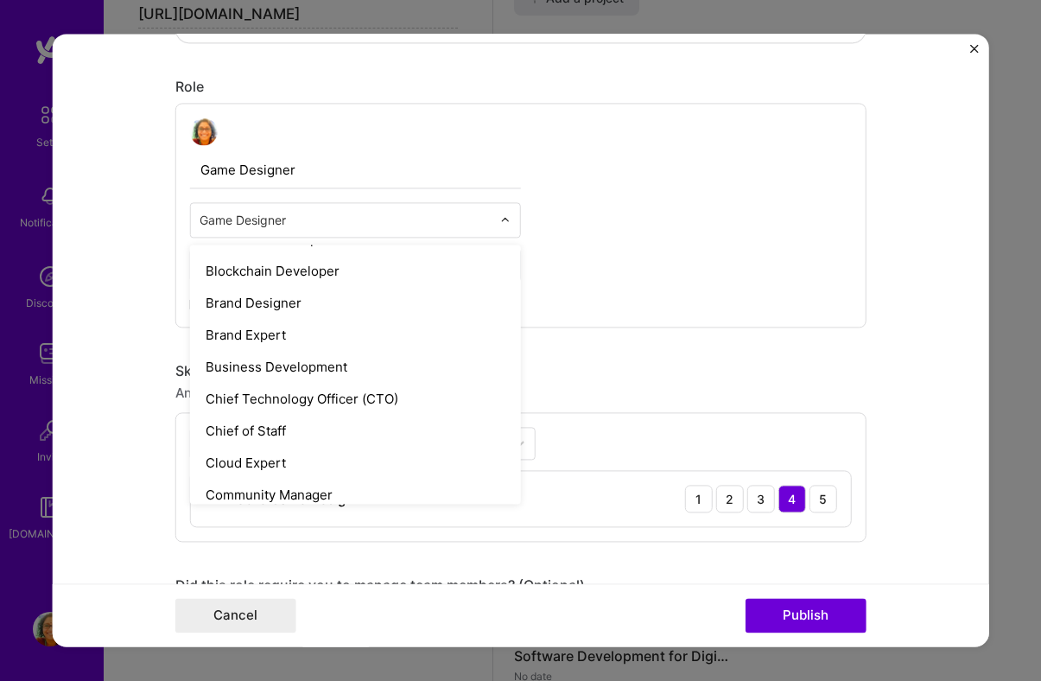
scroll to position [316, 0]
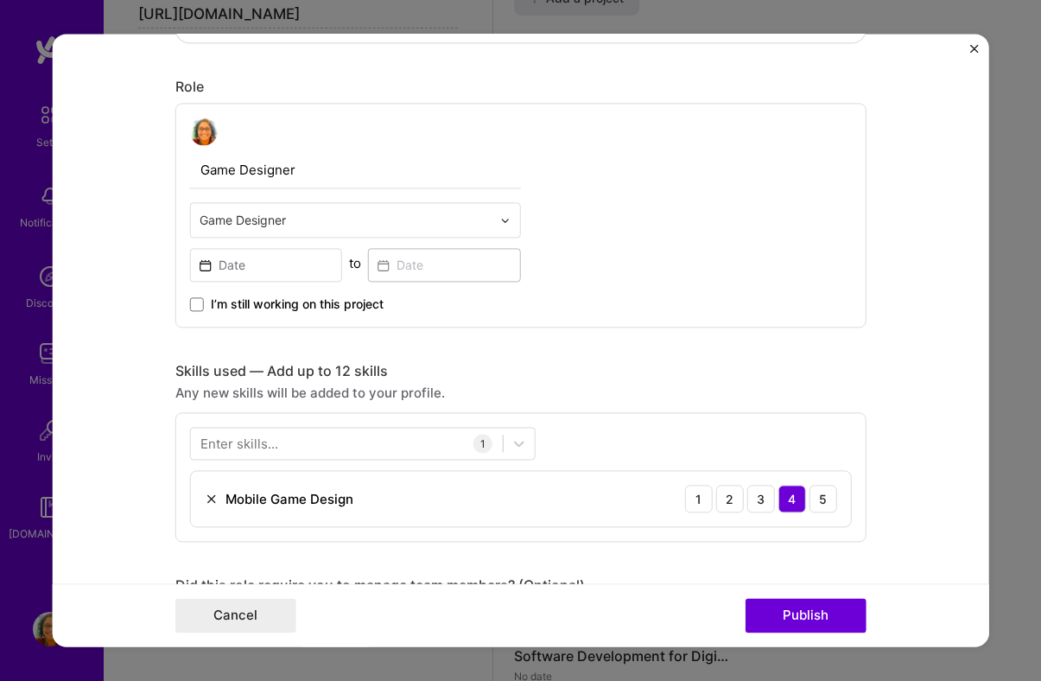
click at [541, 282] on div "Game Designer Game Designer to I’m still working on this project" at bounding box center [520, 215] width 691 height 225
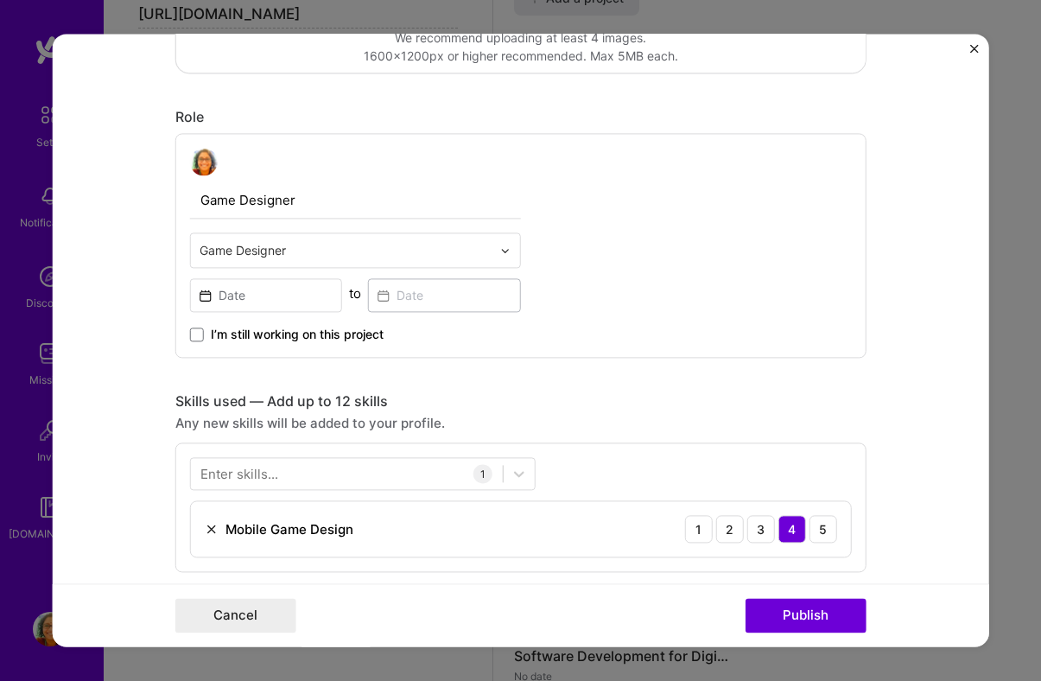
scroll to position [507, 0]
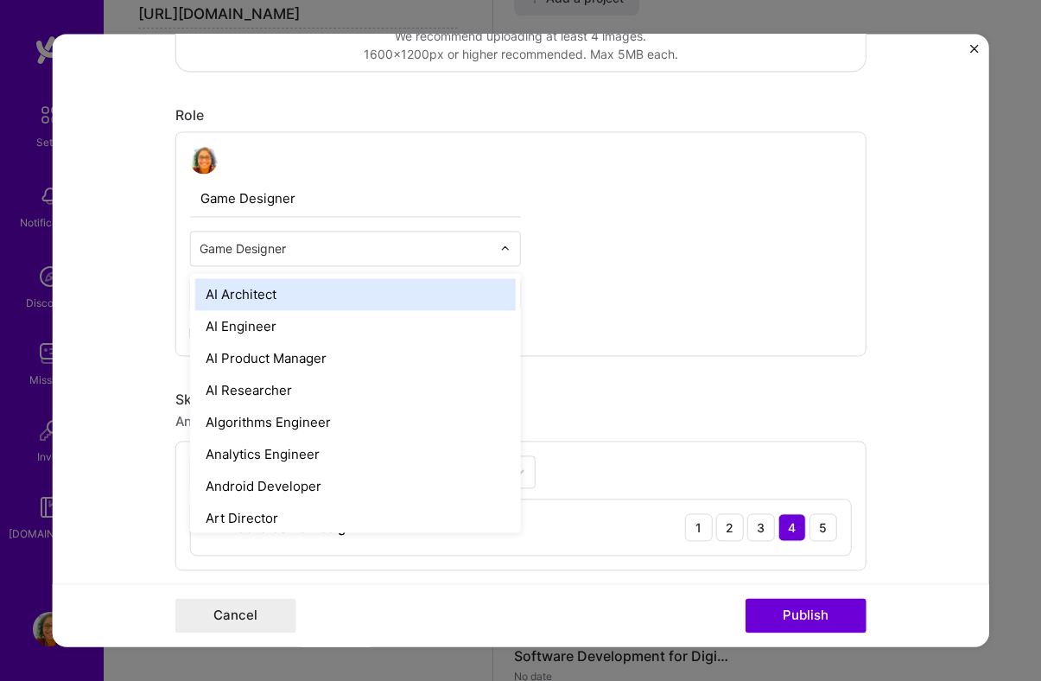
click at [502, 250] on img at bounding box center [505, 249] width 10 height 10
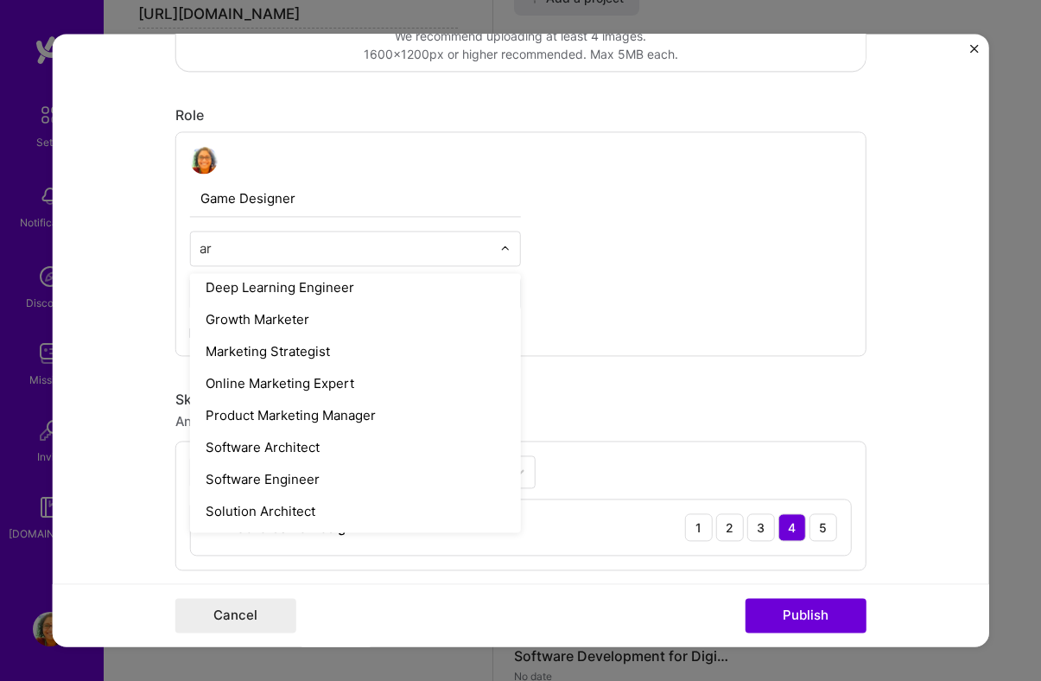
scroll to position [0, 0]
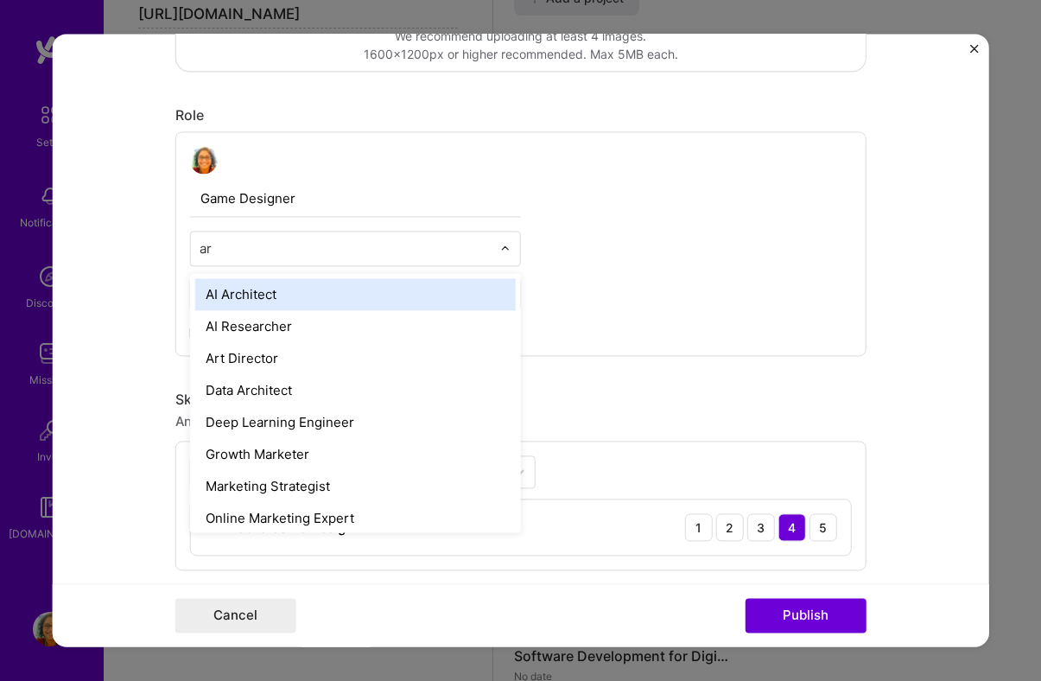
type input "a"
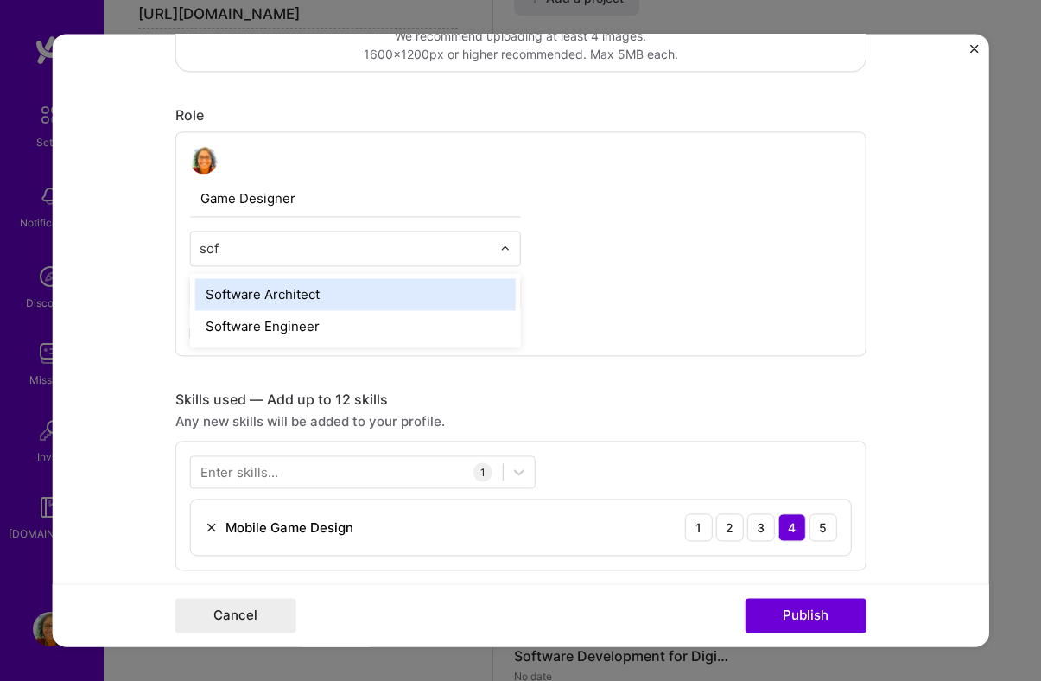
type input "soft"
click at [391, 305] on div "Software Architect" at bounding box center [355, 294] width 320 height 32
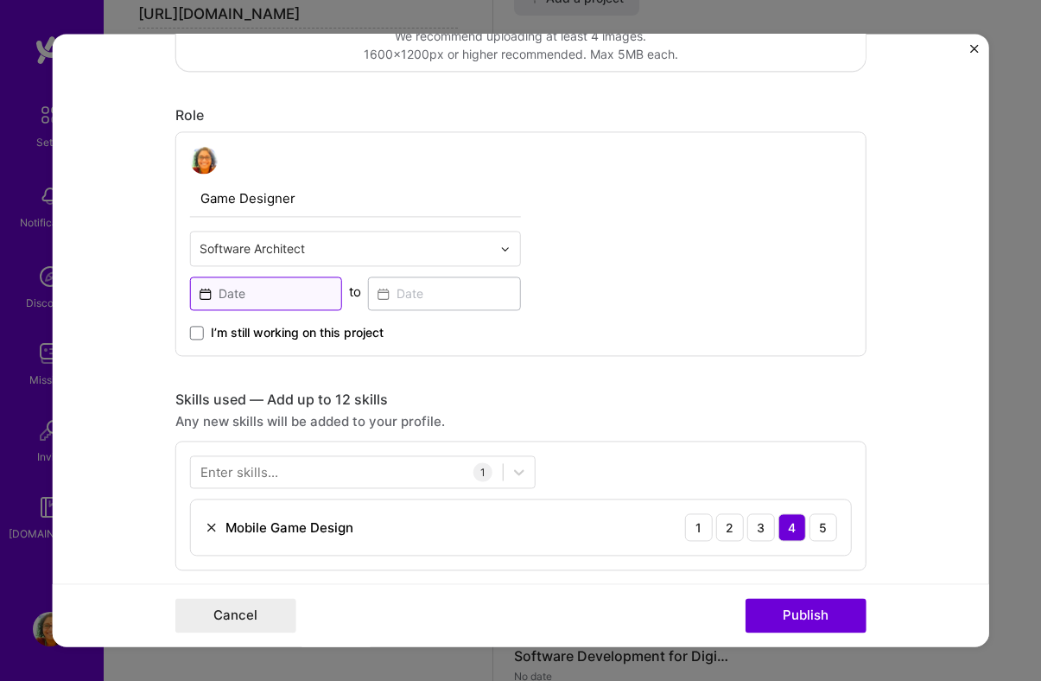
click at [309, 307] on input at bounding box center [266, 293] width 153 height 34
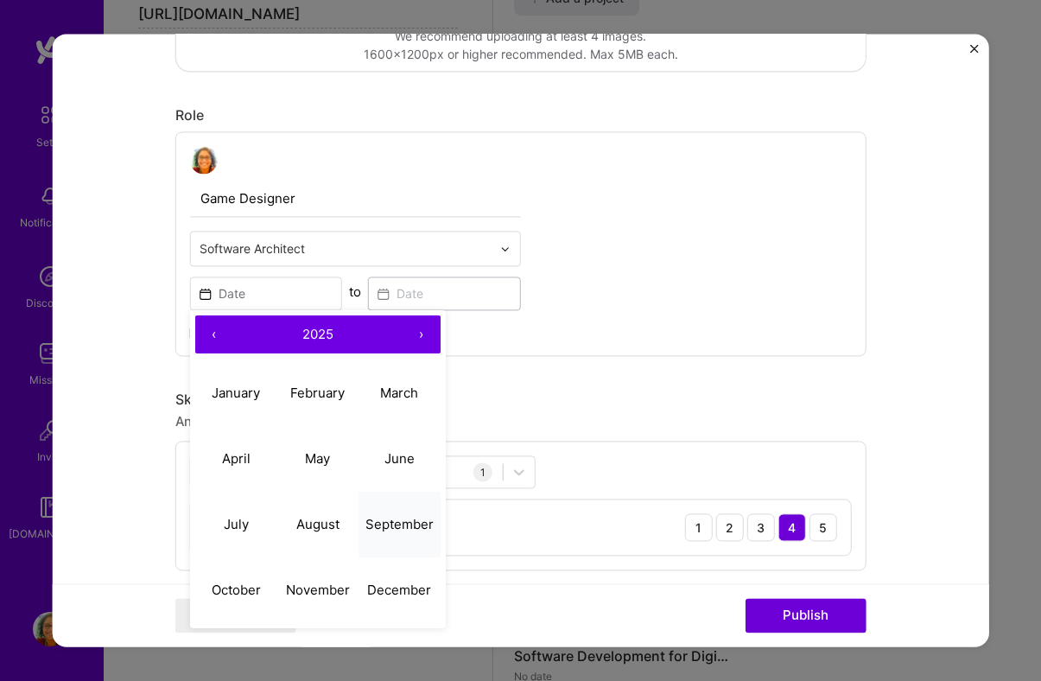
click at [388, 531] on abbr "September" at bounding box center [399, 524] width 68 height 16
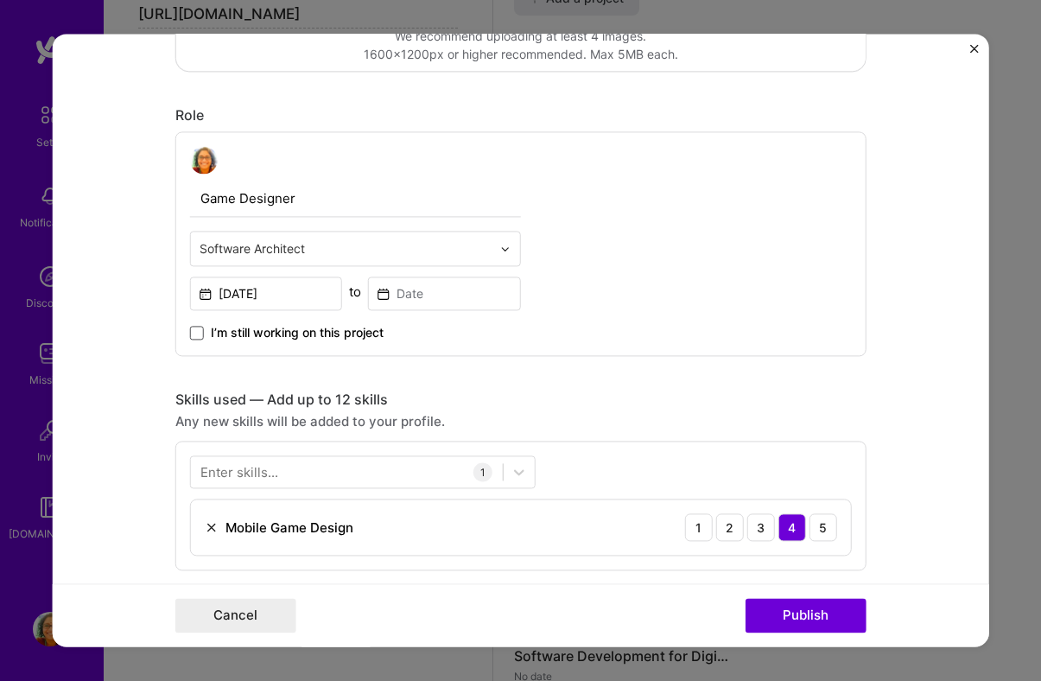
click at [196, 336] on span at bounding box center [197, 333] width 14 height 14
click at [0, 0] on input "I’m still working on this project" at bounding box center [0, 0] width 0 height 0
click at [257, 294] on input "[DATE]" at bounding box center [266, 293] width 153 height 34
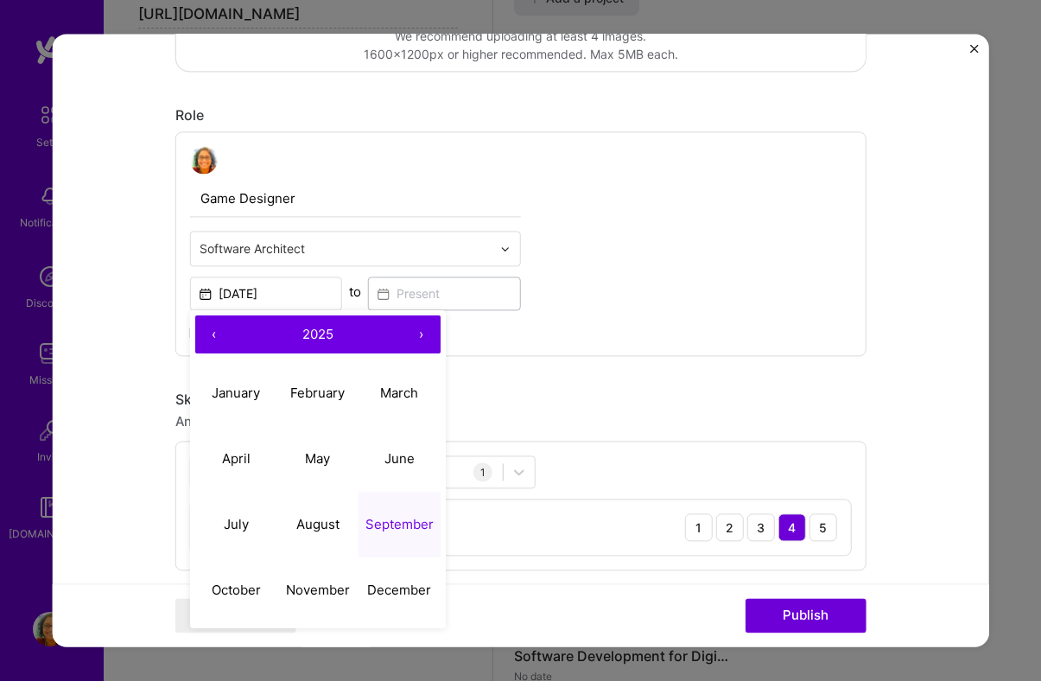
click at [214, 336] on button "‹" at bounding box center [214, 334] width 38 height 38
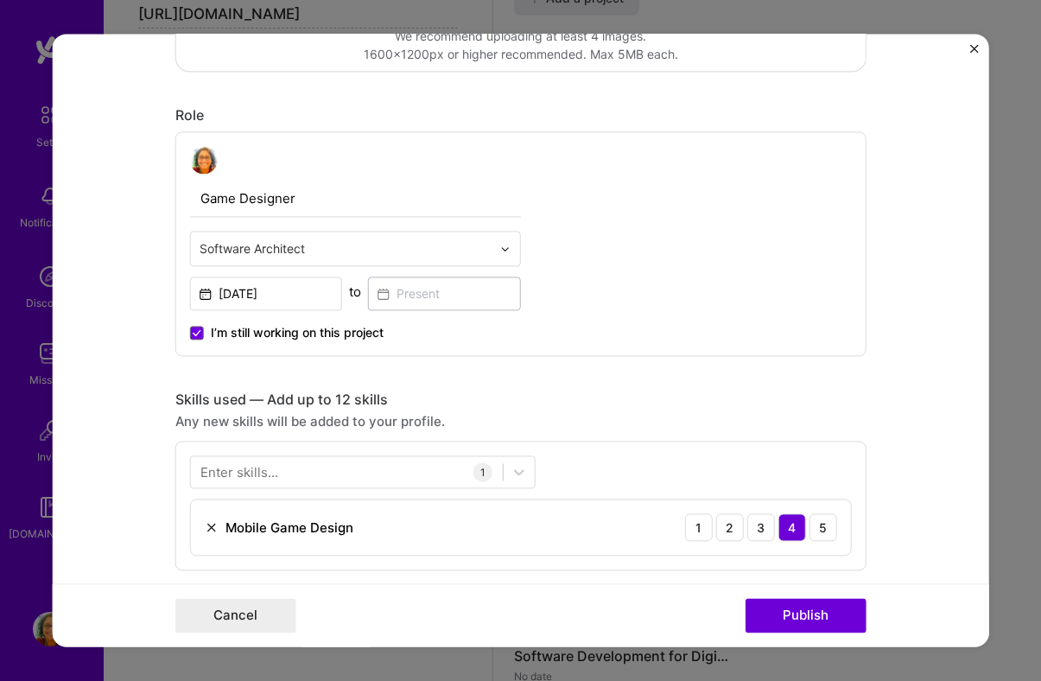
click at [538, 327] on div "Game Designer Software Architect [DATE] to I’m still working on this project" at bounding box center [520, 243] width 691 height 225
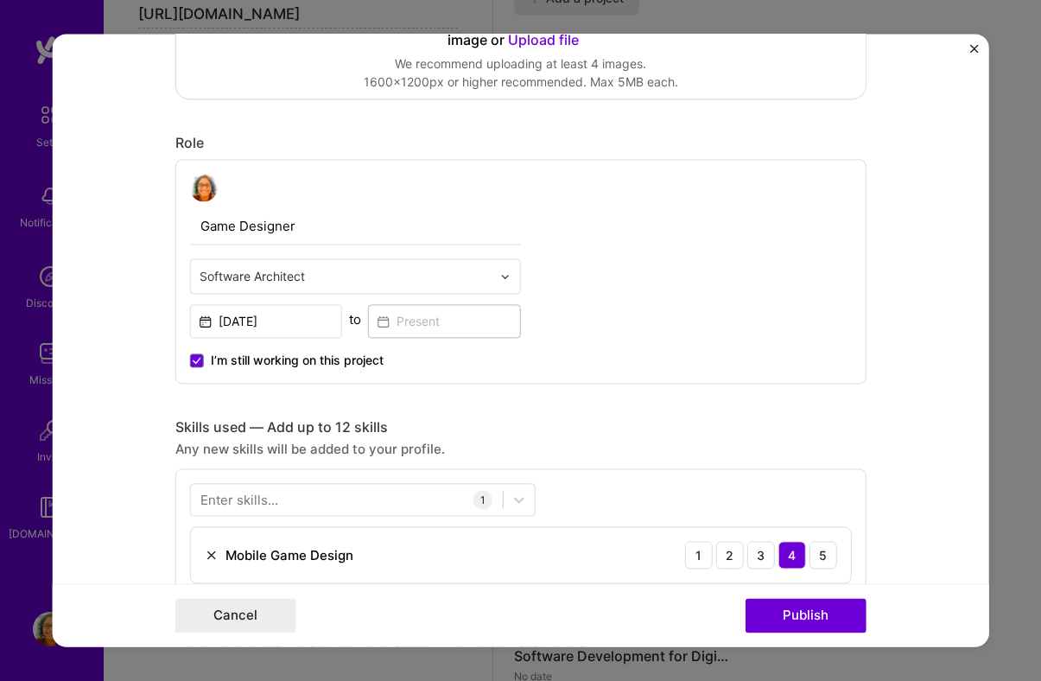
scroll to position [541, 0]
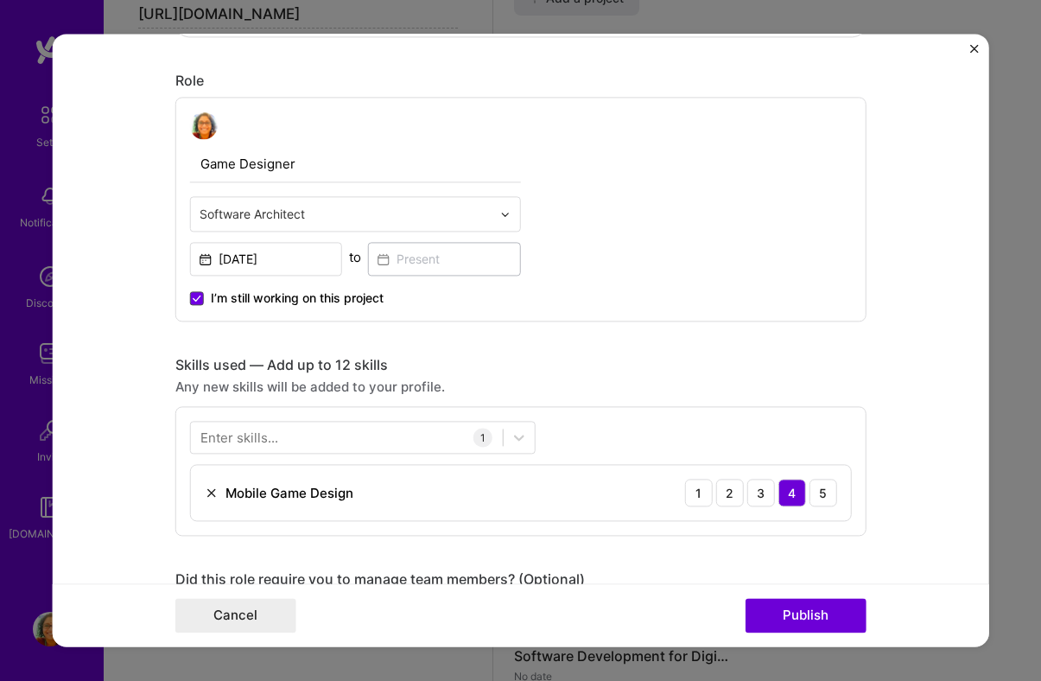
click at [199, 301] on icon at bounding box center [197, 297] width 9 height 7
click at [0, 0] on input "I’m still working on this project" at bounding box center [0, 0] width 0 height 0
click at [402, 261] on input at bounding box center [444, 259] width 153 height 34
click at [262, 266] on input "[DATE]" at bounding box center [266, 259] width 153 height 34
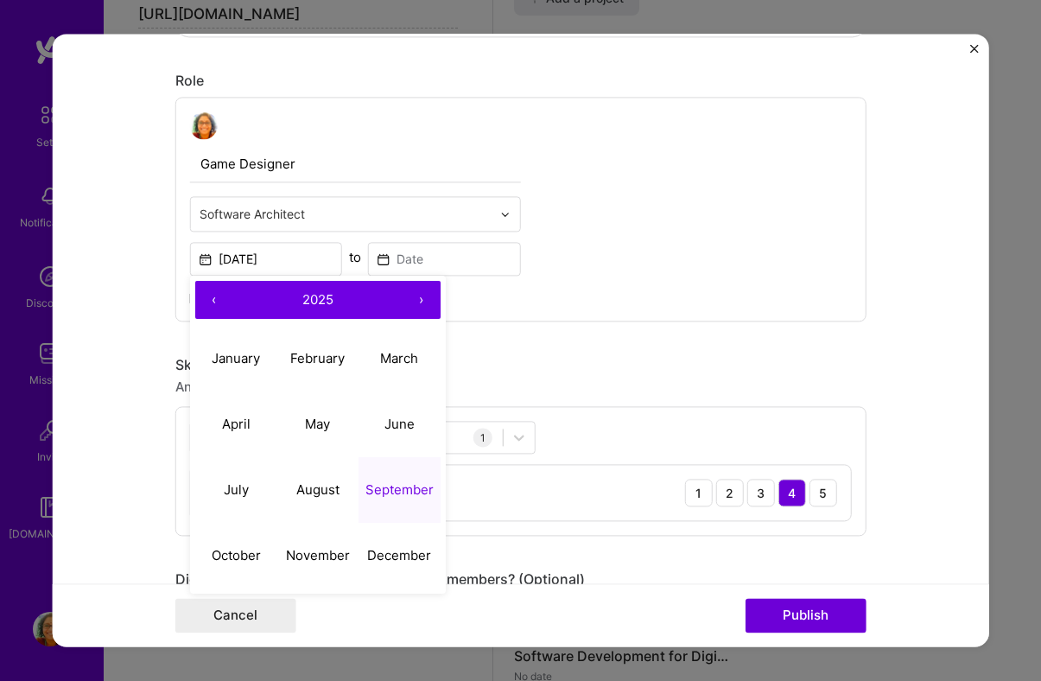
click at [215, 300] on button "‹" at bounding box center [214, 300] width 38 height 38
click at [307, 307] on span "2024" at bounding box center [317, 299] width 32 height 16
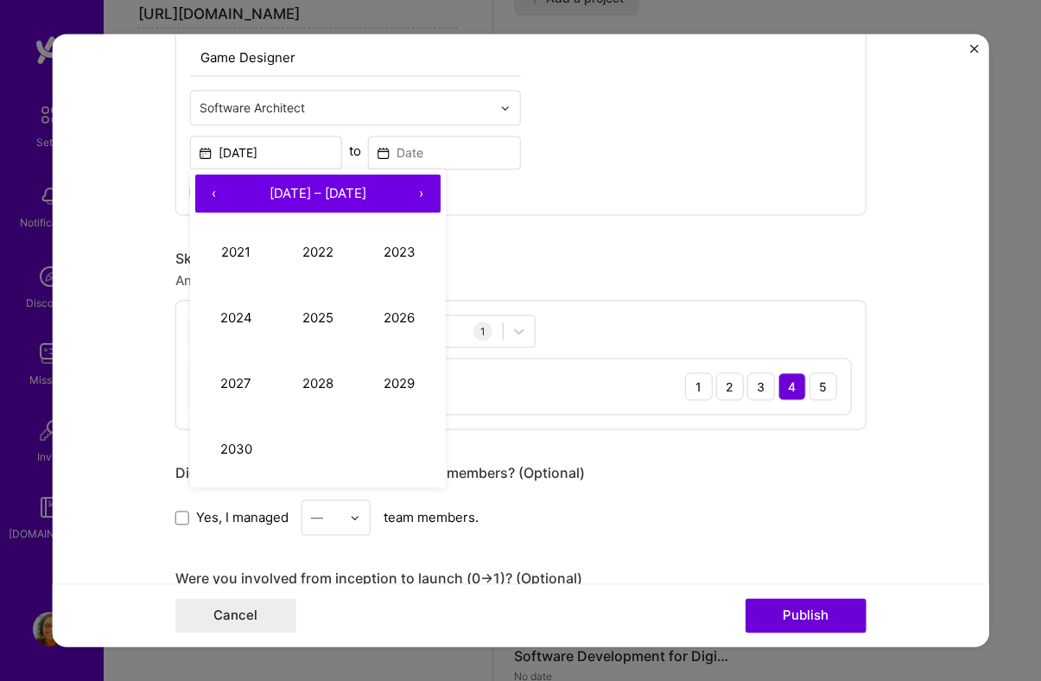
scroll to position [633, 0]
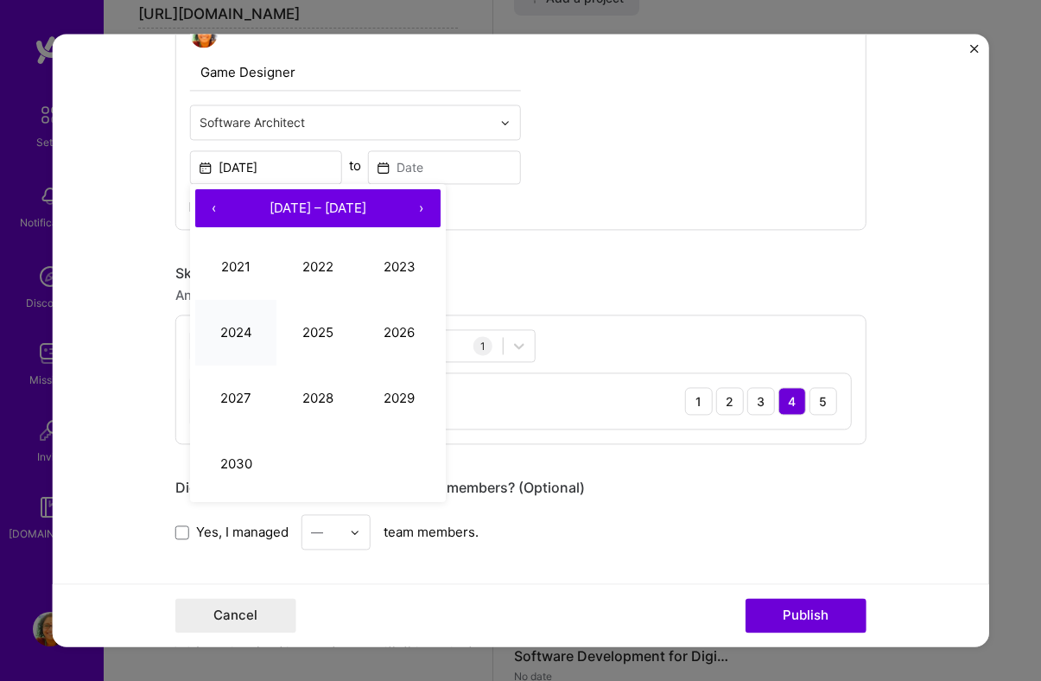
click at [250, 327] on button "2024" at bounding box center [236, 333] width 82 height 66
click at [386, 383] on button "September" at bounding box center [399, 398] width 82 height 66
type input "[DATE]"
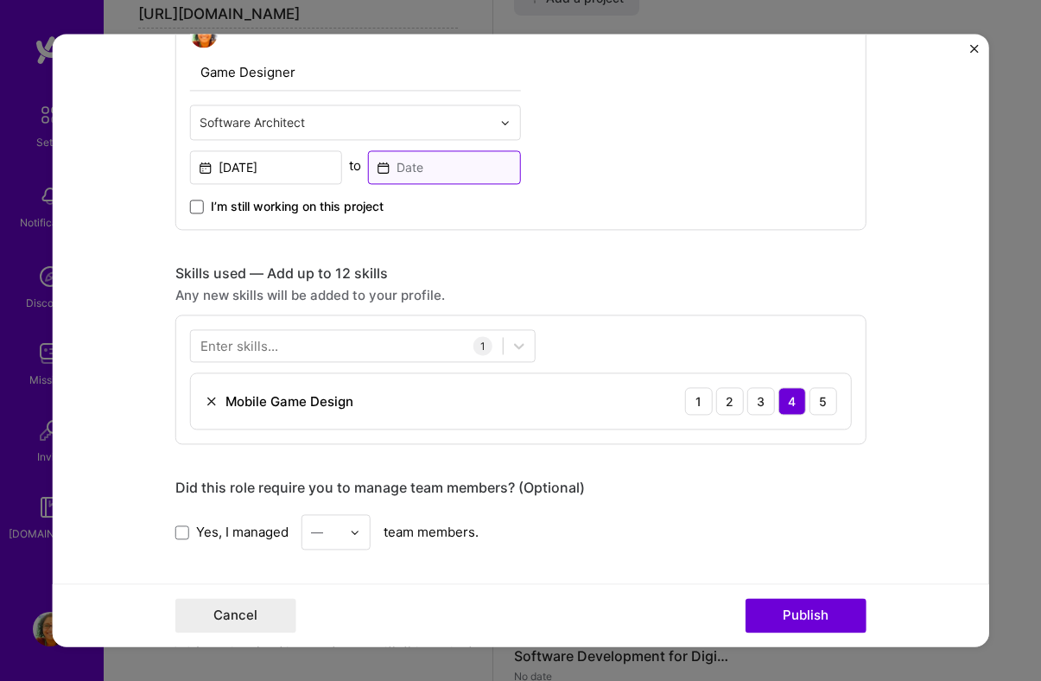
click at [407, 177] on input at bounding box center [444, 167] width 153 height 34
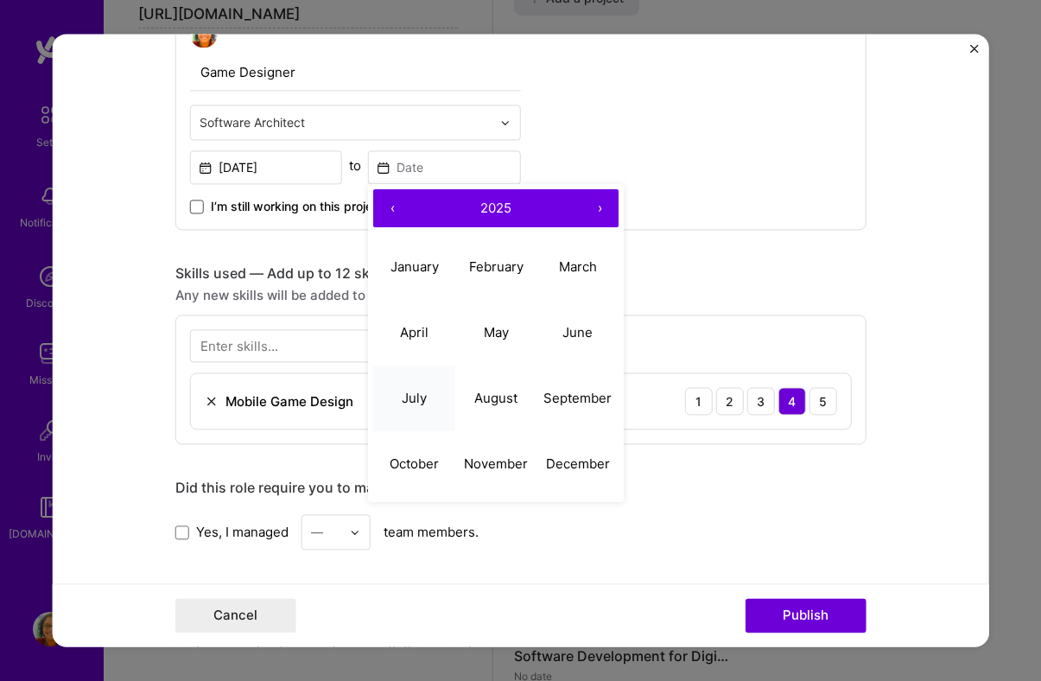
click at [424, 395] on abbr "July" at bounding box center [414, 397] width 25 height 16
type input "[DATE]"
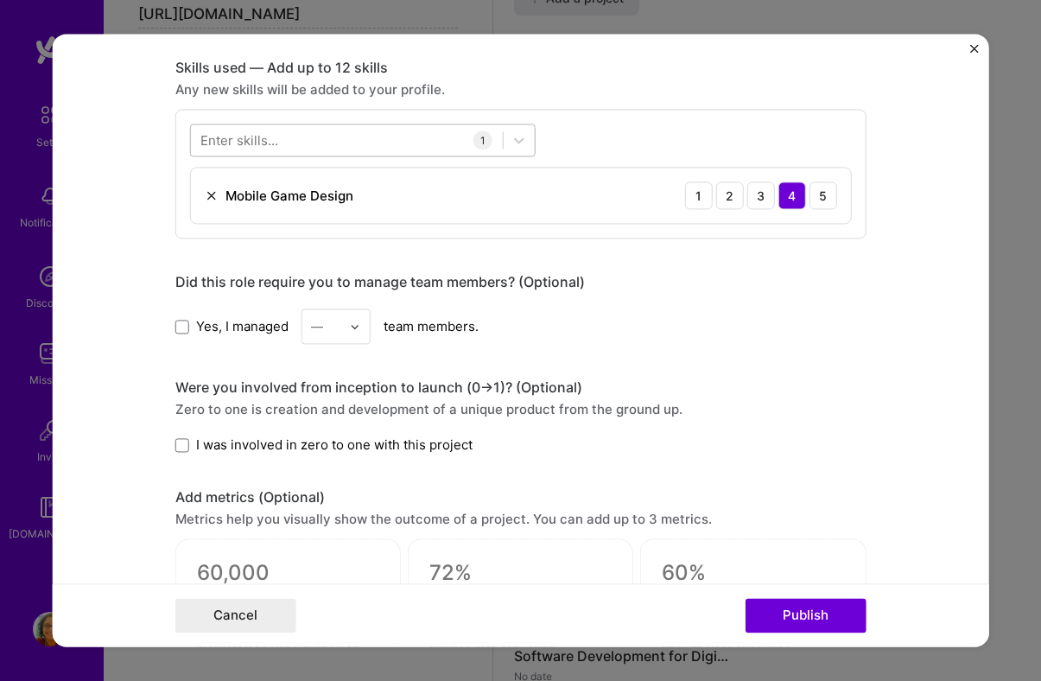
scroll to position [841, 0]
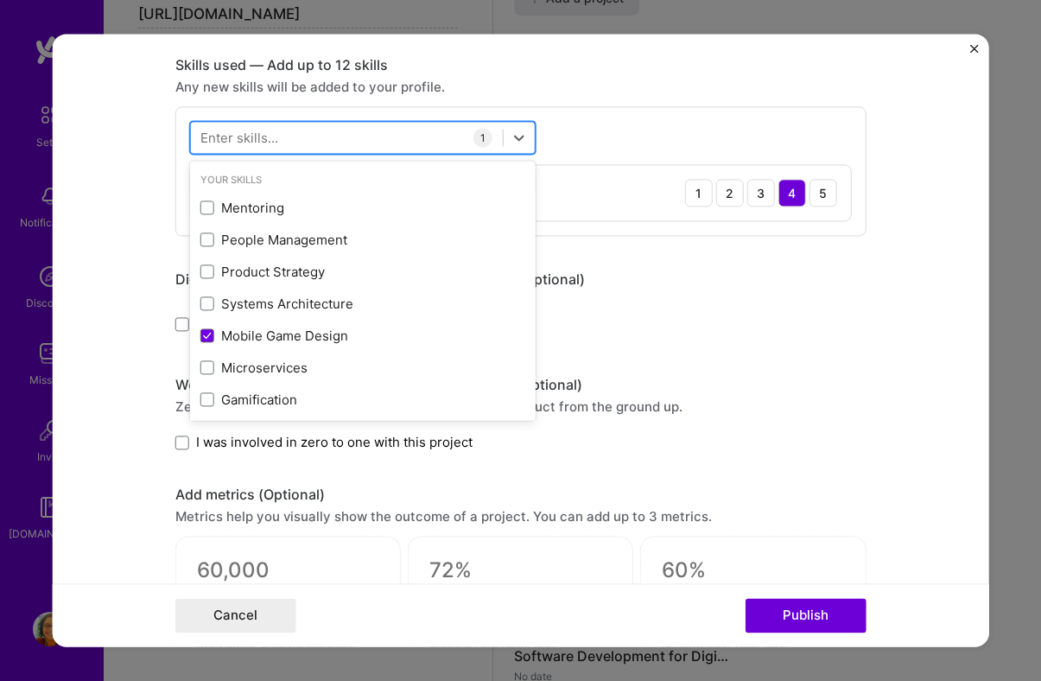
click at [403, 141] on div at bounding box center [347, 137] width 312 height 28
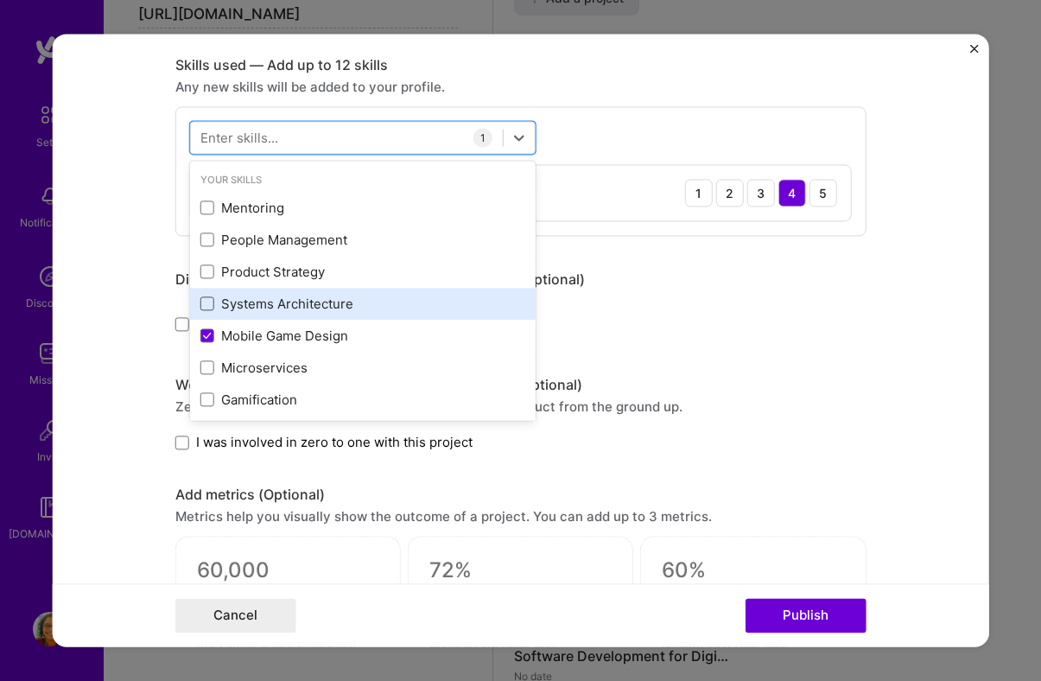
click at [206, 299] on span at bounding box center [207, 304] width 14 height 14
click at [0, 0] on input "checkbox" at bounding box center [0, 0] width 0 height 0
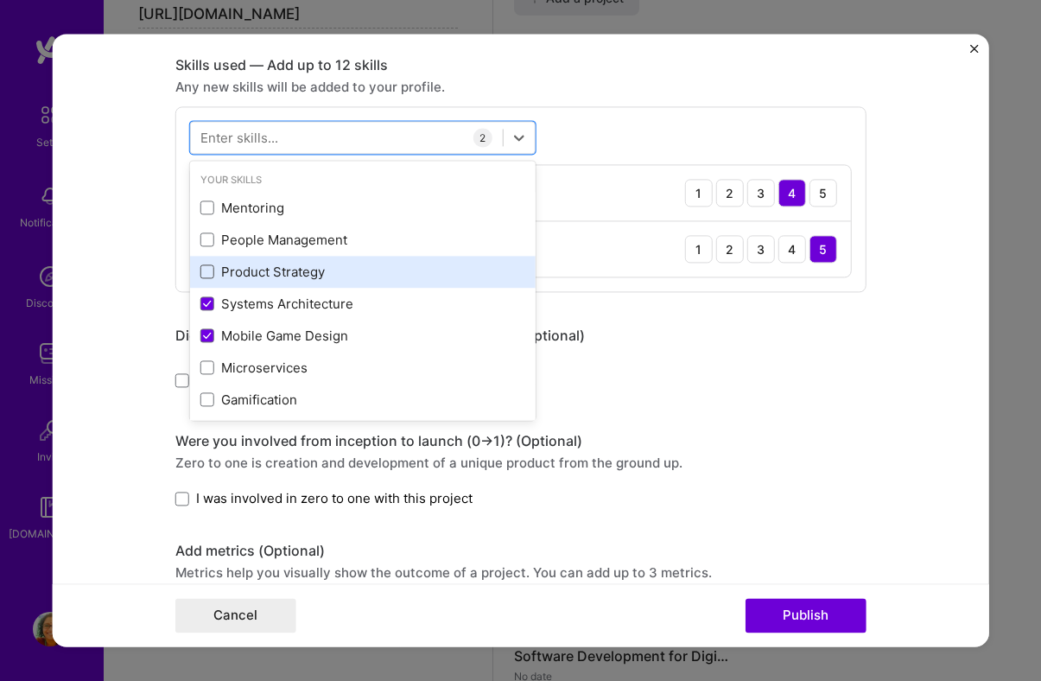
click at [206, 269] on span at bounding box center [207, 272] width 14 height 14
click at [0, 0] on input "checkbox" at bounding box center [0, 0] width 0 height 0
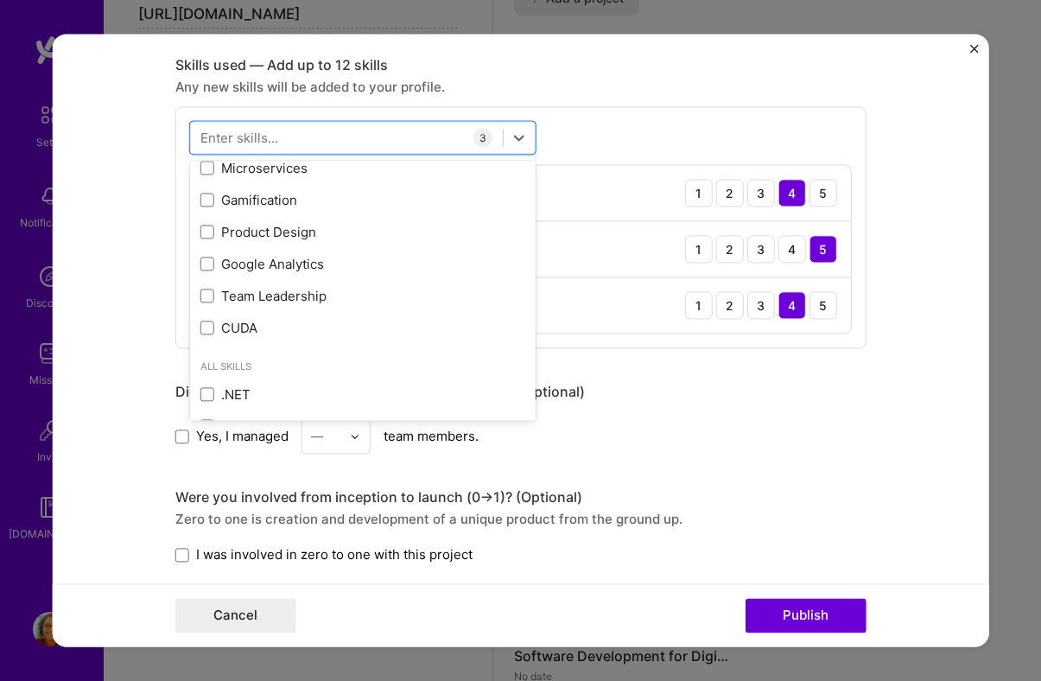
scroll to position [188, 0]
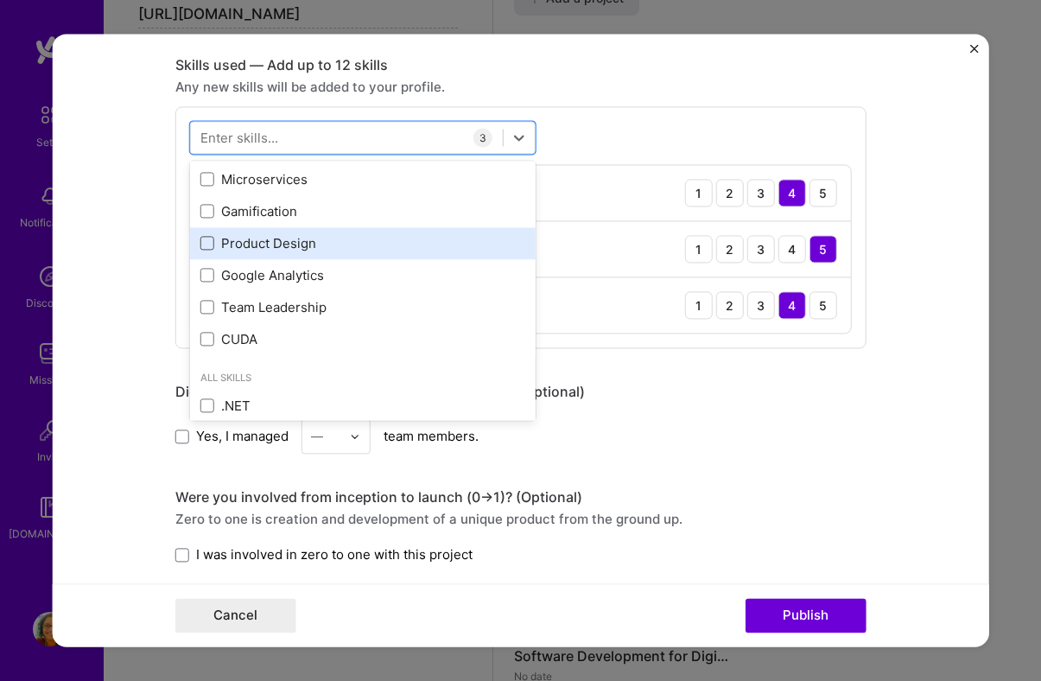
click at [213, 249] on span at bounding box center [207, 244] width 14 height 14
click at [0, 0] on input "checkbox" at bounding box center [0, 0] width 0 height 0
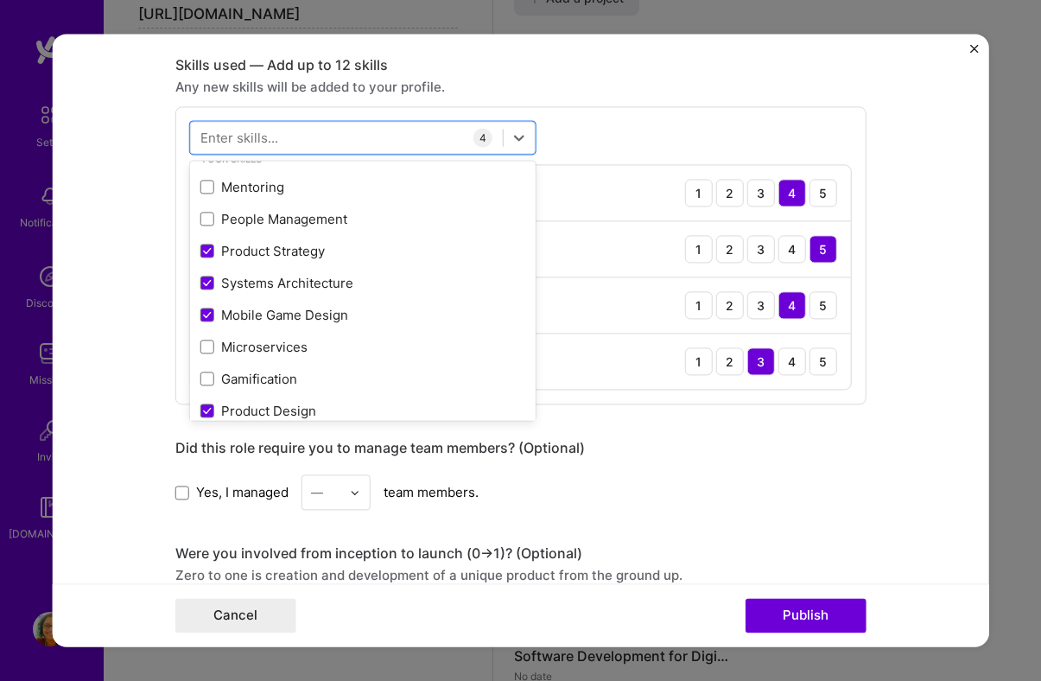
scroll to position [0, 0]
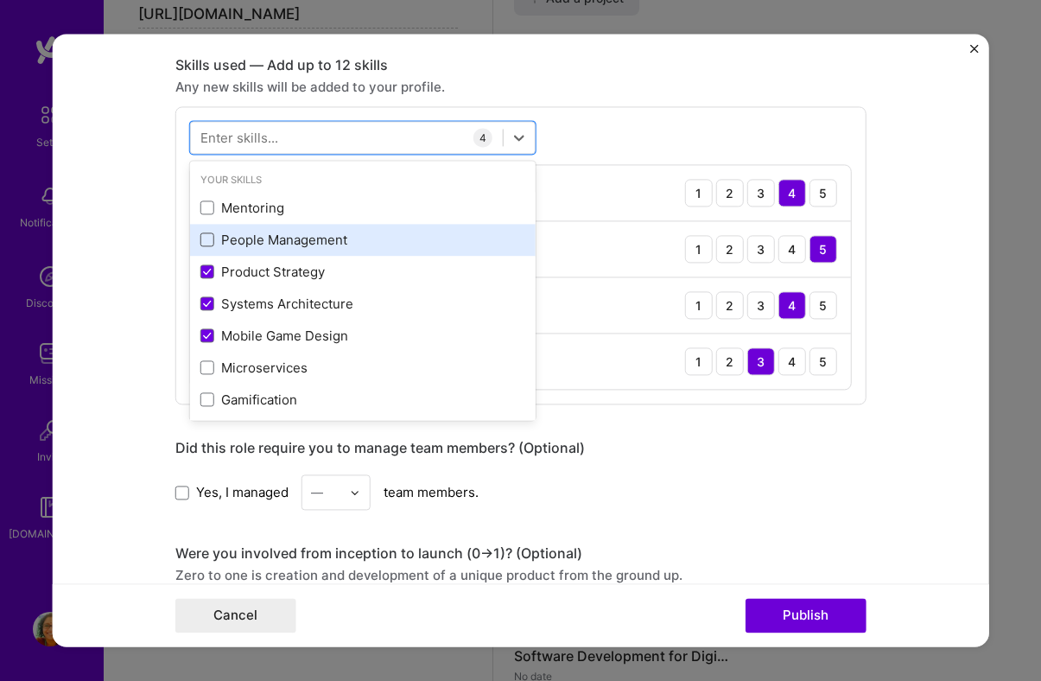
click at [212, 237] on span at bounding box center [207, 240] width 14 height 14
click at [0, 0] on input "checkbox" at bounding box center [0, 0] width 0 height 0
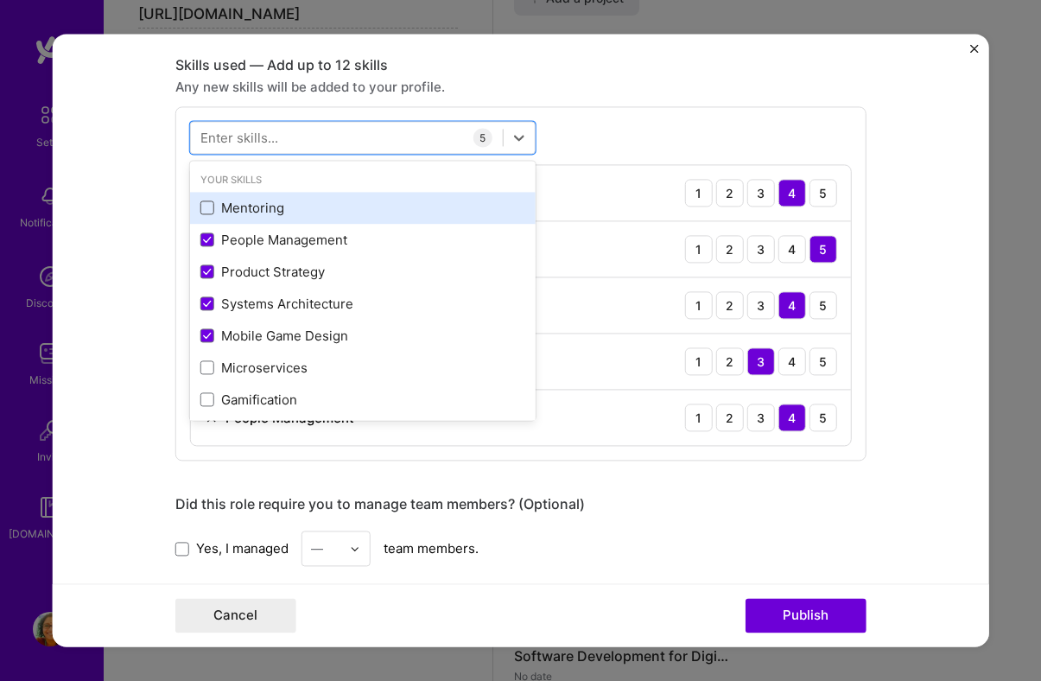
click at [208, 206] on span at bounding box center [207, 208] width 14 height 14
click at [0, 0] on input "checkbox" at bounding box center [0, 0] width 0 height 0
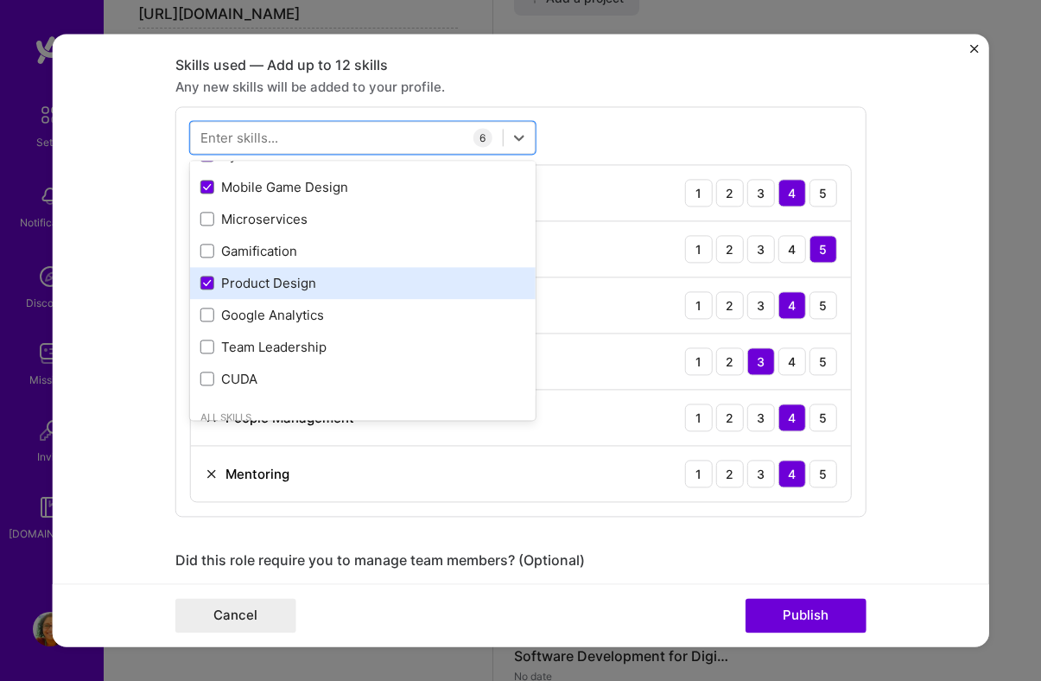
scroll to position [133, 0]
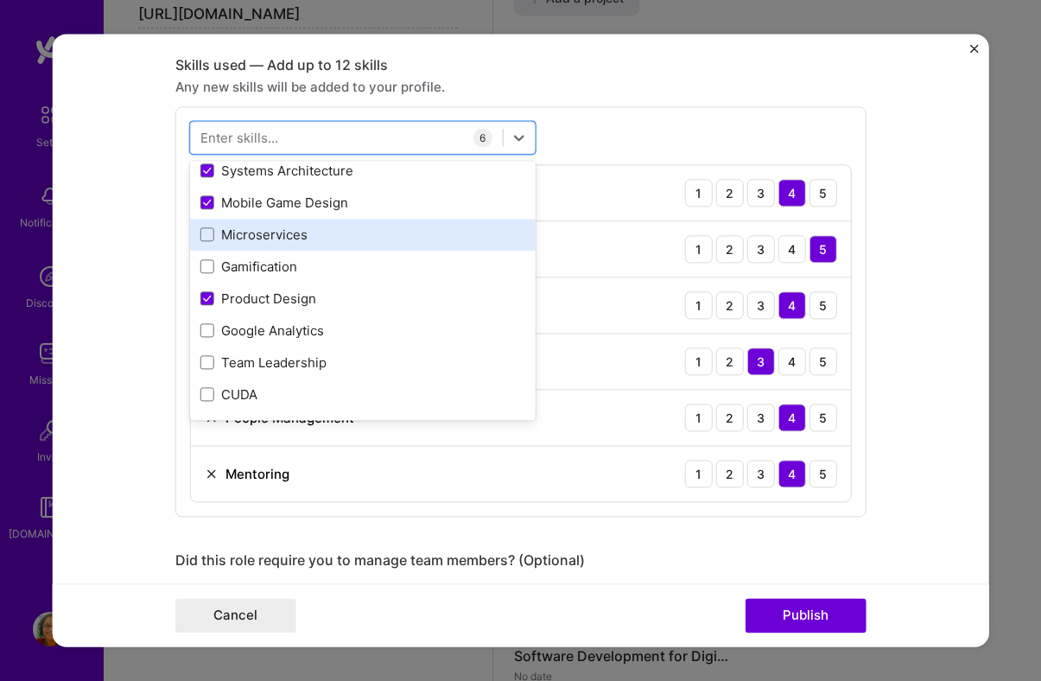
click at [307, 231] on div "Microservices" at bounding box center [362, 234] width 325 height 18
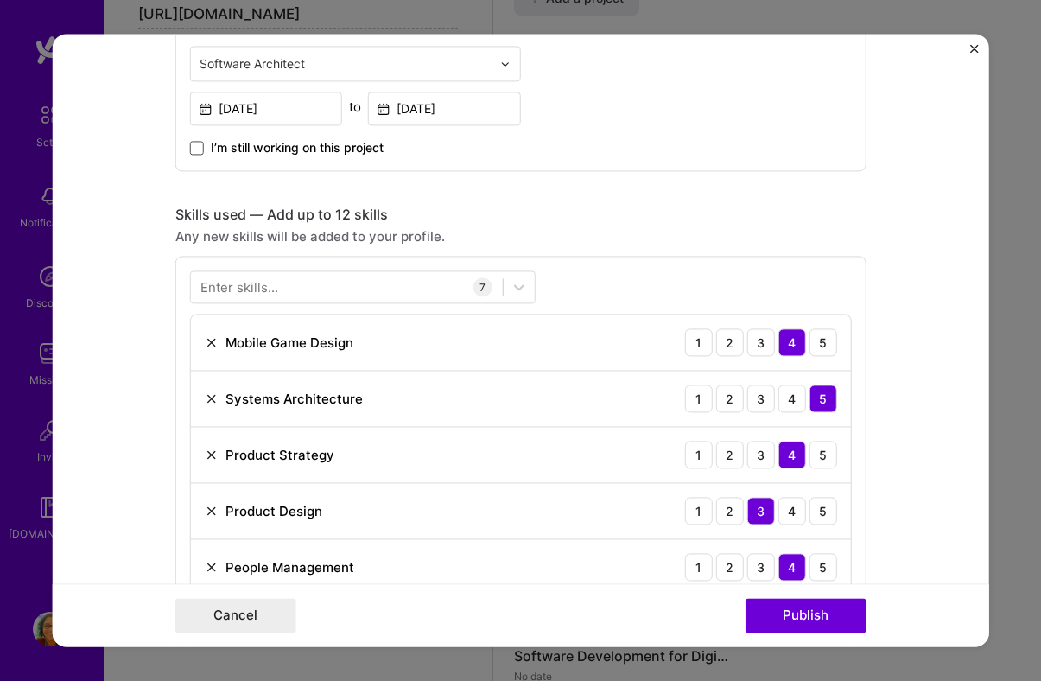
click at [165, 348] on form "Editing suggested project This project is suggested based on your LinkedIn, res…" at bounding box center [520, 340] width 937 height 612
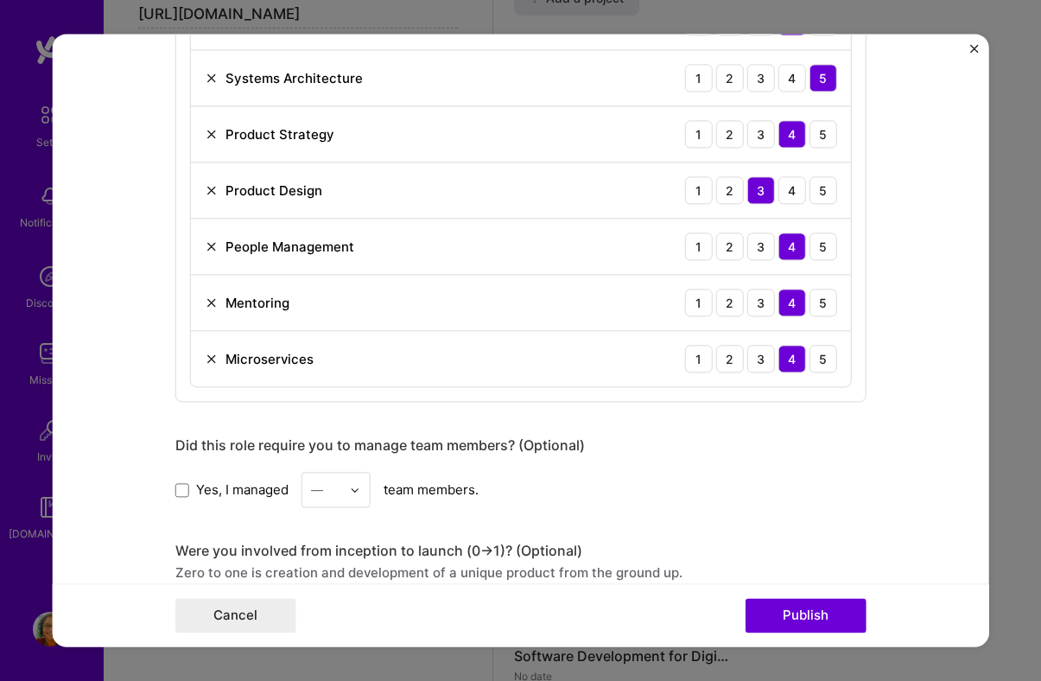
scroll to position [1016, 0]
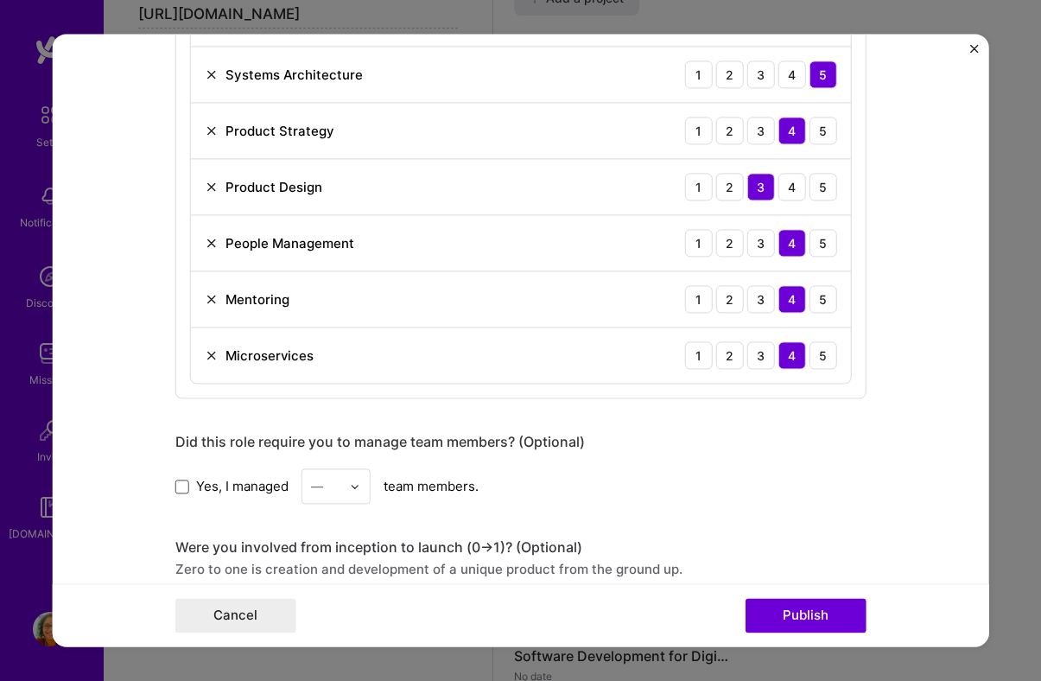
click at [181, 487] on span at bounding box center [182, 486] width 14 height 14
click at [0, 0] on input "Yes, I managed" at bounding box center [0, 0] width 0 height 0
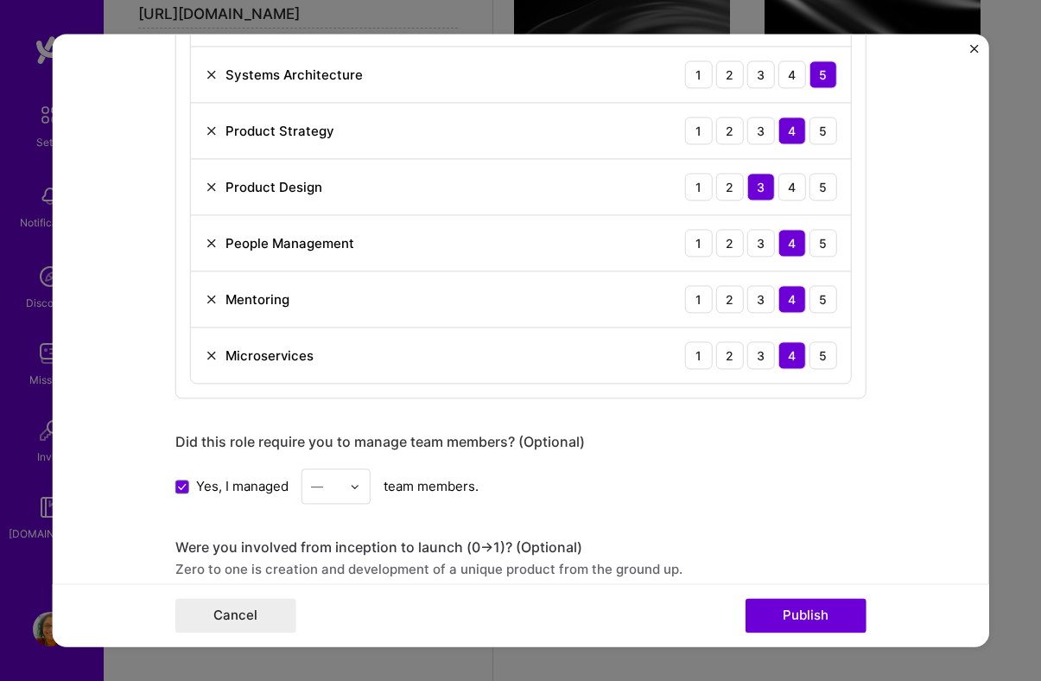
click at [349, 488] on div "—" at bounding box center [325, 486] width 47 height 34
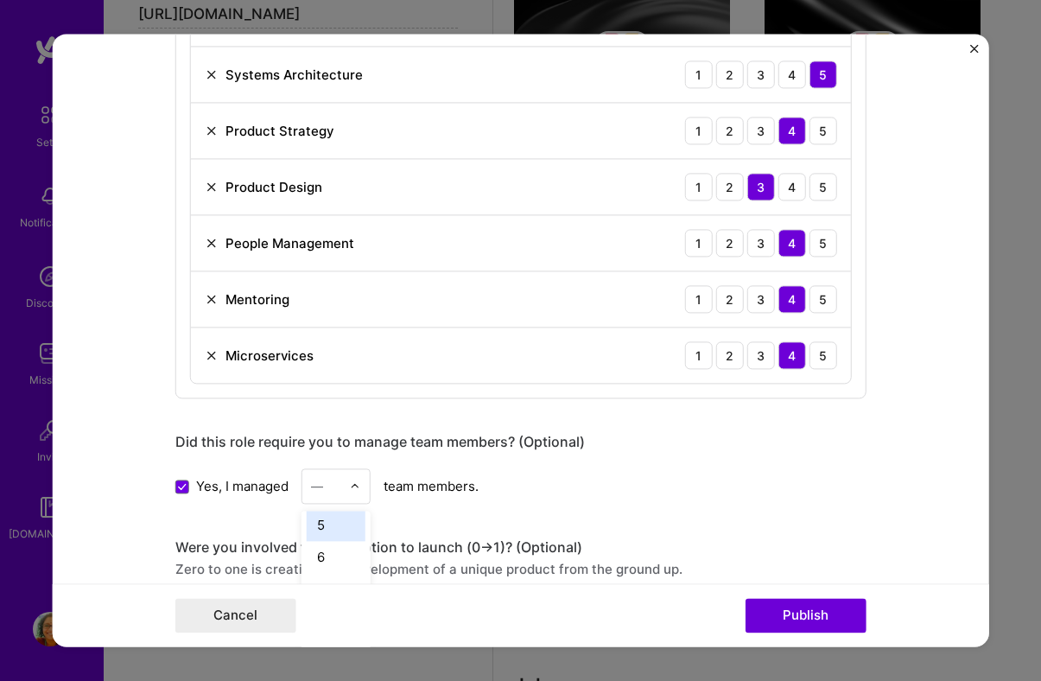
click at [333, 536] on div "5" at bounding box center [336, 525] width 59 height 32
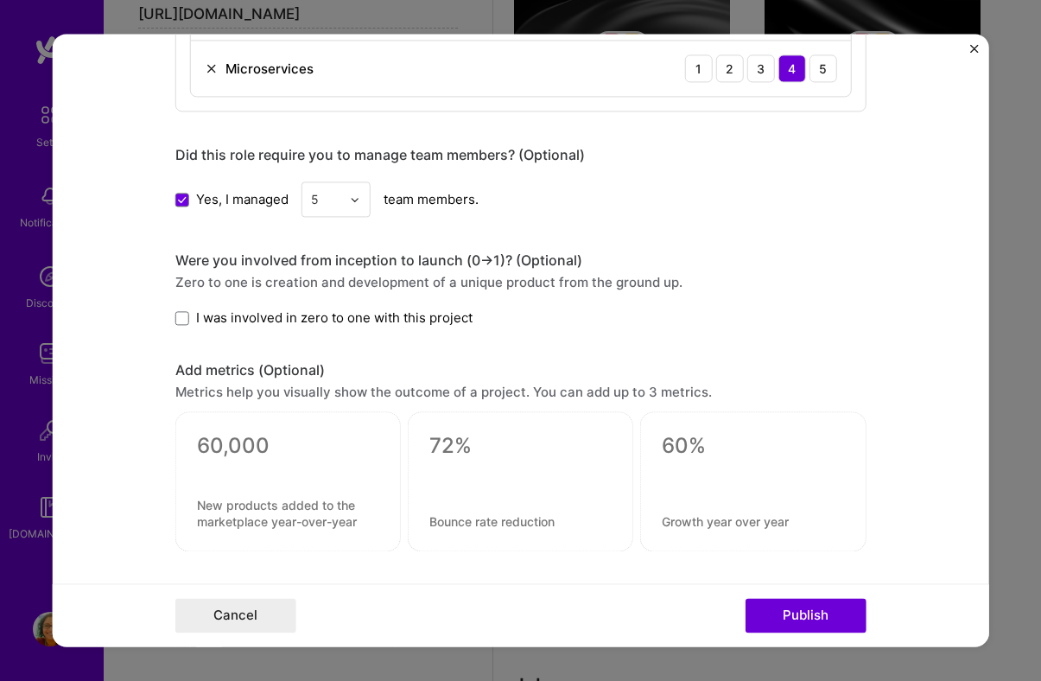
scroll to position [1345, 0]
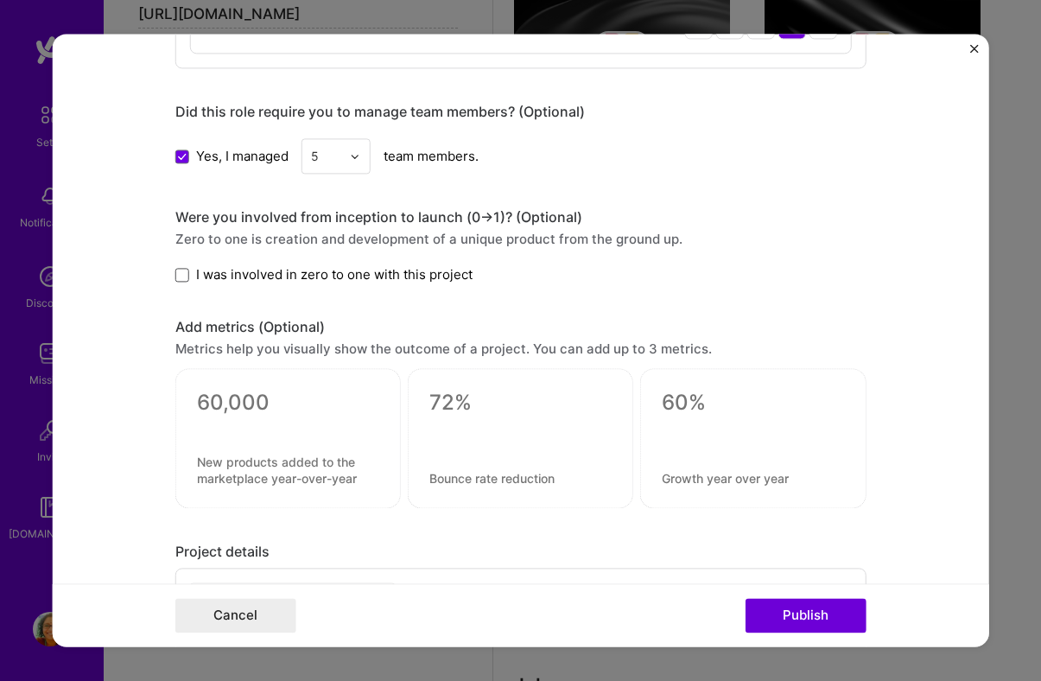
click at [183, 280] on span at bounding box center [182, 275] width 14 height 14
click at [0, 0] on input "I was involved in zero to one with this project" at bounding box center [0, 0] width 0 height 0
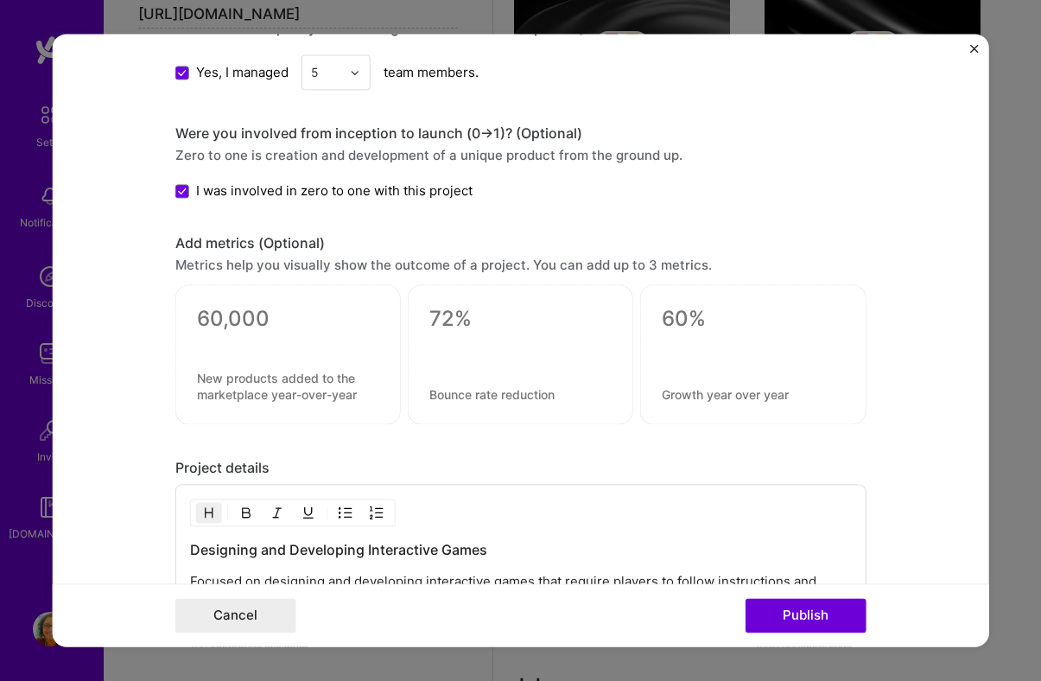
scroll to position [1369, 0]
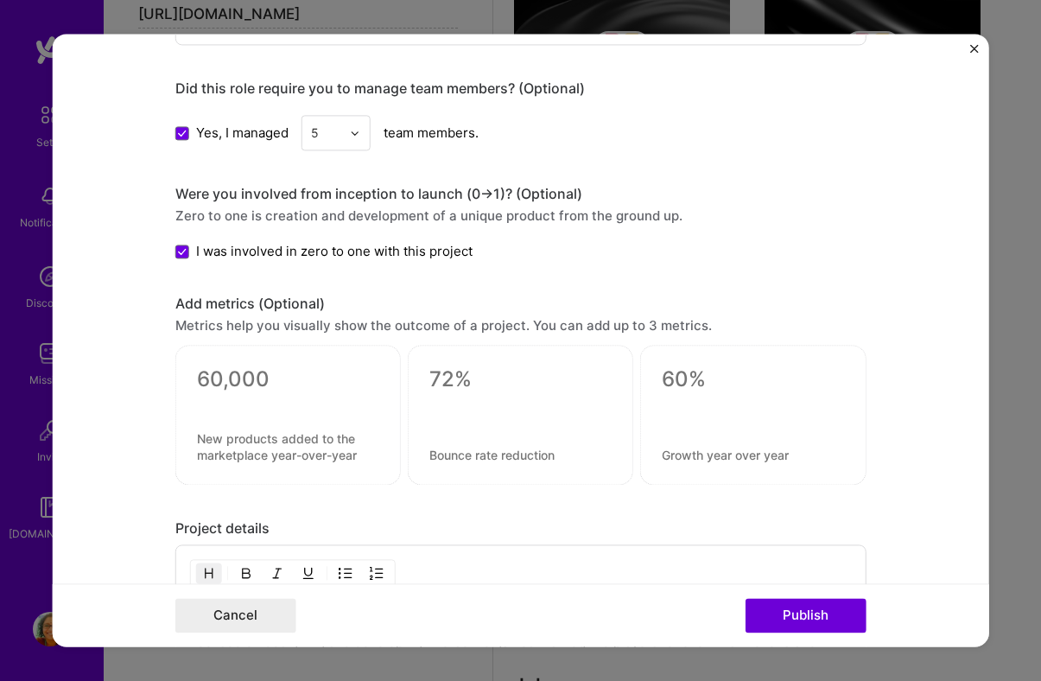
click at [274, 426] on div at bounding box center [287, 415] width 225 height 140
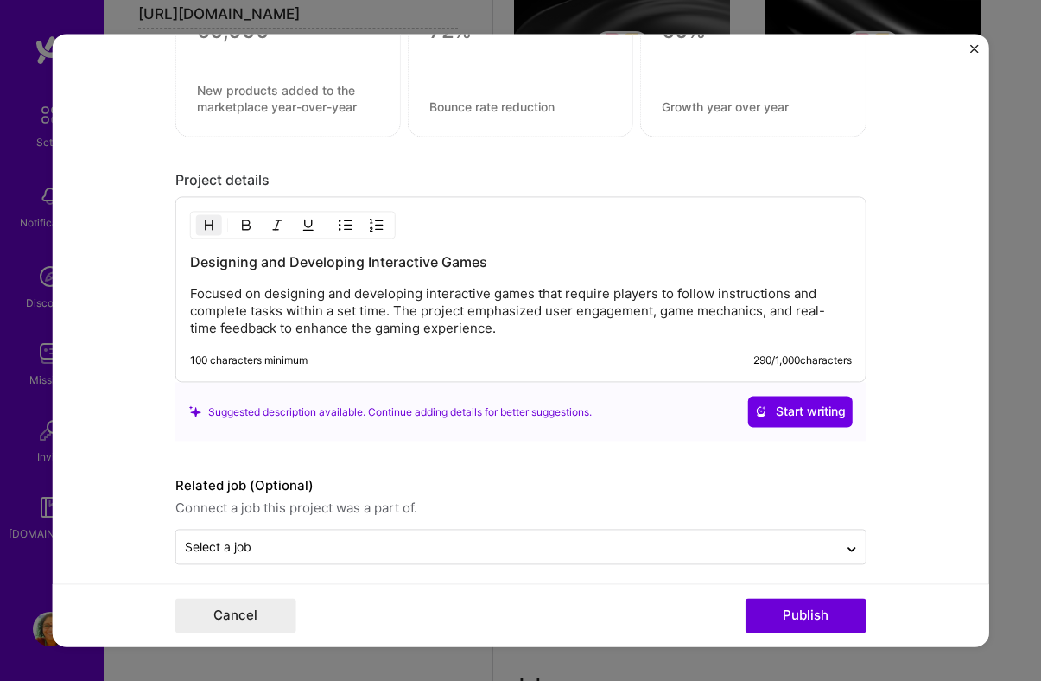
scroll to position [1731, 0]
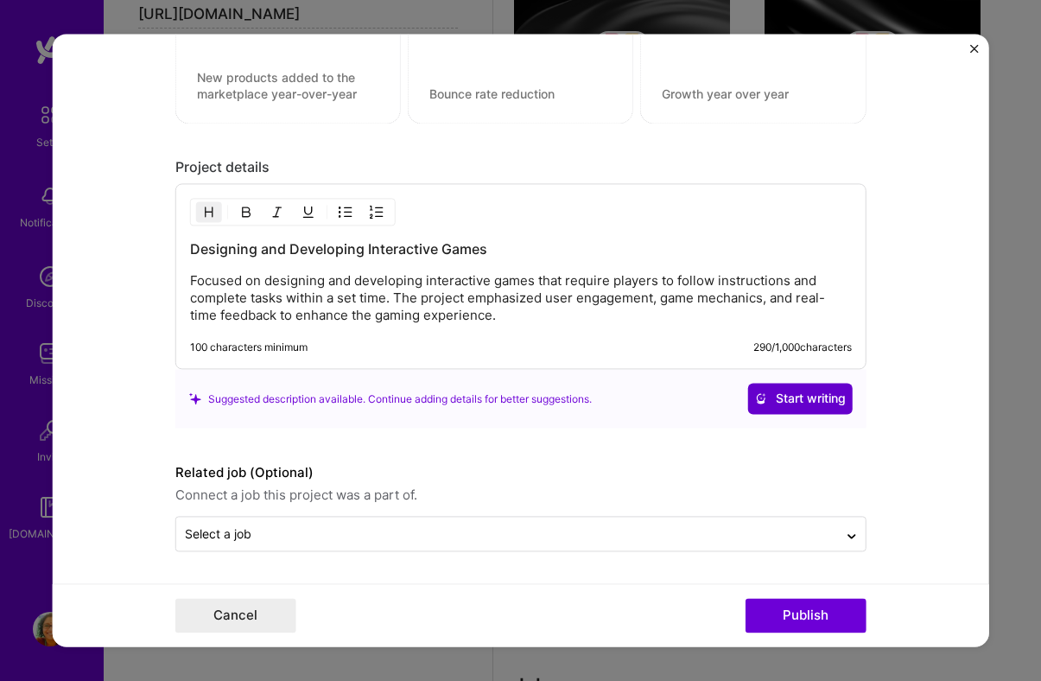
click at [777, 393] on span "Start writing" at bounding box center [800, 398] width 91 height 17
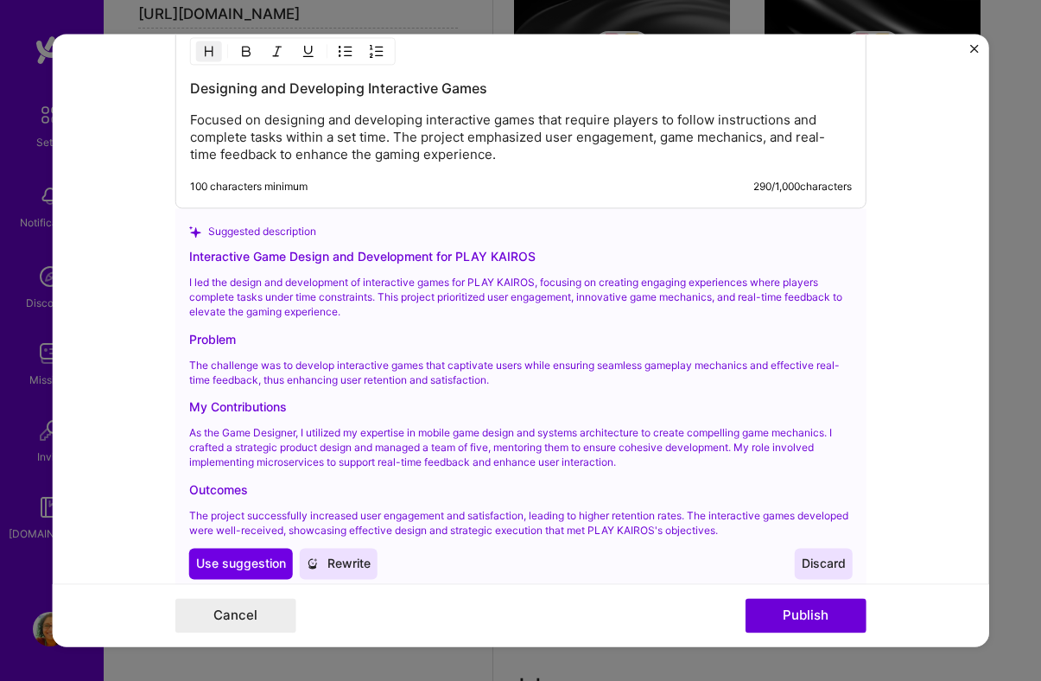
scroll to position [1892, 0]
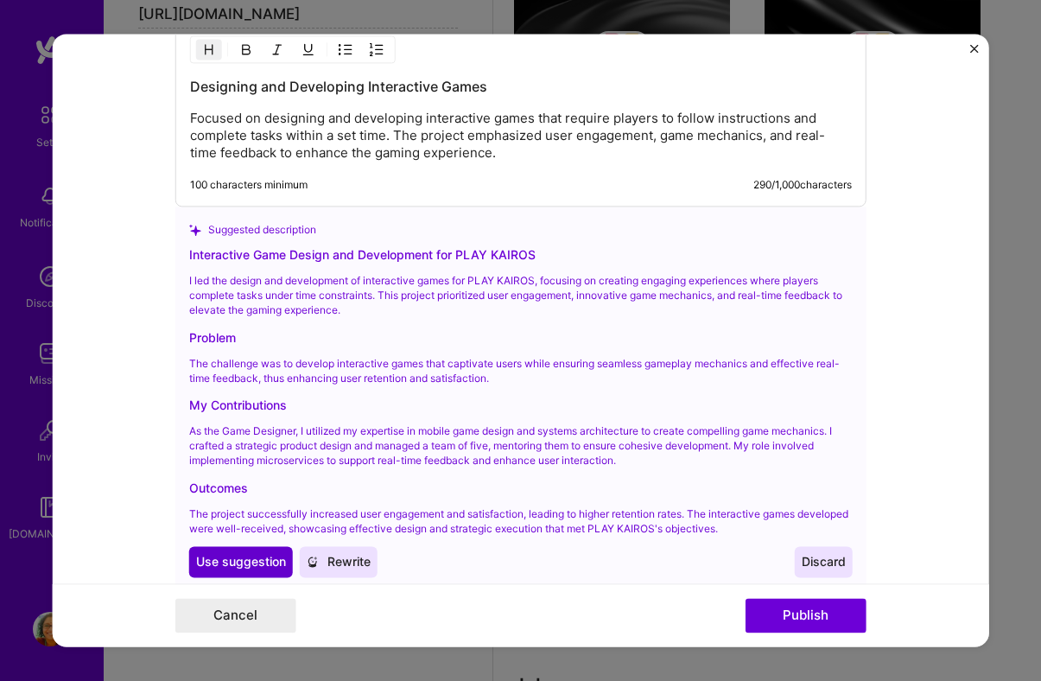
click at [244, 557] on span "Use suggestion" at bounding box center [241, 562] width 90 height 17
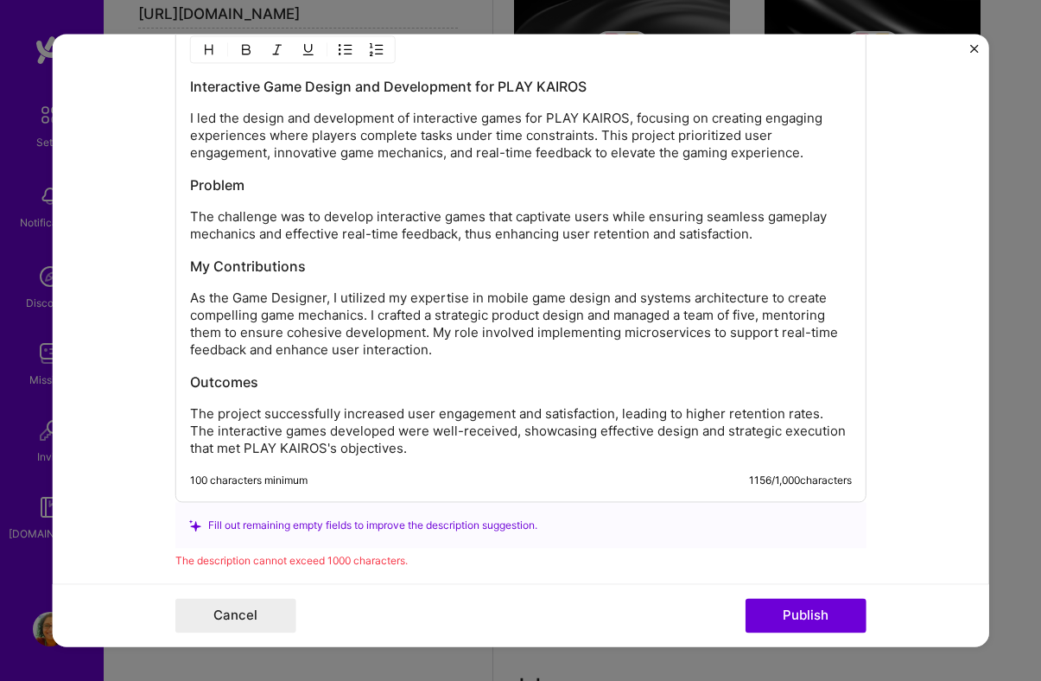
click at [299, 298] on p "As the Game Designer, I utilized my expertise in mobile game design and systems…" at bounding box center [521, 324] width 662 height 69
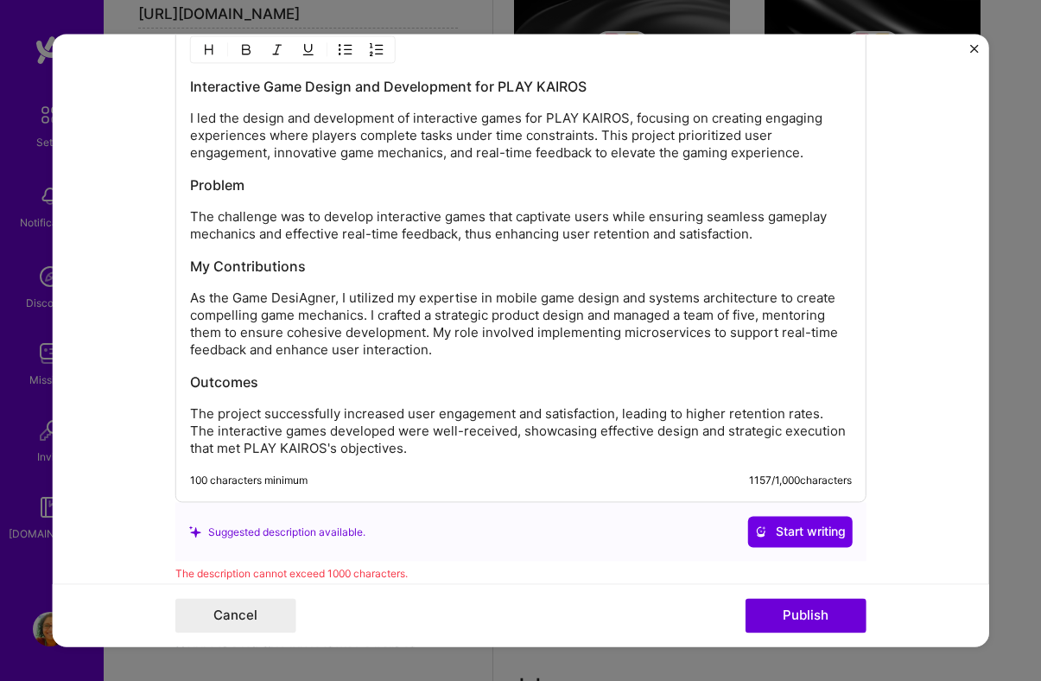
click at [146, 284] on form "Editing suggested project This project is suggested based on your LinkedIn, res…" at bounding box center [520, 340] width 937 height 612
click at [332, 297] on p "As the Game DesiAgner, I utilized my expertise in mobile game design and system…" at bounding box center [521, 324] width 662 height 69
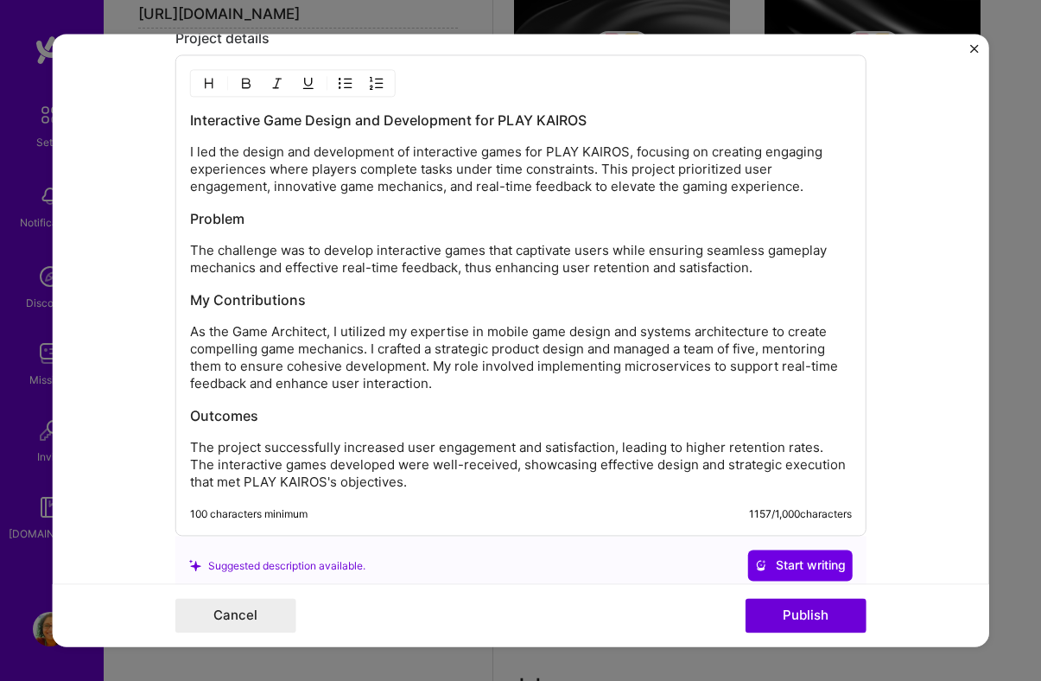
scroll to position [1886, 0]
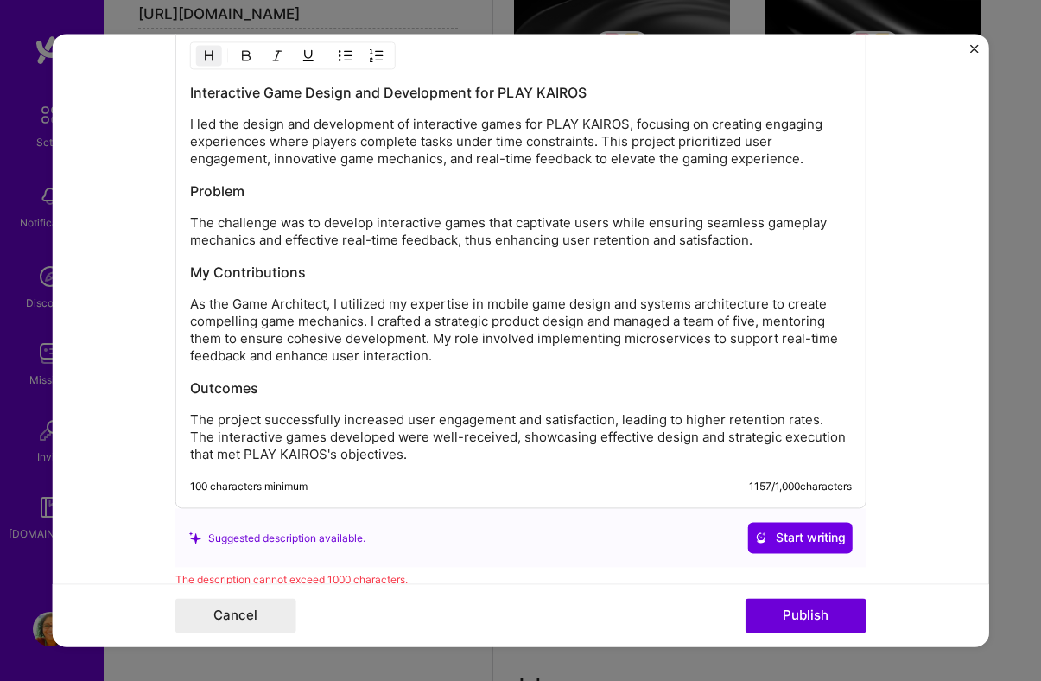
click at [196, 196] on h3 "Problem" at bounding box center [521, 191] width 662 height 19
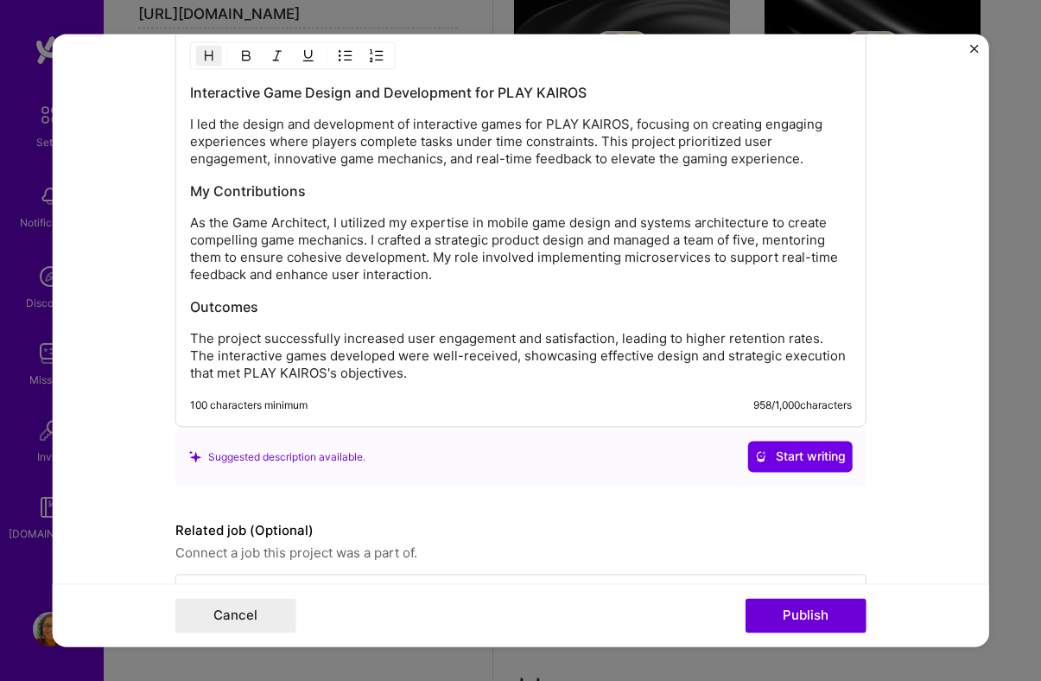
click at [654, 343] on p "The project successfully increased user engagement and satisfaction, leading to…" at bounding box center [521, 357] width 662 height 52
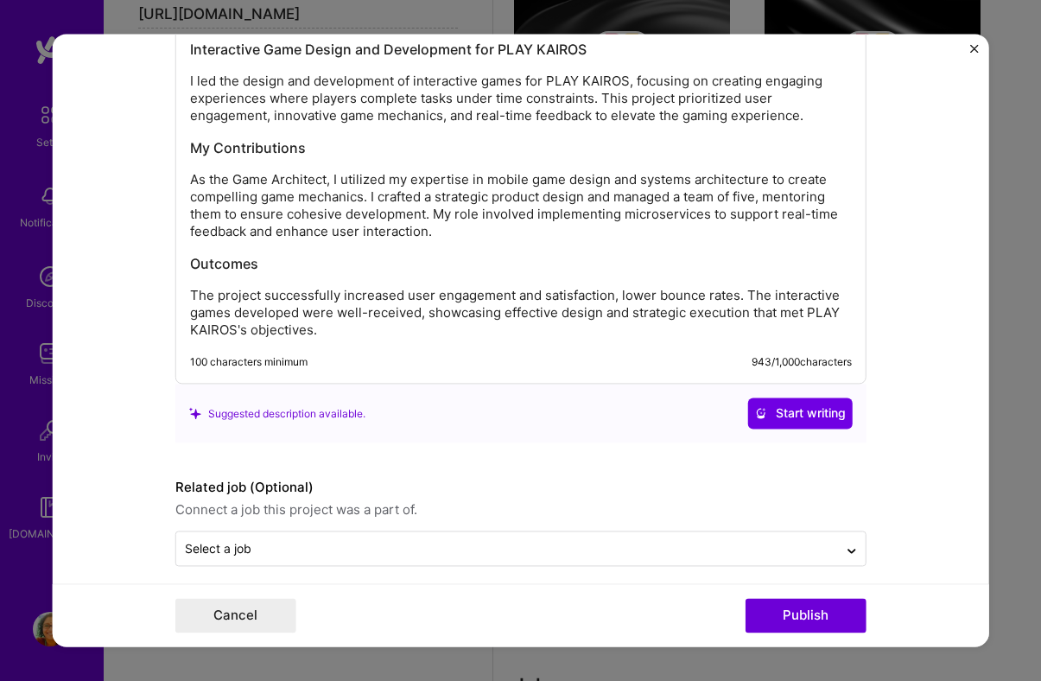
scroll to position [1945, 0]
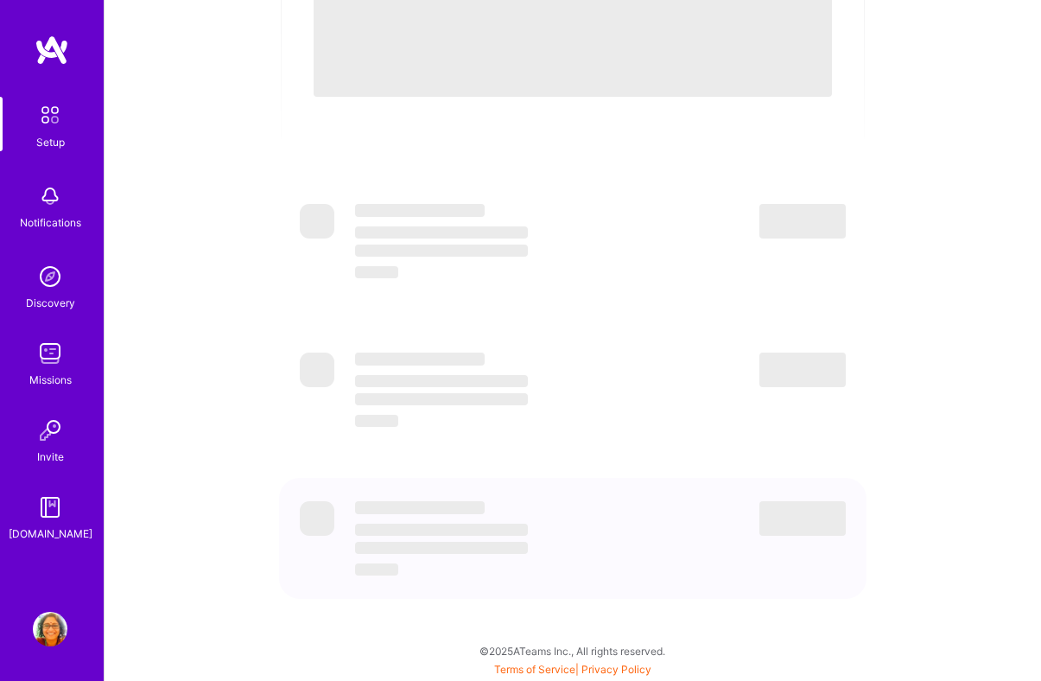
scroll to position [196, 0]
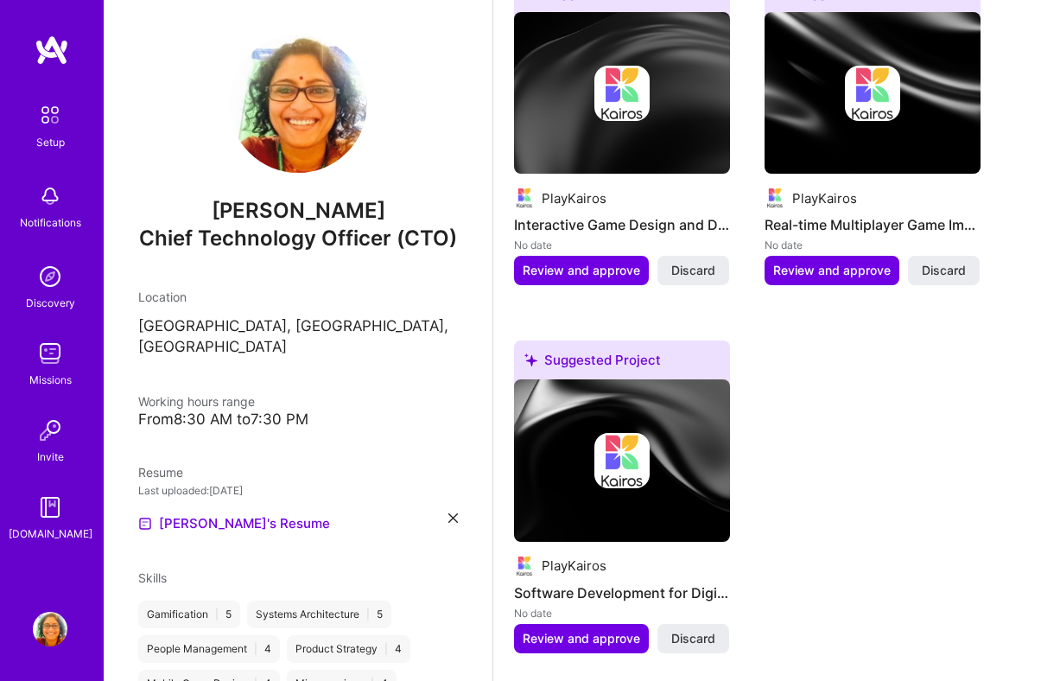
scroll to position [909, 0]
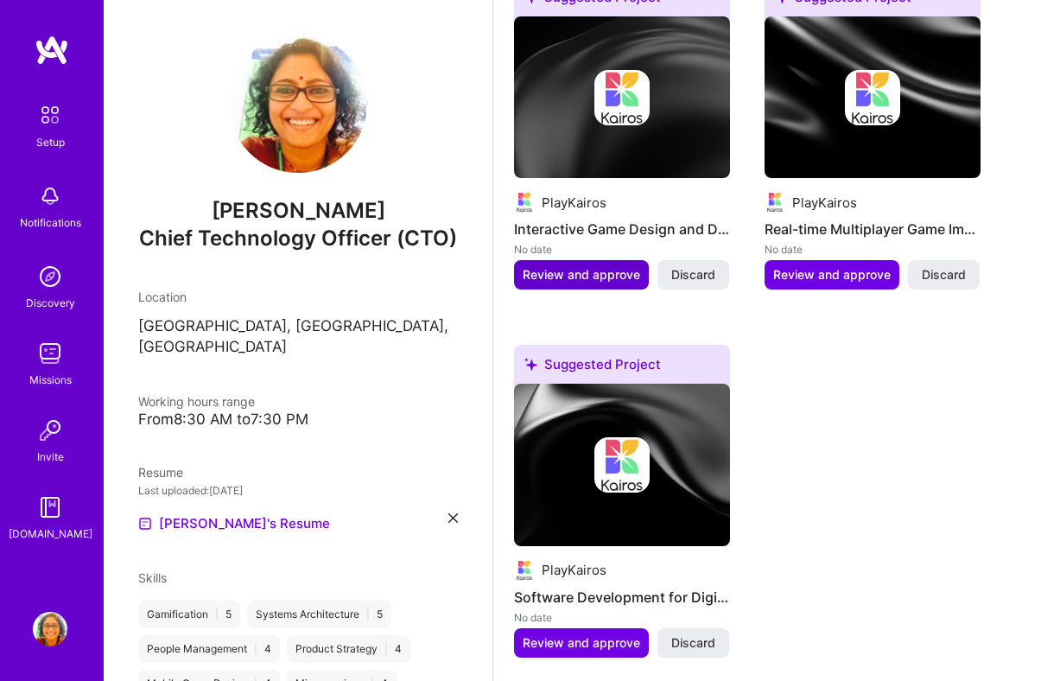
click at [590, 277] on span "Review and approve" at bounding box center [580, 274] width 117 height 17
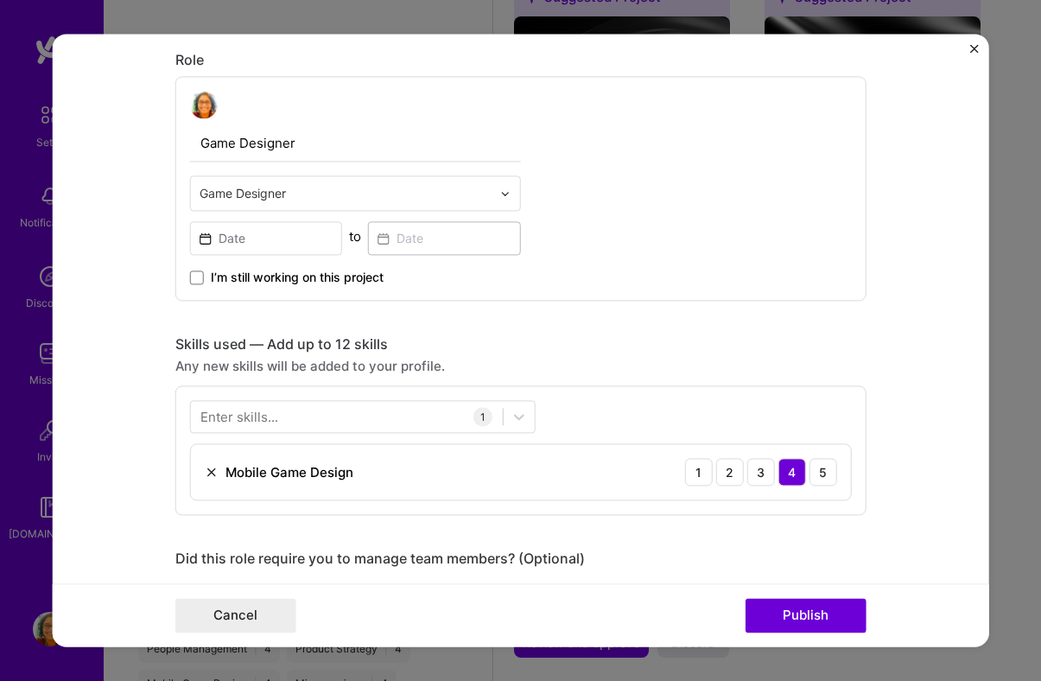
scroll to position [567, 0]
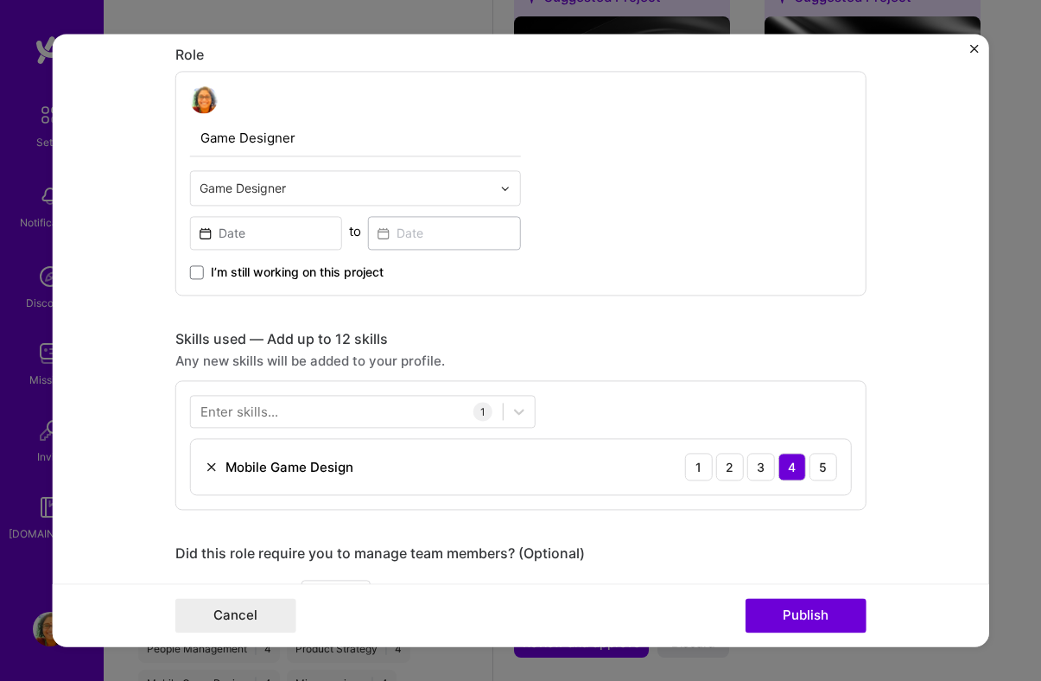
click at [503, 185] on img at bounding box center [505, 188] width 10 height 10
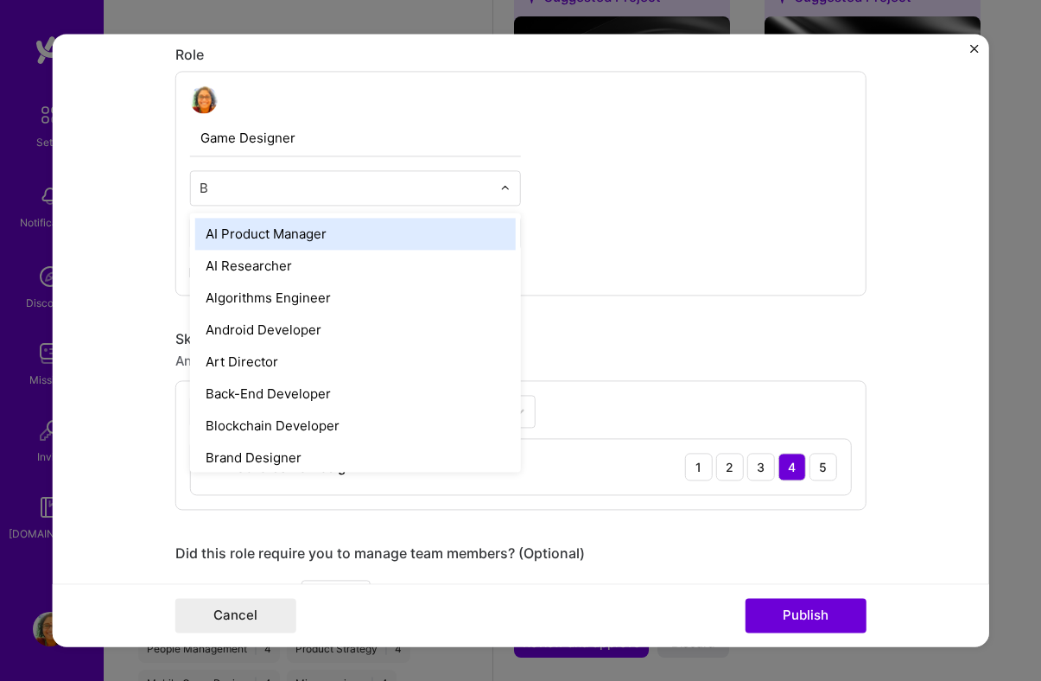
type input "B"
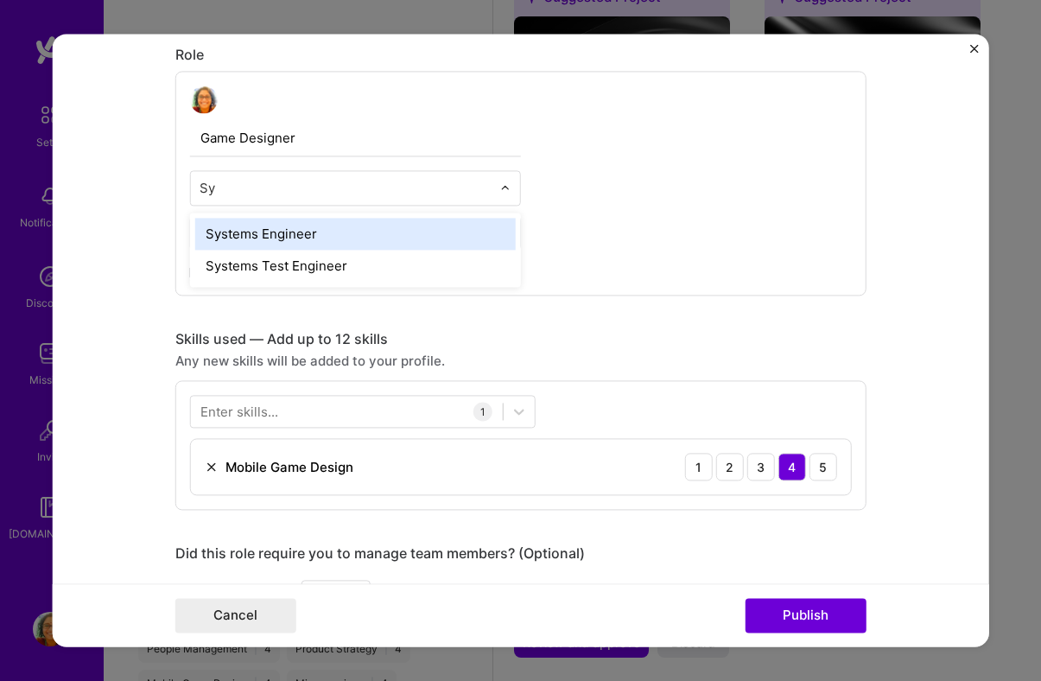
type input "S"
type input "[PERSON_NAME]"
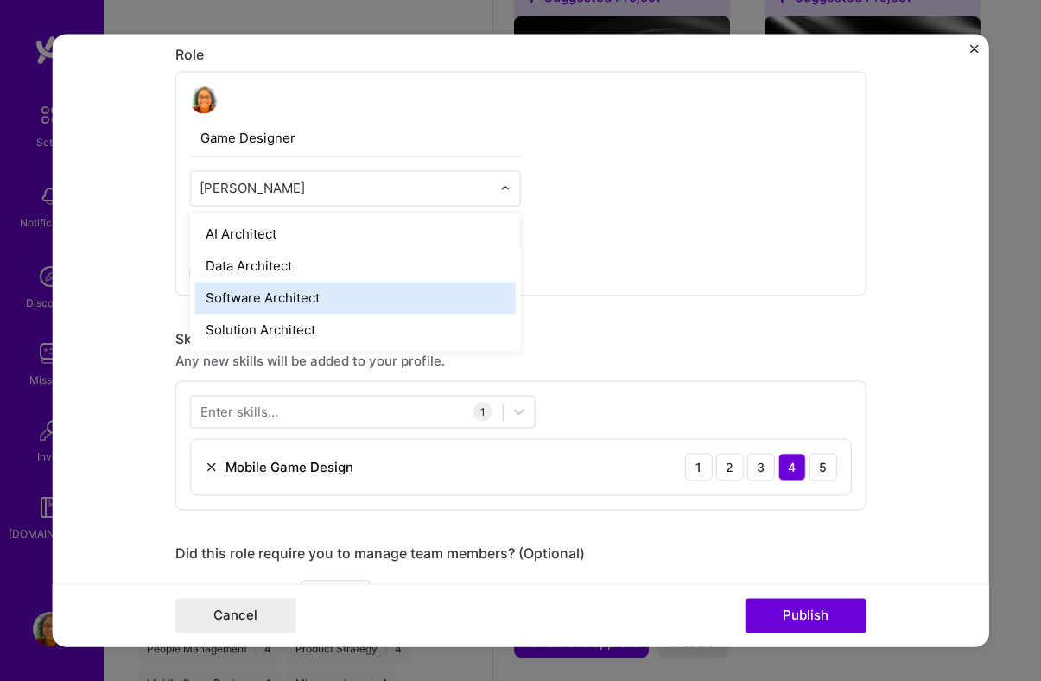
click at [389, 286] on div "Software Architect" at bounding box center [355, 298] width 320 height 32
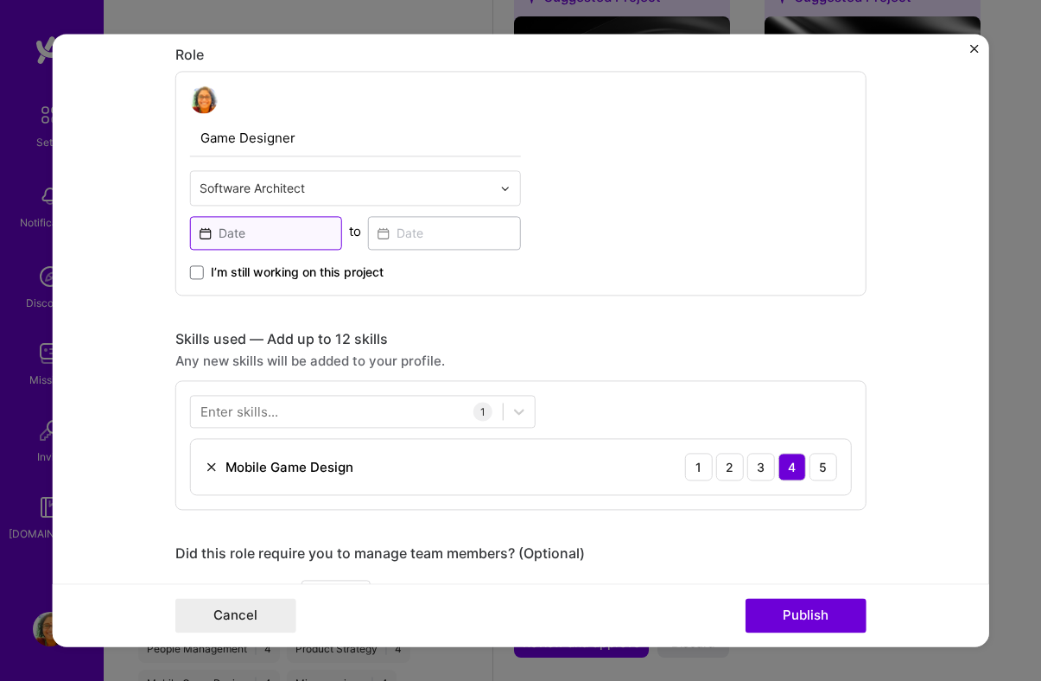
click at [248, 234] on input at bounding box center [266, 233] width 153 height 34
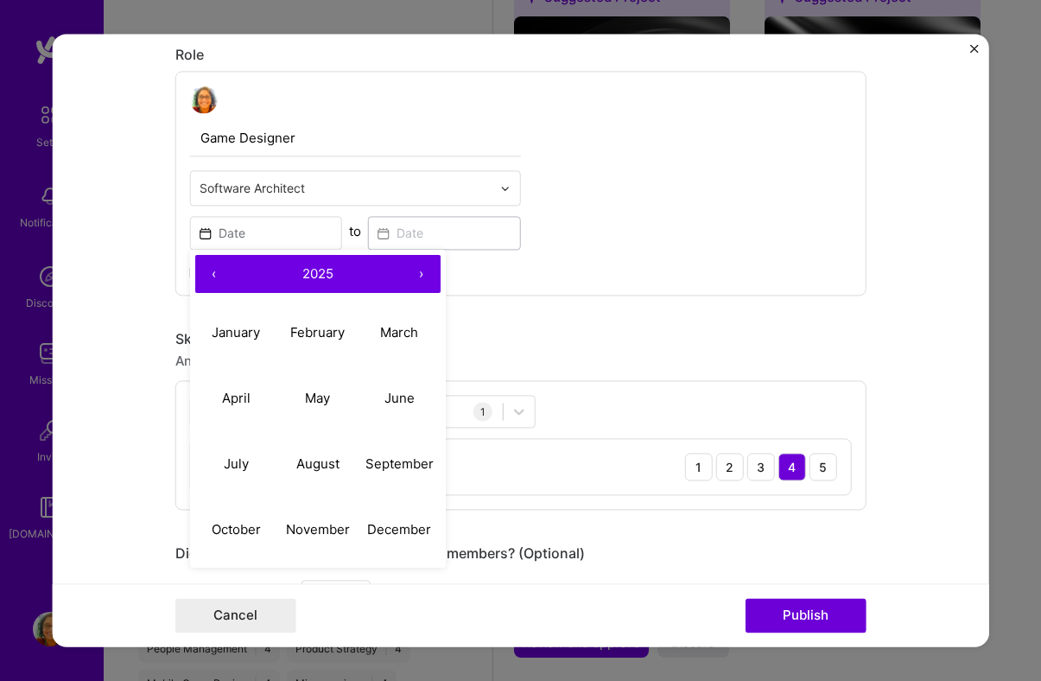
click at [214, 276] on button "‹" at bounding box center [214, 274] width 38 height 38
click at [390, 462] on abbr "September" at bounding box center [399, 463] width 68 height 16
type input "[DATE]"
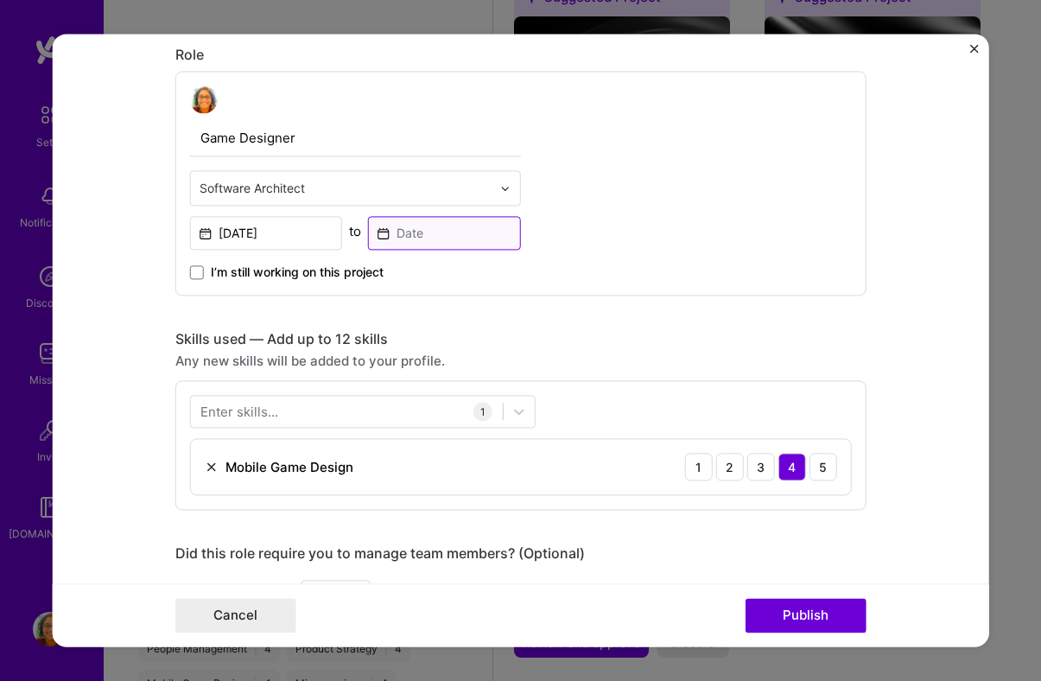
click at [416, 244] on input at bounding box center [444, 233] width 153 height 34
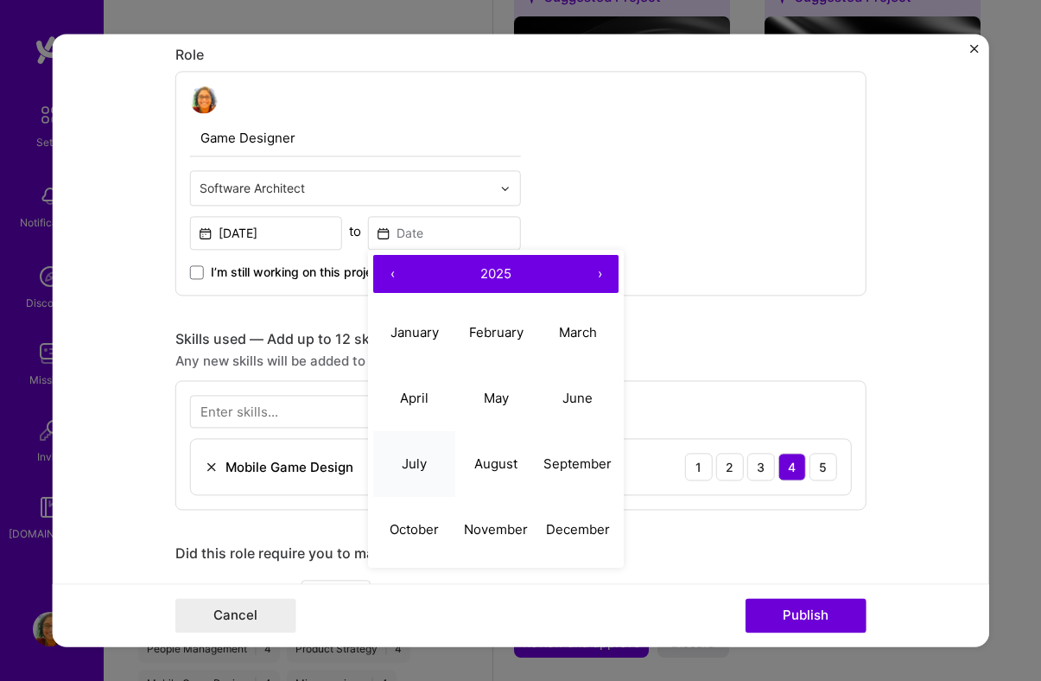
click at [423, 465] on abbr "July" at bounding box center [414, 463] width 25 height 16
type input "[DATE]"
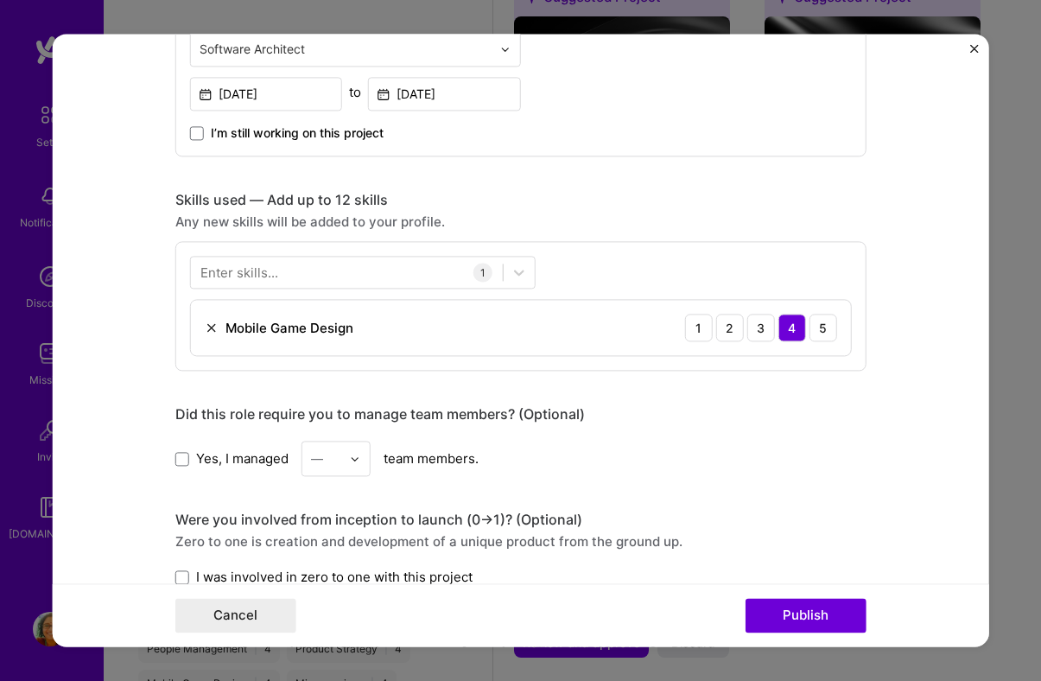
scroll to position [711, 0]
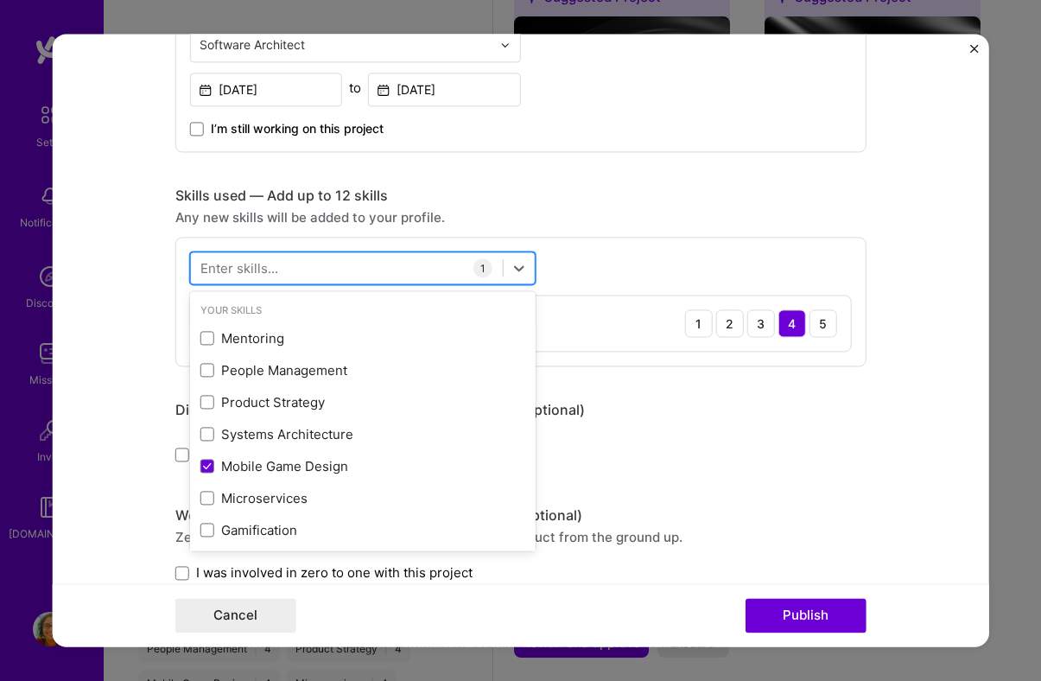
click at [391, 272] on div at bounding box center [347, 268] width 312 height 28
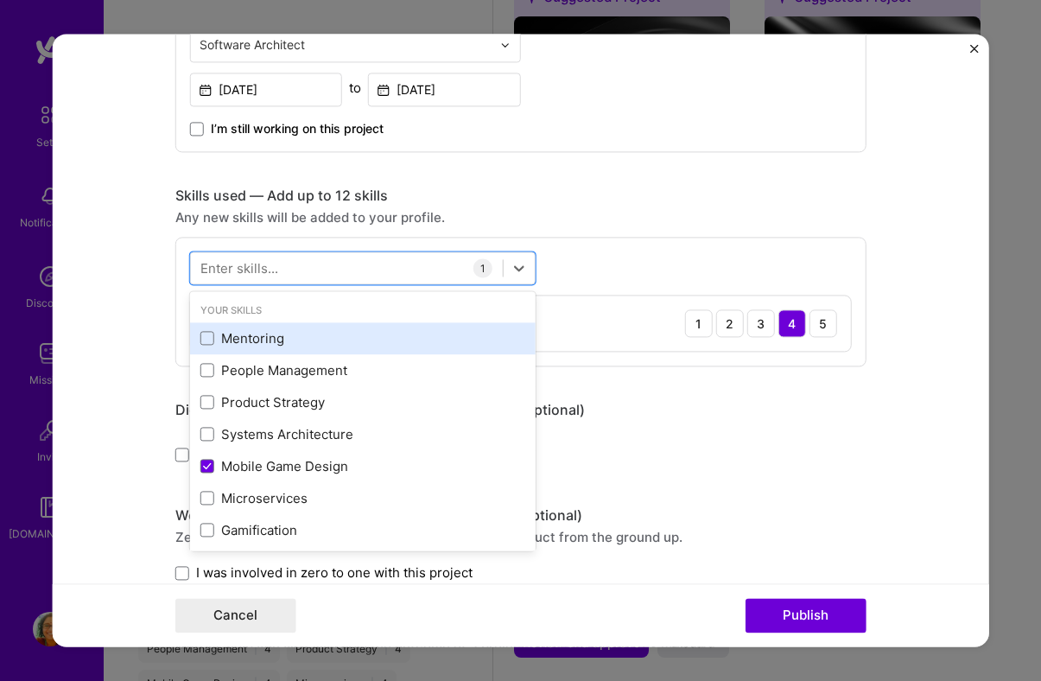
click at [214, 339] on div "Mentoring" at bounding box center [362, 338] width 325 height 18
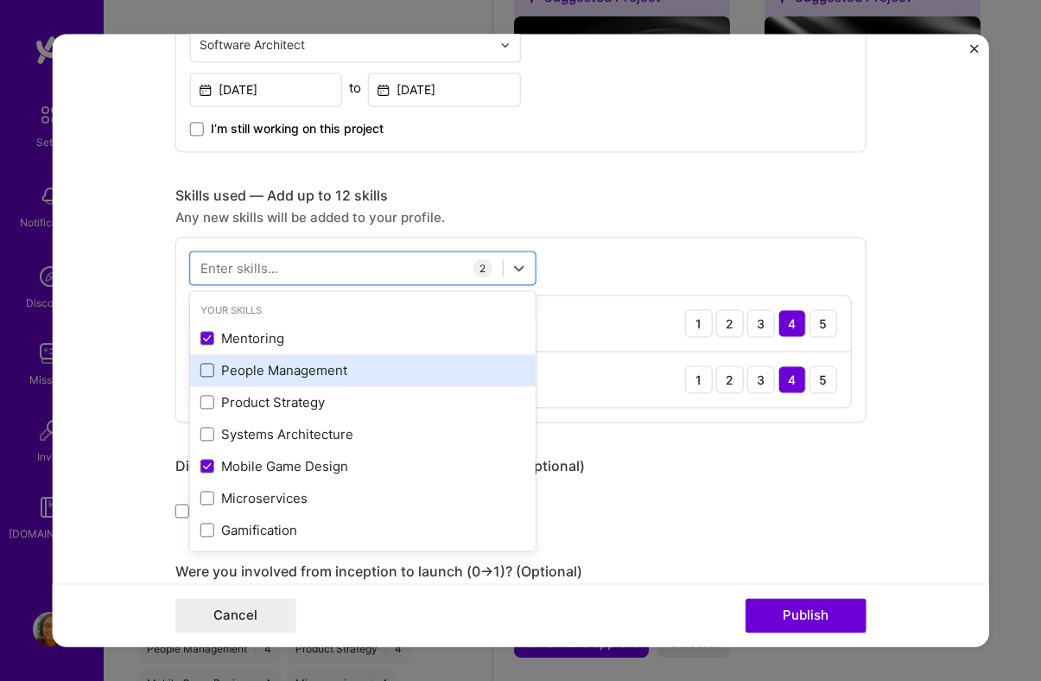
click at [212, 366] on span at bounding box center [207, 371] width 14 height 14
click at [0, 0] on input "checkbox" at bounding box center [0, 0] width 0 height 0
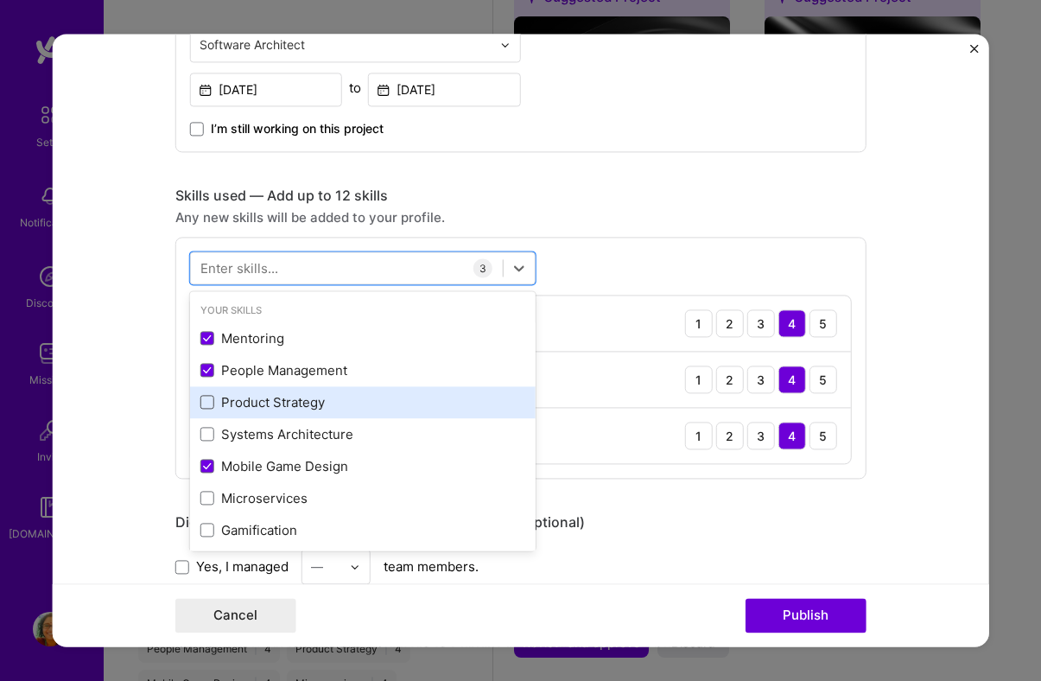
click at [208, 407] on span at bounding box center [207, 403] width 14 height 14
click at [0, 0] on input "checkbox" at bounding box center [0, 0] width 0 height 0
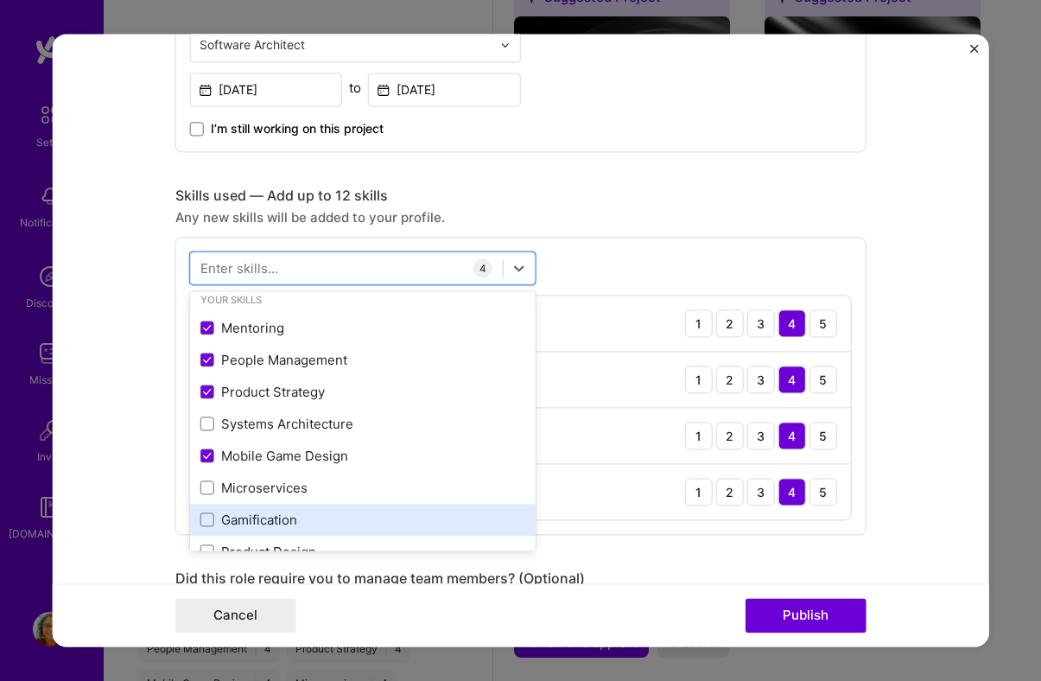
scroll to position [12, 0]
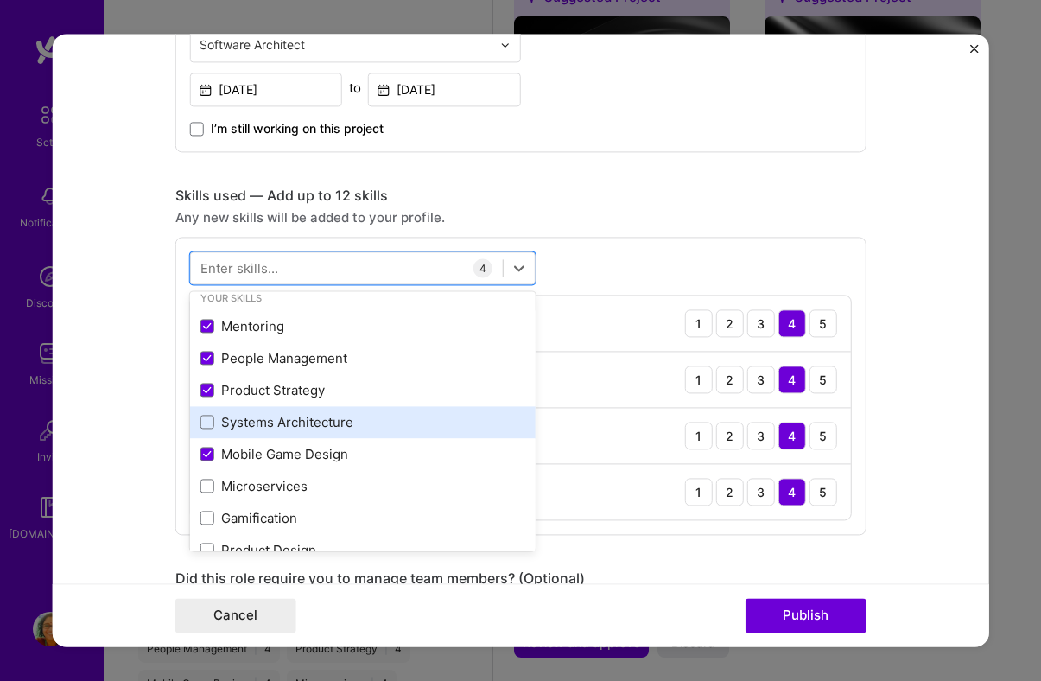
click at [285, 420] on div "Systems Architecture" at bounding box center [362, 422] width 325 height 18
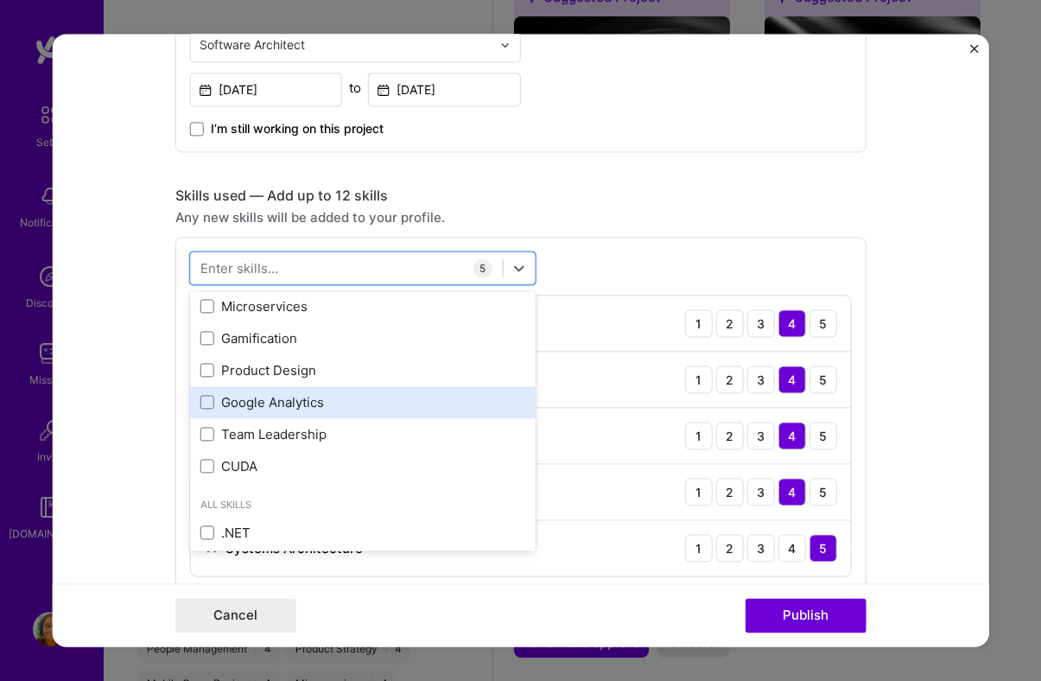
scroll to position [202, 0]
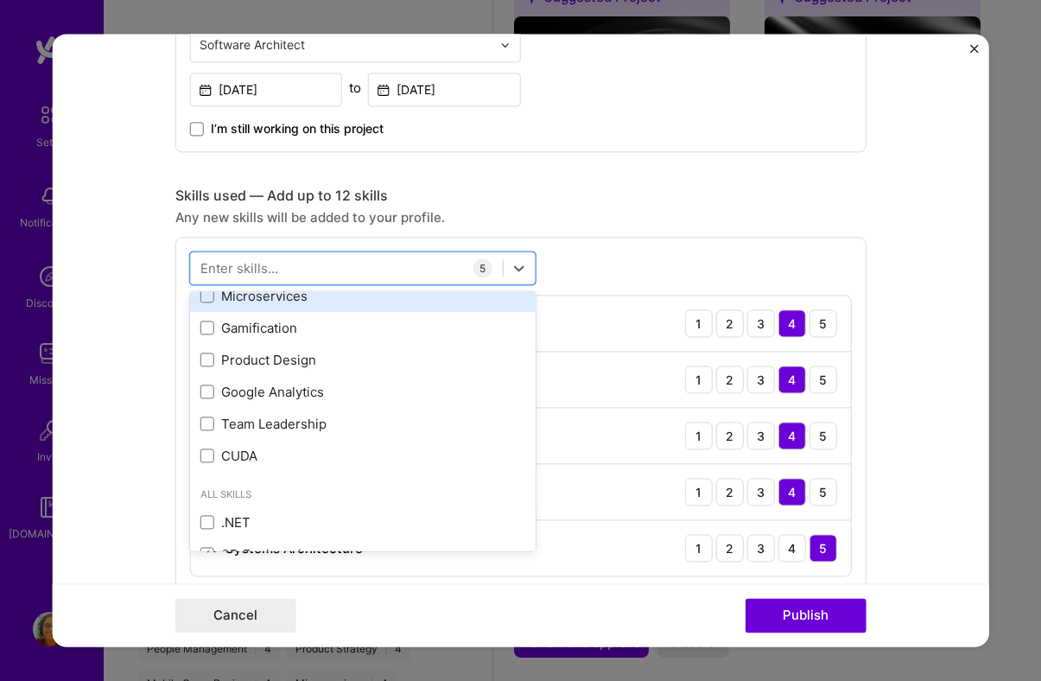
click at [256, 302] on div "Microservices" at bounding box center [362, 296] width 325 height 18
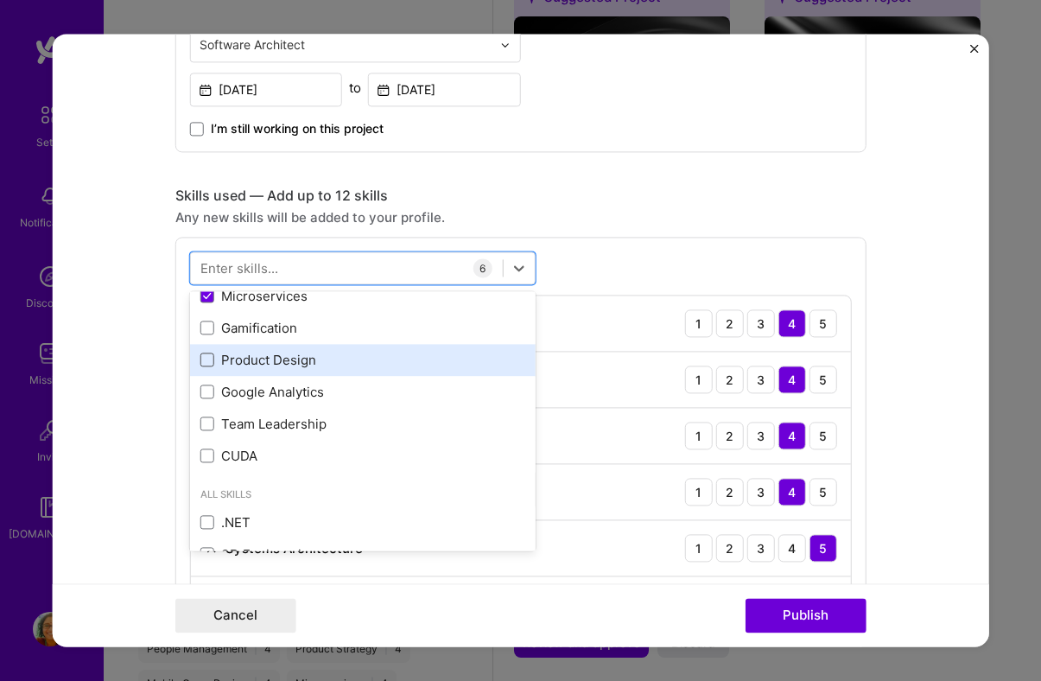
click at [202, 364] on span at bounding box center [207, 360] width 14 height 14
click at [0, 0] on input "checkbox" at bounding box center [0, 0] width 0 height 0
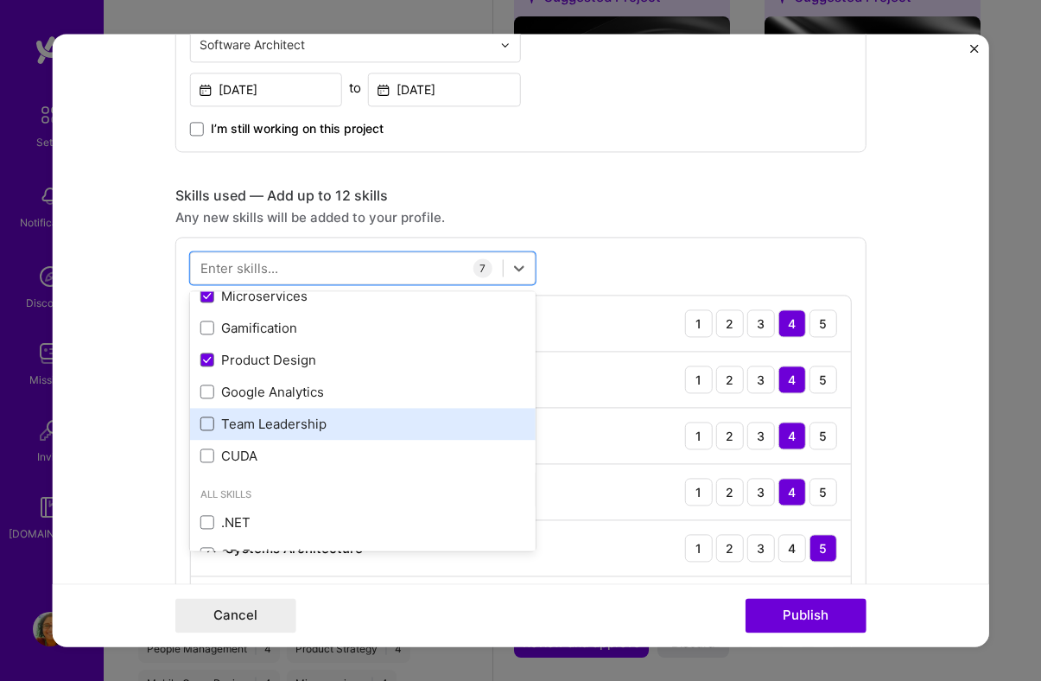
click at [207, 424] on span at bounding box center [207, 424] width 14 height 14
click at [0, 0] on input "checkbox" at bounding box center [0, 0] width 0 height 0
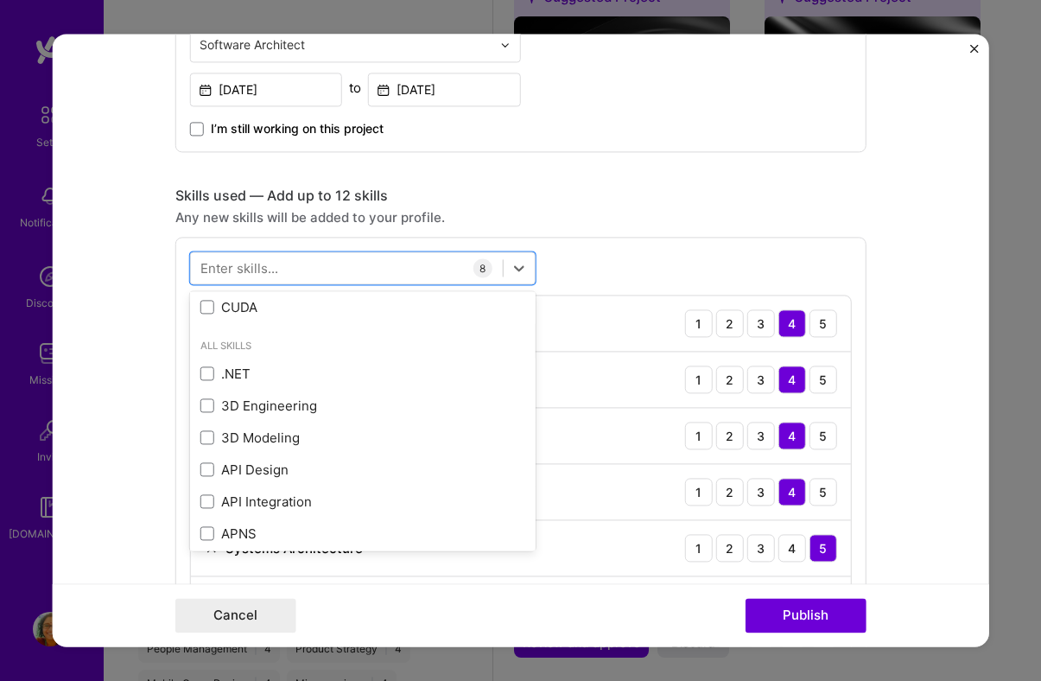
scroll to position [372, 0]
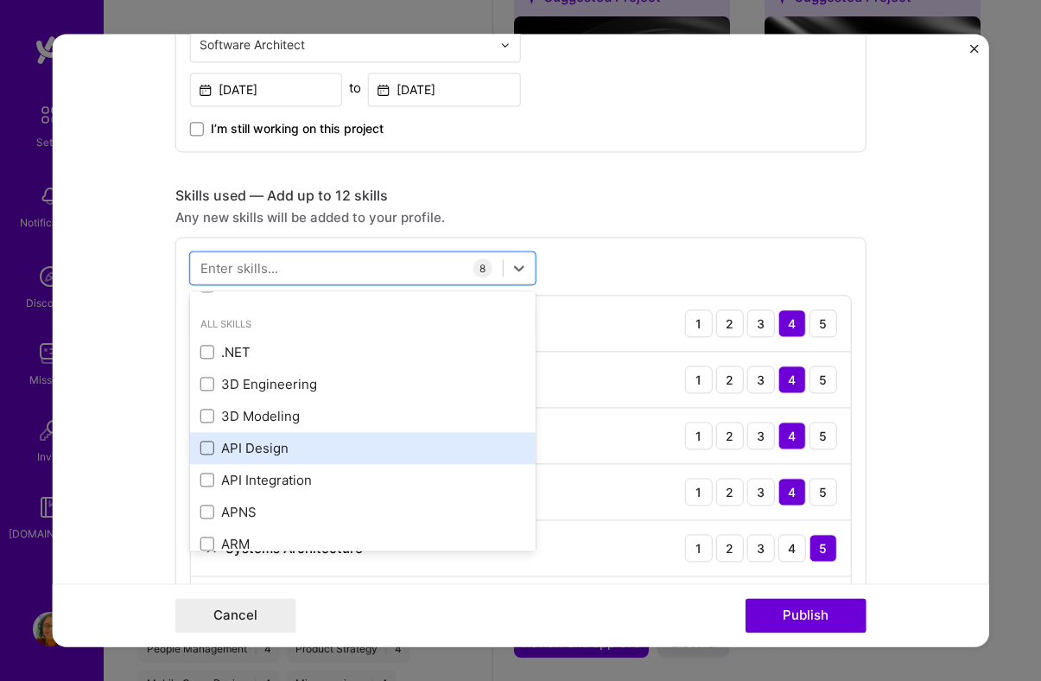
click at [212, 445] on span at bounding box center [207, 448] width 14 height 14
click at [0, 0] on input "checkbox" at bounding box center [0, 0] width 0 height 0
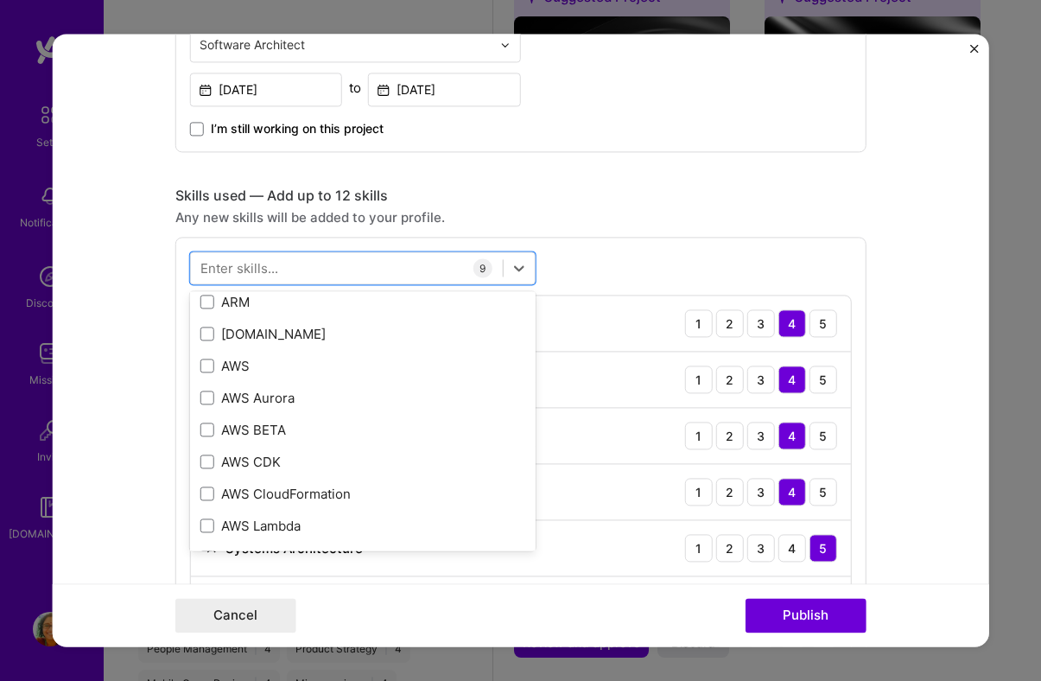
scroll to position [582, 0]
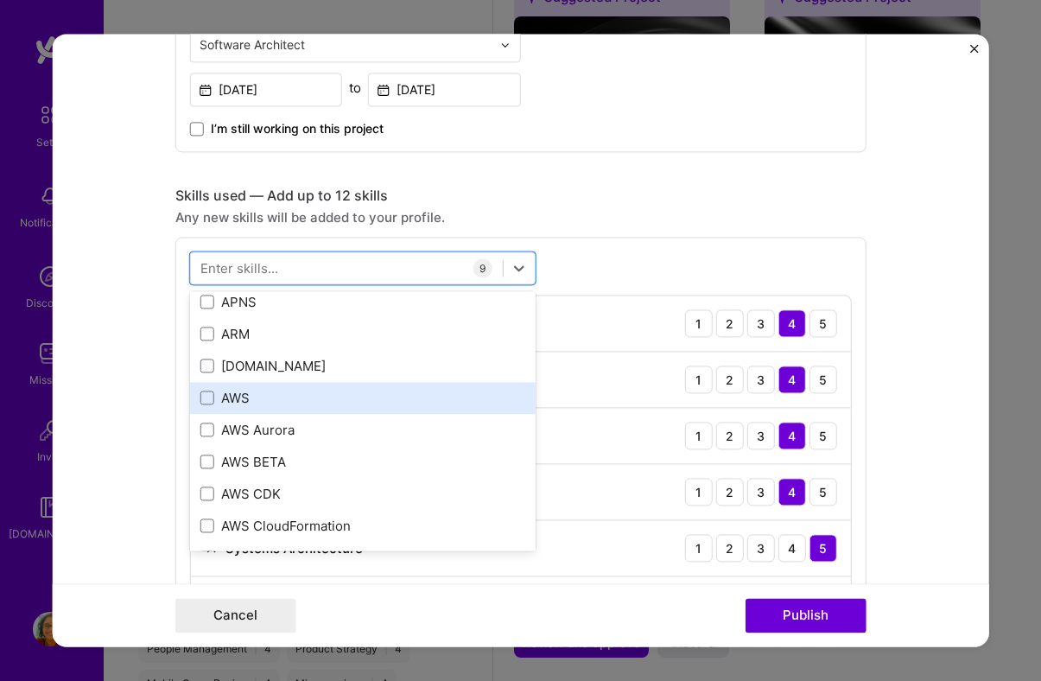
click at [214, 402] on div "AWS" at bounding box center [362, 398] width 325 height 18
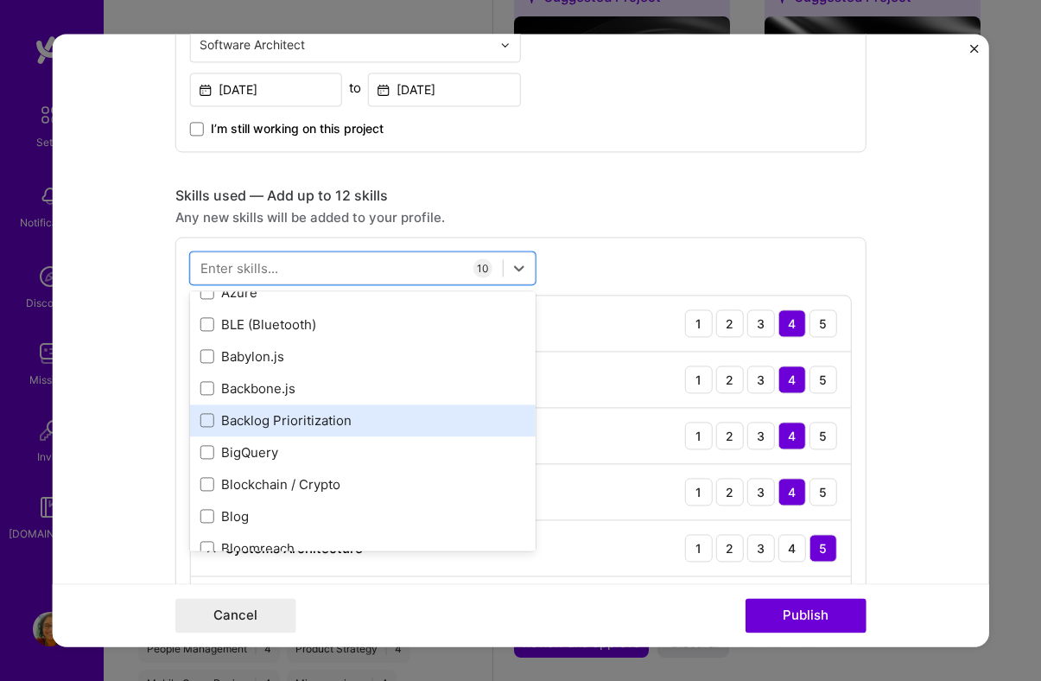
scroll to position [1830, 0]
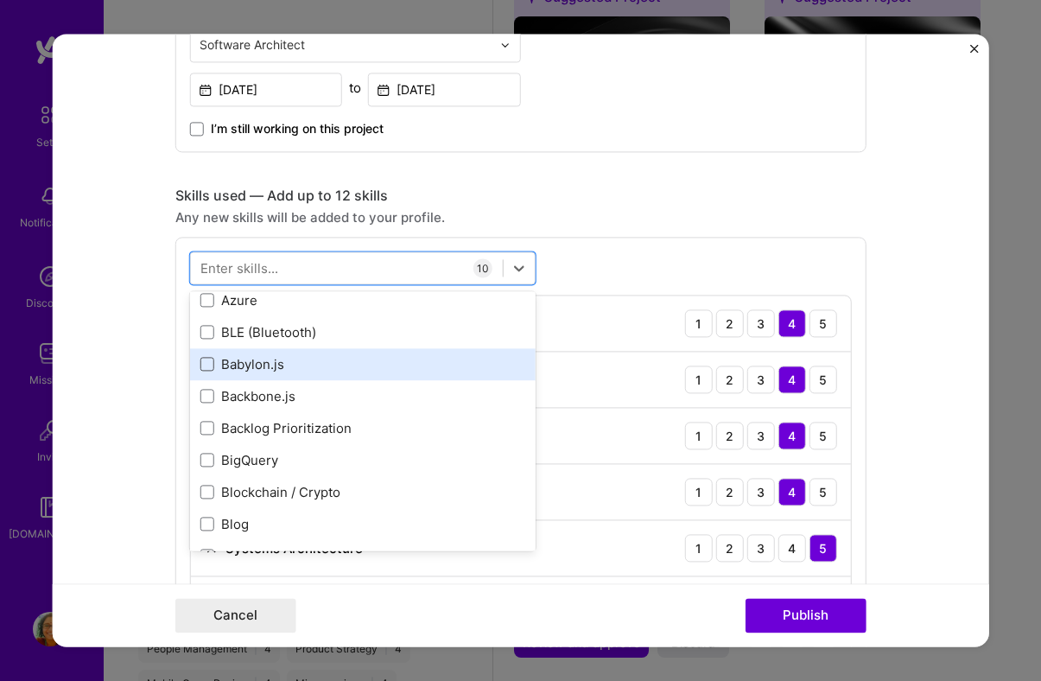
click at [210, 367] on span at bounding box center [207, 365] width 14 height 14
click at [0, 0] on input "checkbox" at bounding box center [0, 0] width 0 height 0
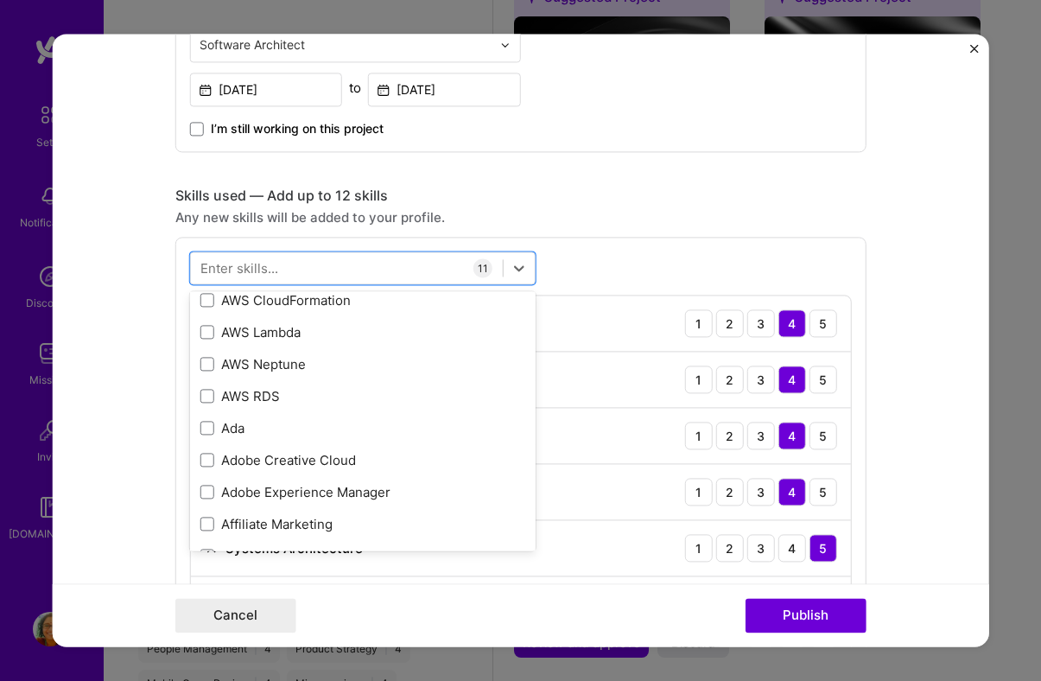
scroll to position [806, 0]
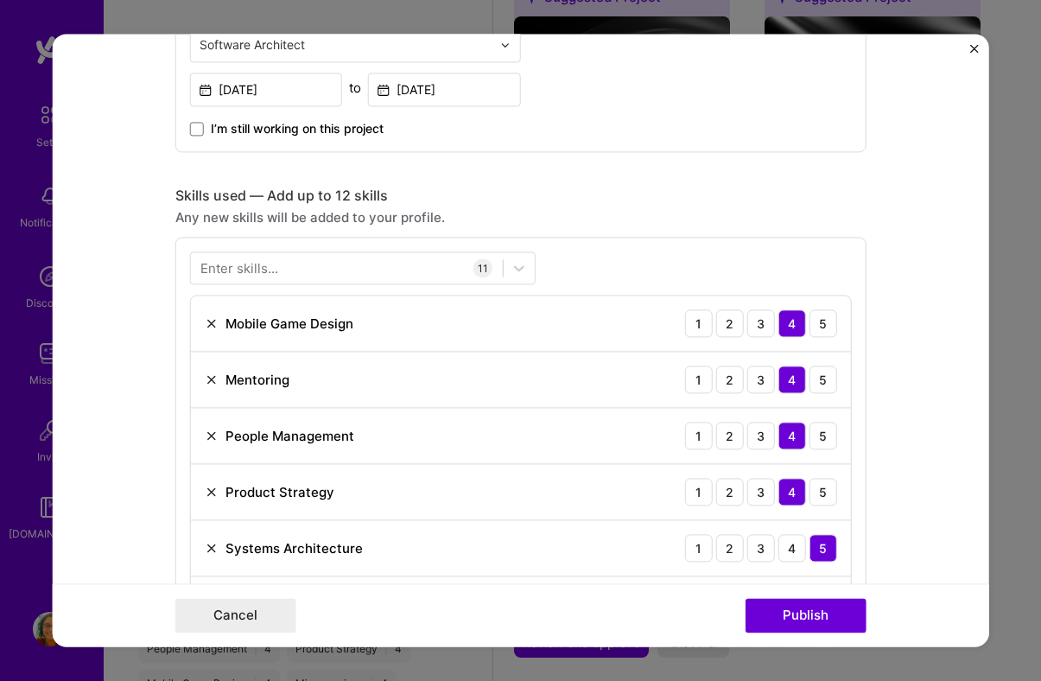
click at [628, 265] on div "Enter skills... 11 Mobile Game Design 1 2 3 4 5 Mentoring 1 2 3 4 5 People Mana…" at bounding box center [520, 582] width 691 height 691
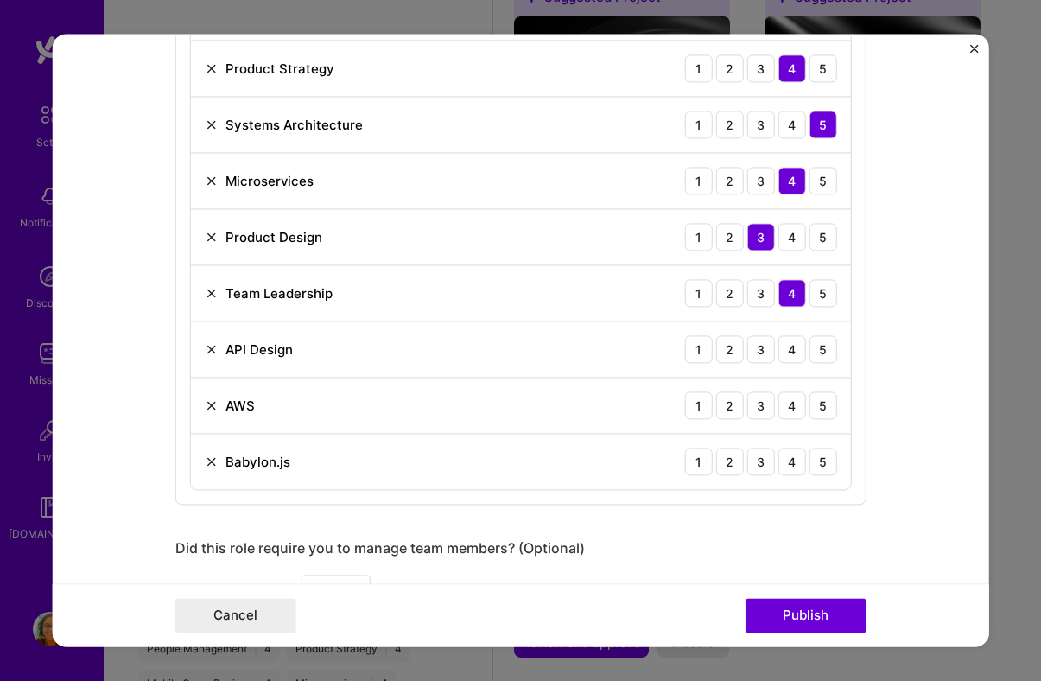
scroll to position [1140, 0]
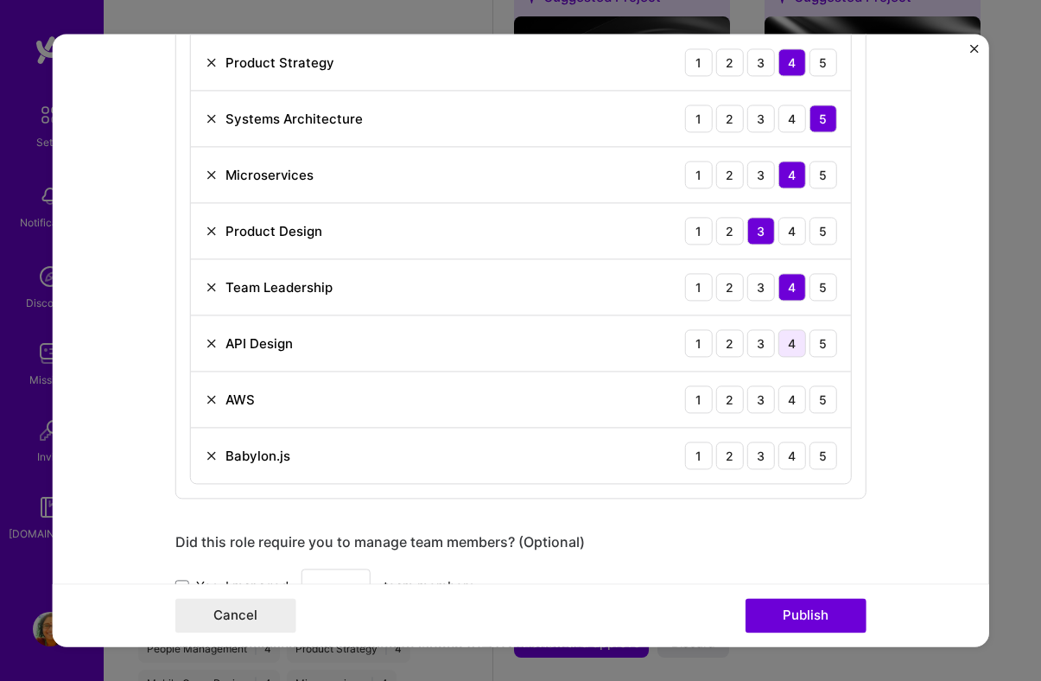
click at [788, 341] on div "4" at bounding box center [792, 343] width 28 height 28
click at [763, 404] on div "3" at bounding box center [761, 399] width 28 height 28
click at [764, 462] on div "3" at bounding box center [761, 455] width 28 height 28
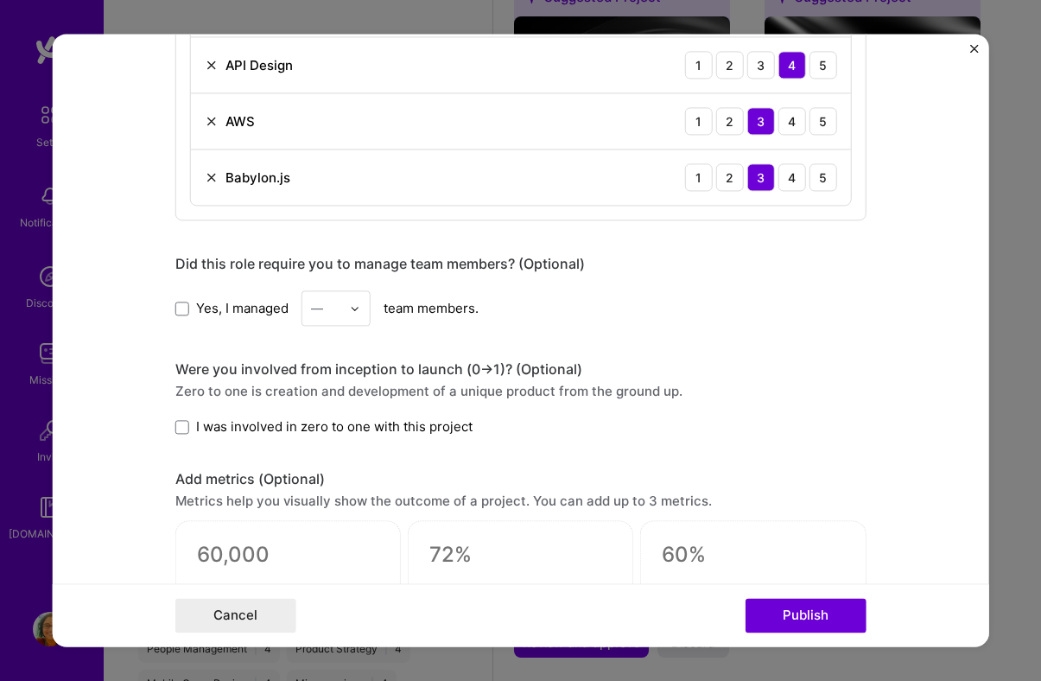
scroll to position [1425, 0]
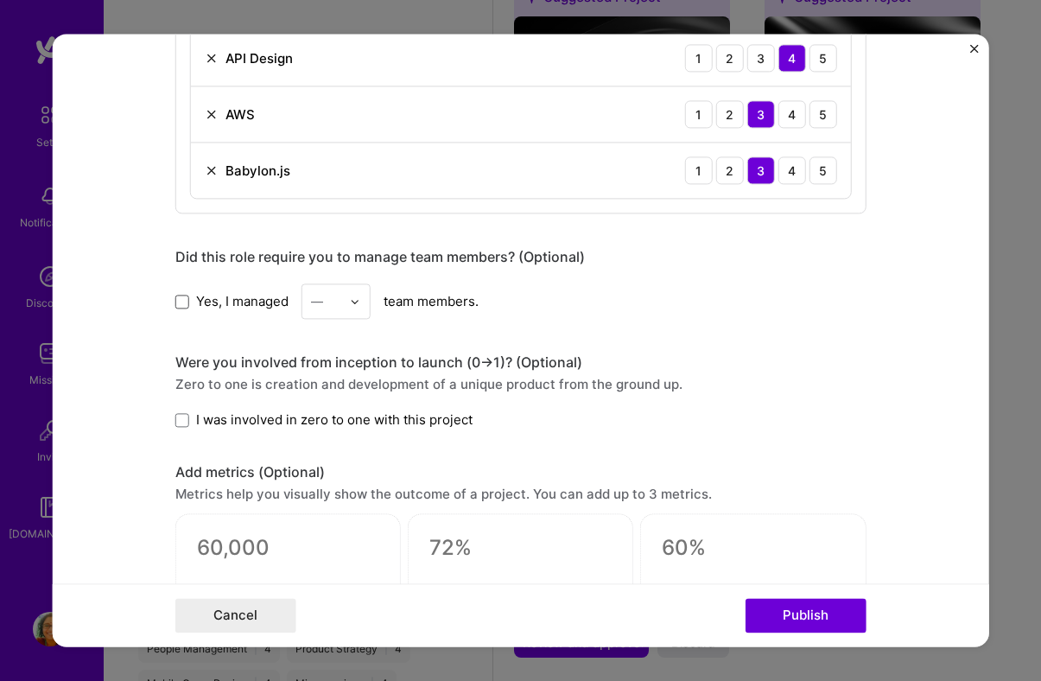
click at [186, 306] on span at bounding box center [182, 301] width 14 height 14
click at [0, 0] on input "Yes, I managed" at bounding box center [0, 0] width 0 height 0
click at [354, 296] on img at bounding box center [355, 301] width 10 height 10
click at [328, 464] on div "5" at bounding box center [336, 475] width 59 height 32
click at [181, 420] on span at bounding box center [182, 420] width 14 height 14
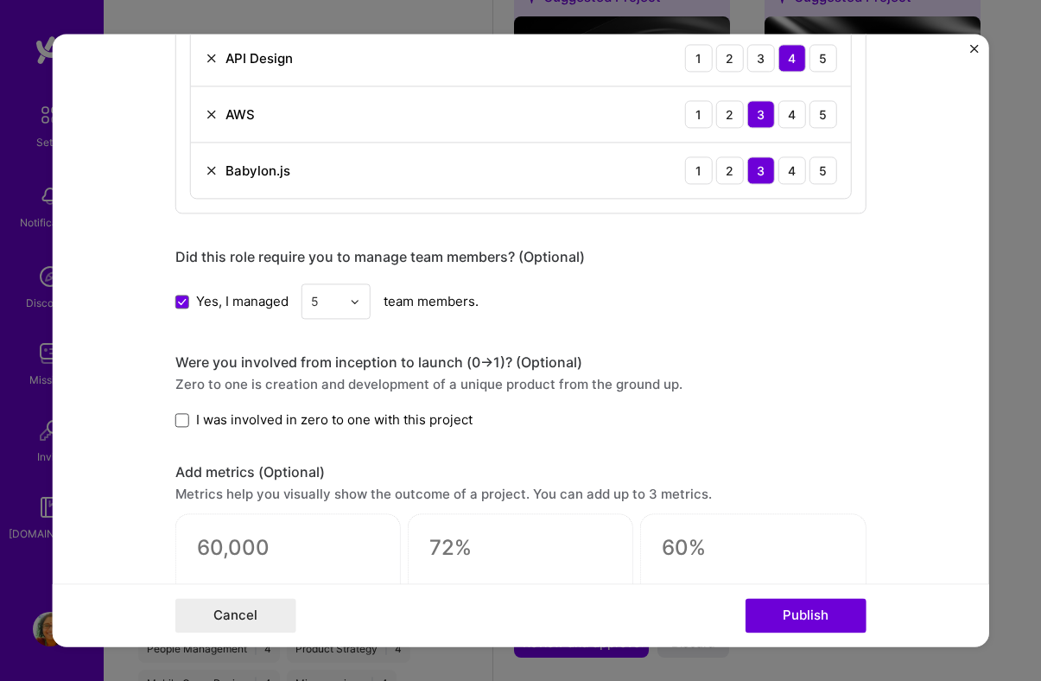
click at [0, 0] on input "I was involved in zero to one with this project" at bounding box center [0, 0] width 0 height 0
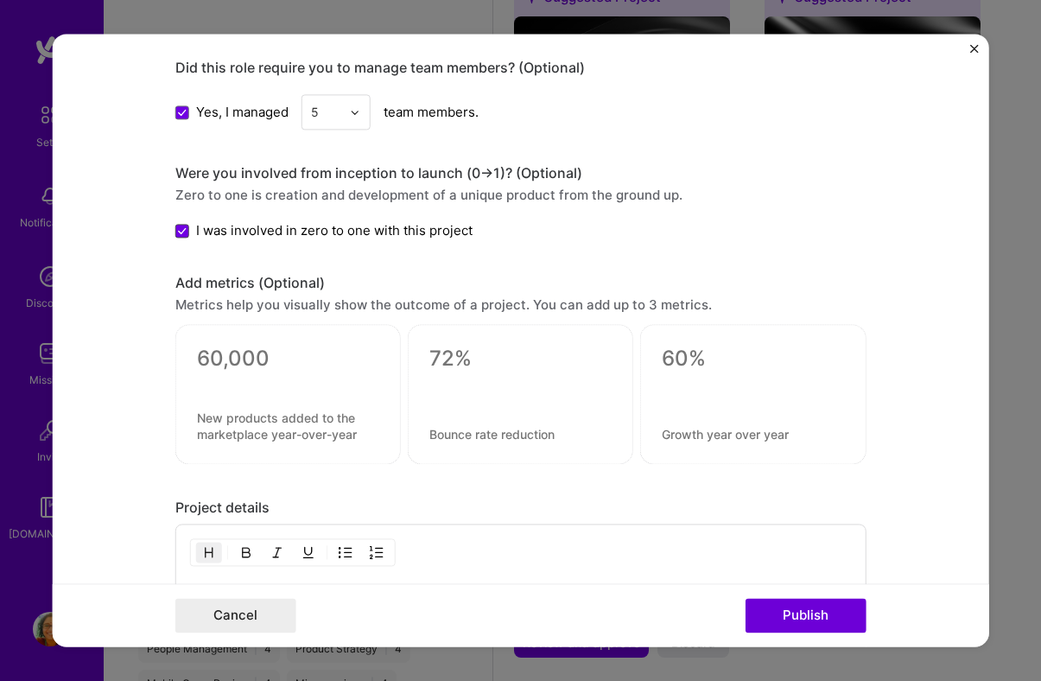
scroll to position [1627, 0]
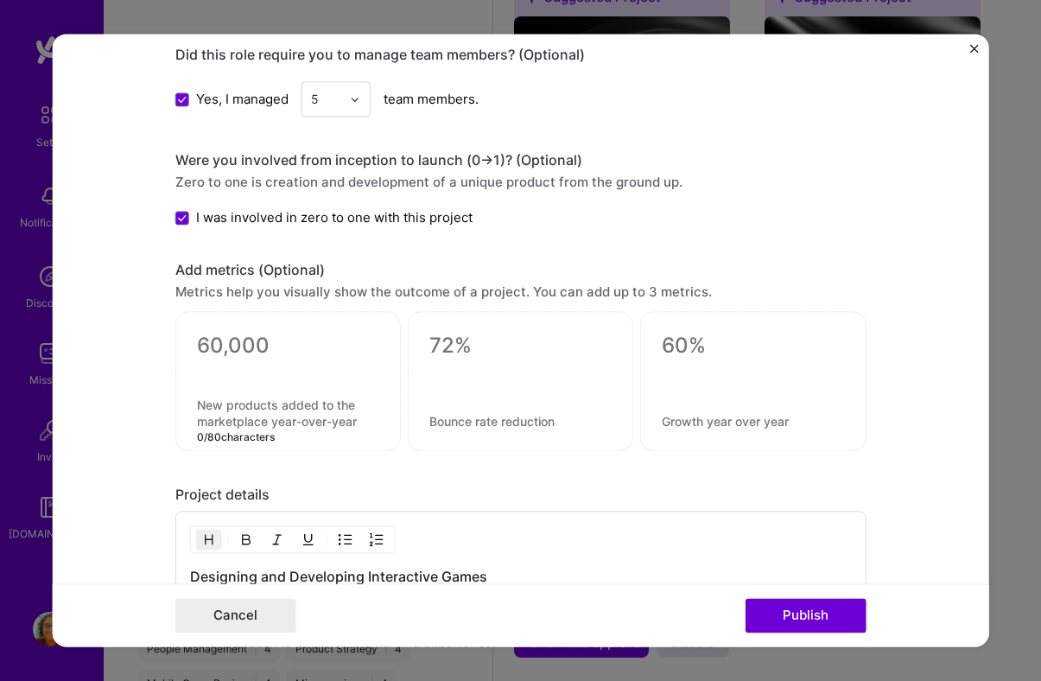
click at [254, 408] on textarea at bounding box center [288, 413] width 182 height 33
click at [259, 408] on textarea at bounding box center [288, 413] width 182 height 33
click at [401, 450] on div at bounding box center [520, 382] width 691 height 140
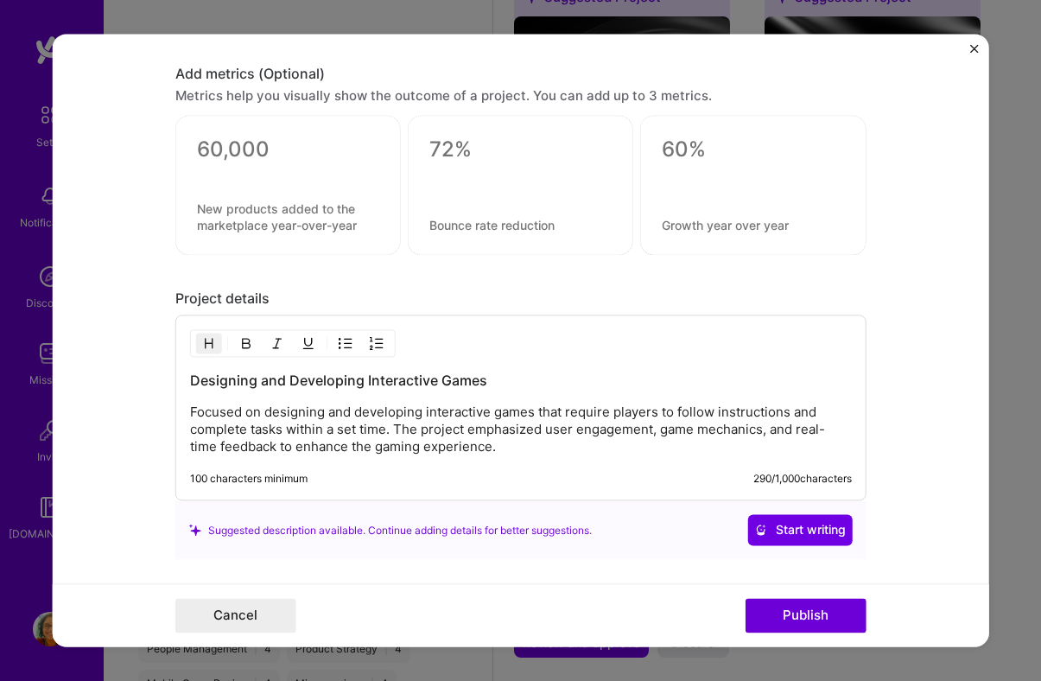
scroll to position [1831, 0]
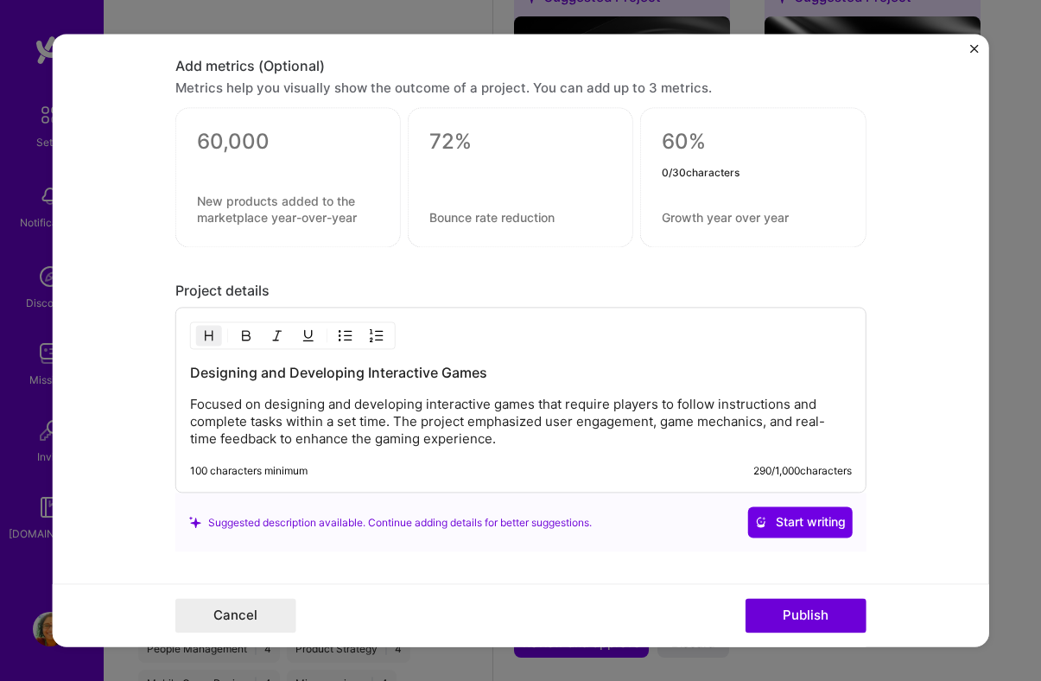
click at [686, 145] on textarea at bounding box center [753, 143] width 182 height 26
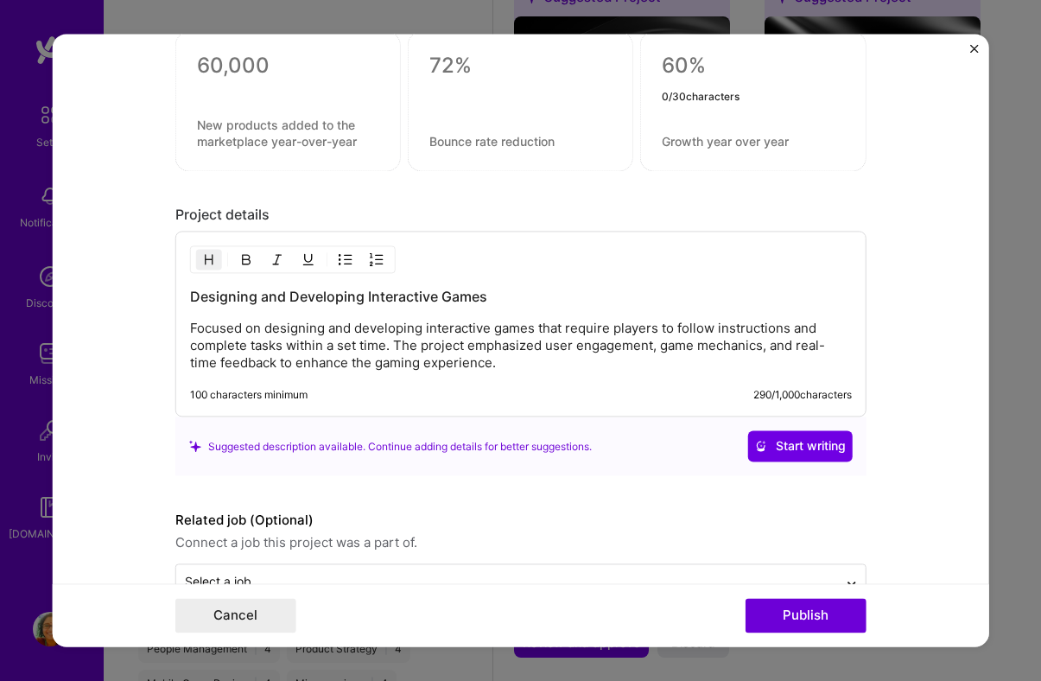
scroll to position [1955, 0]
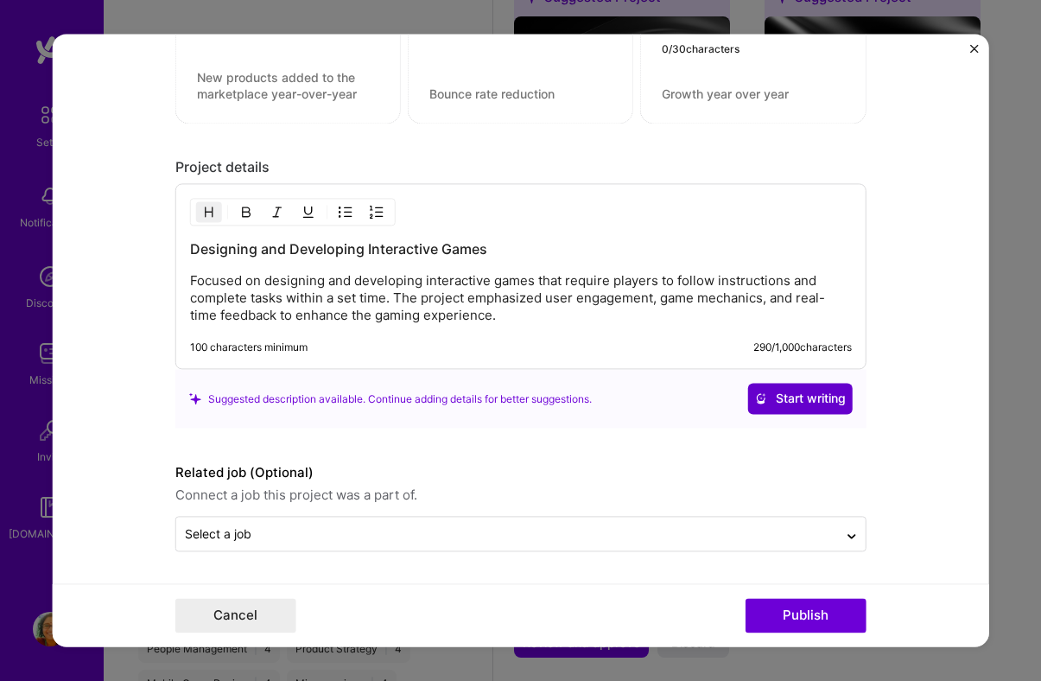
click at [788, 406] on span "Start writing" at bounding box center [800, 398] width 91 height 17
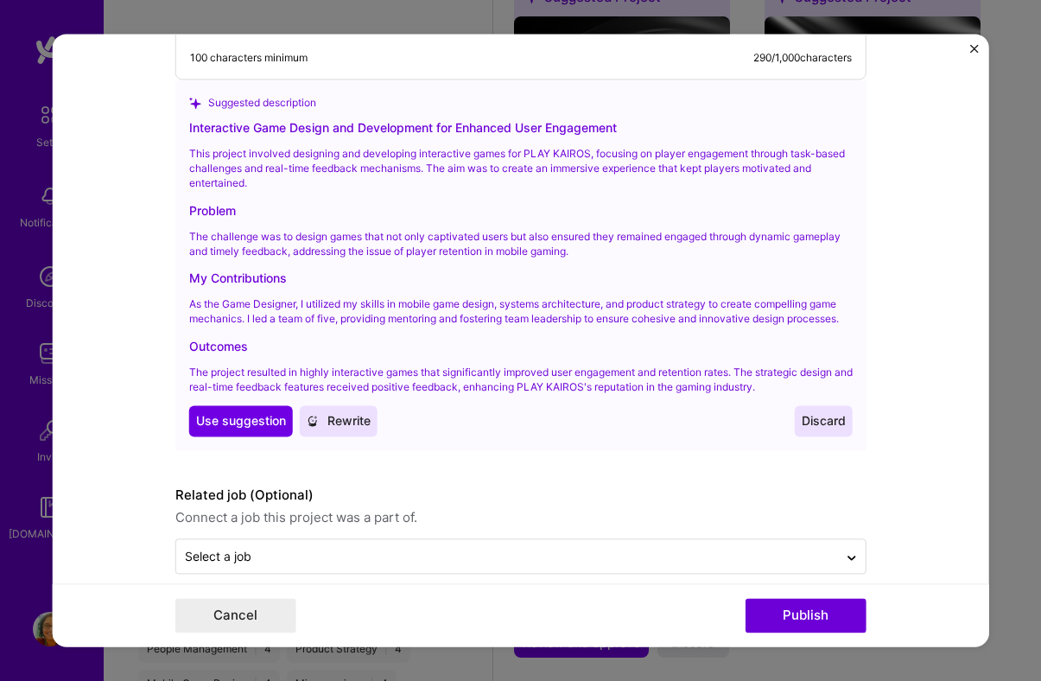
scroll to position [2248, 0]
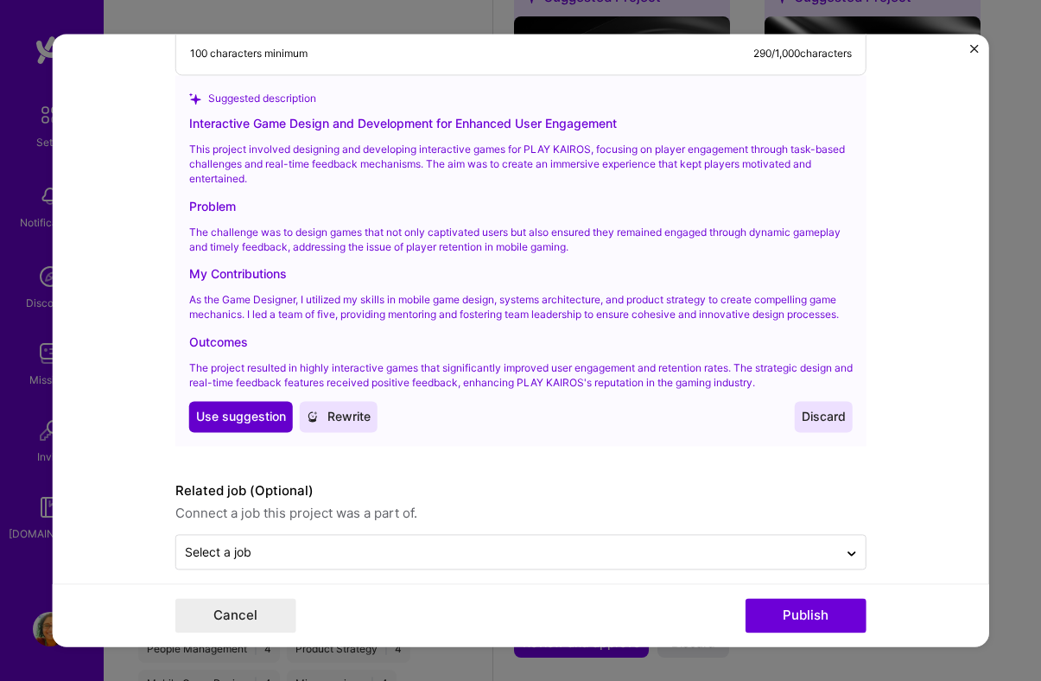
click at [255, 420] on span "Use suggestion" at bounding box center [241, 416] width 90 height 17
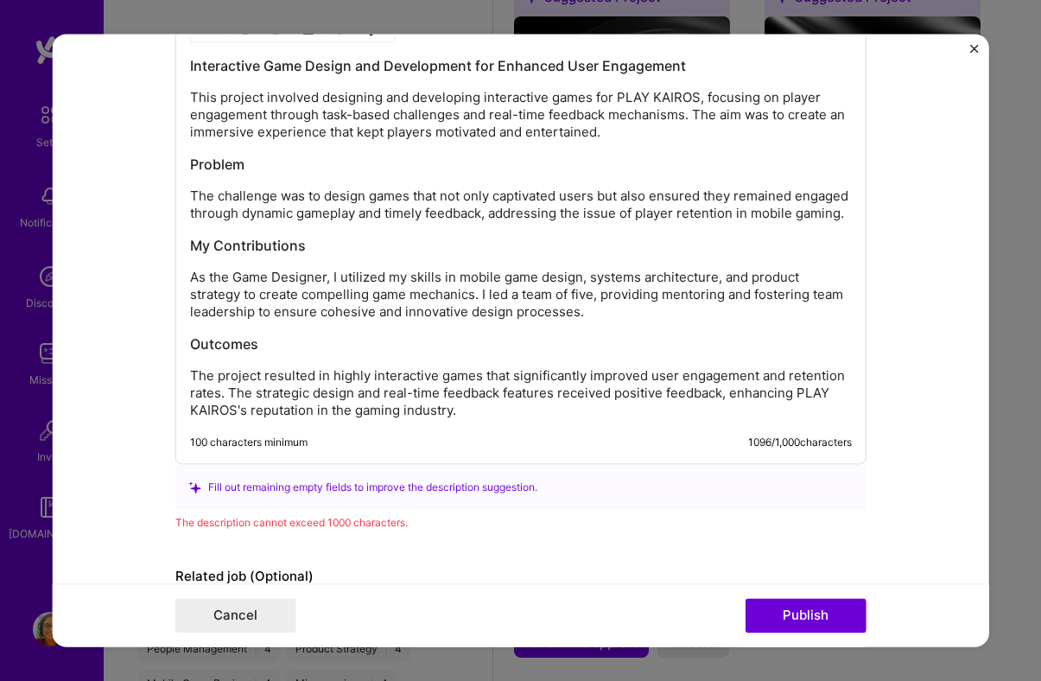
scroll to position [2091, 0]
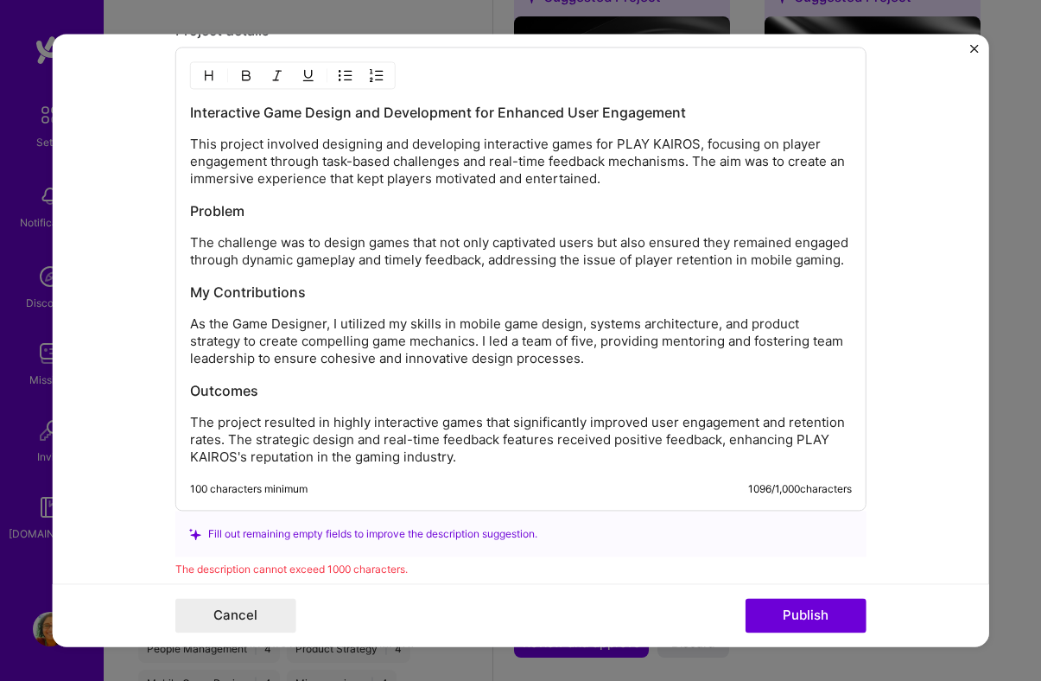
click at [192, 214] on h3 "Problem" at bounding box center [521, 211] width 662 height 19
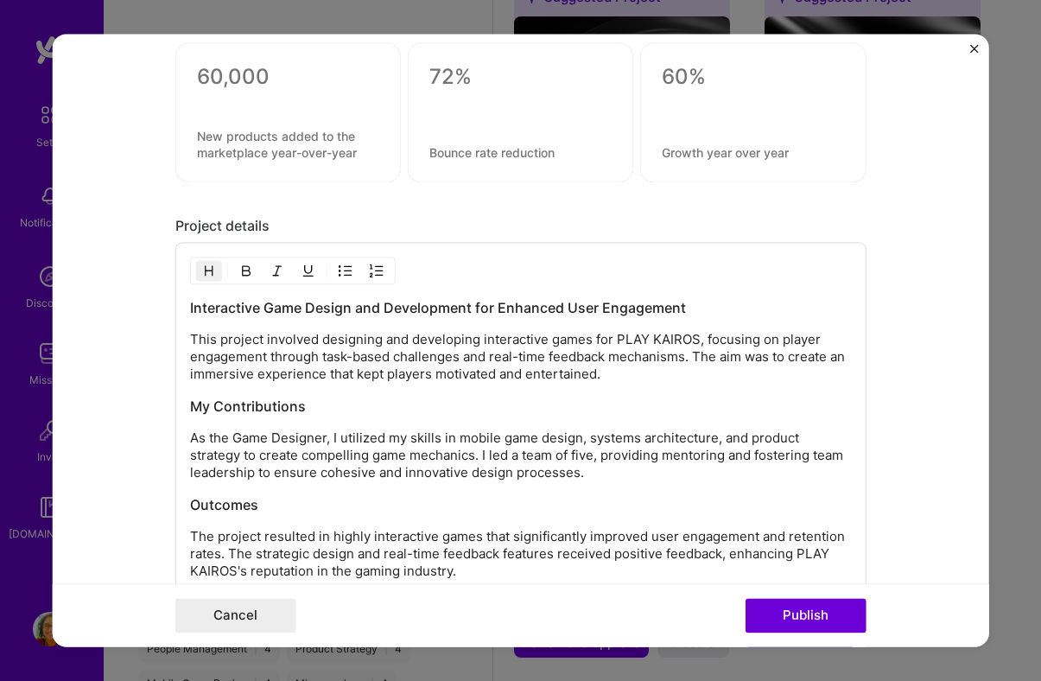
scroll to position [2152, 0]
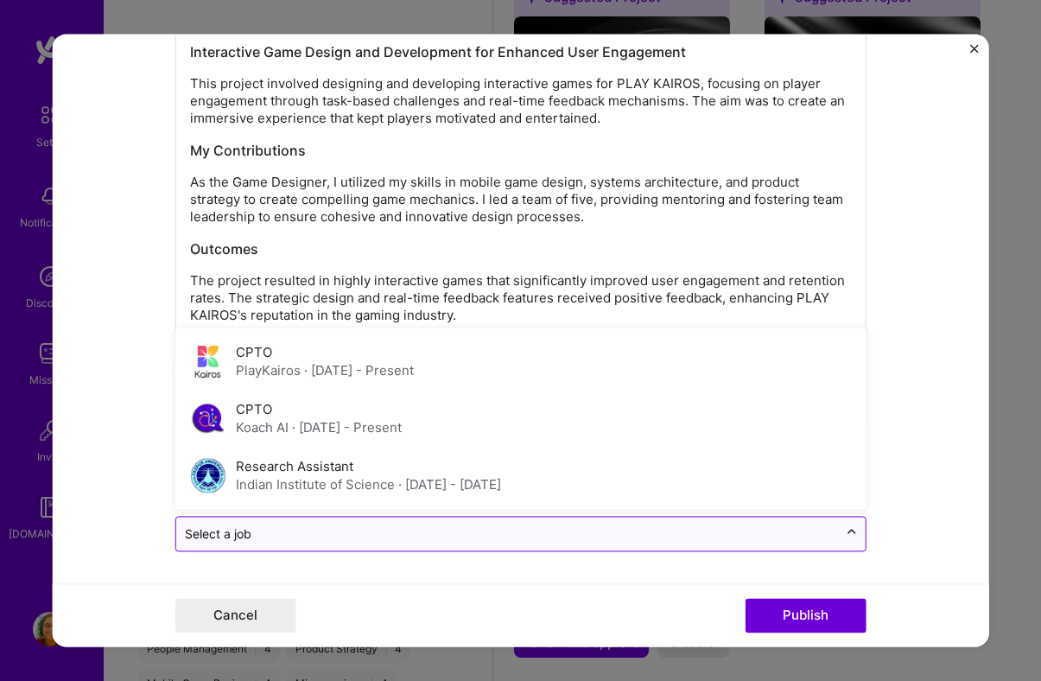
click at [850, 534] on icon at bounding box center [852, 531] width 14 height 17
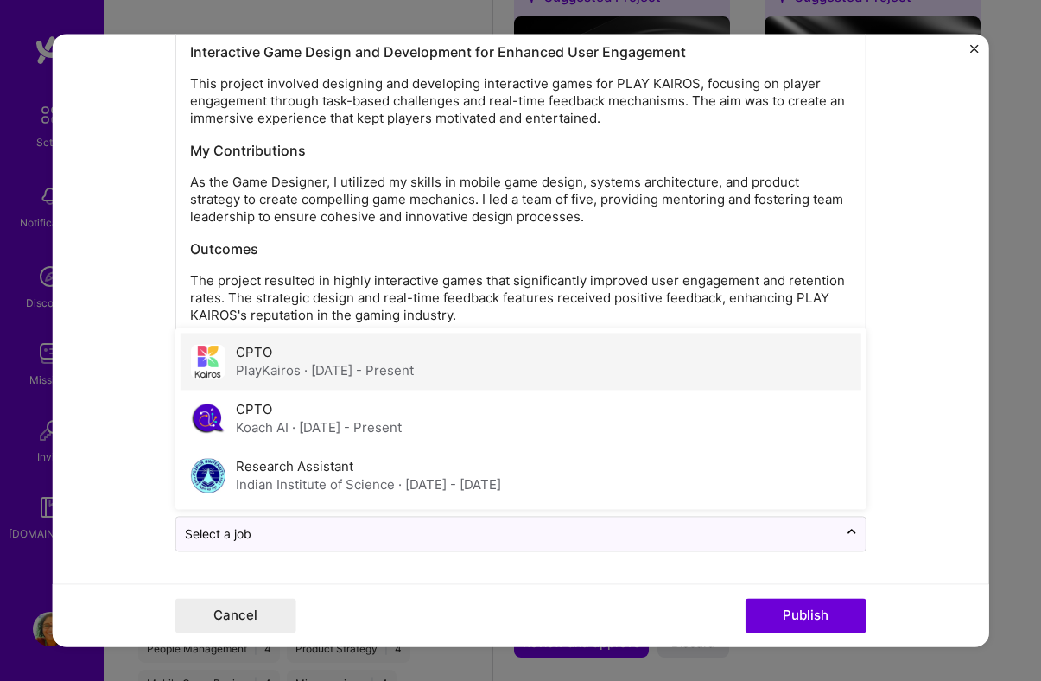
click at [493, 385] on div "CPTO PlayKairos · [DATE] - Present" at bounding box center [520, 361] width 681 height 57
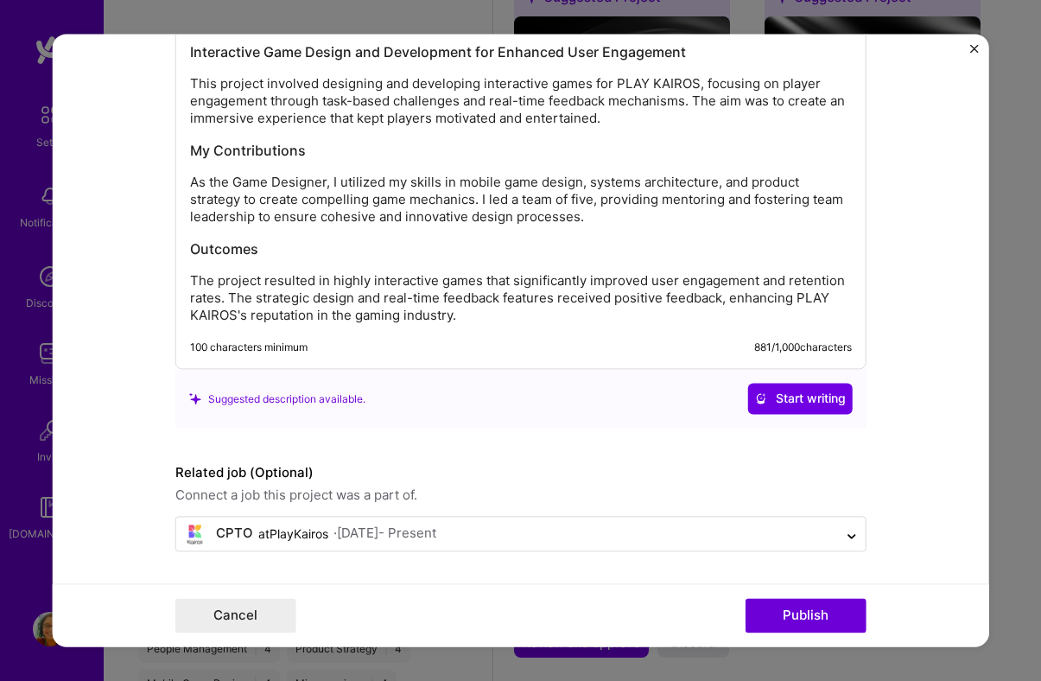
click at [954, 443] on form "Editing suggested project This project is suggested based on your LinkedIn, res…" at bounding box center [520, 340] width 937 height 612
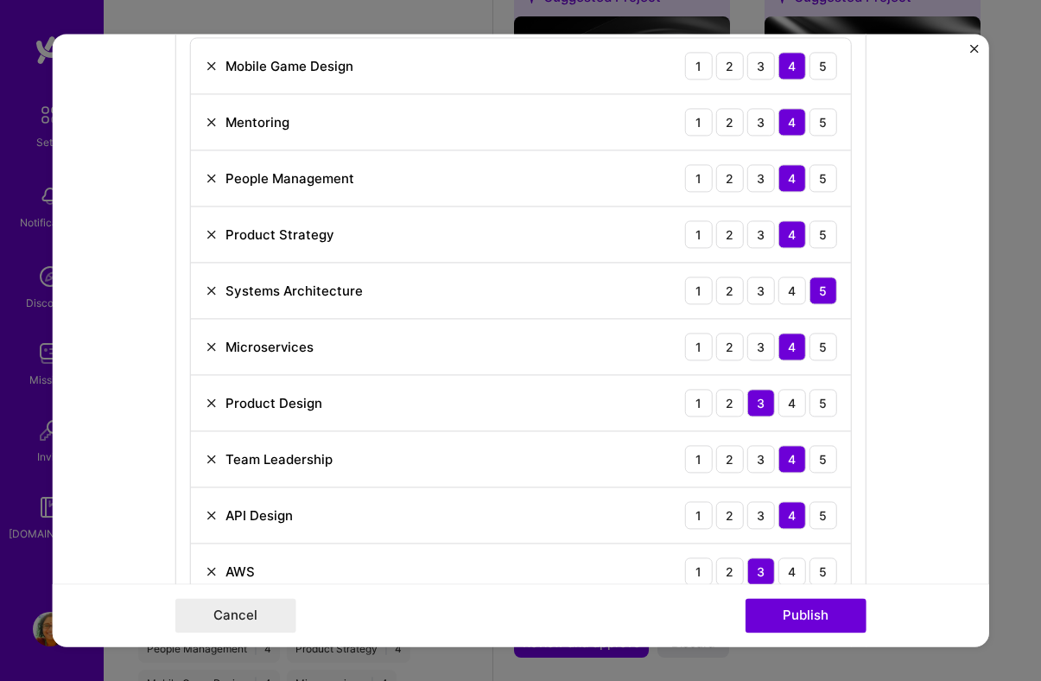
scroll to position [969, 0]
click at [786, 404] on div "4" at bounding box center [792, 402] width 28 height 28
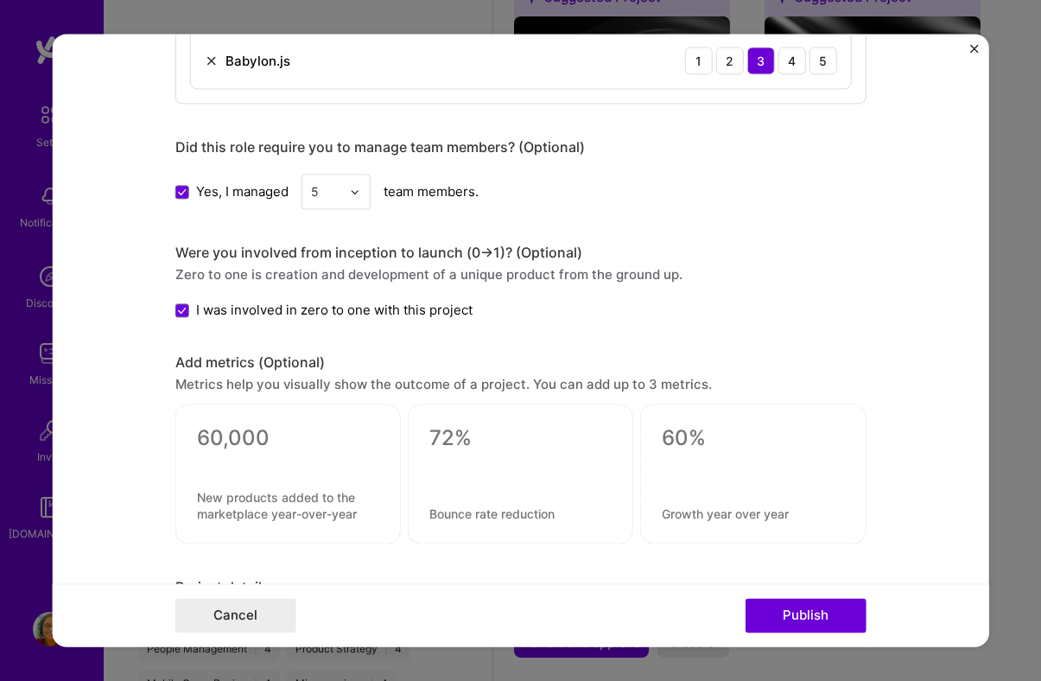
scroll to position [1554, 0]
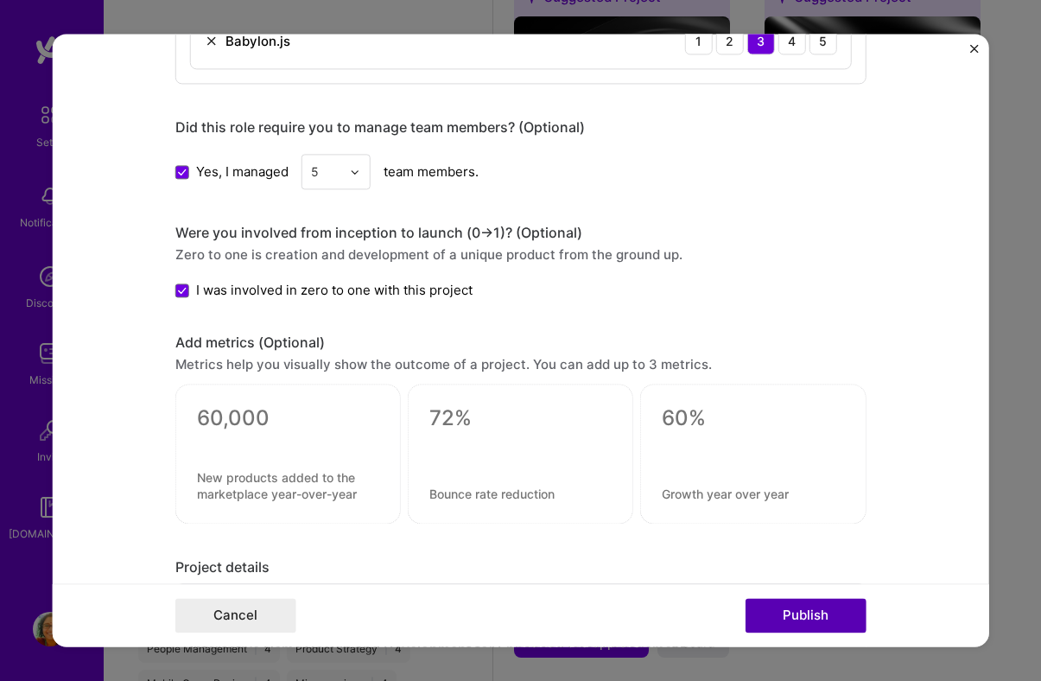
click at [819, 620] on button "Publish" at bounding box center [805, 615] width 121 height 35
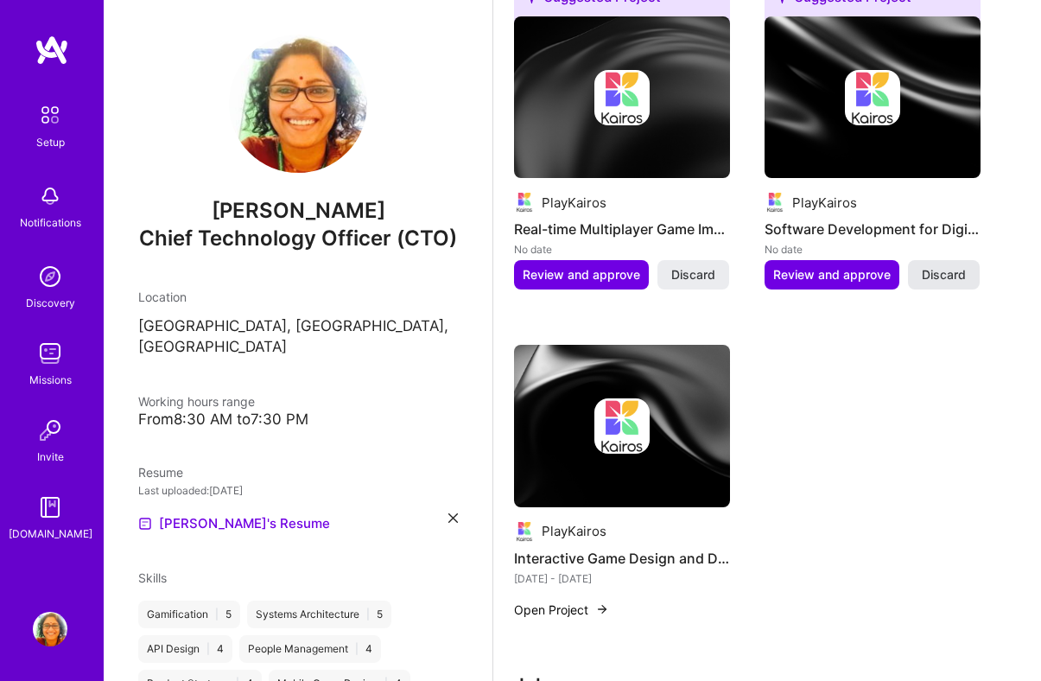
click at [942, 281] on span "Discard" at bounding box center [943, 274] width 44 height 17
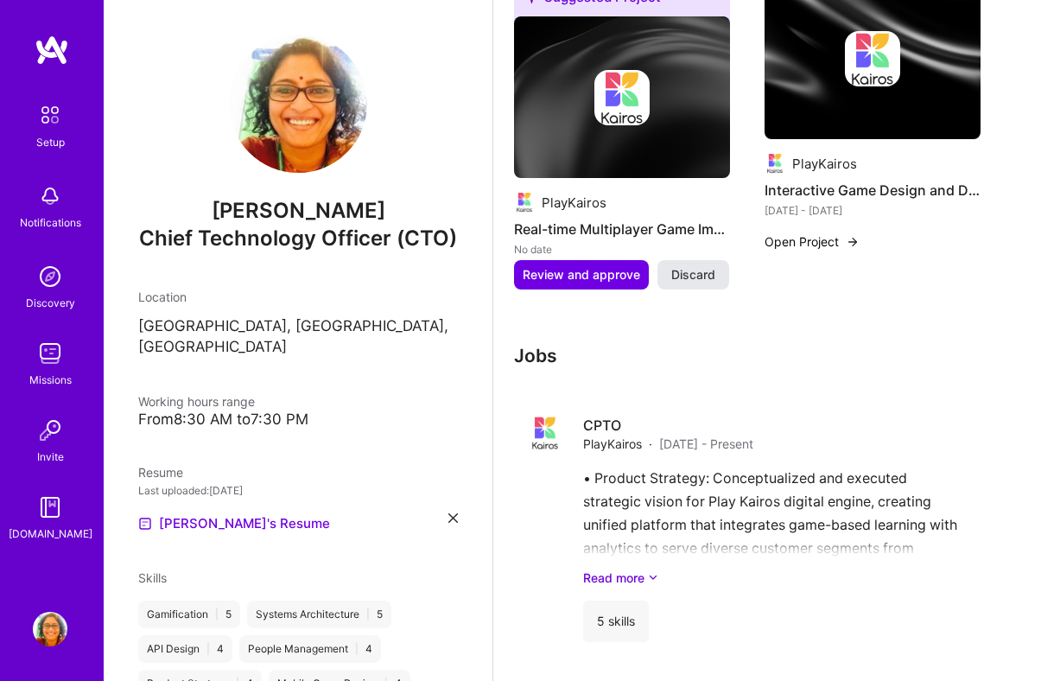
click at [687, 279] on span "Discard" at bounding box center [693, 274] width 44 height 17
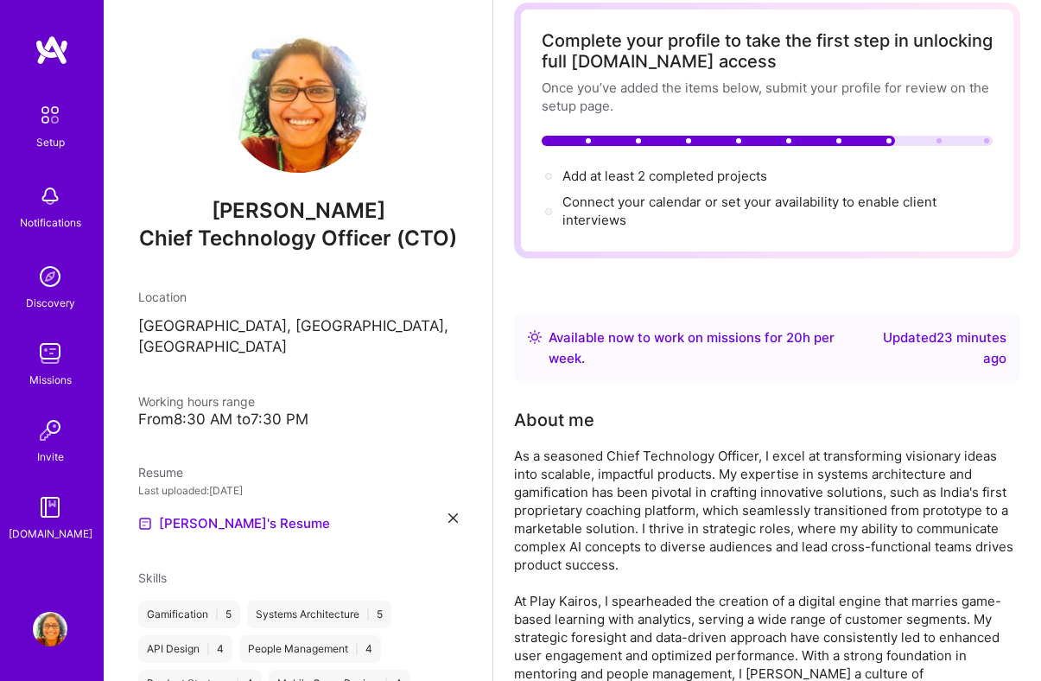
scroll to position [0, 0]
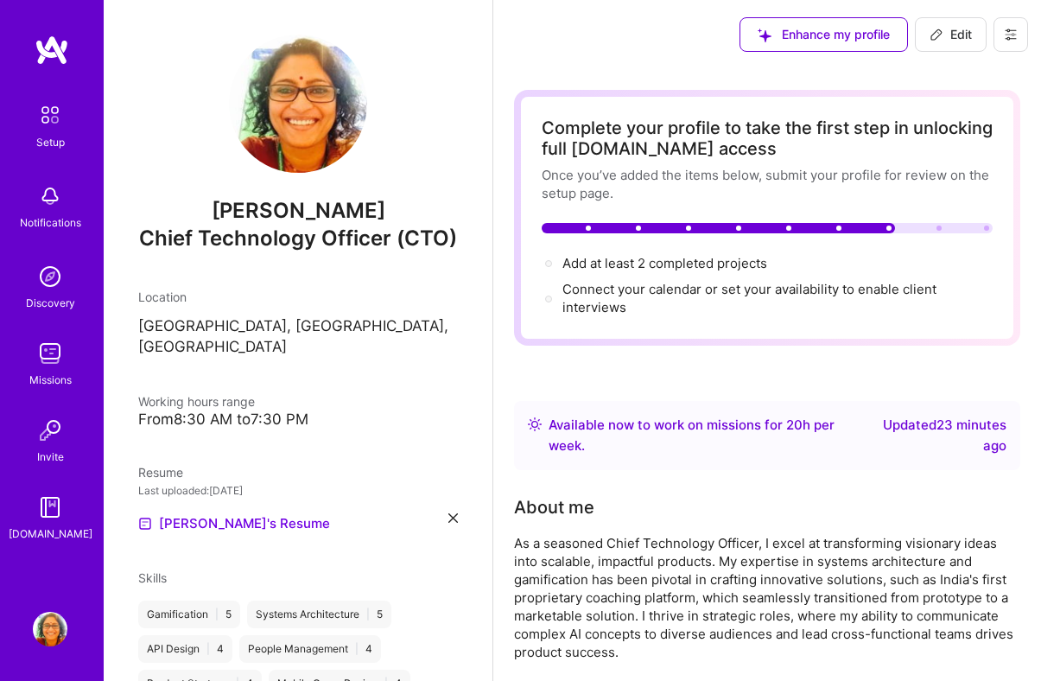
click at [957, 35] on span "Edit" at bounding box center [950, 34] width 42 height 17
select select "US"
select select "Right Now"
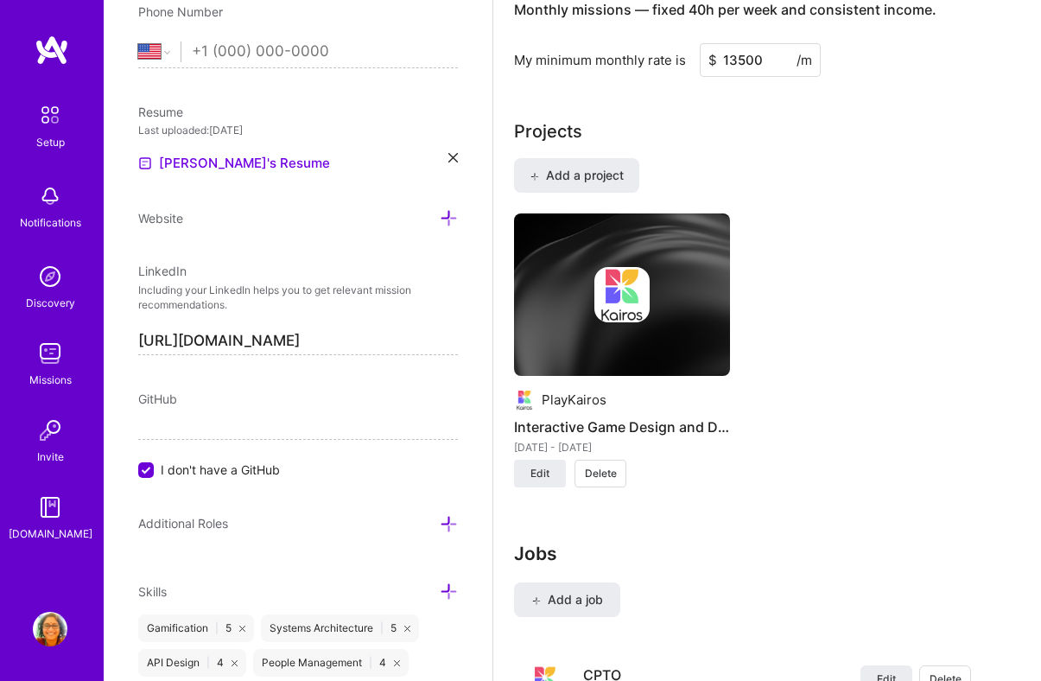
scroll to position [1424, 0]
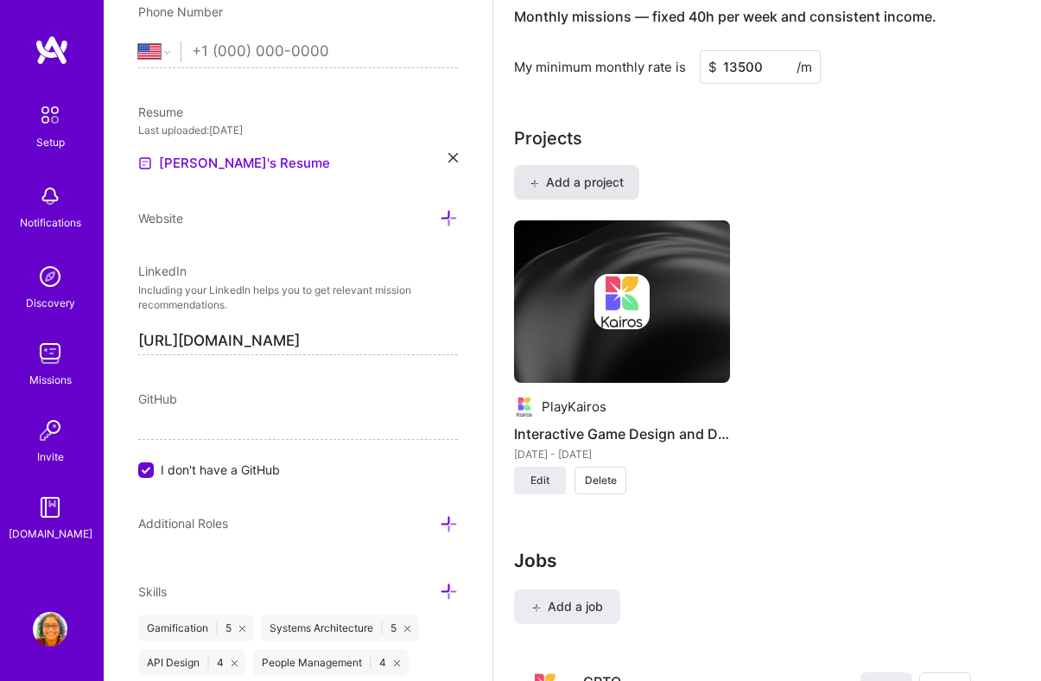
click at [586, 171] on button "Add a project" at bounding box center [576, 182] width 125 height 35
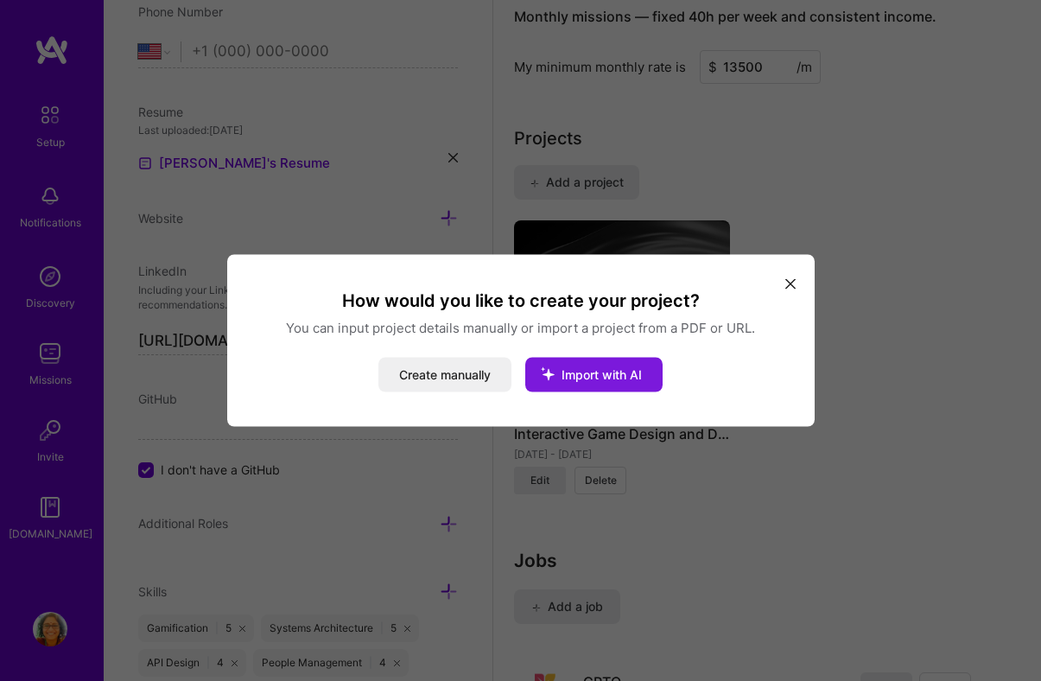
click at [613, 372] on span "Import with AI" at bounding box center [601, 374] width 80 height 15
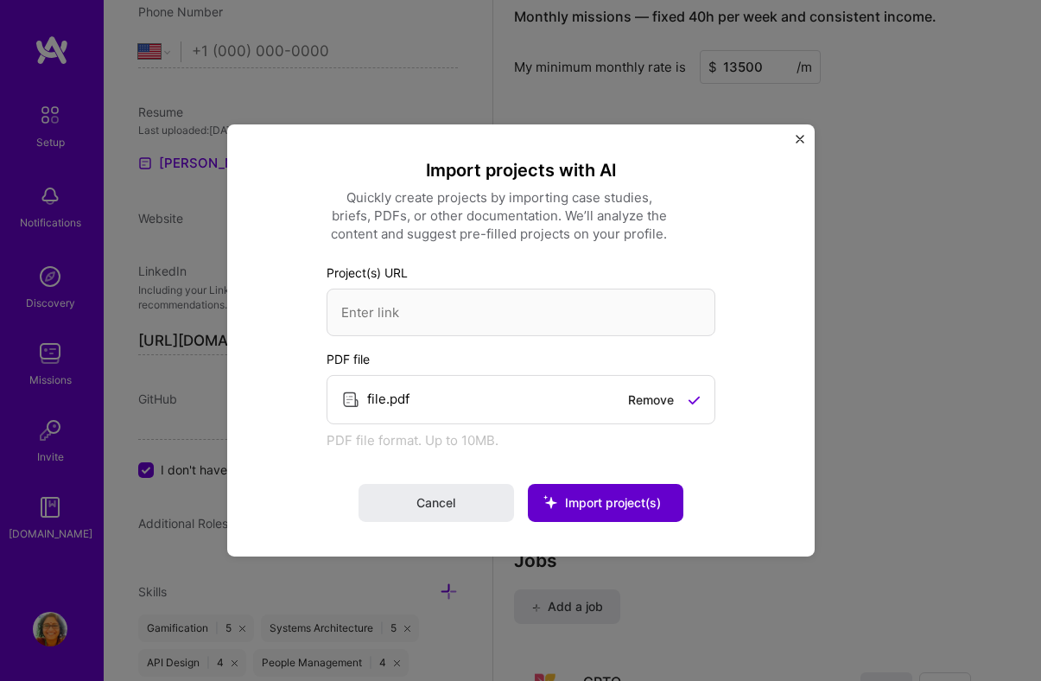
click at [605, 495] on span "Import project(s)" at bounding box center [613, 502] width 96 height 15
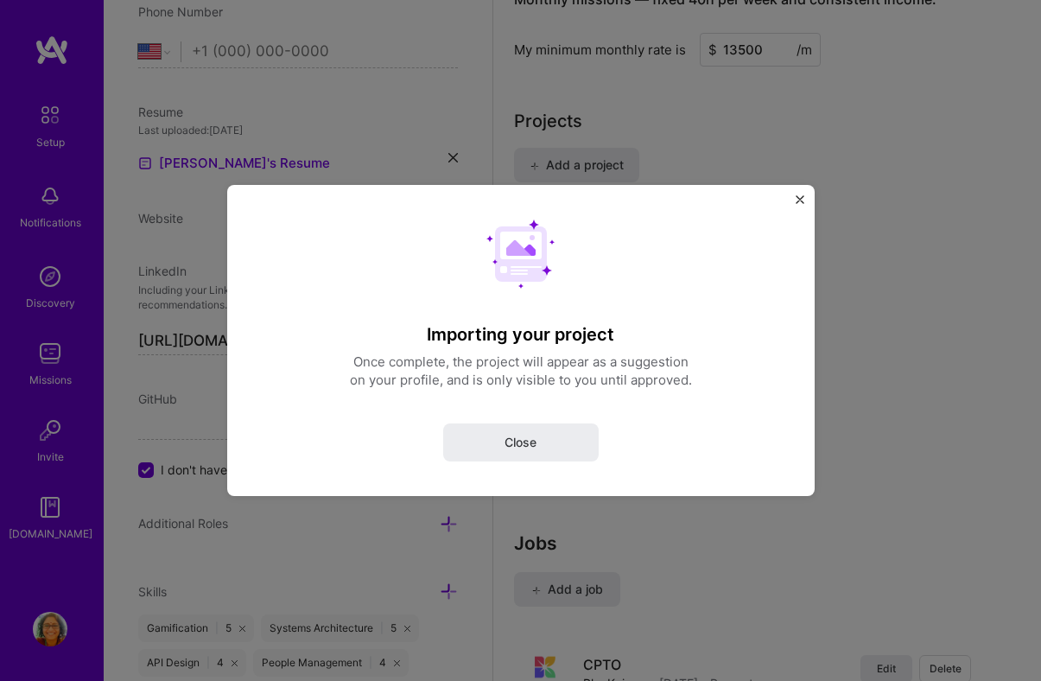
scroll to position [1443, 0]
click at [516, 440] on span "Close" at bounding box center [520, 442] width 32 height 17
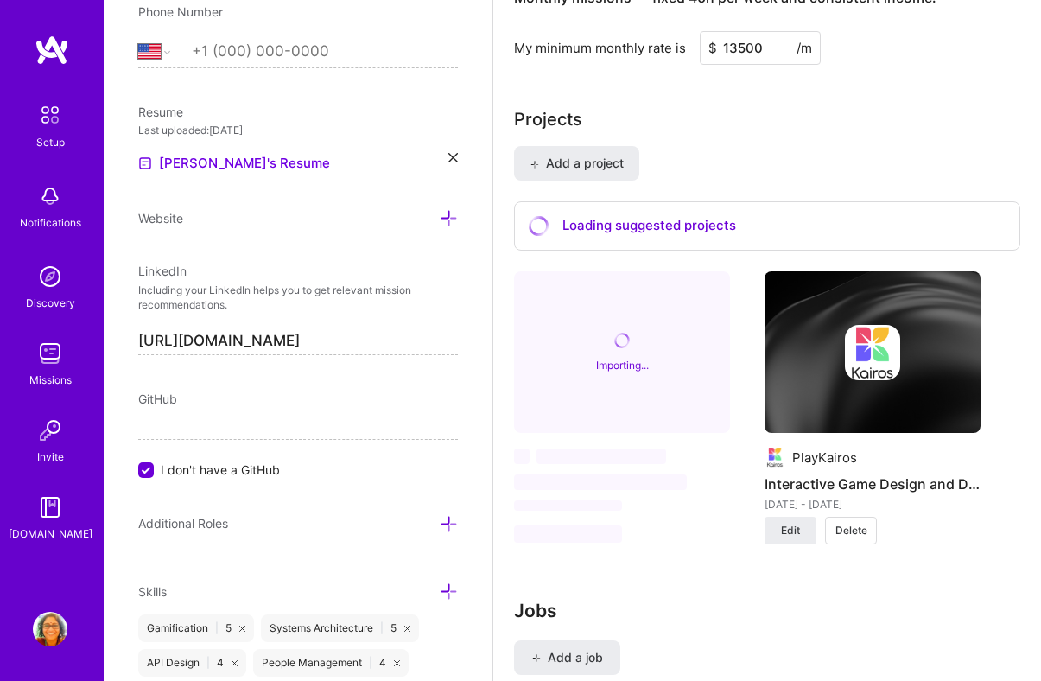
click at [272, 63] on input "tel" at bounding box center [325, 52] width 266 height 50
click at [148, 43] on select "[GEOGRAPHIC_DATA] [GEOGRAPHIC_DATA] [GEOGRAPHIC_DATA] [GEOGRAPHIC_DATA] [US_STA…" at bounding box center [159, 51] width 42 height 21
select select "IN"
click at [262, 54] on input "tel" at bounding box center [325, 52] width 266 height 50
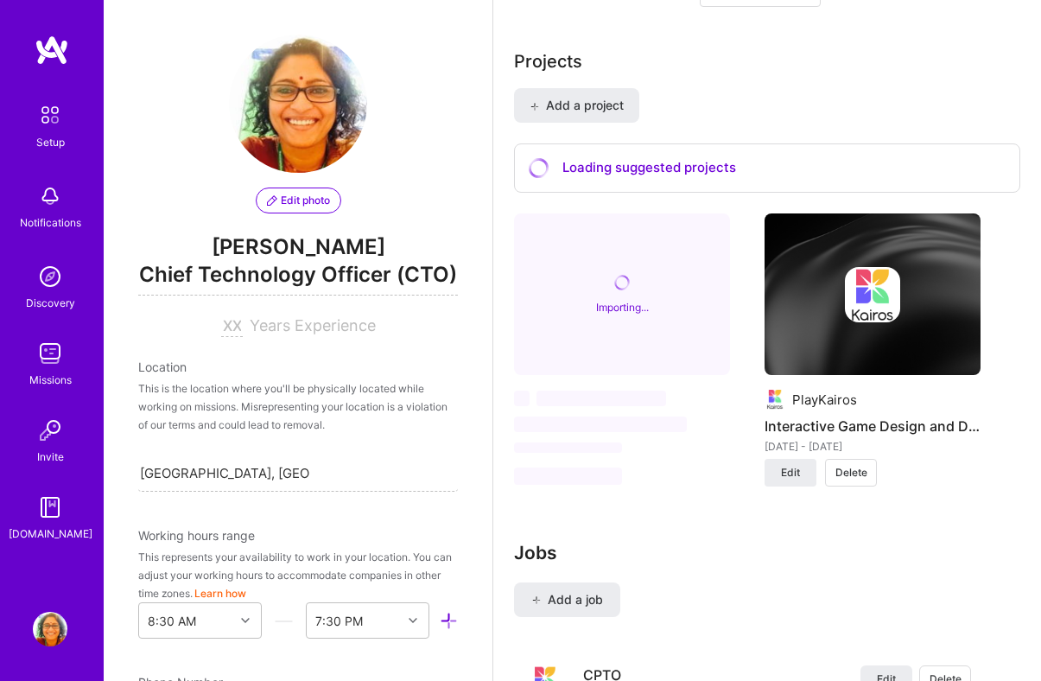
scroll to position [1503, 0]
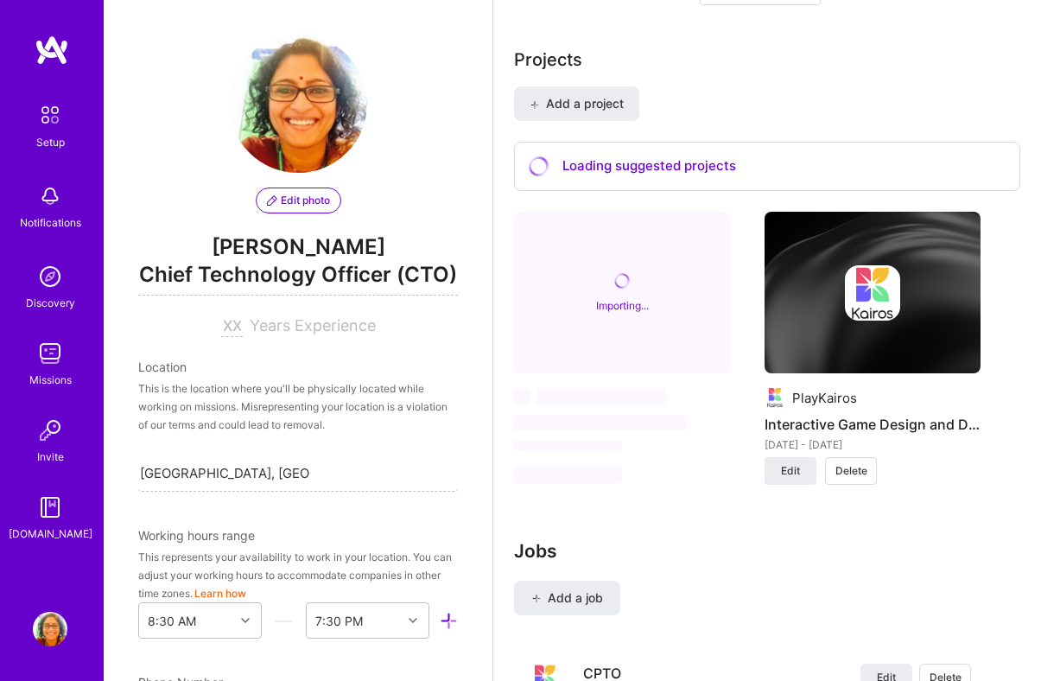
type input "99001 71132"
click at [226, 314] on div "Edit photo [PERSON_NAME] Chief Technology Officer (CTO) Years Experience" at bounding box center [298, 186] width 320 height 302
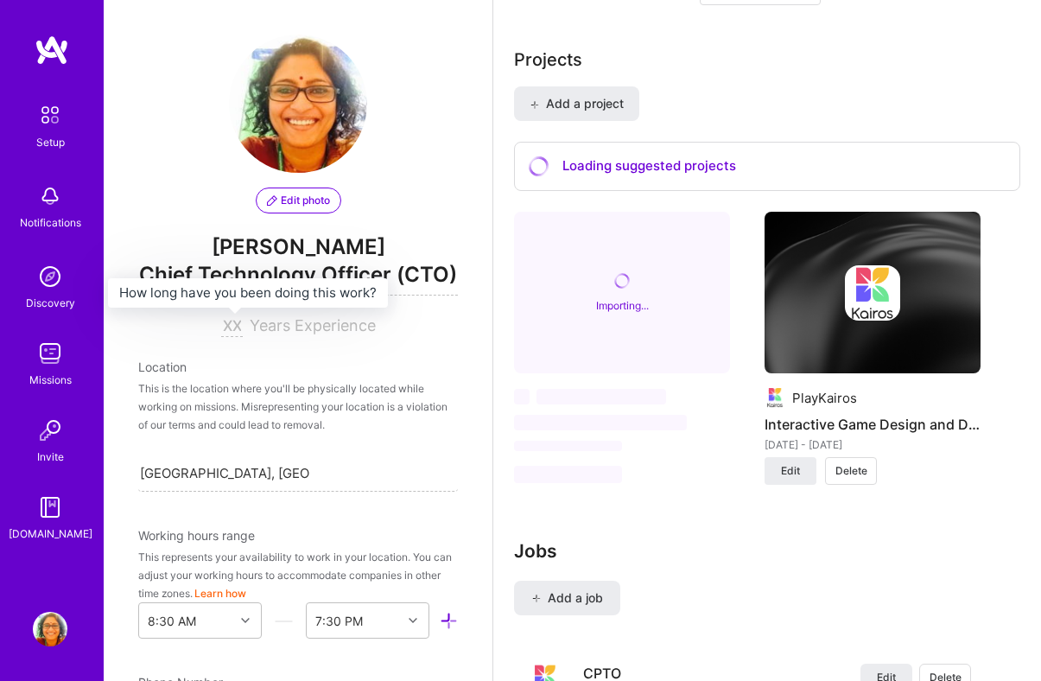
click at [238, 332] on input at bounding box center [232, 326] width 22 height 21
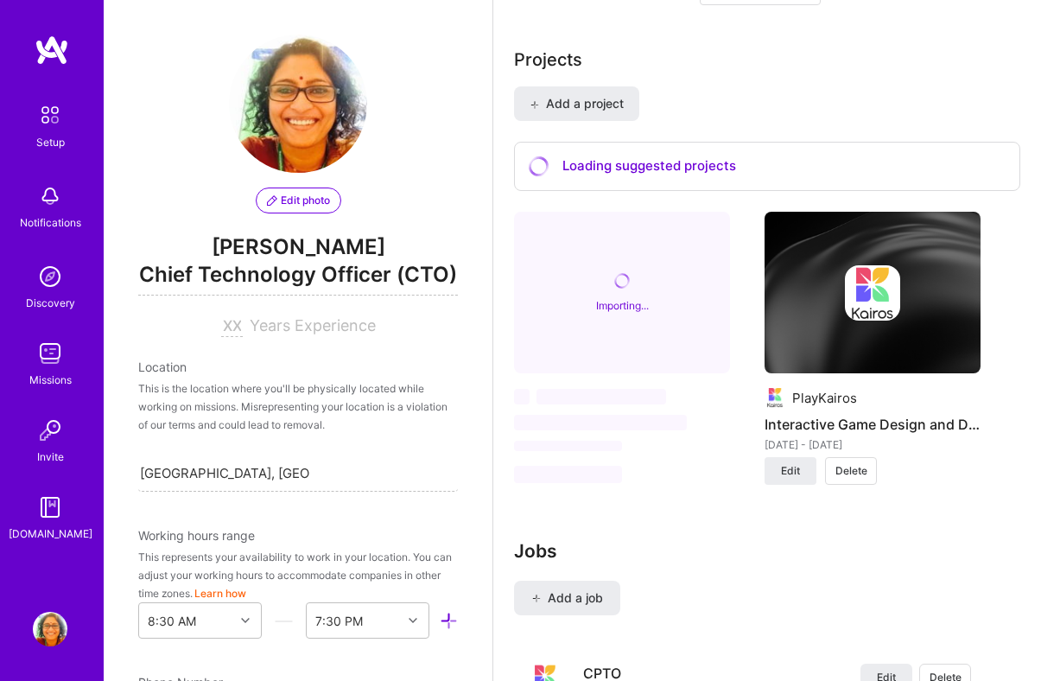
click at [239, 324] on input at bounding box center [232, 326] width 22 height 21
type input "25"
click at [490, 448] on div "Edit photo [PERSON_NAME] Chief Technology Officer (CTO) 25 Years Experience Loc…" at bounding box center [298, 340] width 389 height 681
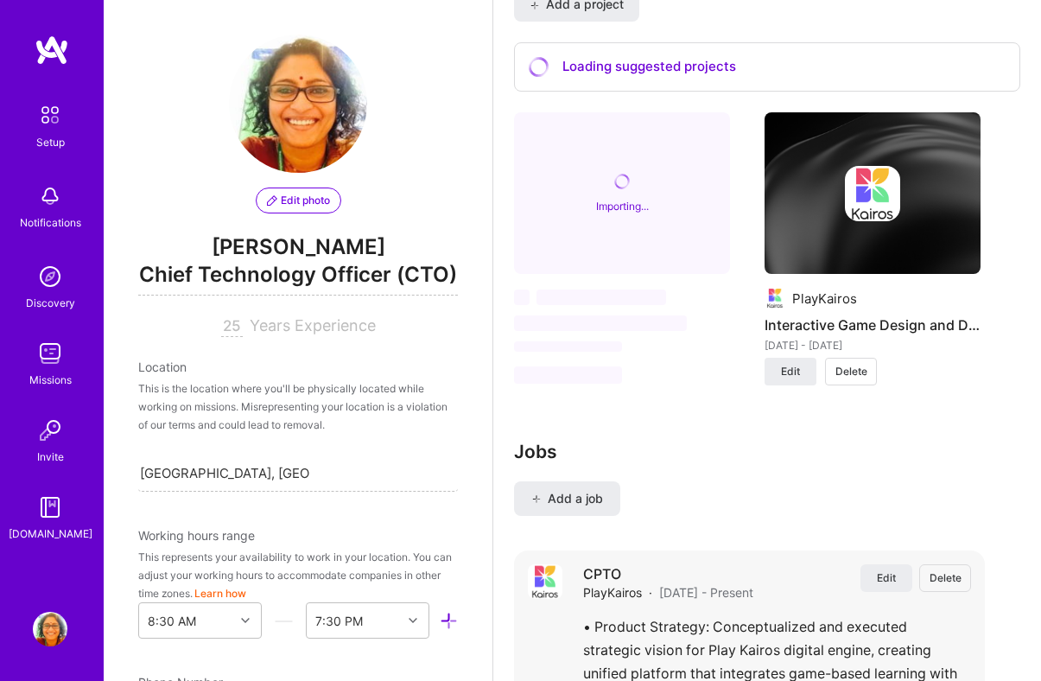
scroll to position [1571, 0]
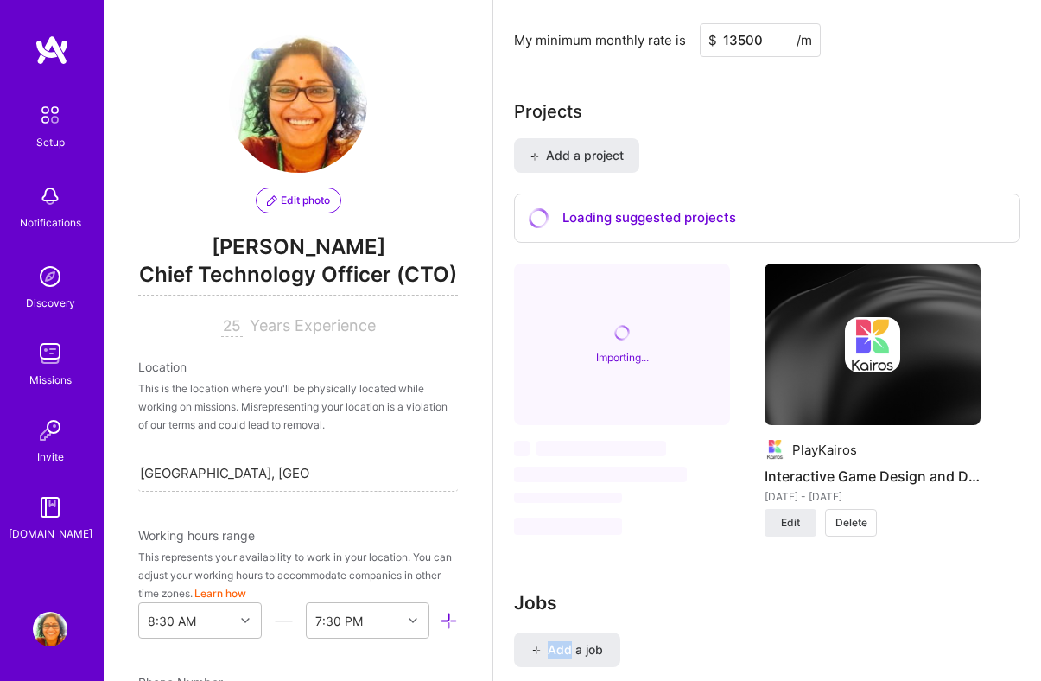
scroll to position [1394, 0]
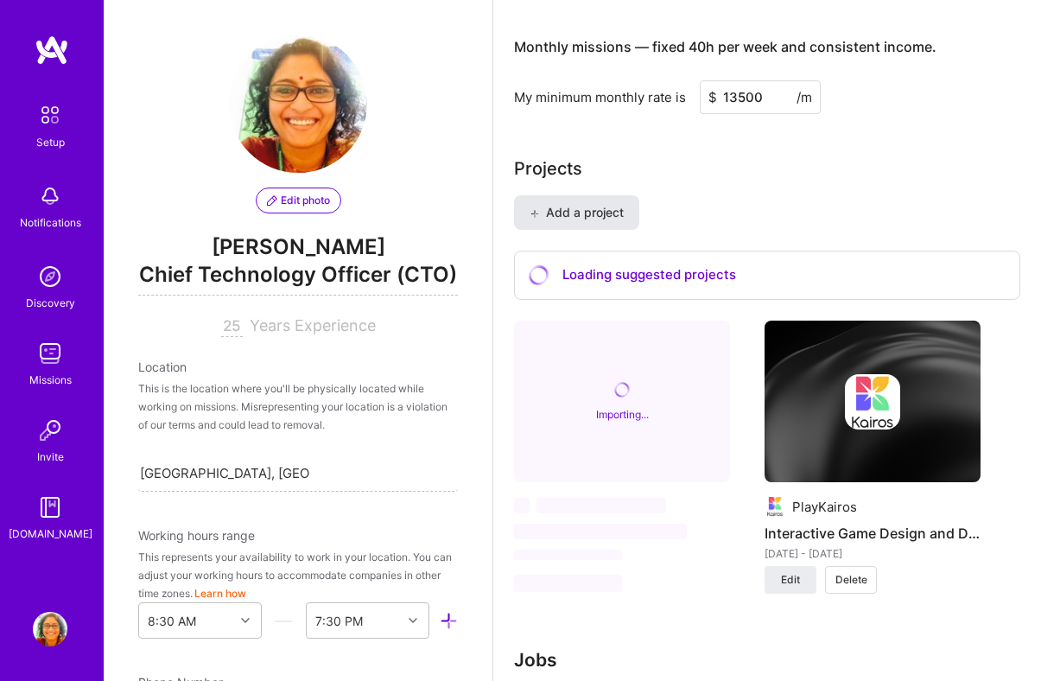
click at [566, 215] on span "Add a project" at bounding box center [576, 212] width 94 height 17
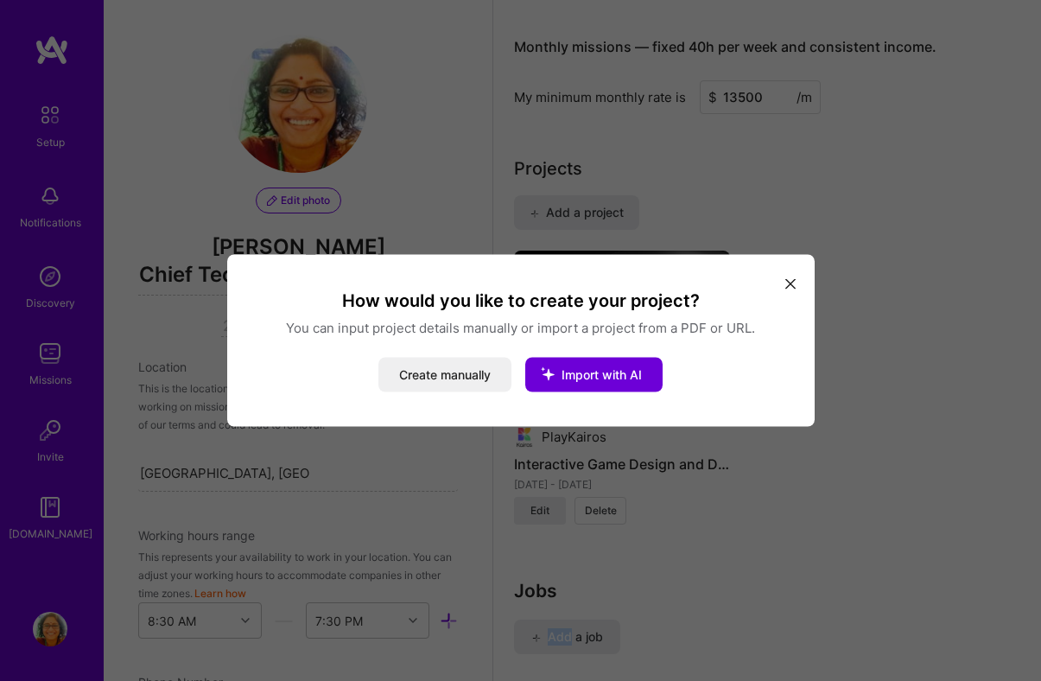
click at [785, 283] on icon "modal" at bounding box center [790, 283] width 10 height 10
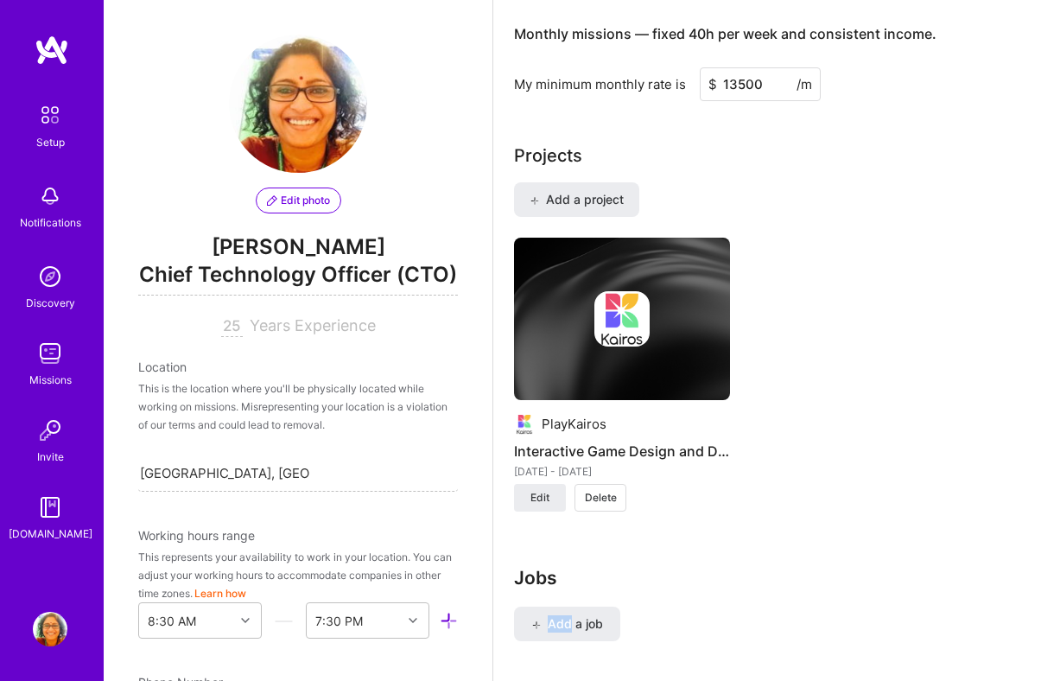
scroll to position [1408, 0]
click at [727, 504] on div "PlayKairos Interactive Game Design and Development [DATE] - [DATE] Edit Delete" at bounding box center [622, 384] width 216 height 294
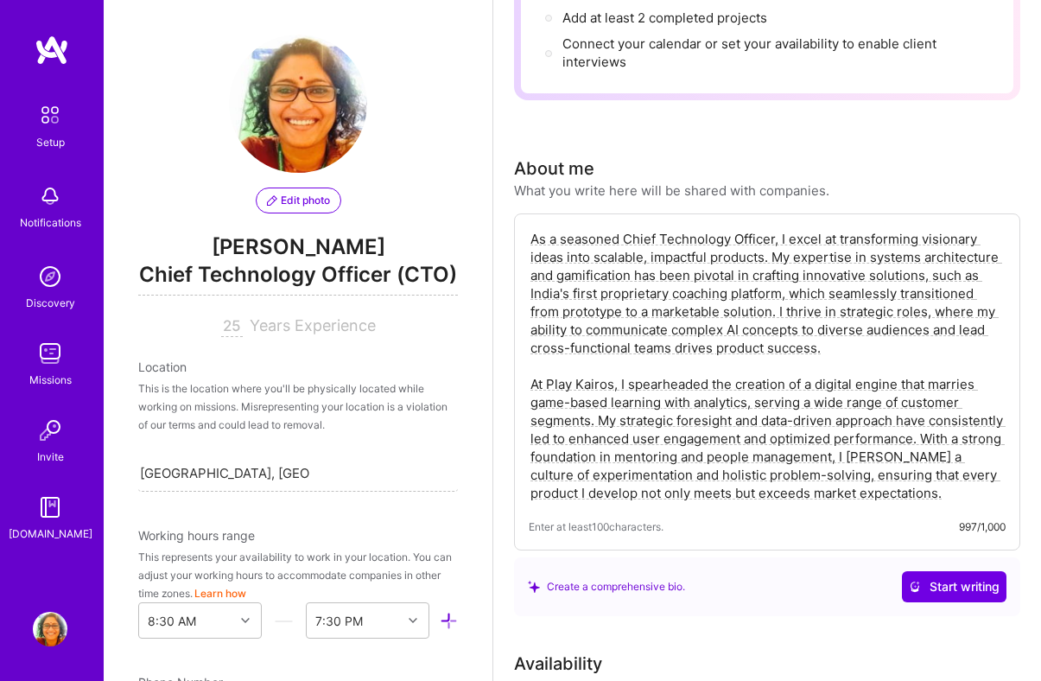
scroll to position [0, 0]
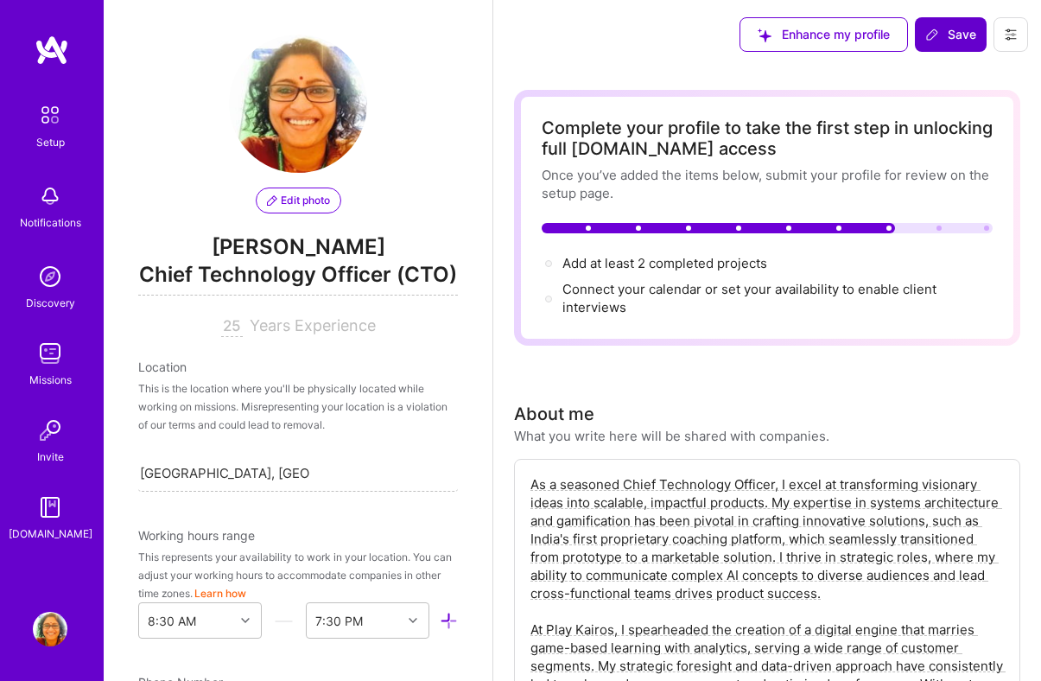
click at [948, 19] on button "Save" at bounding box center [951, 34] width 72 height 35
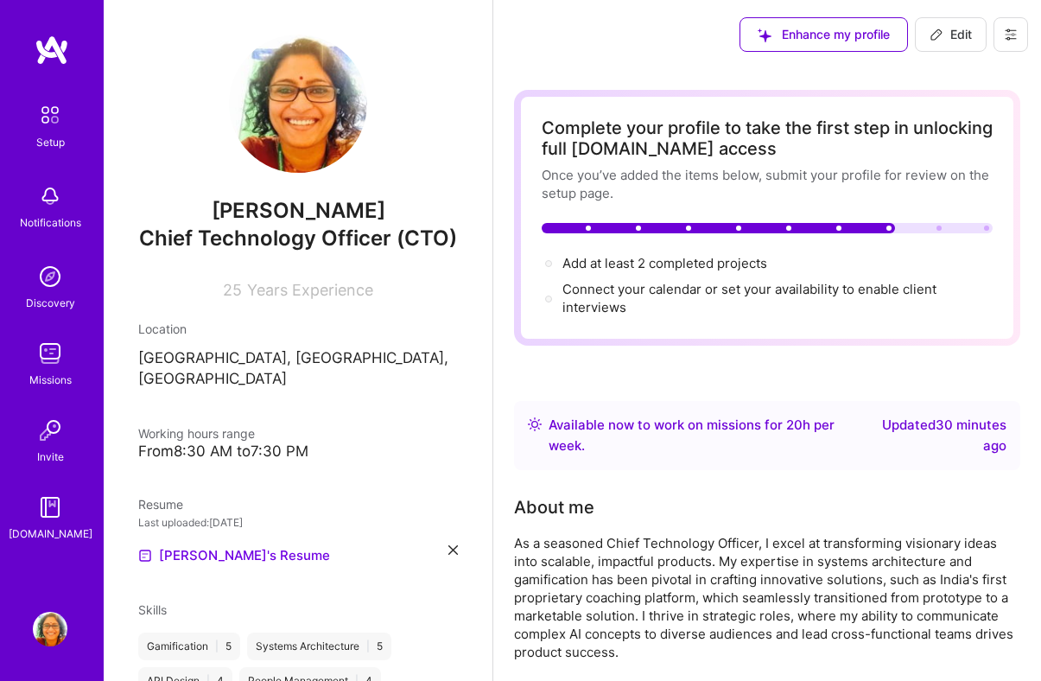
click at [960, 38] on span "Edit" at bounding box center [950, 34] width 42 height 17
select select "US"
select select "Right Now"
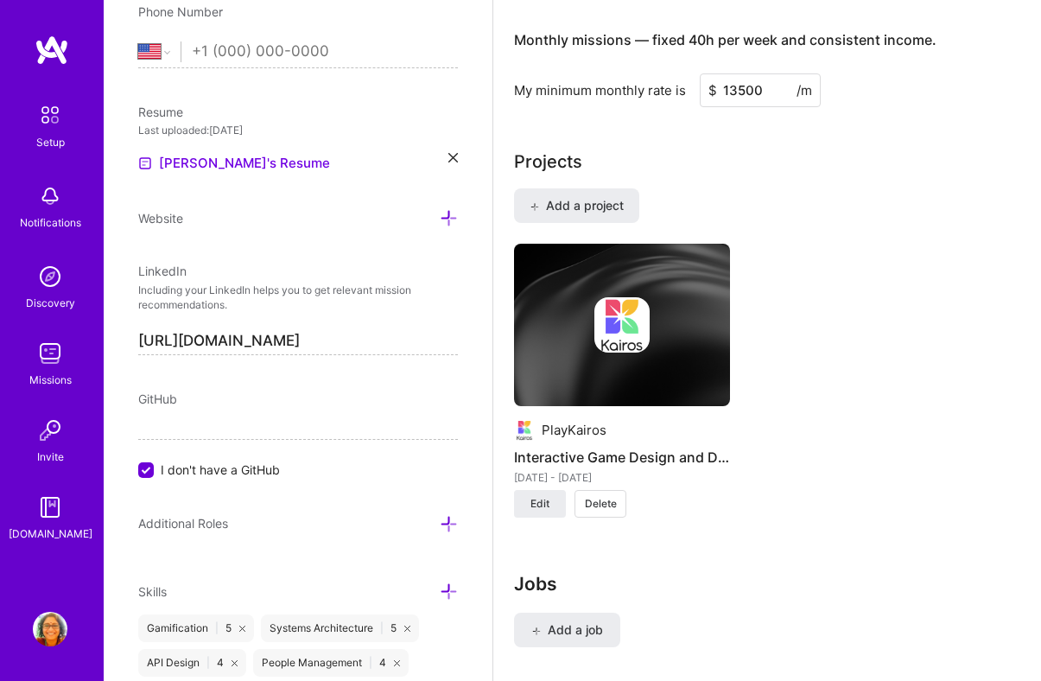
scroll to position [1475, 0]
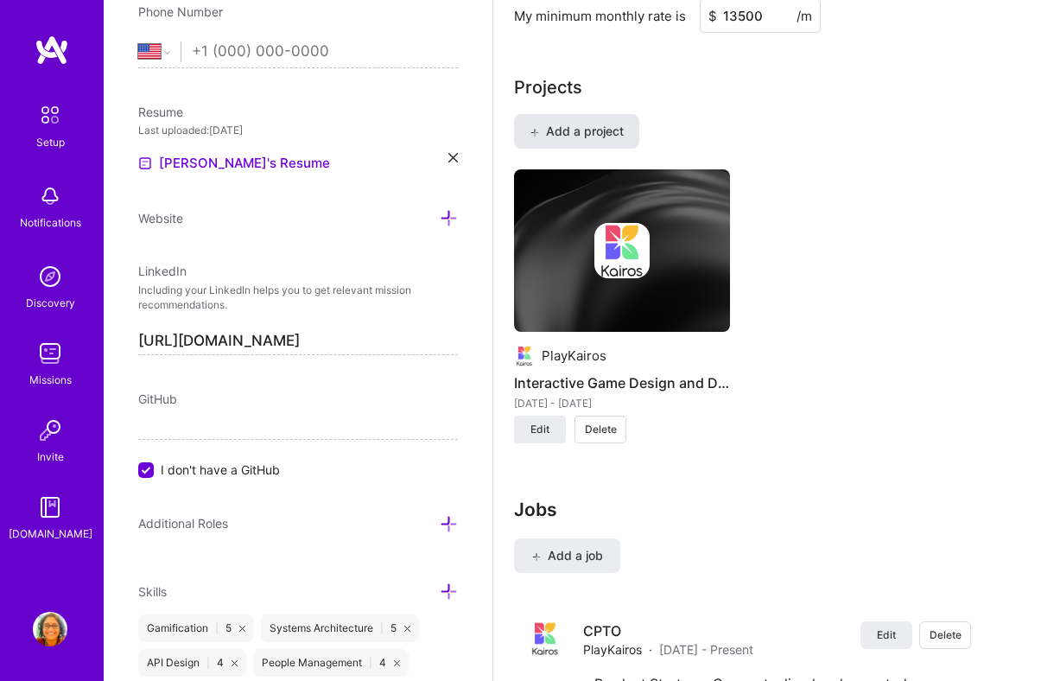
click at [584, 124] on span "Add a project" at bounding box center [576, 131] width 94 height 17
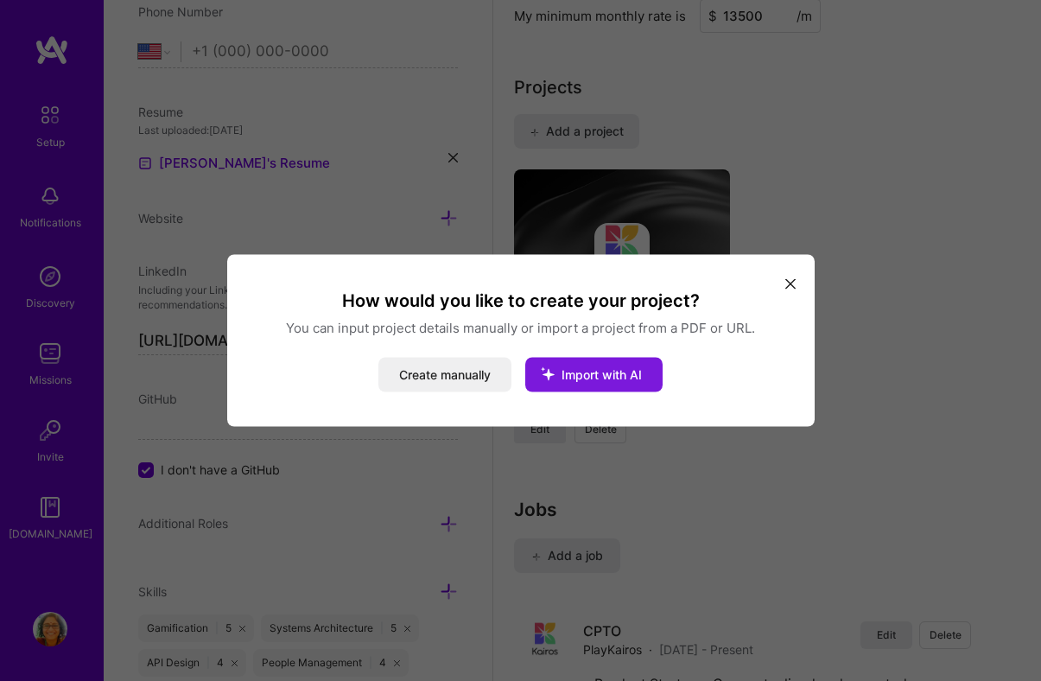
click at [596, 377] on span "Import with AI" at bounding box center [601, 374] width 80 height 15
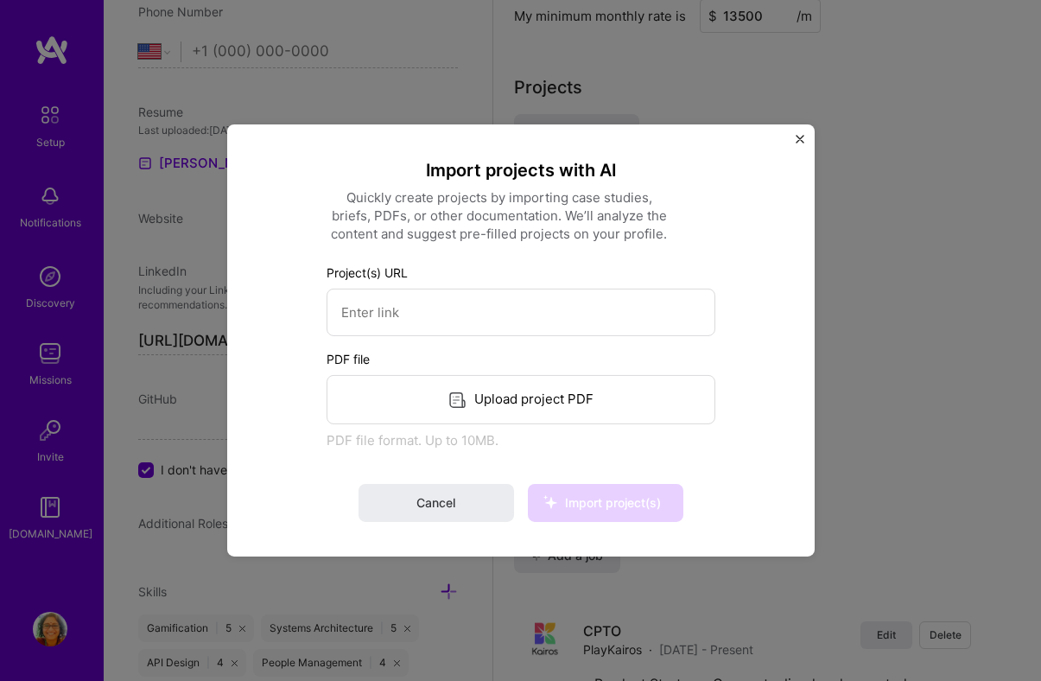
click at [521, 393] on div "Upload project PDF" at bounding box center [520, 399] width 389 height 49
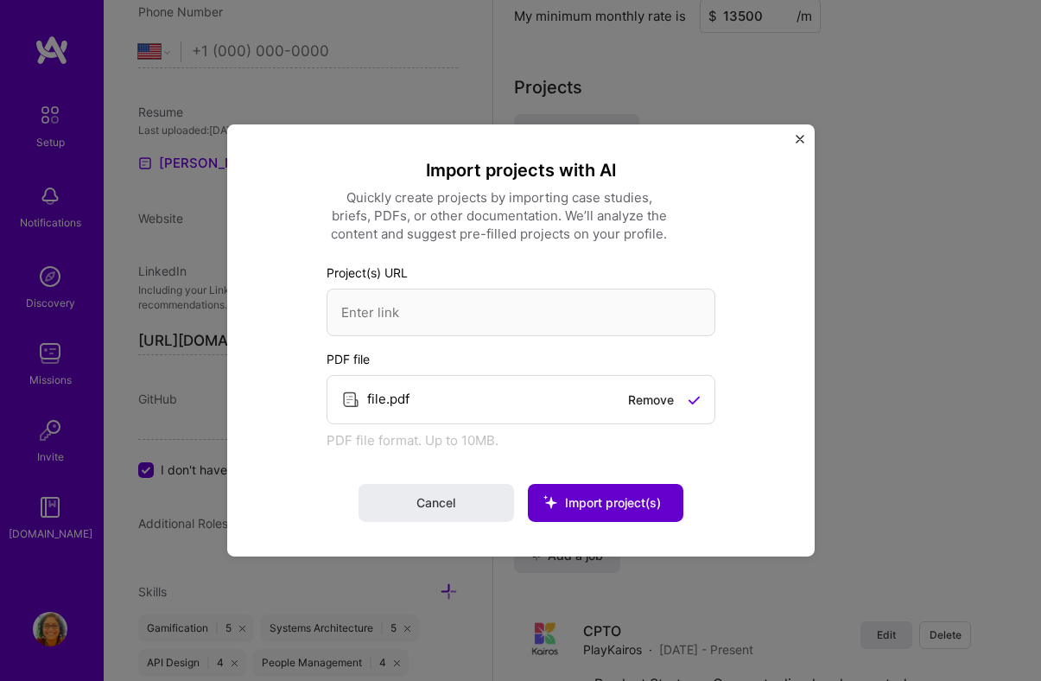
click at [610, 506] on span "Import project(s)" at bounding box center [613, 502] width 96 height 15
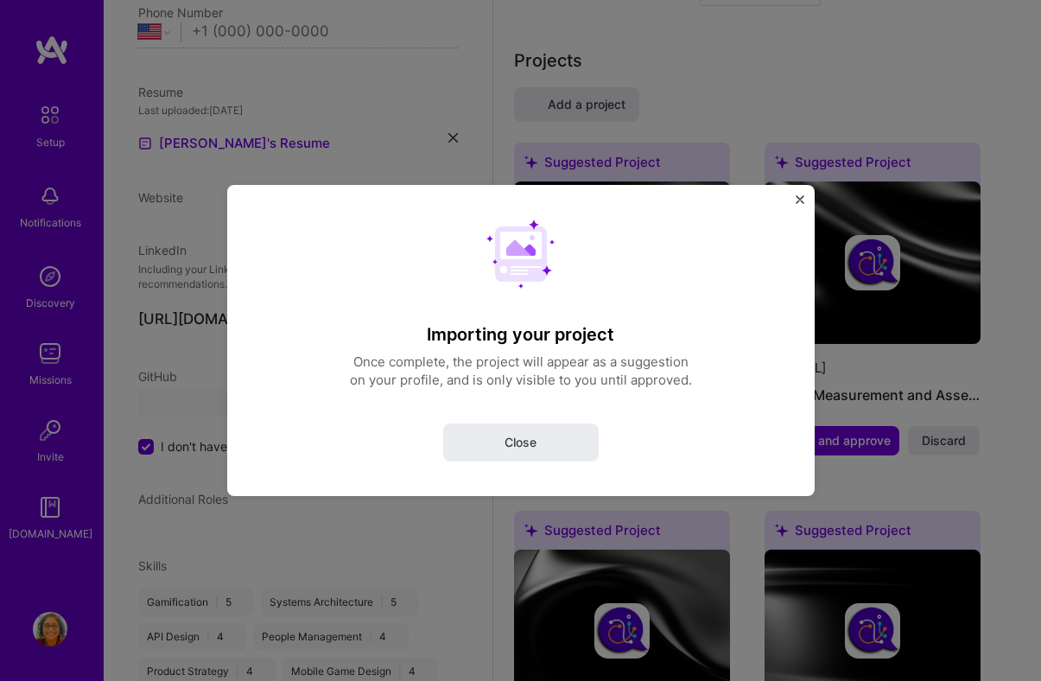
select select "Right Now"
select select "IN"
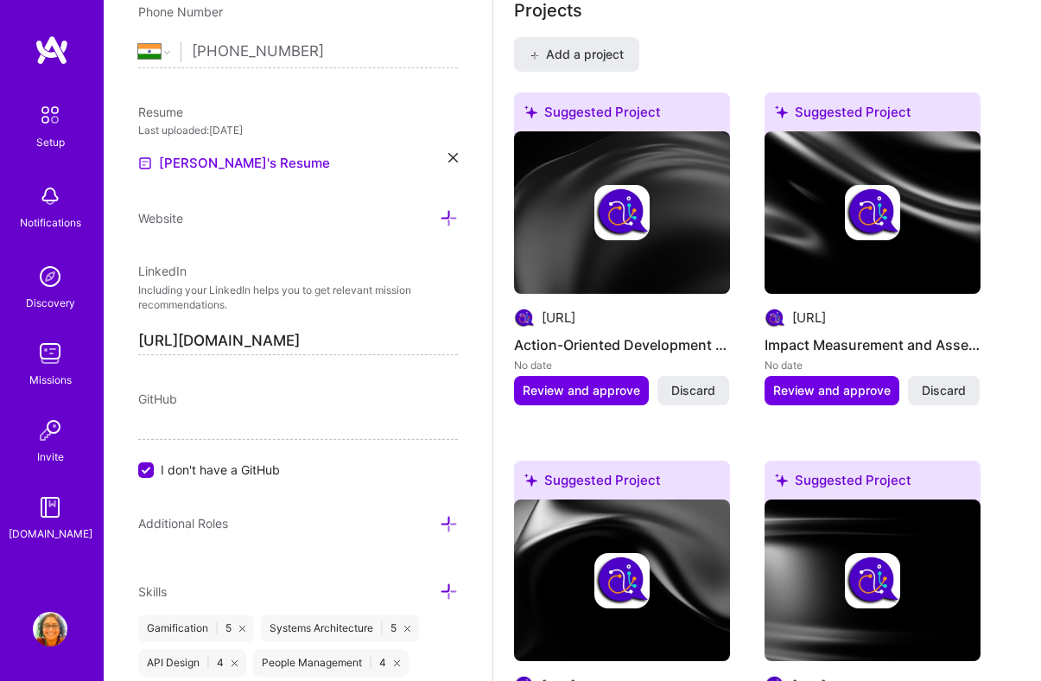
scroll to position [1547, 0]
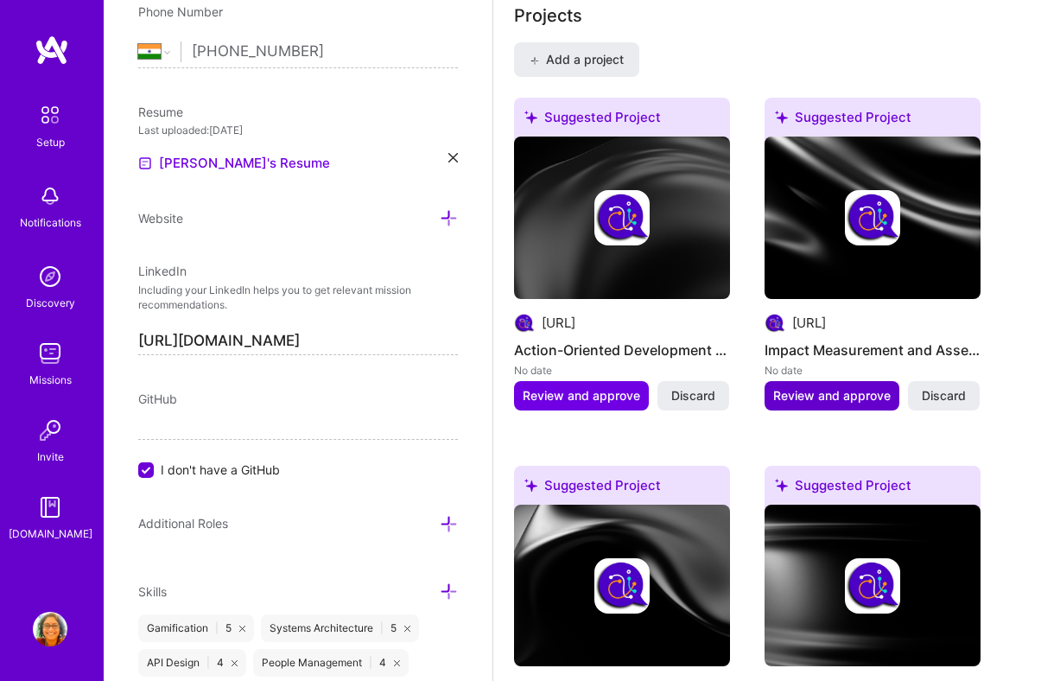
click at [797, 394] on span "Review and approve" at bounding box center [831, 395] width 117 height 17
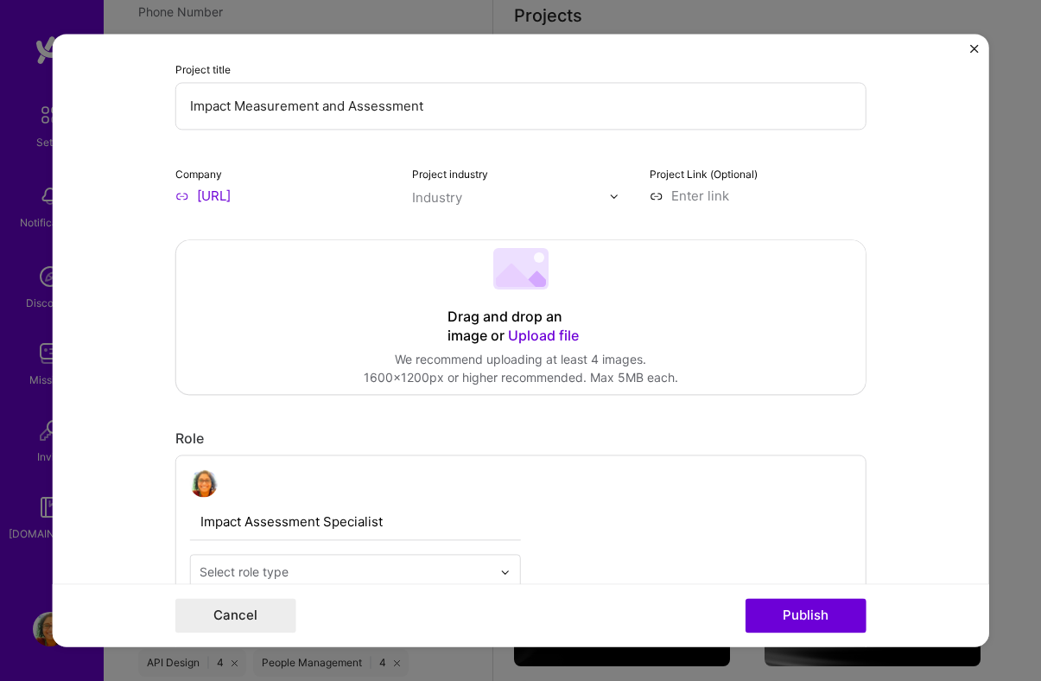
scroll to position [185, 0]
click at [541, 340] on span "Upload file" at bounding box center [543, 334] width 71 height 17
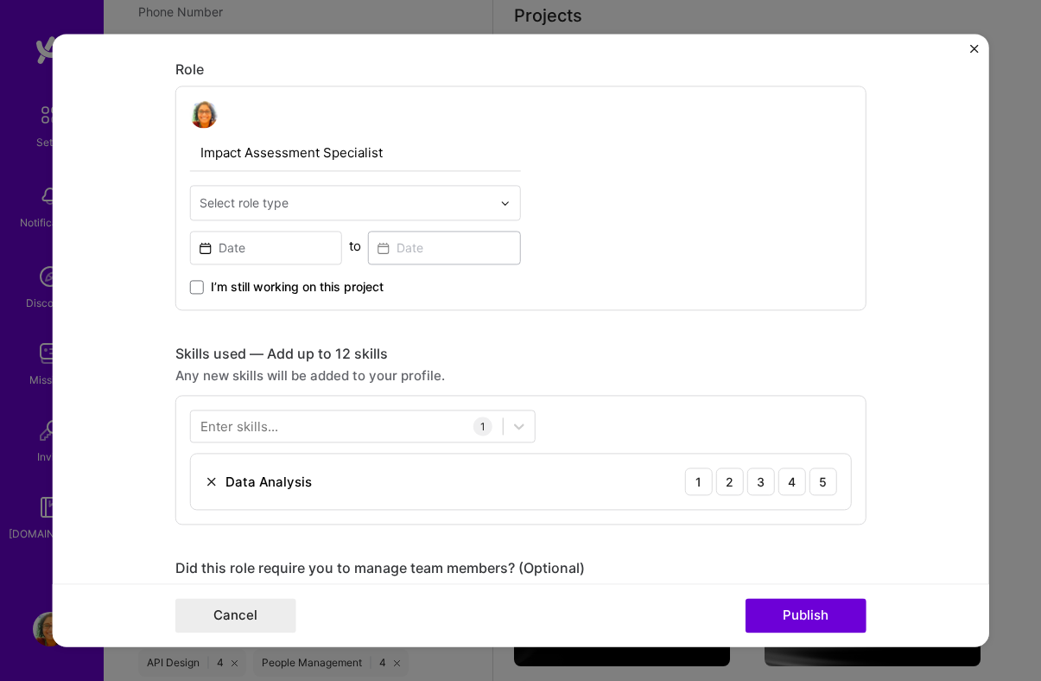
scroll to position [558, 0]
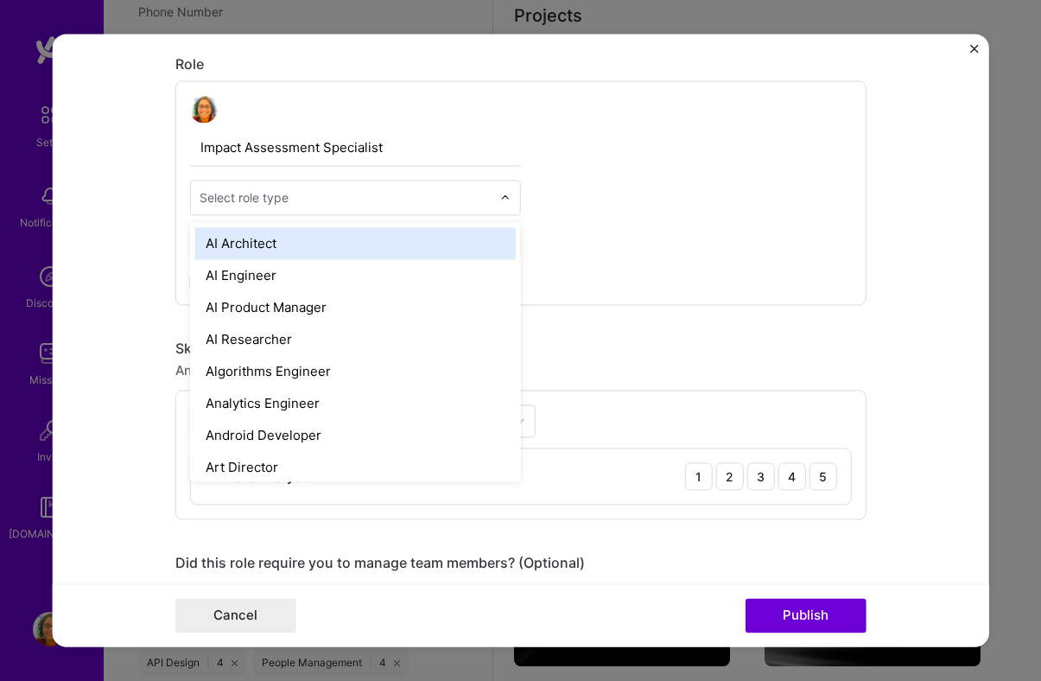
click at [503, 199] on img at bounding box center [505, 198] width 10 height 10
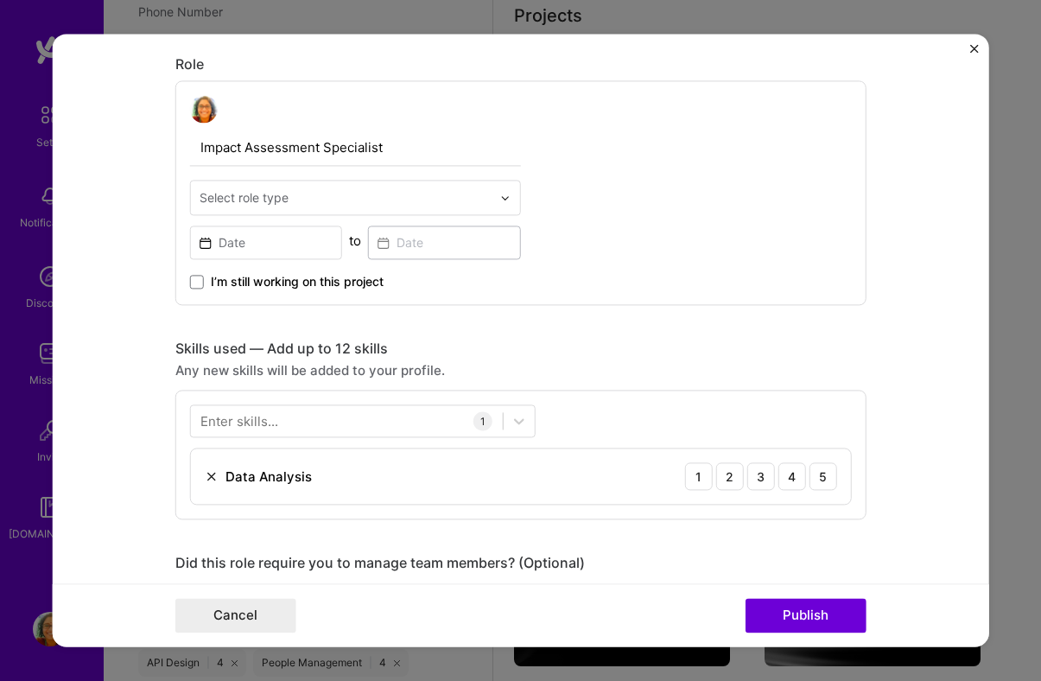
click at [503, 199] on img at bounding box center [505, 198] width 10 height 10
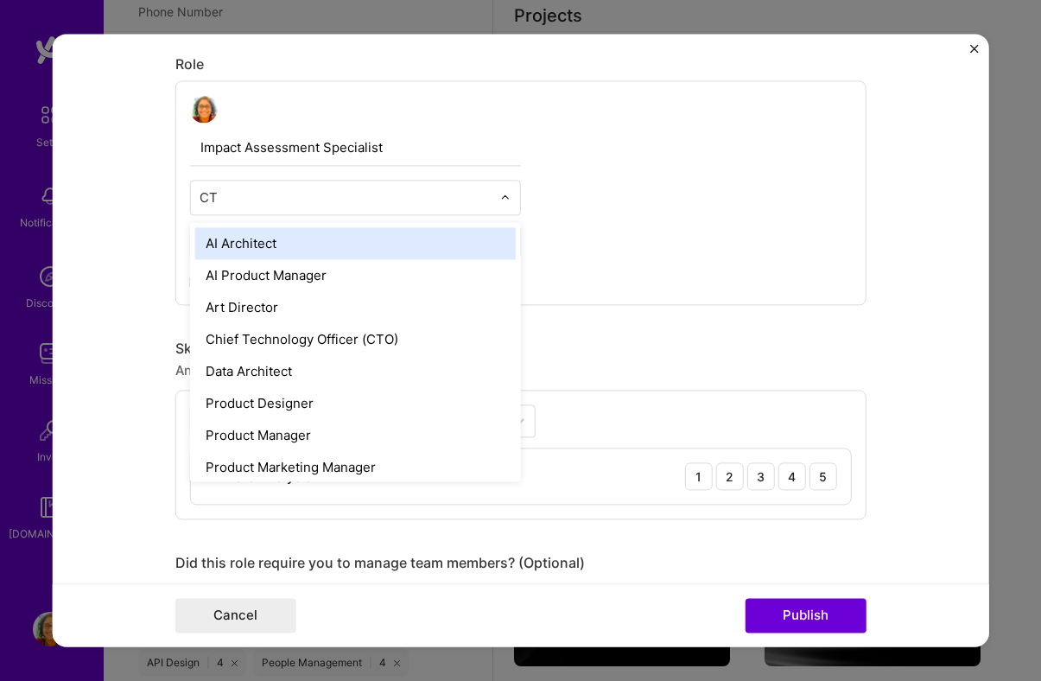
type input "CTO"
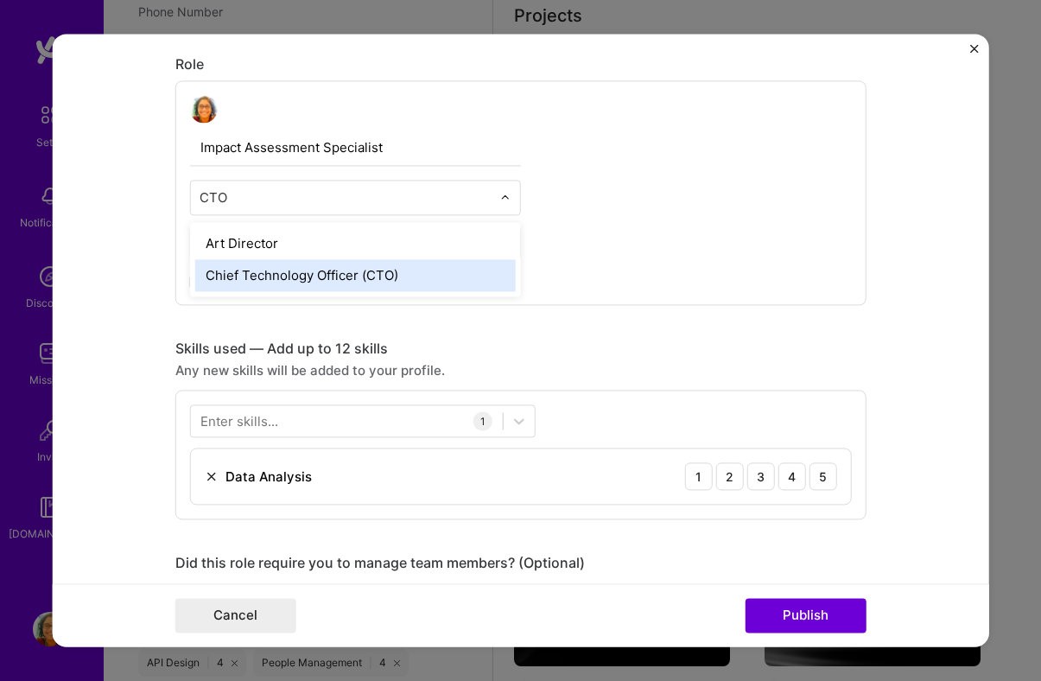
click at [404, 273] on div "Chief Technology Officer (CTO)" at bounding box center [355, 275] width 320 height 32
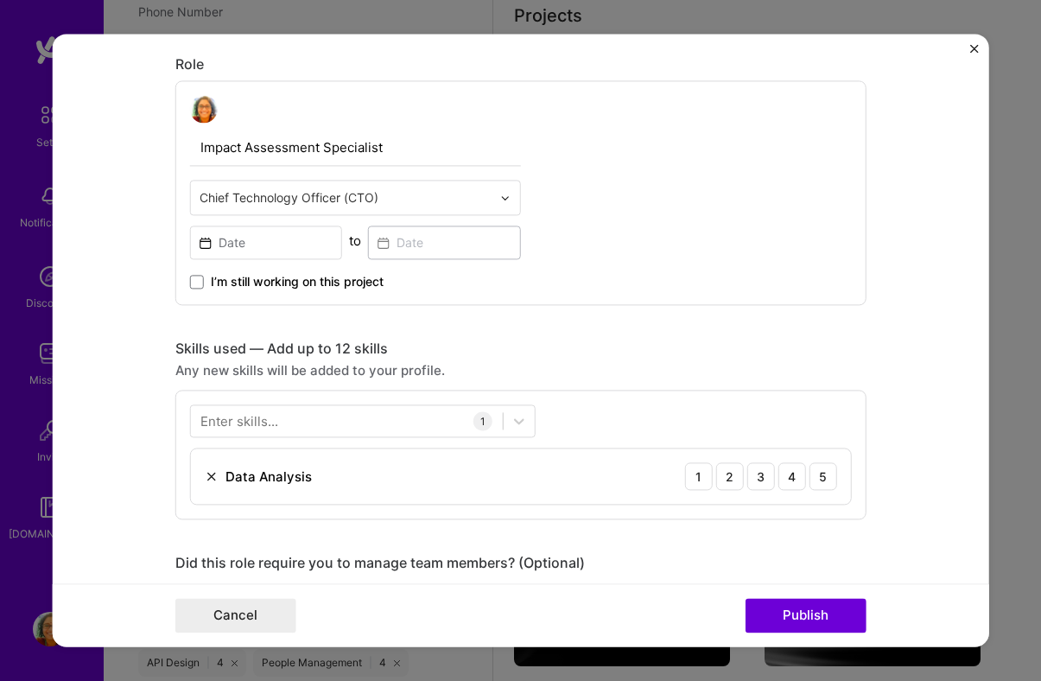
click at [289, 148] on input "Impact Assessment Specialist" at bounding box center [355, 148] width 331 height 36
click at [394, 153] on input "Impact Assessment Specialist" at bounding box center [355, 148] width 331 height 36
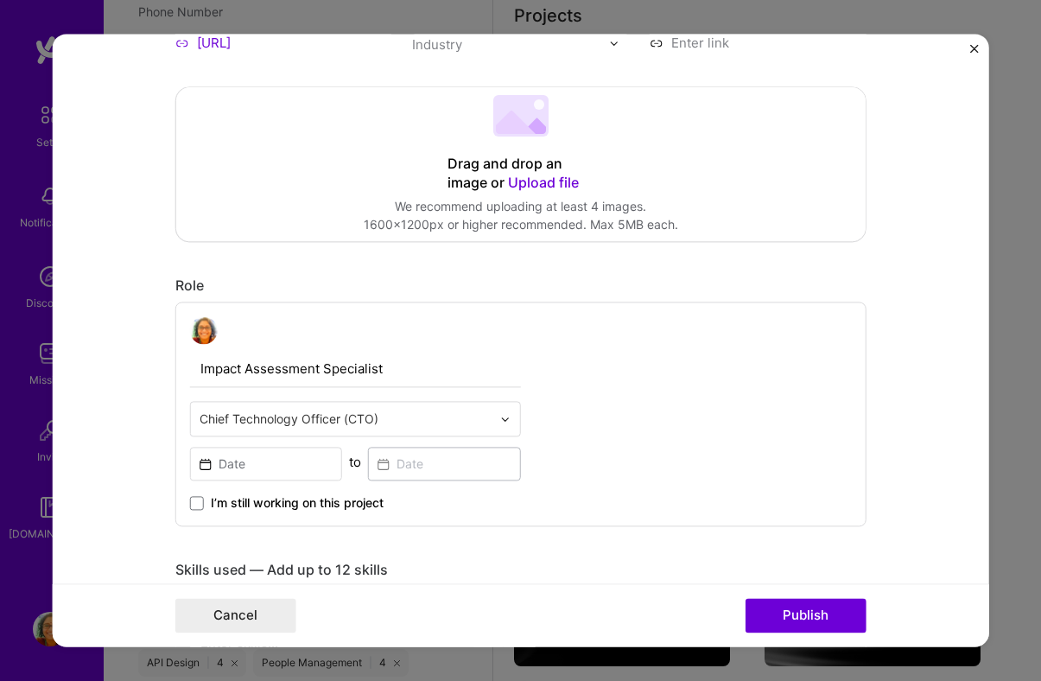
scroll to position [381, 0]
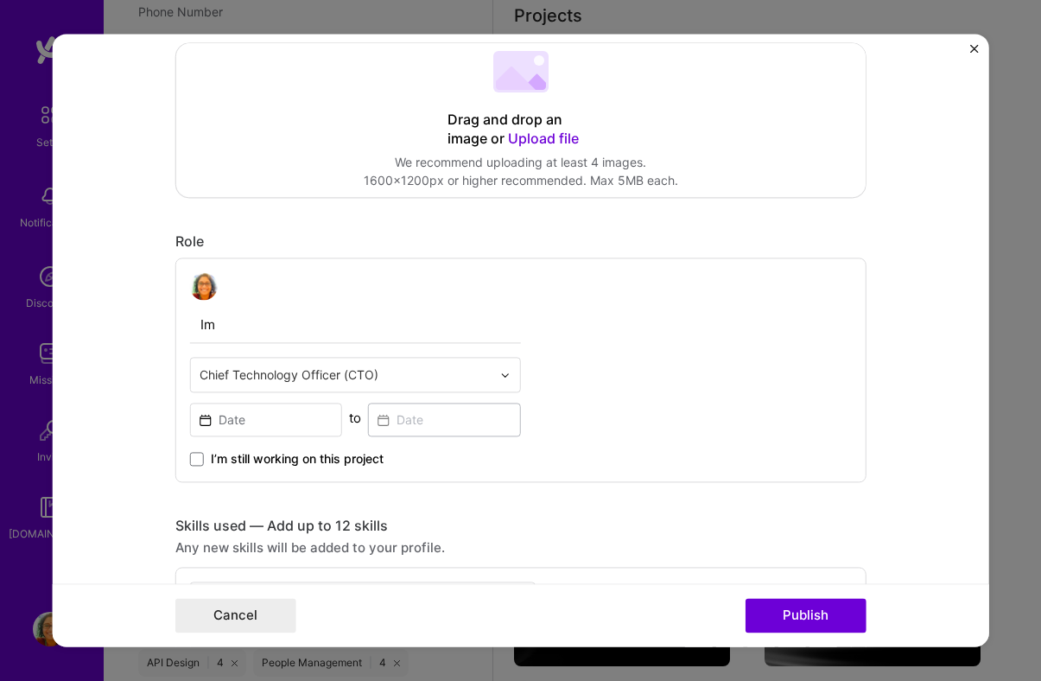
type input "I"
type input "Product Head"
click at [500, 378] on img at bounding box center [505, 375] width 10 height 10
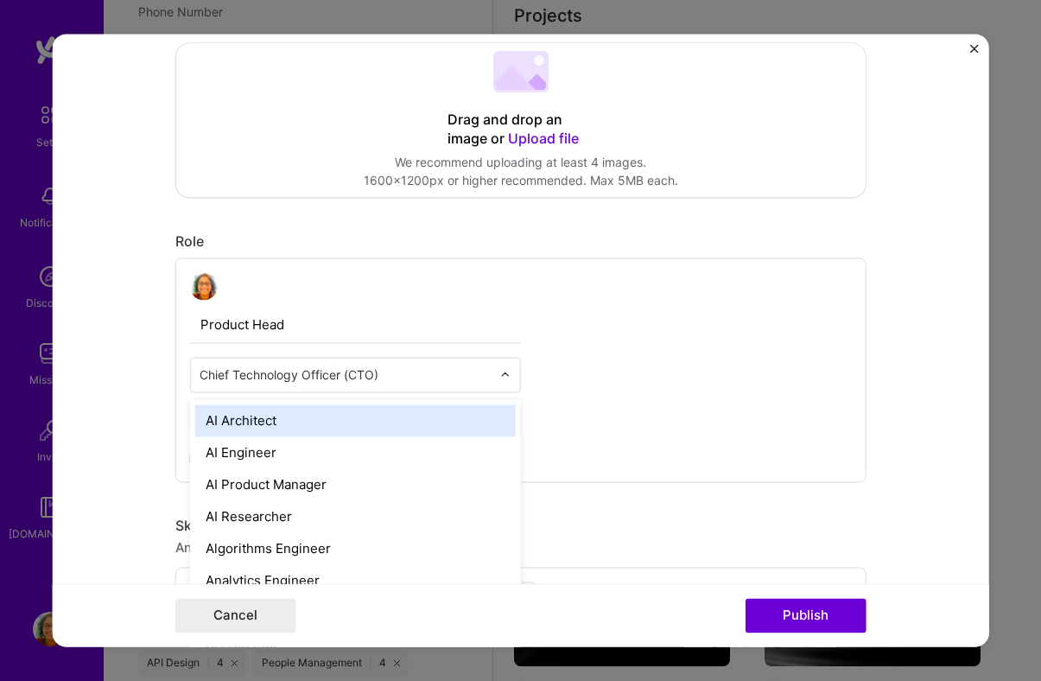
click at [500, 378] on img at bounding box center [505, 375] width 10 height 10
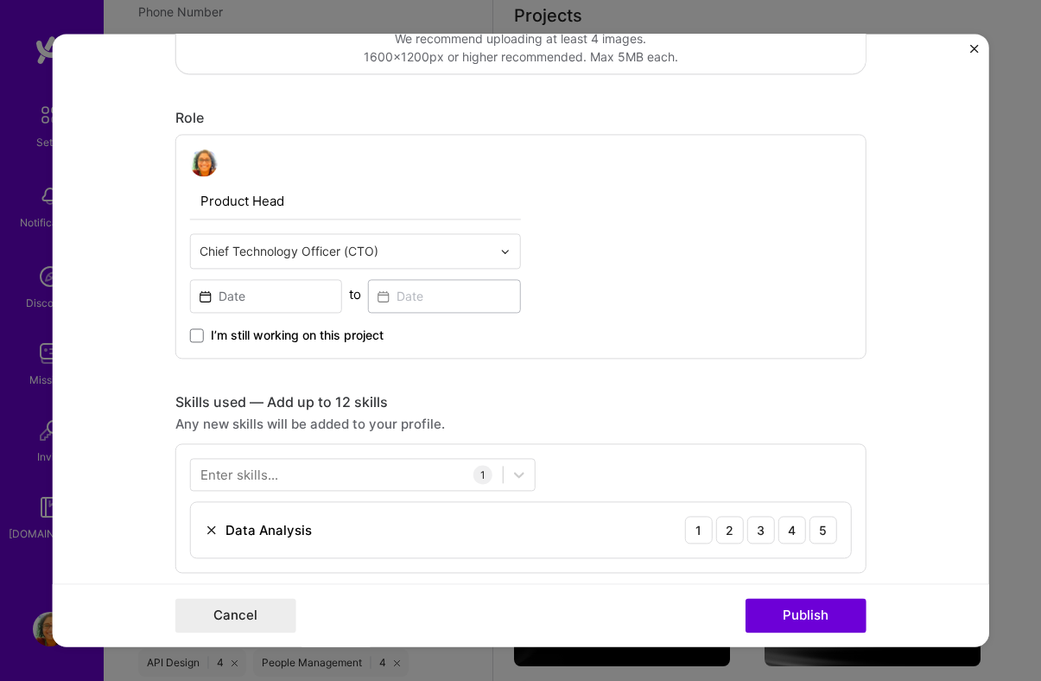
scroll to position [516, 0]
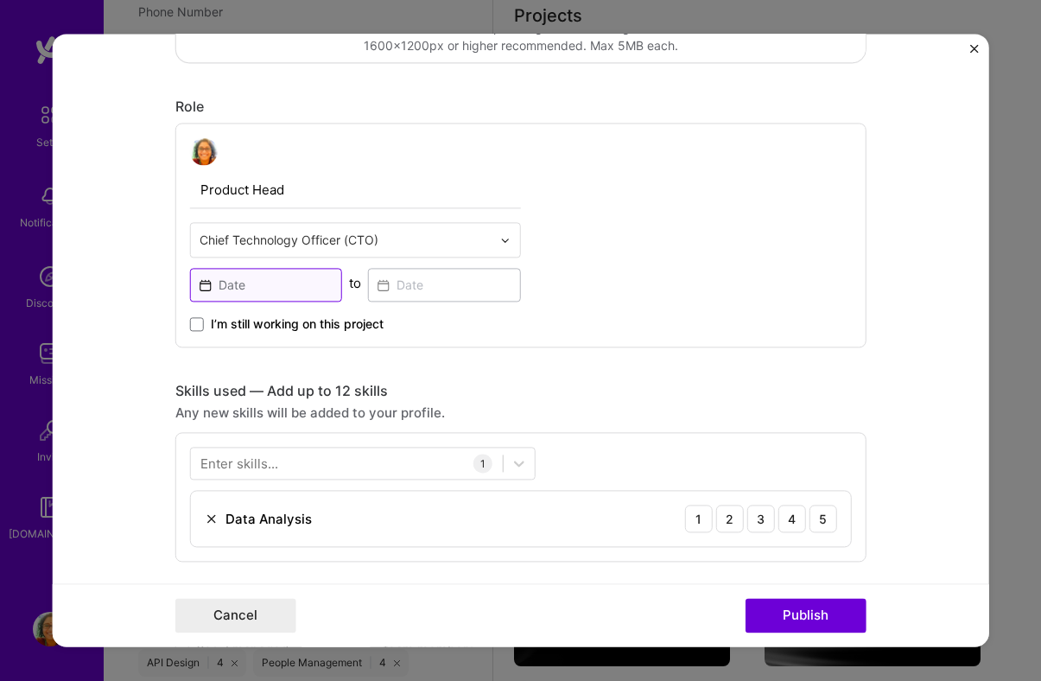
click at [206, 287] on input at bounding box center [266, 285] width 153 height 34
click at [577, 332] on div "Product Head Chief Technology Officer (CTO) to I’m still working on this project" at bounding box center [520, 235] width 691 height 225
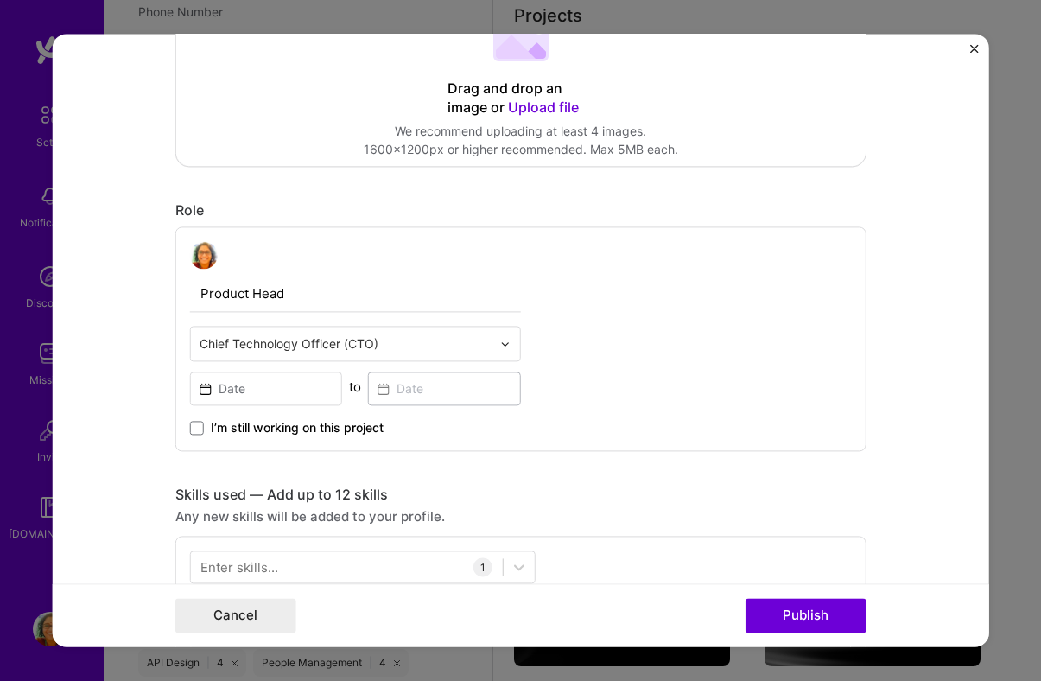
scroll to position [478, 0]
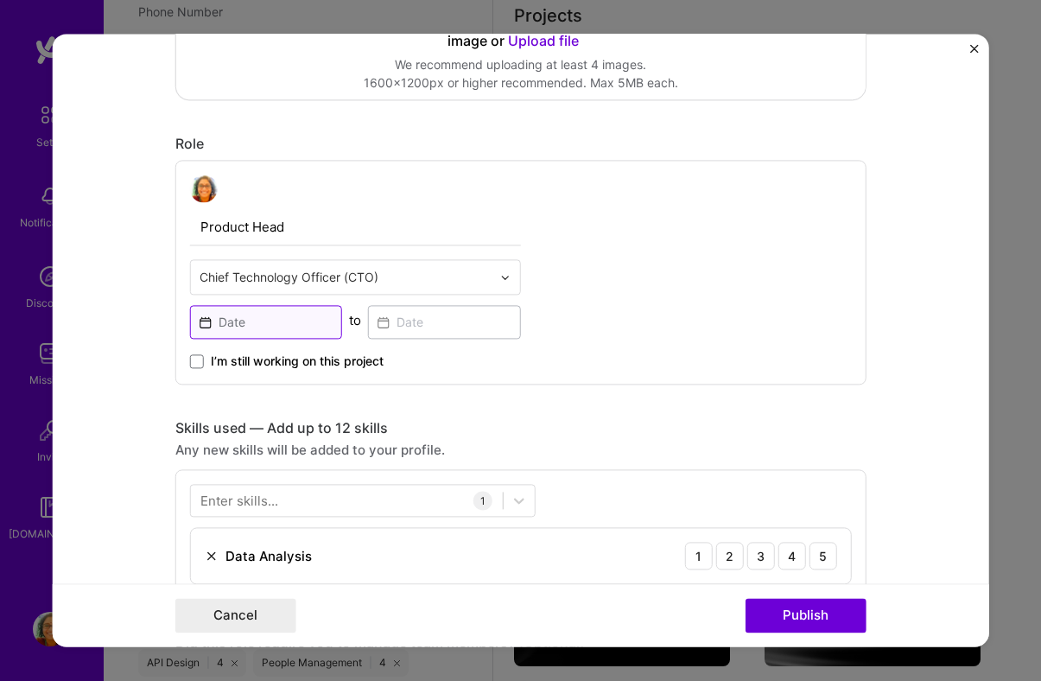
click at [230, 329] on input at bounding box center [266, 322] width 153 height 34
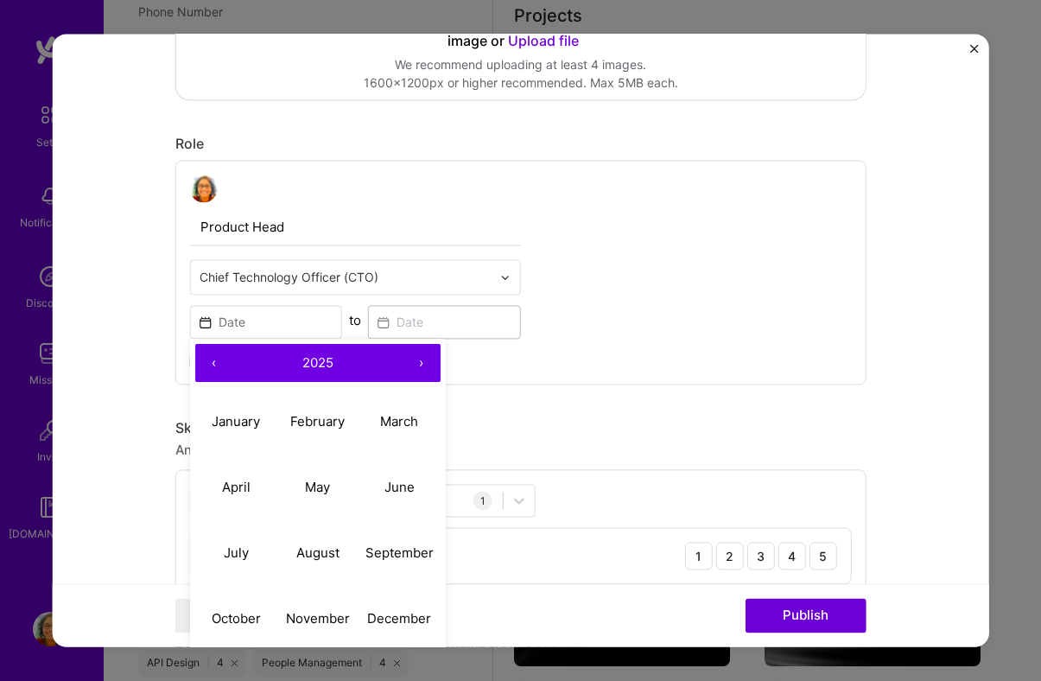
click at [215, 367] on button "‹" at bounding box center [214, 363] width 38 height 38
click at [421, 363] on button "›" at bounding box center [421, 363] width 38 height 38
click at [389, 621] on abbr "December" at bounding box center [399, 618] width 64 height 16
type input "[DATE]"
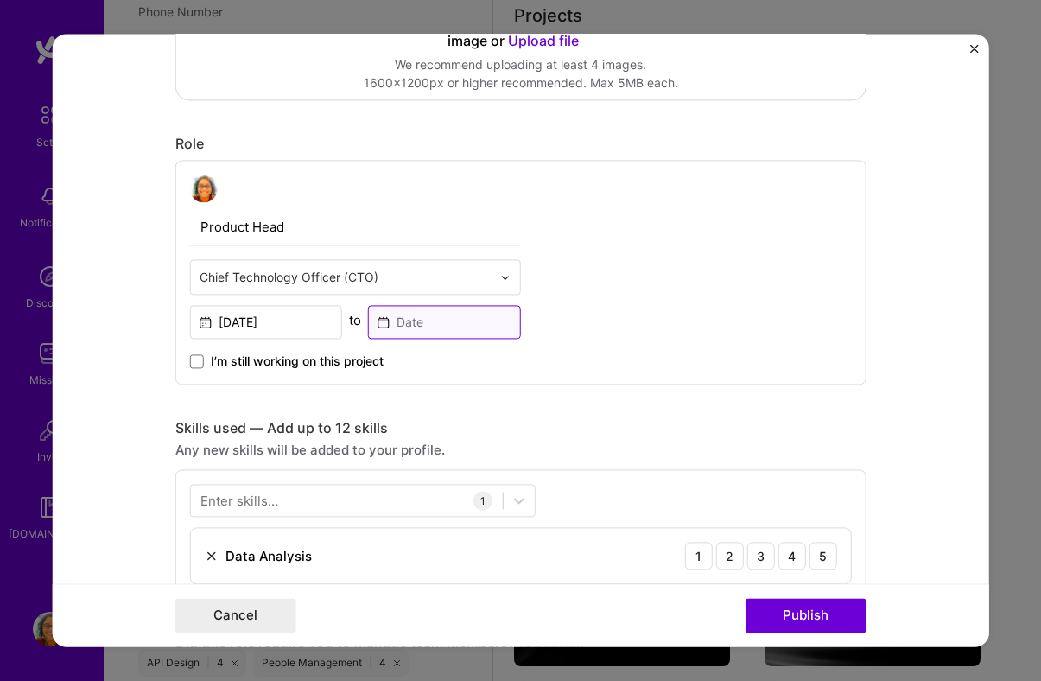
click at [452, 331] on input at bounding box center [444, 322] width 153 height 34
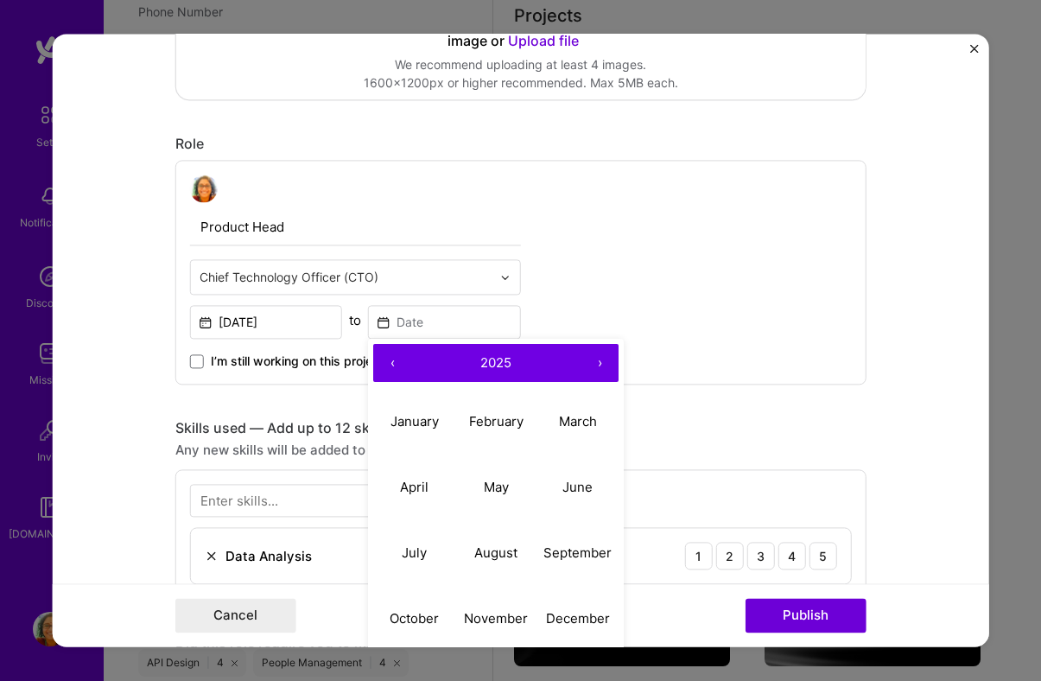
click at [576, 349] on button "2025" at bounding box center [495, 363] width 169 height 38
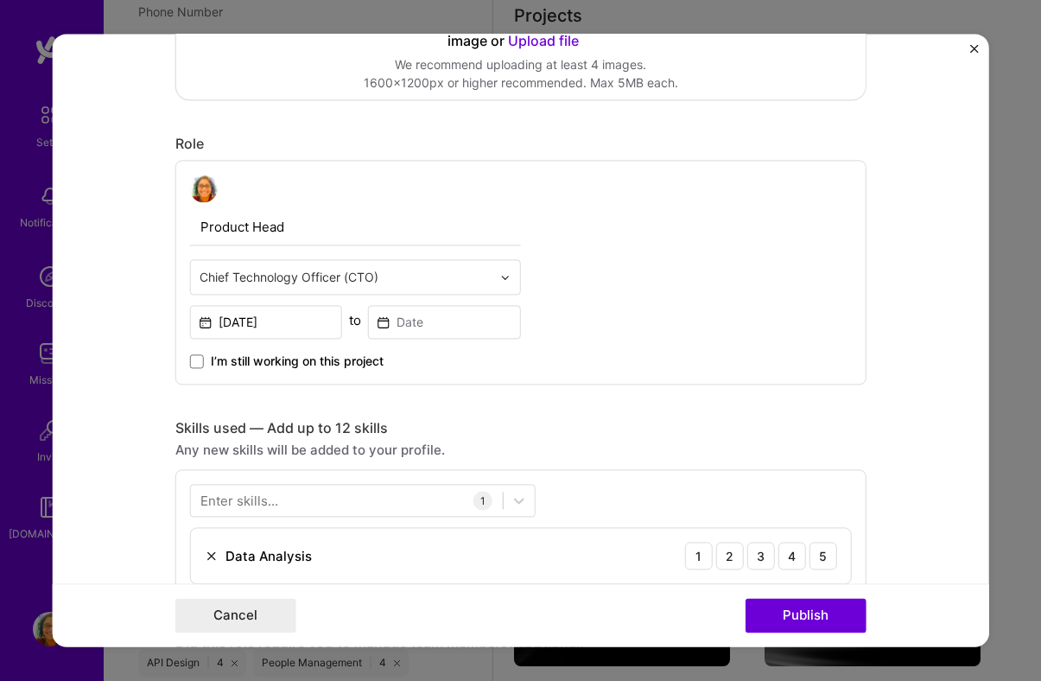
click at [576, 332] on div "Product Head Chief Technology Officer (CTO) [DATE] to I’m still working on this…" at bounding box center [520, 272] width 691 height 225
click at [196, 361] on span at bounding box center [197, 361] width 14 height 14
click at [0, 0] on input "I’m still working on this project" at bounding box center [0, 0] width 0 height 0
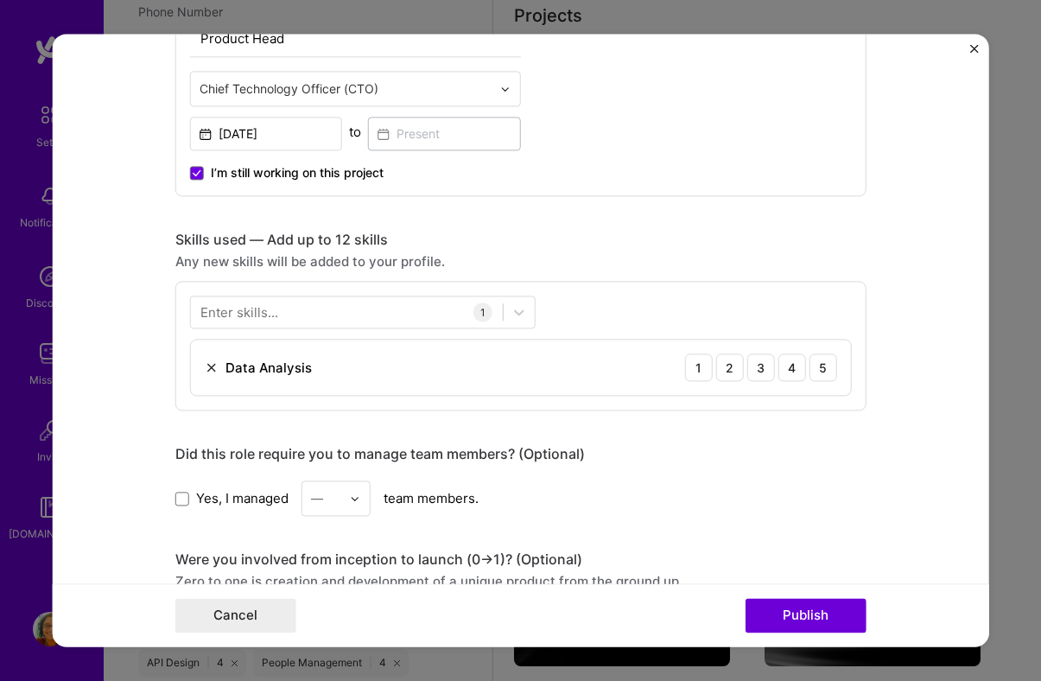
scroll to position [713, 0]
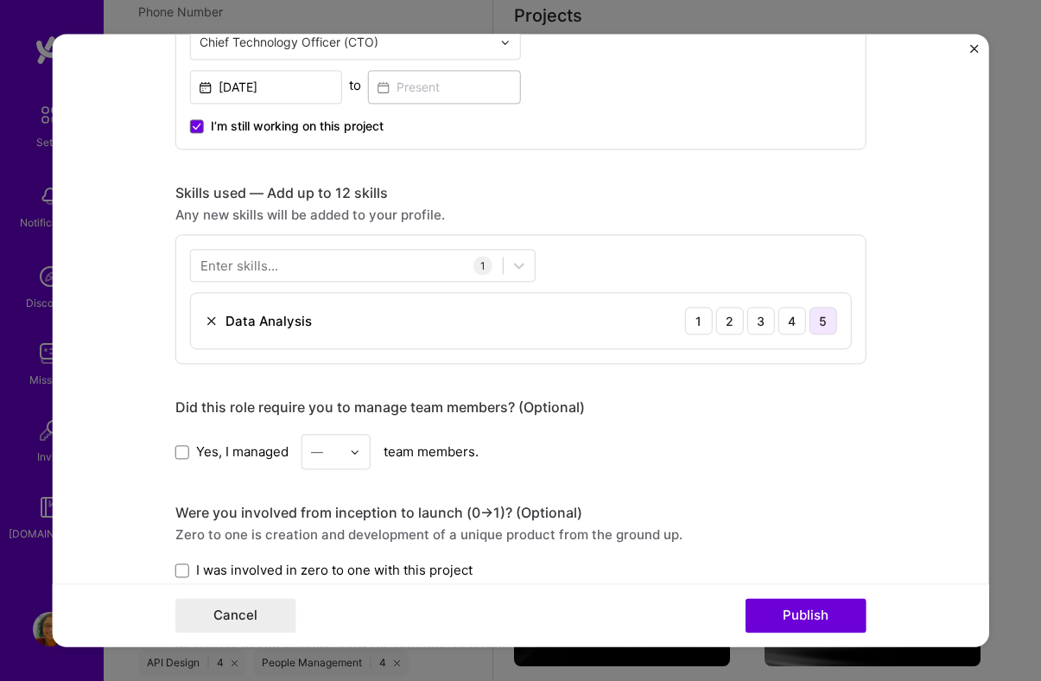
click at [820, 320] on div "5" at bounding box center [823, 321] width 28 height 28
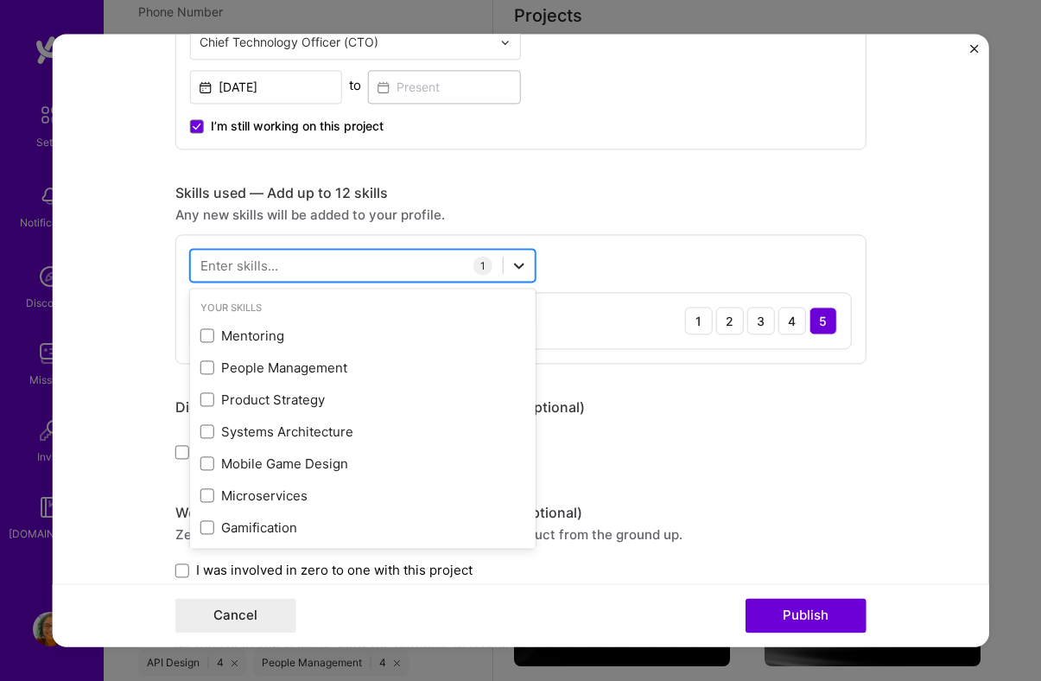
click at [525, 268] on icon at bounding box center [518, 264] width 17 height 17
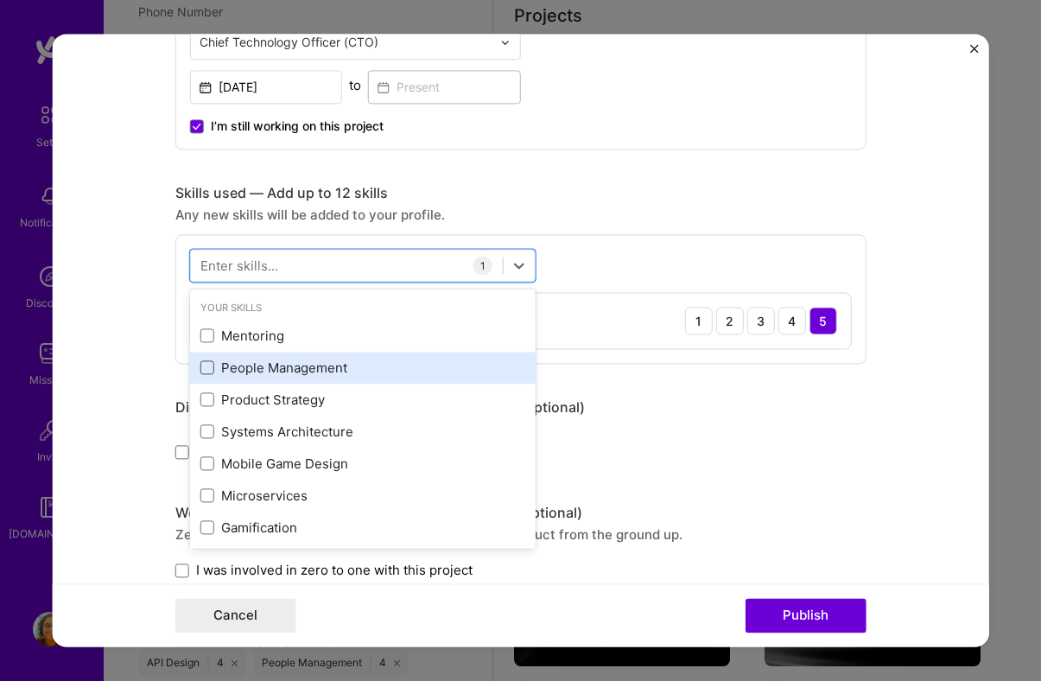
click at [210, 369] on span at bounding box center [207, 368] width 14 height 14
click at [0, 0] on input "checkbox" at bounding box center [0, 0] width 0 height 0
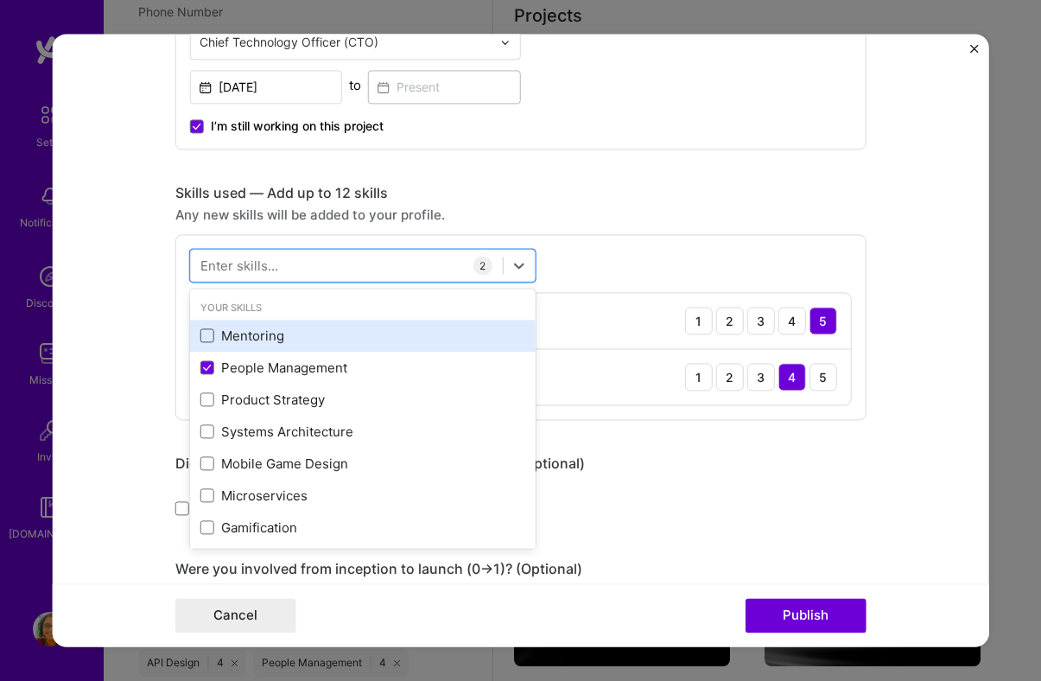
click at [206, 339] on span at bounding box center [207, 336] width 14 height 14
click at [0, 0] on input "checkbox" at bounding box center [0, 0] width 0 height 0
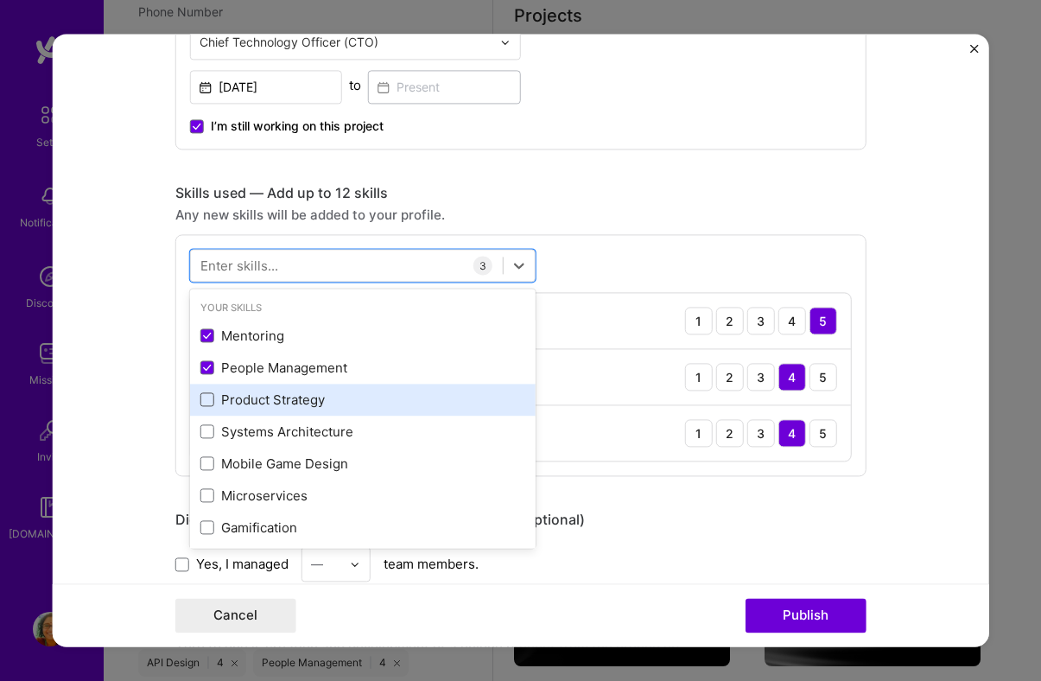
click at [206, 401] on span at bounding box center [207, 400] width 14 height 14
click at [0, 0] on input "checkbox" at bounding box center [0, 0] width 0 height 0
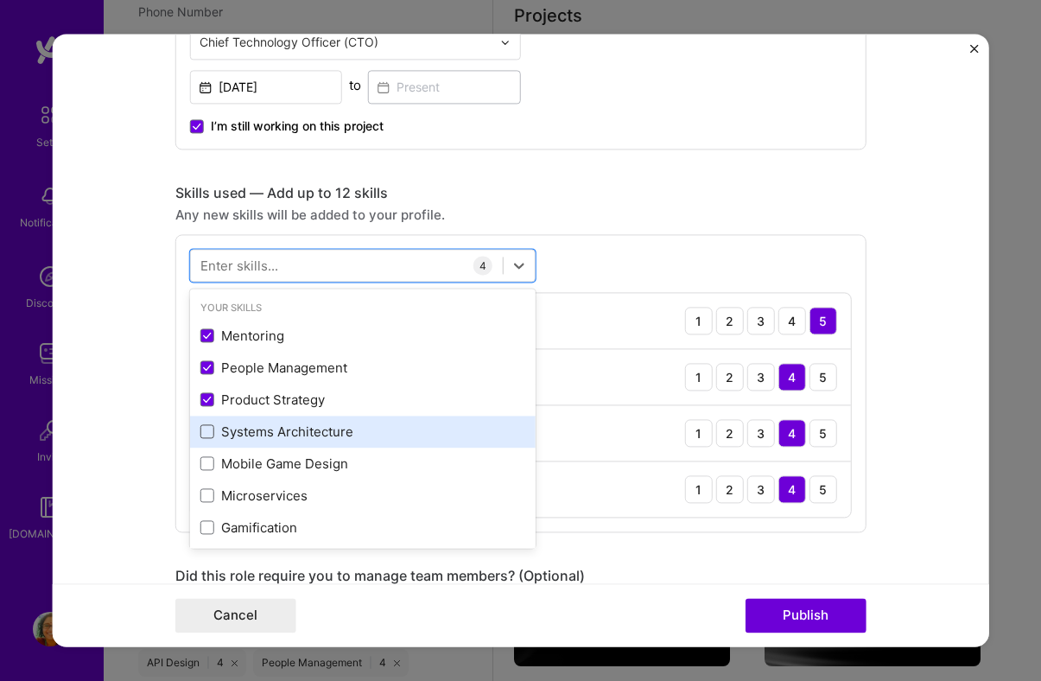
click at [206, 430] on span at bounding box center [207, 432] width 14 height 14
click at [0, 0] on input "checkbox" at bounding box center [0, 0] width 0 height 0
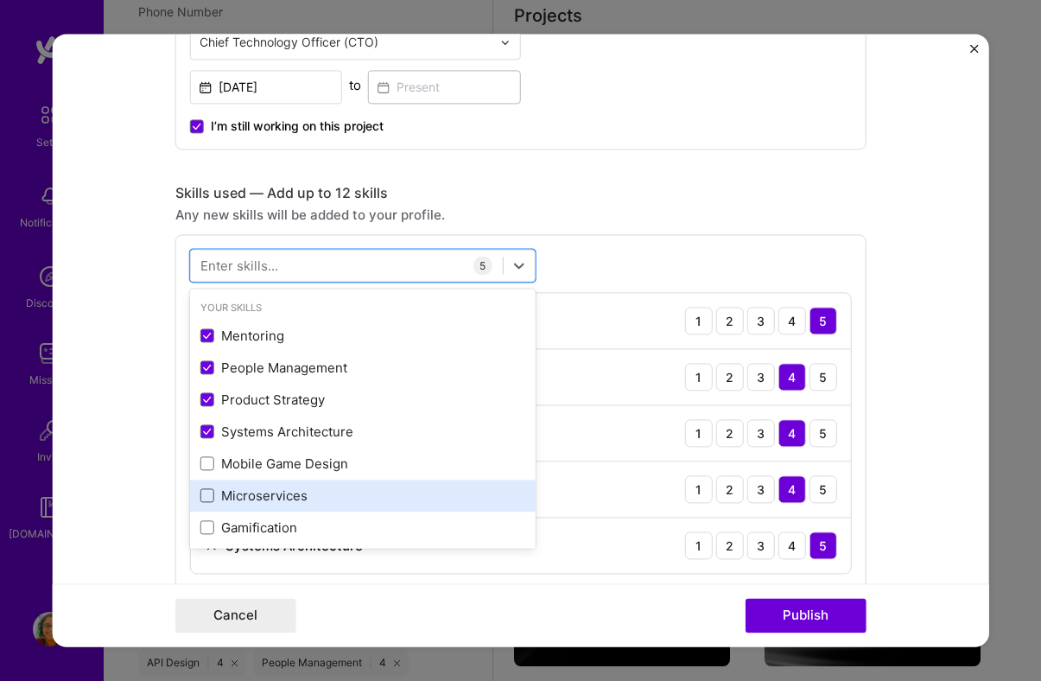
click at [208, 493] on span at bounding box center [207, 496] width 14 height 14
click at [0, 0] on input "checkbox" at bounding box center [0, 0] width 0 height 0
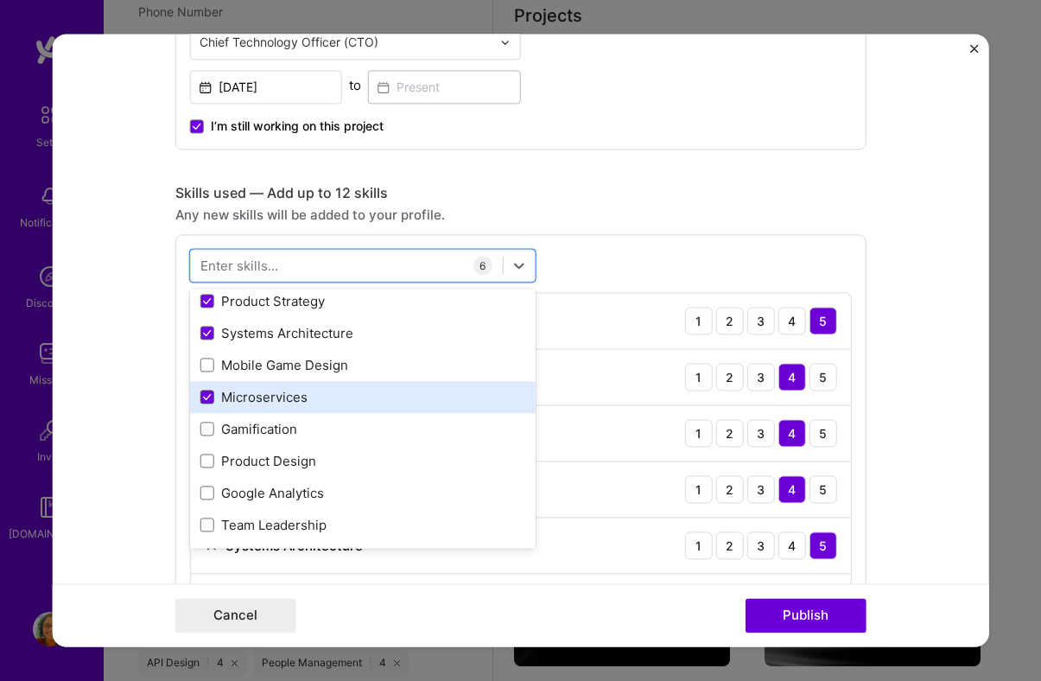
scroll to position [117, 0]
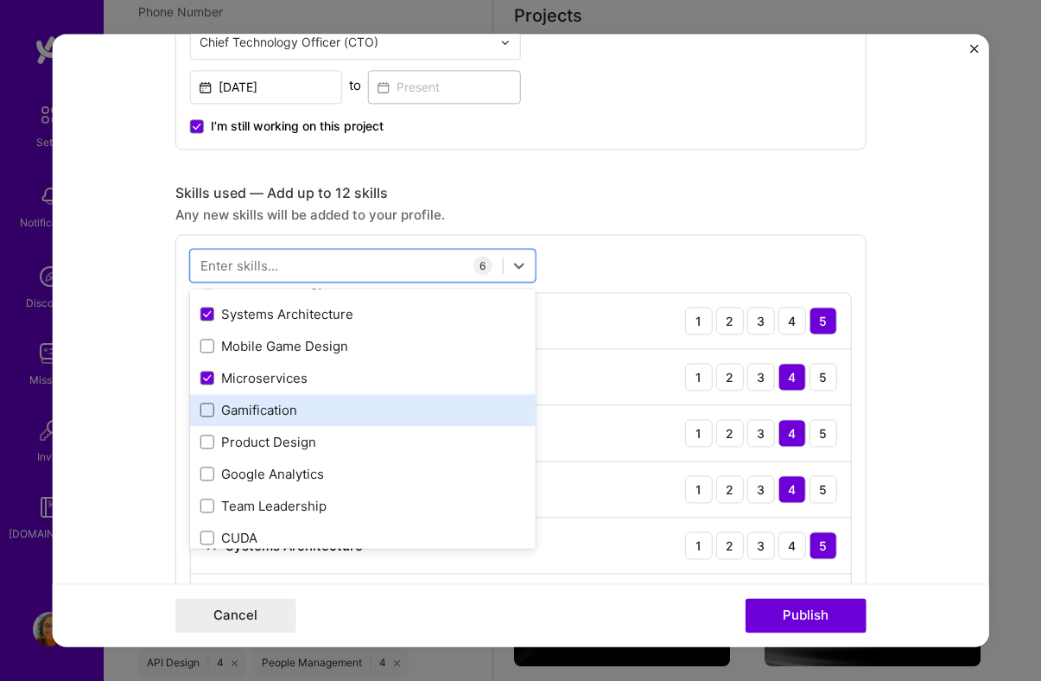
click at [209, 413] on span at bounding box center [207, 410] width 14 height 14
click at [0, 0] on input "checkbox" at bounding box center [0, 0] width 0 height 0
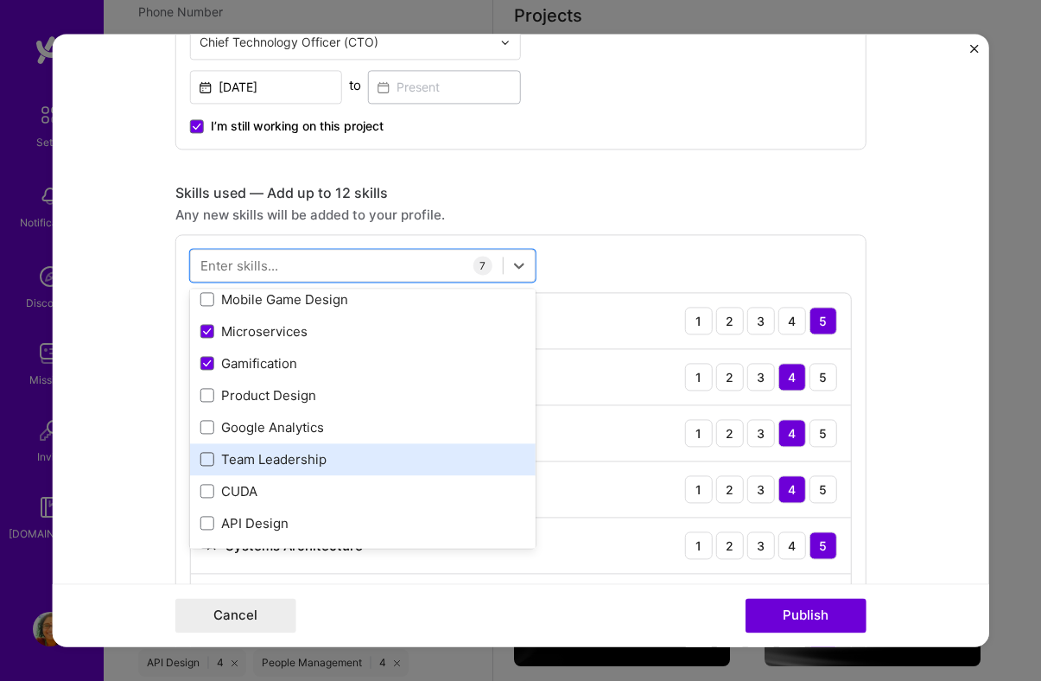
scroll to position [204, 0]
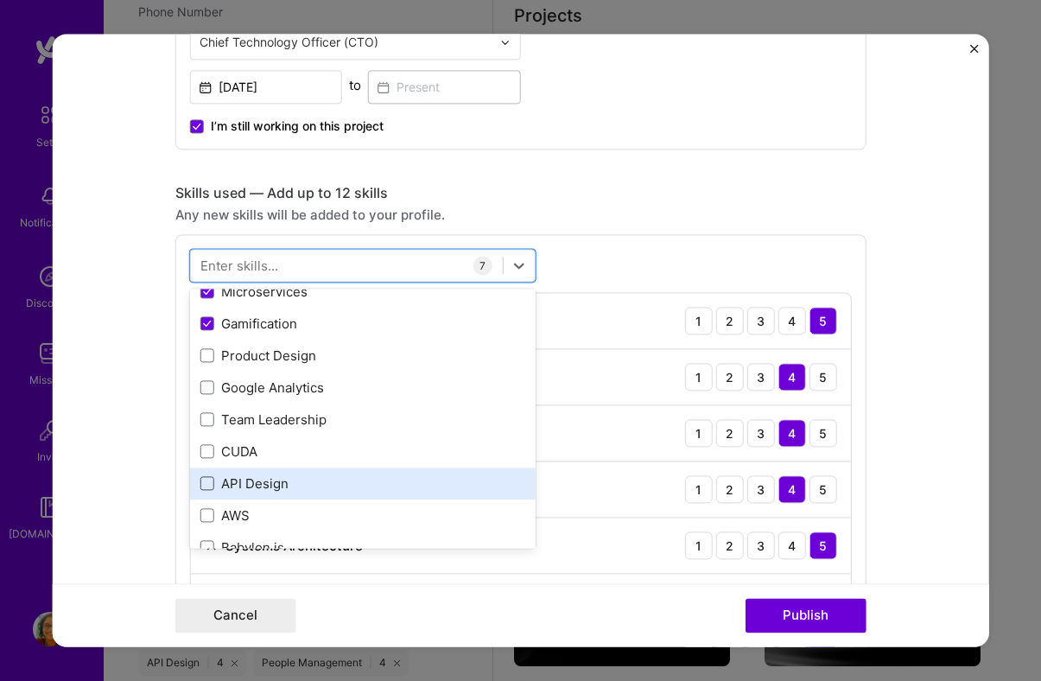
click at [204, 484] on span at bounding box center [207, 484] width 14 height 14
click at [0, 0] on input "checkbox" at bounding box center [0, 0] width 0 height 0
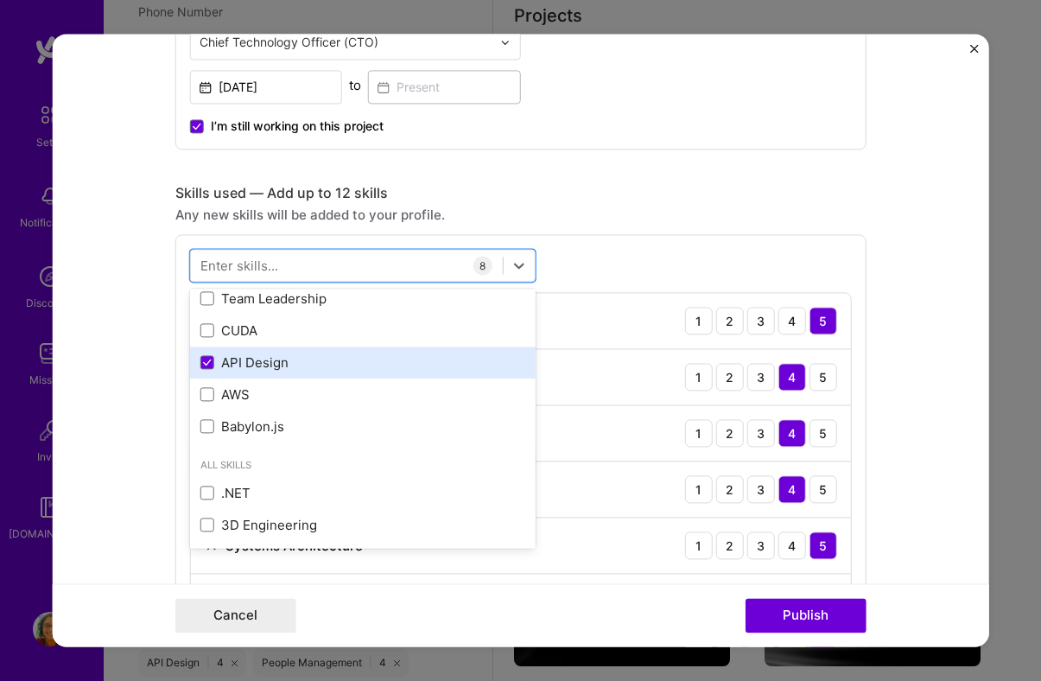
scroll to position [332, 0]
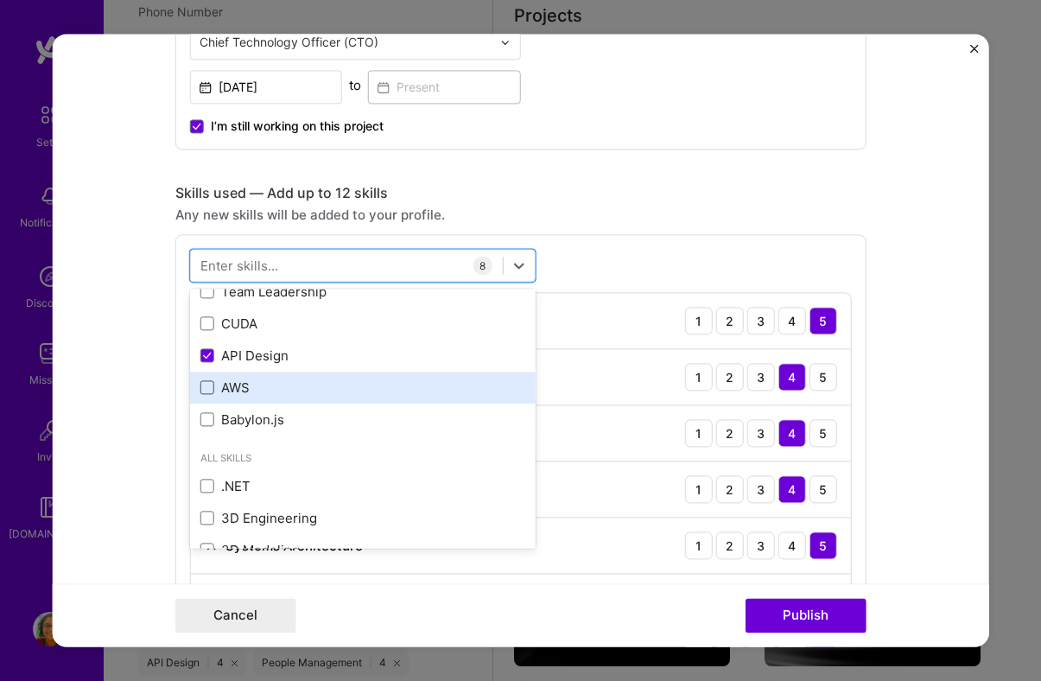
click at [208, 386] on span at bounding box center [207, 388] width 14 height 14
click at [0, 0] on input "checkbox" at bounding box center [0, 0] width 0 height 0
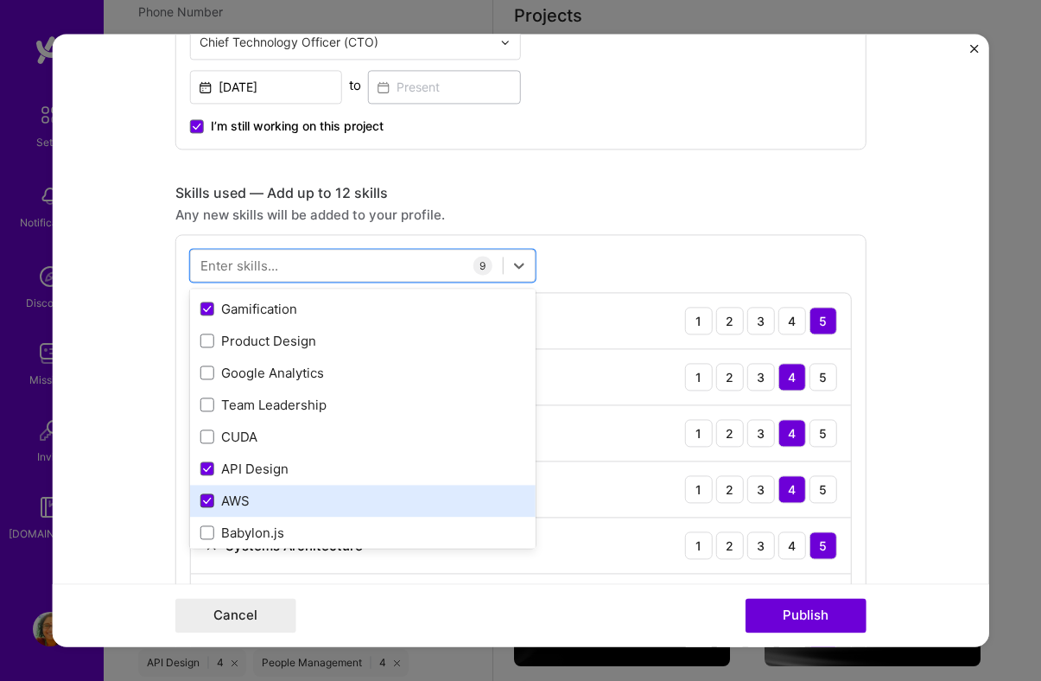
scroll to position [220, 0]
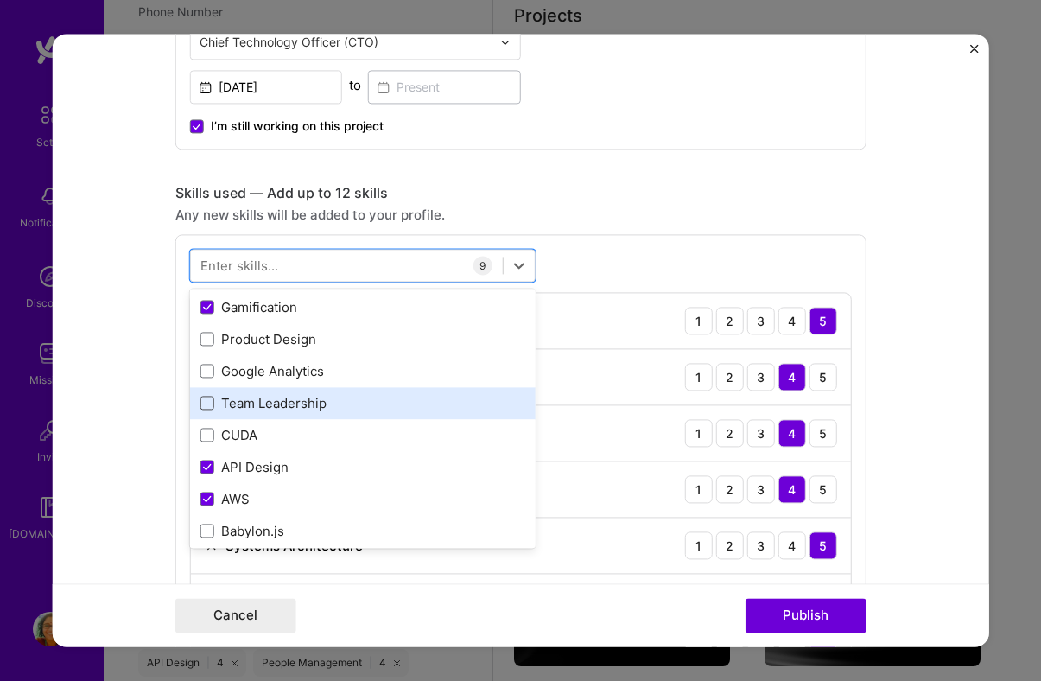
click at [206, 407] on span at bounding box center [207, 403] width 14 height 14
click at [0, 0] on input "checkbox" at bounding box center [0, 0] width 0 height 0
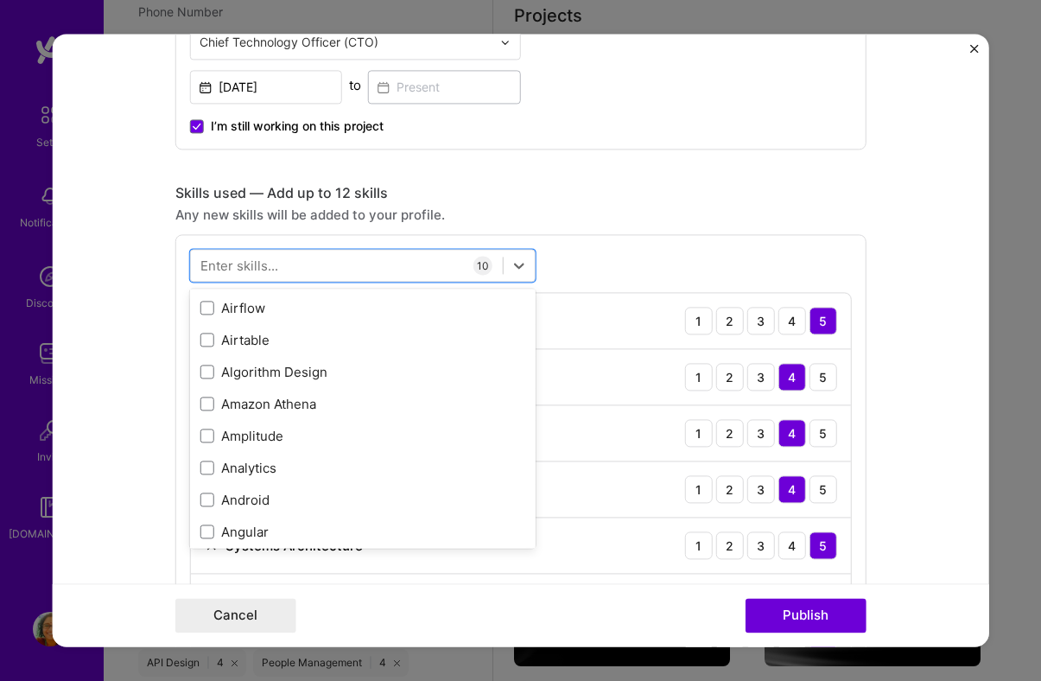
scroll to position [1150, 0]
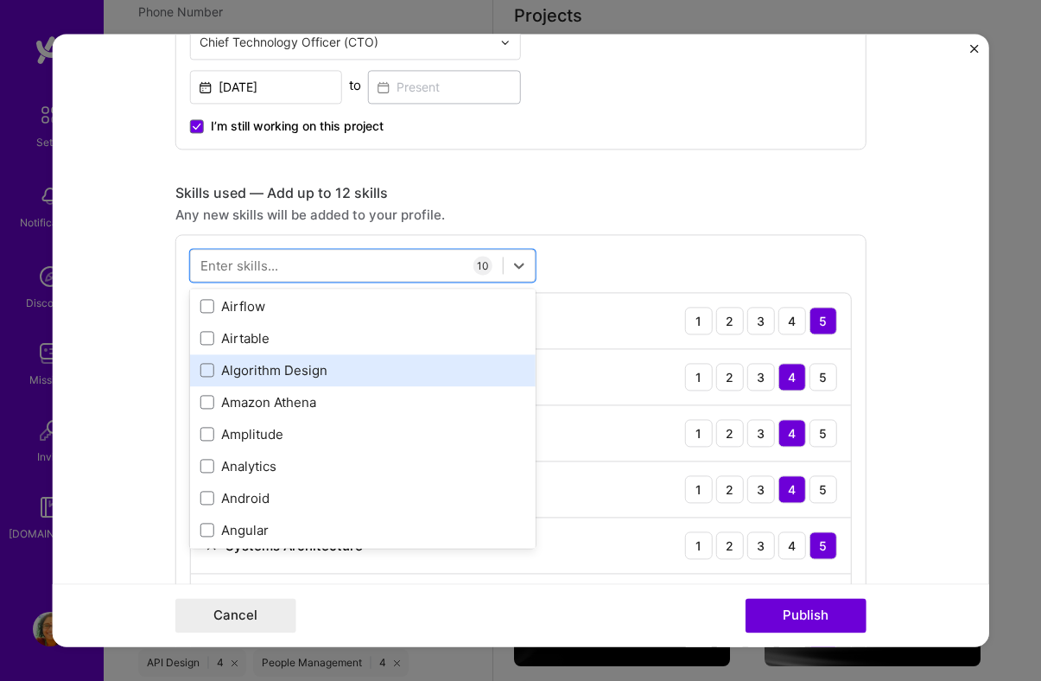
click at [287, 369] on div "Algorithm Design" at bounding box center [362, 370] width 325 height 18
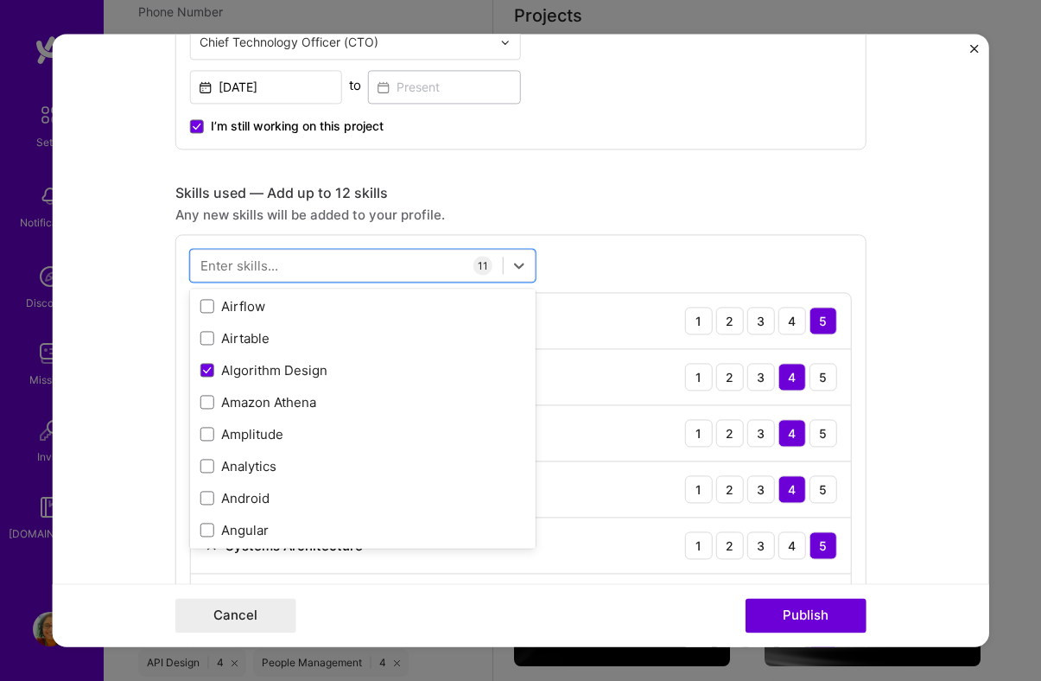
click at [130, 418] on form "Editing suggested project This project is suggested based on your LinkedIn, res…" at bounding box center [520, 340] width 937 height 612
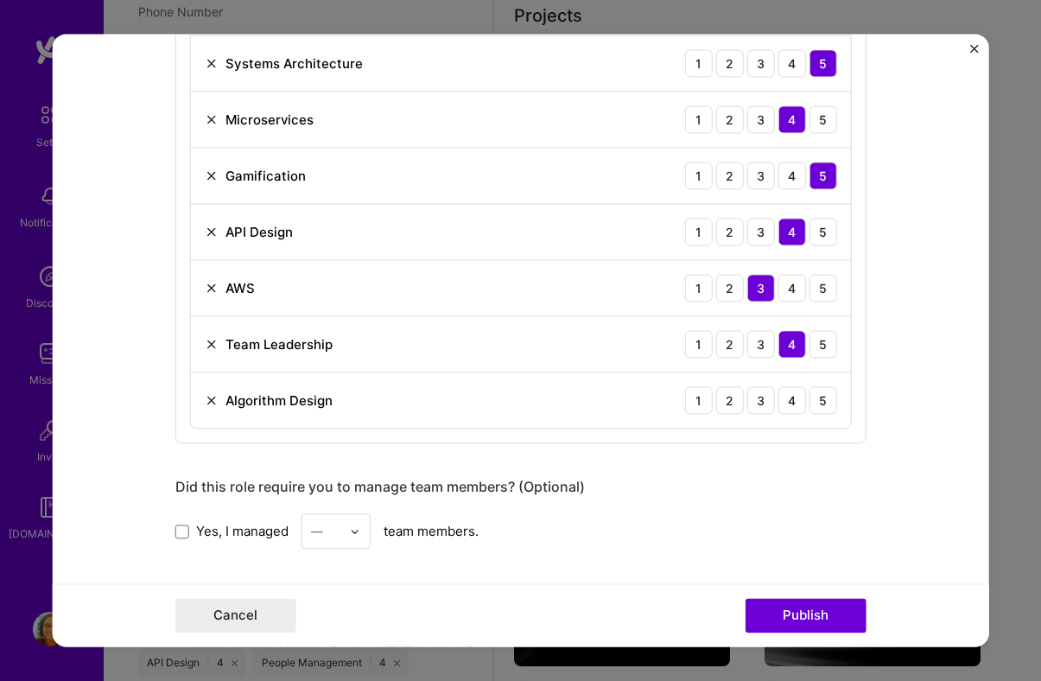
scroll to position [1238, 0]
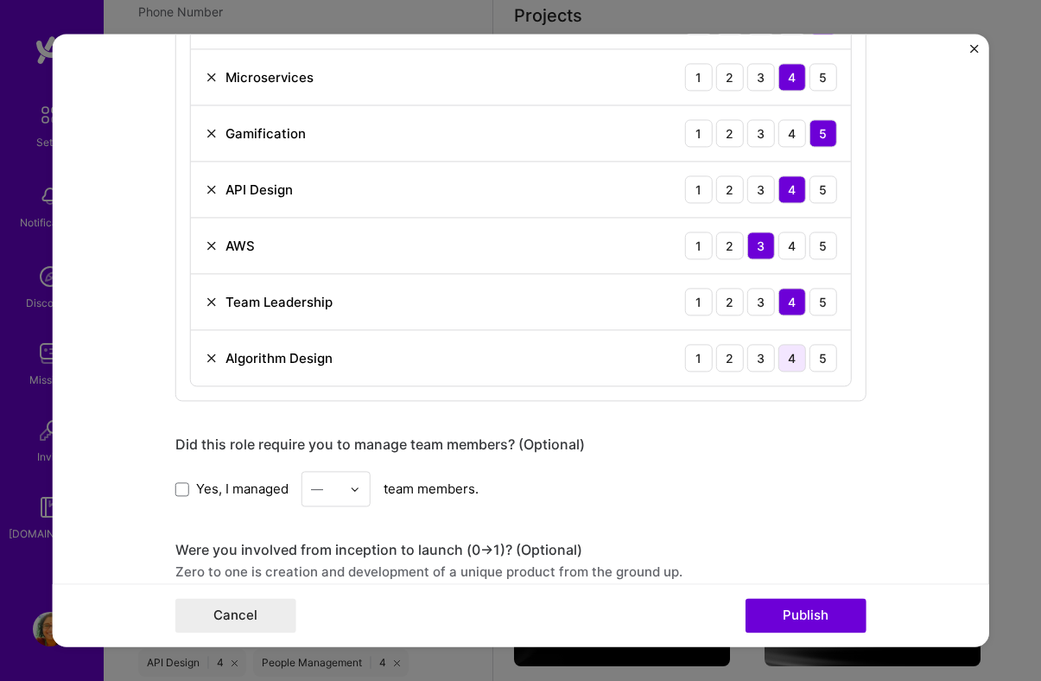
click at [788, 356] on div "4" at bounding box center [792, 358] width 28 height 28
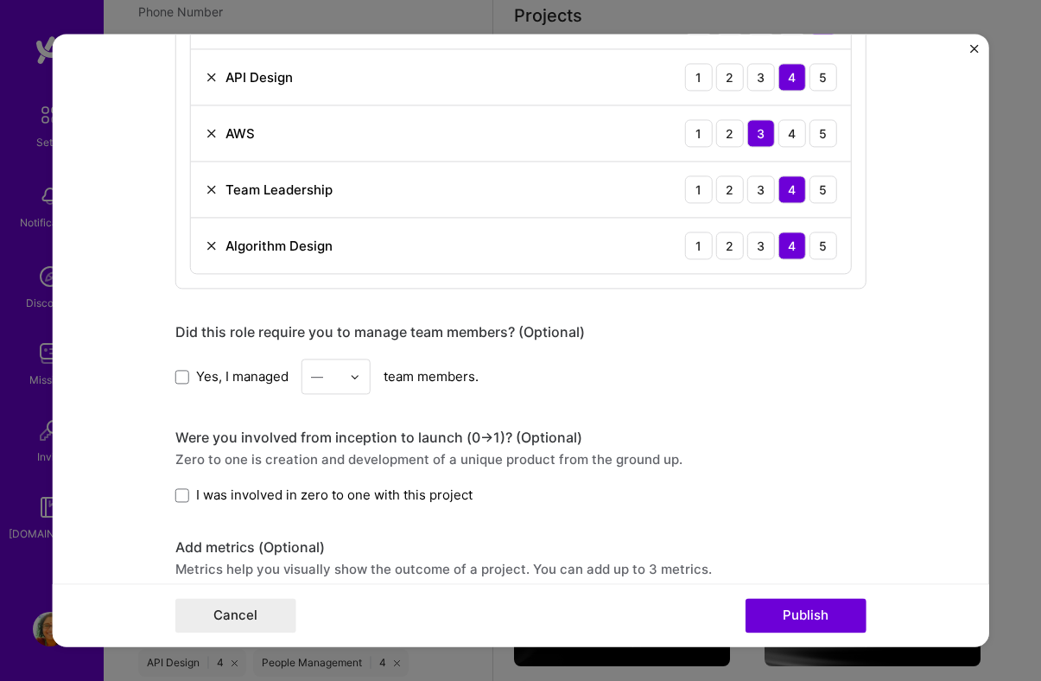
scroll to position [1351, 0]
click at [184, 374] on span at bounding box center [182, 376] width 14 height 14
click at [0, 0] on input "Yes, I managed" at bounding box center [0, 0] width 0 height 0
click at [353, 378] on img at bounding box center [355, 375] width 10 height 10
click at [324, 573] on div "6" at bounding box center [336, 581] width 59 height 32
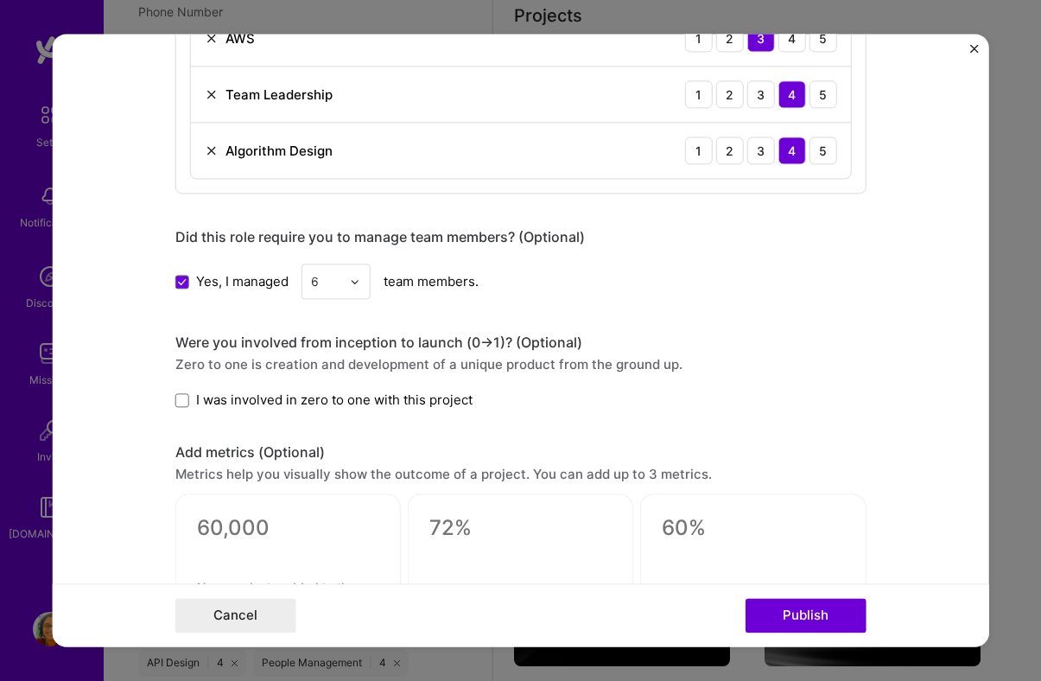
scroll to position [1472, 0]
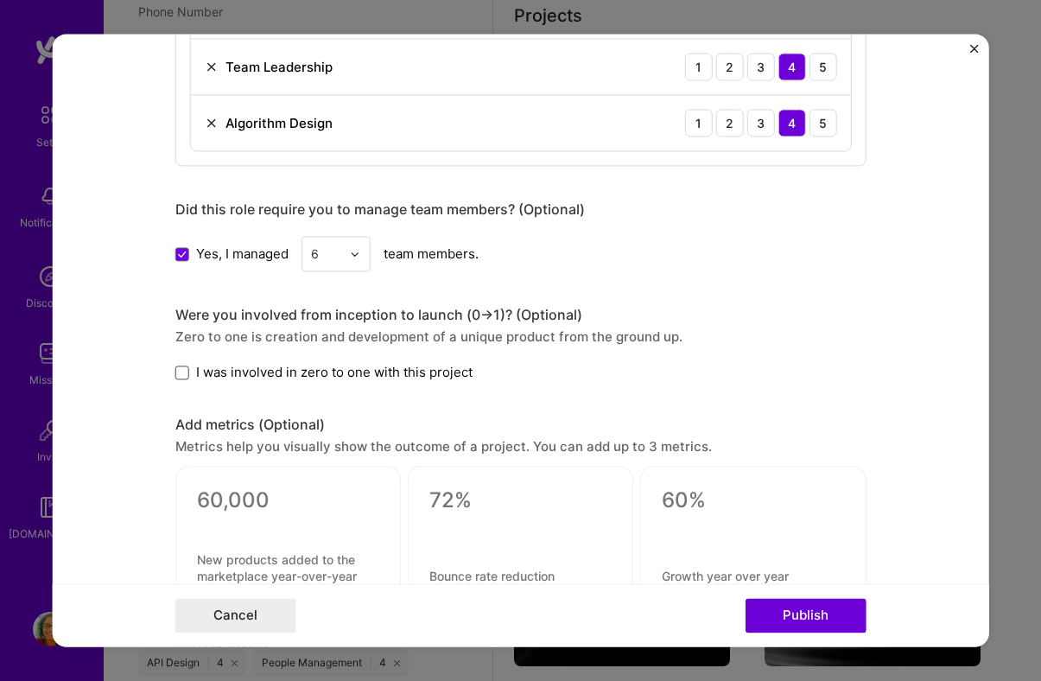
click at [184, 376] on span at bounding box center [182, 372] width 14 height 14
click at [0, 0] on input "I was involved in zero to one with this project" at bounding box center [0, 0] width 0 height 0
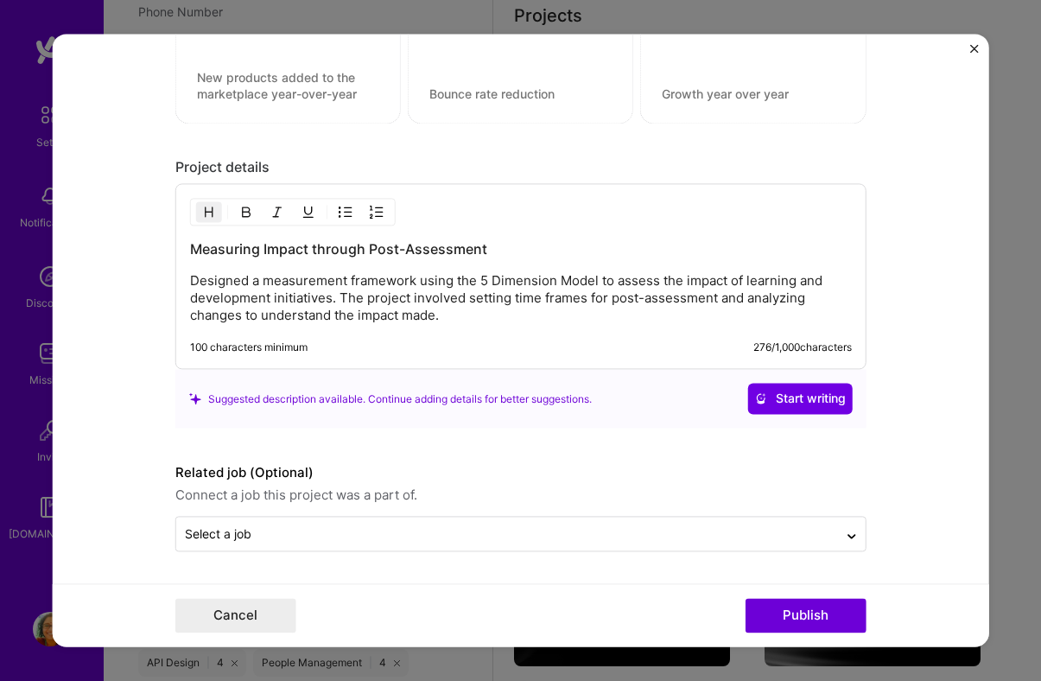
scroll to position [1955, 0]
click at [769, 393] on span "Start writing" at bounding box center [800, 398] width 91 height 17
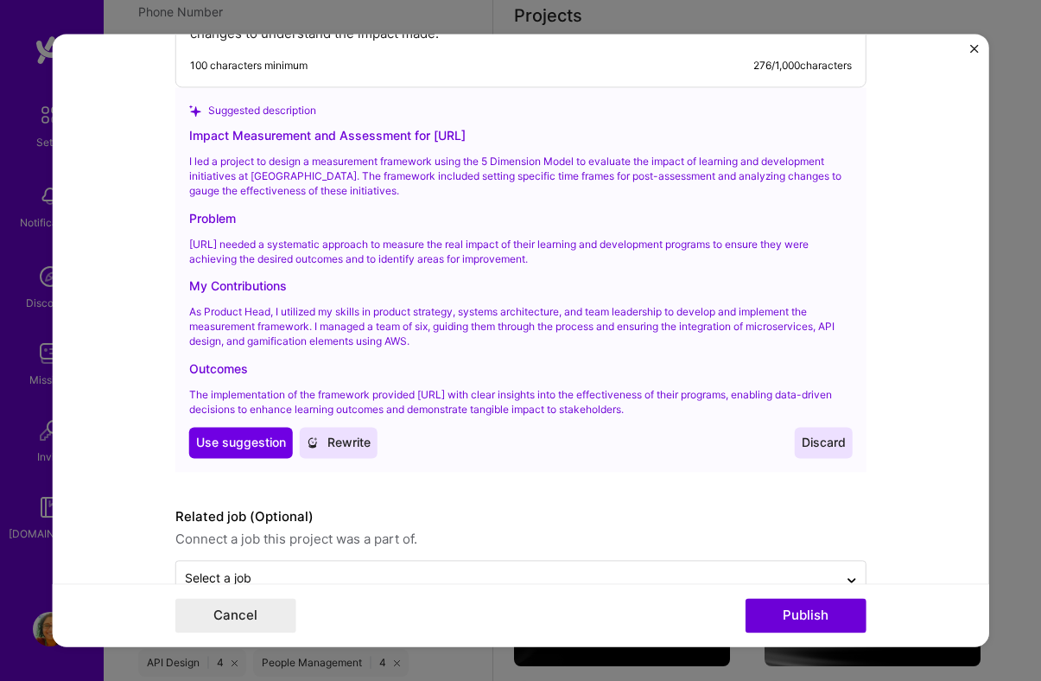
scroll to position [2281, 0]
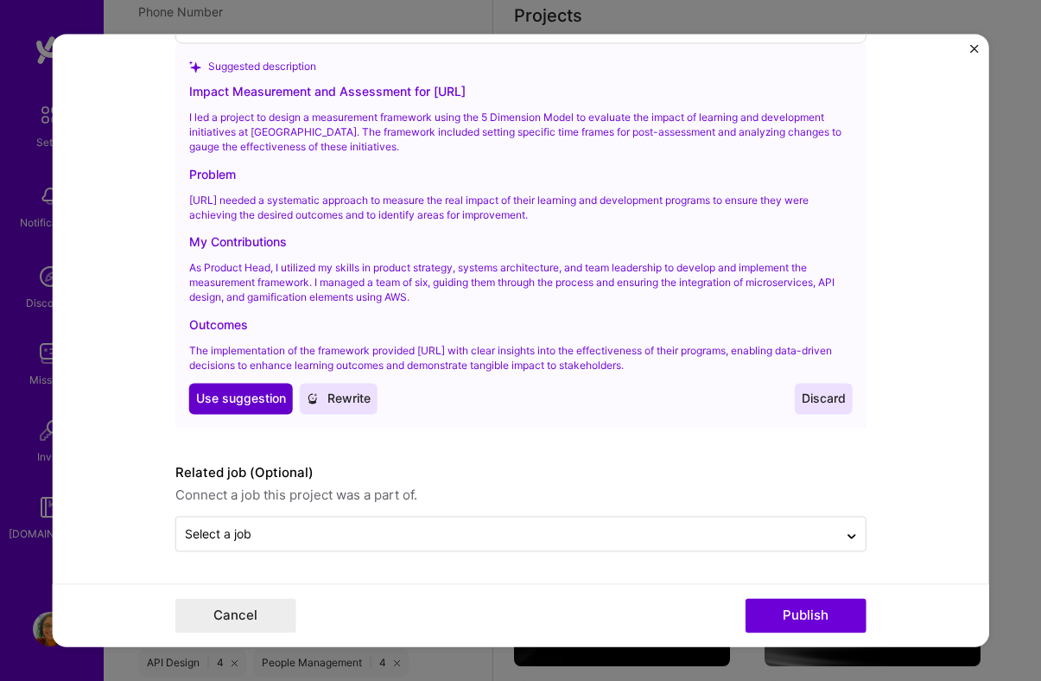
click at [246, 404] on span "Use suggestion" at bounding box center [241, 398] width 90 height 17
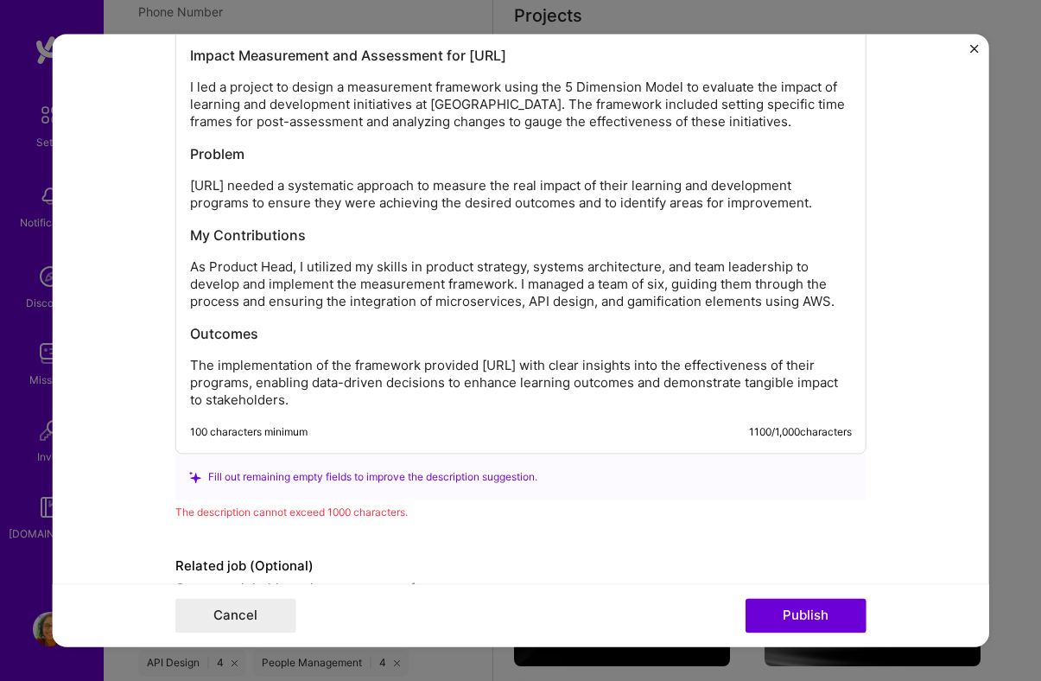
scroll to position [2158, 0]
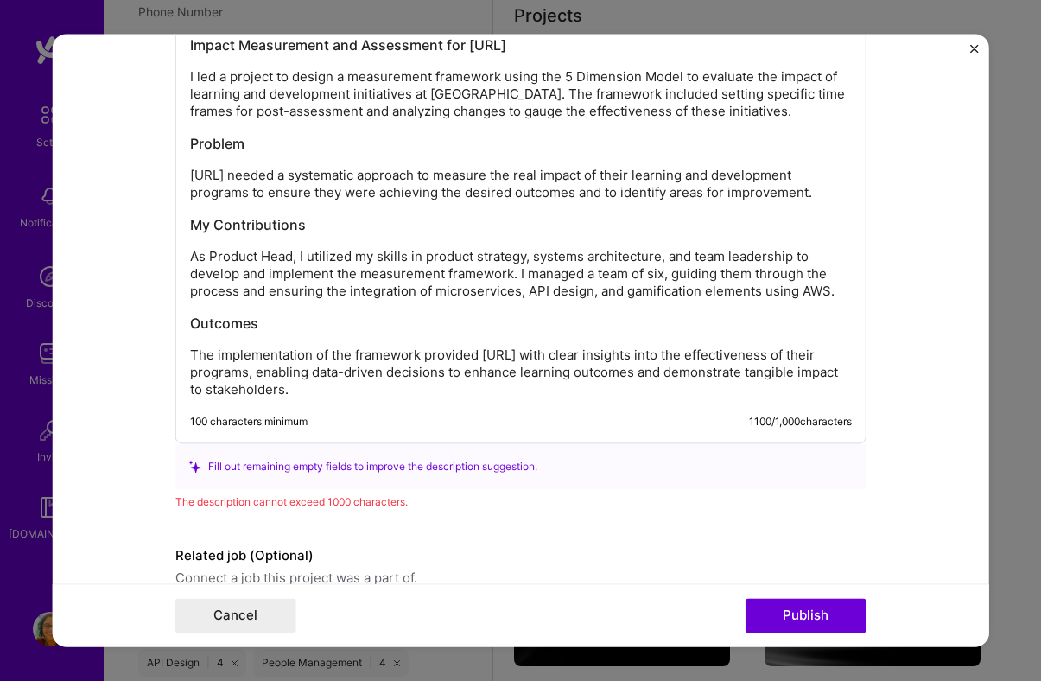
click at [193, 150] on h3 "Problem" at bounding box center [521, 144] width 662 height 19
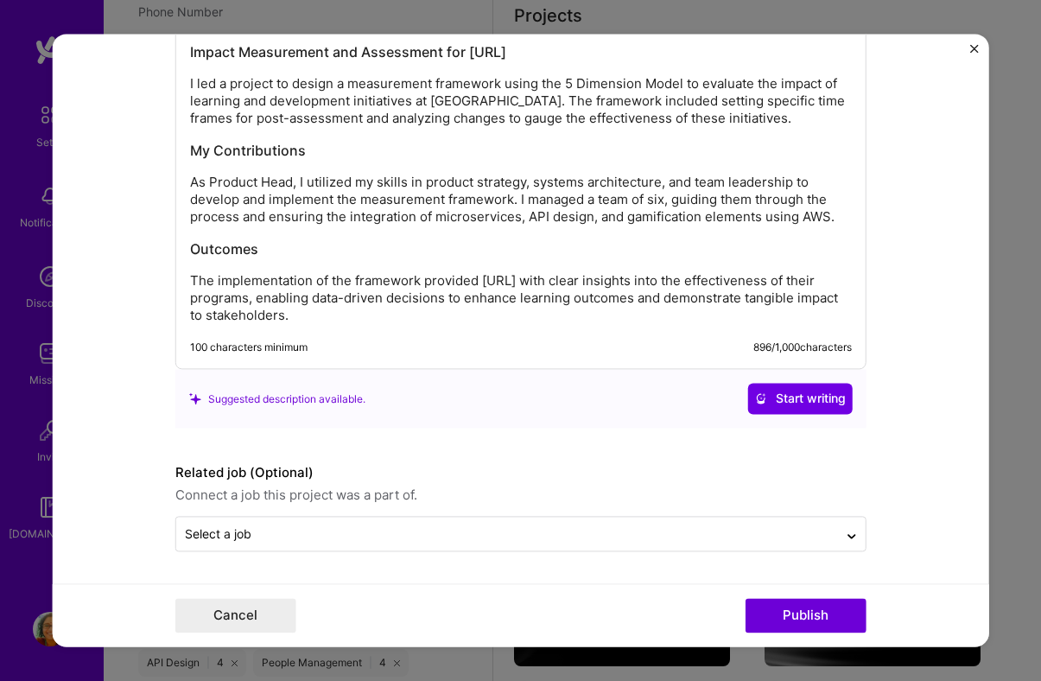
scroll to position [2152, 0]
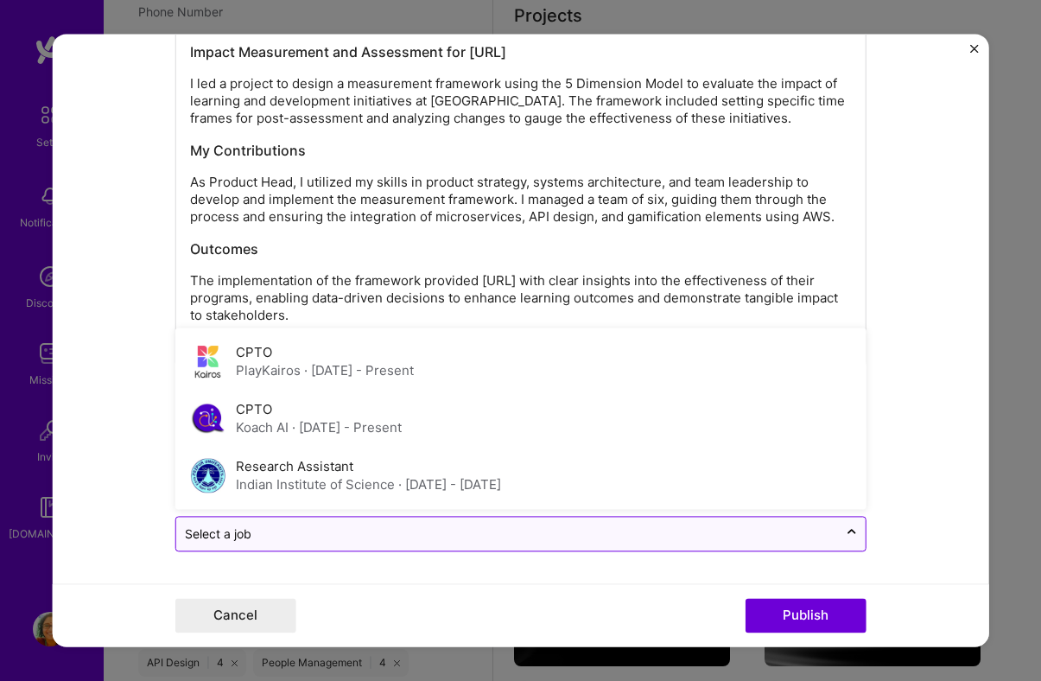
click at [636, 531] on input "text" at bounding box center [507, 534] width 644 height 18
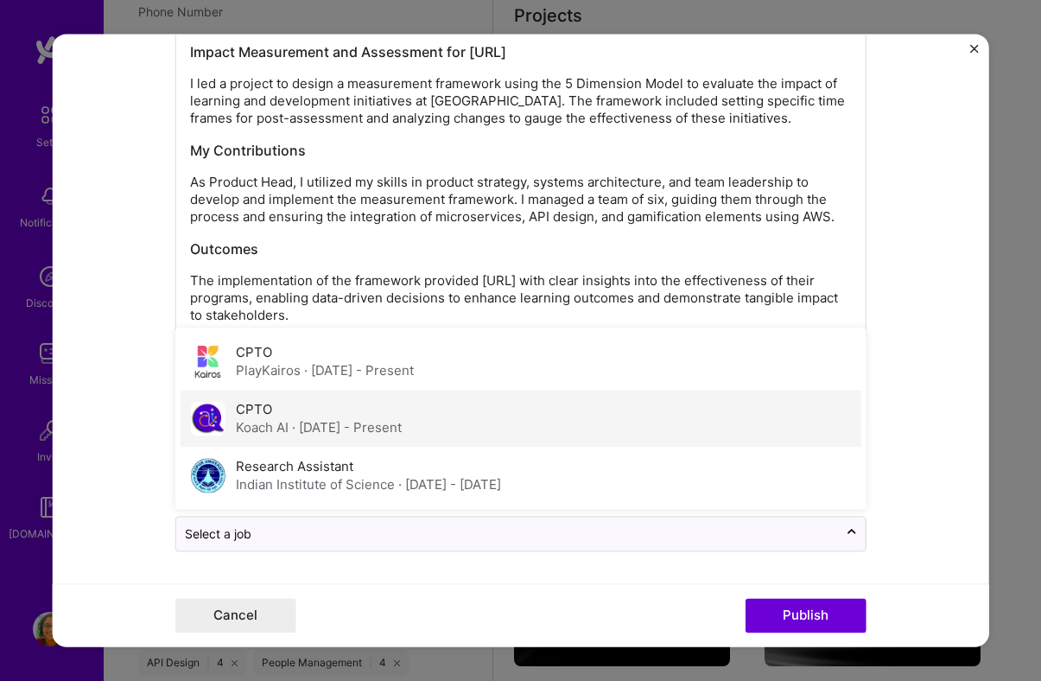
click at [330, 427] on span "· [DATE] - Present" at bounding box center [347, 428] width 110 height 16
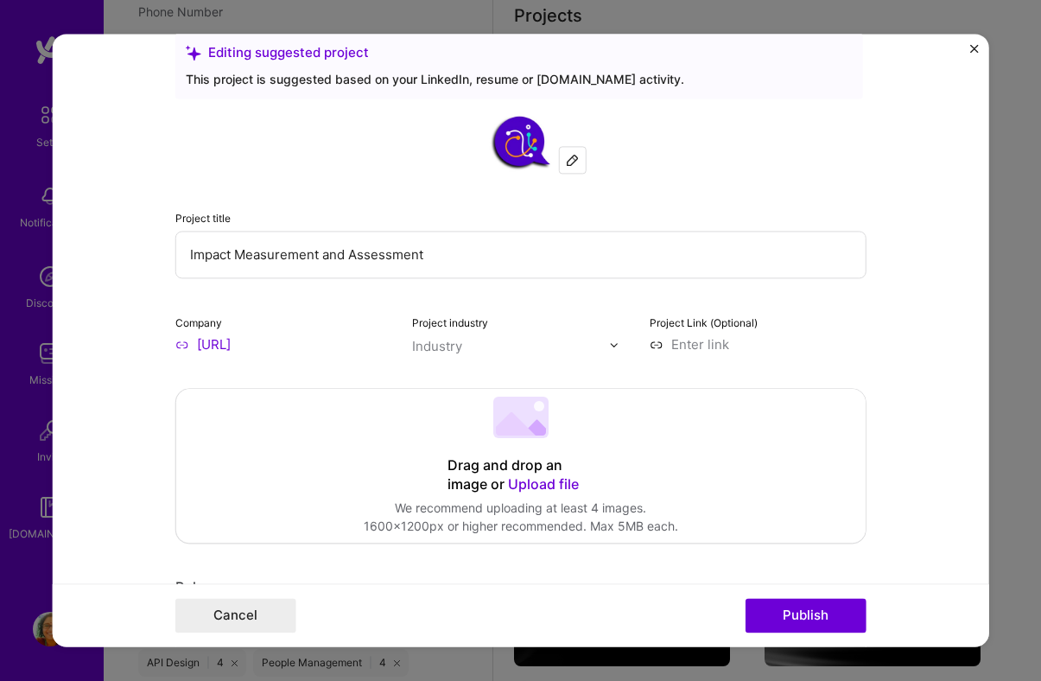
scroll to position [0, 0]
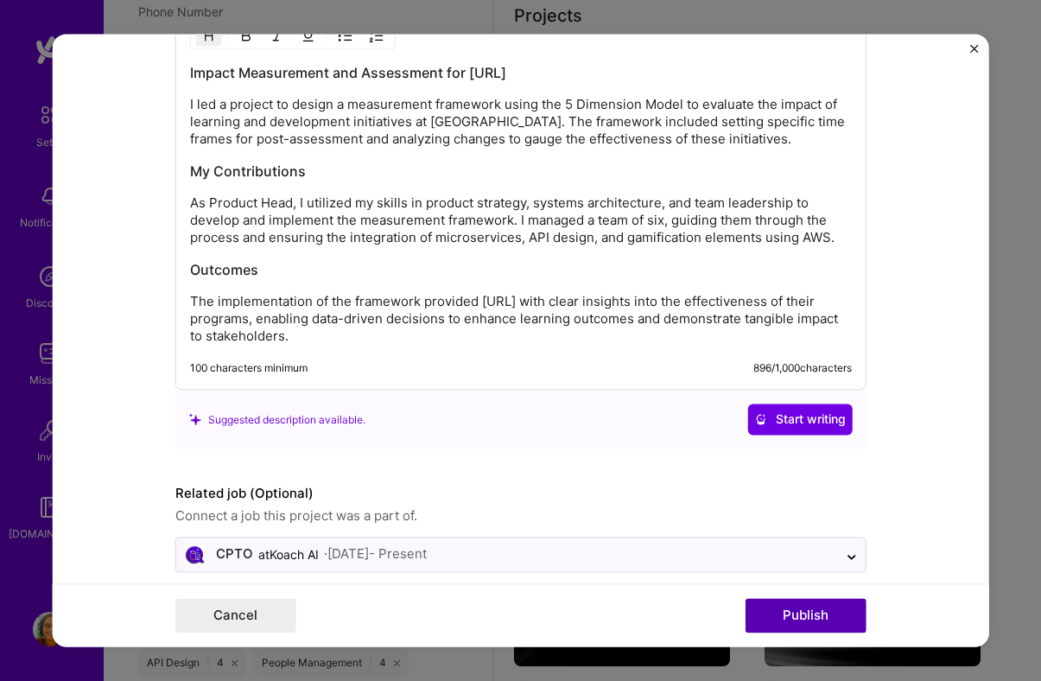
click at [826, 609] on button "Publish" at bounding box center [805, 615] width 121 height 35
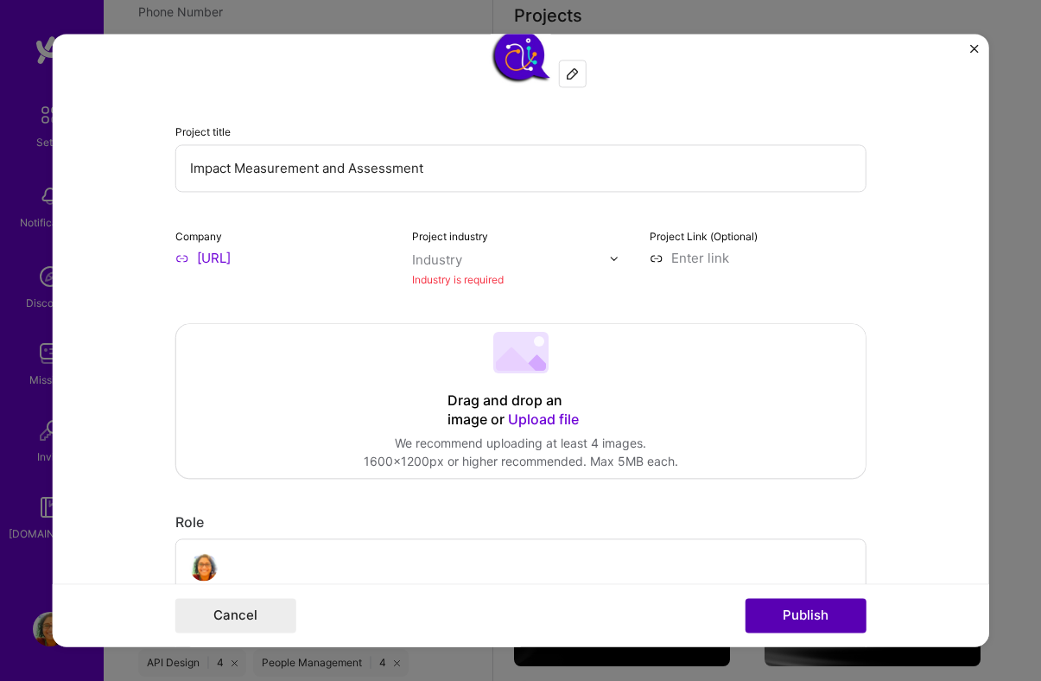
scroll to position [113, 0]
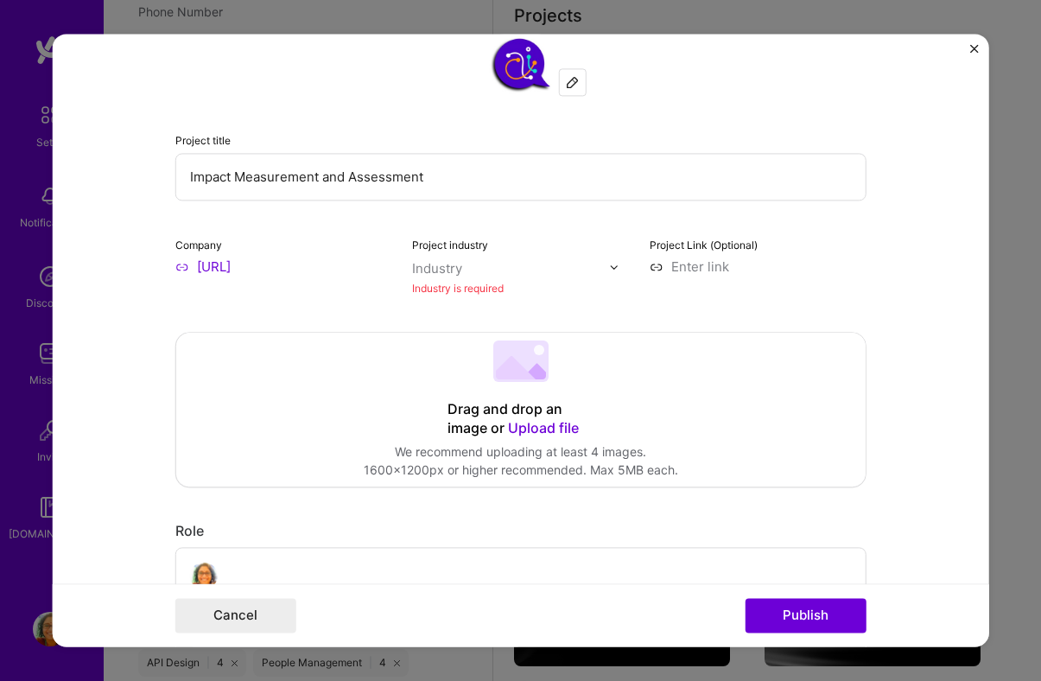
click at [466, 282] on div "Industry is required" at bounding box center [520, 288] width 217 height 18
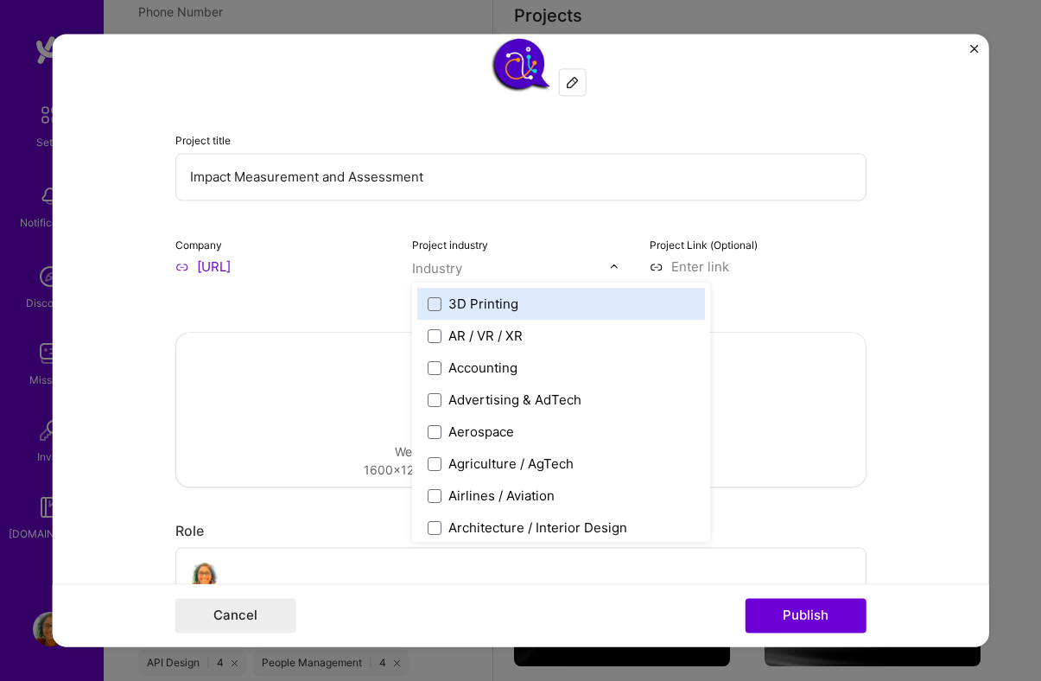
click at [619, 275] on div at bounding box center [619, 266] width 20 height 18
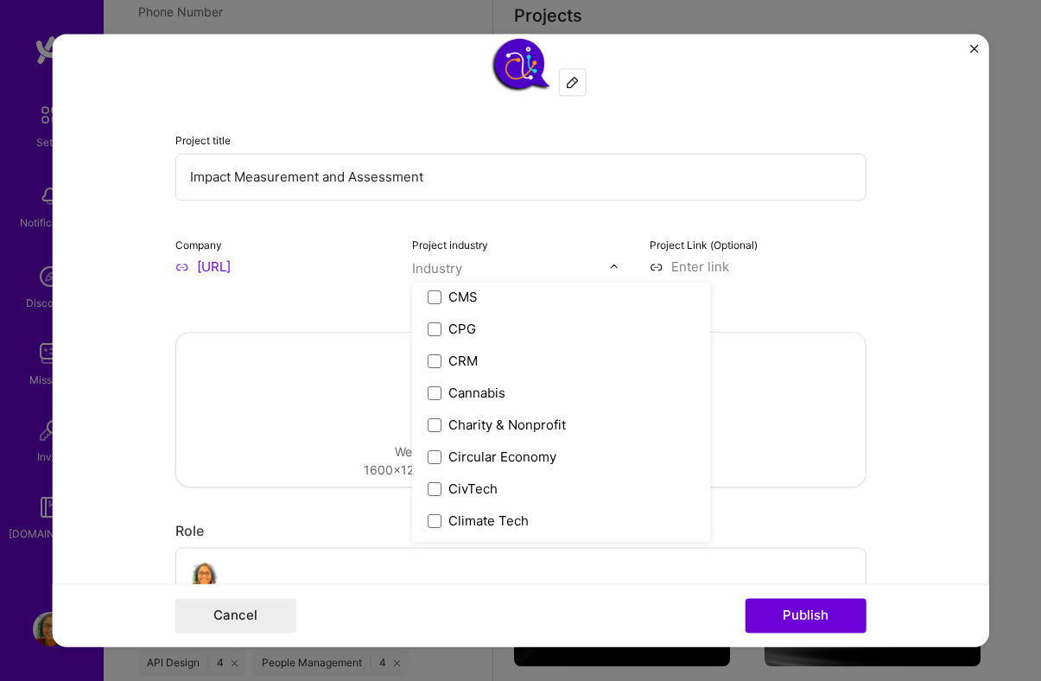
scroll to position [779, 0]
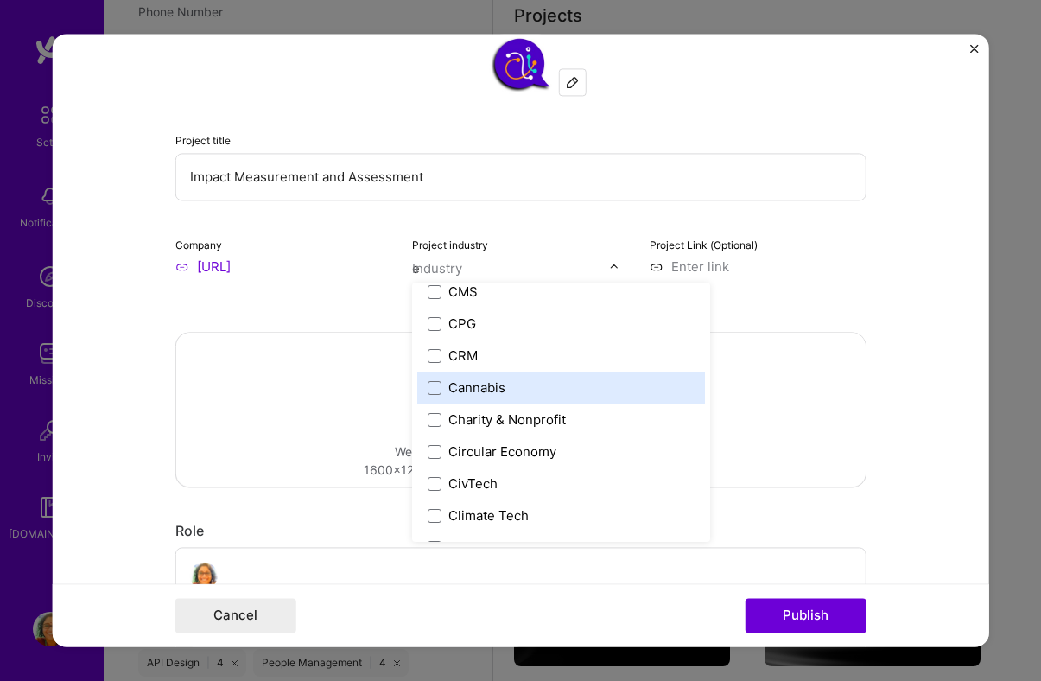
type input "ed"
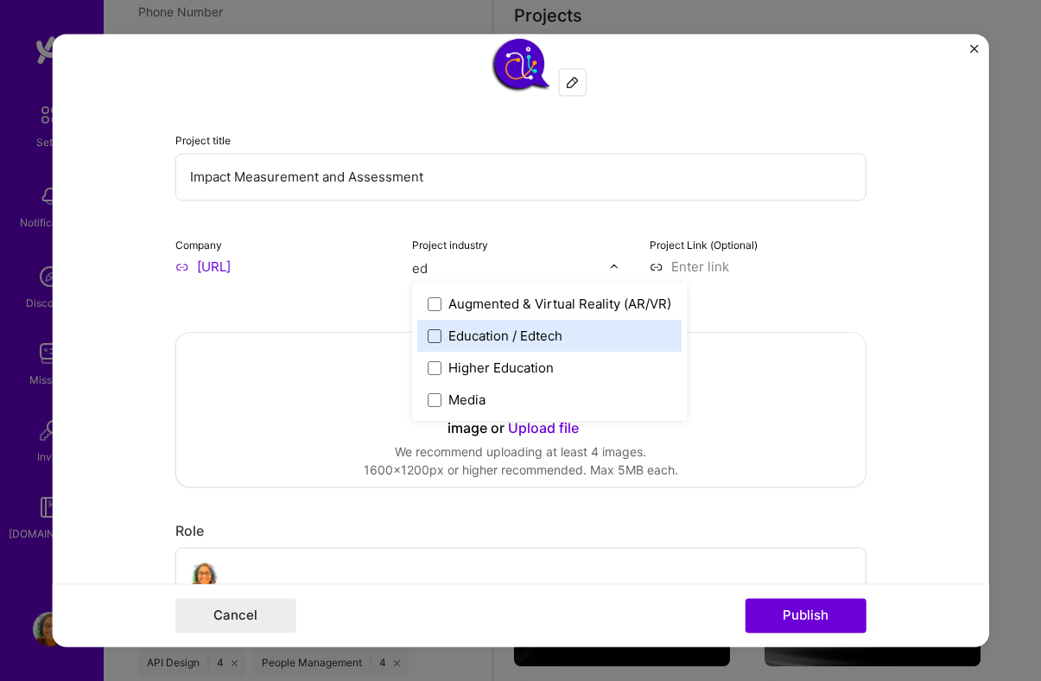
click at [437, 339] on span at bounding box center [434, 336] width 14 height 14
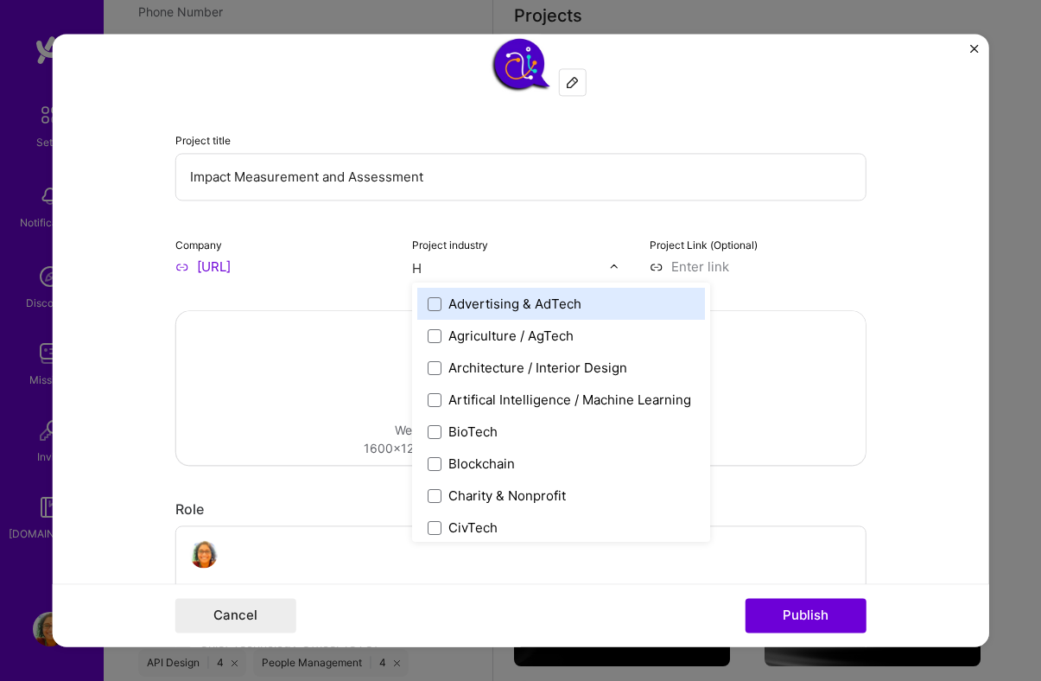
type input "HR"
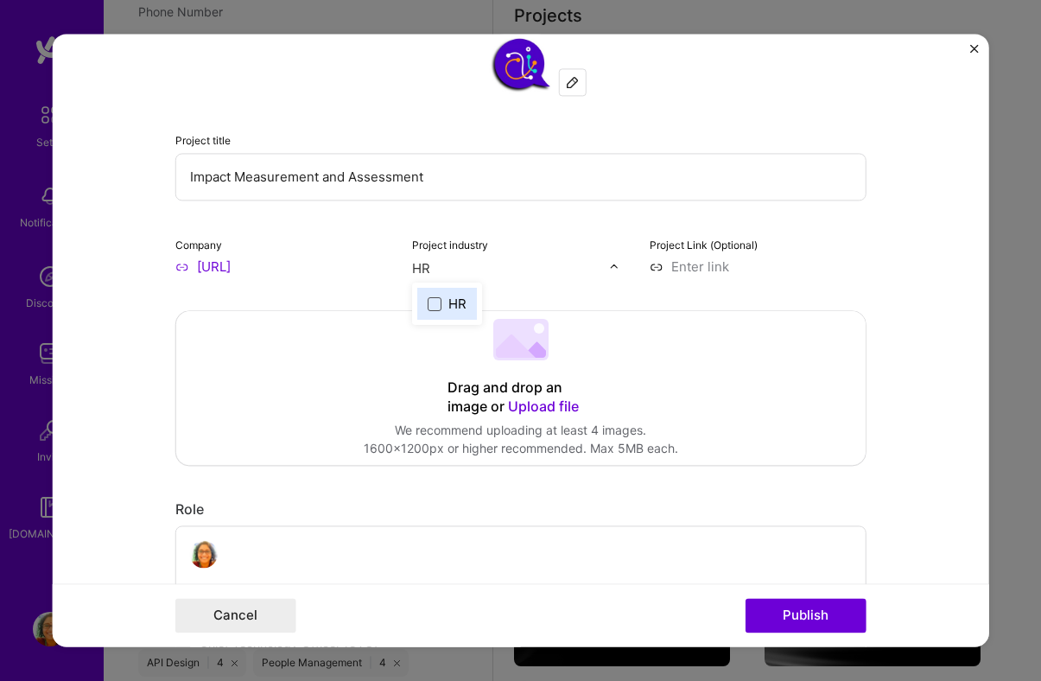
click at [433, 305] on span at bounding box center [434, 304] width 14 height 14
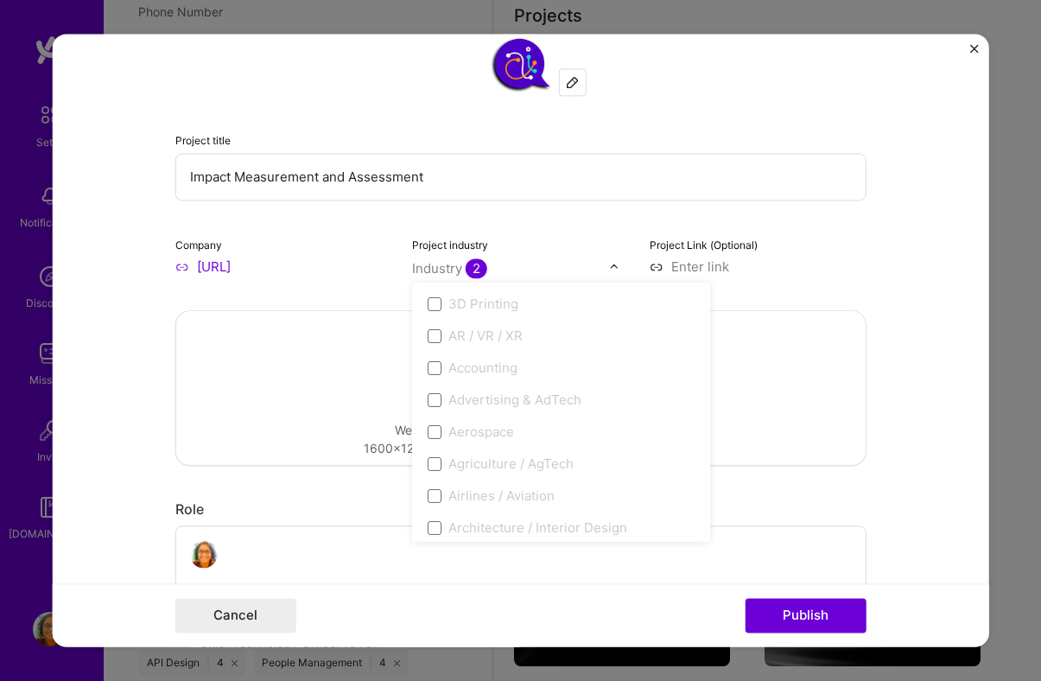
click at [576, 269] on input "text" at bounding box center [510, 268] width 197 height 18
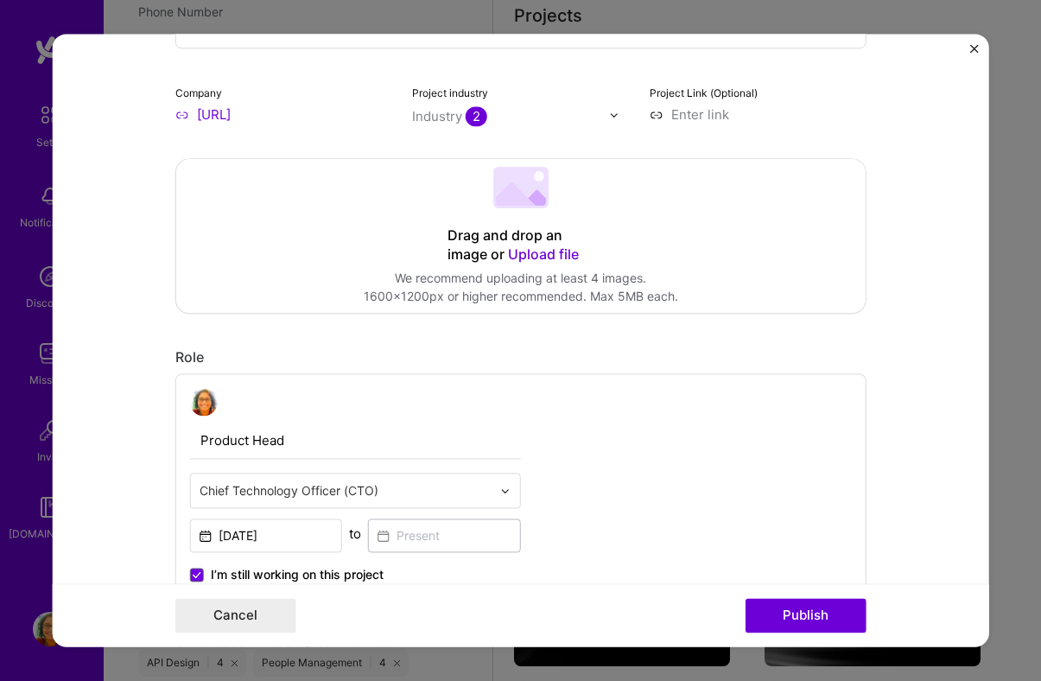
scroll to position [277, 0]
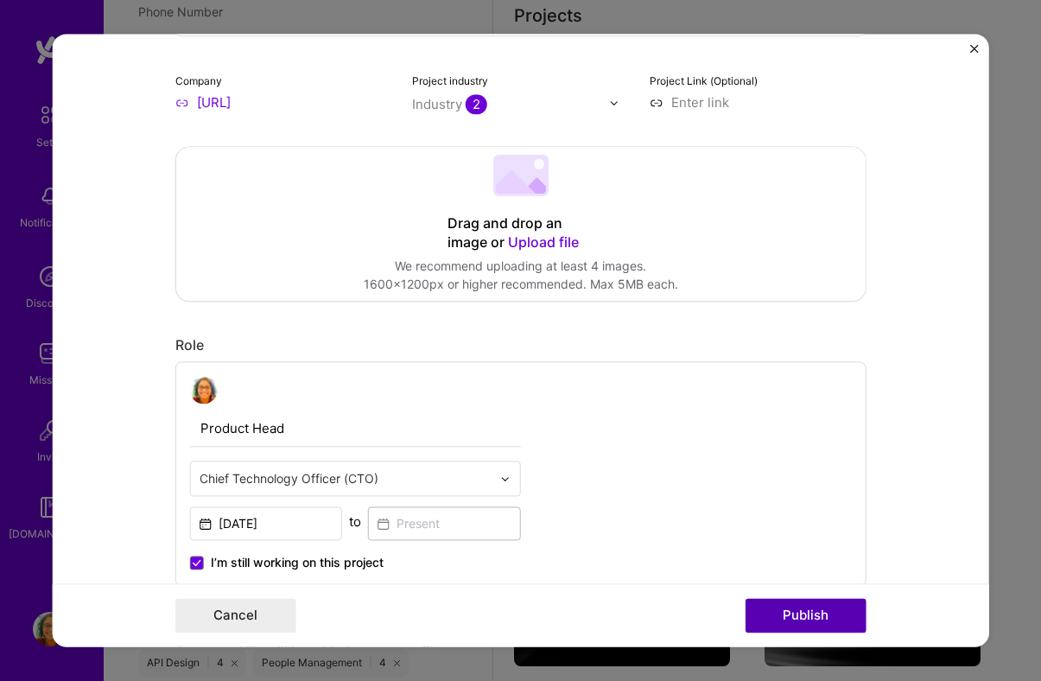
click at [803, 606] on button "Publish" at bounding box center [805, 615] width 121 height 35
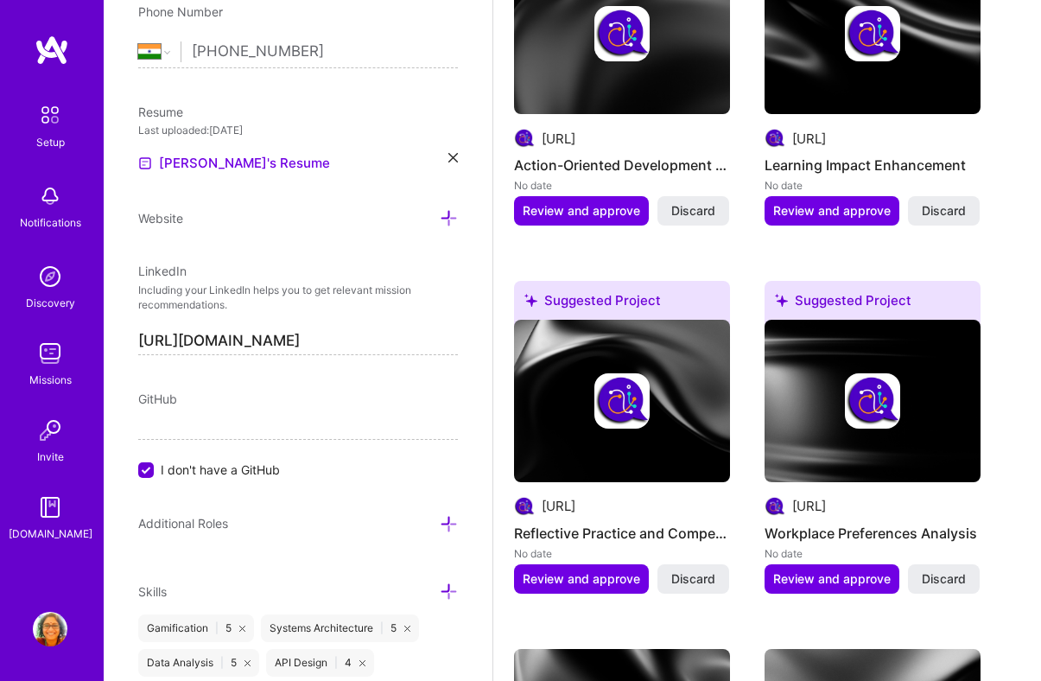
scroll to position [1700, 0]
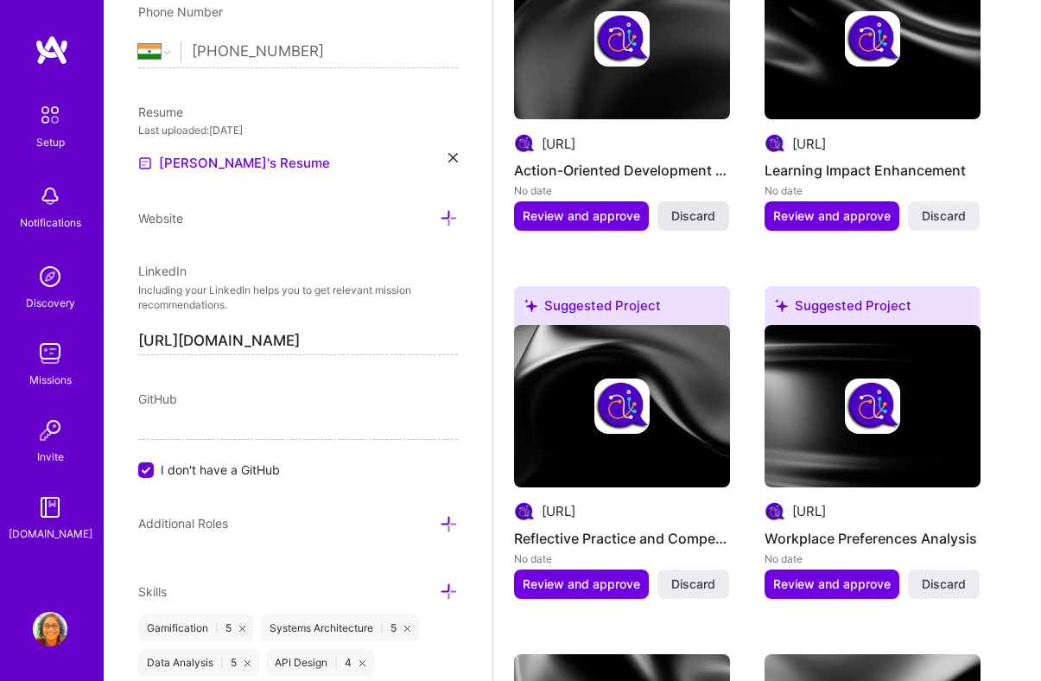
click at [705, 216] on span "Discard" at bounding box center [693, 215] width 44 height 17
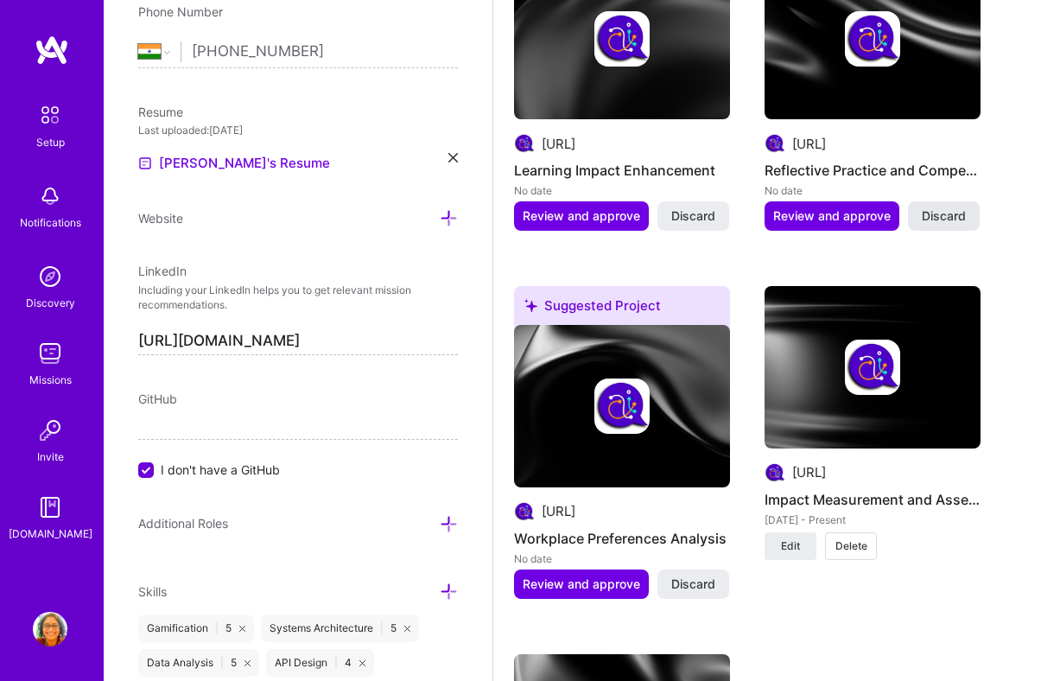
click at [928, 217] on span "Discard" at bounding box center [943, 215] width 44 height 17
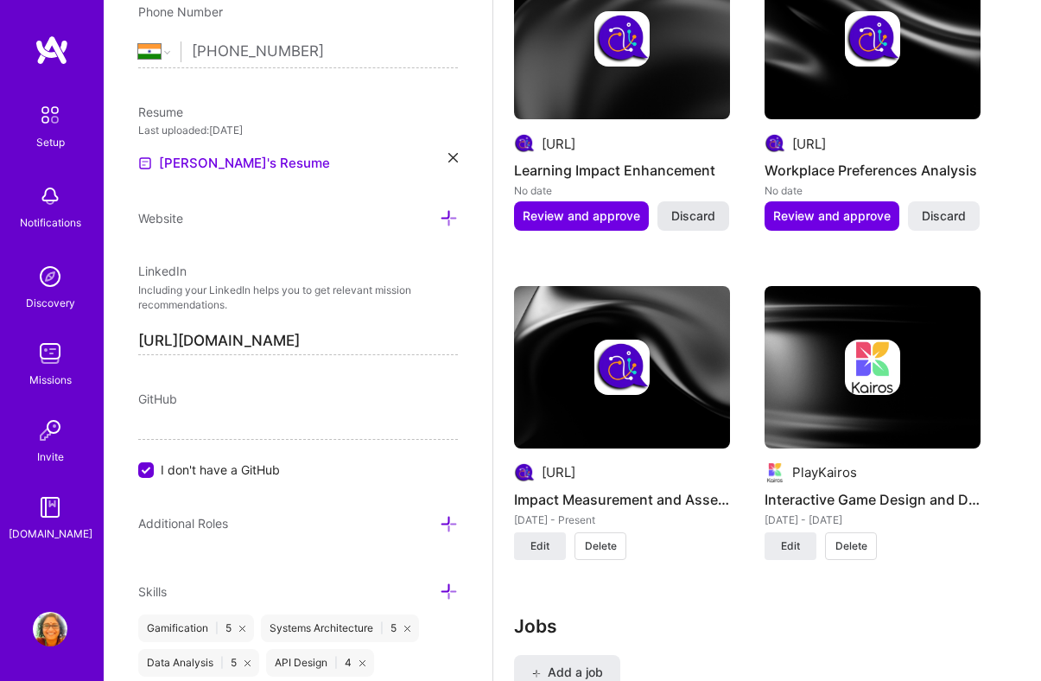
click at [701, 217] on span "Discard" at bounding box center [693, 215] width 44 height 17
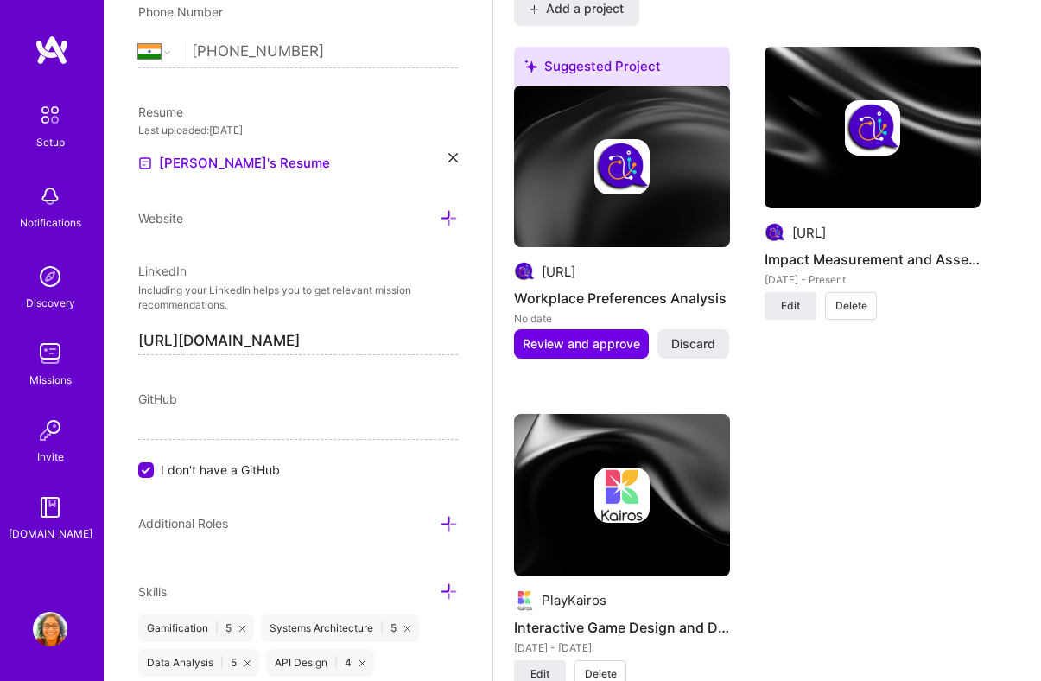
scroll to position [1626, 0]
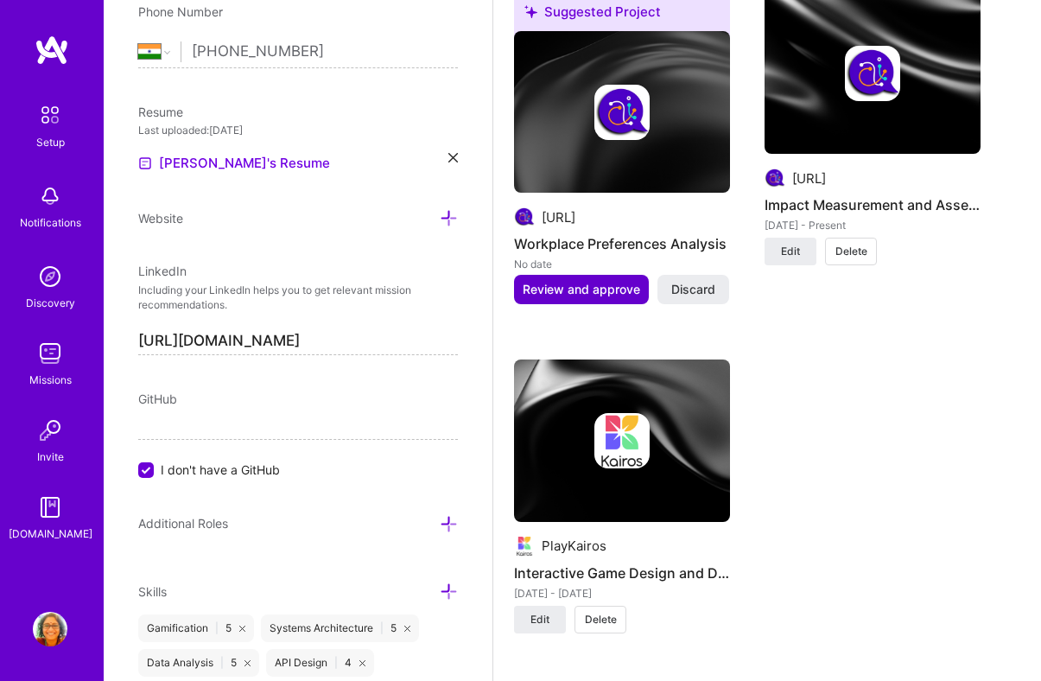
click at [610, 282] on span "Review and approve" at bounding box center [580, 289] width 117 height 17
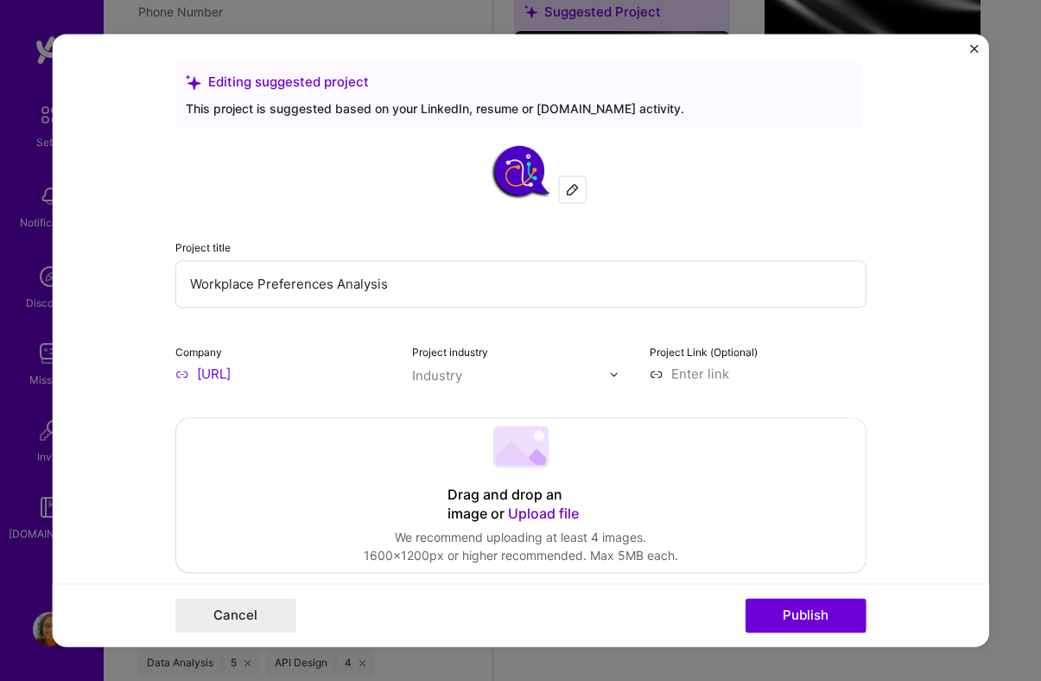
scroll to position [0, 0]
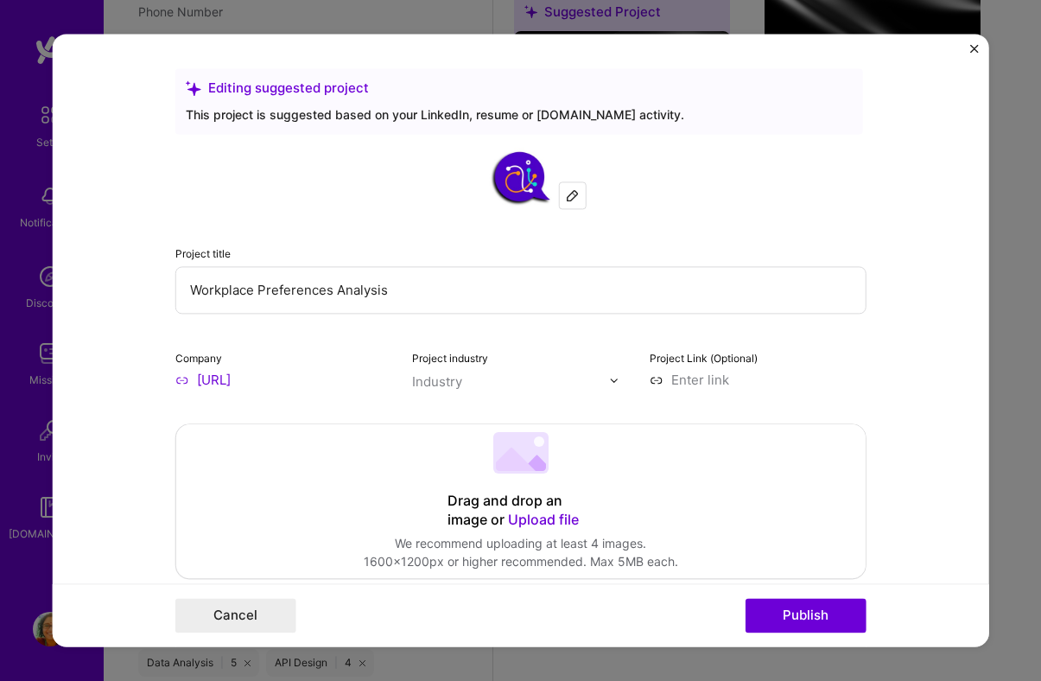
click at [972, 44] on img "Close" at bounding box center [974, 48] width 9 height 9
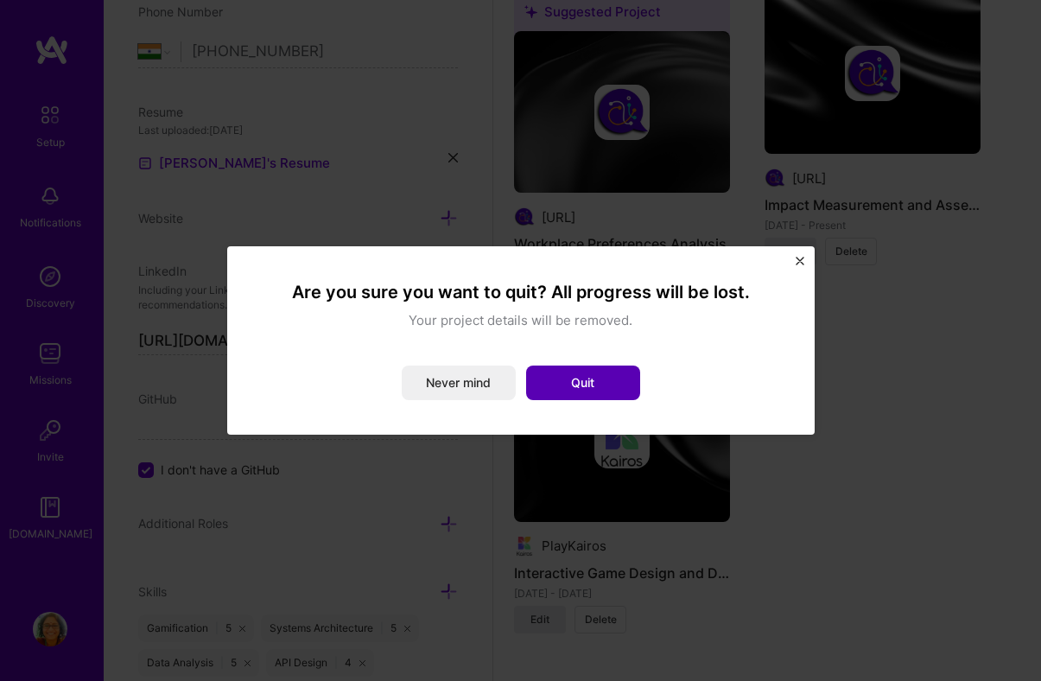
click at [581, 385] on button "Quit" at bounding box center [583, 382] width 114 height 35
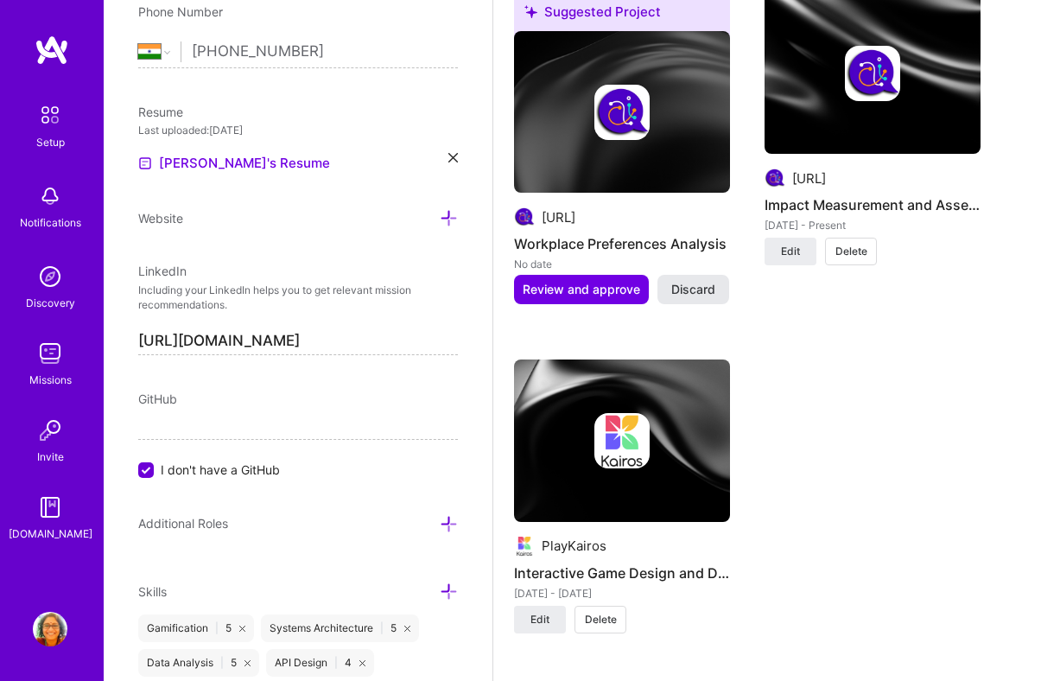
click at [693, 291] on span "Discard" at bounding box center [693, 289] width 44 height 17
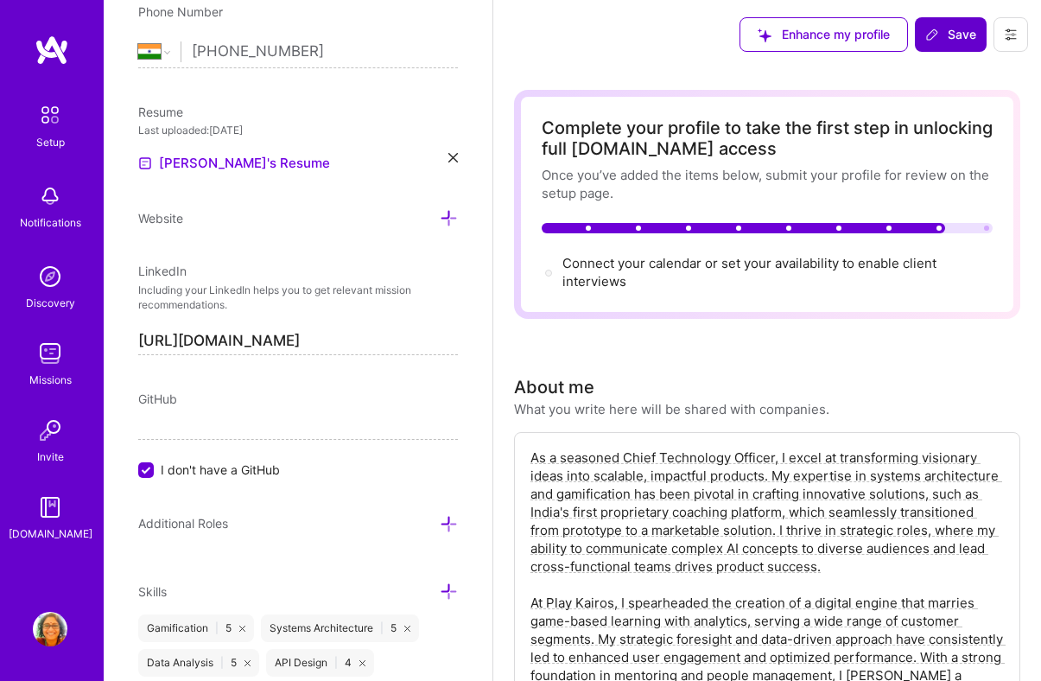
click at [947, 35] on span "Save" at bounding box center [950, 34] width 51 height 17
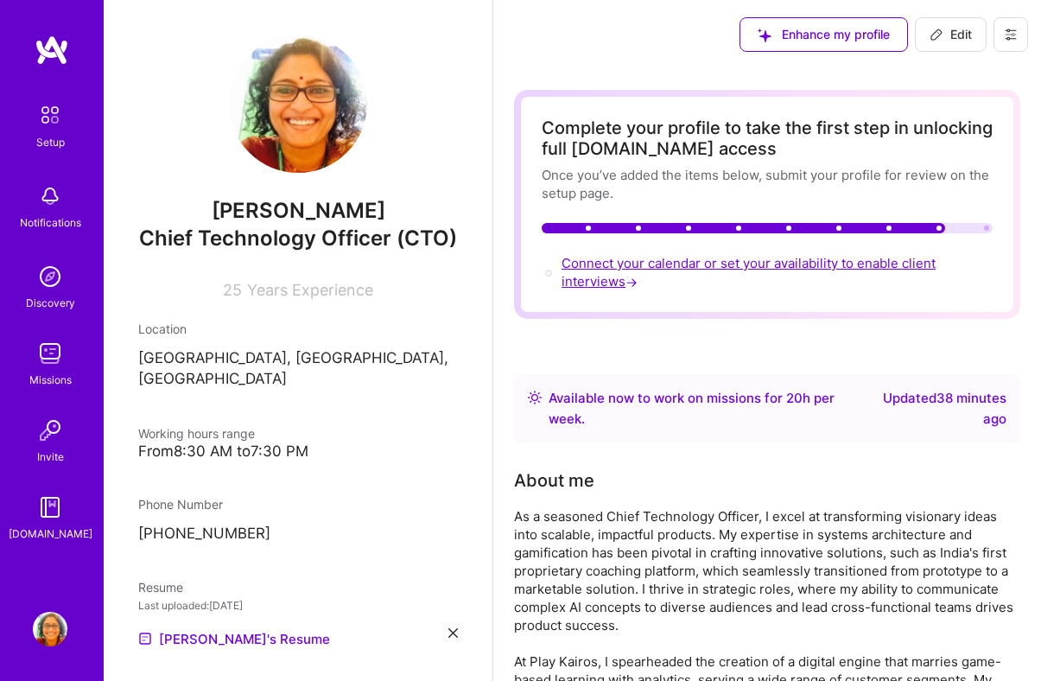
click at [882, 262] on span "Connect your calendar or set your availability to enable client interviews →" at bounding box center [748, 272] width 374 height 35
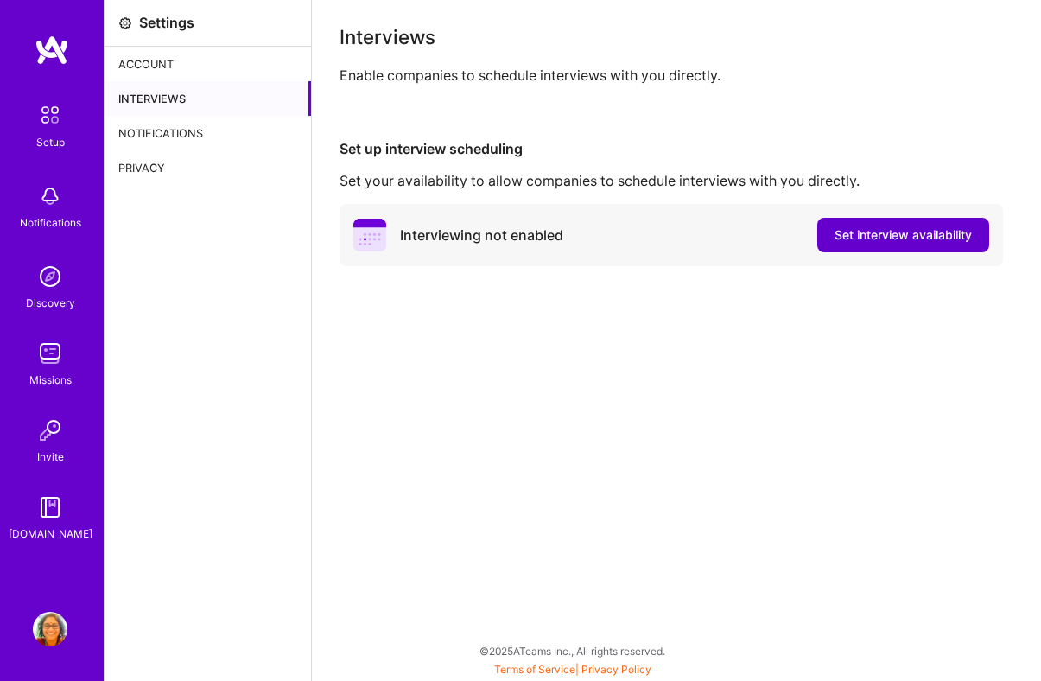
click at [896, 232] on span "Set interview availability" at bounding box center [902, 234] width 137 height 17
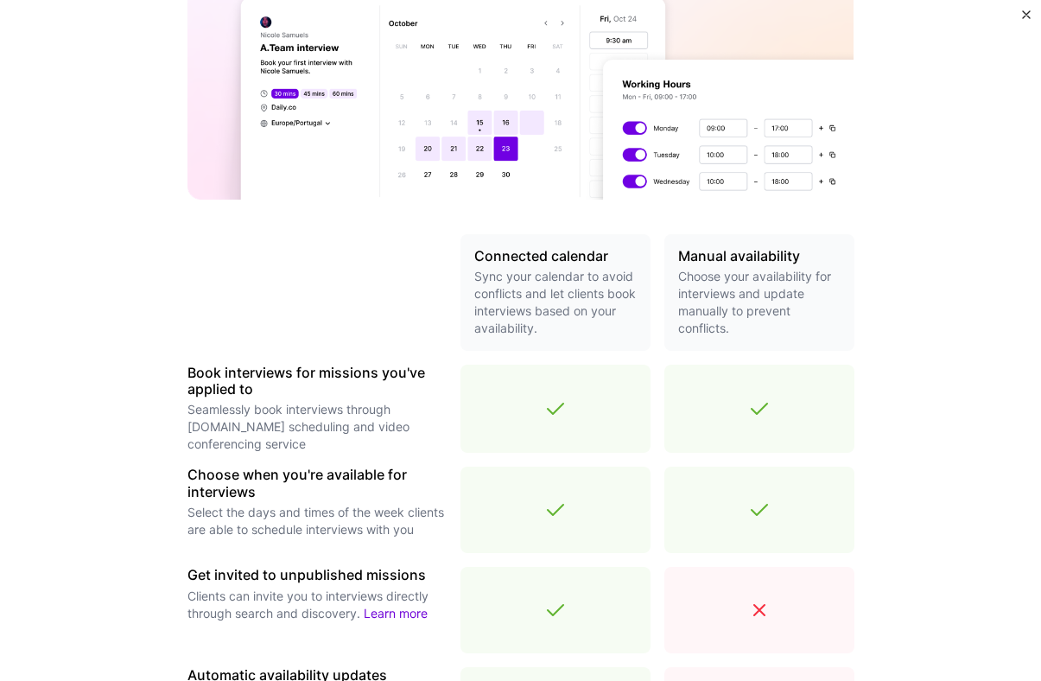
scroll to position [468, 0]
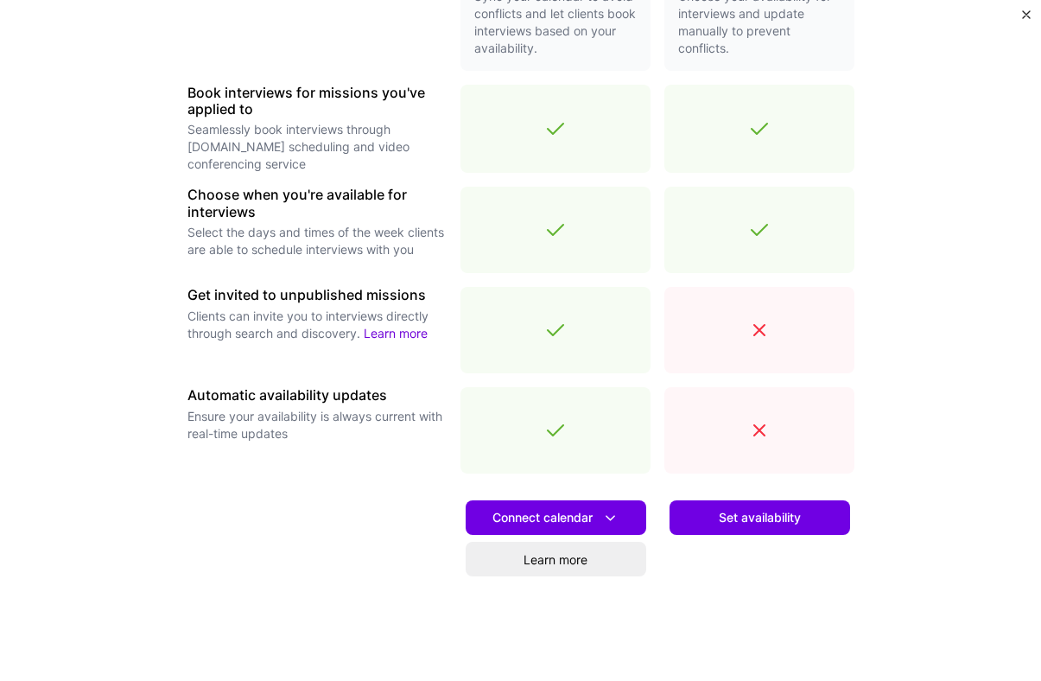
scroll to position [529, 0]
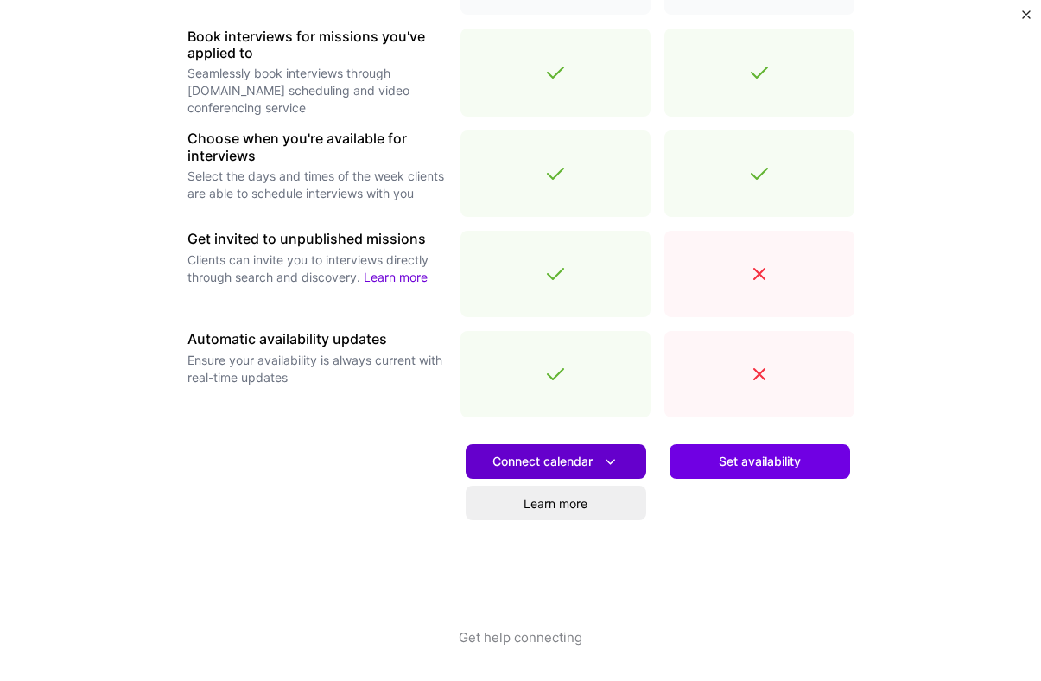
click at [607, 458] on icon at bounding box center [610, 462] width 18 height 18
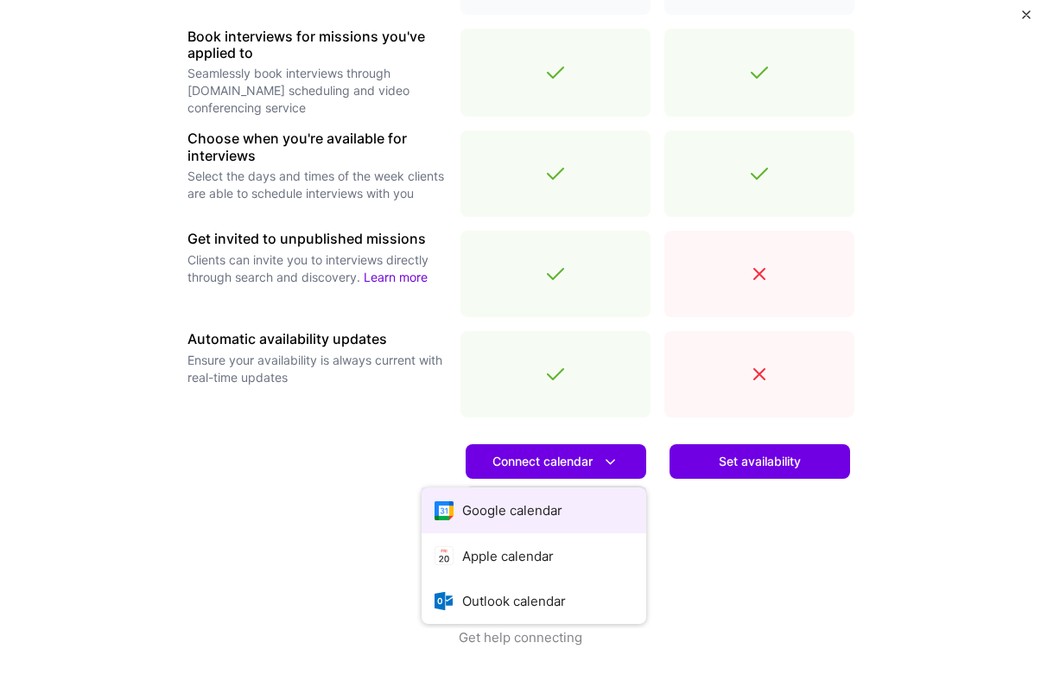
click at [518, 510] on button "Google calendar" at bounding box center [533, 510] width 225 height 46
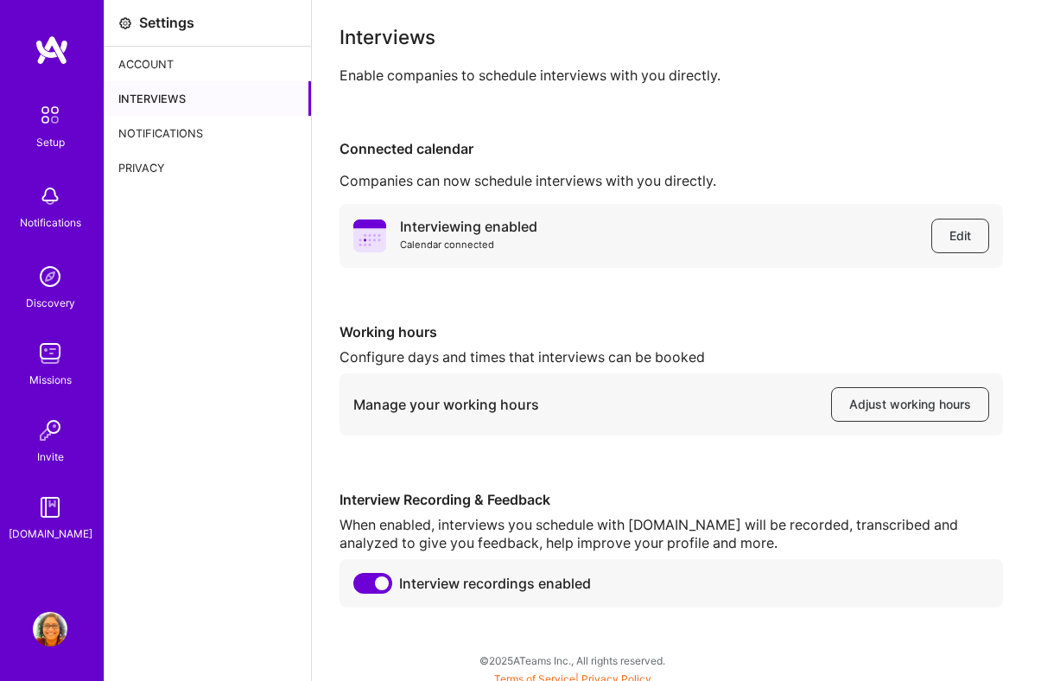
click at [50, 347] on img at bounding box center [50, 353] width 35 height 35
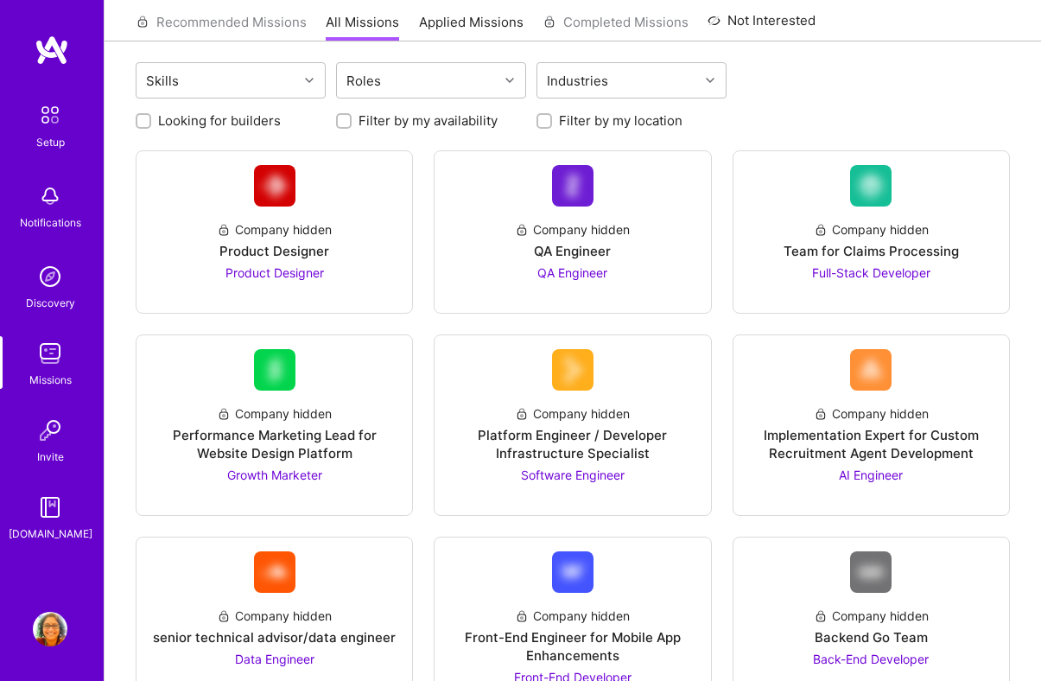
scroll to position [126, 0]
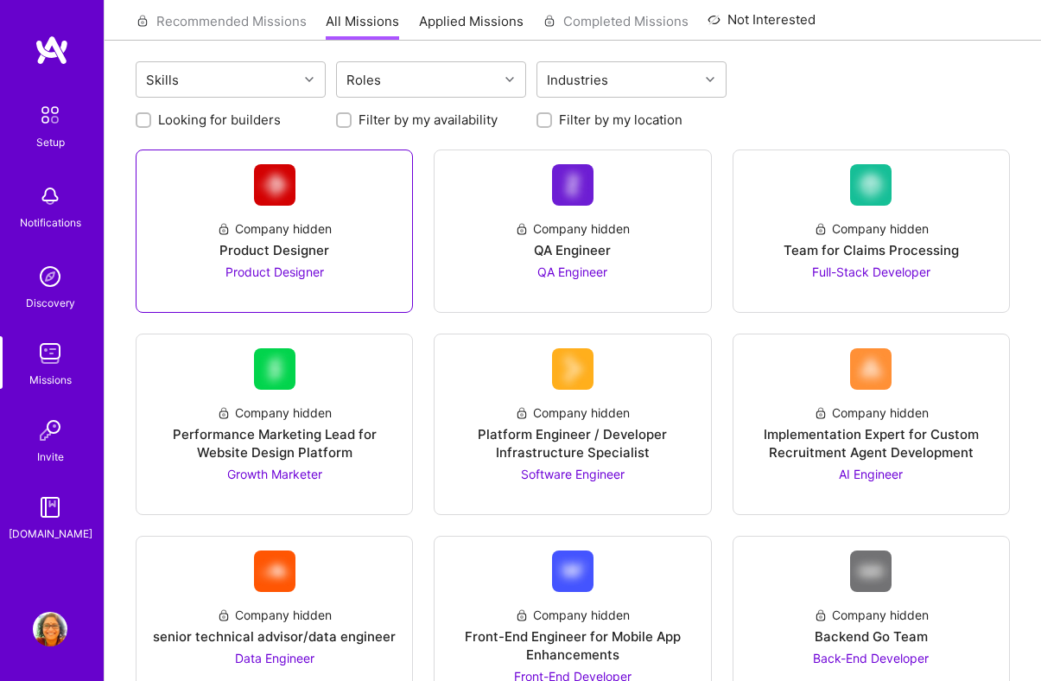
click at [272, 254] on div "Product Designer" at bounding box center [274, 250] width 110 height 18
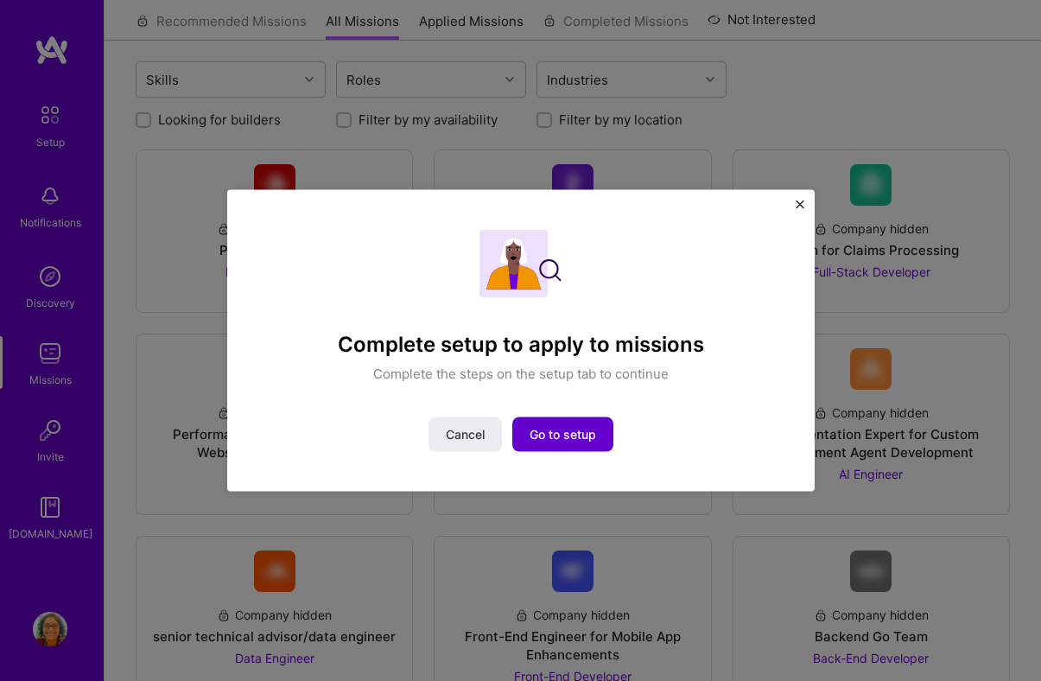
click at [569, 429] on span "Go to setup" at bounding box center [562, 433] width 66 height 17
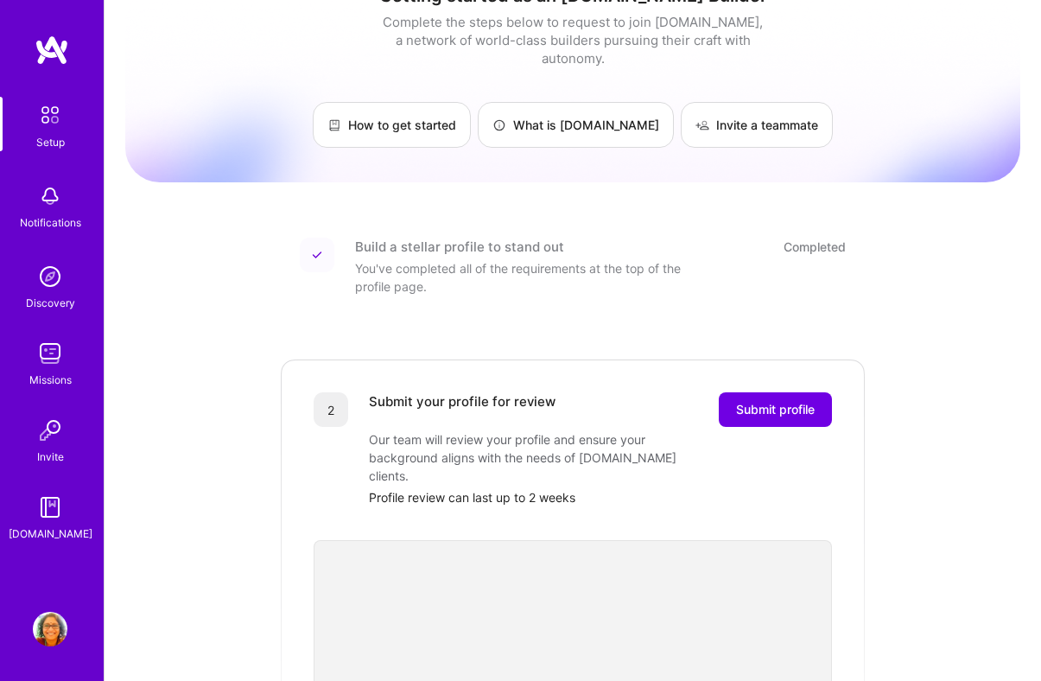
scroll to position [25, 0]
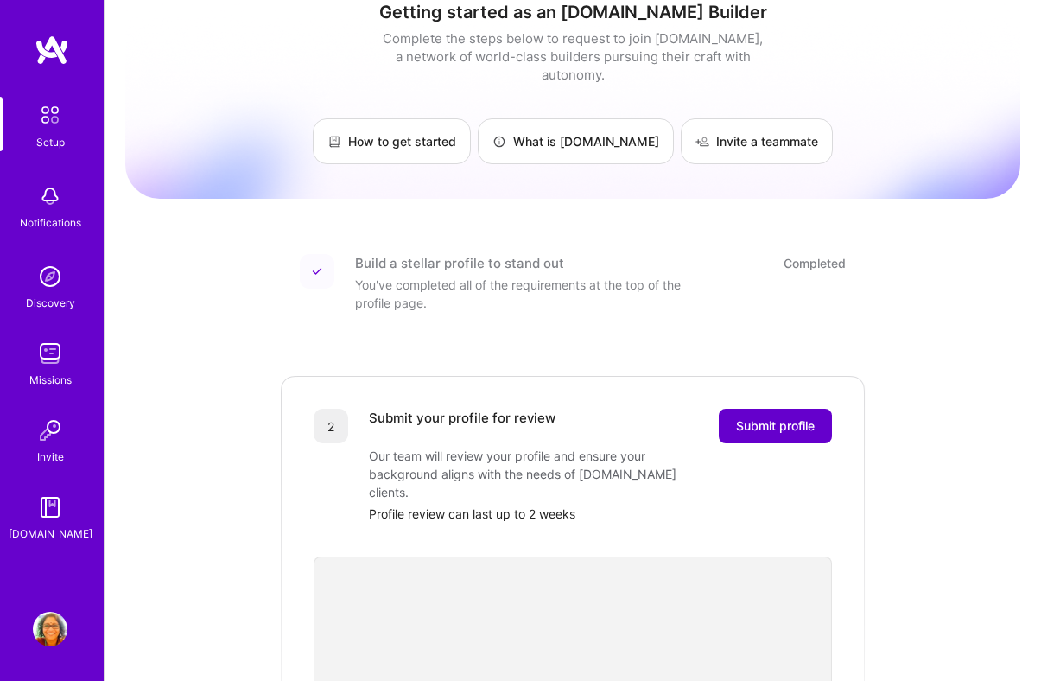
click at [762, 417] on span "Submit profile" at bounding box center [775, 425] width 79 height 17
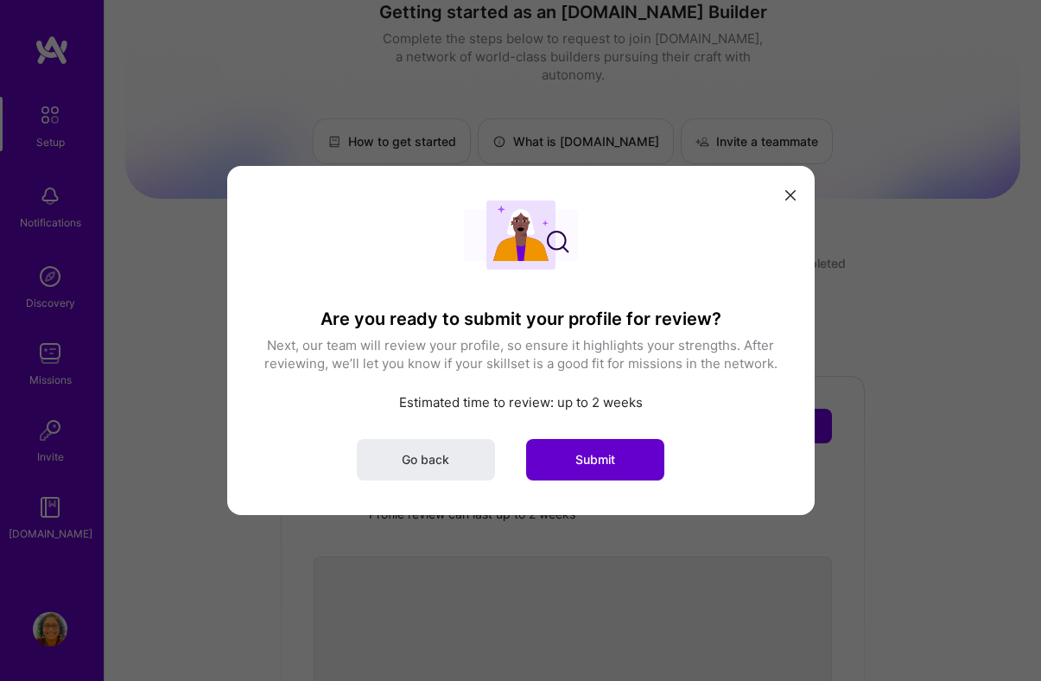
click at [595, 457] on span "Submit" at bounding box center [595, 459] width 40 height 17
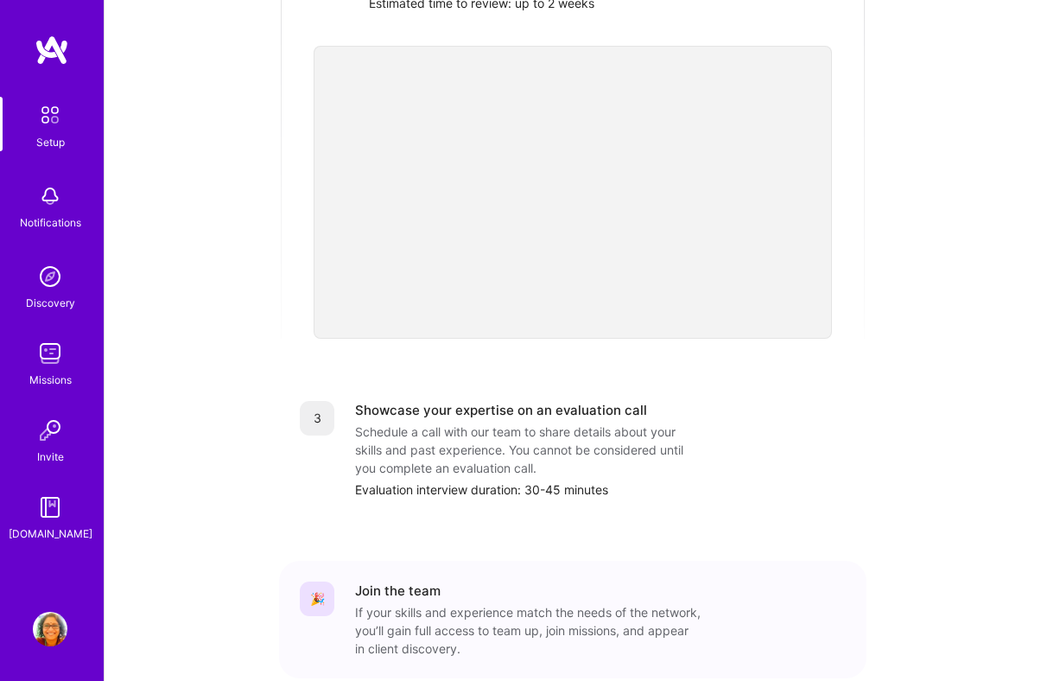
scroll to position [503, 0]
